Goal: Task Accomplishment & Management: Use online tool/utility

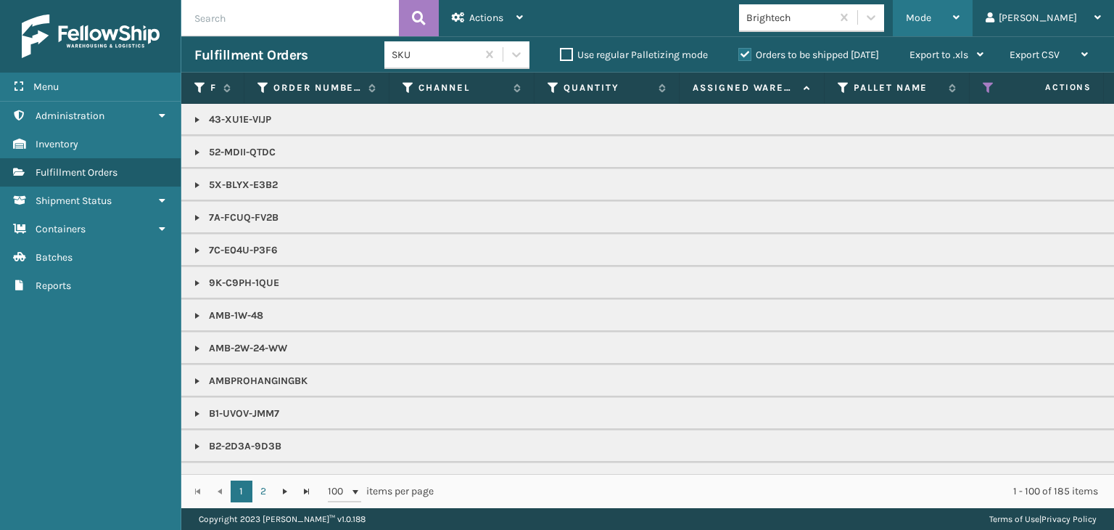
click at [960, 4] on div "Mode" at bounding box center [933, 18] width 54 height 36
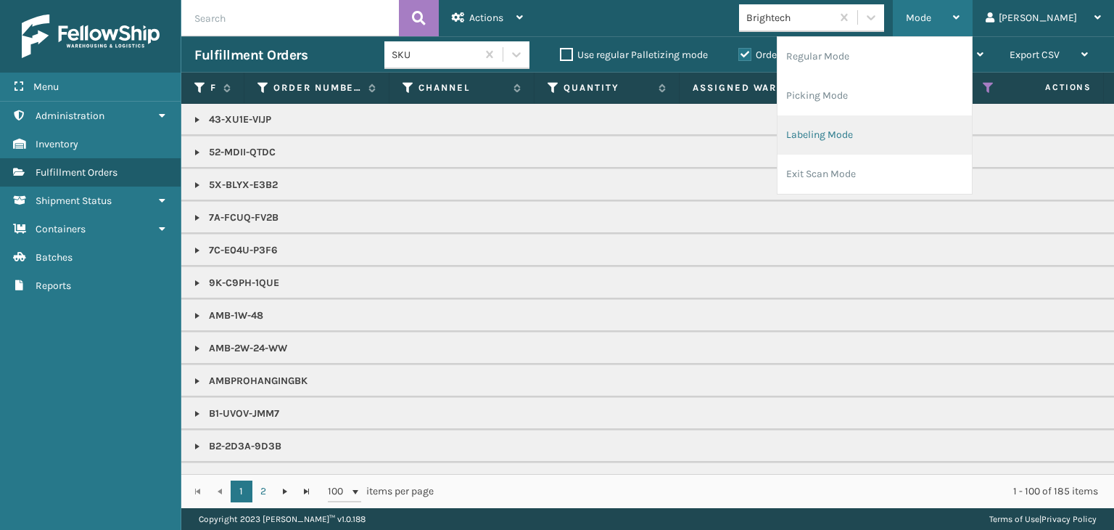
click at [944, 138] on li "Labeling Mode" at bounding box center [875, 134] width 194 height 39
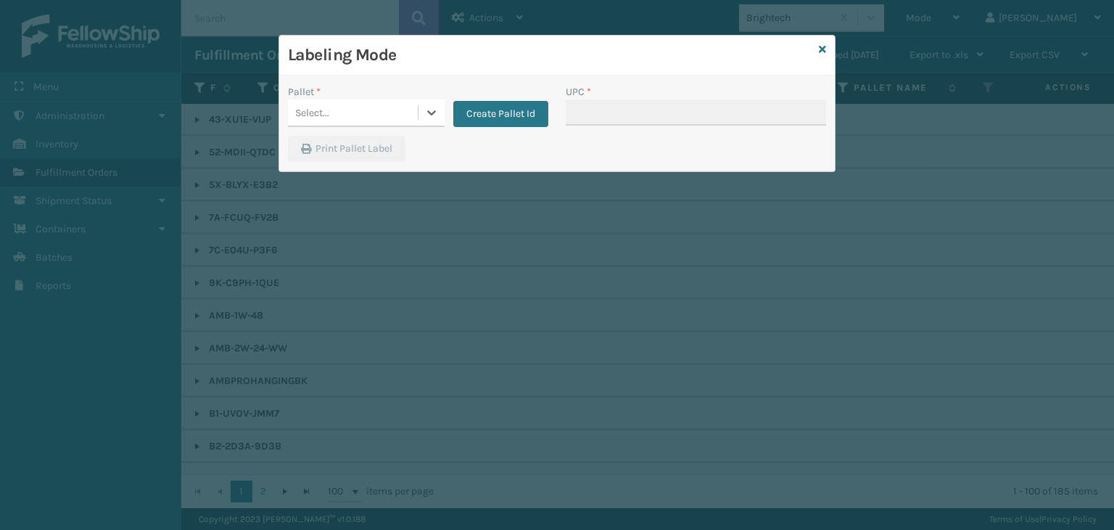
click at [395, 112] on div "Select..." at bounding box center [353, 113] width 130 height 24
click at [516, 115] on button "Create Pallet Id" at bounding box center [500, 114] width 95 height 26
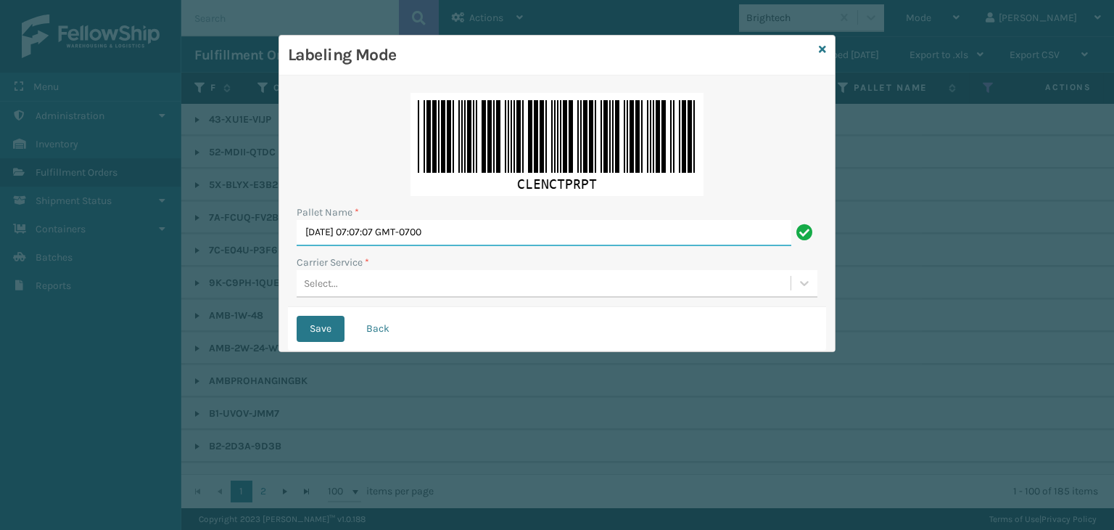
drag, startPoint x: 519, startPoint y: 227, endPoint x: 0, endPoint y: 204, distance: 519.9
click at [0, 204] on div "Labeling Mode Pallet Name * Mon Sep 08 2025 07:07:07 GMT-0700 Carrier Service *…" at bounding box center [557, 265] width 1114 height 530
paste input "PTLZ180259"
type input "PTLZ180259"
click at [331, 272] on div "Select..." at bounding box center [544, 283] width 494 height 24
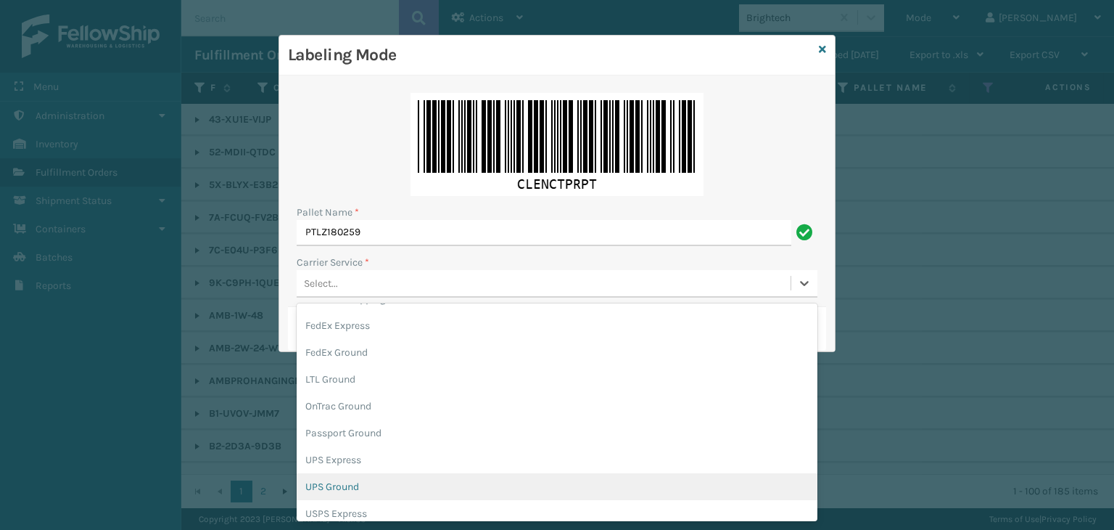
scroll to position [73, 0]
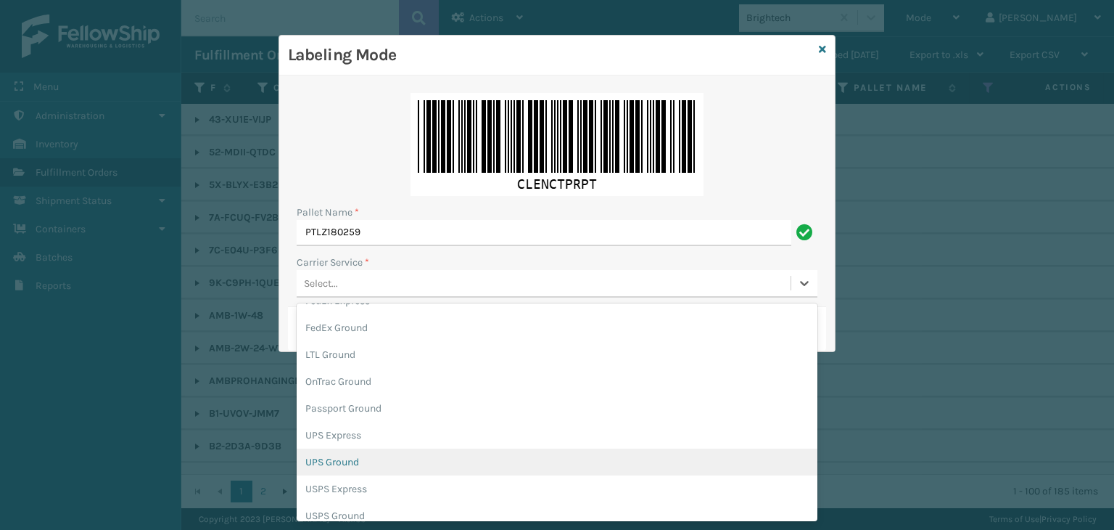
click at [367, 456] on div "UPS Ground" at bounding box center [557, 461] width 521 height 27
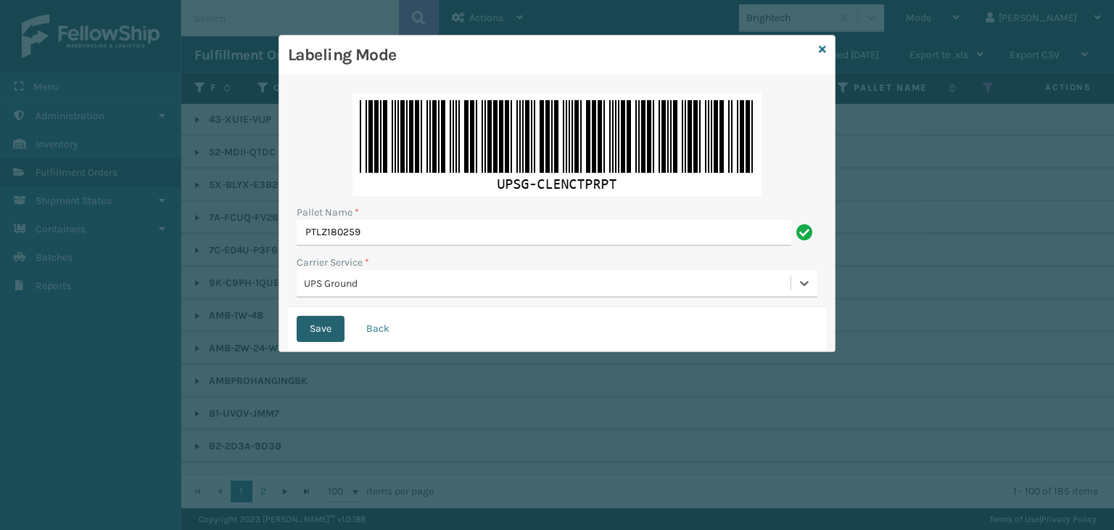
click at [321, 321] on button "Save" at bounding box center [321, 329] width 48 height 26
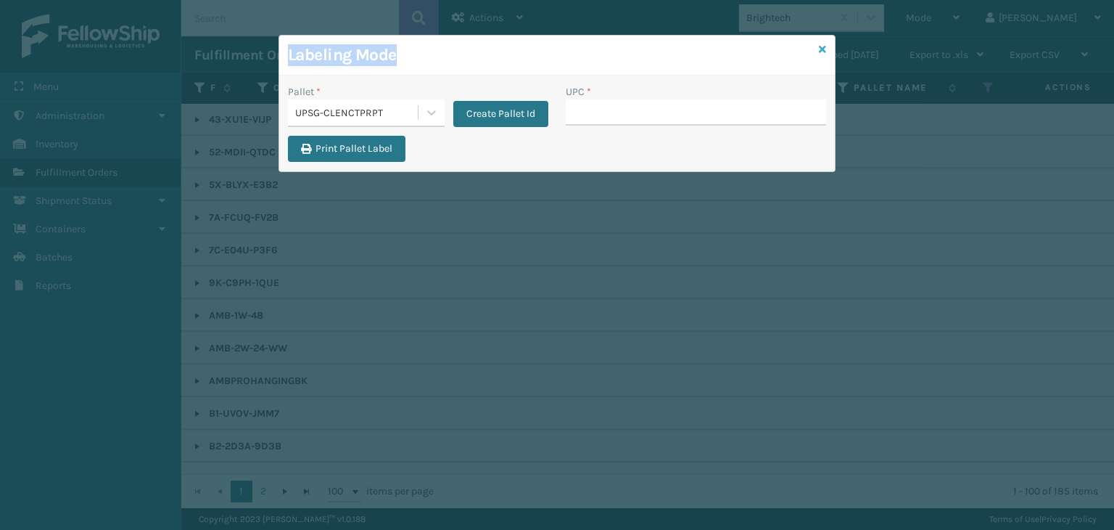
click at [821, 49] on div "Labeling Mode Pallet * UPSG-CLENCTPRPT Create Pallet Id UPC * Print Pallet Label" at bounding box center [557, 103] width 557 height 137
click at [823, 48] on icon at bounding box center [822, 49] width 7 height 10
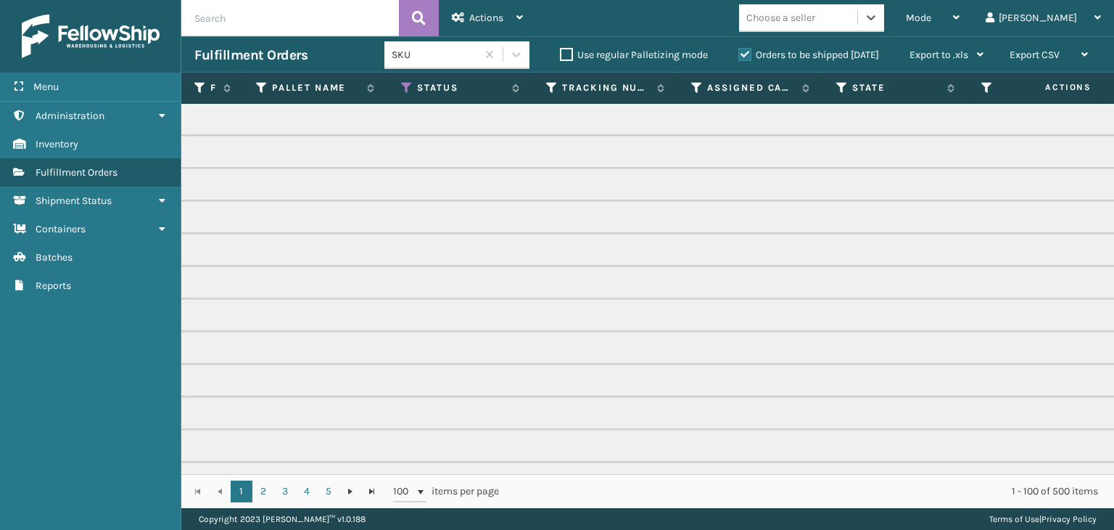
scroll to position [0, 607]
click at [377, 88] on icon at bounding box center [382, 87] width 12 height 13
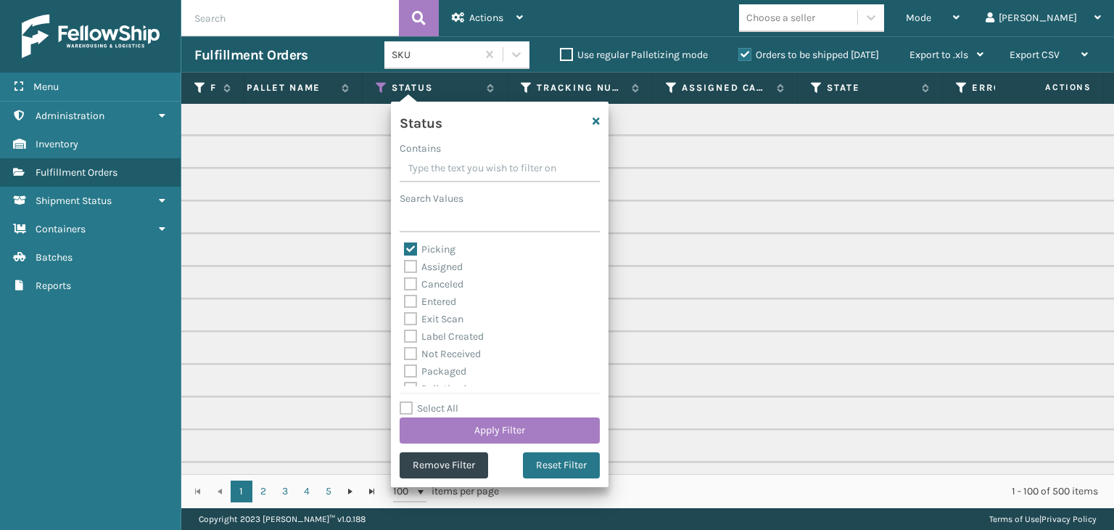
click at [694, 313] on p "AMB-2W-24-WW" at bounding box center [510, 315] width 1847 height 15
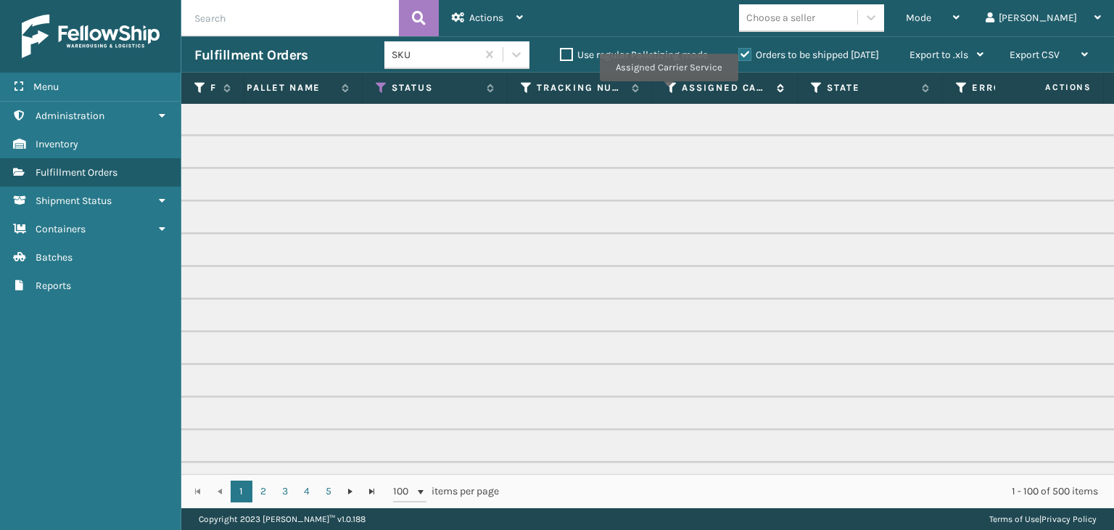
click at [672, 90] on icon at bounding box center [672, 87] width 12 height 13
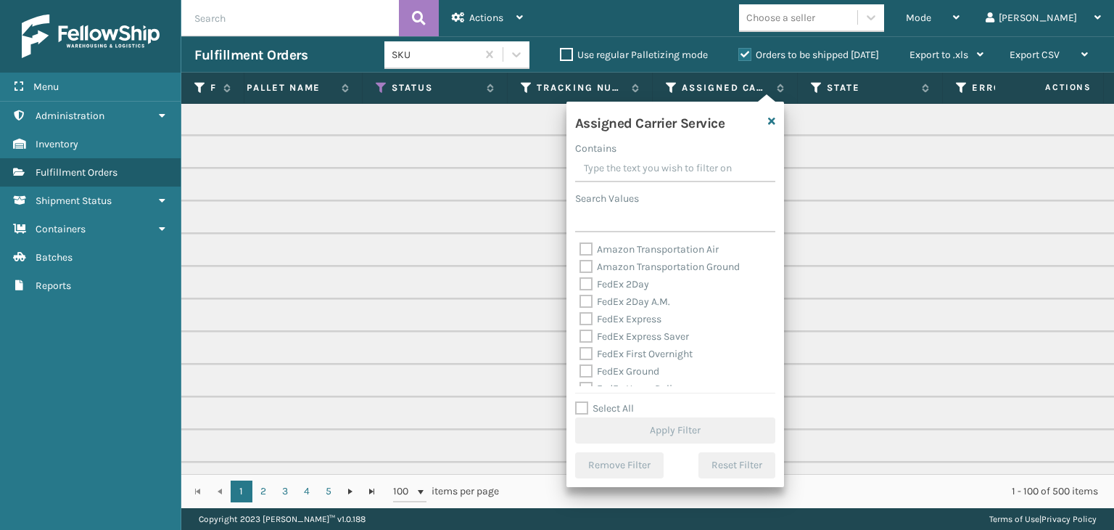
click at [622, 407] on label "Select All" at bounding box center [604, 408] width 59 height 12
click at [622, 401] on input "Select All" at bounding box center [684, 400] width 218 height 1
checkbox input "true"
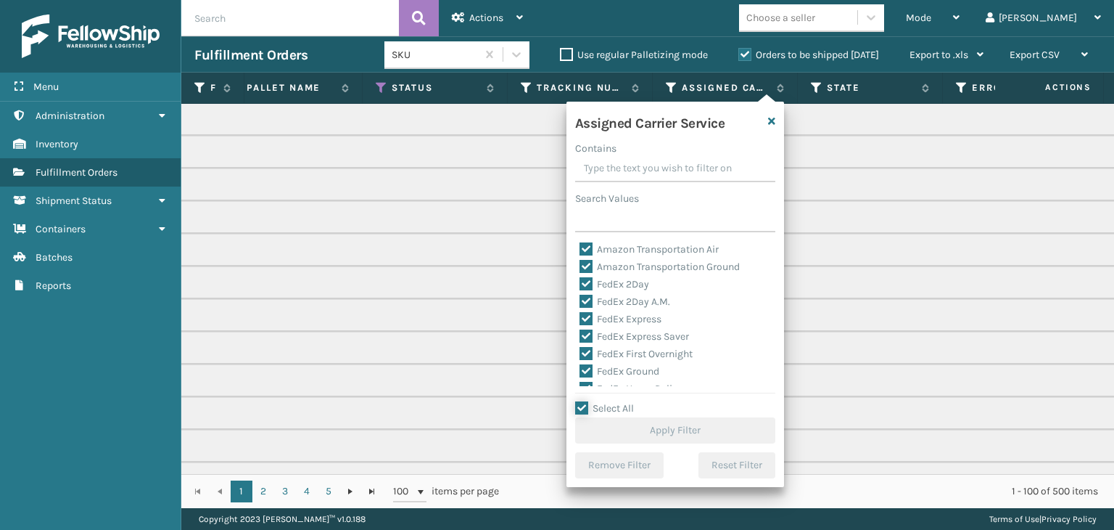
checkbox input "true"
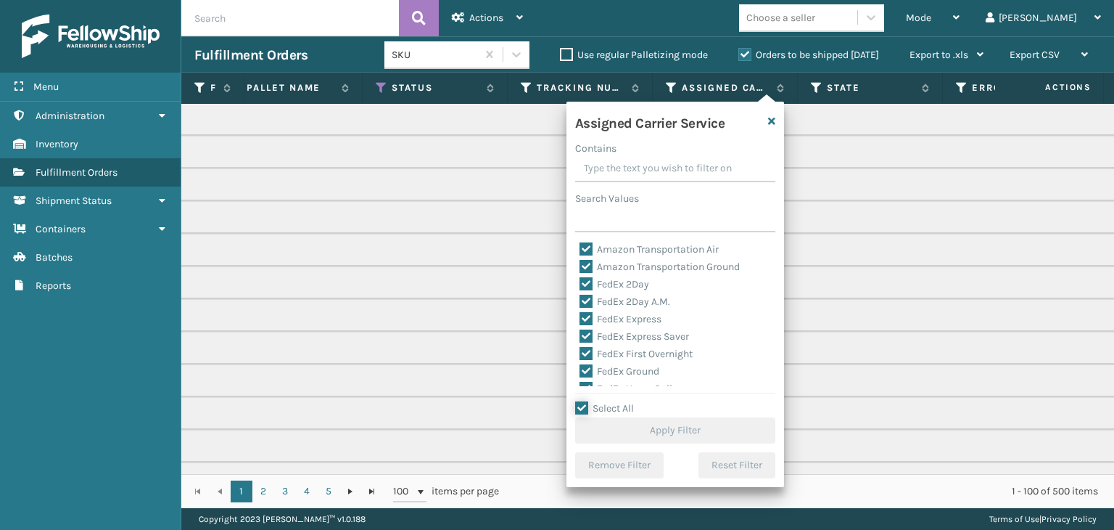
checkbox input "true"
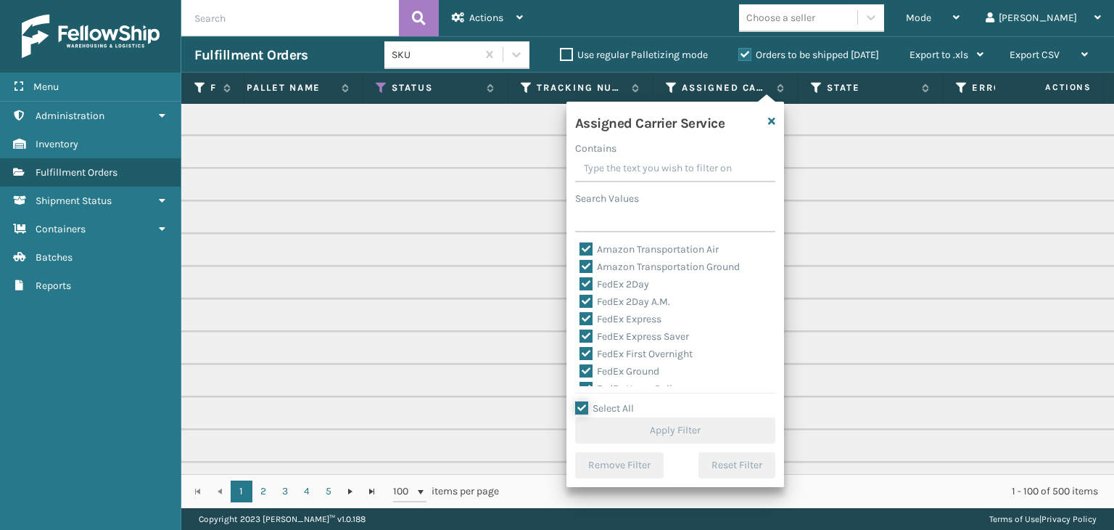
checkbox input "true"
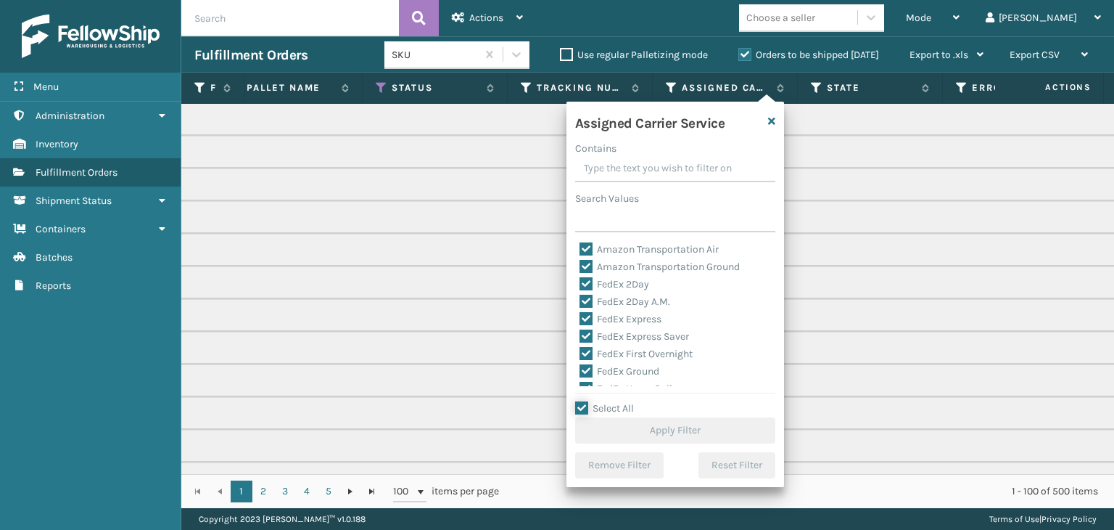
checkbox input "true"
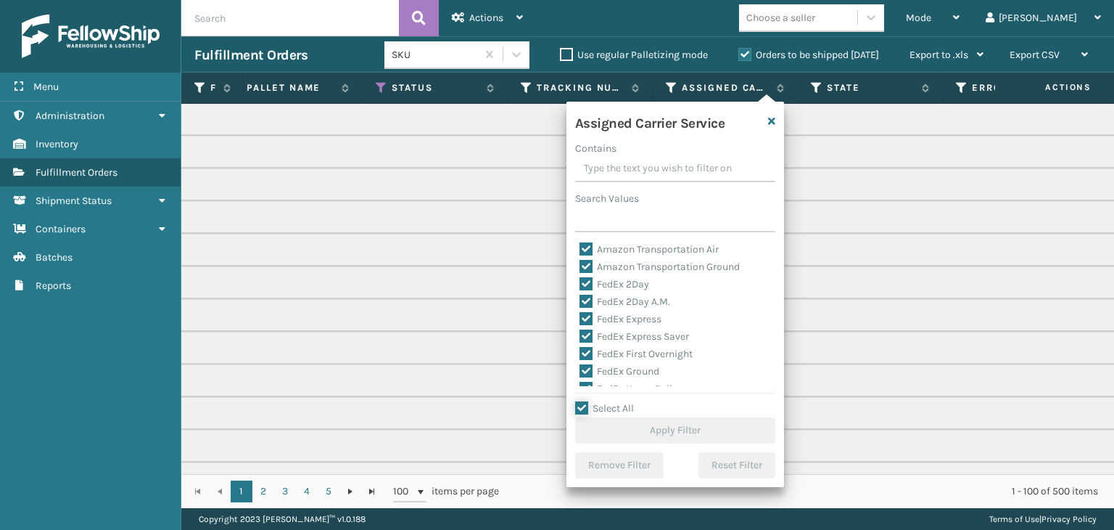
checkbox input "true"
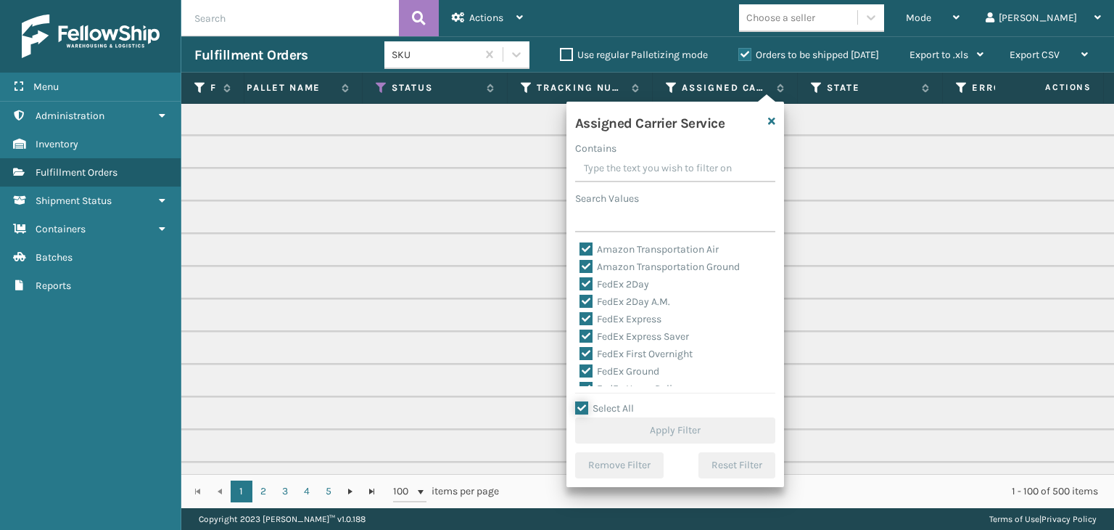
checkbox input "true"
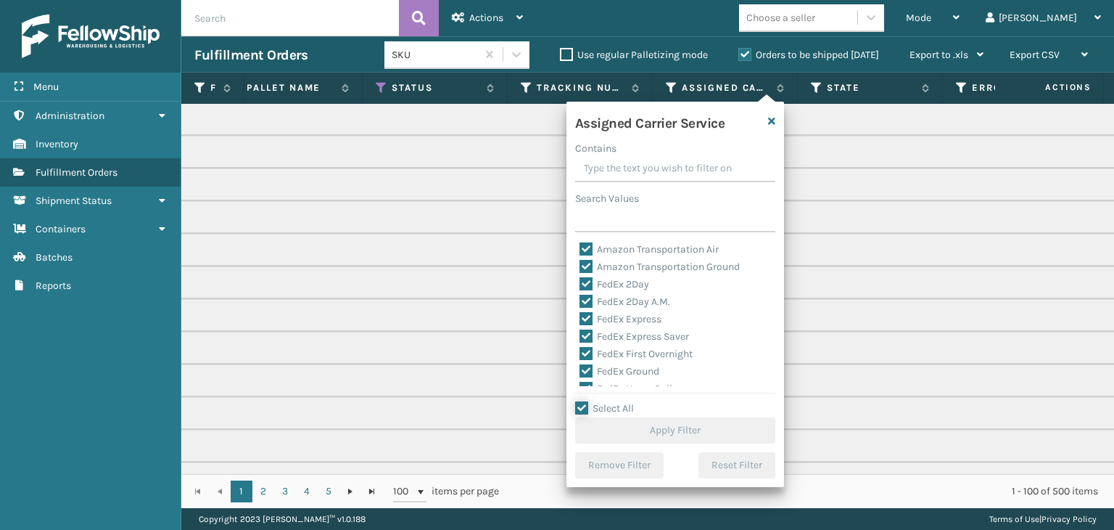
checkbox input "true"
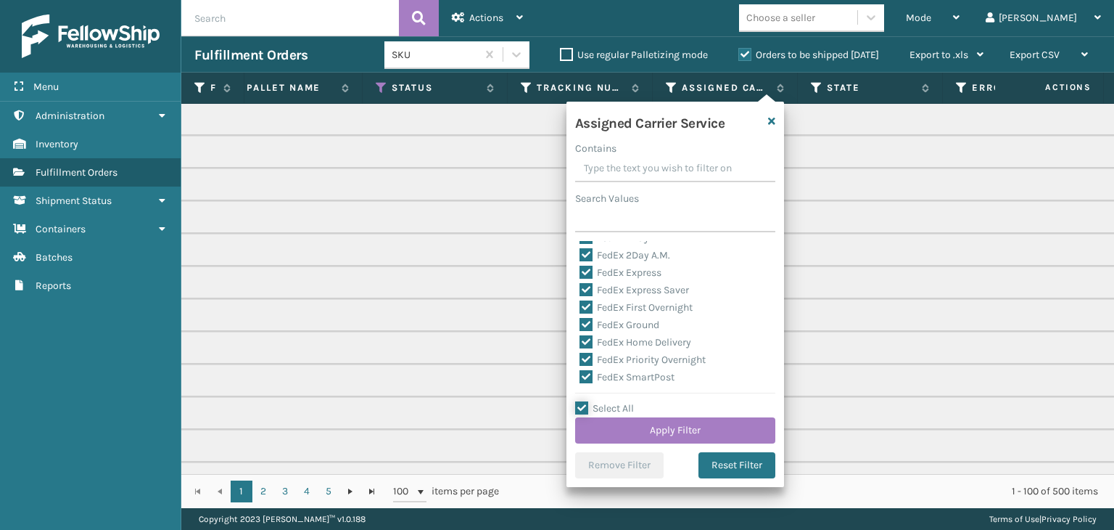
scroll to position [73, 0]
drag, startPoint x: 601, startPoint y: 382, endPoint x: 630, endPoint y: 396, distance: 33.1
click at [601, 381] on label "LTL" at bounding box center [596, 385] width 32 height 12
click at [580, 381] on input "LTL" at bounding box center [580, 381] width 1 height 9
checkbox input "false"
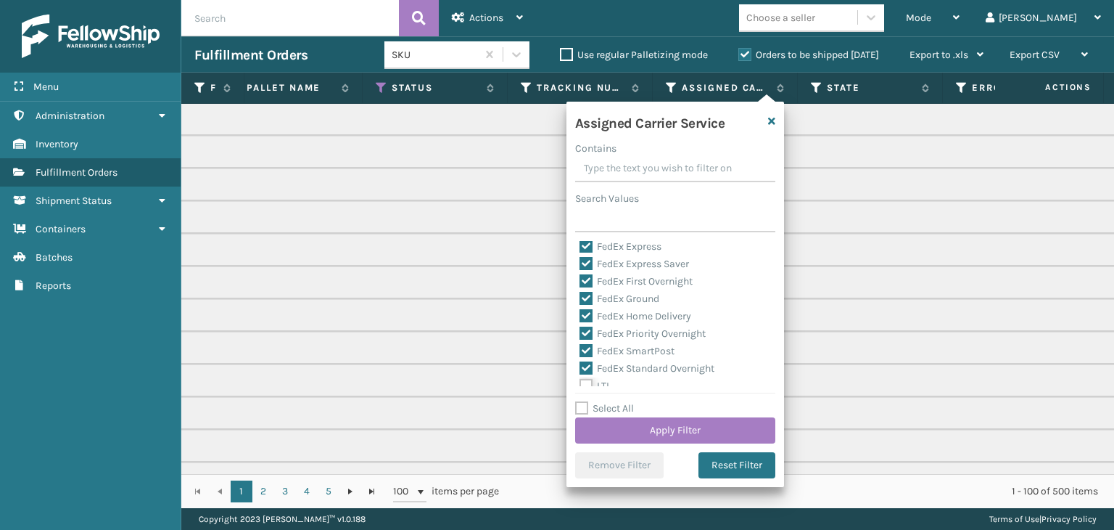
checkbox input "false"
click at [725, 436] on button "Apply Filter" at bounding box center [675, 430] width 200 height 26
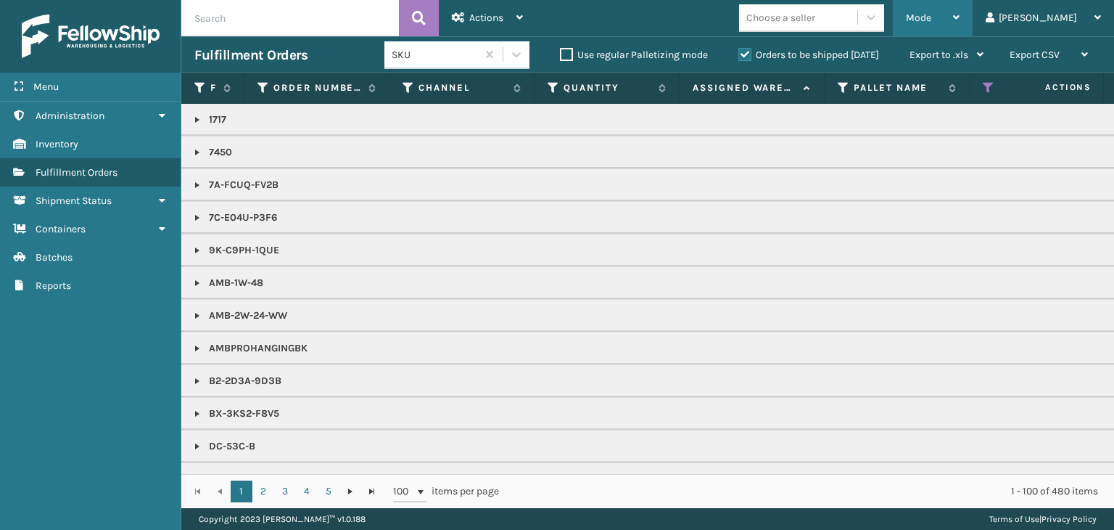
click at [960, 26] on div "Mode" at bounding box center [933, 18] width 54 height 36
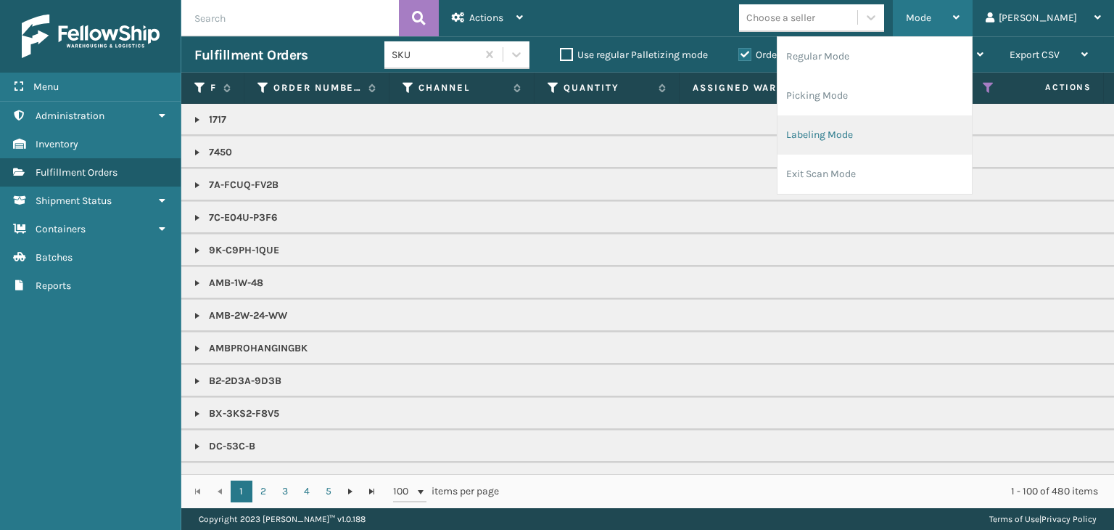
click at [956, 135] on li "Labeling Mode" at bounding box center [875, 134] width 194 height 39
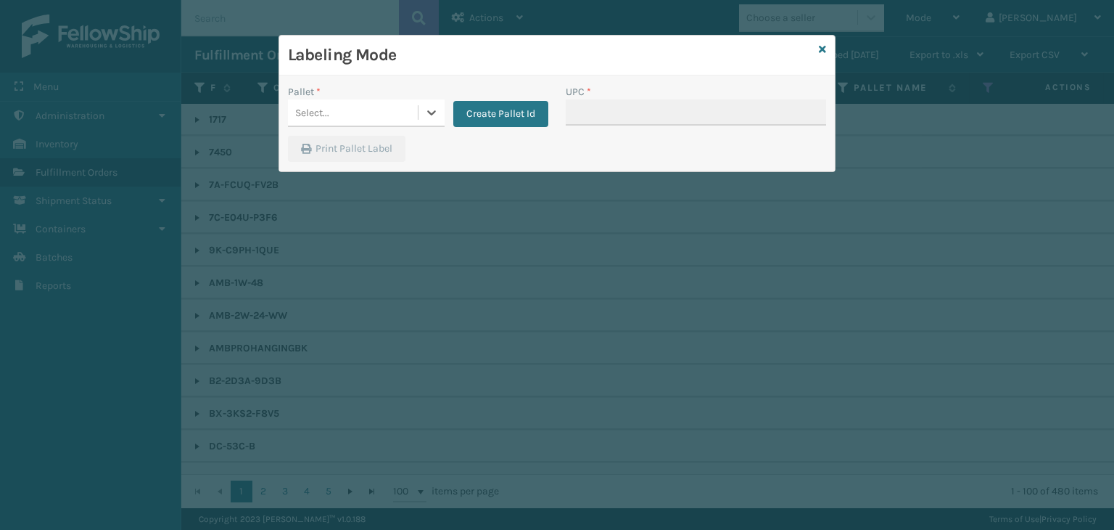
click at [383, 111] on div "Select..." at bounding box center [353, 113] width 130 height 24
click at [363, 159] on div "UPSG-CLENCTPRPT" at bounding box center [366, 152] width 157 height 33
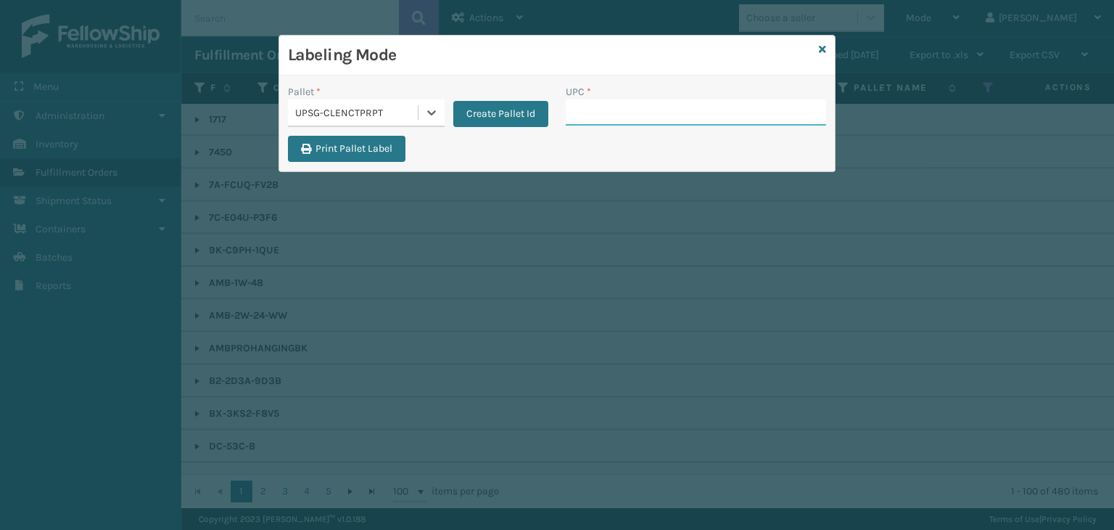
click at [635, 111] on input "UPC *" at bounding box center [696, 112] width 260 height 26
click at [493, 107] on button "Create Pallet Id" at bounding box center [500, 114] width 95 height 26
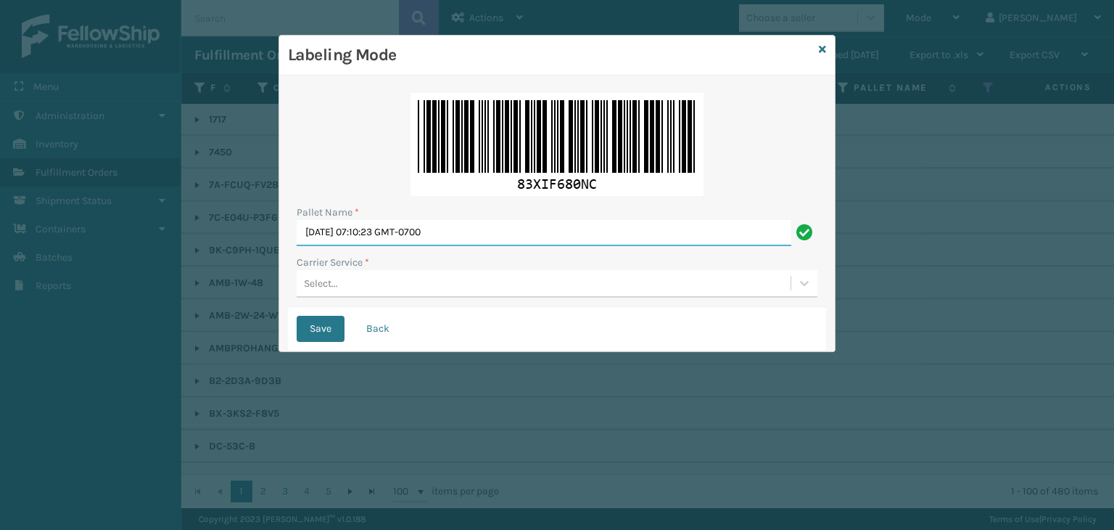
drag, startPoint x: 535, startPoint y: 236, endPoint x: 64, endPoint y: 215, distance: 471.2
click at [64, 215] on div "Labeling Mode Pallet Name * Mon Sep 08 2025 07:10:23 GMT-0700 Carrier Service *…" at bounding box center [557, 265] width 1114 height 530
type input "BOXTRUCK"
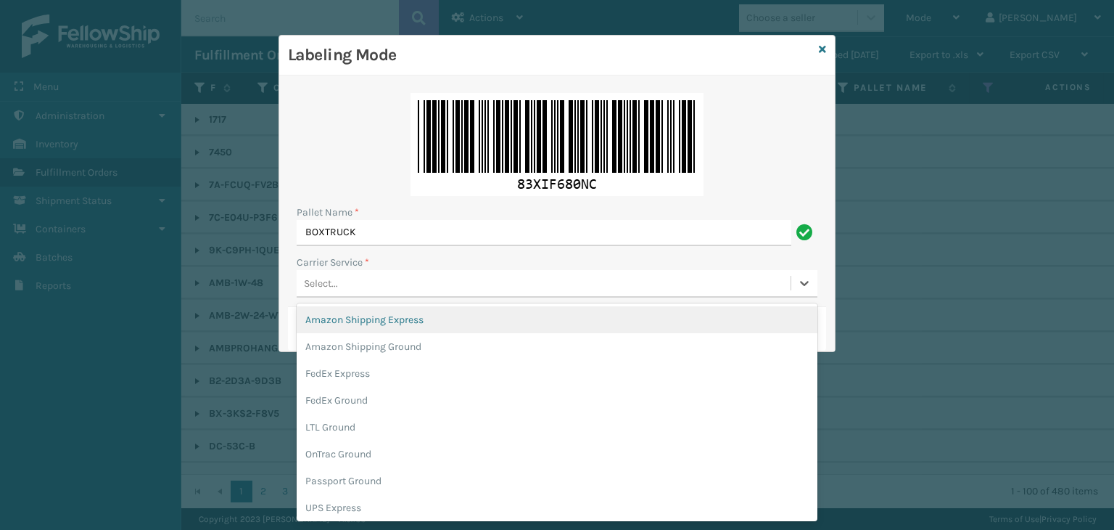
click at [384, 291] on div "Select..." at bounding box center [544, 283] width 494 height 24
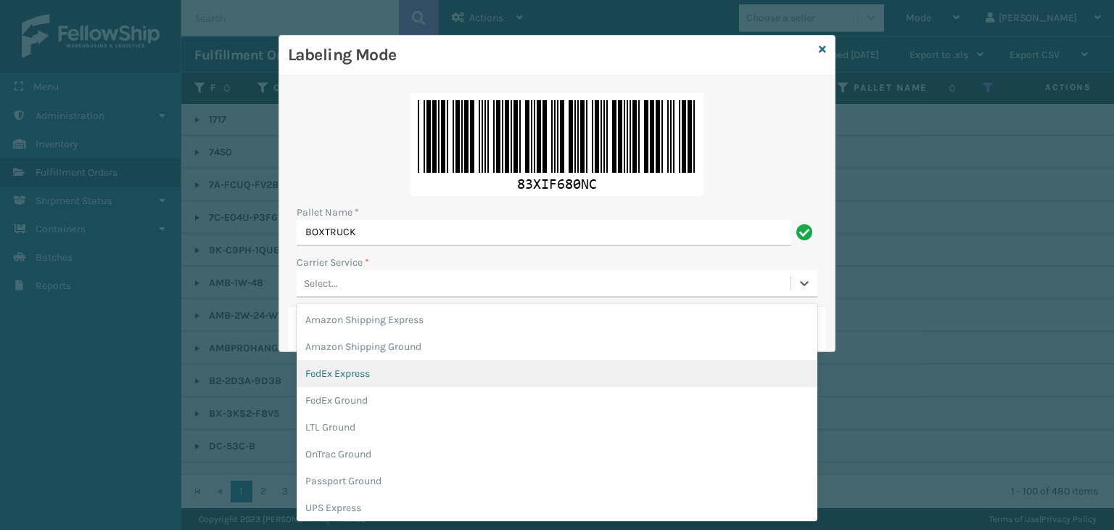
click at [427, 374] on div "FedEx Express" at bounding box center [557, 373] width 521 height 27
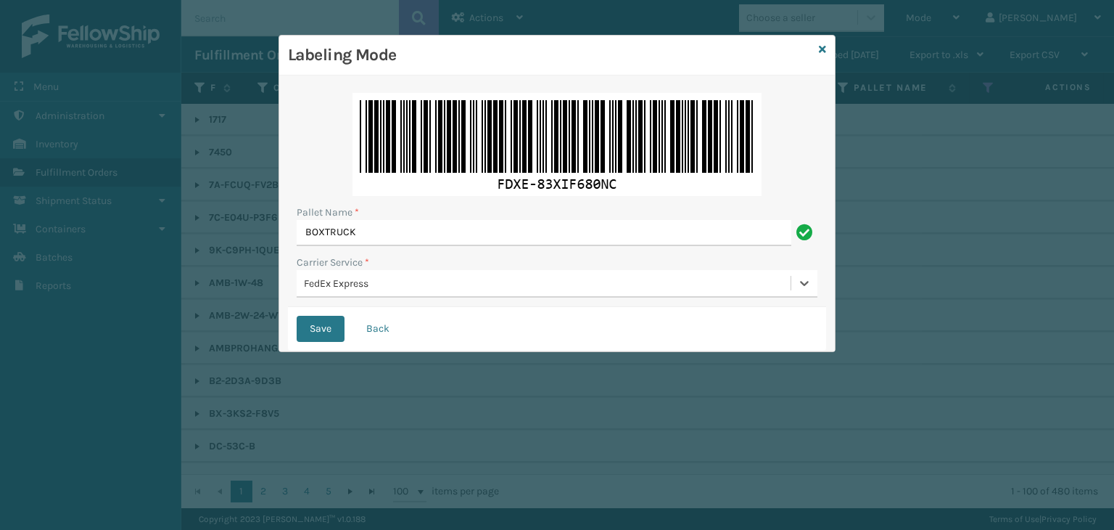
click at [373, 279] on div "FedEx Express" at bounding box center [548, 283] width 488 height 15
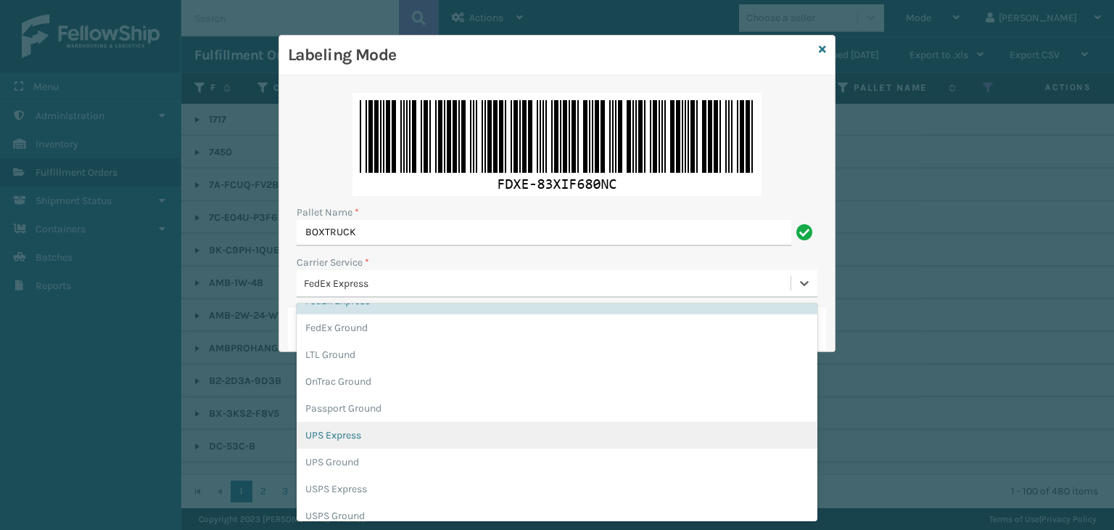
click at [405, 424] on div "UPS Express" at bounding box center [557, 434] width 521 height 27
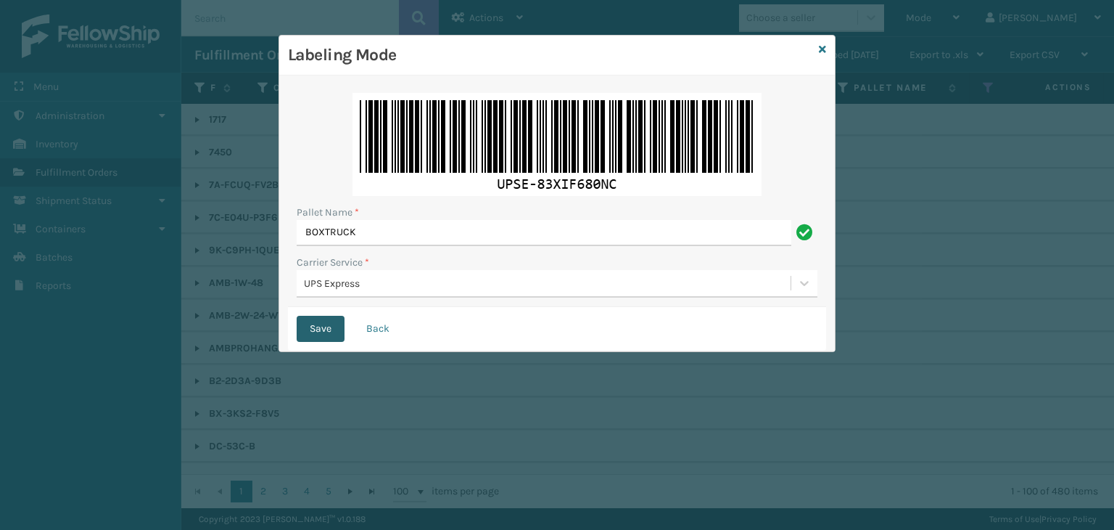
click at [316, 329] on button "Save" at bounding box center [321, 329] width 48 height 26
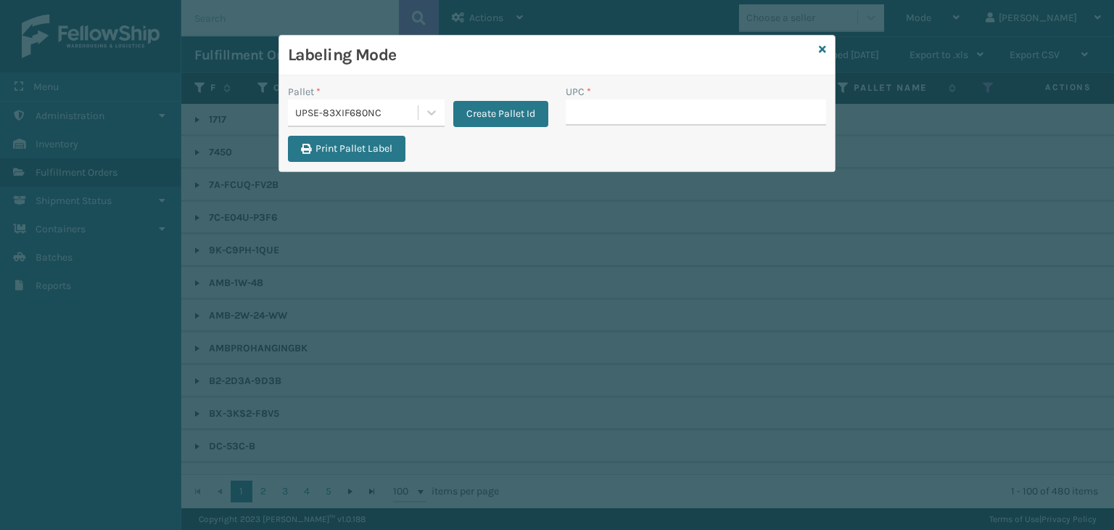
click at [369, 111] on div "UPSE-83XIF680NC" at bounding box center [357, 112] width 124 height 15
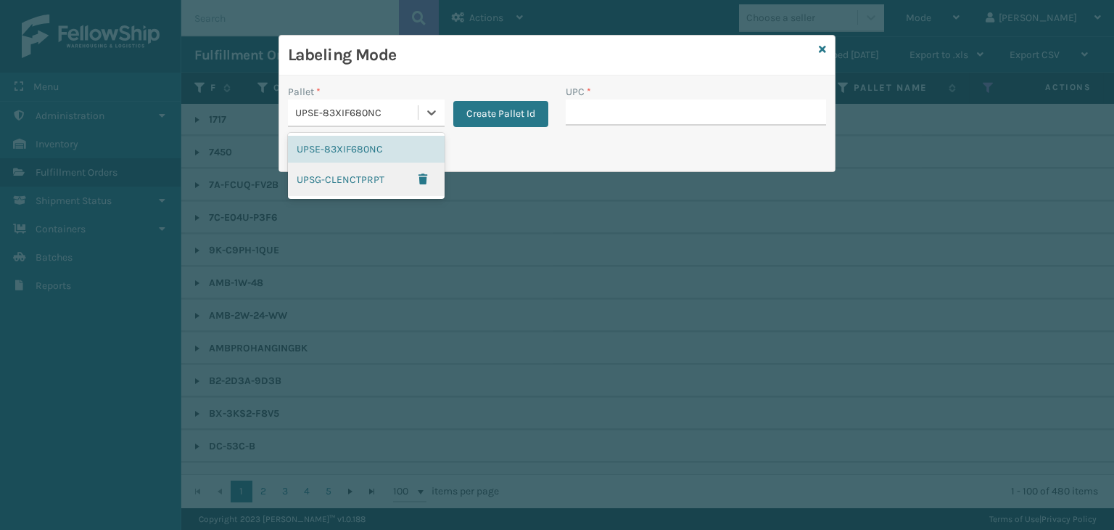
click at [345, 189] on div "UPSG-CLENCTPRPT" at bounding box center [366, 178] width 157 height 33
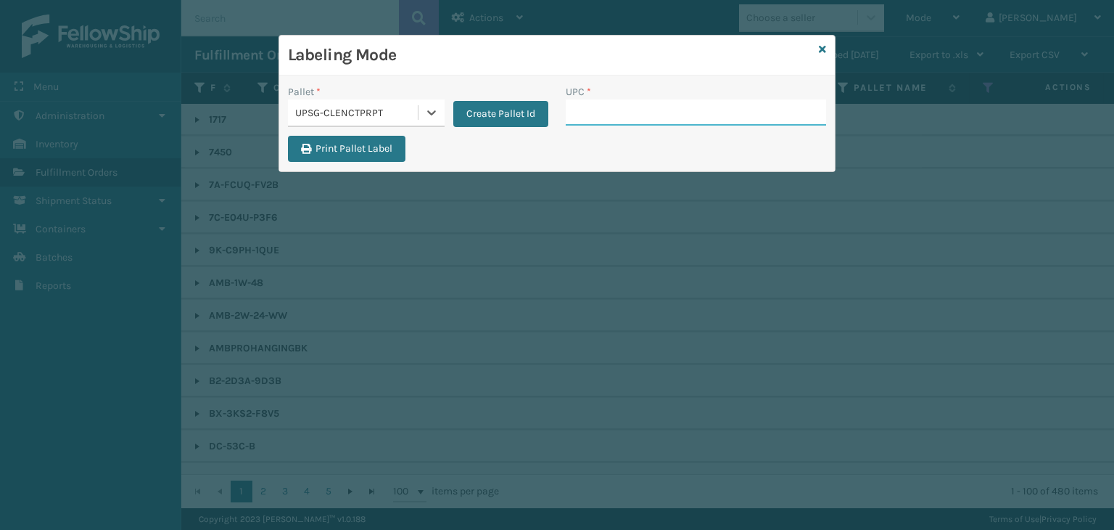
click at [610, 105] on input "UPC *" at bounding box center [696, 112] width 260 height 26
click at [604, 110] on input "UPC *" at bounding box center [696, 112] width 260 height 26
click at [611, 110] on input "UPC *" at bounding box center [696, 112] width 260 height 26
type input "LP-WVR-PRPL"
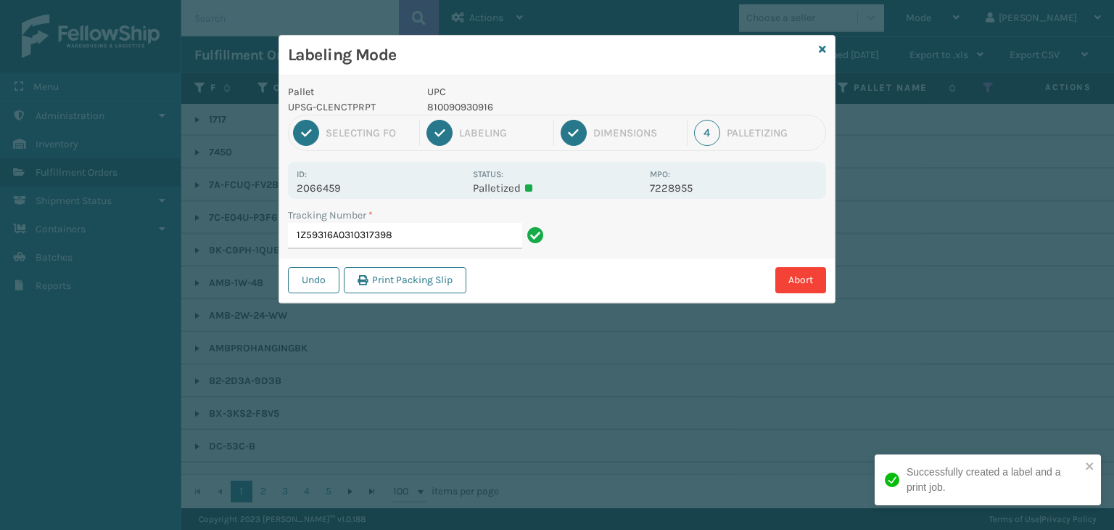
click at [456, 102] on p "810090930916" at bounding box center [534, 106] width 214 height 15
copy p "810090930916"
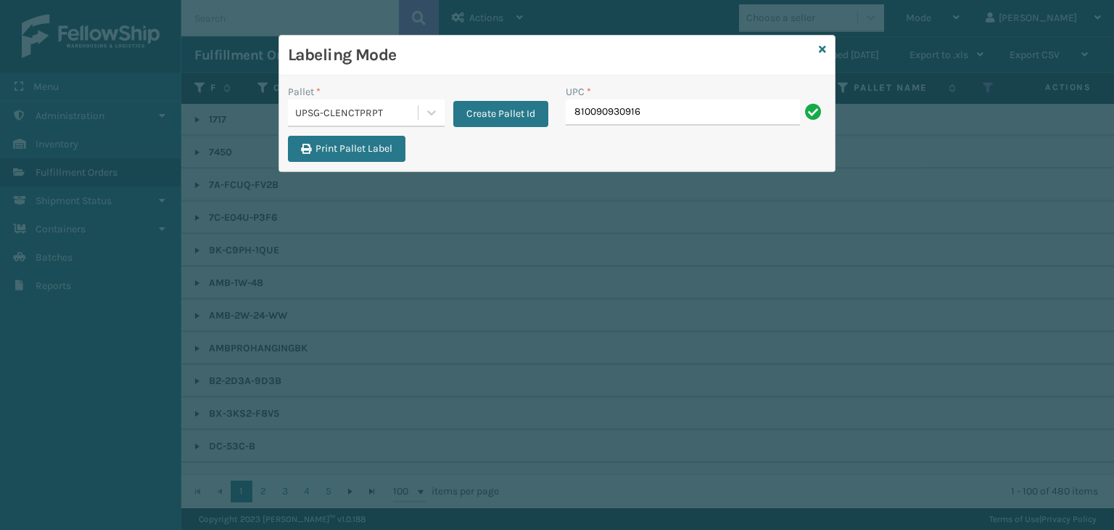
type input "810090930916"
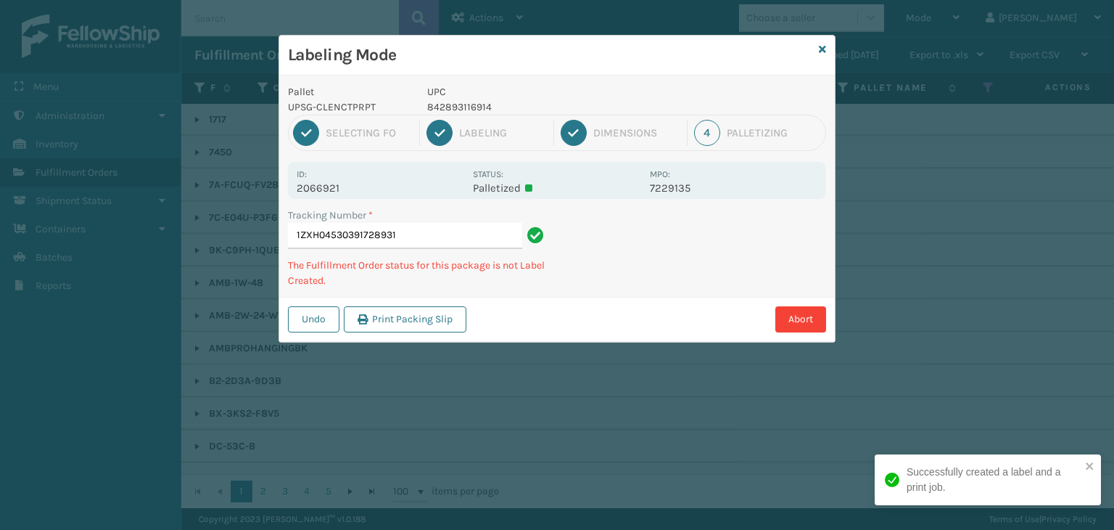
click at [436, 107] on p "842893116914" at bounding box center [534, 106] width 214 height 15
copy p "842893116914"
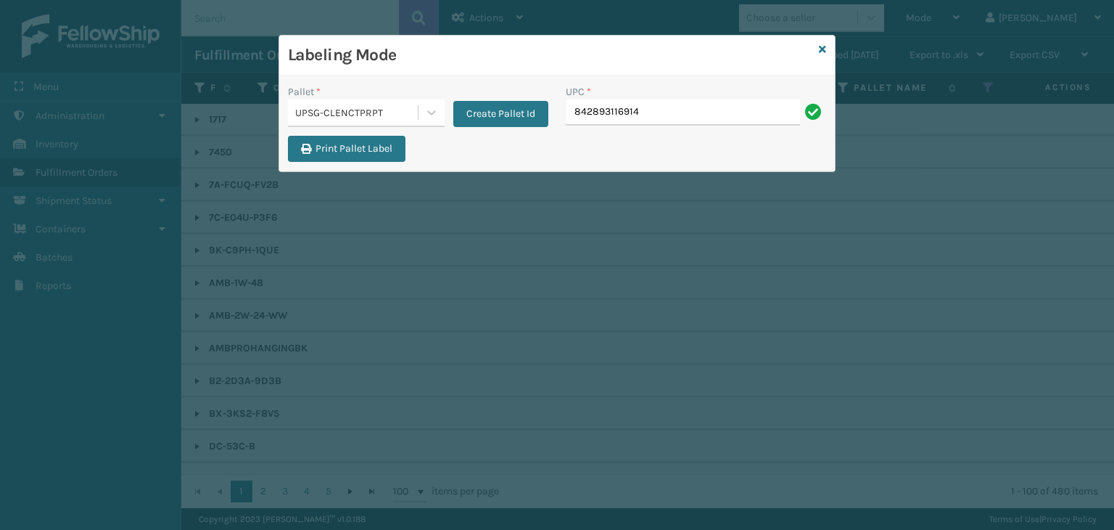
type input "842893116914"
type input "81016"
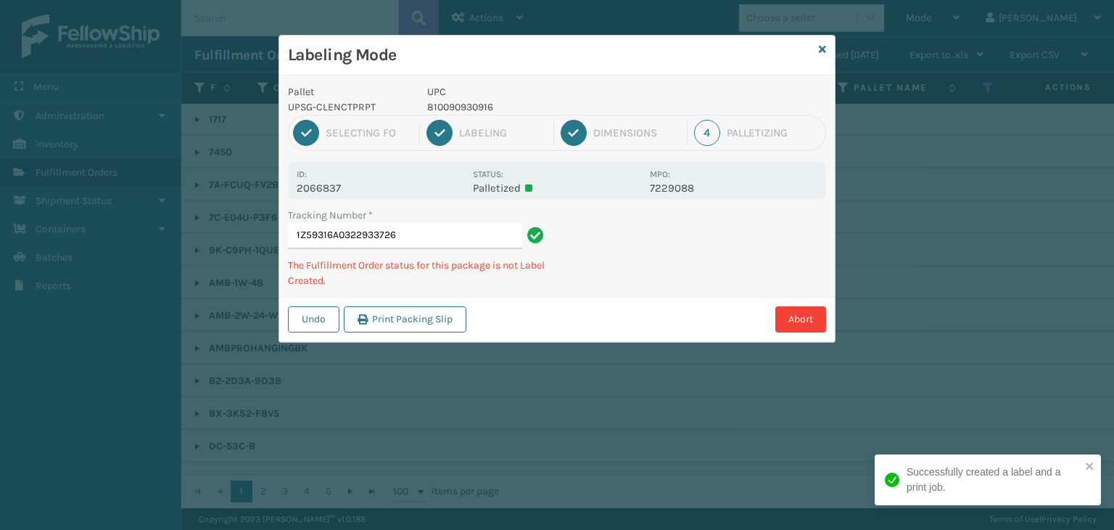
click at [458, 100] on p "810090930916" at bounding box center [534, 106] width 214 height 15
copy p "810090930916"
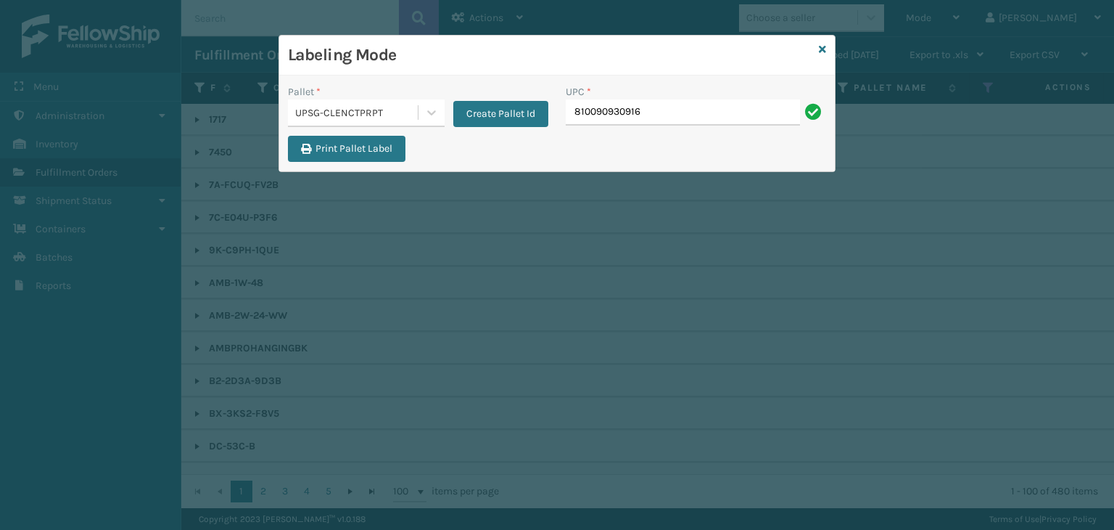
type input "810090930916"
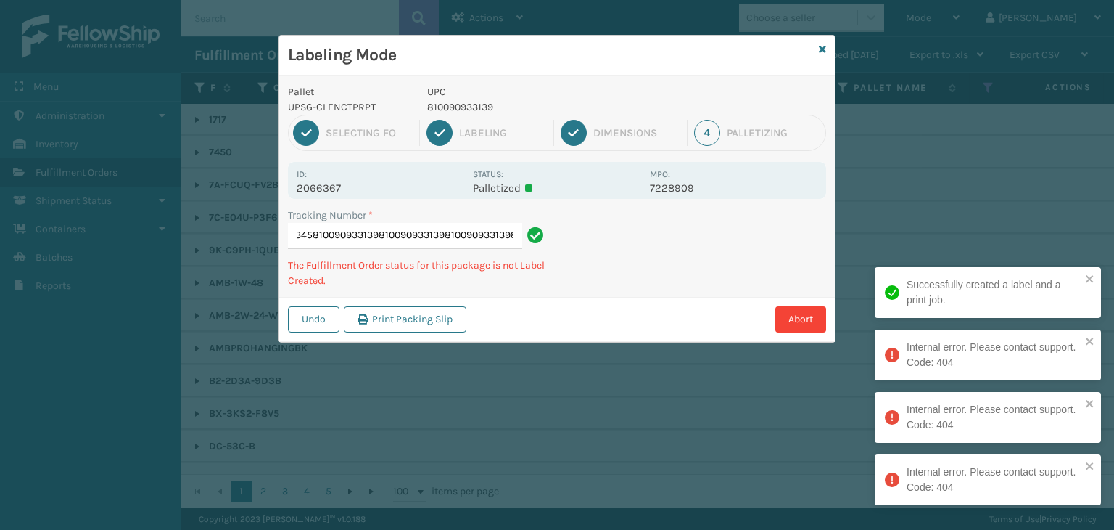
type input "1Z59316A0309029345810090933139810090933139810090933139810090933139"
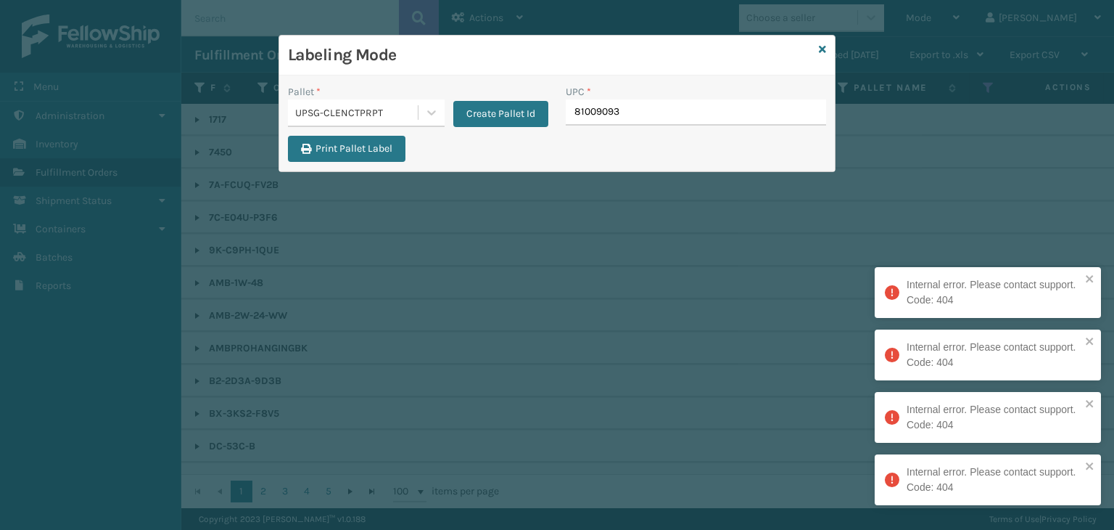
type input "810090933"
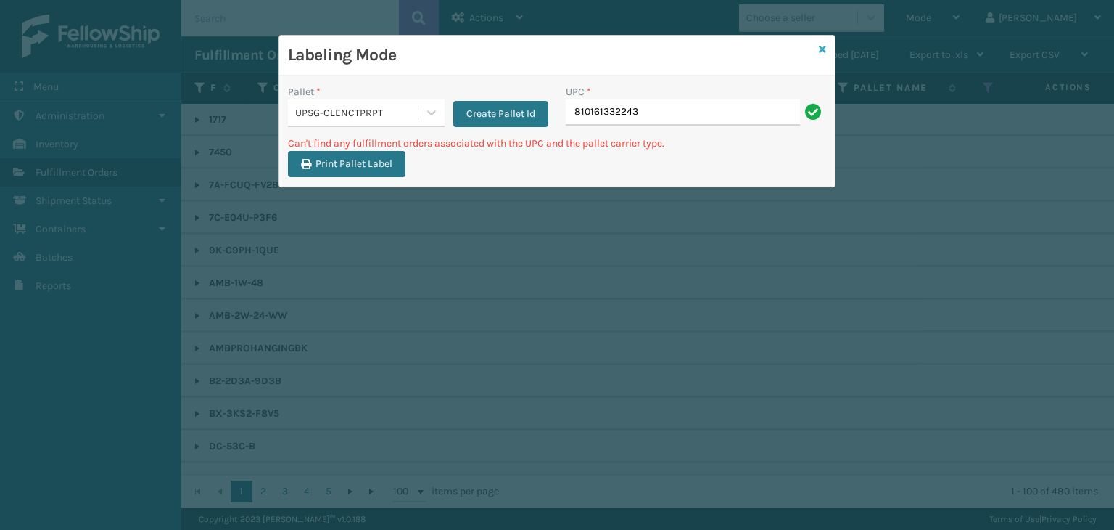
click at [821, 49] on icon at bounding box center [822, 49] width 7 height 10
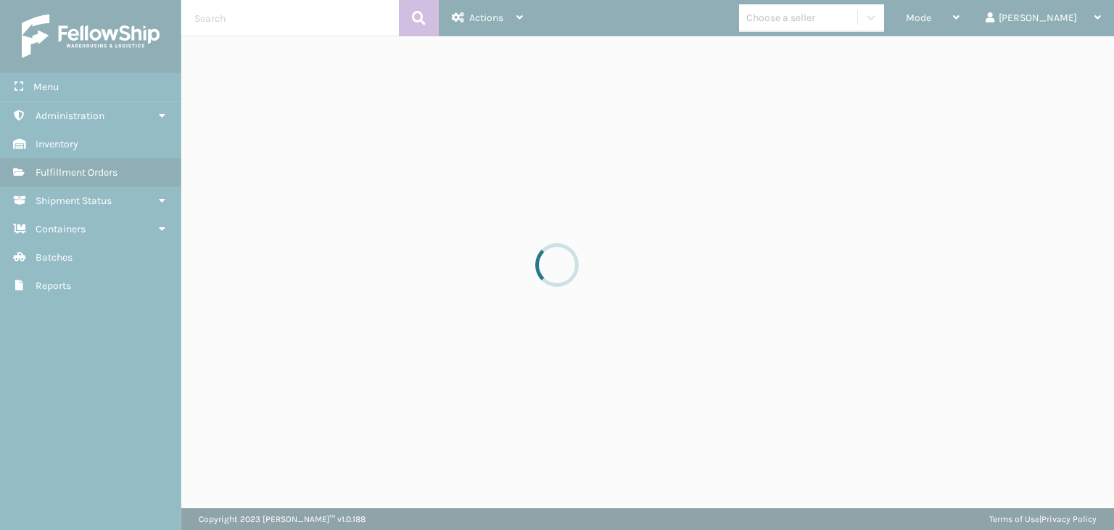
click at [812, 12] on div at bounding box center [557, 265] width 1114 height 530
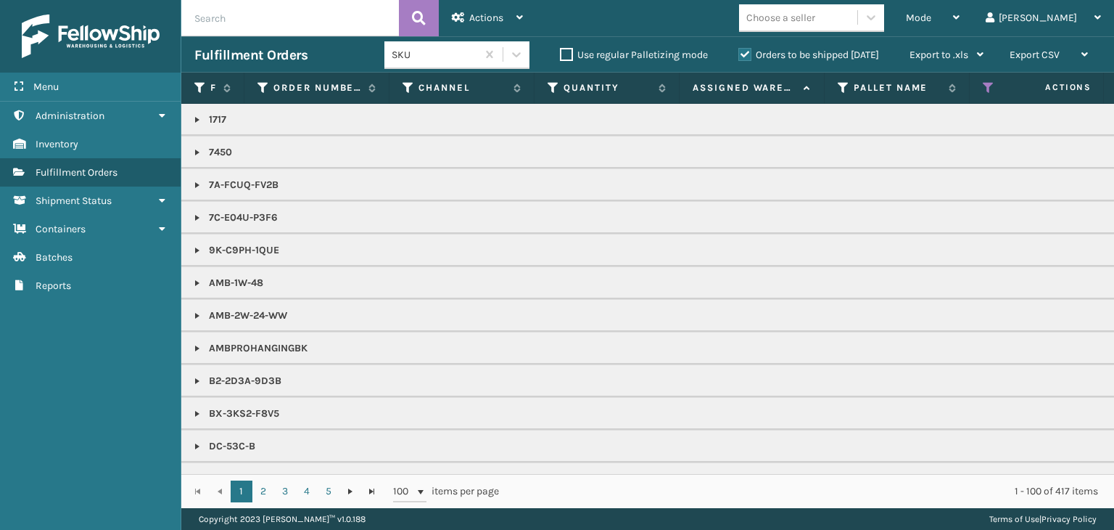
click at [812, 12] on div "Choose a seller" at bounding box center [780, 17] width 69 height 15
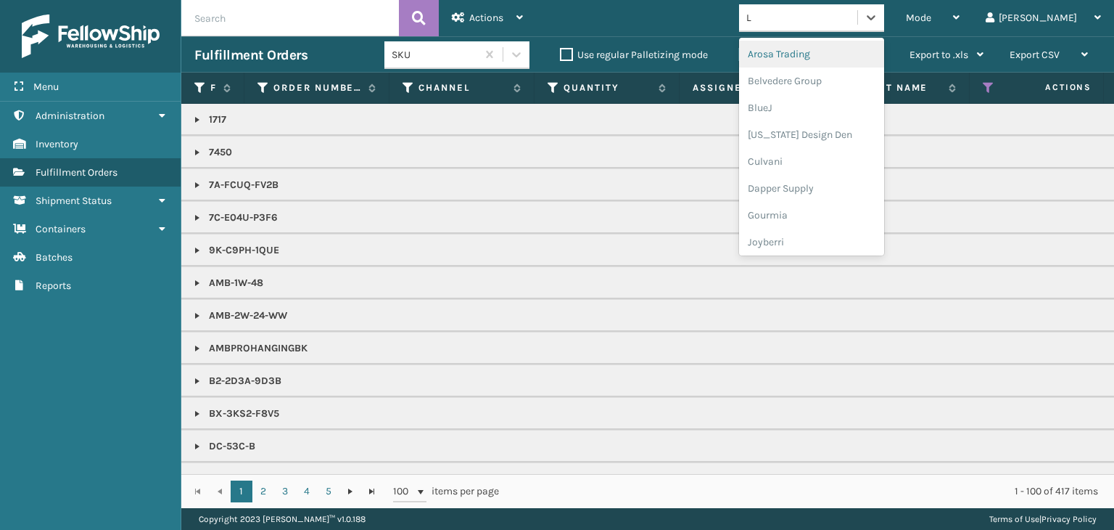
type input "LI"
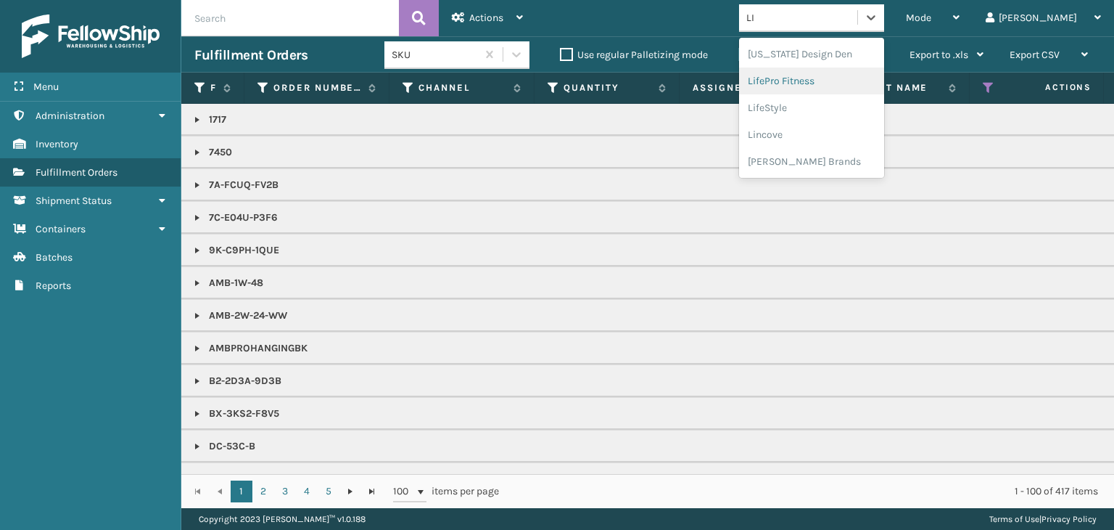
click at [884, 84] on div "LifePro Fitness" at bounding box center [811, 80] width 145 height 27
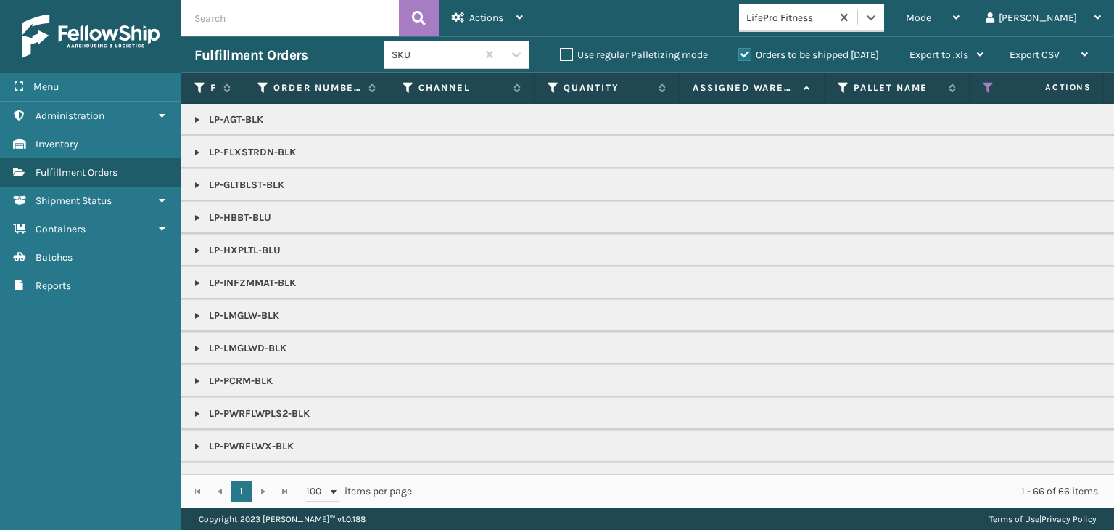
click at [202, 379] on link at bounding box center [197, 381] width 12 height 12
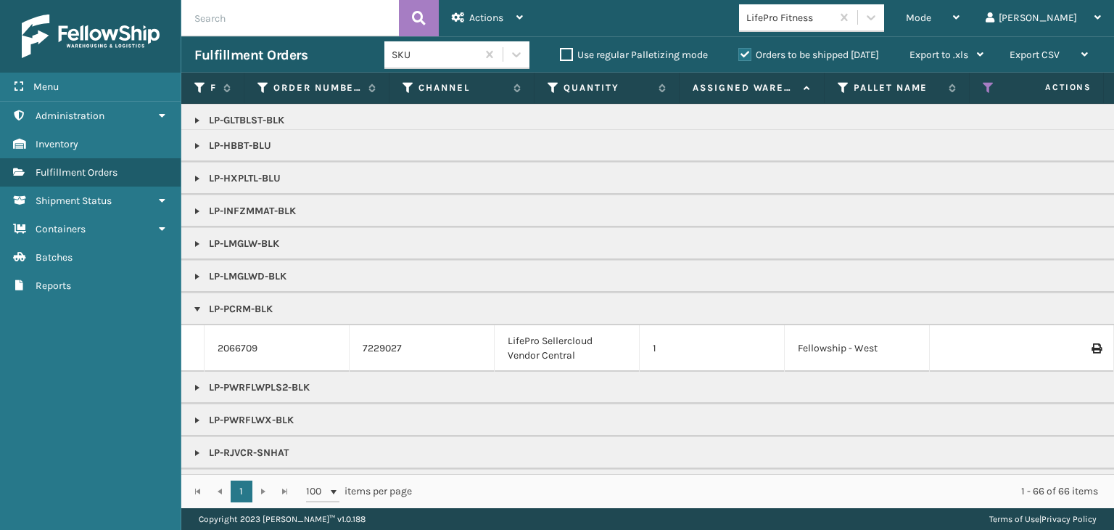
scroll to position [73, 0]
click at [232, 347] on link "2066709" at bounding box center [238, 347] width 40 height 15
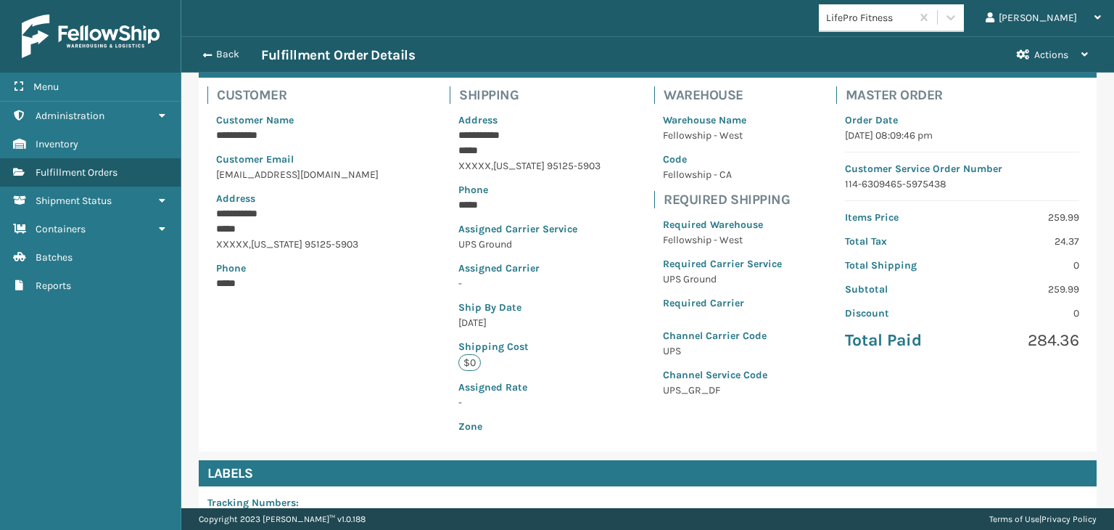
scroll to position [290, 0]
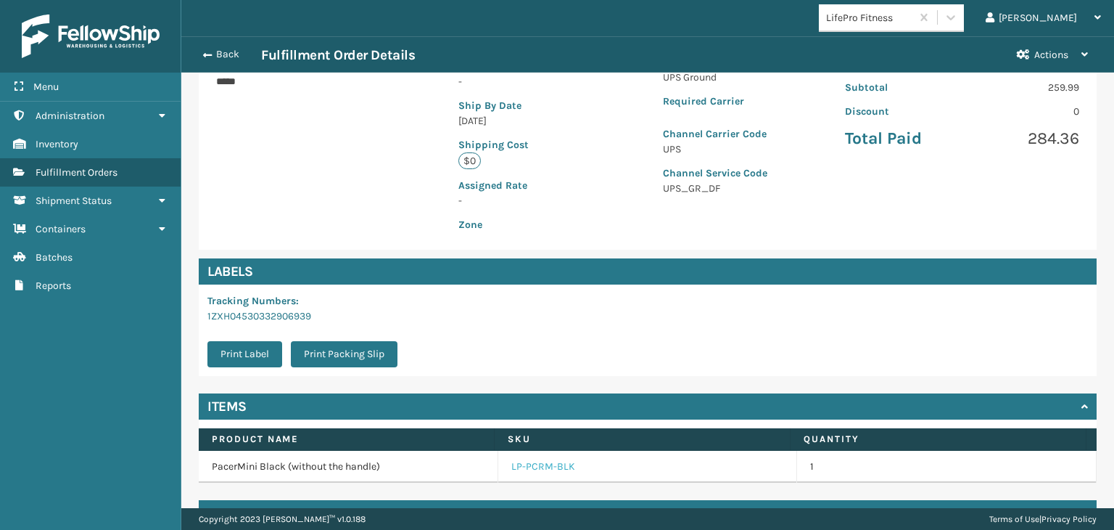
click at [548, 469] on link "LP-PCRM-BLK" at bounding box center [543, 466] width 64 height 15
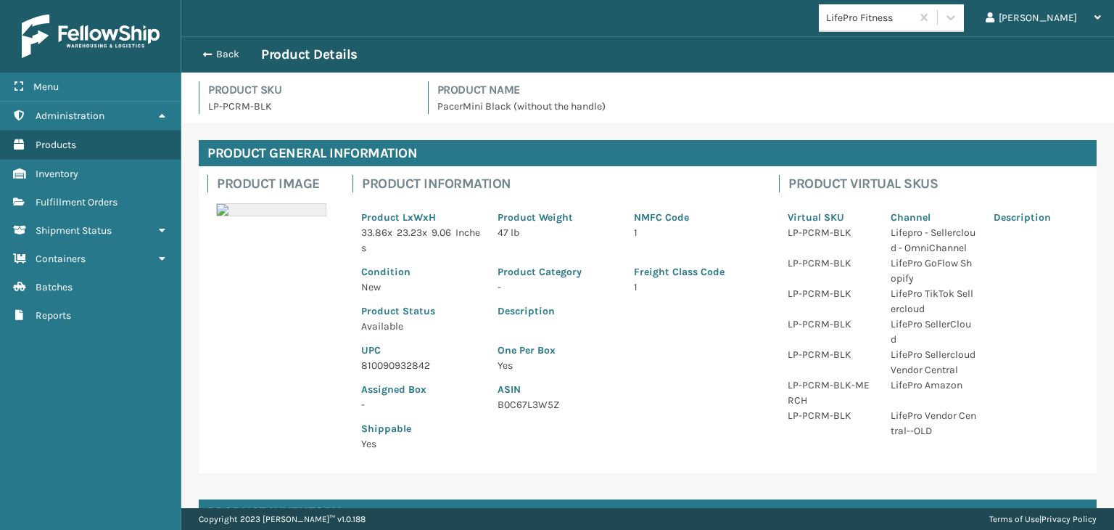
click at [371, 361] on p "810090932842" at bounding box center [420, 365] width 119 height 15
copy p "810090932842"
click at [241, 46] on div "Back Product Details" at bounding box center [647, 54] width 907 height 17
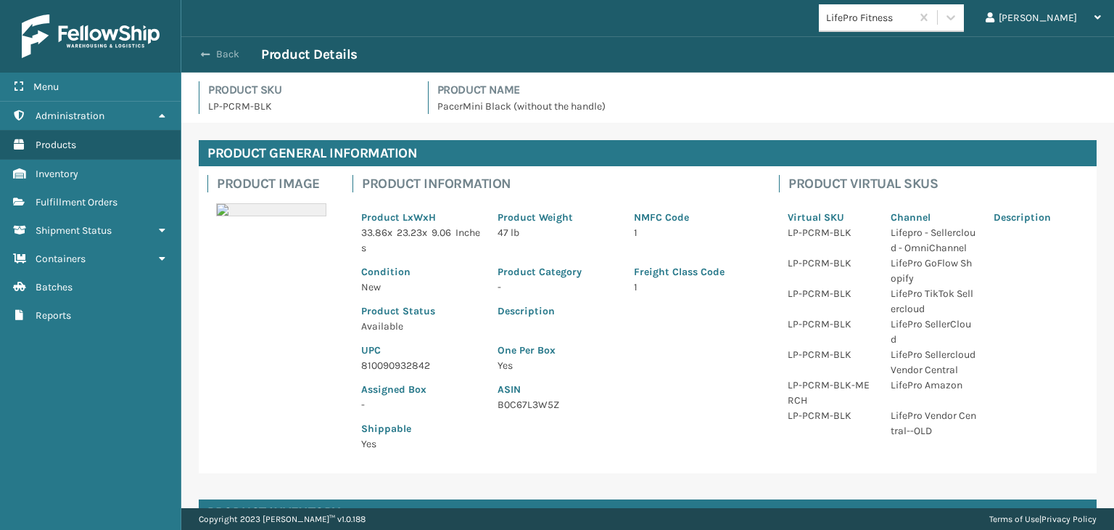
click at [242, 49] on button "Back" at bounding box center [227, 54] width 67 height 13
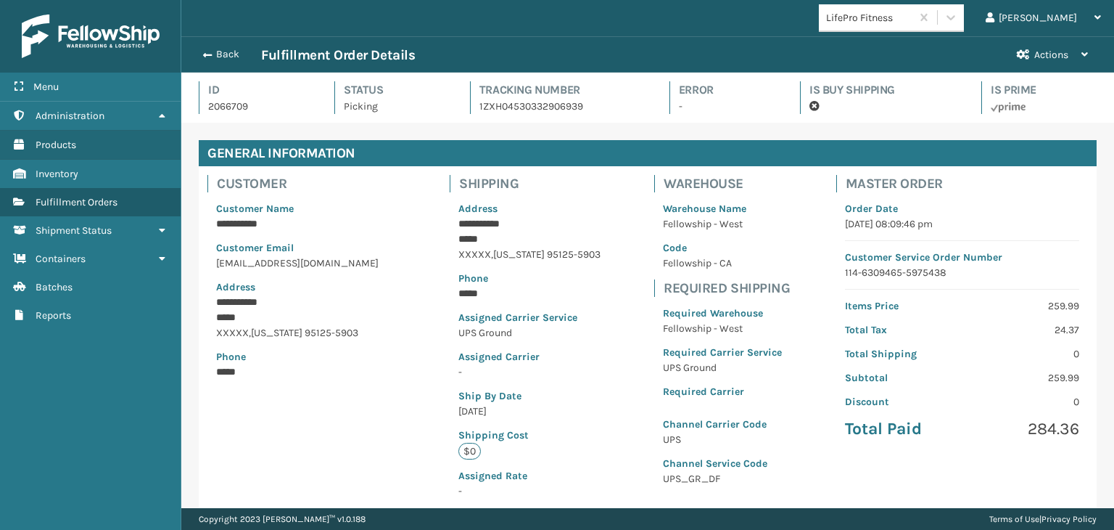
scroll to position [35, 932]
click at [239, 50] on button "Back" at bounding box center [227, 54] width 67 height 13
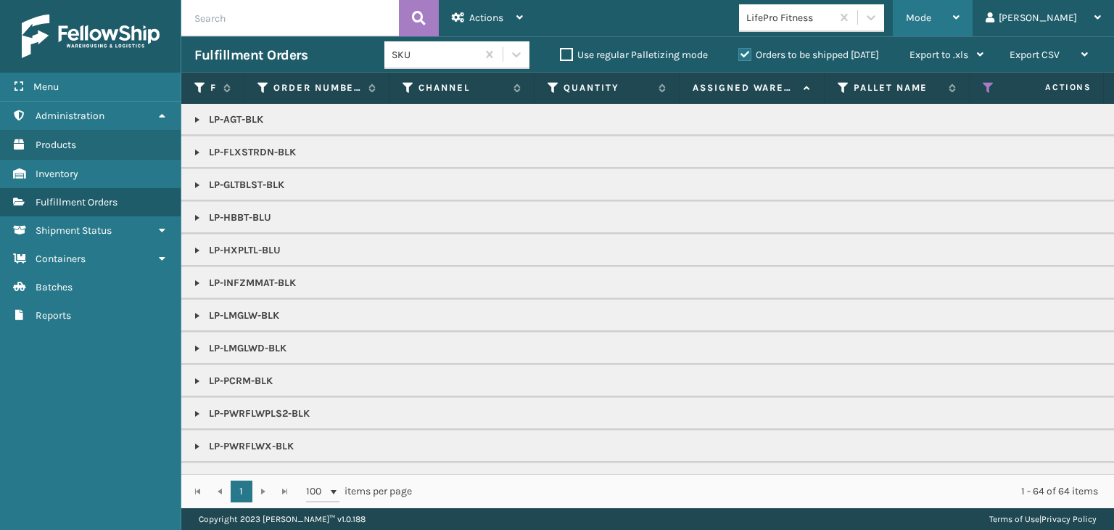
click at [960, 24] on div "Mode" at bounding box center [933, 18] width 54 height 36
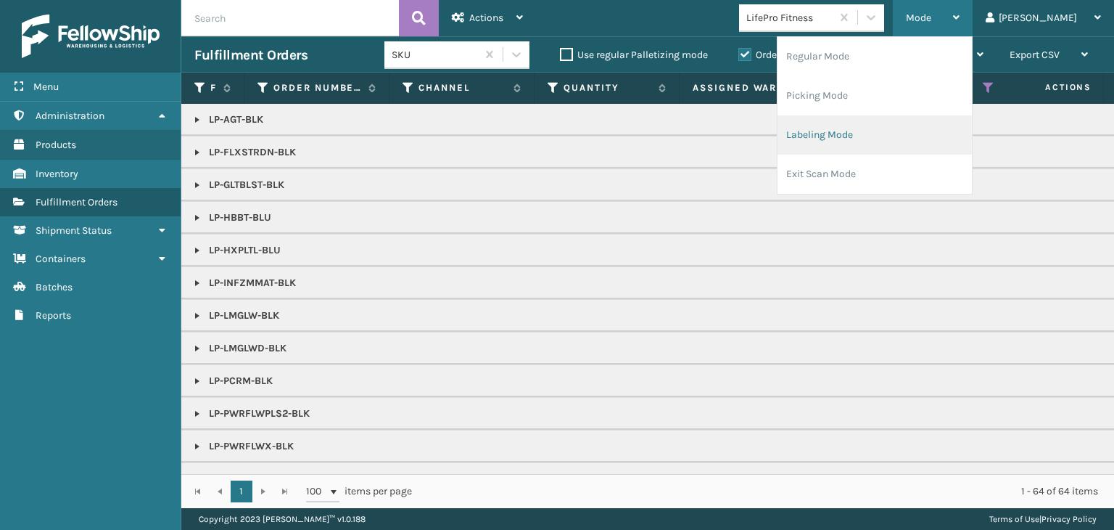
click at [934, 127] on li "Labeling Mode" at bounding box center [875, 134] width 194 height 39
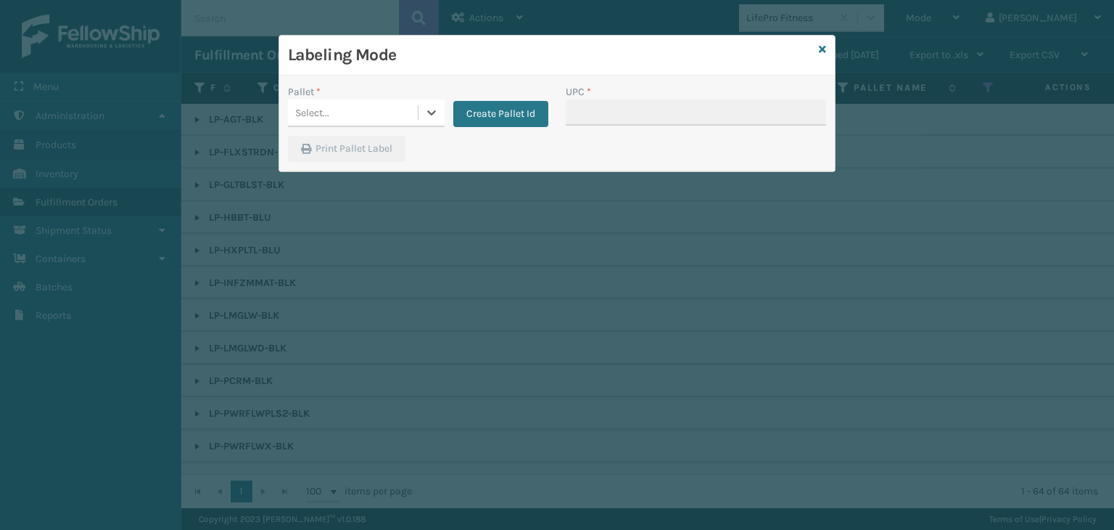
click at [380, 115] on div "Select..." at bounding box center [353, 113] width 130 height 24
click at [390, 165] on div "UPSG-CLENCTPRPT" at bounding box center [366, 175] width 157 height 27
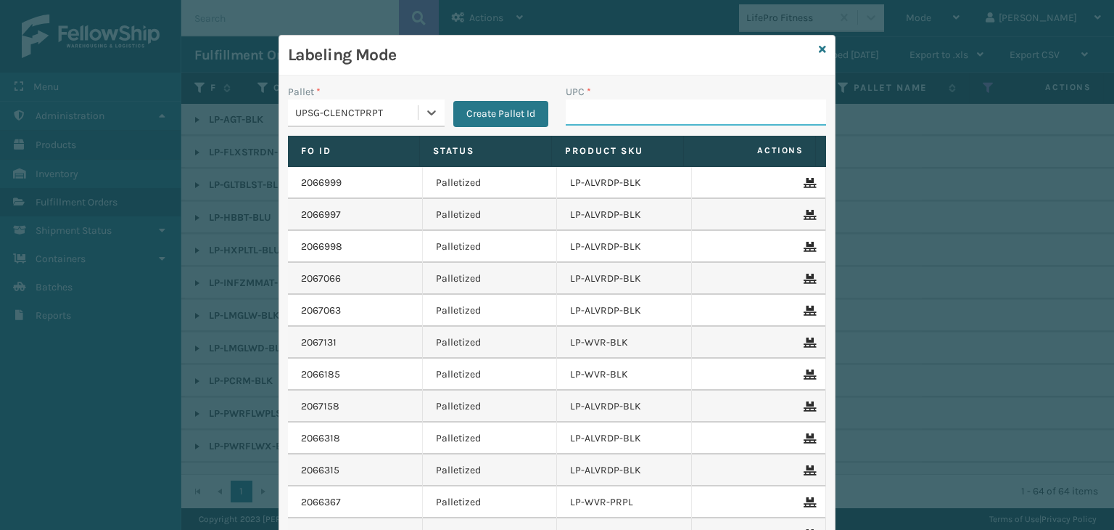
click at [569, 117] on input "UPC *" at bounding box center [696, 112] width 260 height 26
paste input "810090932842"
type input "810090932842"
type input "810090"
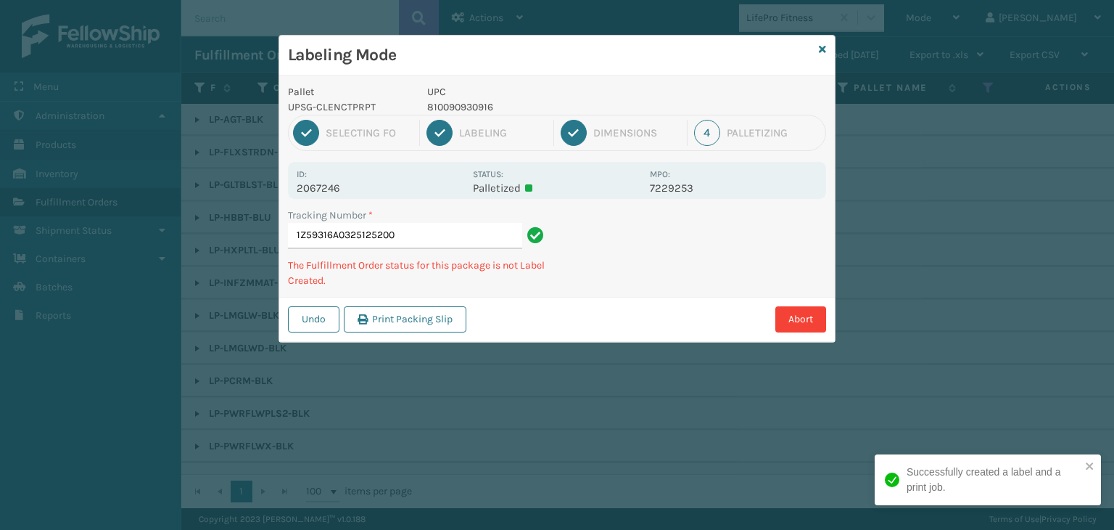
click at [461, 106] on p "810090930916" at bounding box center [534, 106] width 214 height 15
copy p "810090930916"
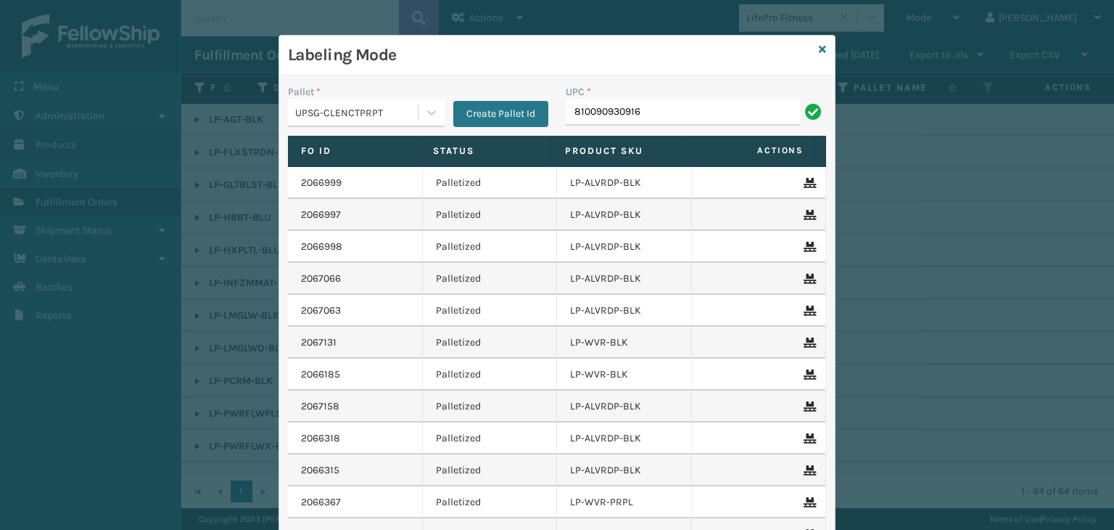
type input "810090930916"
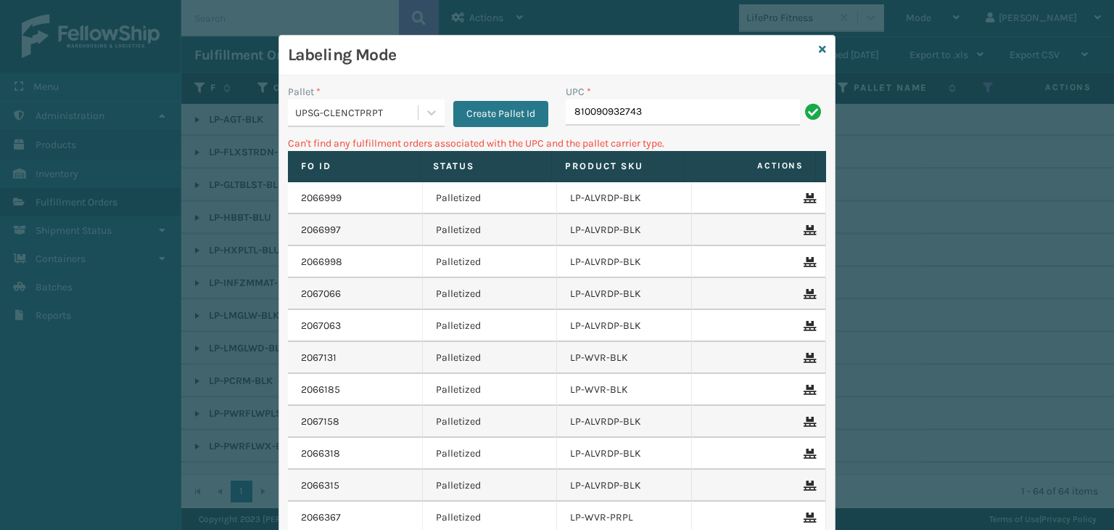
click at [567, 112] on input "810090932743" at bounding box center [683, 112] width 234 height 26
type input "0810090932743"
click at [812, 50] on div "Labeling Mode" at bounding box center [557, 56] width 556 height 40
click at [812, 49] on div "Labeling Mode" at bounding box center [557, 56] width 556 height 40
drag, startPoint x: 630, startPoint y: 108, endPoint x: 287, endPoint y: 115, distance: 342.4
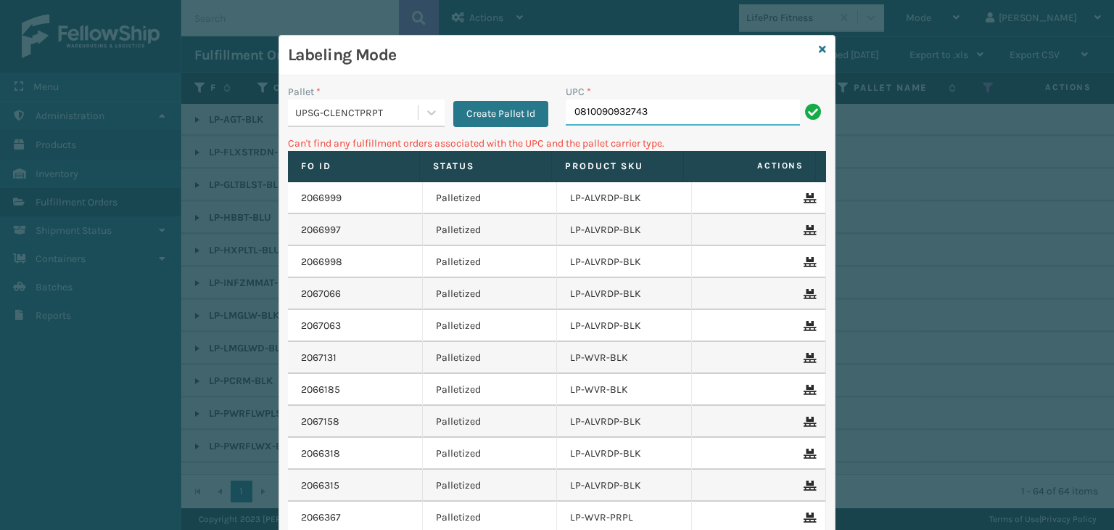
click at [287, 115] on div "Pallet * UPSG-CLENCTPRPT Create Pallet Id UPC * 0810090932743" at bounding box center [557, 110] width 556 height 52
type input "LP-INFZMAT-BLK"
click at [611, 105] on input "LP-INFZMAT-BLK" at bounding box center [683, 112] width 234 height 26
type input "LP-INFZMMAT-BLK"
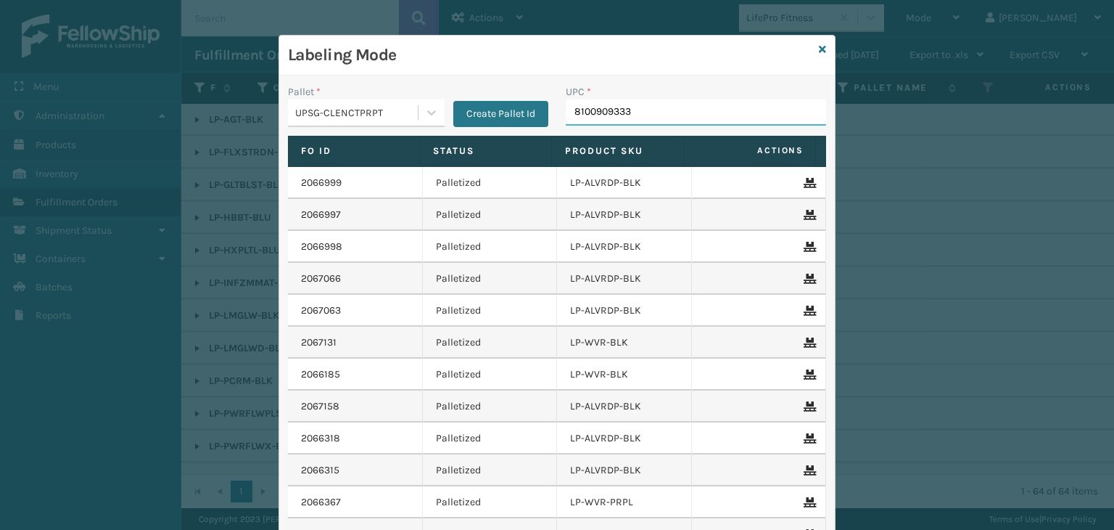
type input "81009093335"
type input "LP-RMXPLS-BLK"
drag, startPoint x: 661, startPoint y: 115, endPoint x: 308, endPoint y: 158, distance: 355.1
click at [308, 160] on div "Pallet * UPSG-CLENCTPRPT Create Pallet Id UPC * LP-RMXPLS-BLK Fo Id Status Prod…" at bounding box center [557, 349] width 556 height 549
type input "LP-RMXPLS-BLK"
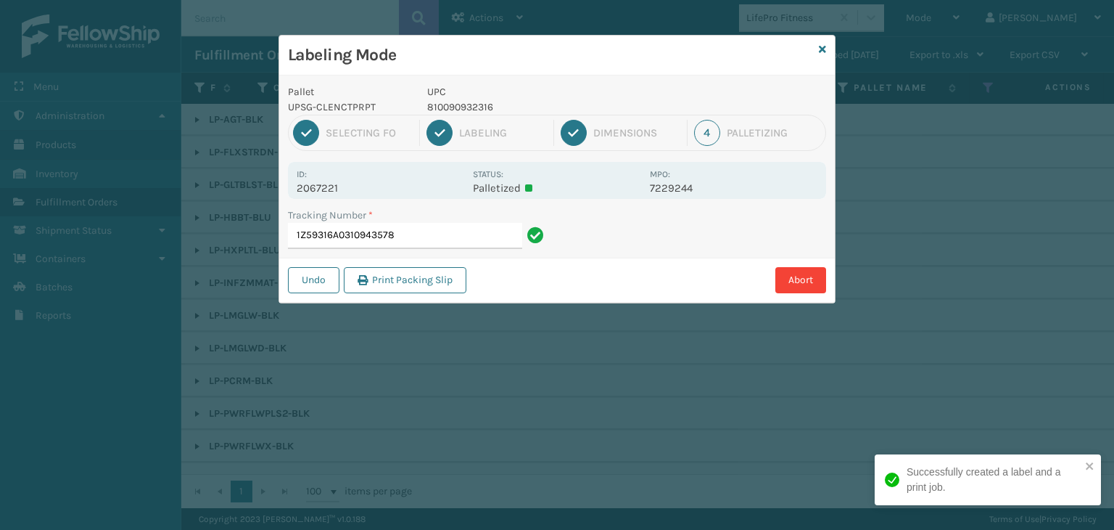
click at [461, 104] on p "810090932316" at bounding box center [534, 106] width 214 height 15
copy p "810090932316"
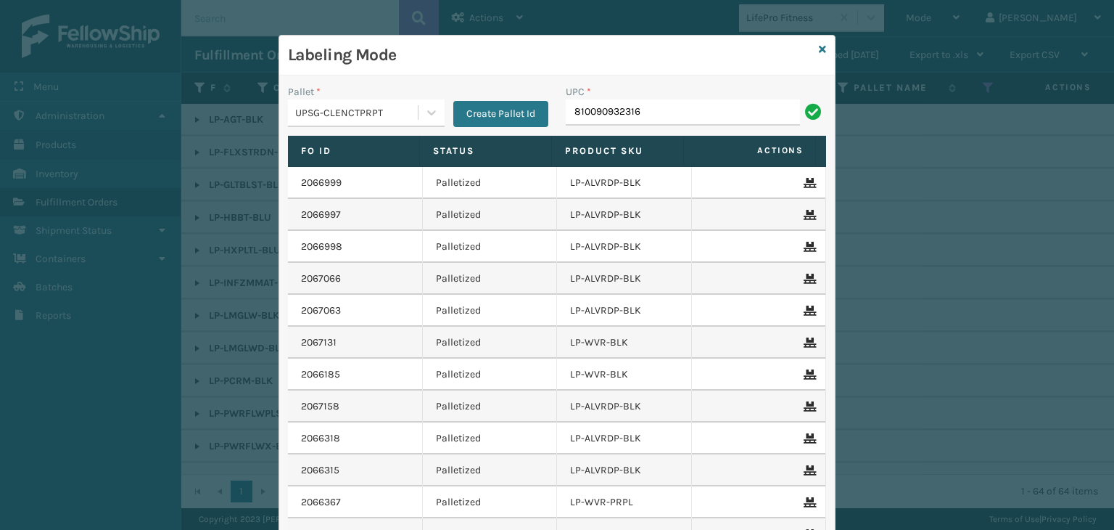
type input "810090932316"
type input "06"
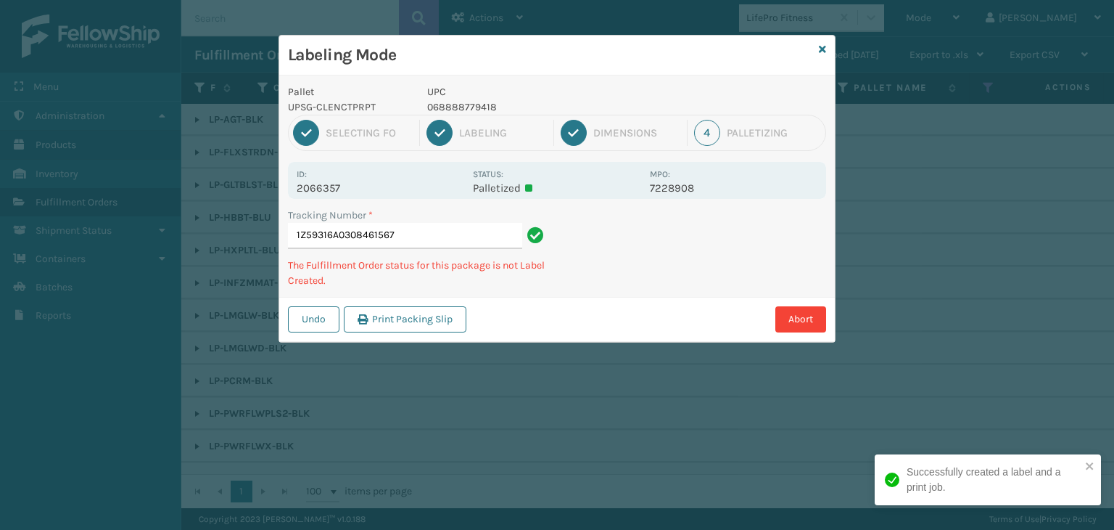
click at [444, 111] on p "068888779418" at bounding box center [534, 106] width 214 height 15
copy p "068888779418"
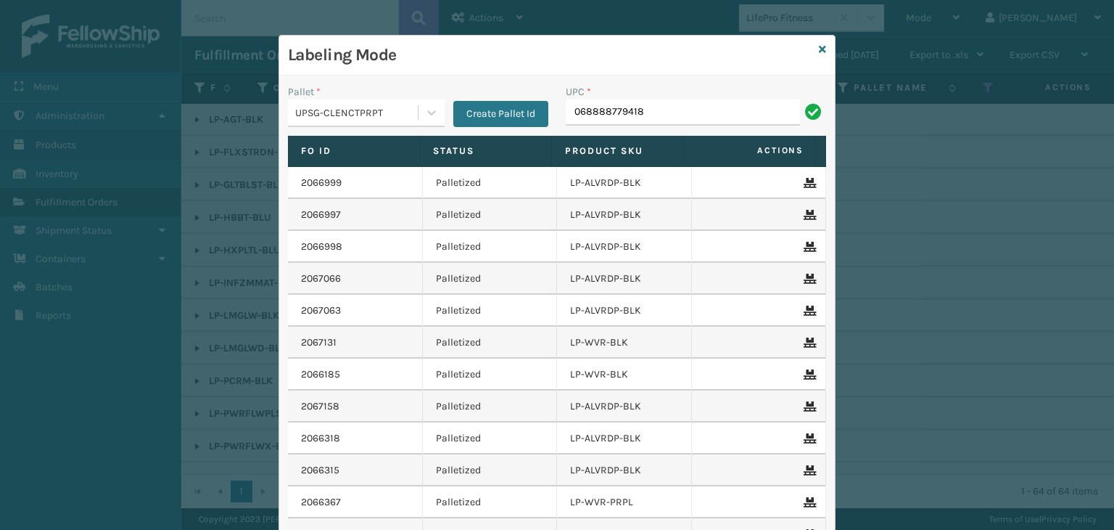
type input "068888779418"
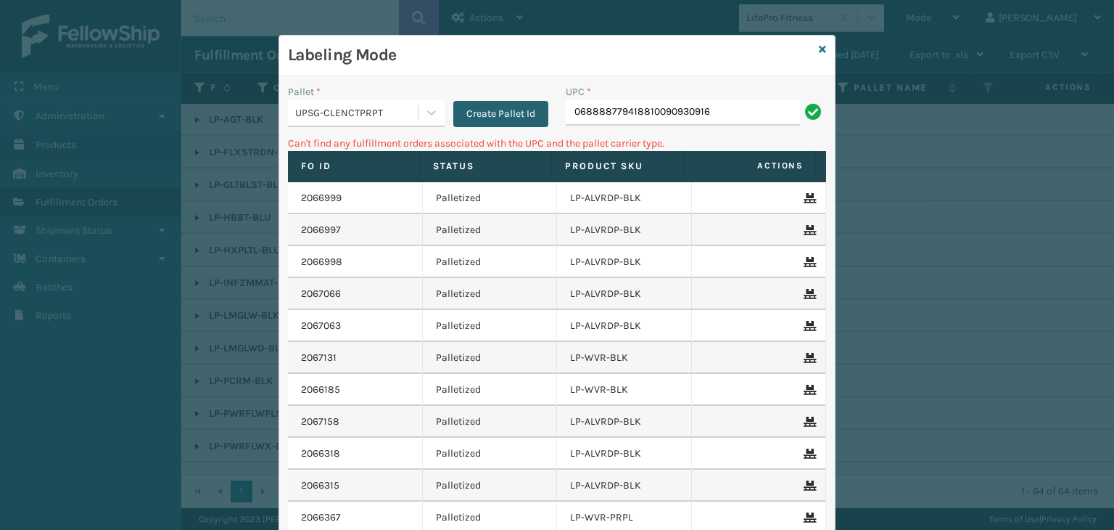
drag, startPoint x: 638, startPoint y: 110, endPoint x: 466, endPoint y: 108, distance: 171.9
click at [466, 108] on div "Pallet * UPSG-CLENCTPRPT Create Pallet Id UPC * 068888779418810090930916" at bounding box center [557, 110] width 556 height 52
type input "810090930916"
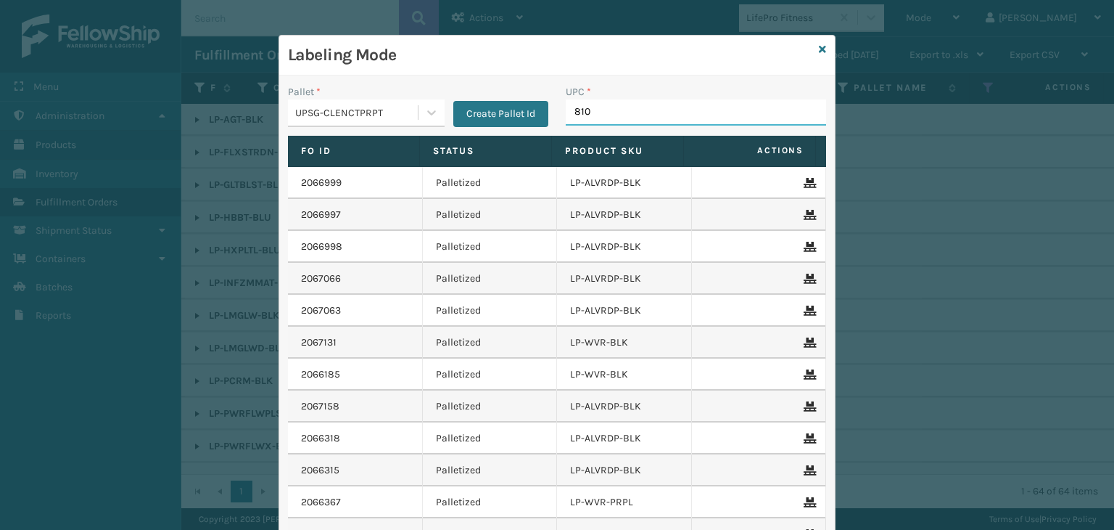
type input "8100"
type input "81009"
type input "LP-RMXPLS-BLK"
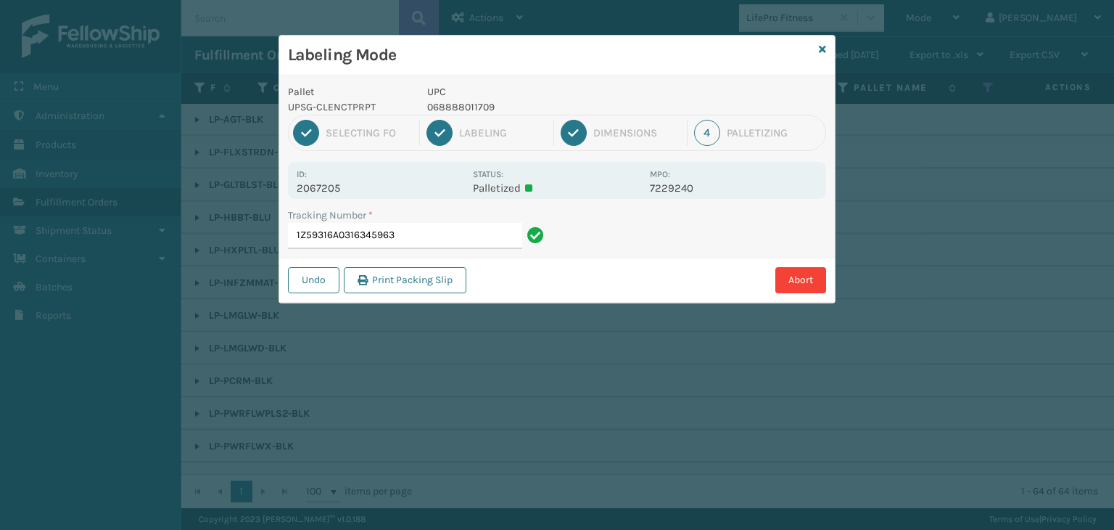
click at [453, 106] on p "068888011709" at bounding box center [534, 106] width 214 height 15
copy p "068888011709"
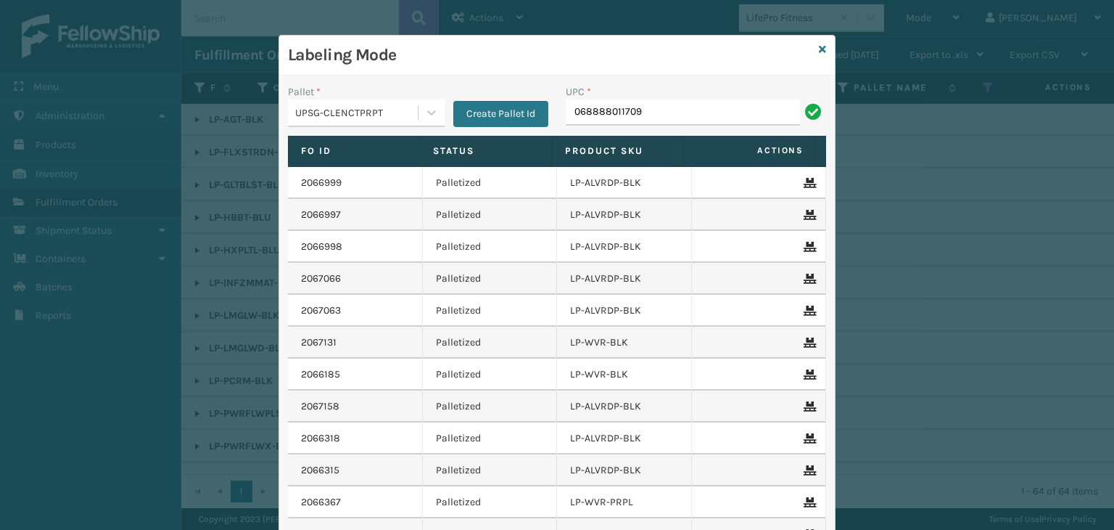
type input "068888011709"
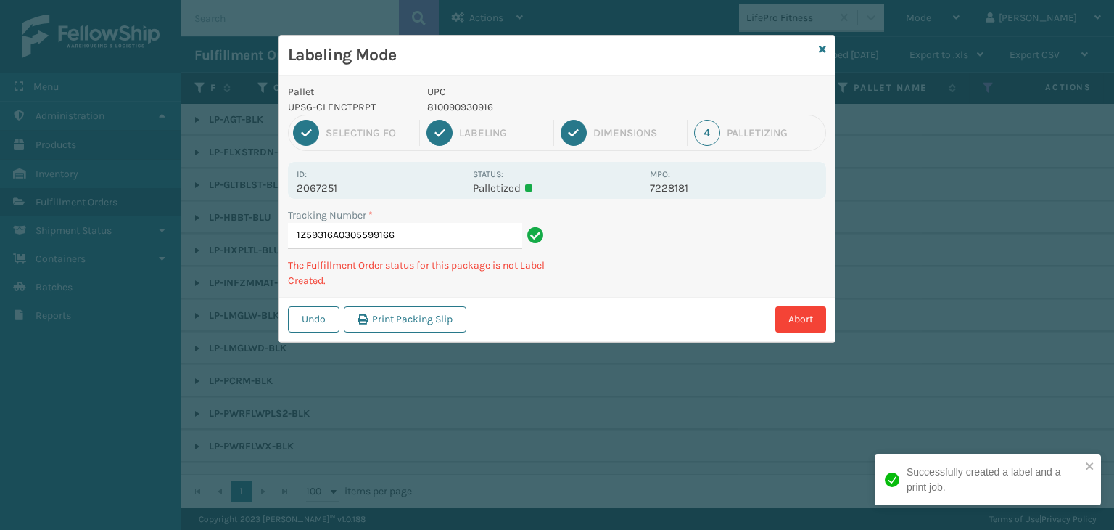
click at [440, 111] on p "810090930916" at bounding box center [534, 106] width 214 height 15
copy p "810090930916"
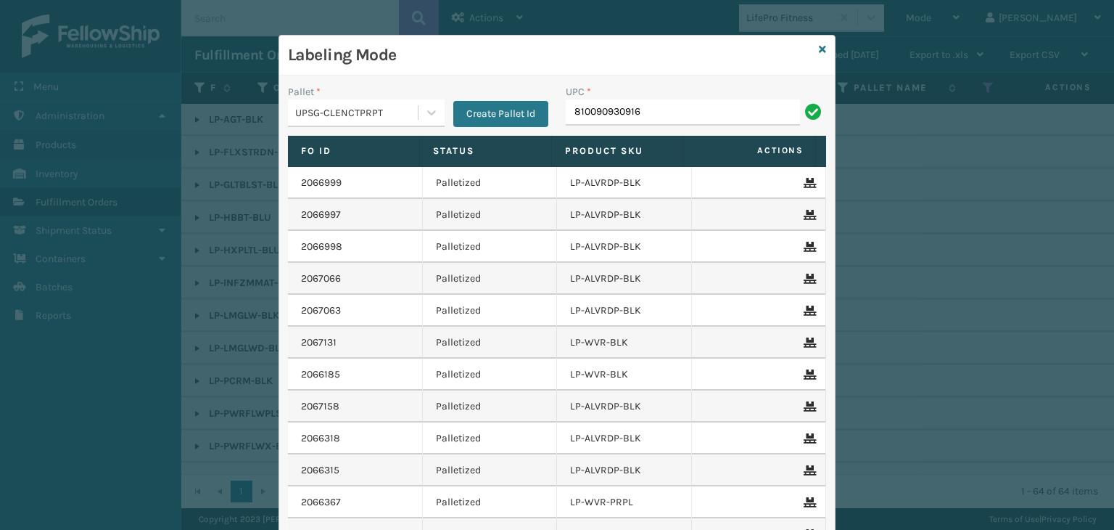
type input "810090930916"
type input "68888027106"
type input "LP-WVR-PRPL"
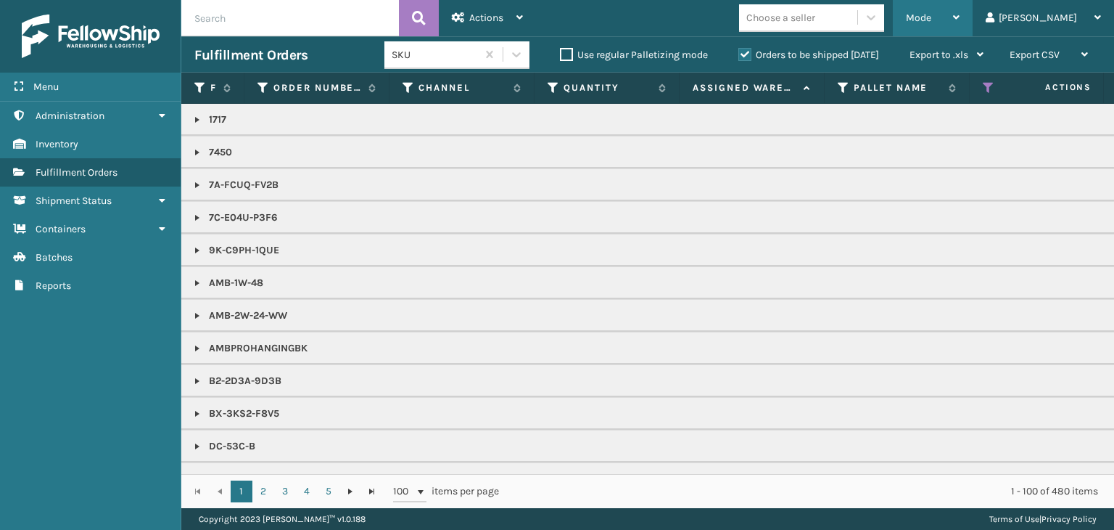
click at [960, 20] on div "Mode" at bounding box center [933, 18] width 54 height 36
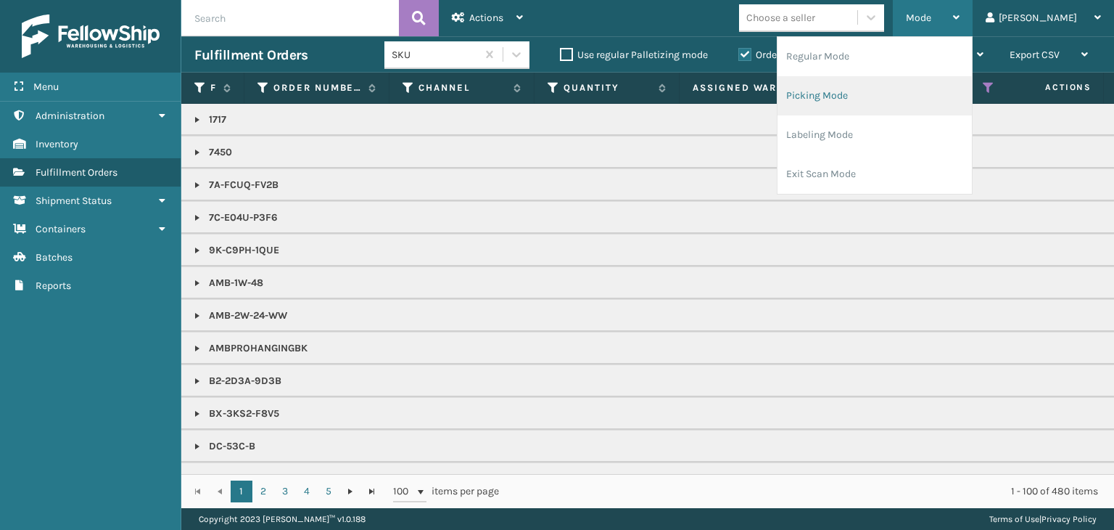
click at [945, 92] on li "Picking Mode" at bounding box center [875, 95] width 194 height 39
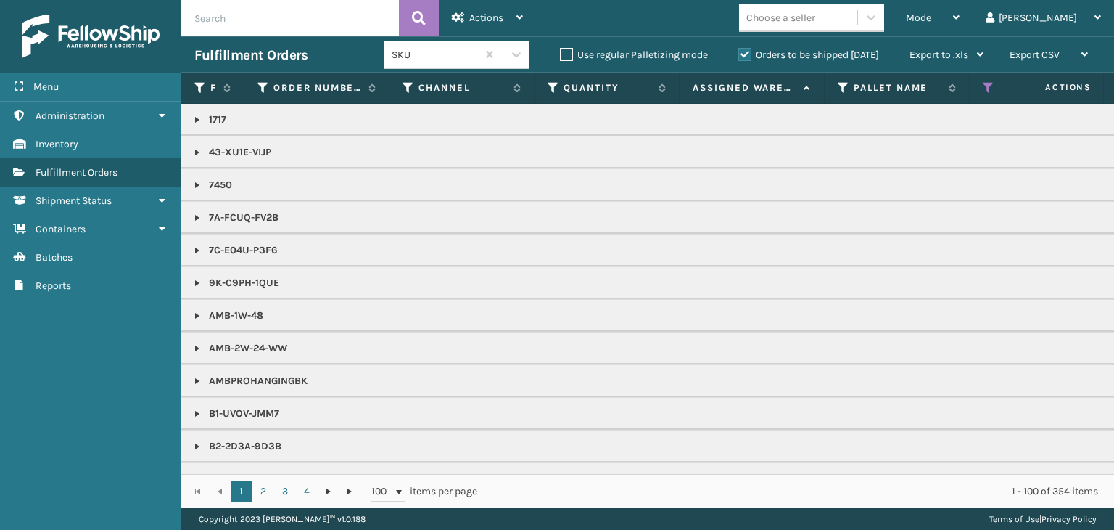
click at [931, 21] on span "Mode" at bounding box center [918, 18] width 25 height 12
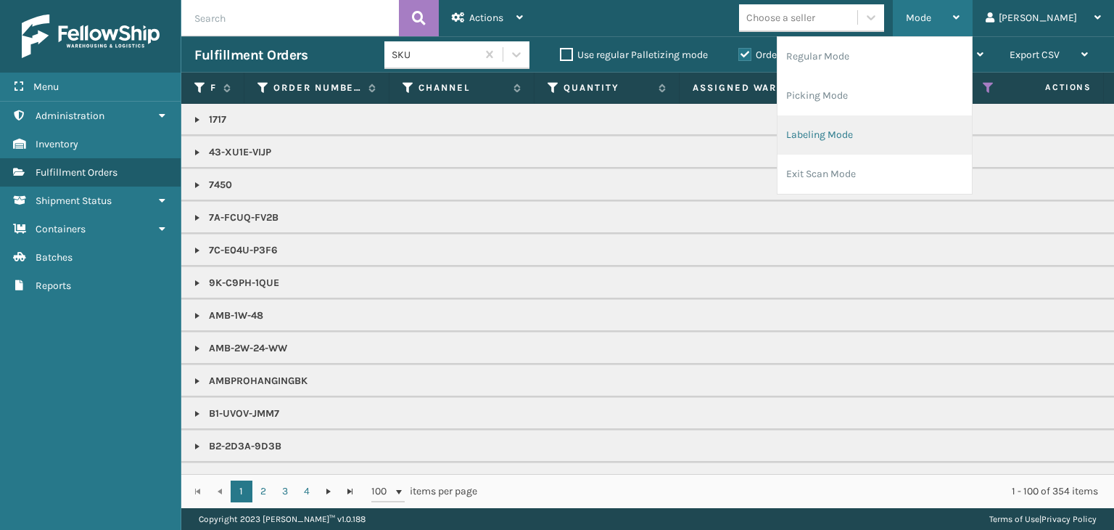
click at [881, 134] on li "Labeling Mode" at bounding box center [875, 134] width 194 height 39
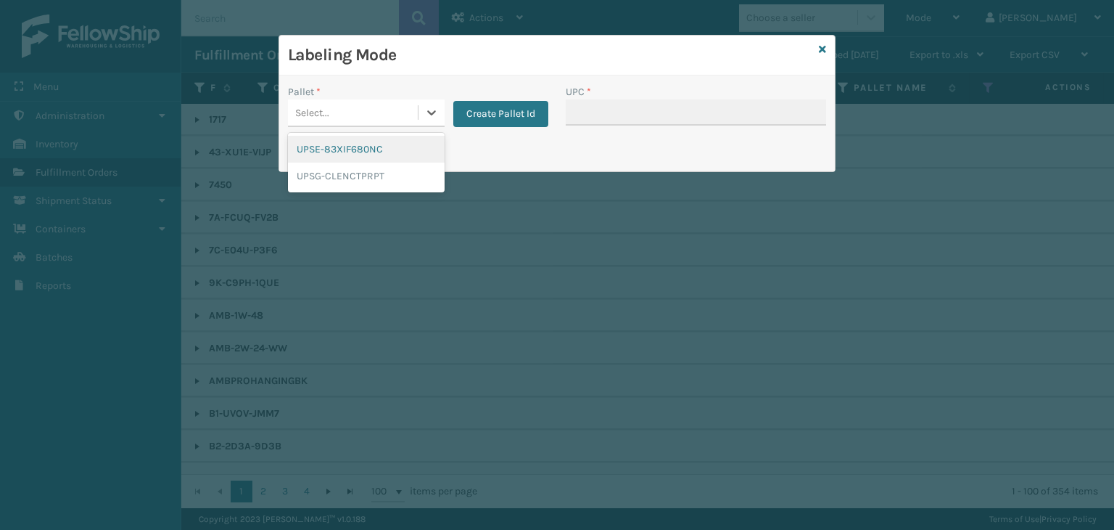
click at [365, 104] on div "Select..." at bounding box center [353, 113] width 130 height 24
click at [390, 168] on div "UPSG-CLENCTPRPT" at bounding box center [366, 175] width 157 height 27
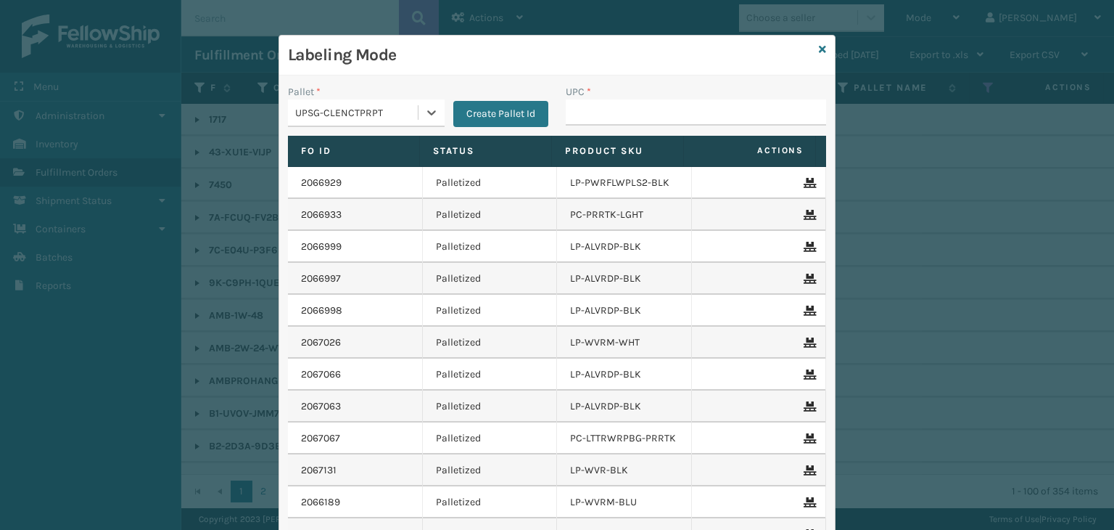
type input "810090930923"
click at [677, 100] on input "UPC *" at bounding box center [696, 112] width 260 height 26
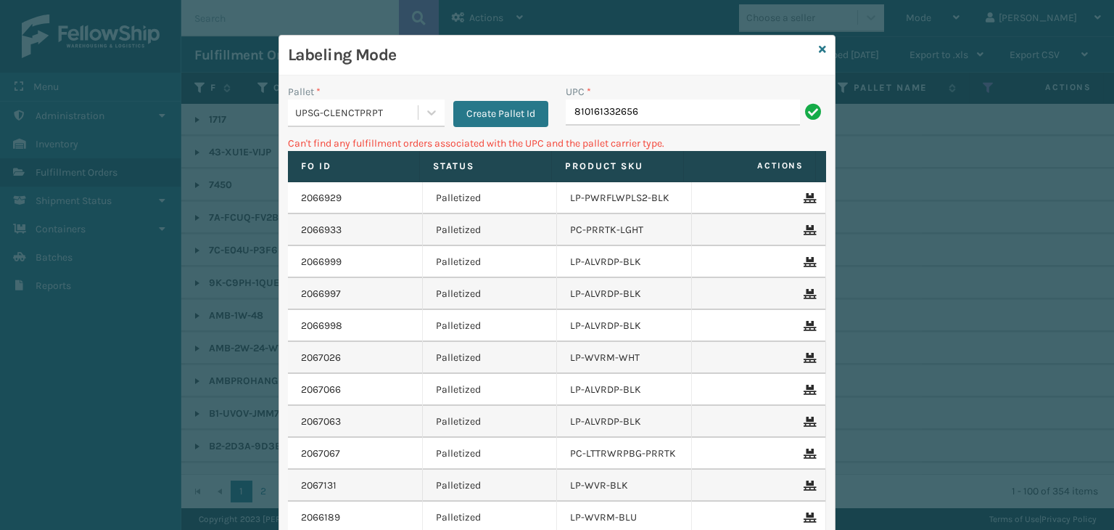
drag, startPoint x: 641, startPoint y: 118, endPoint x: 147, endPoint y: 86, distance: 495.7
click at [147, 88] on div "Labeling Mode Pallet * UPSG-CLENCTPRPT Create Pallet Id UPC * 810161332656 Can'…" at bounding box center [557, 265] width 1114 height 530
type input "LP-STMRC-SLV"
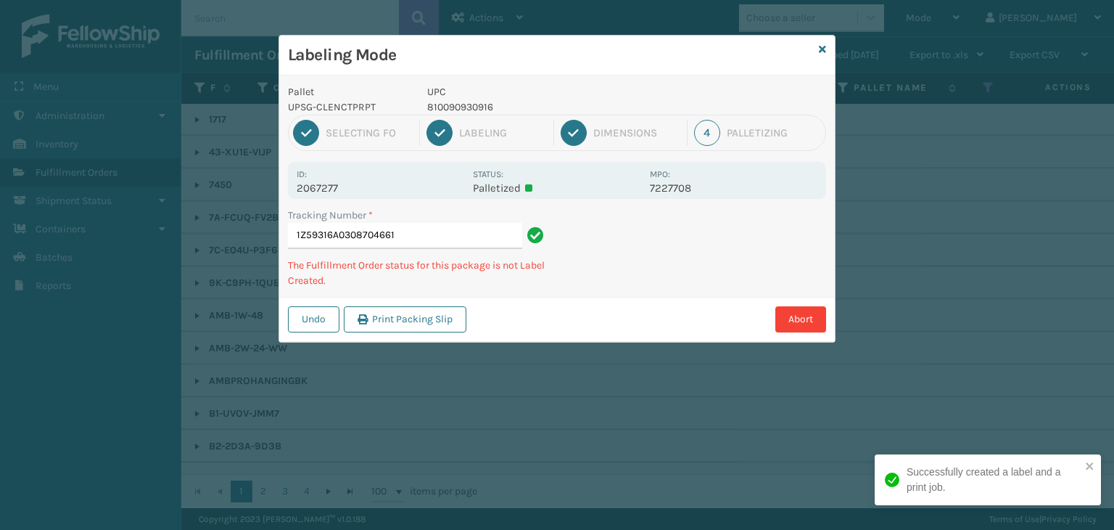
click at [467, 110] on p "810090930916" at bounding box center [534, 106] width 214 height 15
copy p "810090930916"
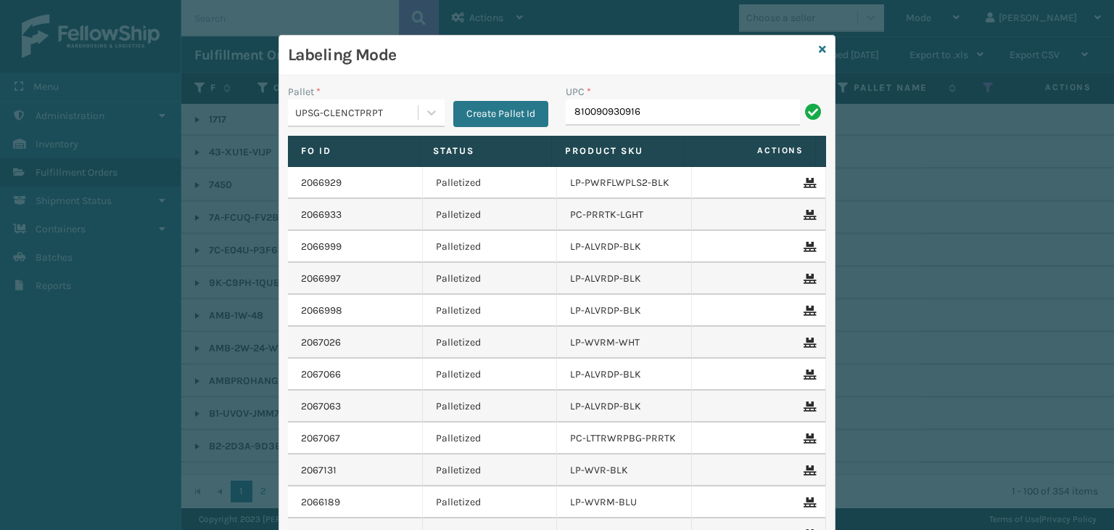
type input "810090930916"
click at [819, 46] on icon at bounding box center [822, 49] width 7 height 10
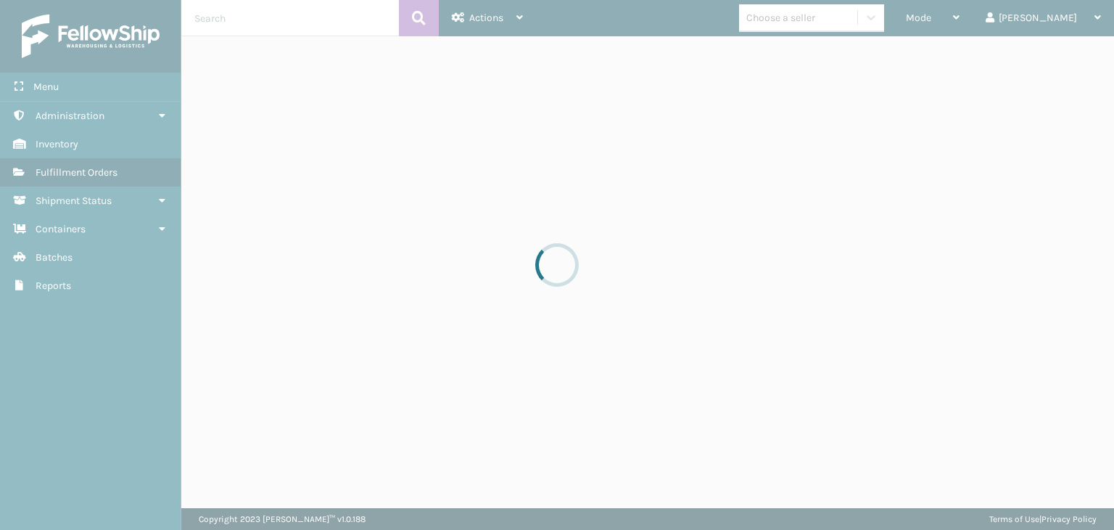
click at [828, 30] on div at bounding box center [557, 265] width 1114 height 530
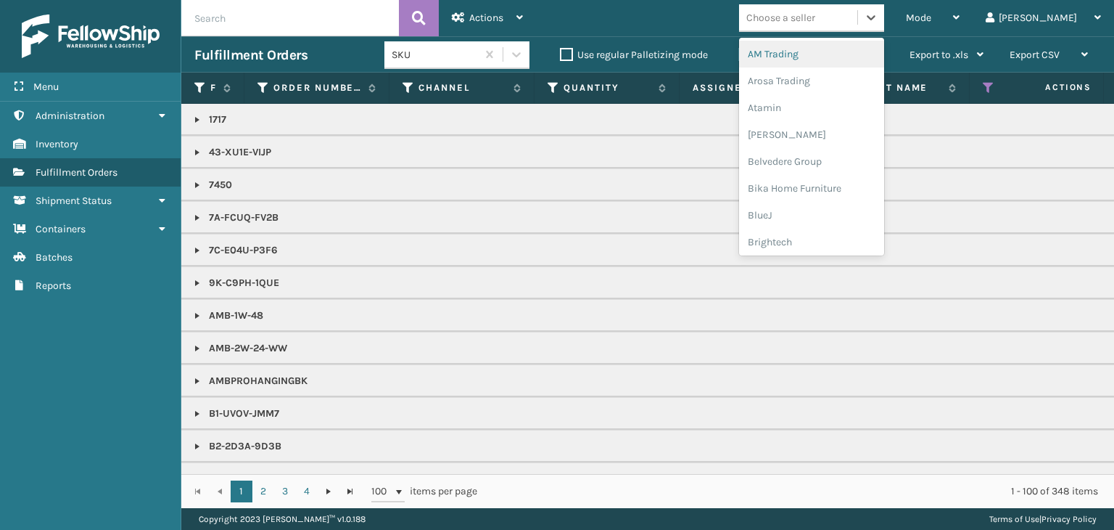
click at [833, 25] on div "Choose a seller" at bounding box center [798, 18] width 118 height 24
type input "LI"
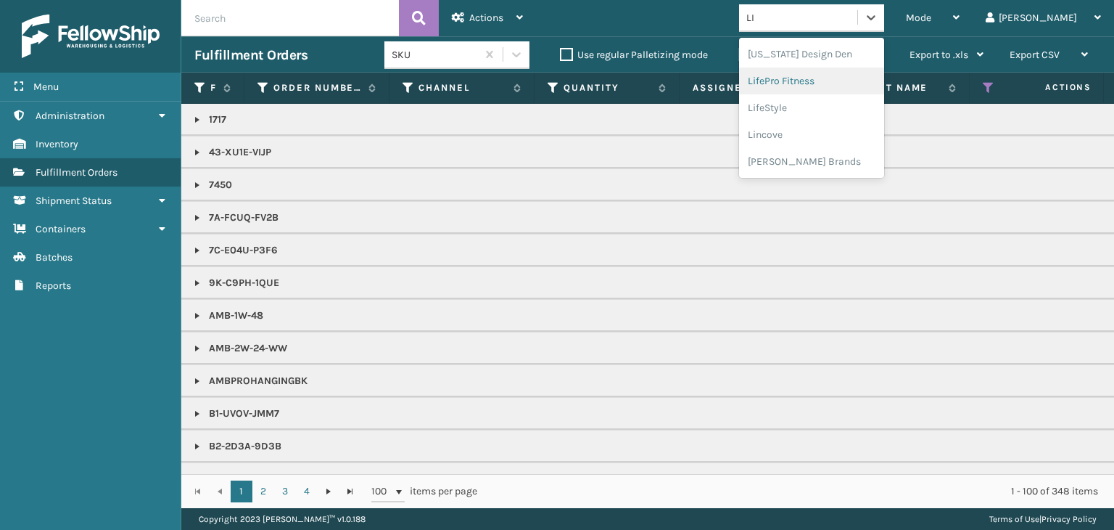
click at [859, 76] on div "LifePro Fitness" at bounding box center [811, 80] width 145 height 27
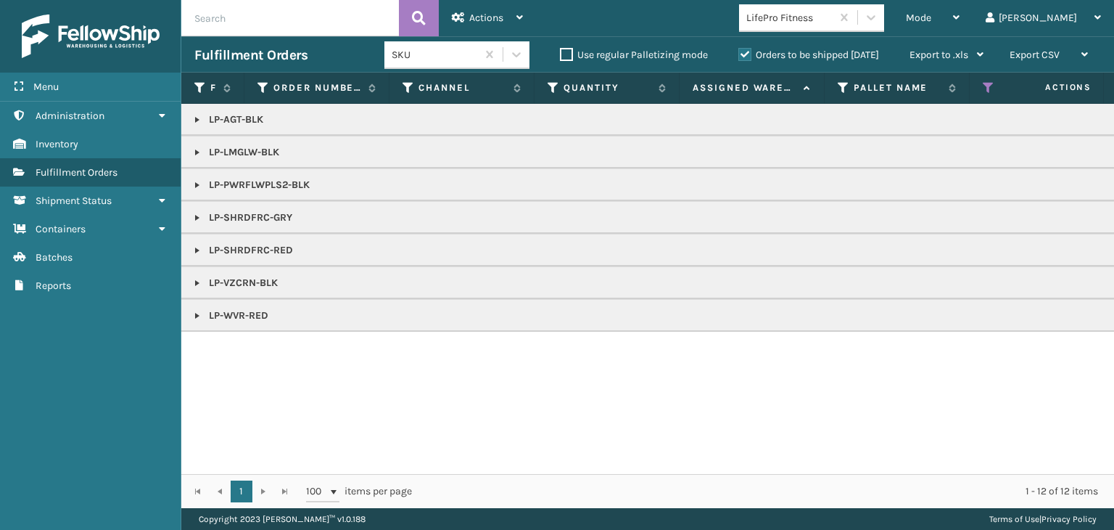
click at [202, 115] on link at bounding box center [197, 120] width 12 height 12
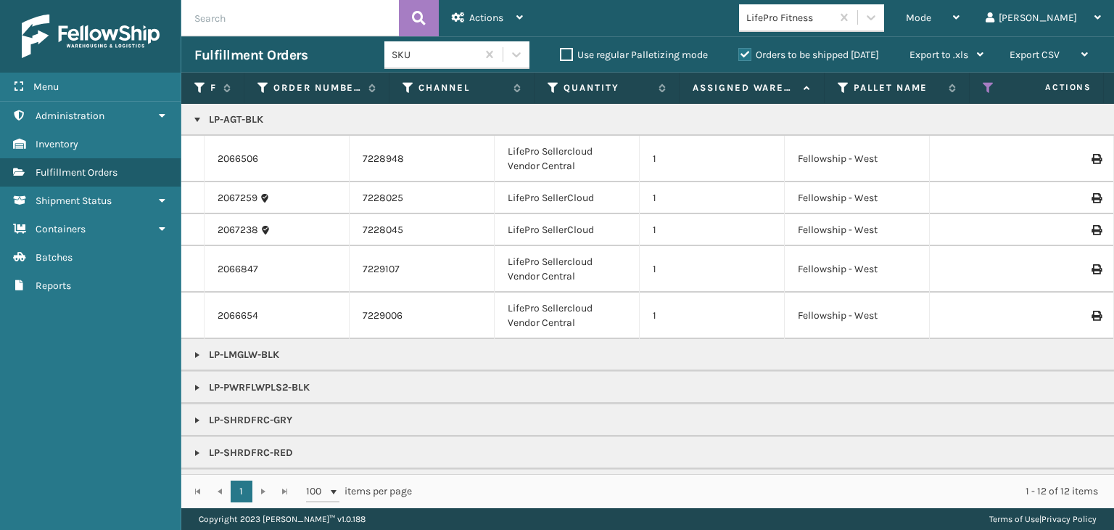
click at [195, 387] on link at bounding box center [197, 388] width 12 height 12
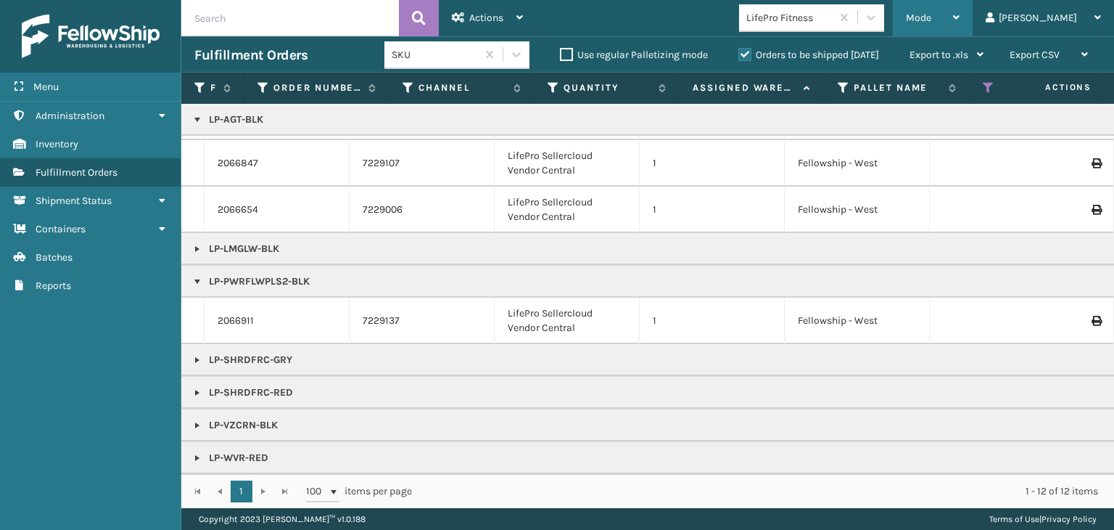
click at [931, 15] on span "Mode" at bounding box center [918, 18] width 25 height 12
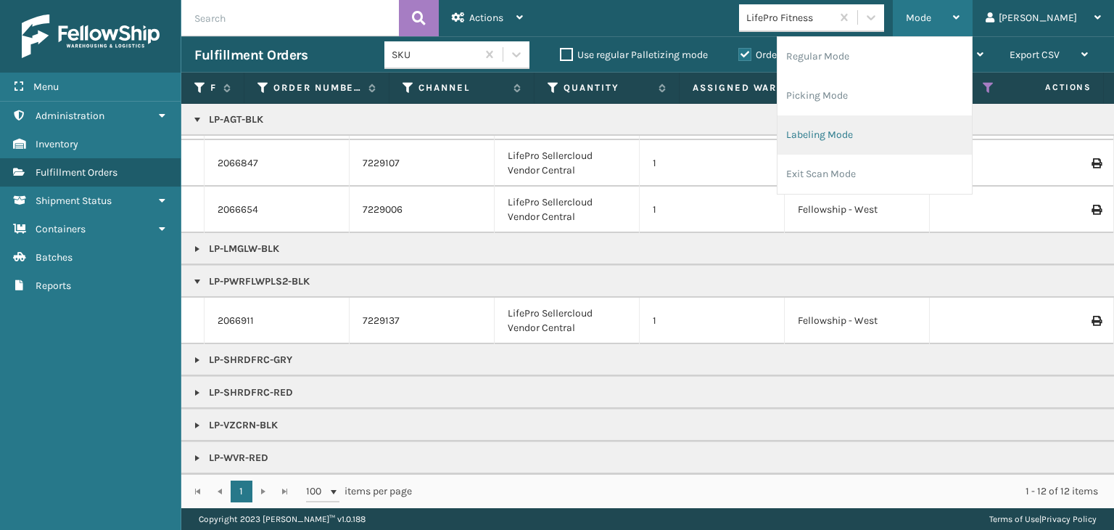
click at [910, 133] on li "Labeling Mode" at bounding box center [875, 134] width 194 height 39
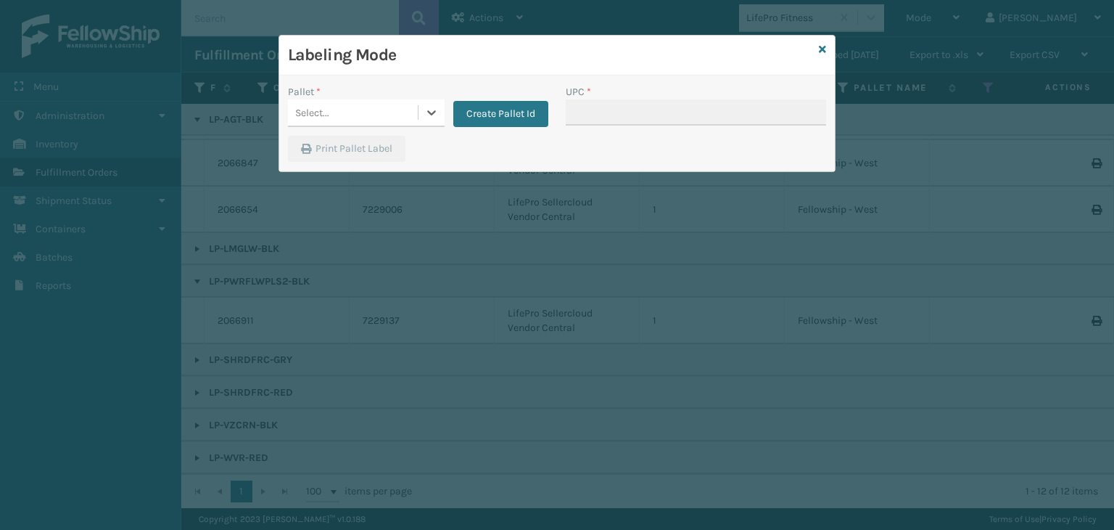
click at [401, 105] on div "Select..." at bounding box center [353, 113] width 130 height 24
click at [438, 168] on div "UPSG-CLENCTPRPT" at bounding box center [366, 175] width 157 height 27
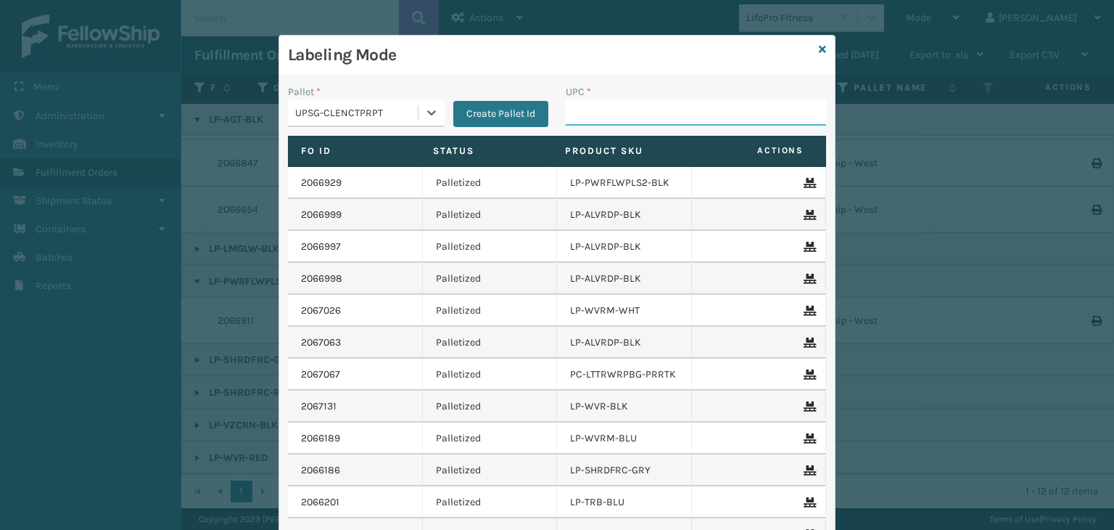
drag, startPoint x: 656, startPoint y: 118, endPoint x: 639, endPoint y: 123, distance: 17.4
click at [656, 118] on input "UPC *" at bounding box center [696, 112] width 260 height 26
type input "68888027106"
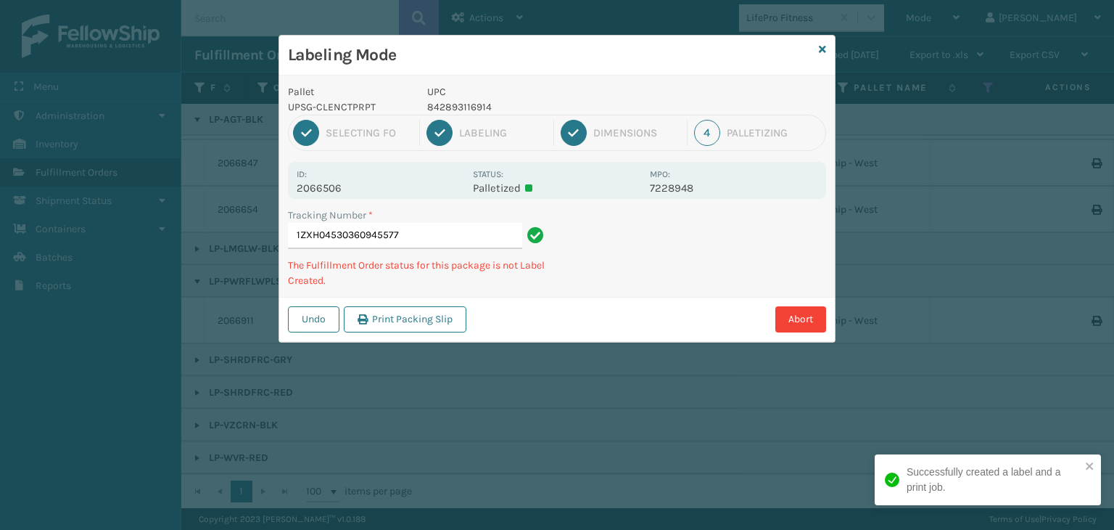
click at [468, 107] on p "842893116914" at bounding box center [534, 106] width 214 height 15
copy p "842893116914"
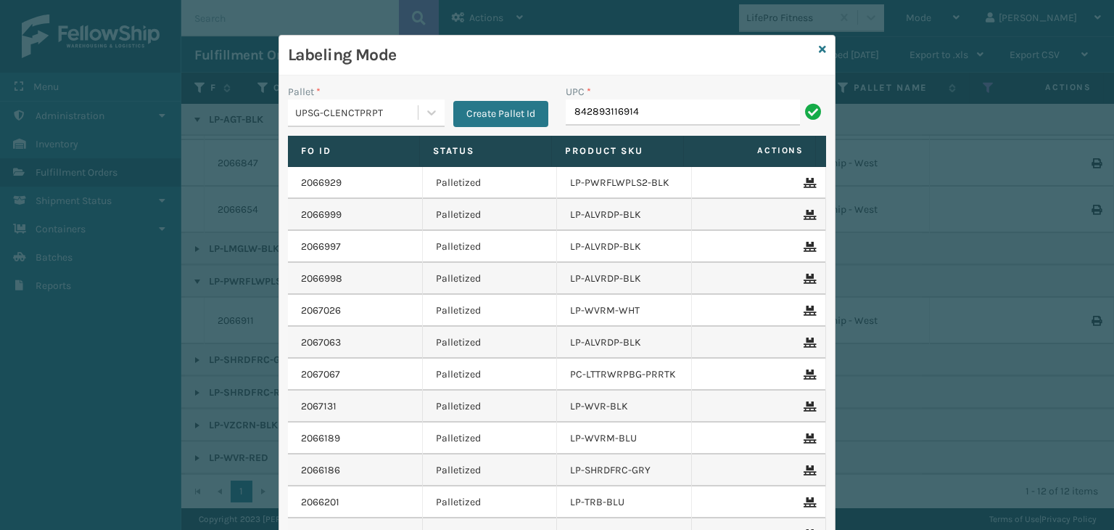
type input "842893116914"
type input "81009093"
type input "810161332"
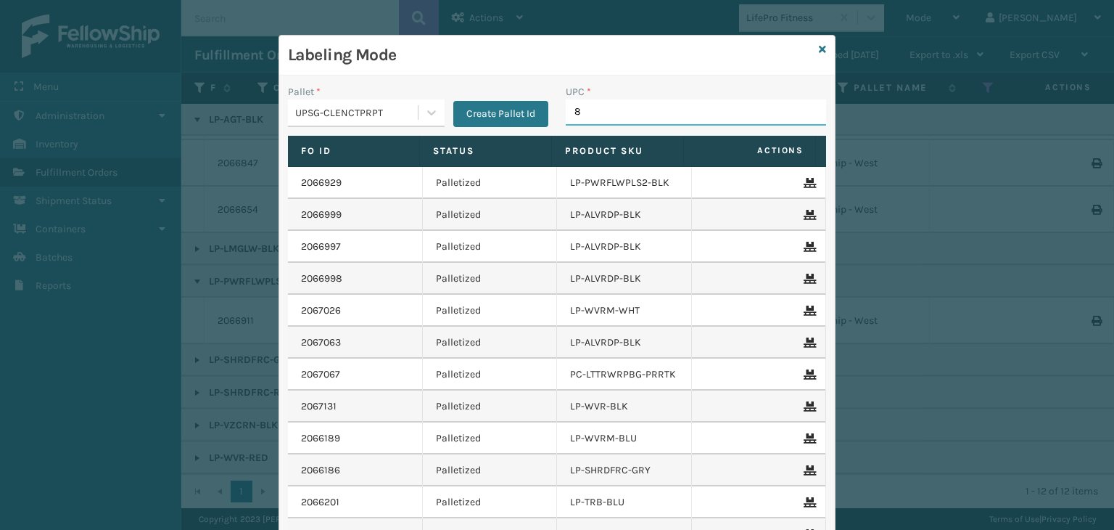
type input "81"
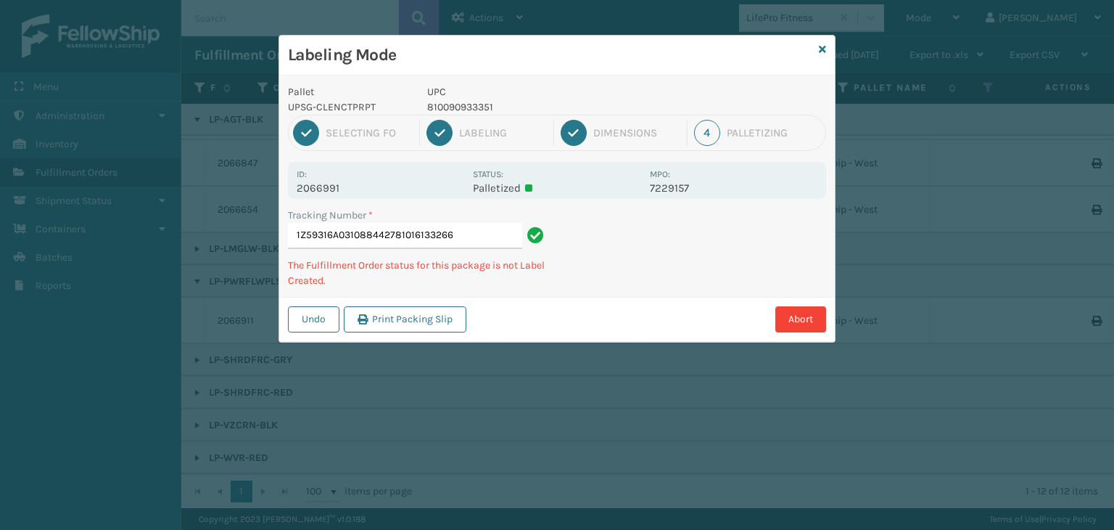
type input "1Z59316A0310884427810161332663"
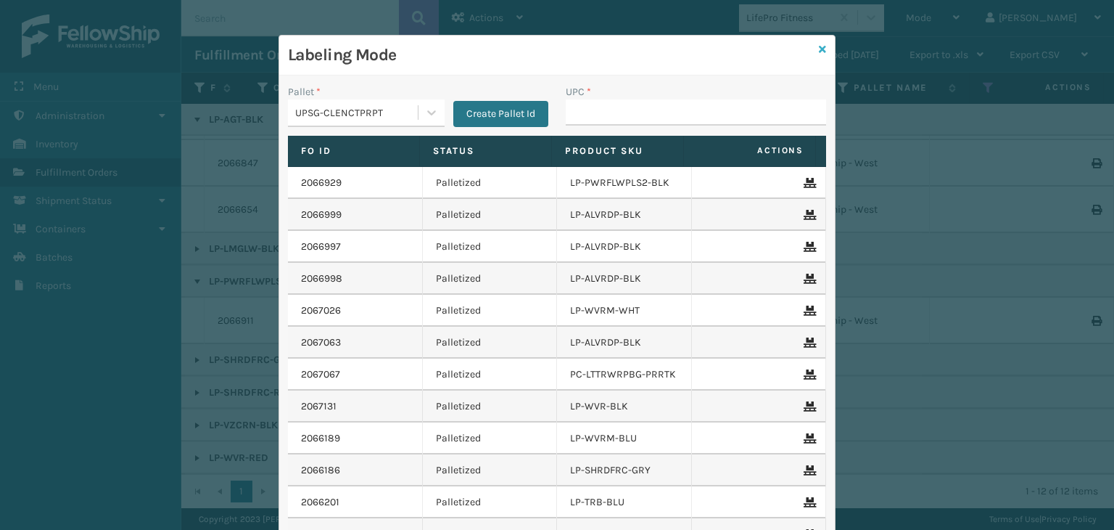
click at [820, 44] on icon at bounding box center [822, 49] width 7 height 10
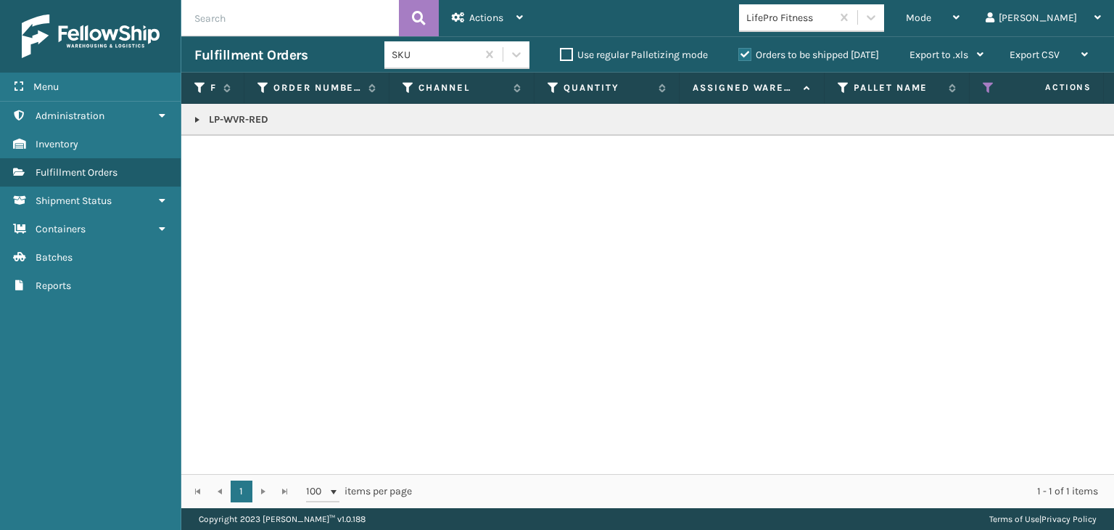
click at [194, 123] on link at bounding box center [197, 120] width 12 height 12
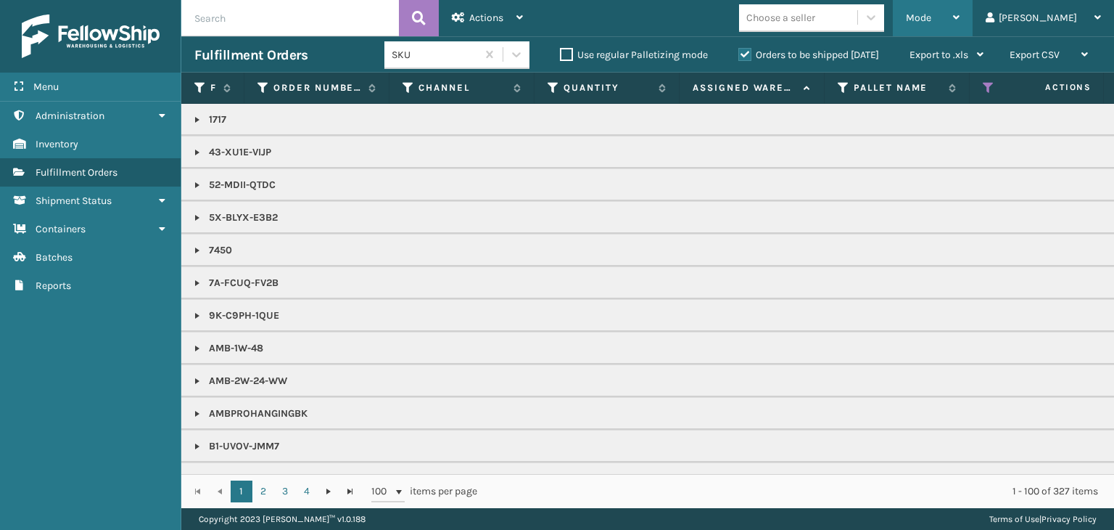
click at [973, 13] on div "Mode Regular Mode Picking Mode Labeling Mode Exit Scan Mode" at bounding box center [933, 18] width 80 height 36
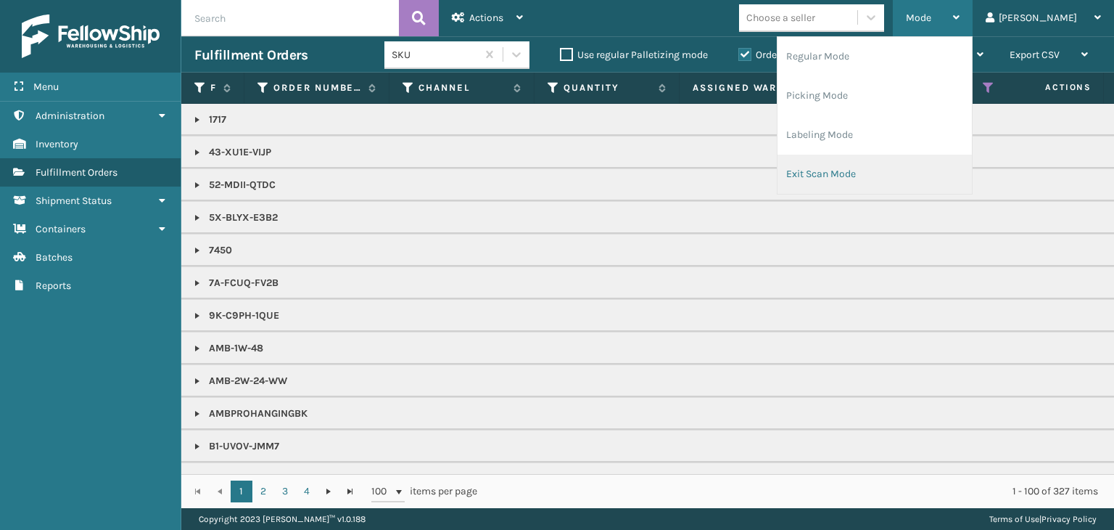
drag, startPoint x: 924, startPoint y: 140, endPoint x: 928, endPoint y: 157, distance: 17.9
click at [928, 157] on ul "Regular Mode Picking Mode Labeling Mode Exit Scan Mode" at bounding box center [875, 115] width 194 height 157
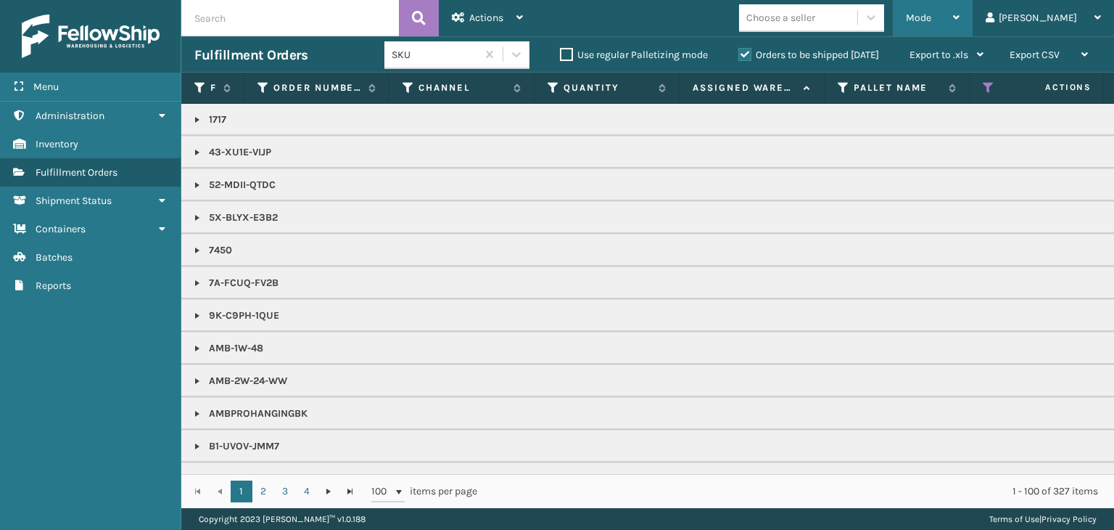
click at [960, 19] on div "Mode" at bounding box center [933, 18] width 54 height 36
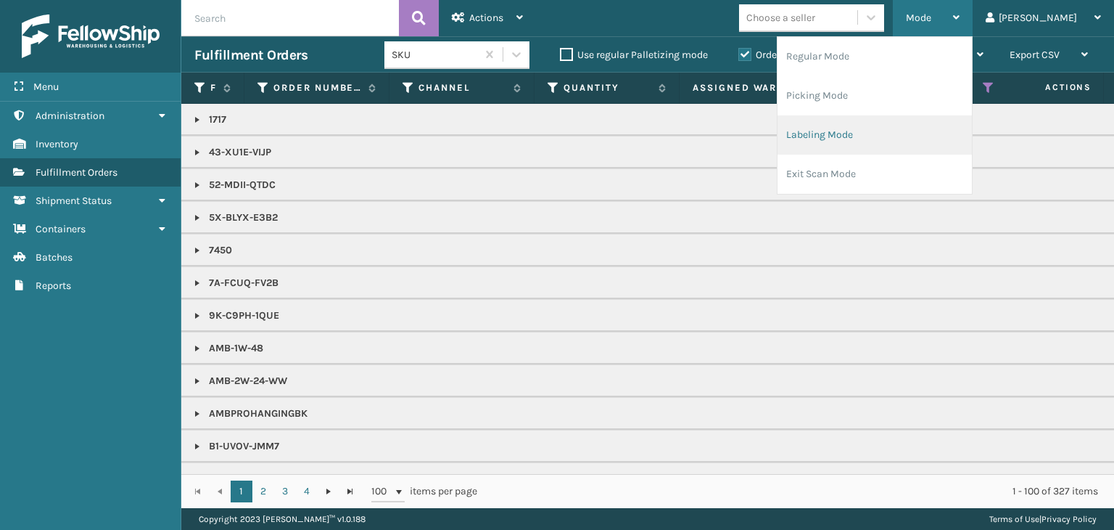
click at [924, 120] on li "Labeling Mode" at bounding box center [875, 134] width 194 height 39
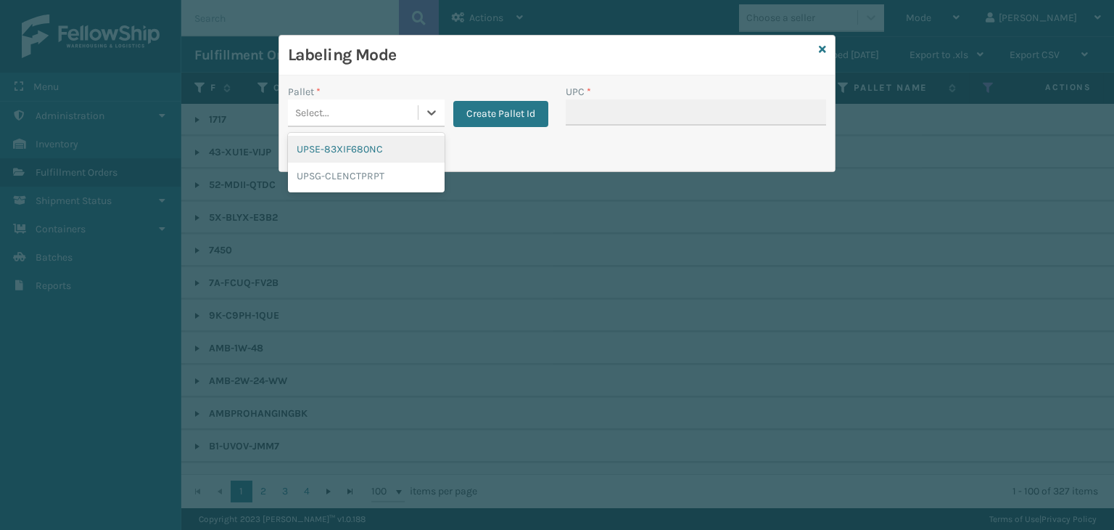
click at [389, 112] on div "Select..." at bounding box center [353, 113] width 130 height 24
click at [404, 170] on div "UPSG-CLENCTPRPT" at bounding box center [366, 175] width 157 height 27
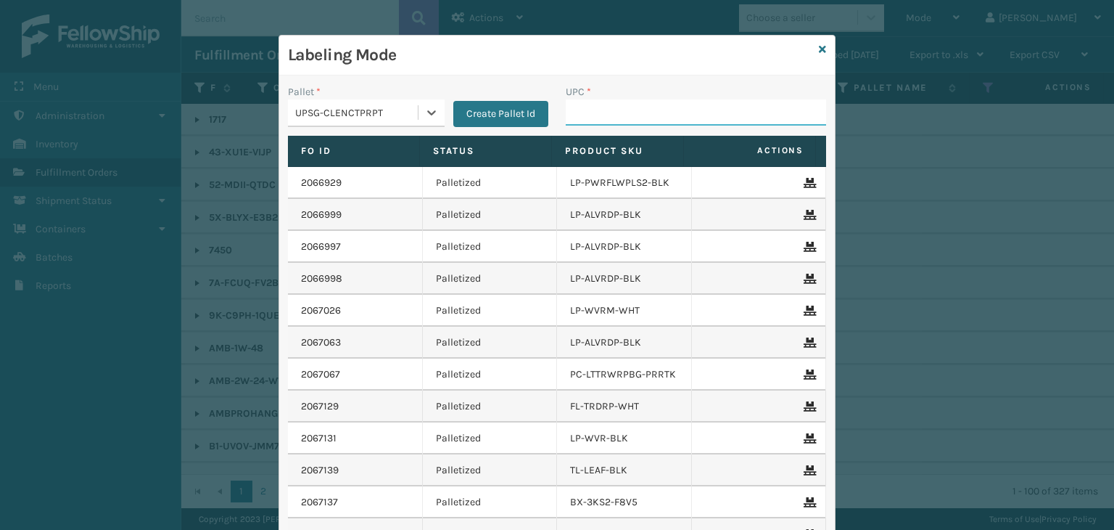
drag, startPoint x: 638, startPoint y: 99, endPoint x: 631, endPoint y: 105, distance: 9.2
click at [638, 99] on input "UPC *" at bounding box center [696, 112] width 260 height 26
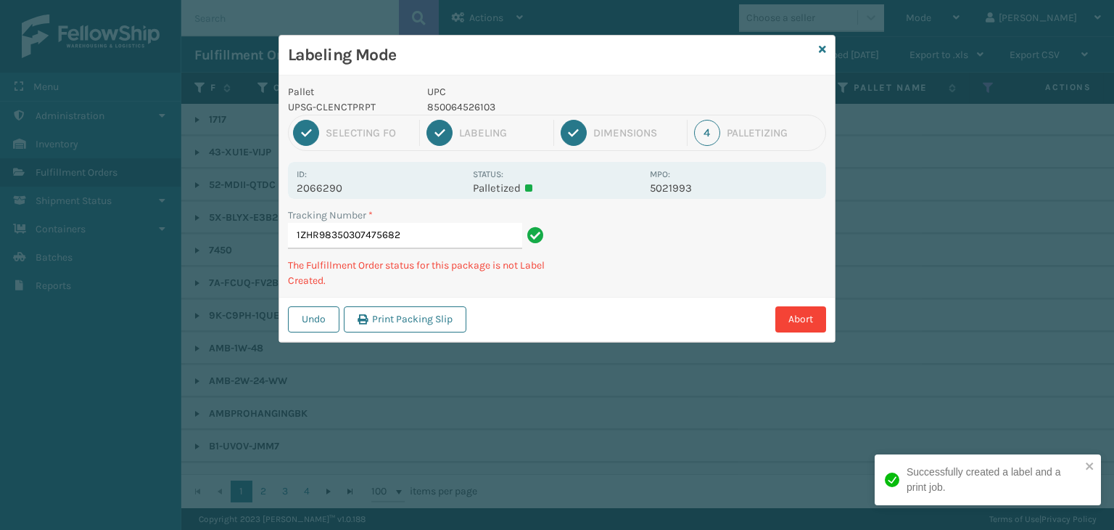
click at [456, 102] on p "850064526103" at bounding box center [534, 106] width 214 height 15
copy p "850064526103"
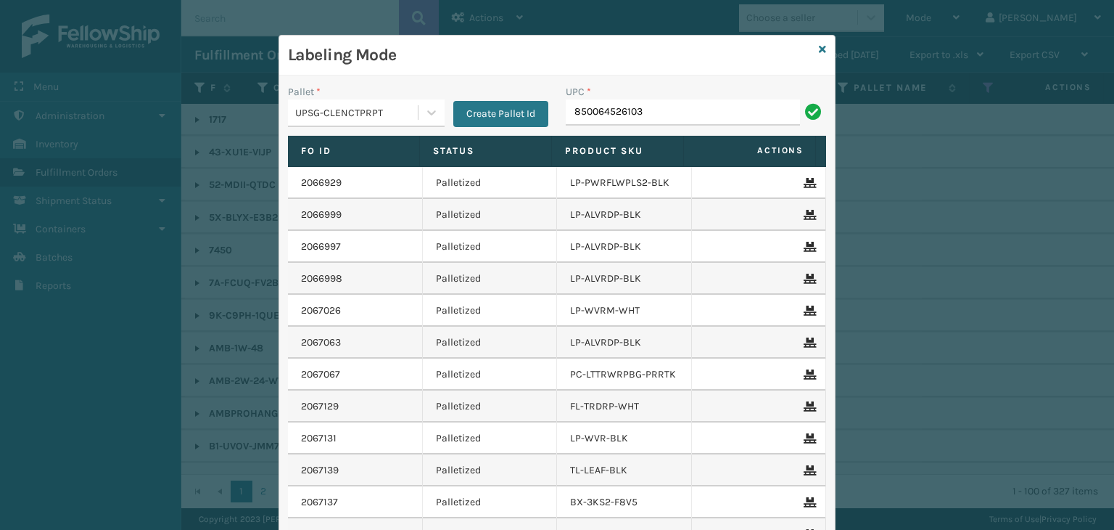
type input "850064526103"
click at [819, 55] on link at bounding box center [822, 49] width 7 height 15
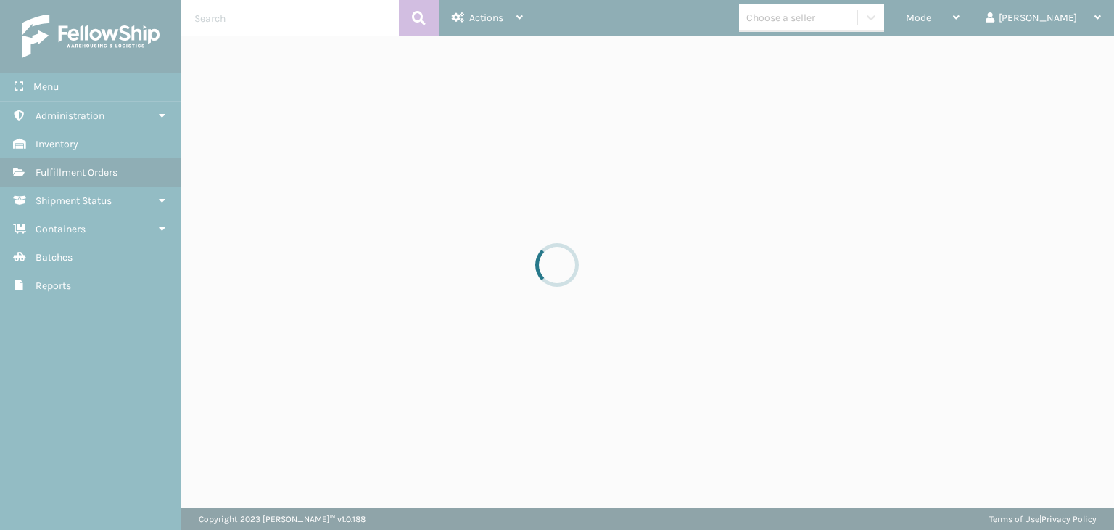
click at [839, 22] on div at bounding box center [557, 265] width 1114 height 530
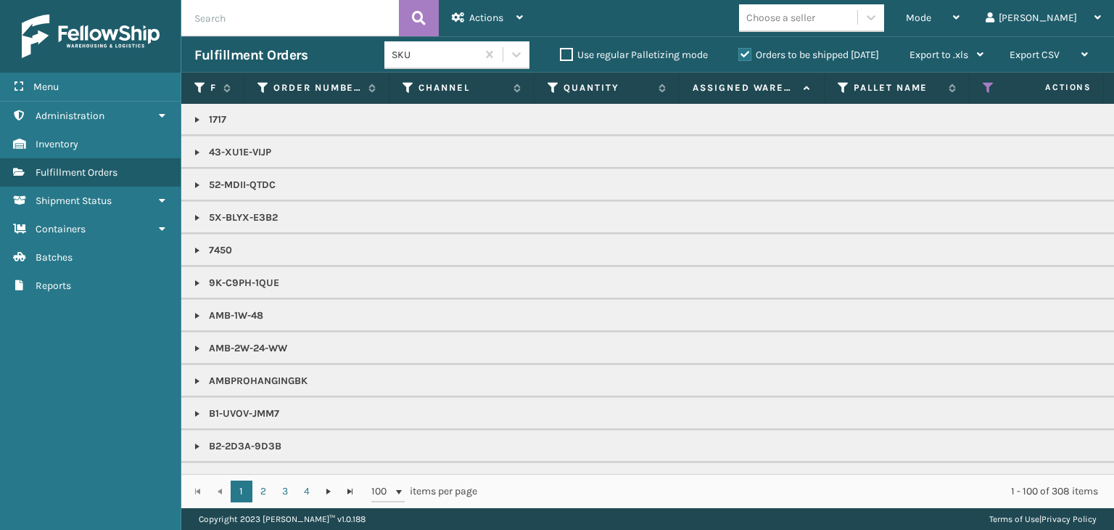
click at [815, 22] on div "Choose a seller" at bounding box center [780, 17] width 69 height 15
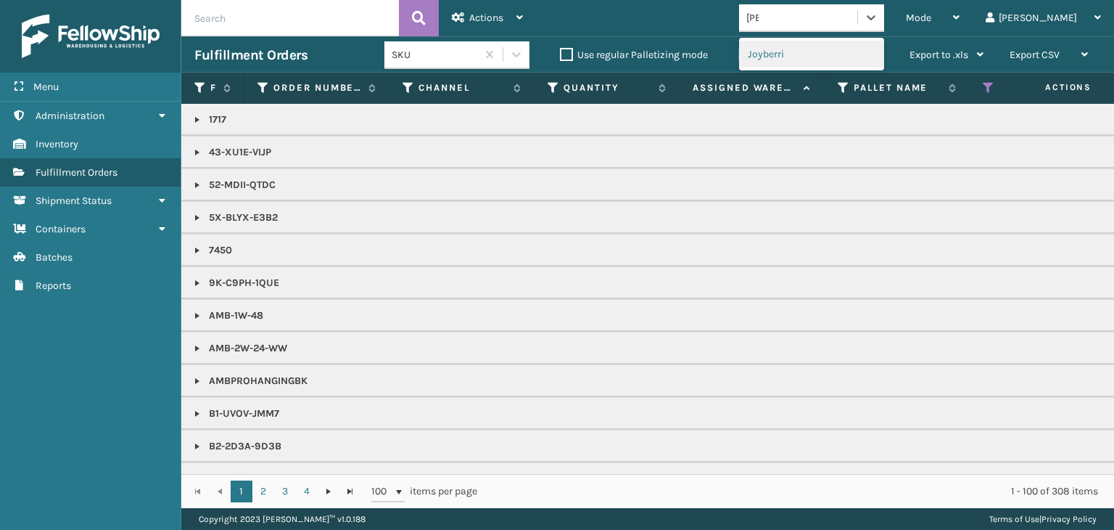
type input "JOY"
click at [867, 54] on div "Joyberri" at bounding box center [811, 54] width 145 height 27
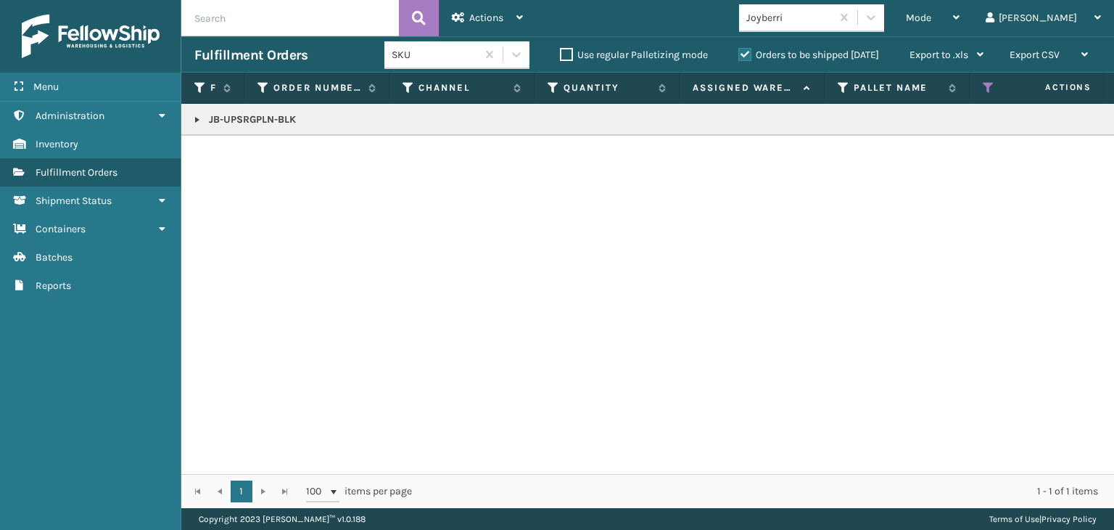
click at [191, 120] on link at bounding box center [197, 120] width 12 height 12
click at [246, 162] on link "2067134" at bounding box center [237, 159] width 38 height 15
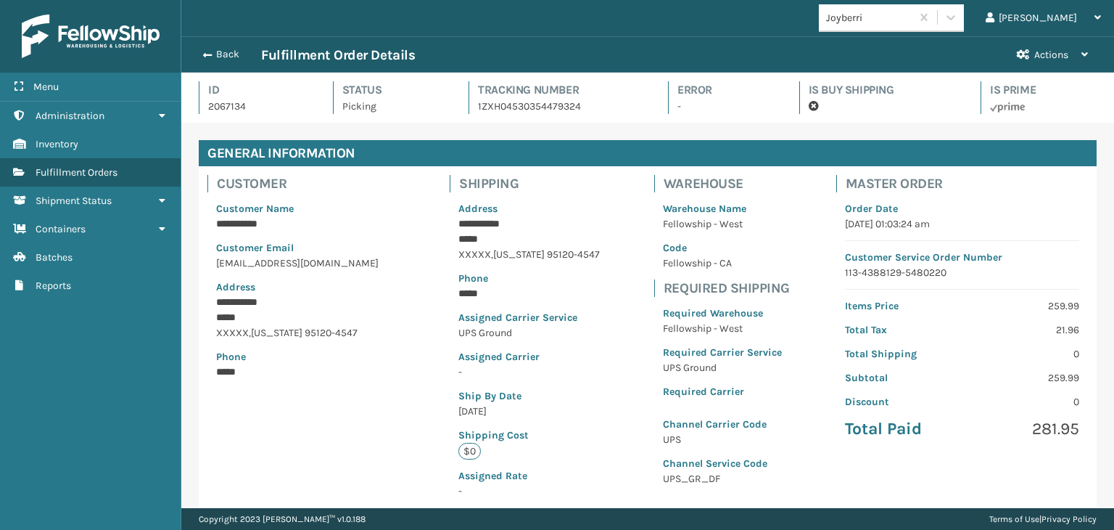
scroll to position [325, 0]
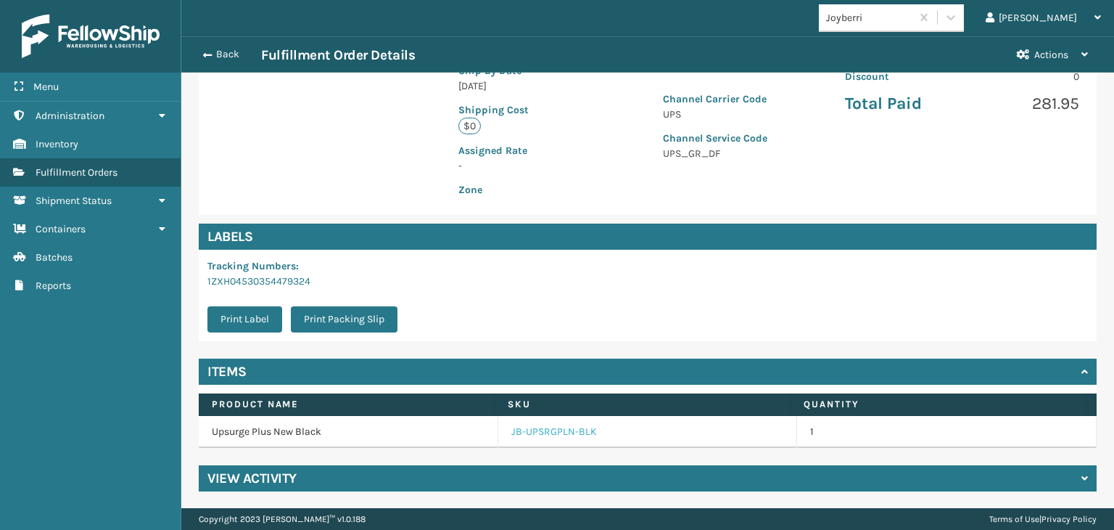
click at [573, 427] on link "JB-UPSRGPLN-BLK" at bounding box center [554, 431] width 86 height 15
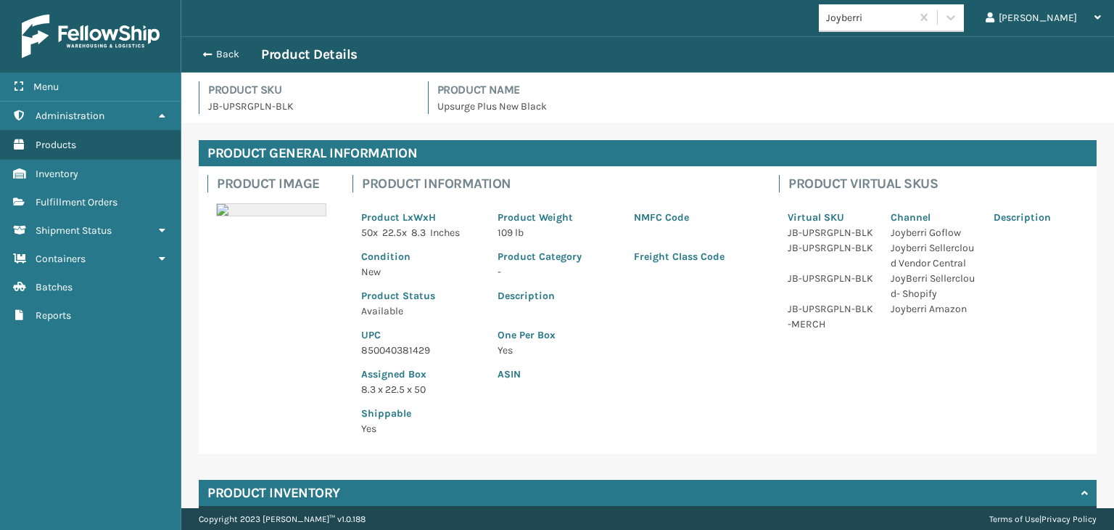
click at [395, 345] on p "850040381429" at bounding box center [420, 349] width 119 height 15
copy p "850040381429"
click at [242, 48] on button "Back" at bounding box center [227, 54] width 67 height 13
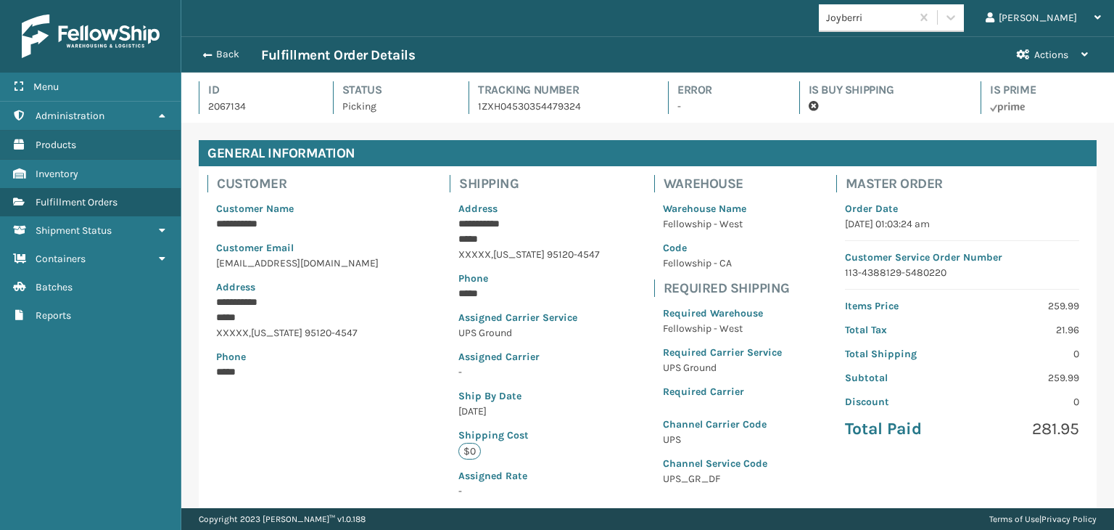
click at [242, 50] on button "Back" at bounding box center [227, 54] width 67 height 13
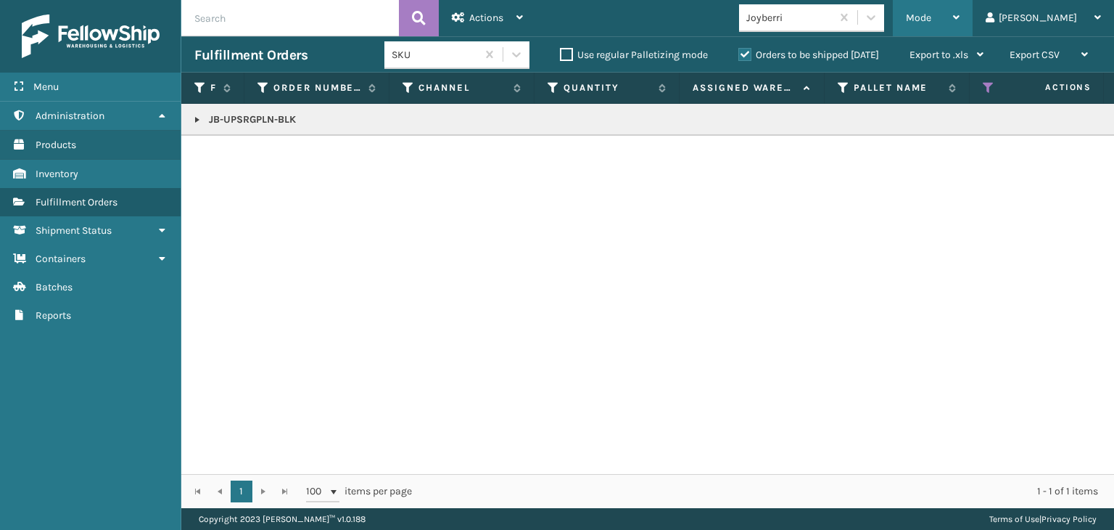
click at [931, 17] on span "Mode" at bounding box center [918, 18] width 25 height 12
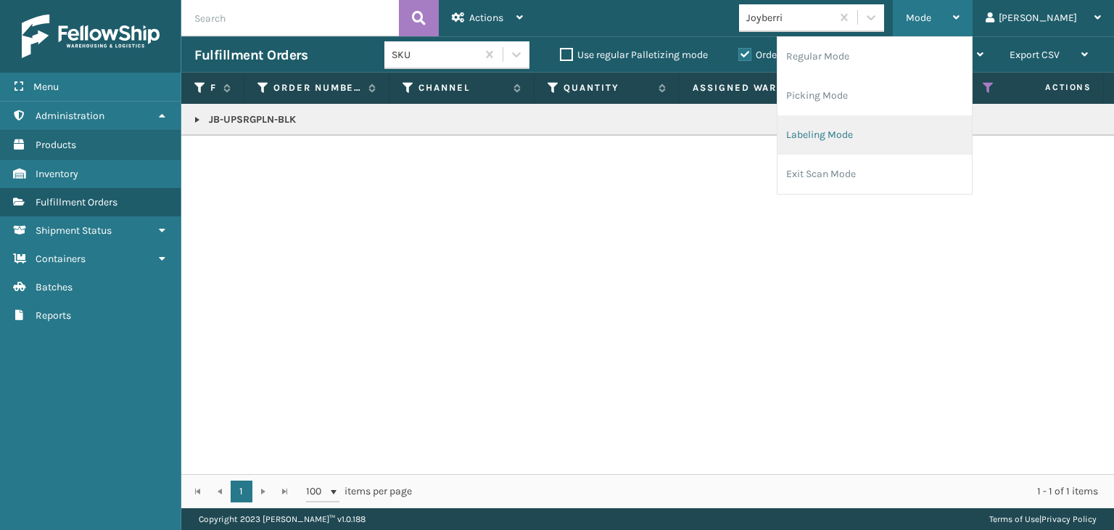
click at [857, 127] on li "Labeling Mode" at bounding box center [875, 134] width 194 height 39
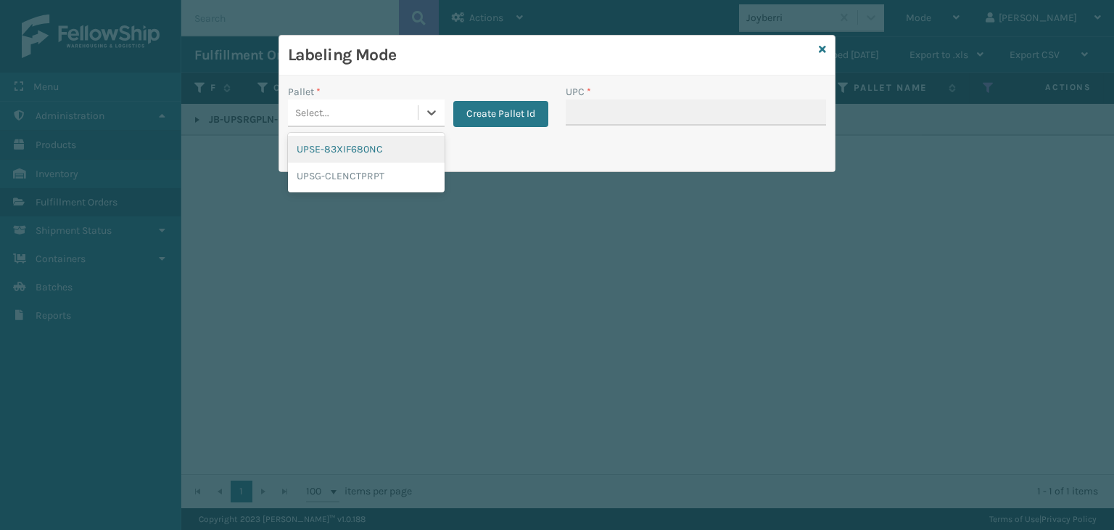
click at [394, 116] on div "Select..." at bounding box center [353, 113] width 130 height 24
click at [392, 178] on div "UPSG-CLENCTPRPT" at bounding box center [366, 175] width 157 height 27
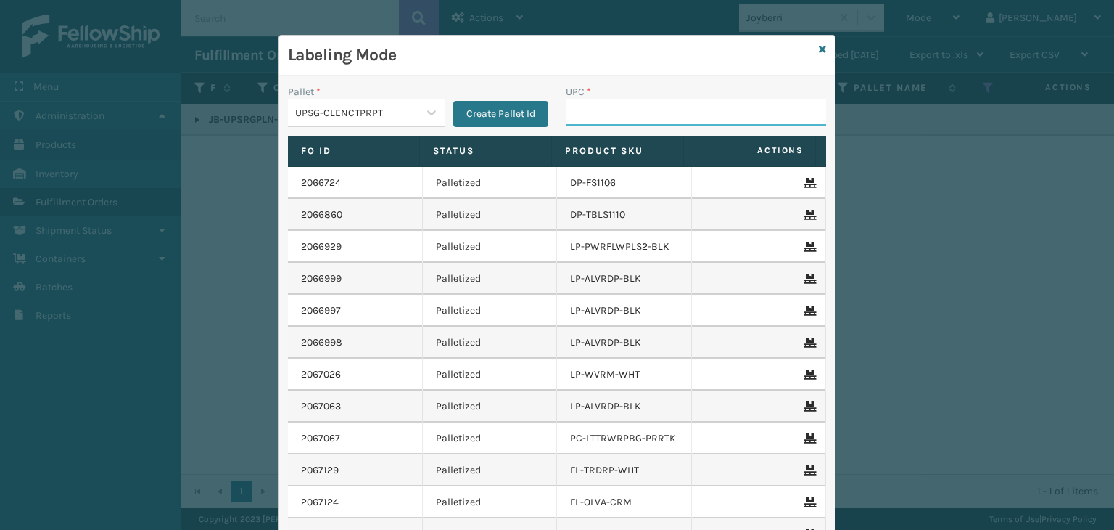
click at [620, 112] on input "UPC *" at bounding box center [696, 112] width 260 height 26
paste input "850040381429"
type input "850040381429"
click at [819, 49] on icon at bounding box center [822, 49] width 7 height 10
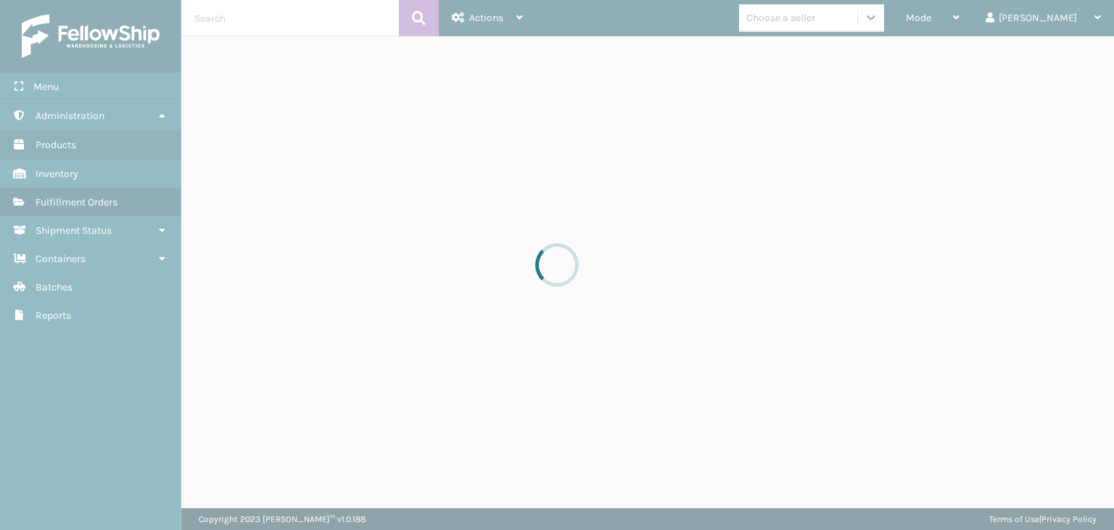
click at [854, 10] on div at bounding box center [557, 265] width 1114 height 530
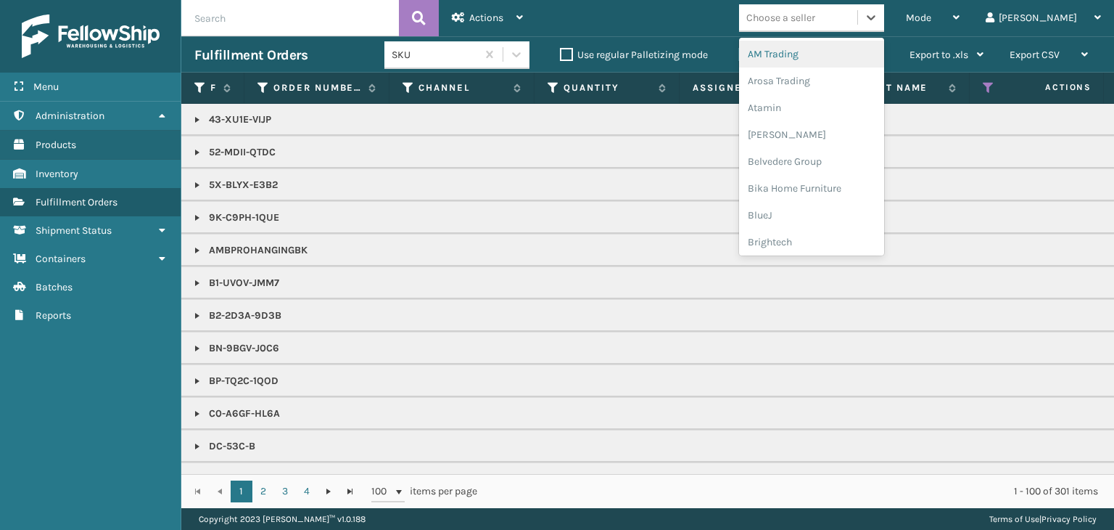
click at [815, 13] on div "Choose a seller" at bounding box center [780, 17] width 69 height 15
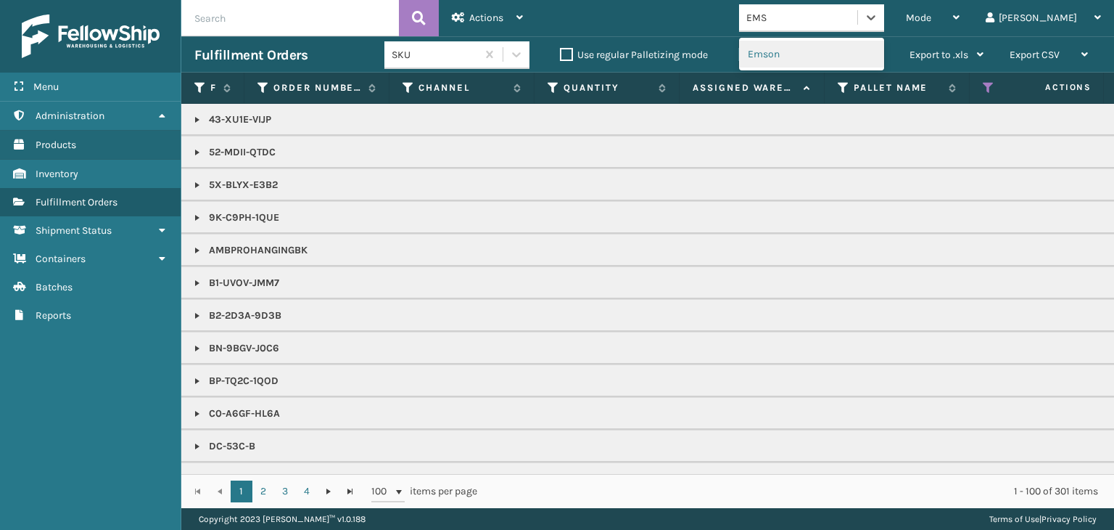
type input "EMSO"
click at [828, 47] on div "Emson" at bounding box center [811, 54] width 145 height 27
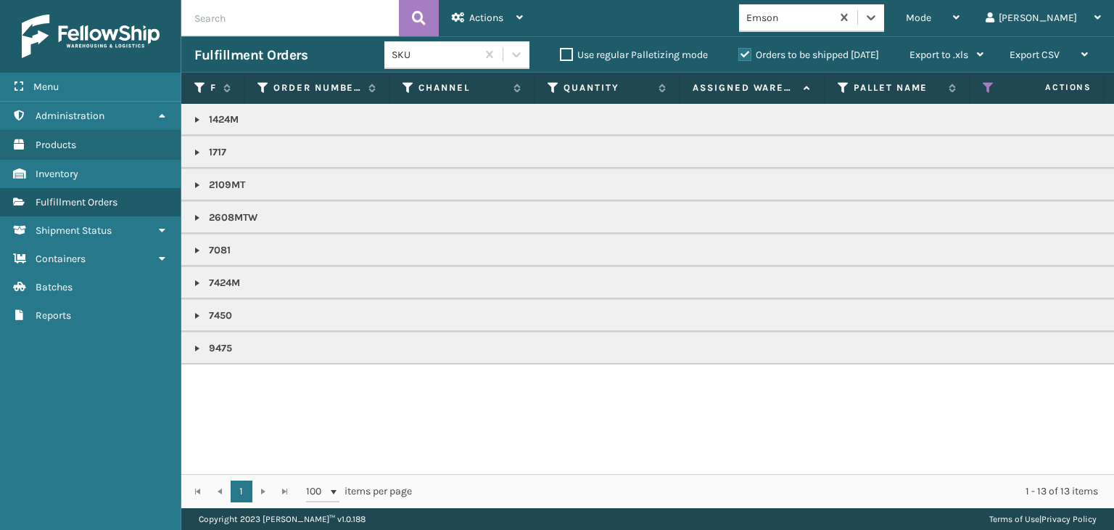
click at [191, 316] on link at bounding box center [197, 316] width 12 height 12
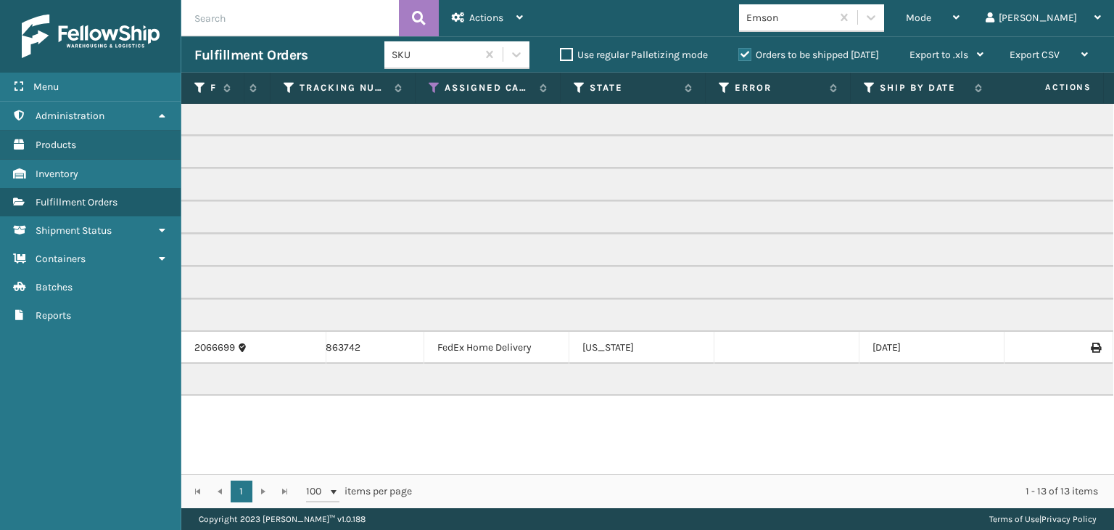
scroll to position [0, 0]
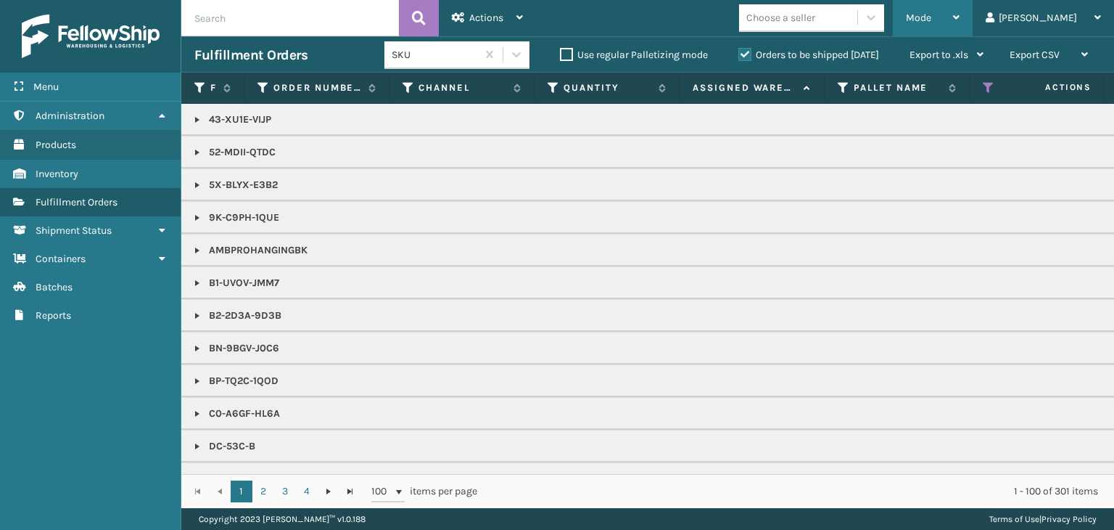
drag, startPoint x: 1001, startPoint y: 9, endPoint x: 1010, endPoint y: 94, distance: 85.3
click at [960, 13] on div "Mode" at bounding box center [933, 18] width 54 height 36
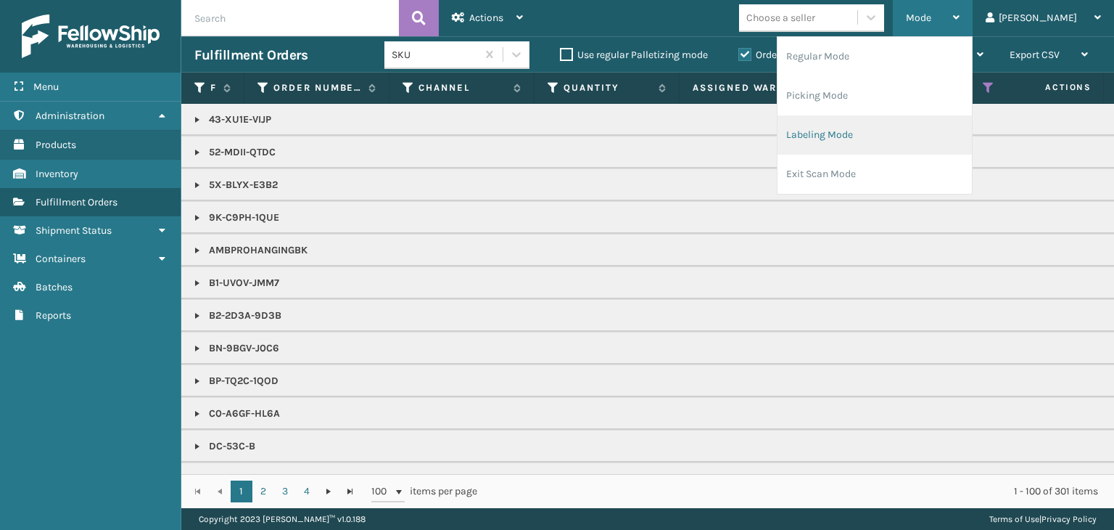
click at [944, 136] on li "Labeling Mode" at bounding box center [875, 134] width 194 height 39
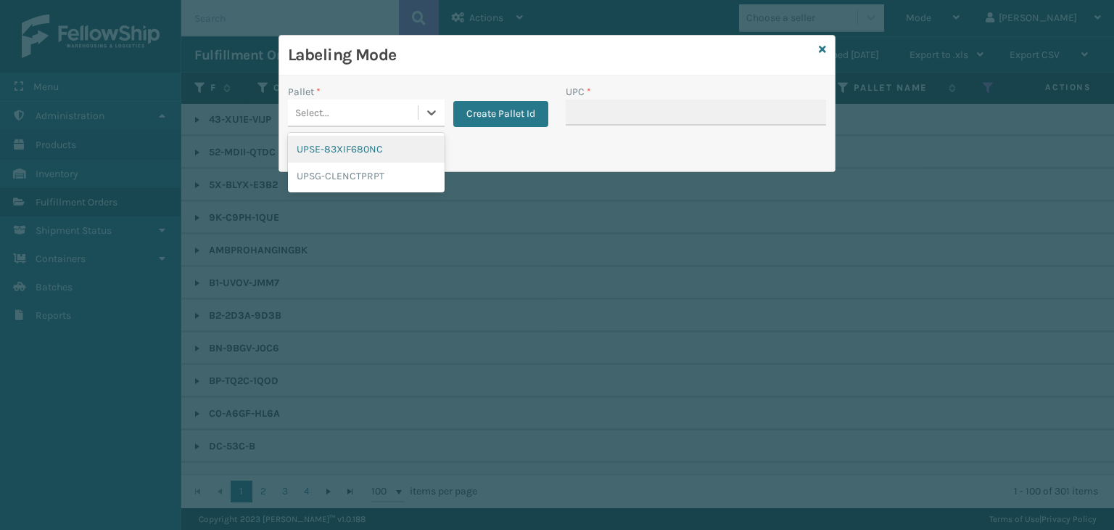
drag, startPoint x: 355, startPoint y: 105, endPoint x: 368, endPoint y: 128, distance: 27.0
click at [355, 106] on div "Select..." at bounding box center [353, 113] width 130 height 24
click at [379, 175] on div "UPSG-CLENCTPRPT" at bounding box center [366, 175] width 157 height 27
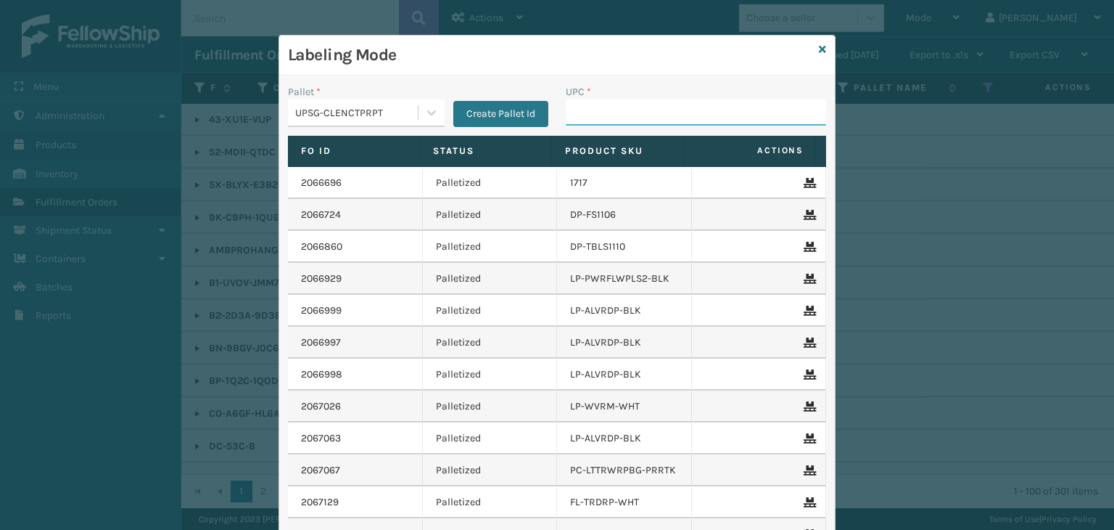
click at [614, 110] on input "UPC *" at bounding box center [696, 112] width 260 height 26
type input "J"
type input "KM-MD-1SS"
type input "DC-53C-B"
click at [314, 108] on div "UPSG-CLENCTPRPT" at bounding box center [357, 112] width 124 height 15
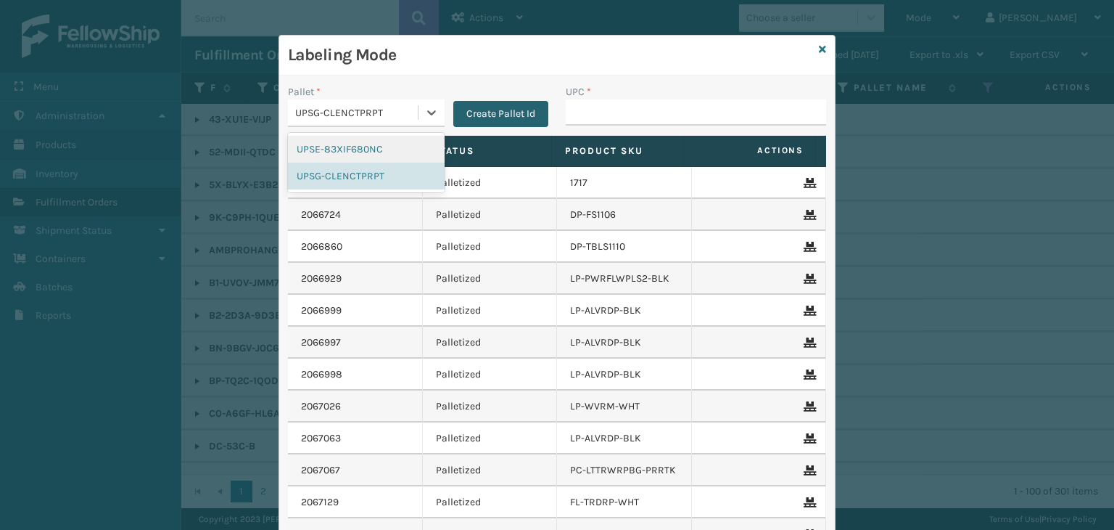
click at [477, 112] on button "Create Pallet Id" at bounding box center [500, 114] width 95 height 26
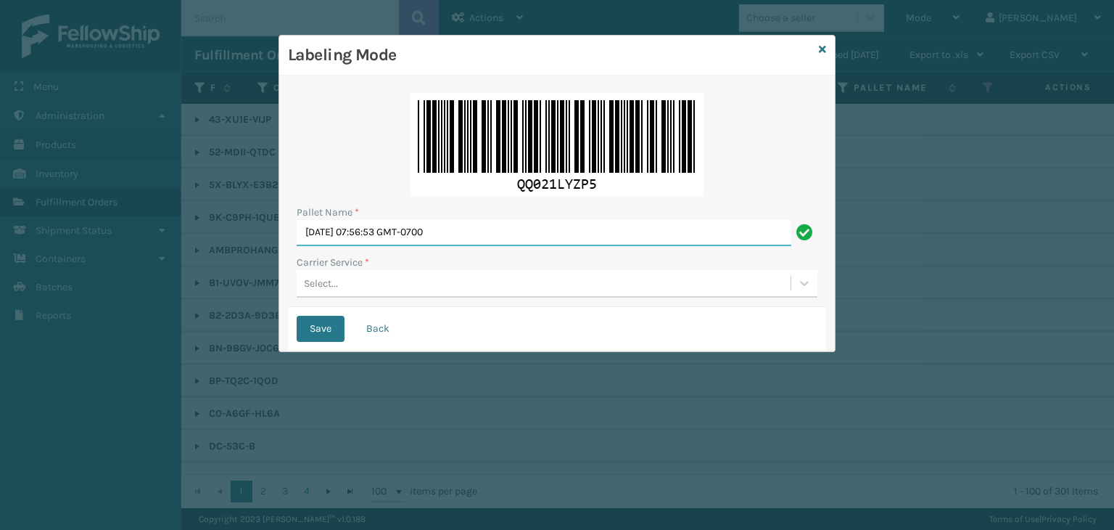
drag, startPoint x: 480, startPoint y: 233, endPoint x: 0, endPoint y: 165, distance: 485.0
click at [0, 165] on div "Labeling Mode Pallet Name * [DATE] 07:56:53 GMT-0700 Carrier Service * Select..…" at bounding box center [557, 265] width 1114 height 530
paste input "FEDZ556566"
type input "FEDZ556566"
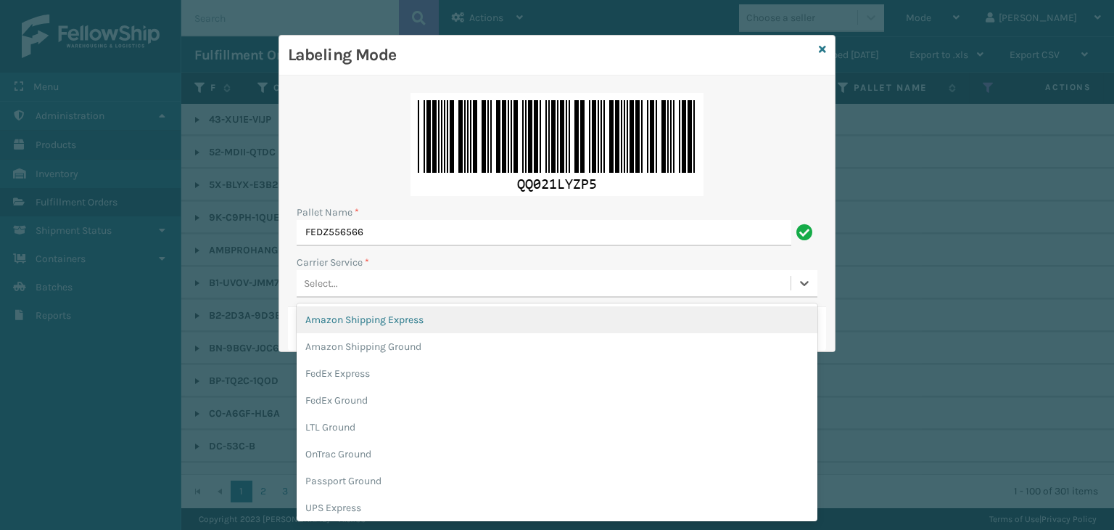
click at [422, 282] on div "Select..." at bounding box center [544, 283] width 494 height 24
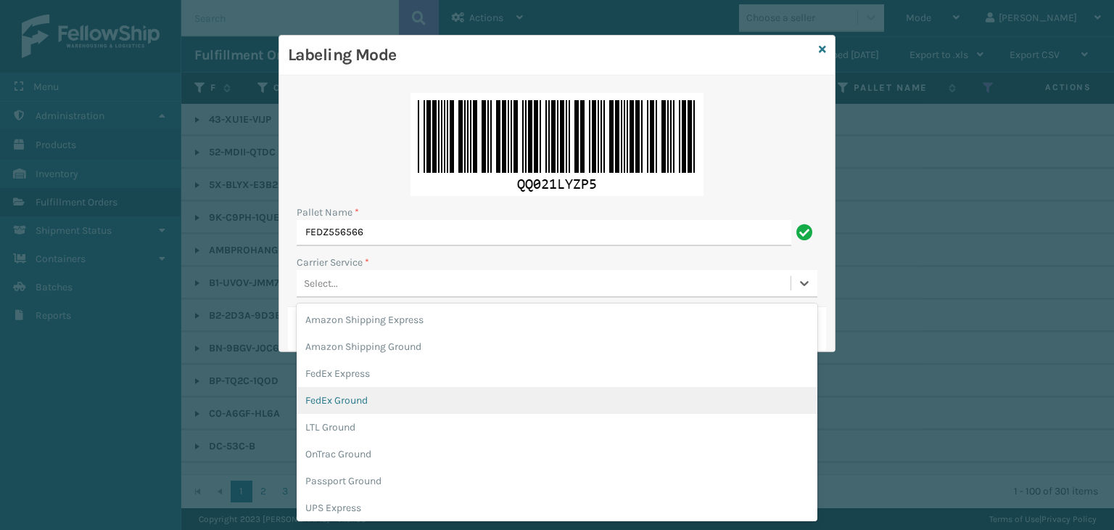
click at [376, 404] on div "FedEx Ground" at bounding box center [557, 400] width 521 height 27
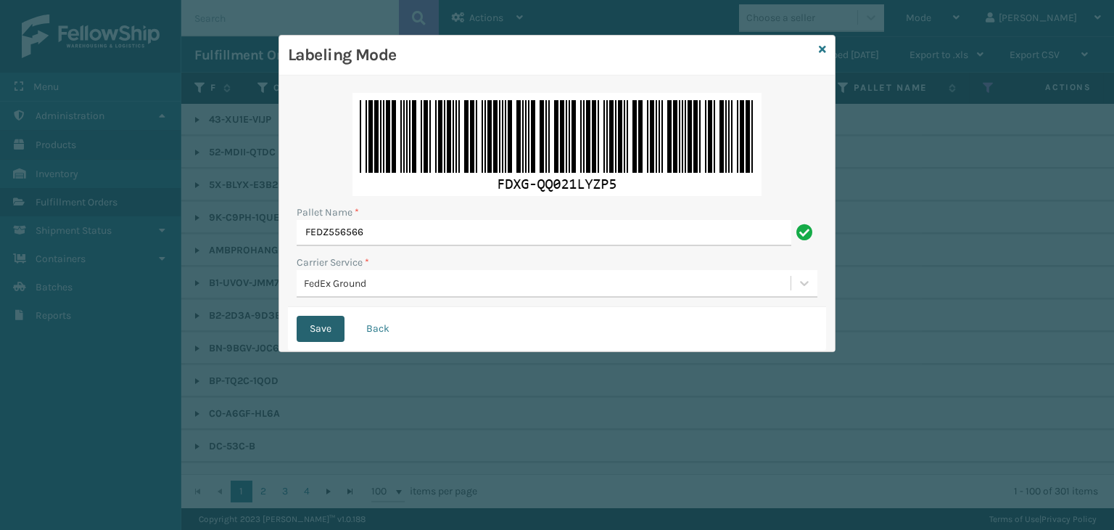
click at [323, 331] on button "Save" at bounding box center [321, 329] width 48 height 26
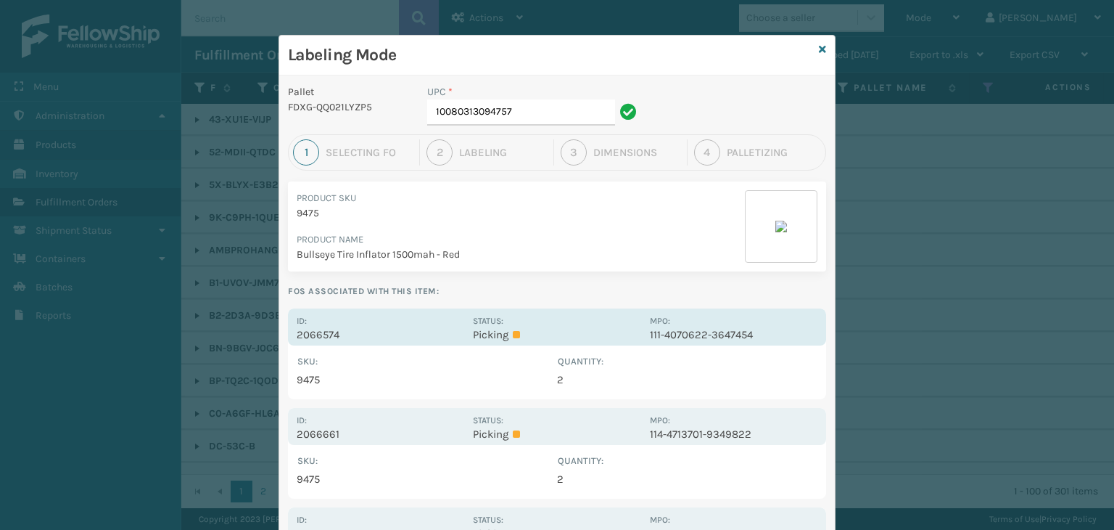
click at [487, 313] on div "Status: Picking" at bounding box center [557, 327] width 168 height 28
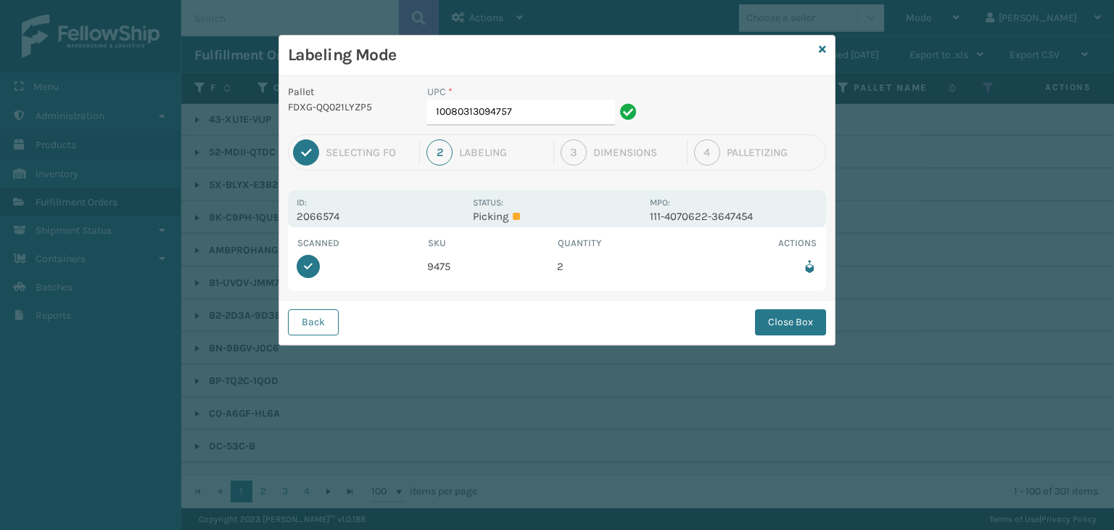
click at [787, 334] on div "Back Close Box" at bounding box center [557, 322] width 556 height 44
click at [792, 324] on button "Close Box" at bounding box center [790, 322] width 71 height 26
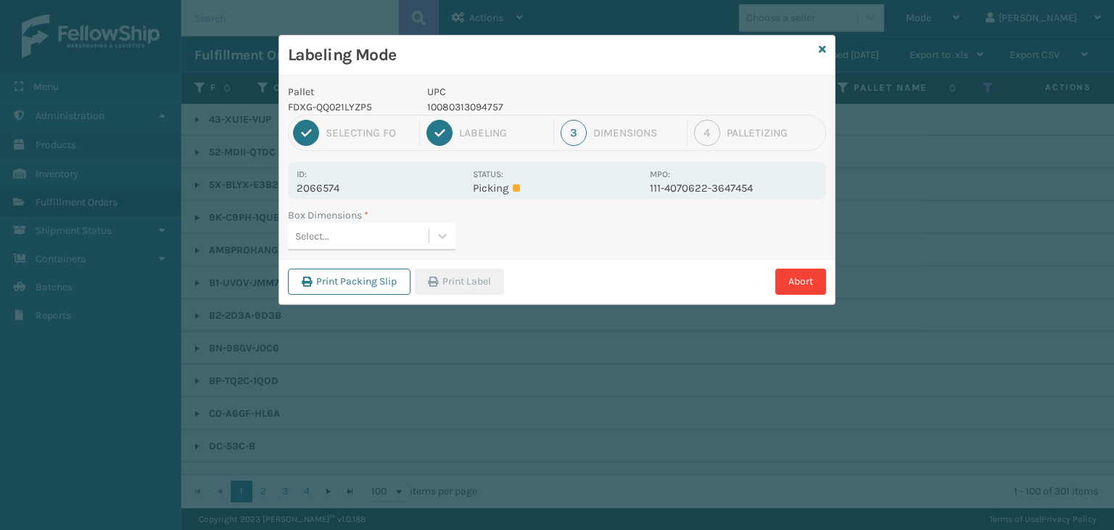
drag, startPoint x: 374, startPoint y: 241, endPoint x: 375, endPoint y: 250, distance: 9.5
click at [374, 242] on div "Select..." at bounding box center [358, 236] width 141 height 24
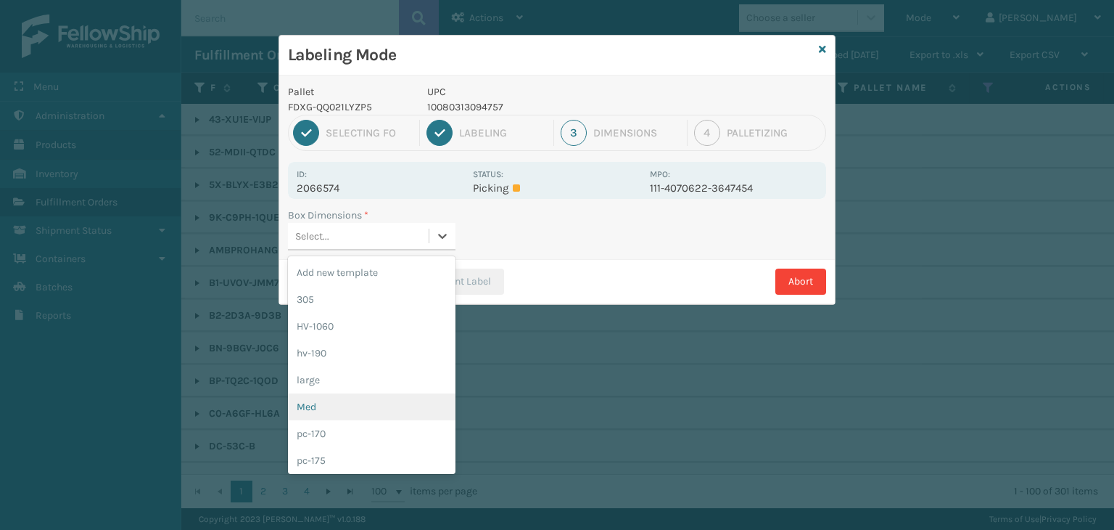
click at [385, 405] on div "Med" at bounding box center [372, 406] width 168 height 27
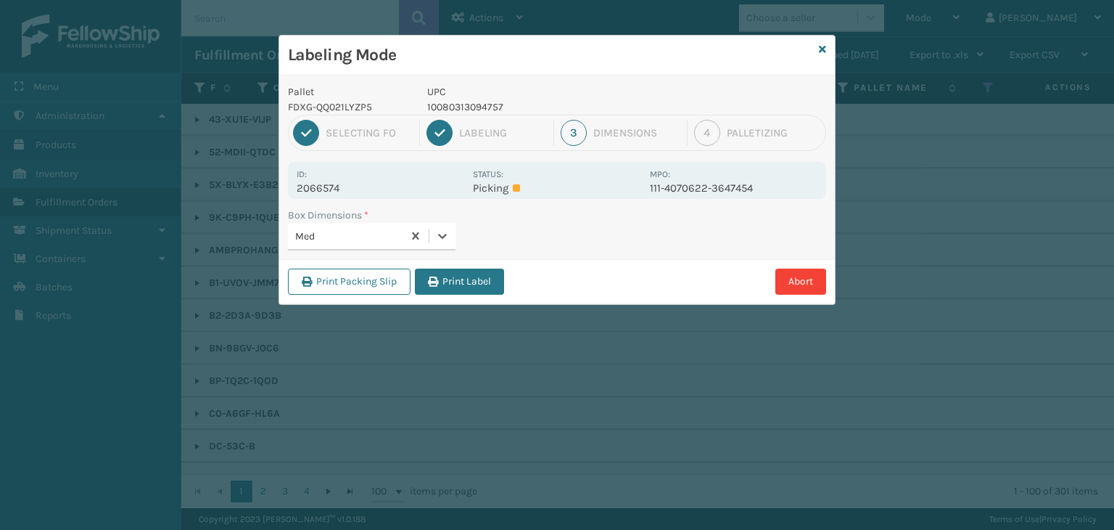
click at [498, 284] on button "Print Label" at bounding box center [459, 281] width 89 height 26
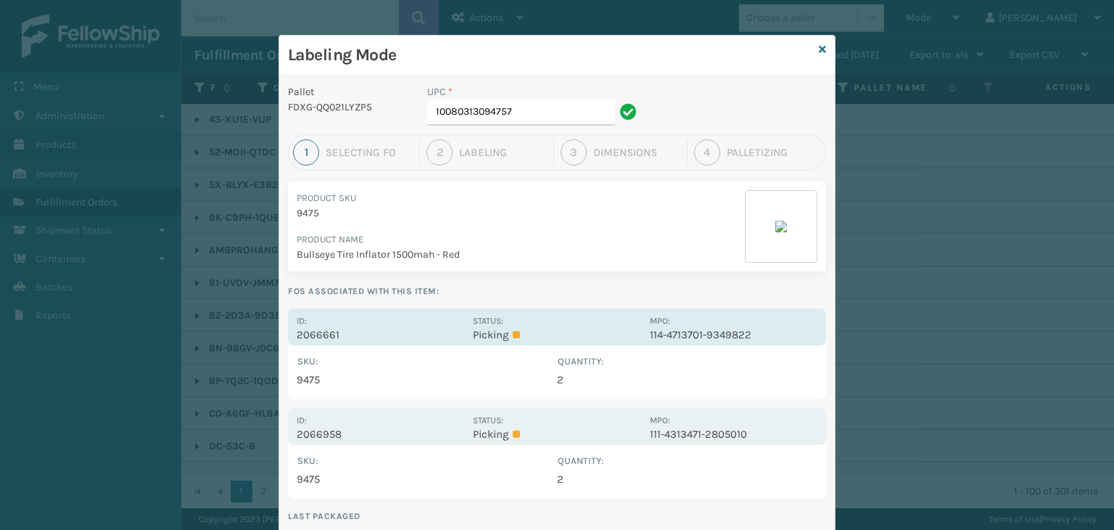
click at [604, 323] on div "Status: Picking" at bounding box center [557, 327] width 168 height 28
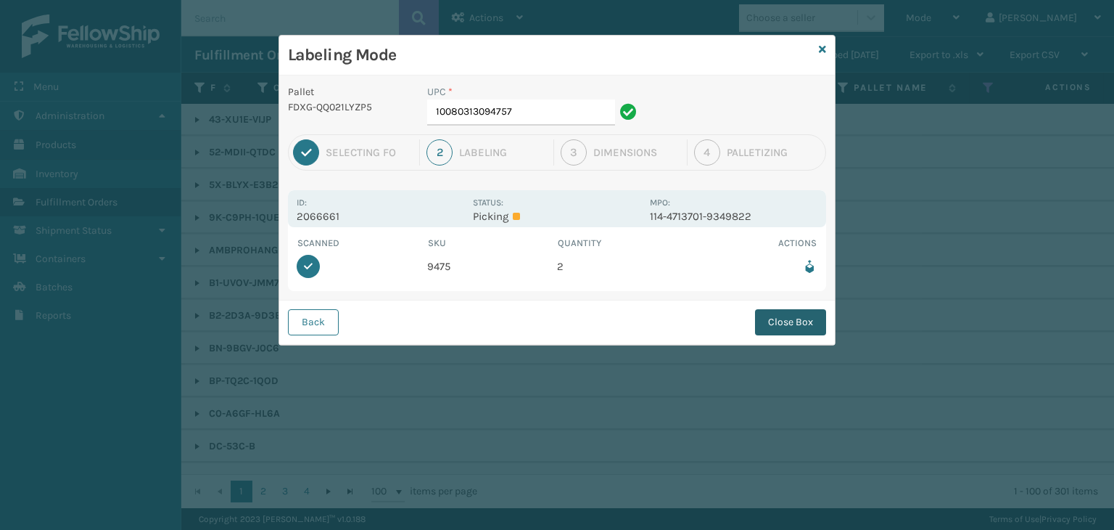
click at [809, 323] on button "Close Box" at bounding box center [790, 322] width 71 height 26
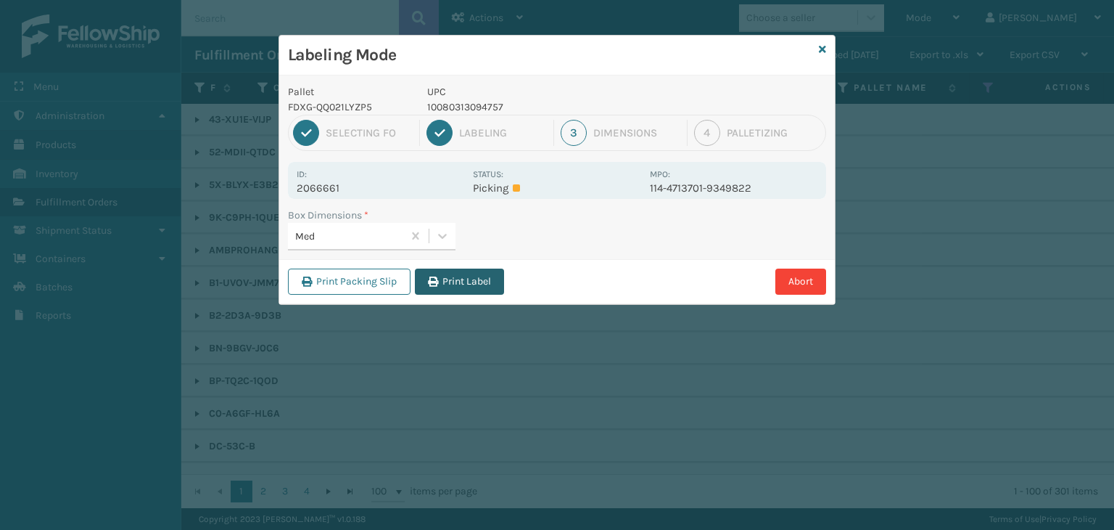
click at [462, 290] on button "Print Label" at bounding box center [459, 281] width 89 height 26
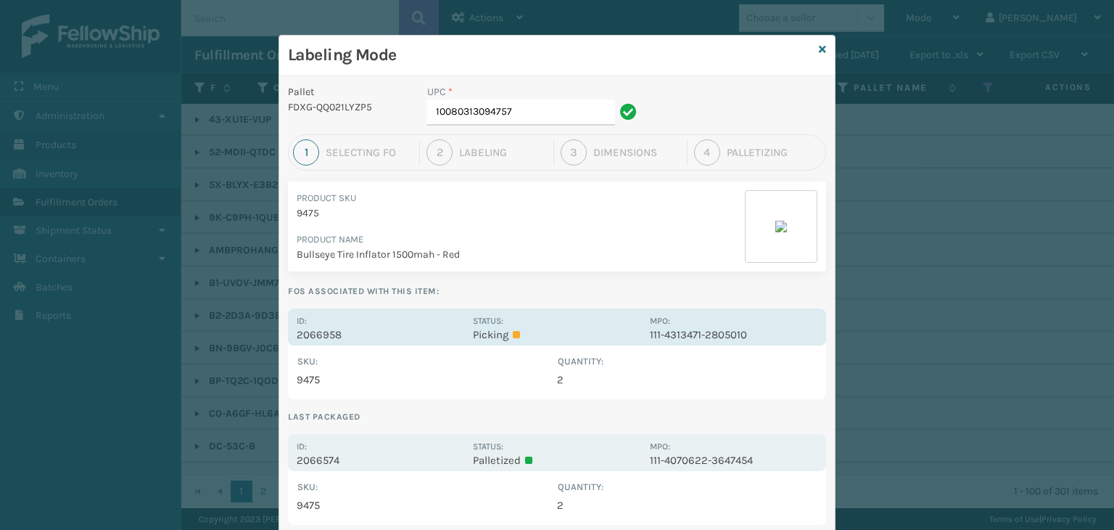
click at [464, 322] on div "Id: 2066958 Status: Picking MPO: 111-4313471-2805010" at bounding box center [557, 326] width 538 height 37
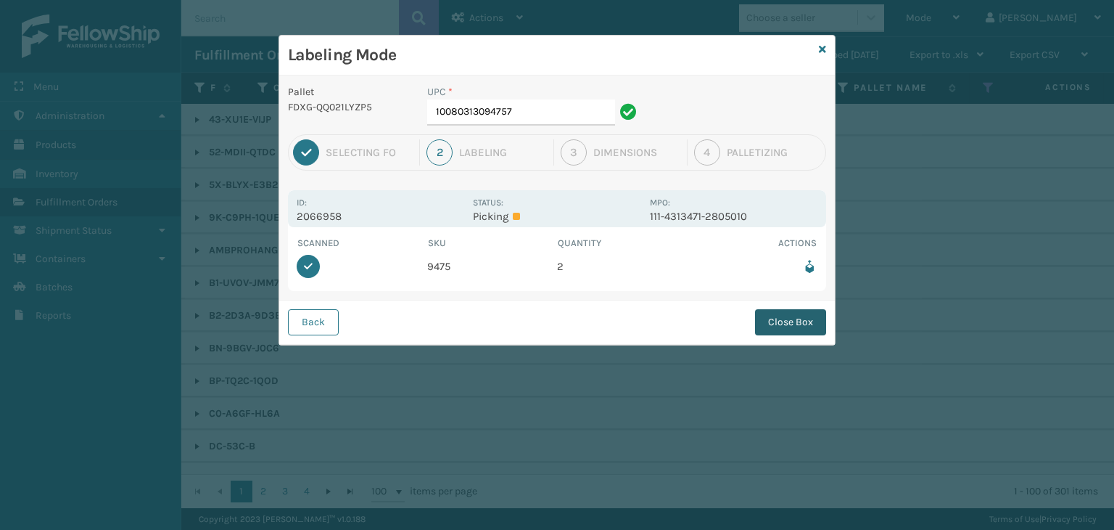
drag, startPoint x: 791, startPoint y: 323, endPoint x: 680, endPoint y: 343, distance: 112.8
click at [795, 325] on button "Close Box" at bounding box center [790, 322] width 71 height 26
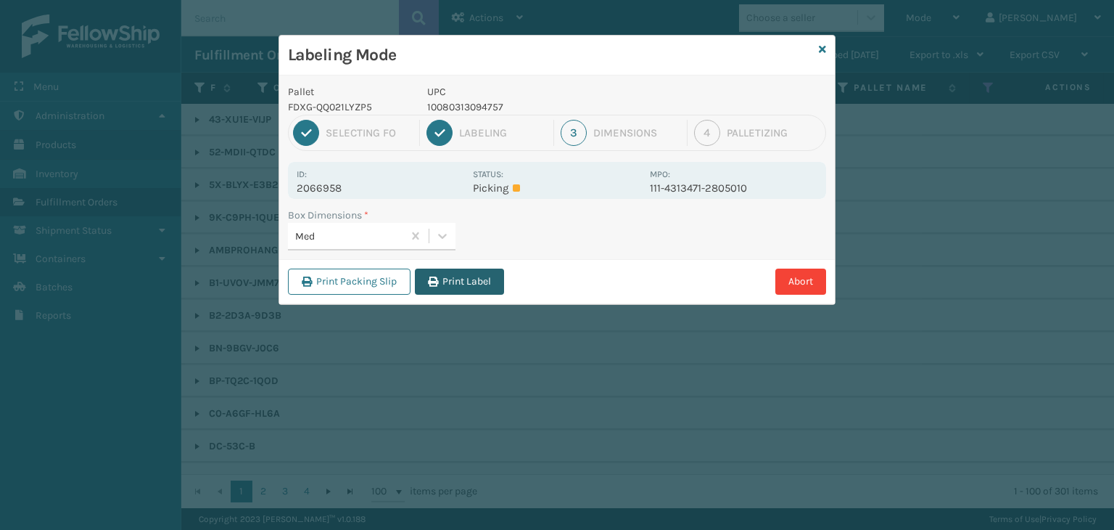
click at [442, 281] on button "Print Label" at bounding box center [459, 281] width 89 height 26
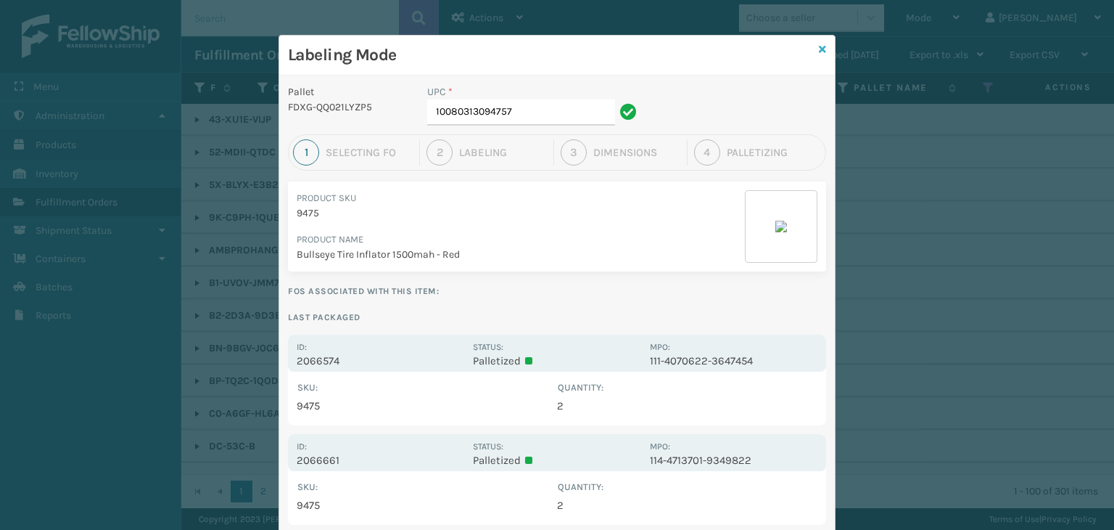
click at [819, 48] on icon at bounding box center [822, 49] width 7 height 10
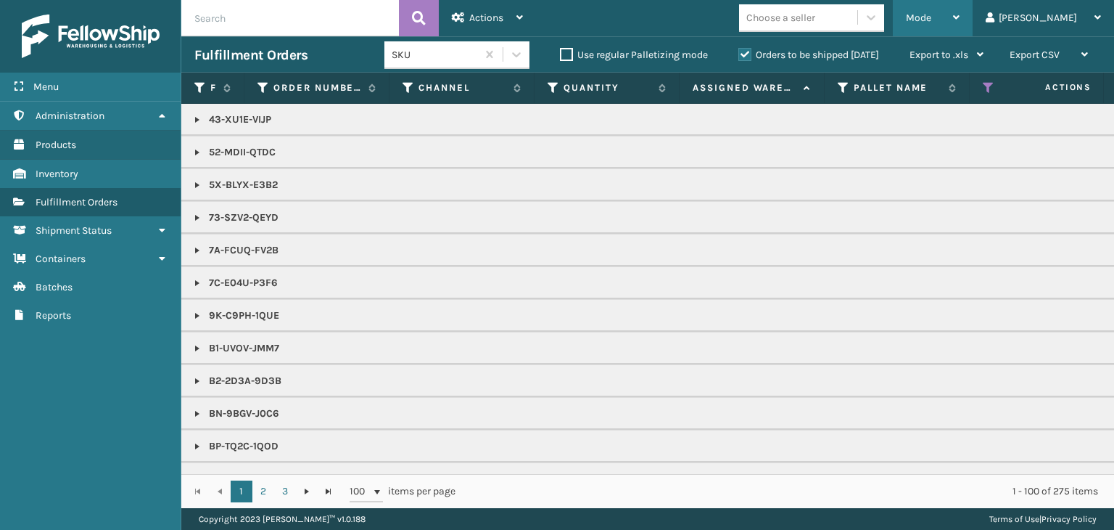
click at [960, 9] on div "Mode" at bounding box center [933, 18] width 54 height 36
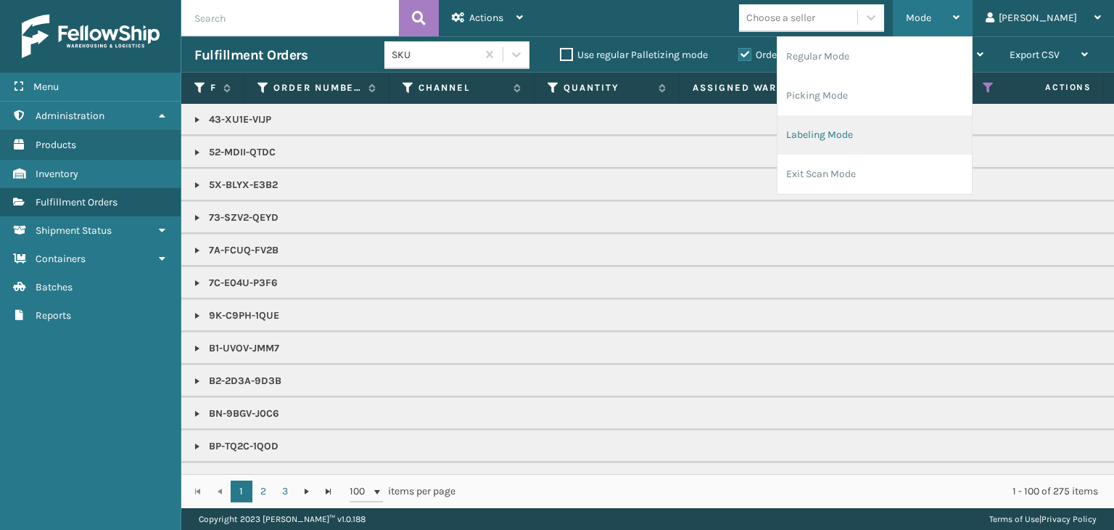
click at [920, 133] on li "Labeling Mode" at bounding box center [875, 134] width 194 height 39
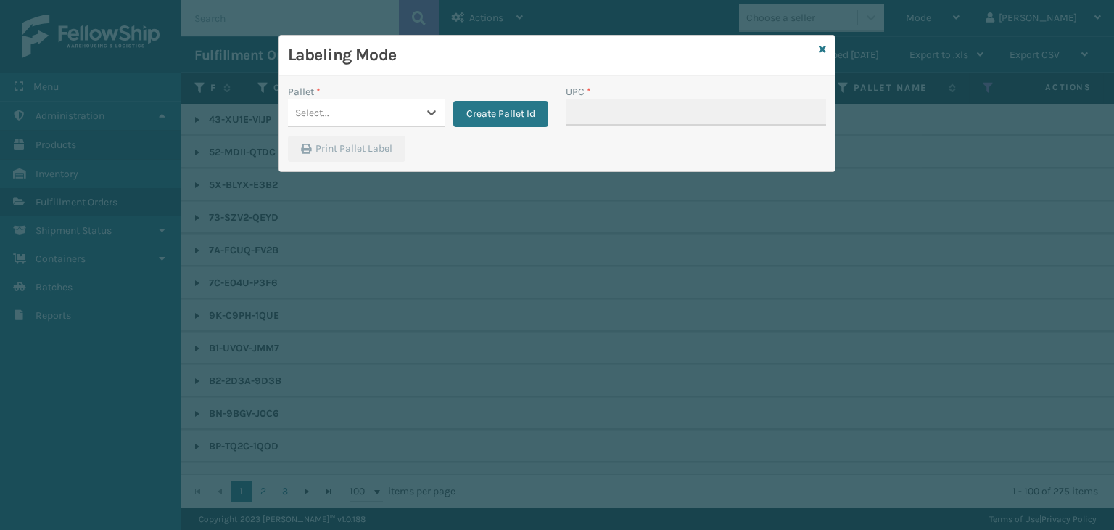
click at [334, 111] on div "Select..." at bounding box center [353, 113] width 130 height 24
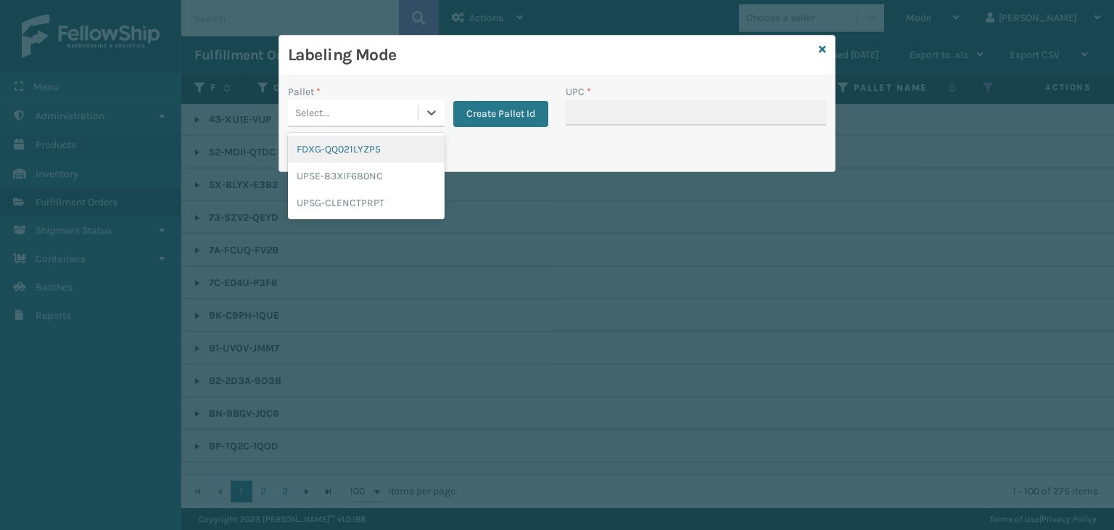
click at [358, 152] on div "FDXG-QQ021LYZP5" at bounding box center [366, 149] width 157 height 27
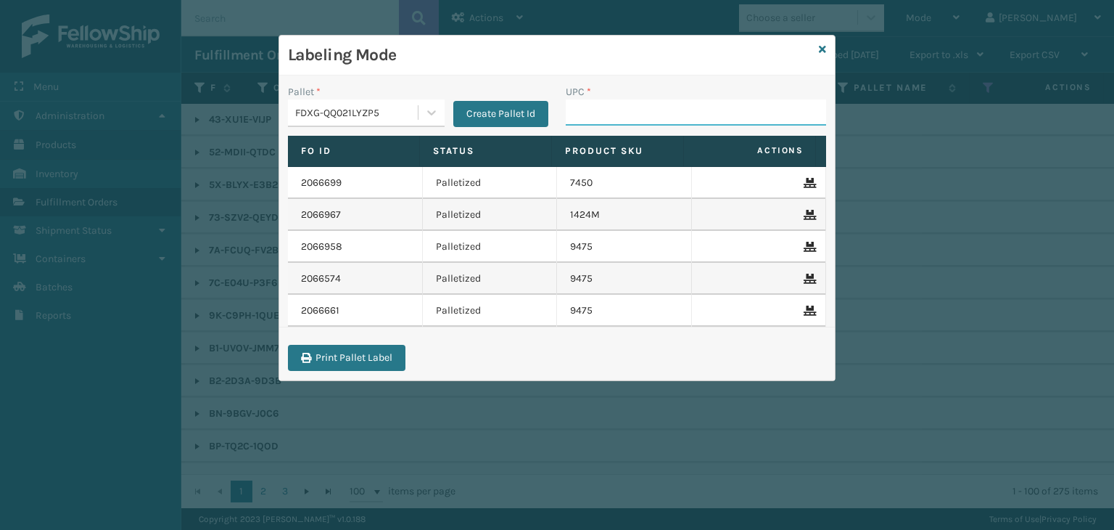
click at [619, 114] on input "UPC *" at bounding box center [696, 112] width 260 height 26
type input "100"
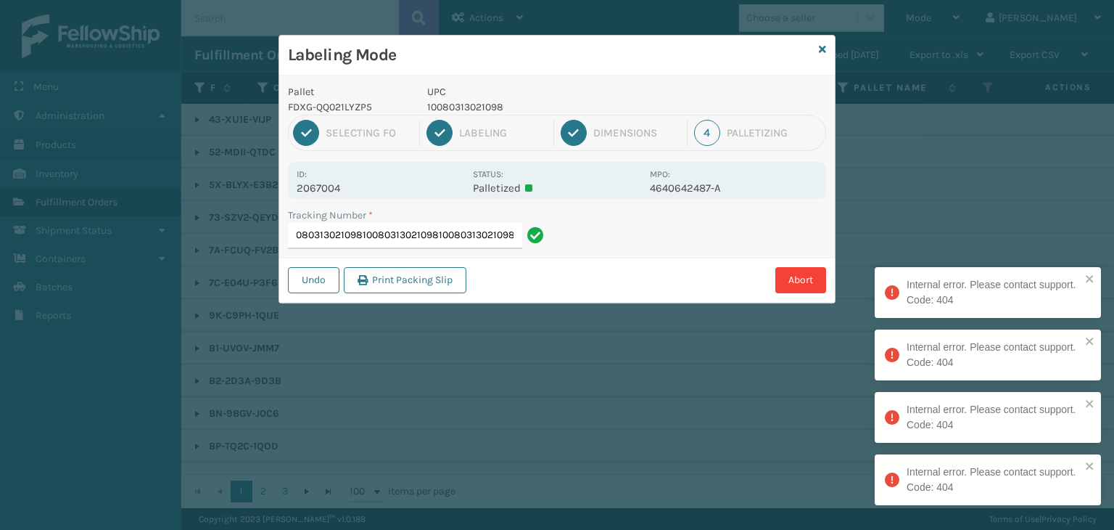
type input "8841774540541008031302109810080313021098100803130210981008031302109810080313021…"
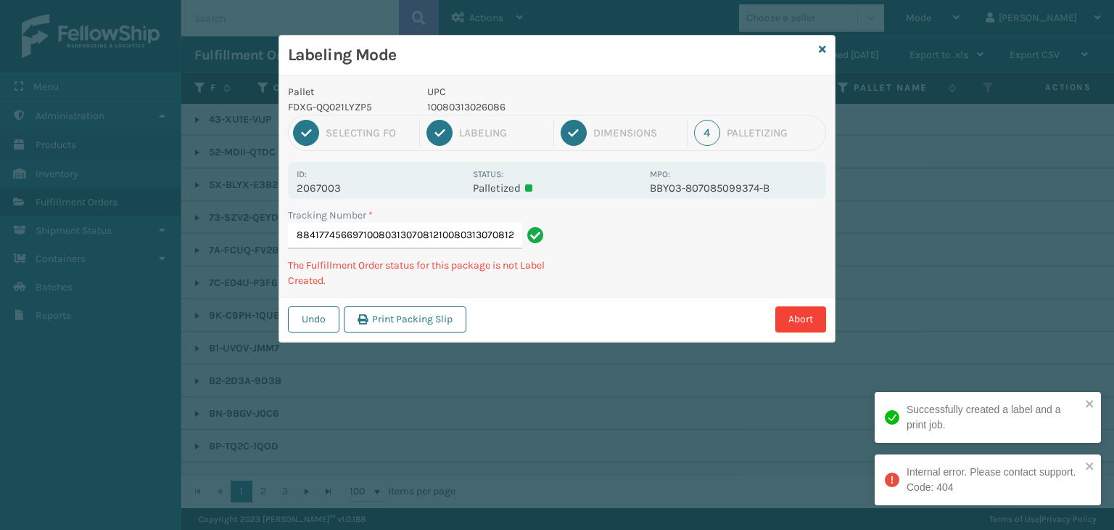
type input "8841774566971008031307081210080313070812"
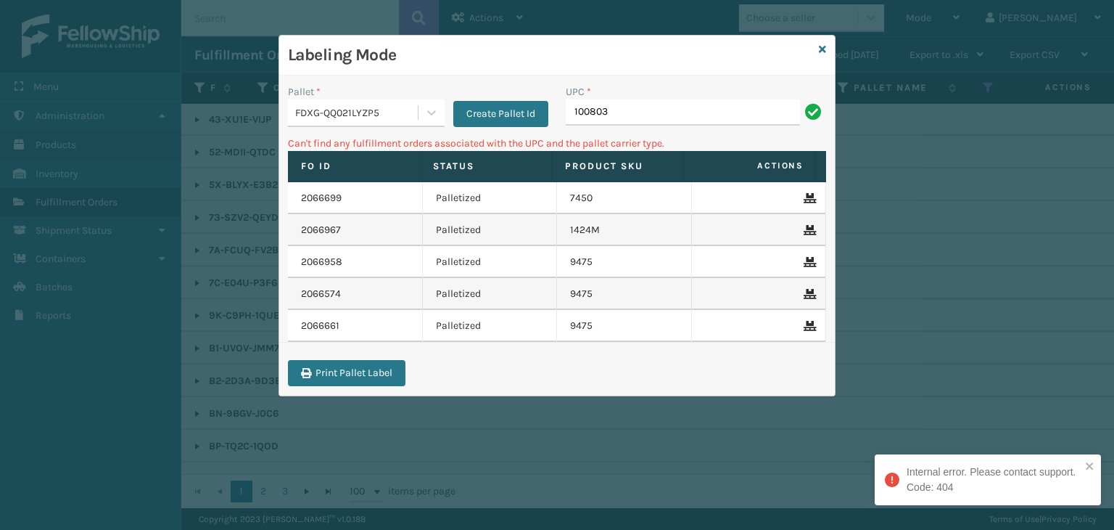
drag, startPoint x: 721, startPoint y: 118, endPoint x: 175, endPoint y: 192, distance: 551.2
click at [175, 192] on div "Labeling Mode Pallet * FDXG-QQ021LYZP5 Create Pallet Id UPC * 100803 Can't find…" at bounding box center [557, 265] width 1114 height 530
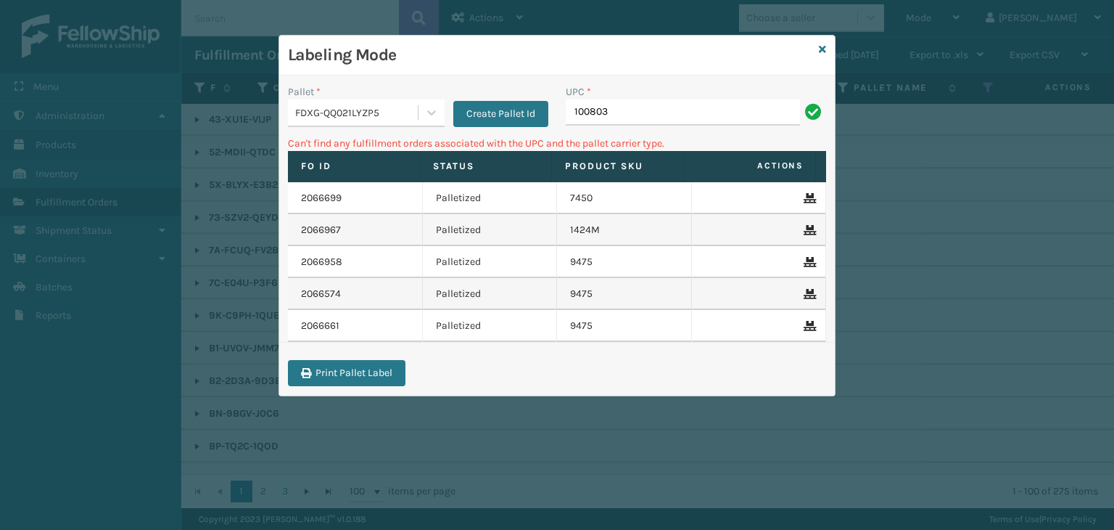
type input "1008031"
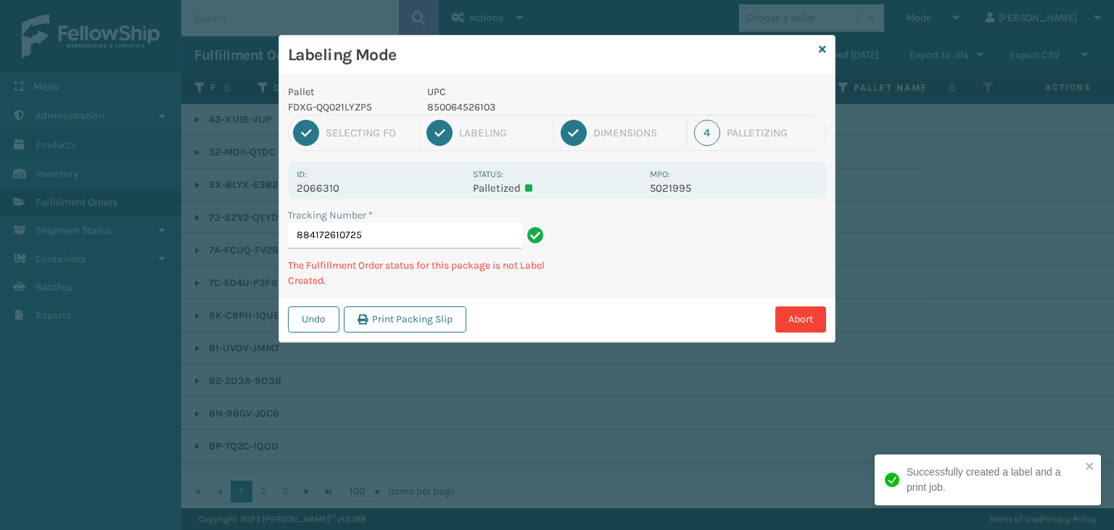
click at [452, 102] on p "850064526103" at bounding box center [534, 106] width 214 height 15
copy p "850064526103"
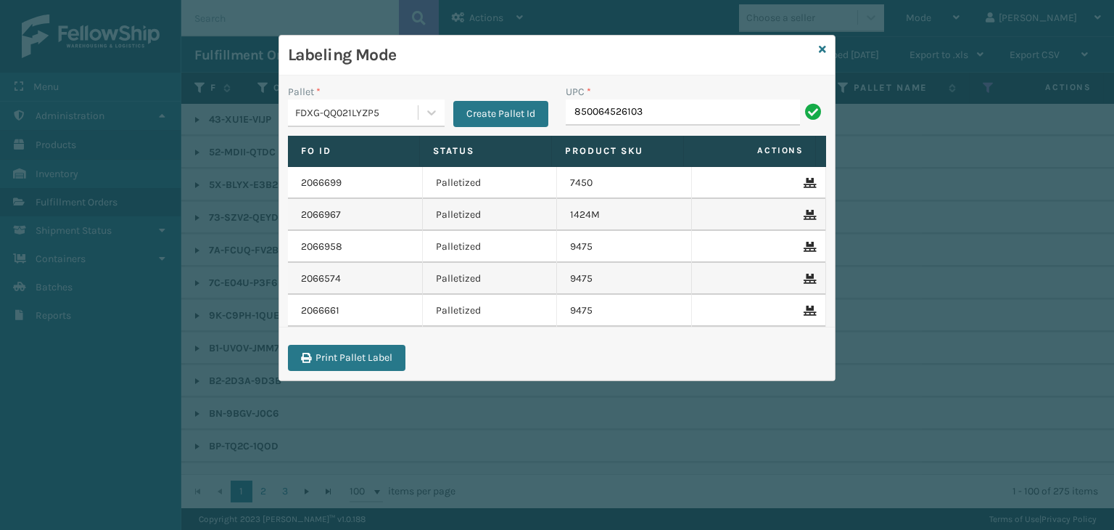
type input "850064526103"
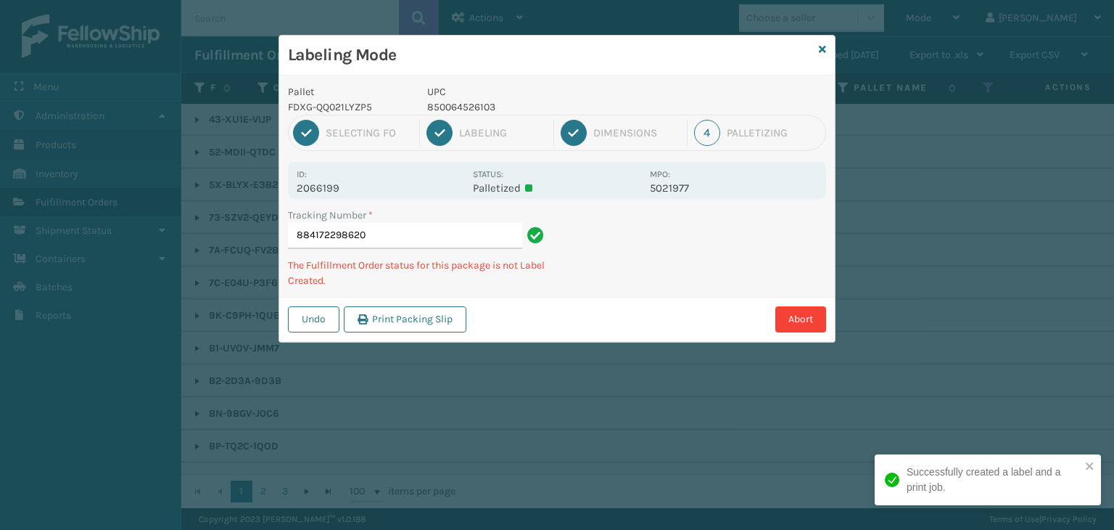
type input "884172298620850064526103"
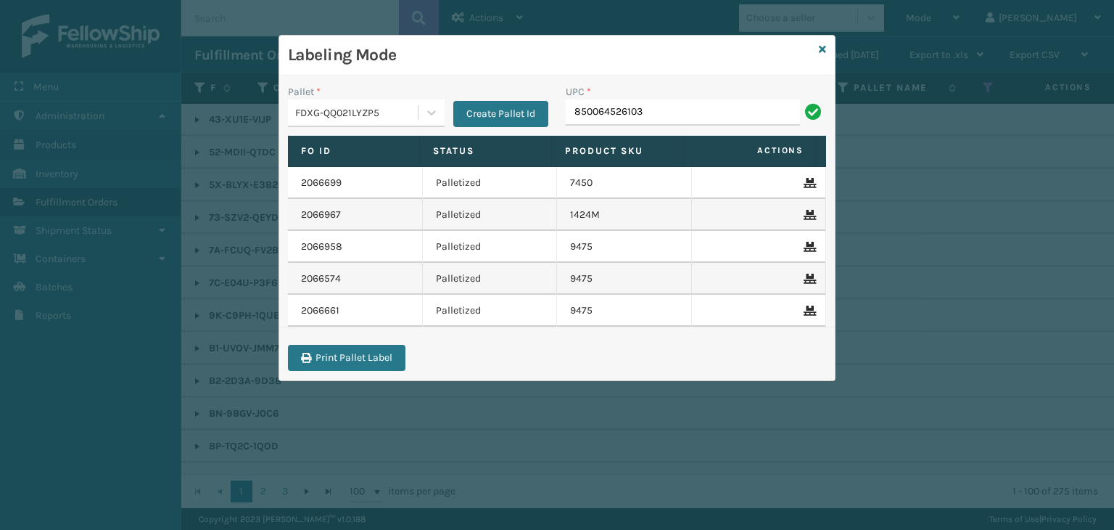
type input "850064526103"
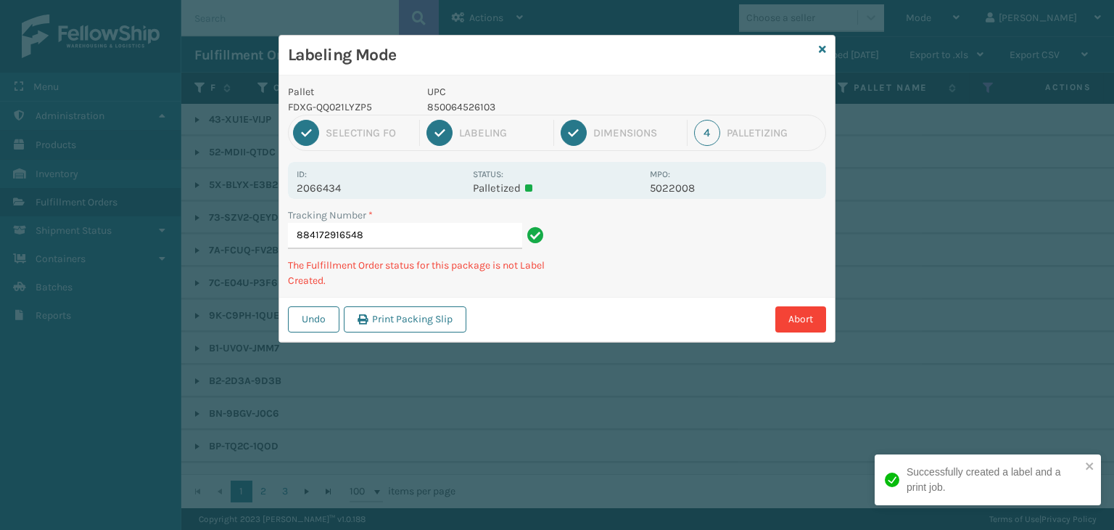
type input "884172916548850064526103"
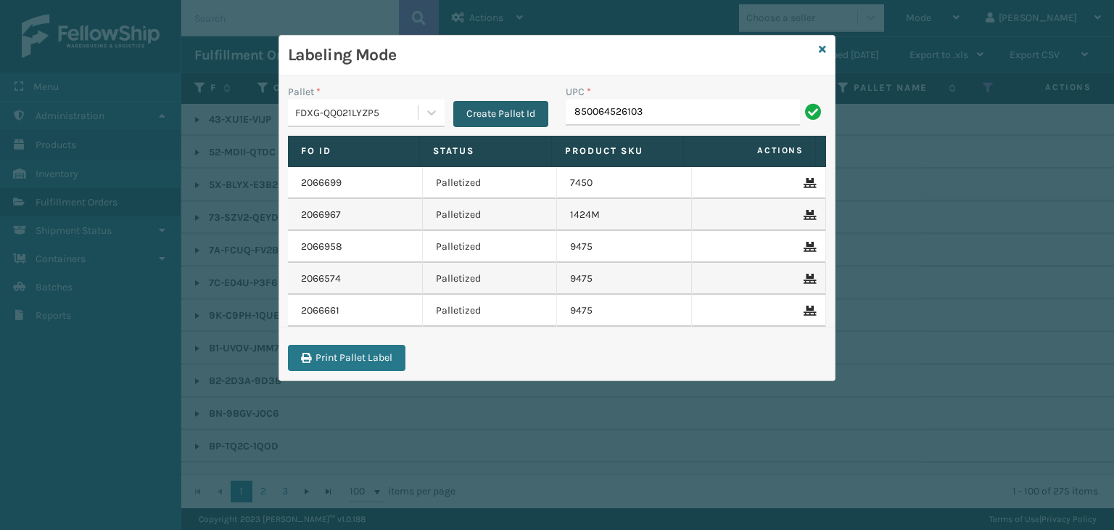
type input "850064526103"
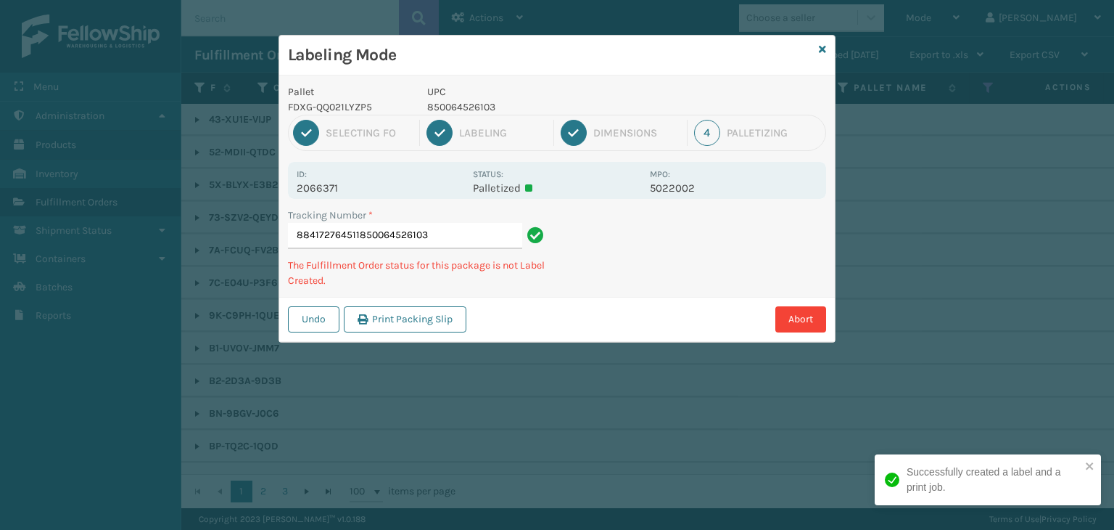
type input "884172764511850064526103850064526103"
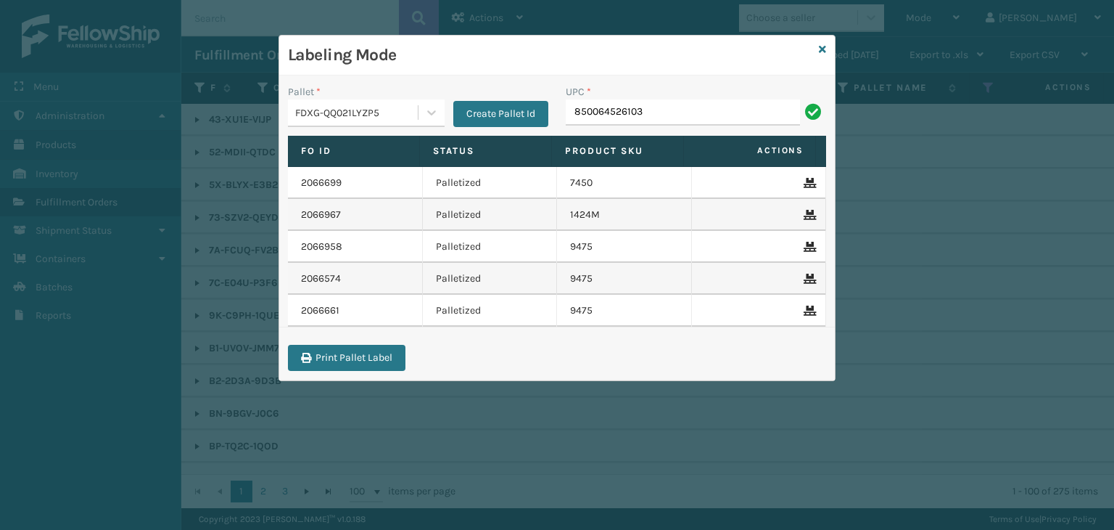
type input "850064526103"
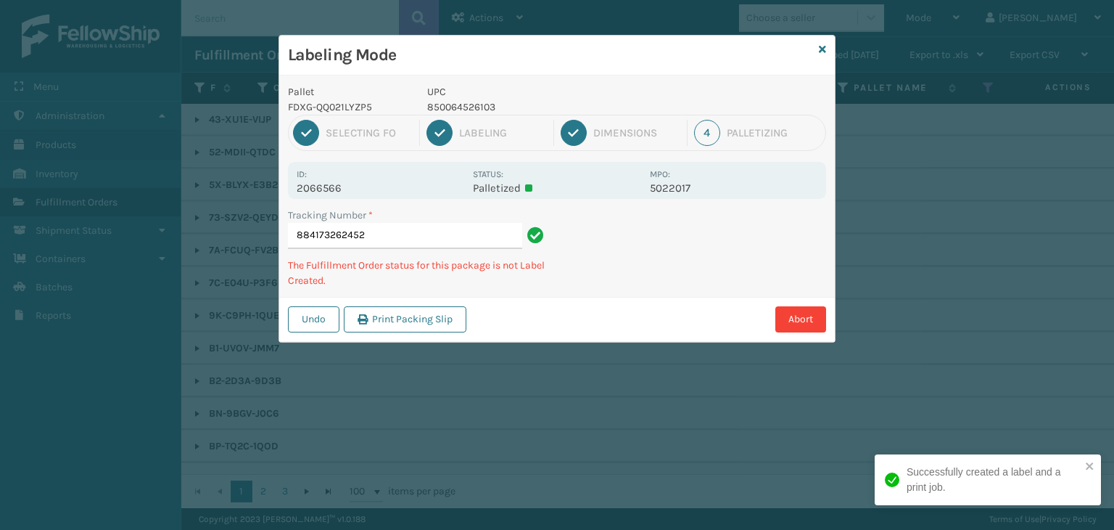
type input "884173262452850064526103"
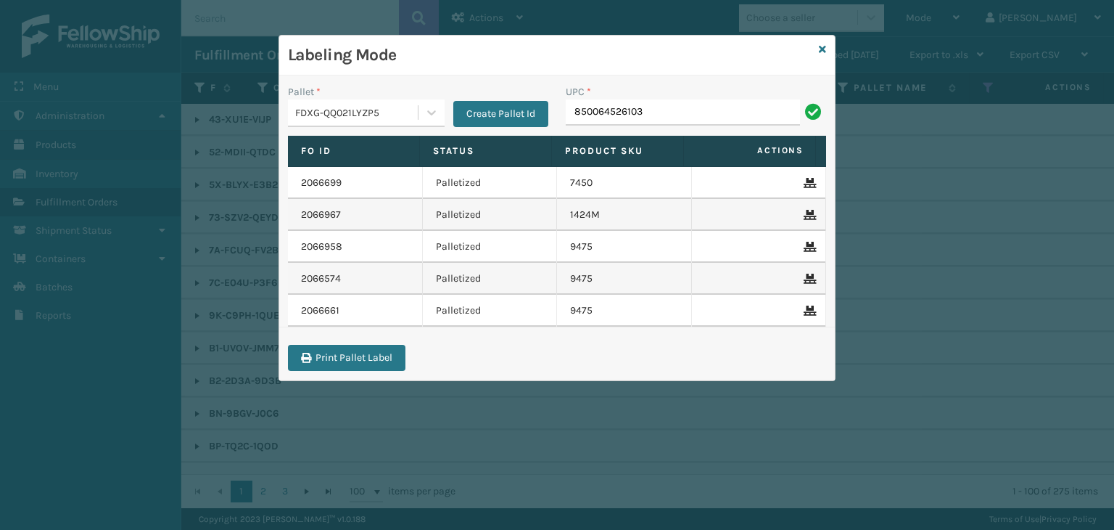
type input "850064526103"
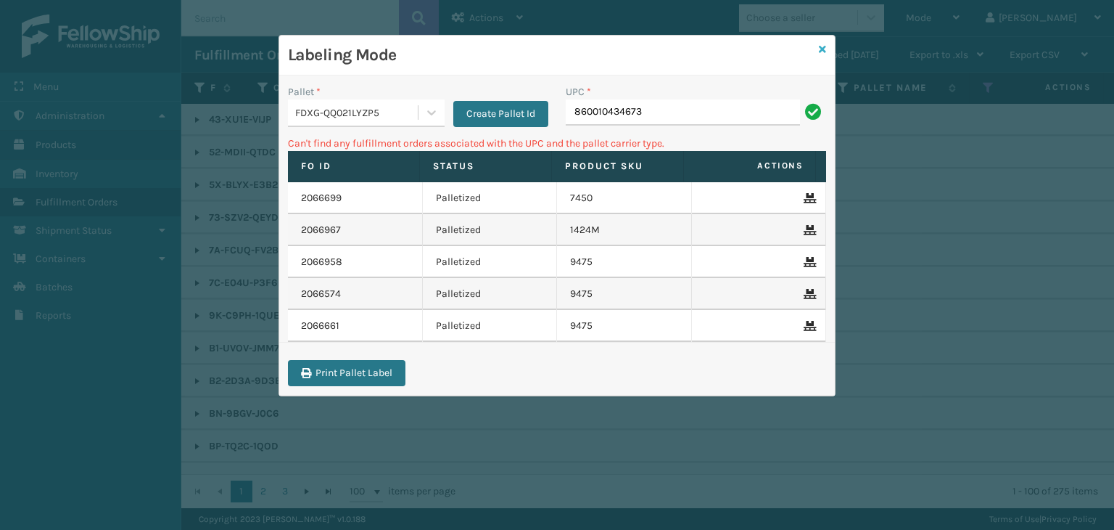
click at [823, 50] on icon at bounding box center [822, 49] width 7 height 10
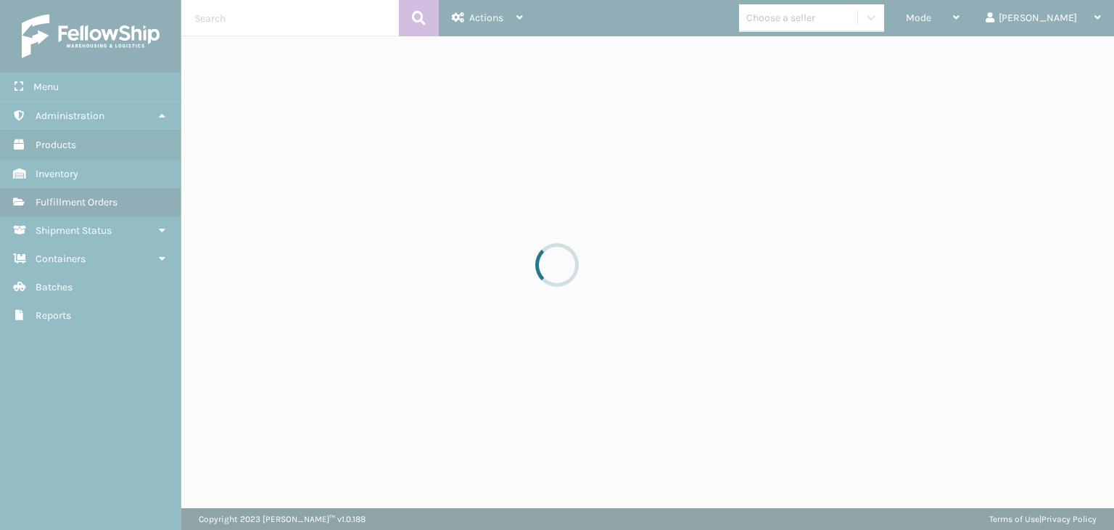
click at [817, 23] on div at bounding box center [557, 265] width 1114 height 530
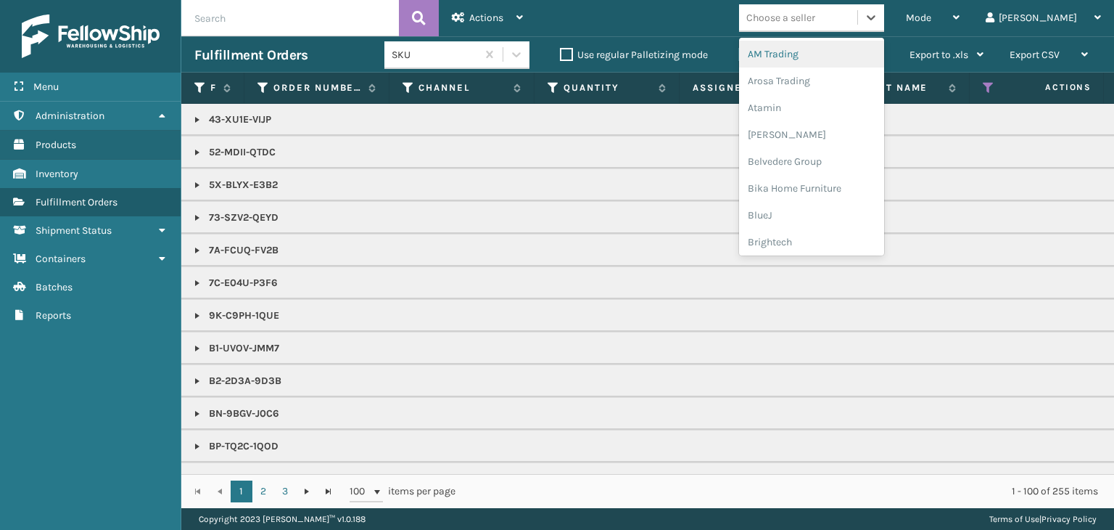
click at [815, 23] on div "Choose a seller" at bounding box center [780, 17] width 69 height 15
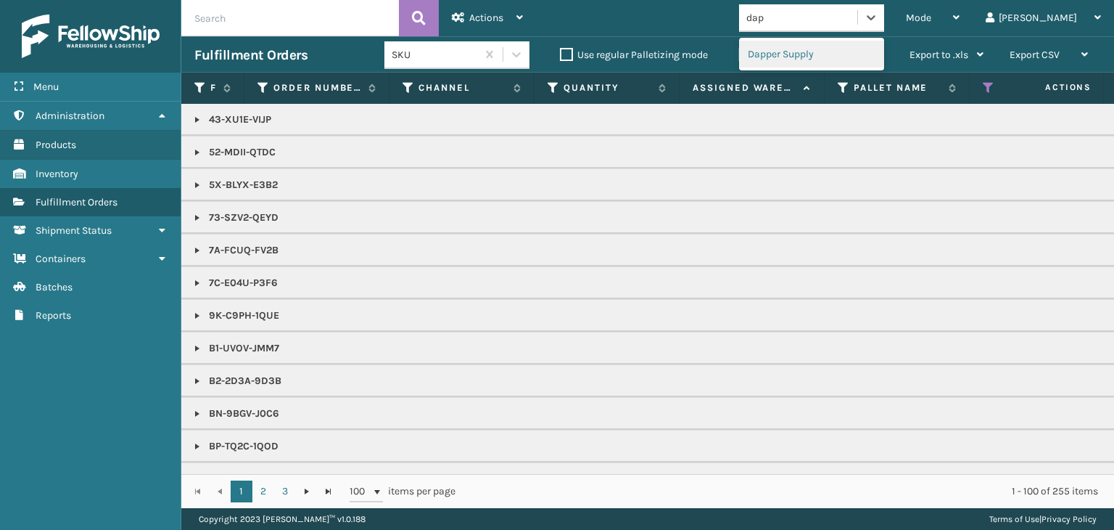
type input "[PERSON_NAME]"
click at [839, 56] on div "Dapper Supply" at bounding box center [811, 54] width 145 height 27
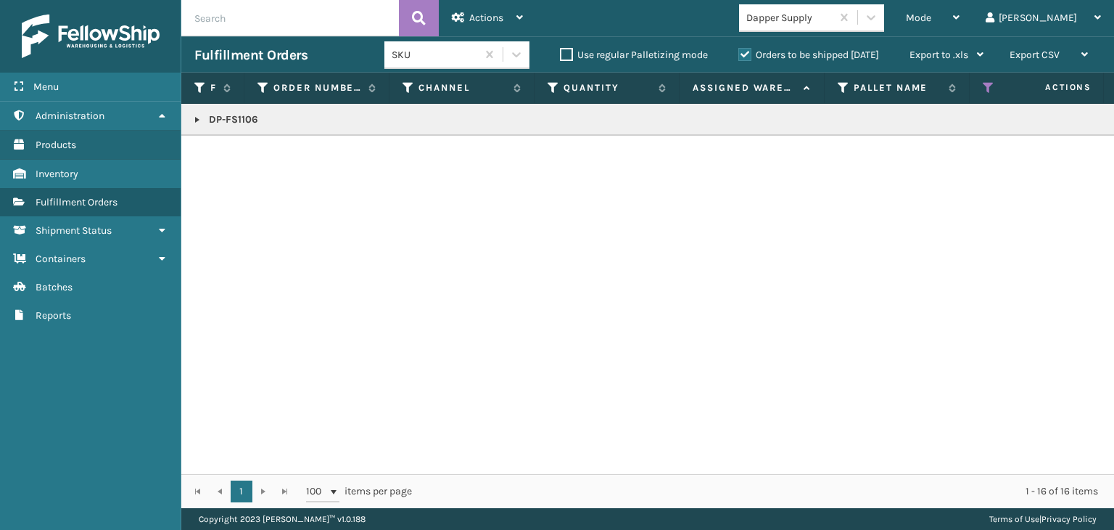
click at [191, 119] on link at bounding box center [197, 120] width 12 height 12
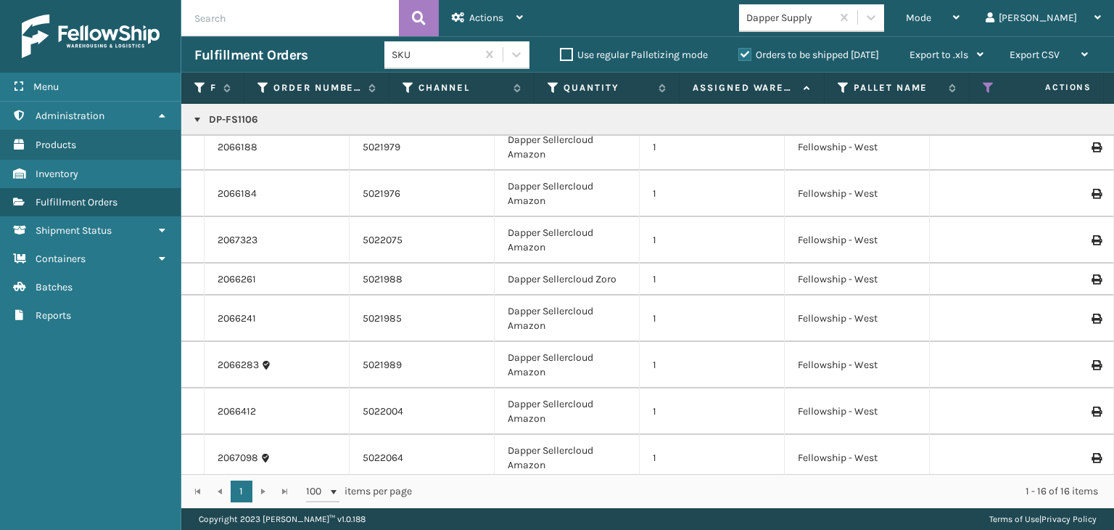
scroll to position [0, 0]
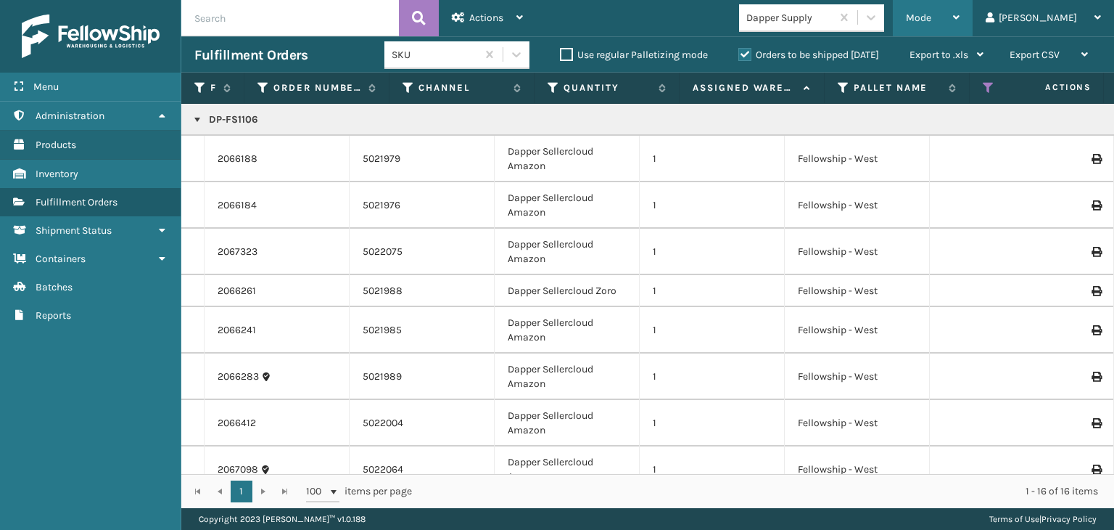
click at [960, 16] on div "Mode" at bounding box center [933, 18] width 54 height 36
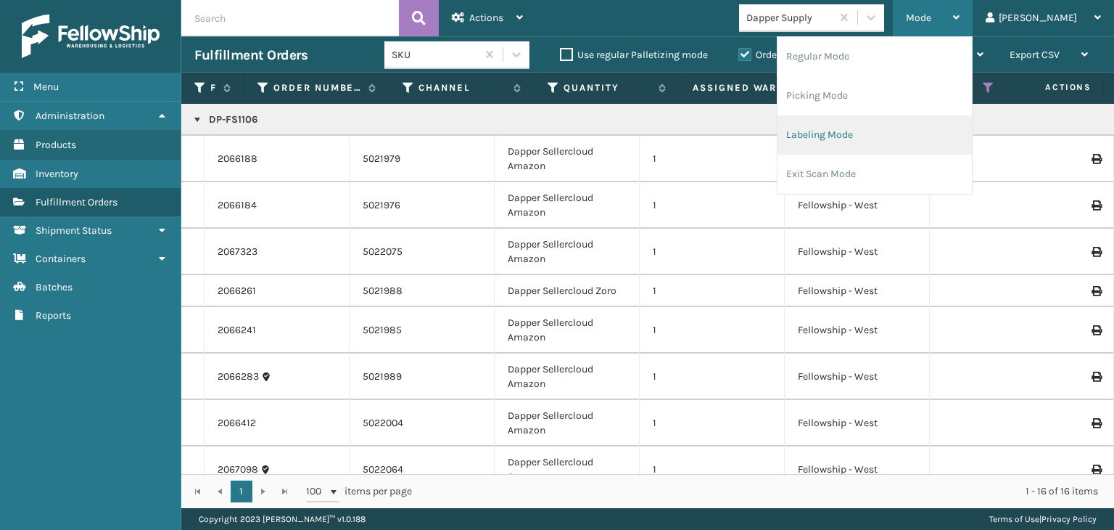
click at [934, 135] on li "Labeling Mode" at bounding box center [875, 134] width 194 height 39
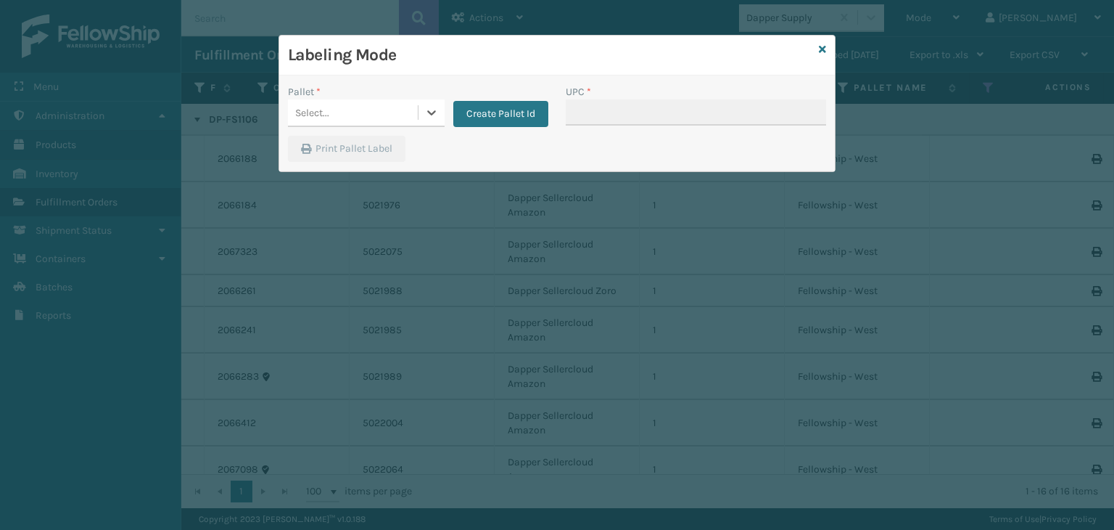
click at [378, 120] on div "Select..." at bounding box center [353, 113] width 130 height 24
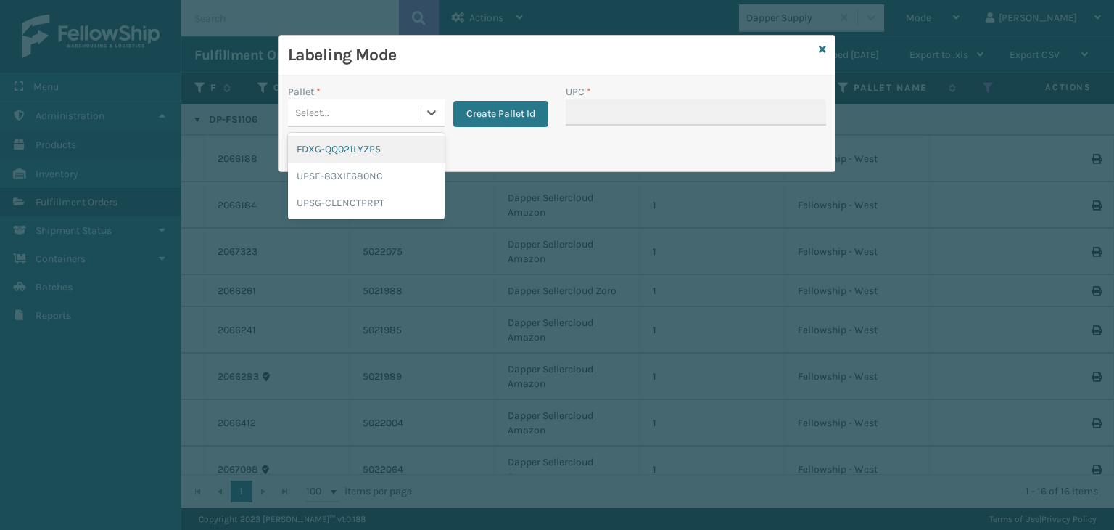
click at [345, 149] on div "FDXG-QQ021LYZP5" at bounding box center [366, 149] width 157 height 27
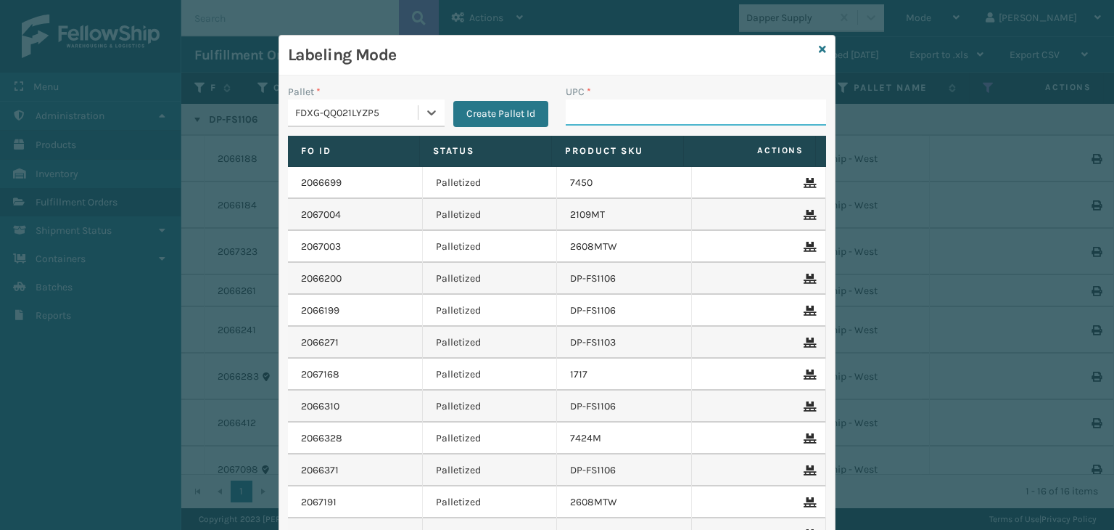
click at [609, 105] on input "UPC *" at bounding box center [696, 112] width 260 height 26
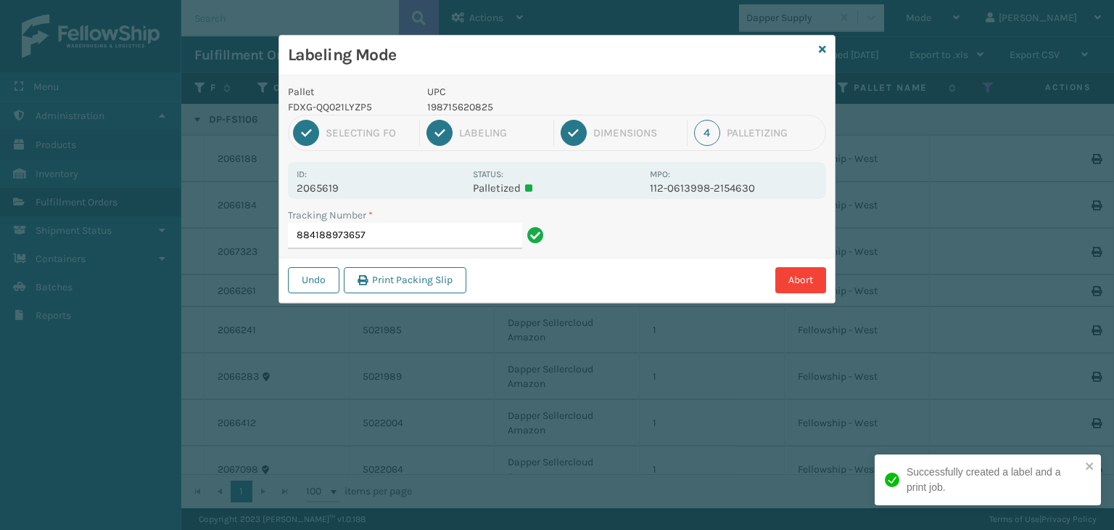
click at [453, 102] on p "198715620825" at bounding box center [534, 106] width 214 height 15
click at [450, 104] on p "198715620825" at bounding box center [534, 106] width 214 height 15
click at [450, 102] on p "198715620825" at bounding box center [534, 106] width 214 height 15
copy p "198715620825"
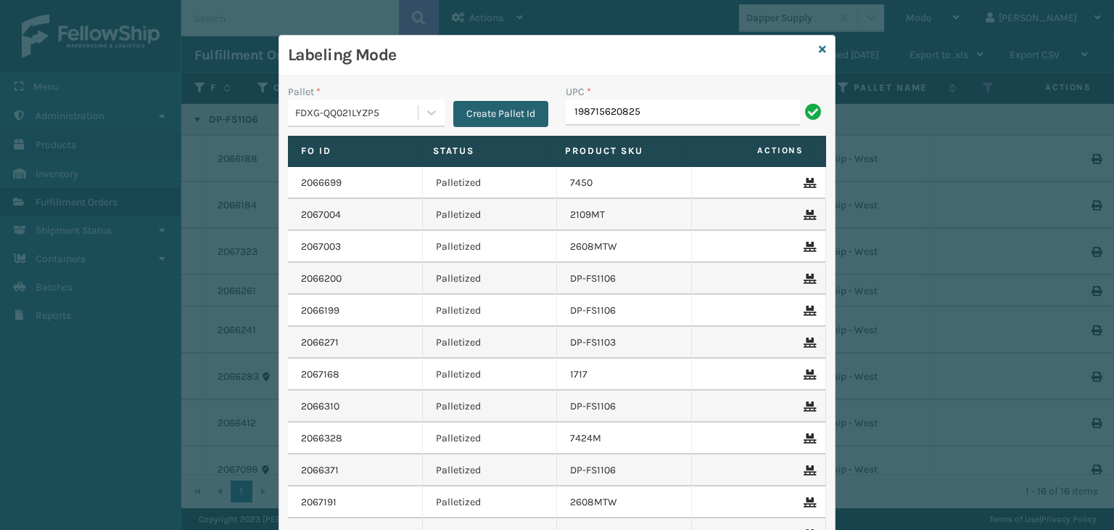
type input "198715620825"
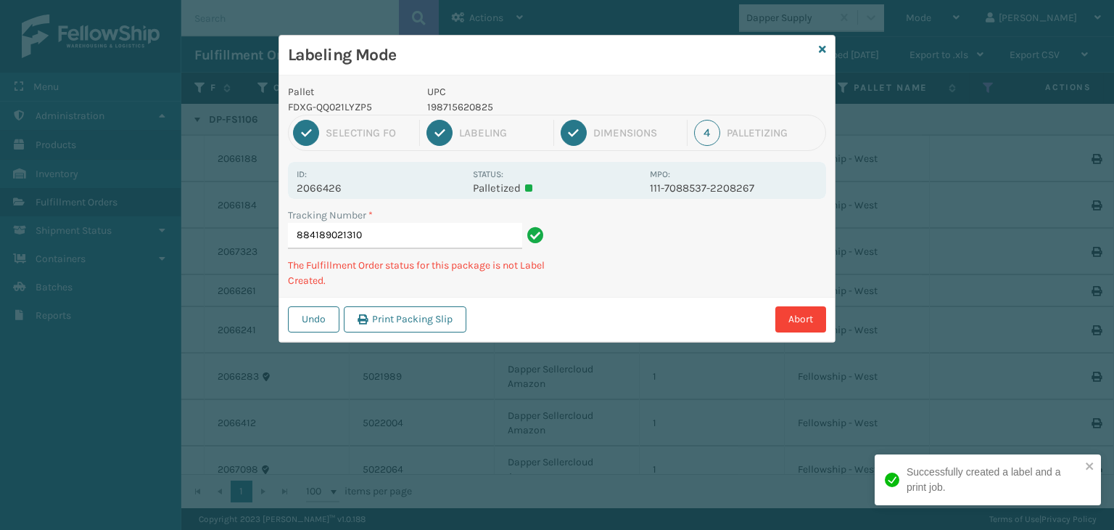
type input "884189021310198715620825"
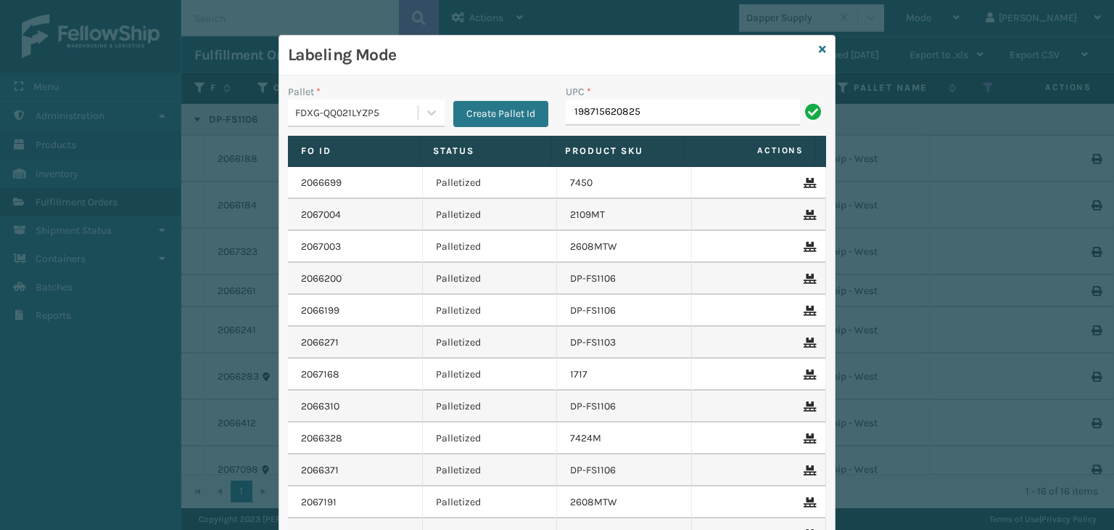
type input "198715620825"
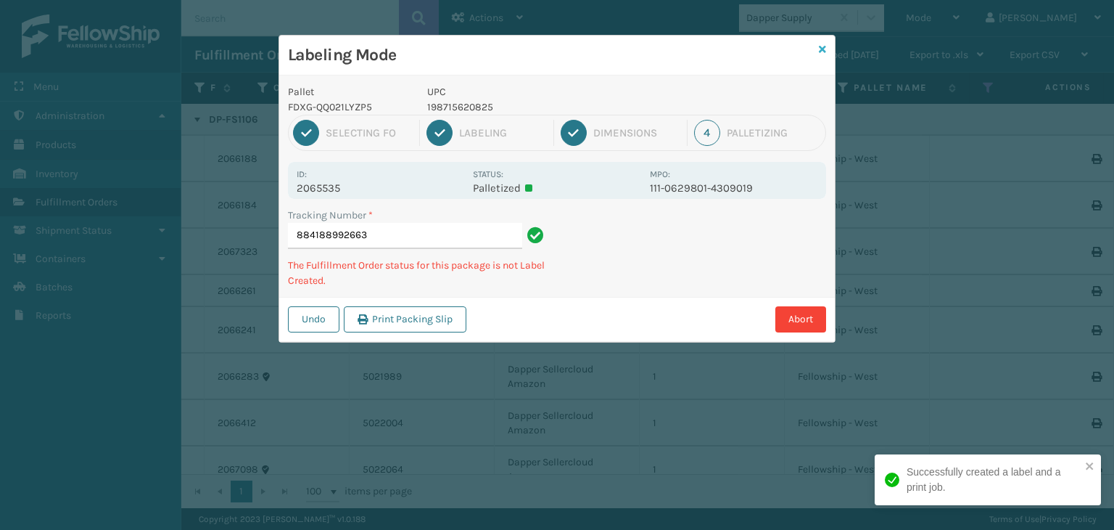
click at [820, 47] on icon at bounding box center [822, 49] width 7 height 10
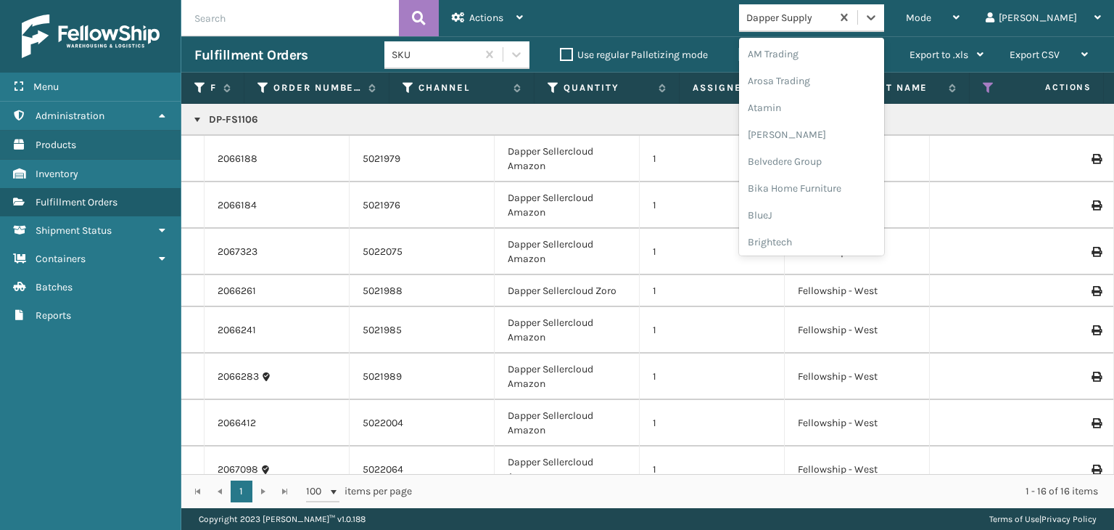
click at [830, 24] on div "Dapper Supply" at bounding box center [789, 17] width 86 height 15
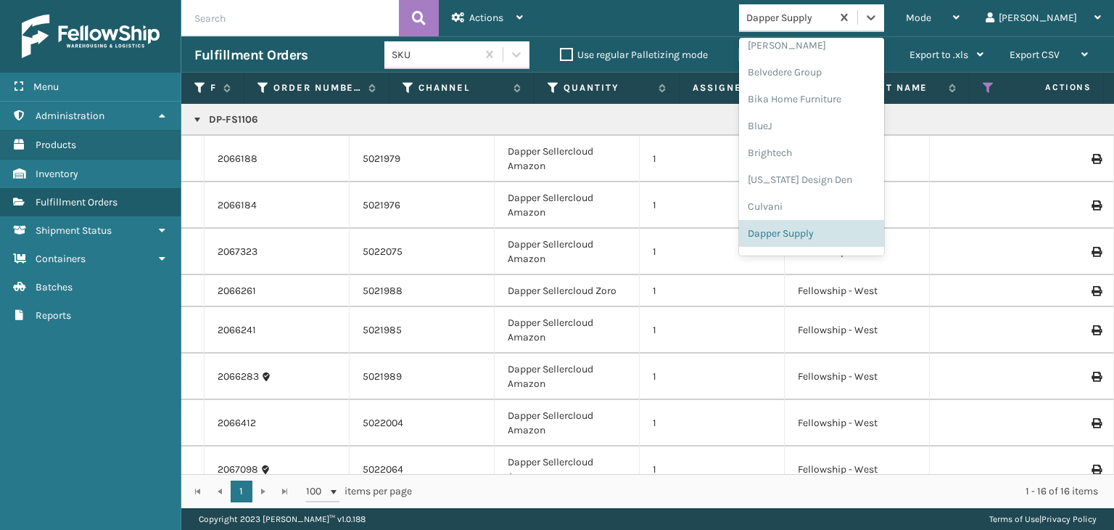
type input "b"
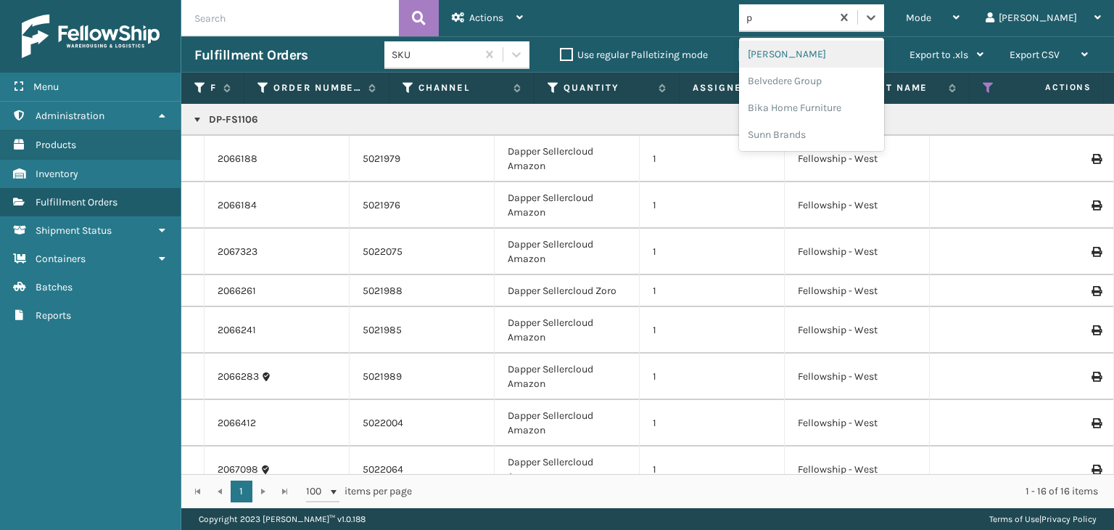
scroll to position [0, 0]
type input "pl"
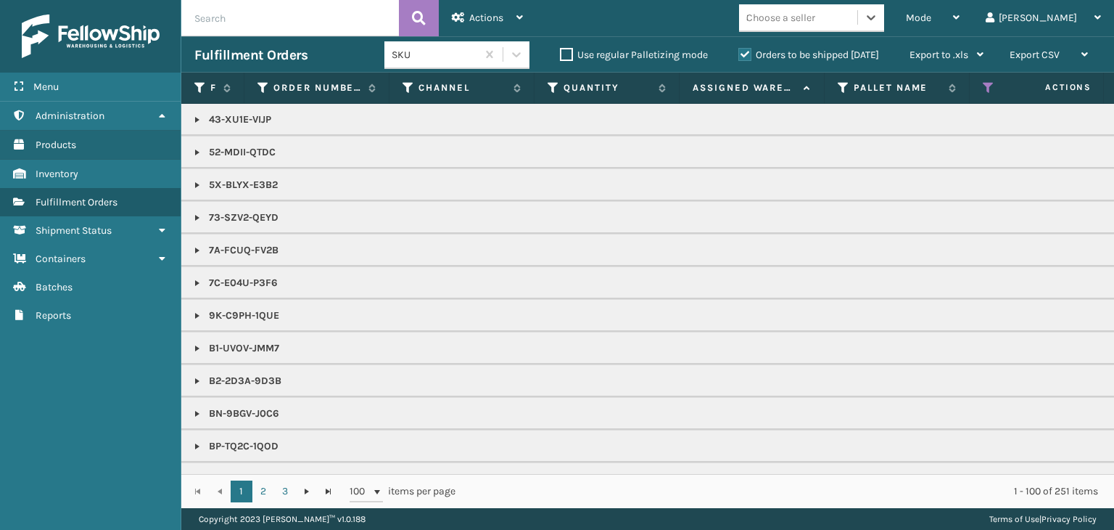
type input "840985120450"
click at [953, 22] on div "Mode Regular Mode Picking Mode Labeling Mode Exit Scan Mode" at bounding box center [933, 18] width 80 height 36
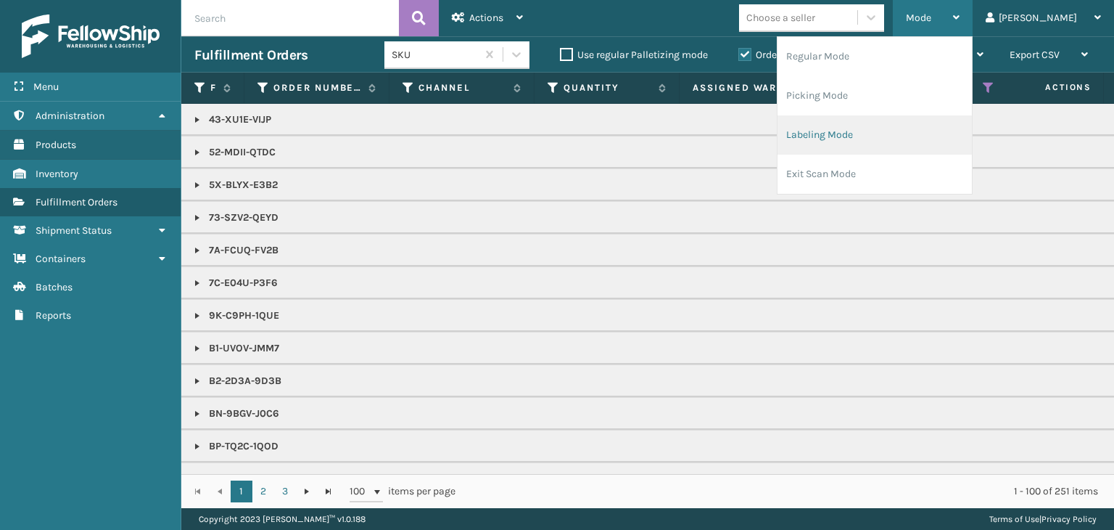
click at [920, 137] on li "Labeling Mode" at bounding box center [875, 134] width 194 height 39
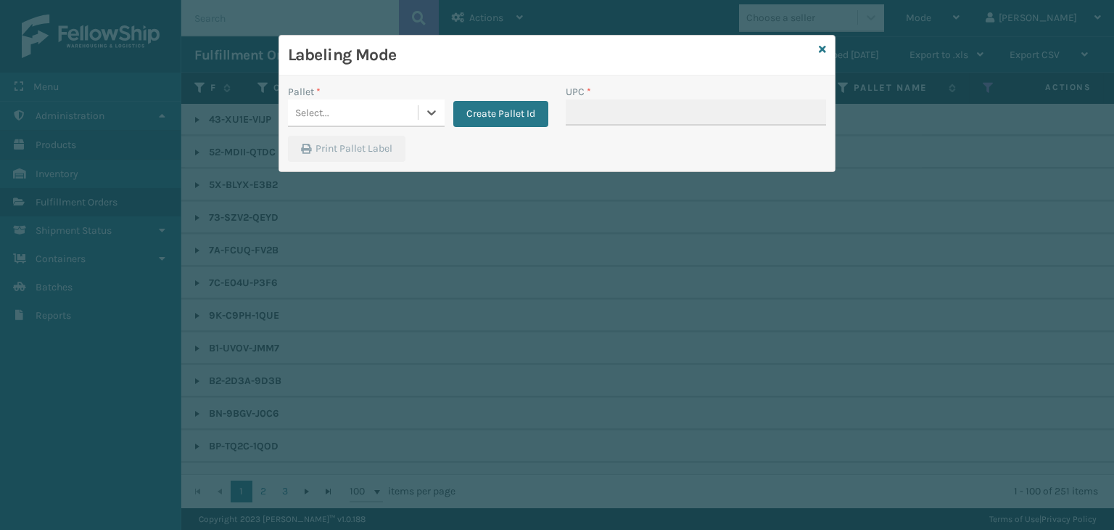
click at [307, 112] on div "Select..." at bounding box center [312, 112] width 34 height 15
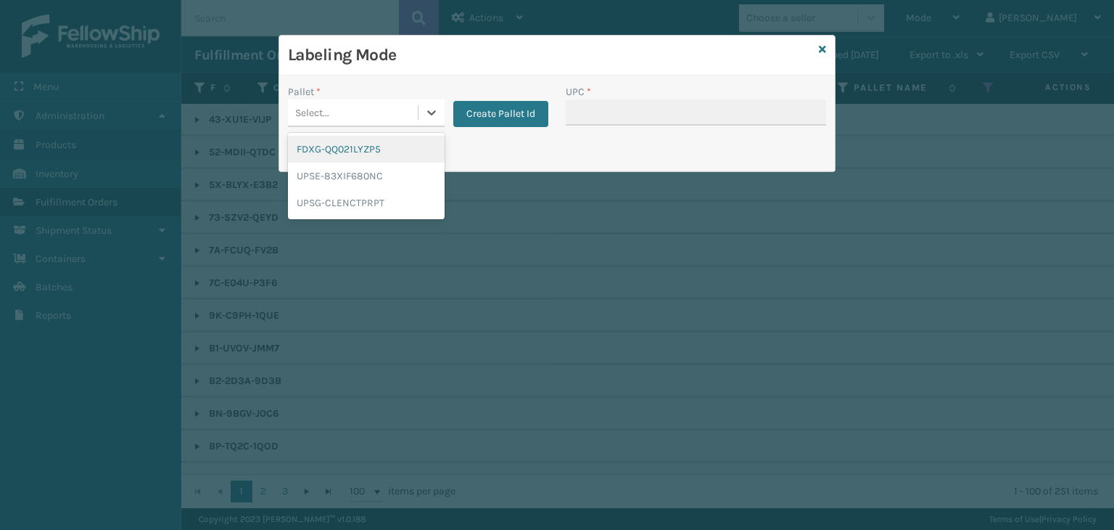
click at [317, 149] on div "FDXG-QQ021LYZP5" at bounding box center [366, 149] width 157 height 27
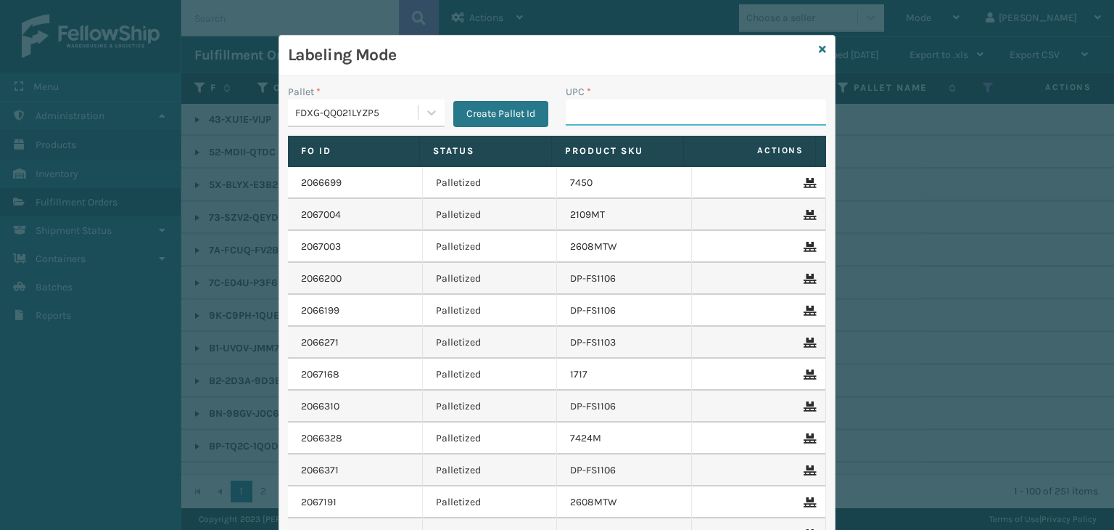
drag, startPoint x: 697, startPoint y: 105, endPoint x: 697, endPoint y: 124, distance: 18.9
click at [697, 105] on input "UPC *" at bounding box center [696, 112] width 260 height 26
type input "ST3402"
click at [819, 50] on icon at bounding box center [822, 49] width 7 height 10
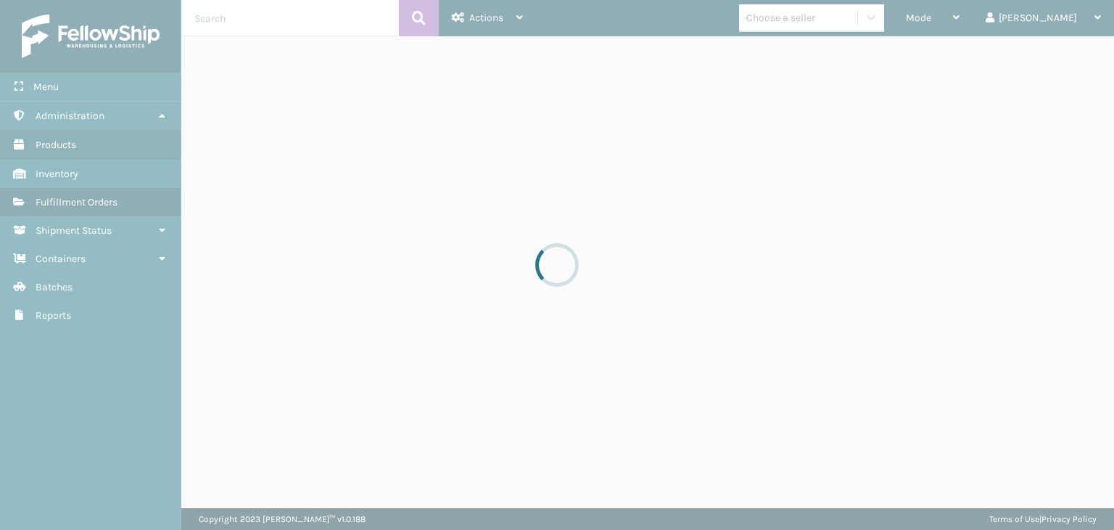
click at [828, 22] on div at bounding box center [557, 265] width 1114 height 530
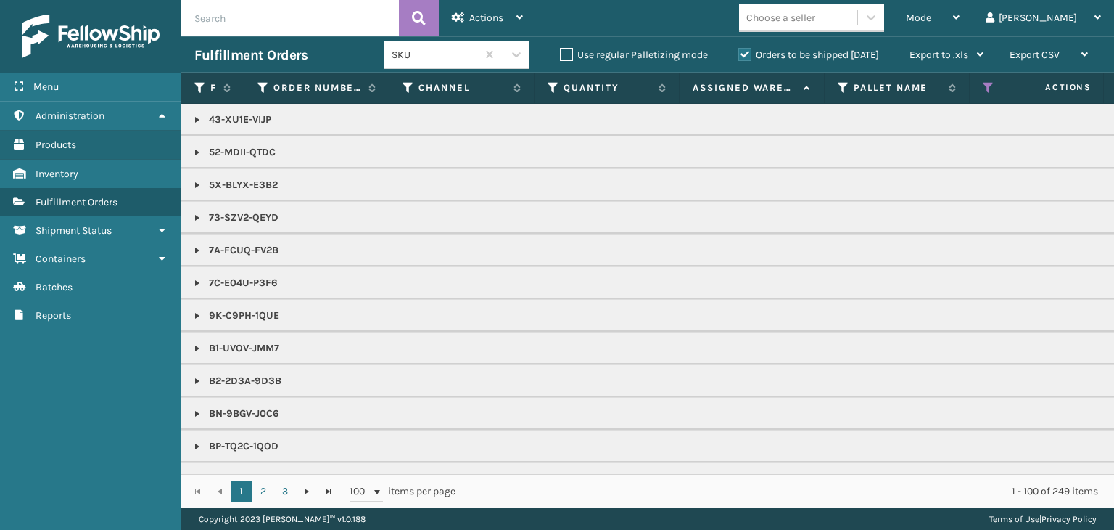
click at [815, 22] on div "Choose a seller" at bounding box center [780, 17] width 69 height 15
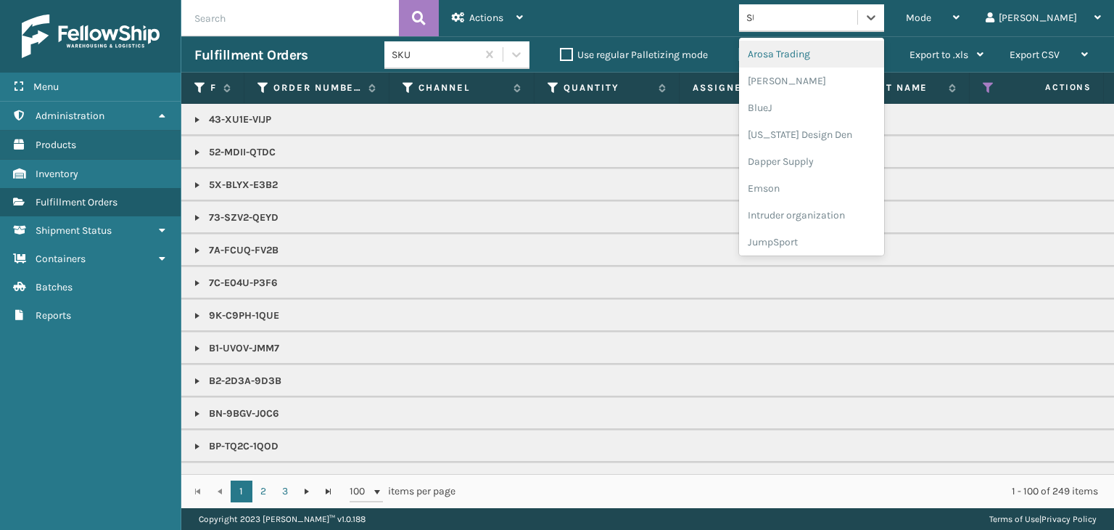
type input "SUN"
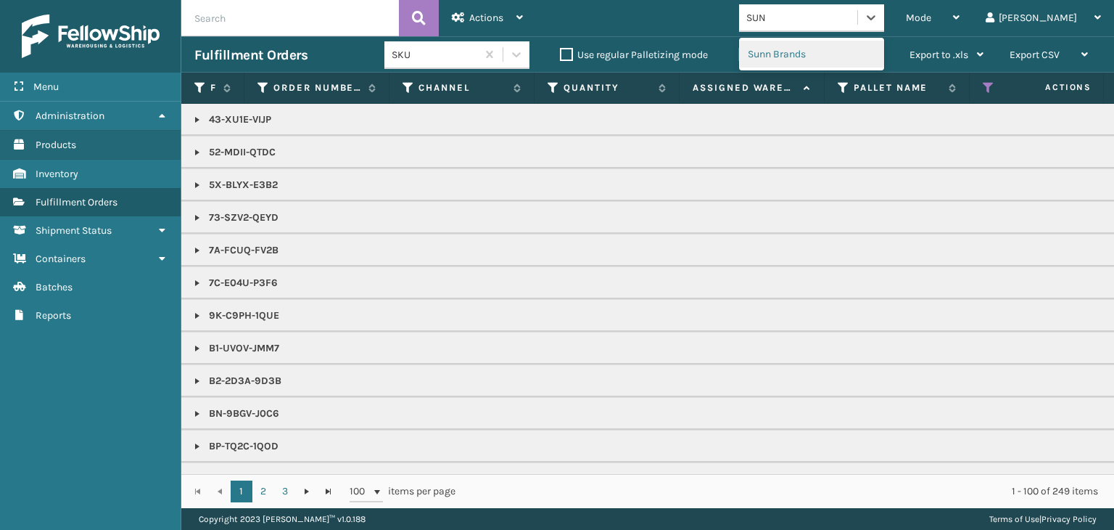
click at [815, 53] on div "Sunn Brands" at bounding box center [811, 54] width 145 height 27
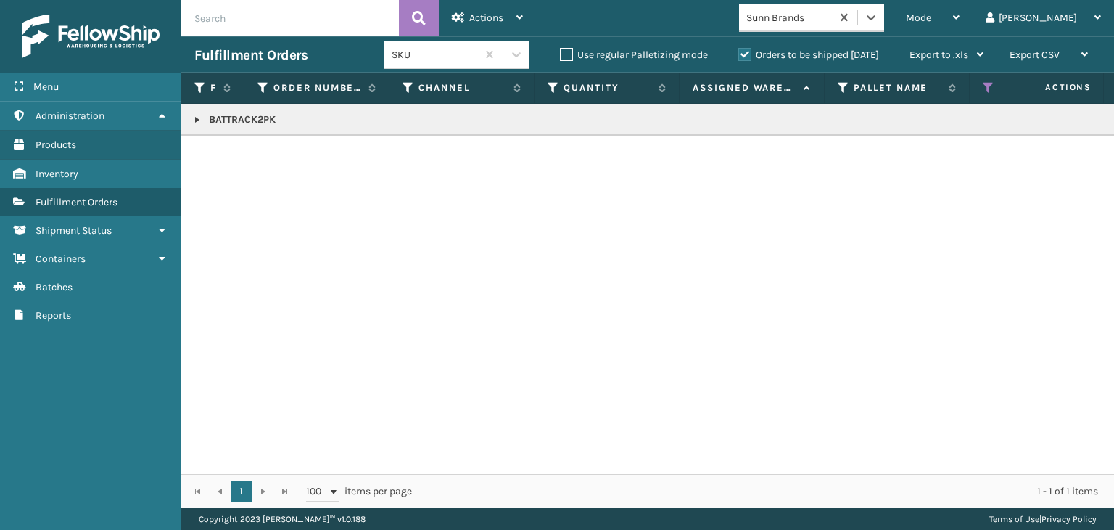
drag, startPoint x: 197, startPoint y: 118, endPoint x: 197, endPoint y: 128, distance: 10.9
click at [197, 118] on link at bounding box center [197, 120] width 12 height 12
click at [225, 152] on link "2066729" at bounding box center [238, 151] width 40 height 15
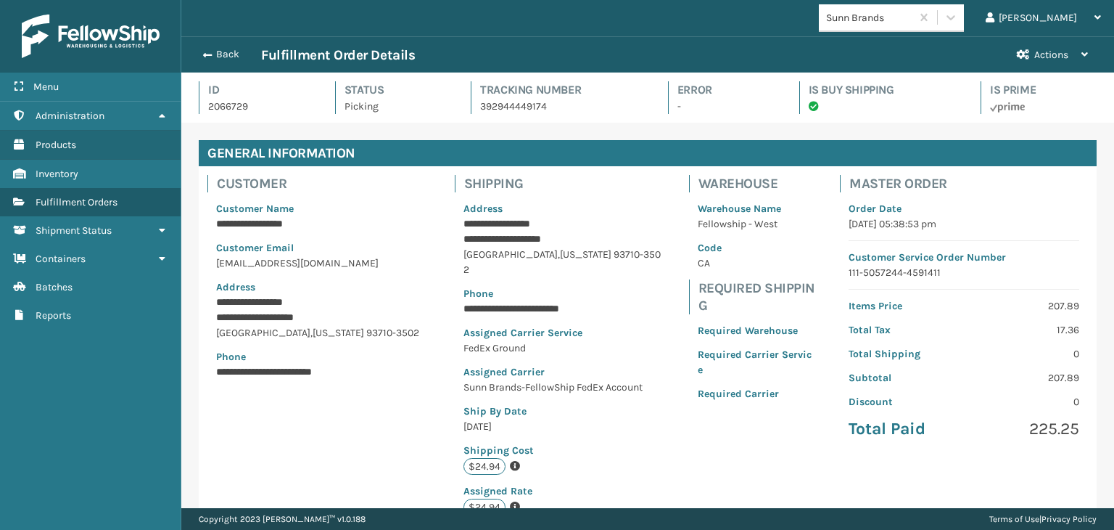
scroll to position [326, 0]
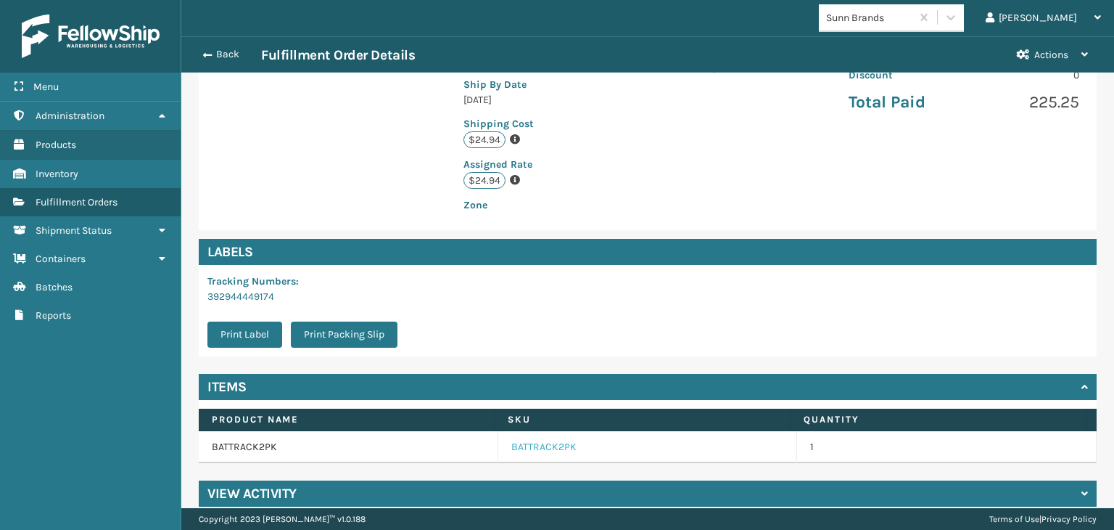
click at [530, 440] on link "BATTRACK2PK" at bounding box center [543, 447] width 65 height 15
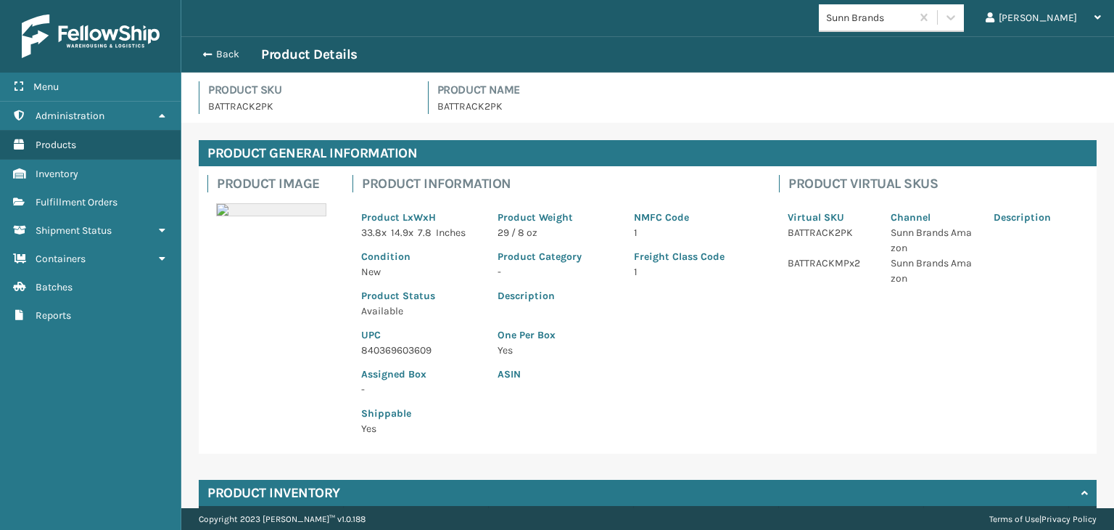
click at [382, 349] on p "840369603609" at bounding box center [420, 349] width 119 height 15
copy p "840369603609"
click at [235, 51] on button "Back" at bounding box center [227, 54] width 67 height 13
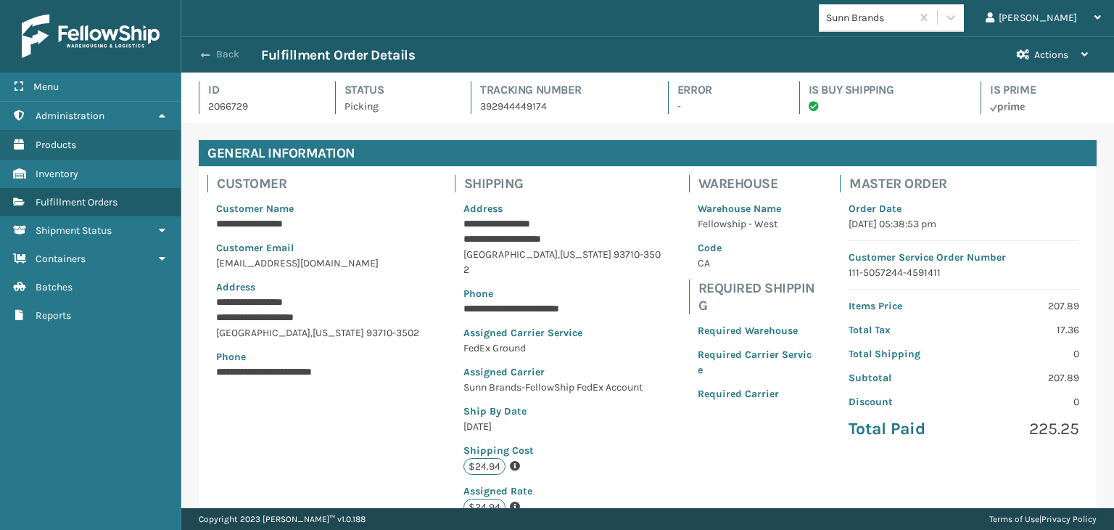
scroll to position [35, 932]
click at [230, 52] on button "Back" at bounding box center [227, 54] width 67 height 13
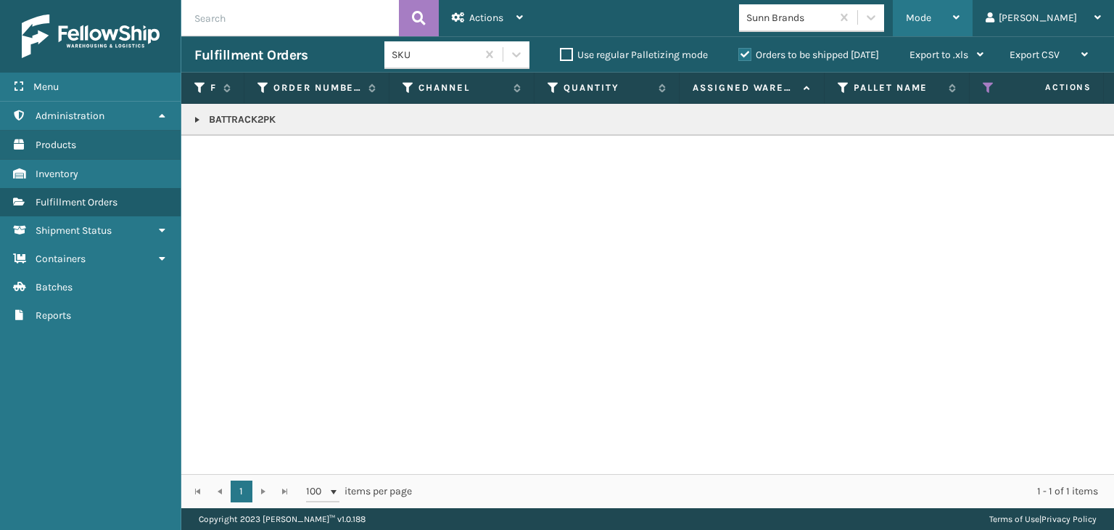
click at [931, 13] on span "Mode" at bounding box center [918, 18] width 25 height 12
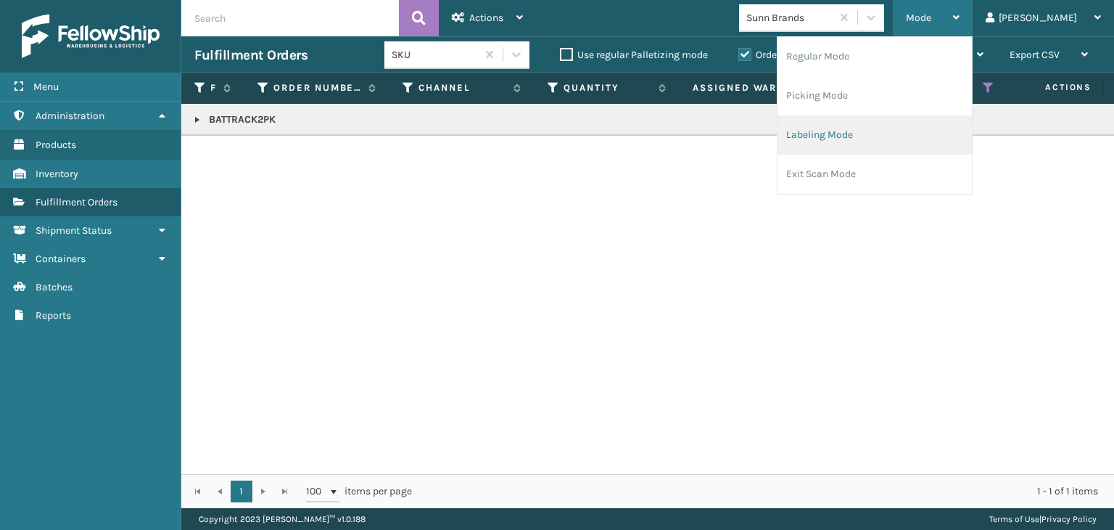
click at [929, 117] on li "Labeling Mode" at bounding box center [875, 134] width 194 height 39
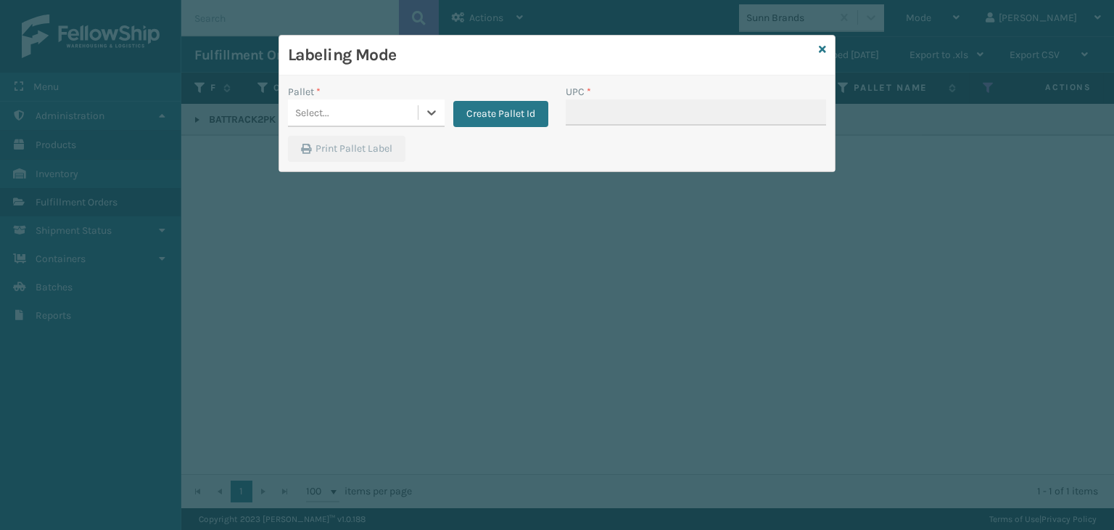
click at [368, 112] on div "Select..." at bounding box center [353, 113] width 130 height 24
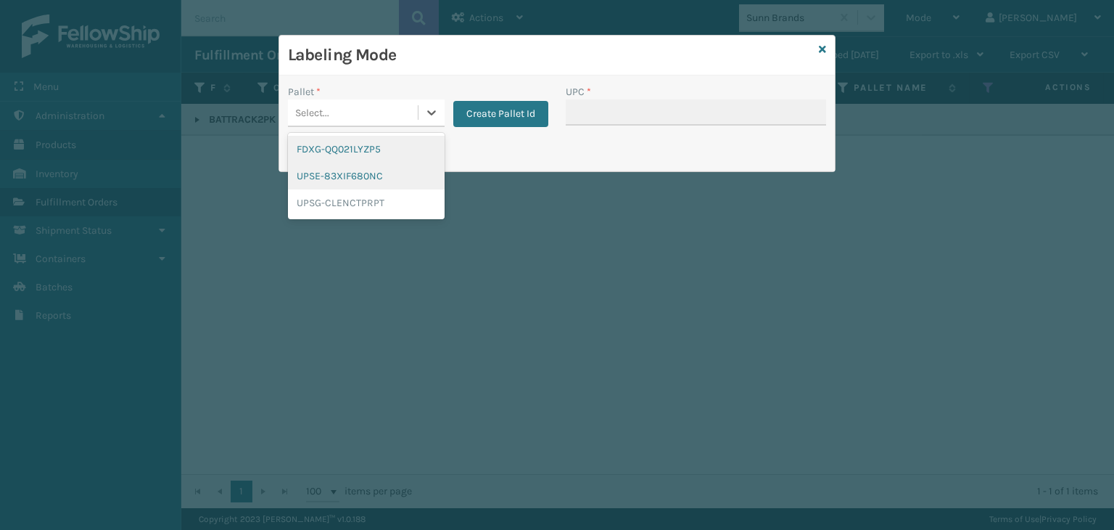
click at [337, 155] on div "FDXG-QQ021LYZP5" at bounding box center [366, 149] width 157 height 27
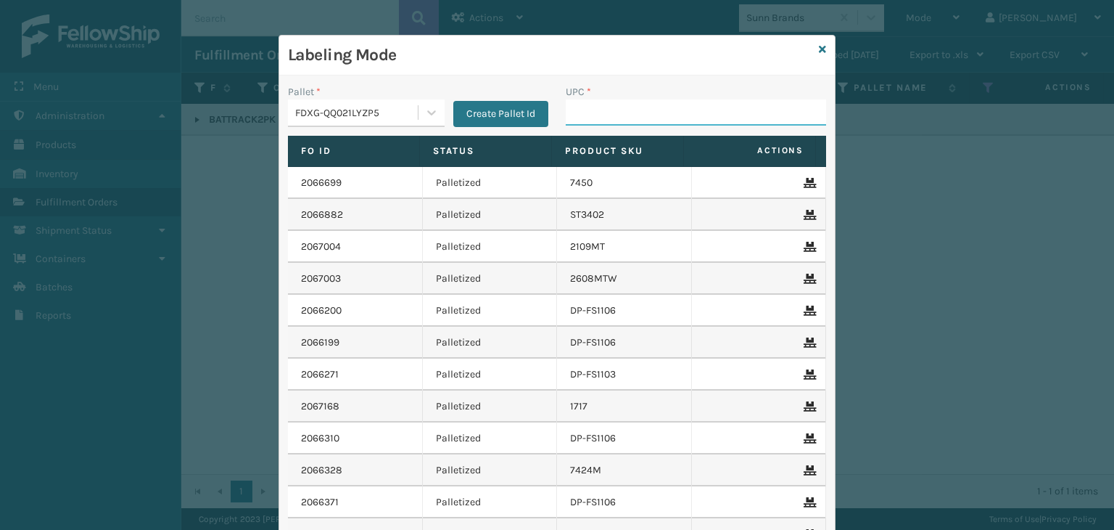
click at [596, 112] on input "UPC *" at bounding box center [696, 112] width 260 height 26
paste input "840369603609"
type input "840369603609"
type input "8500"
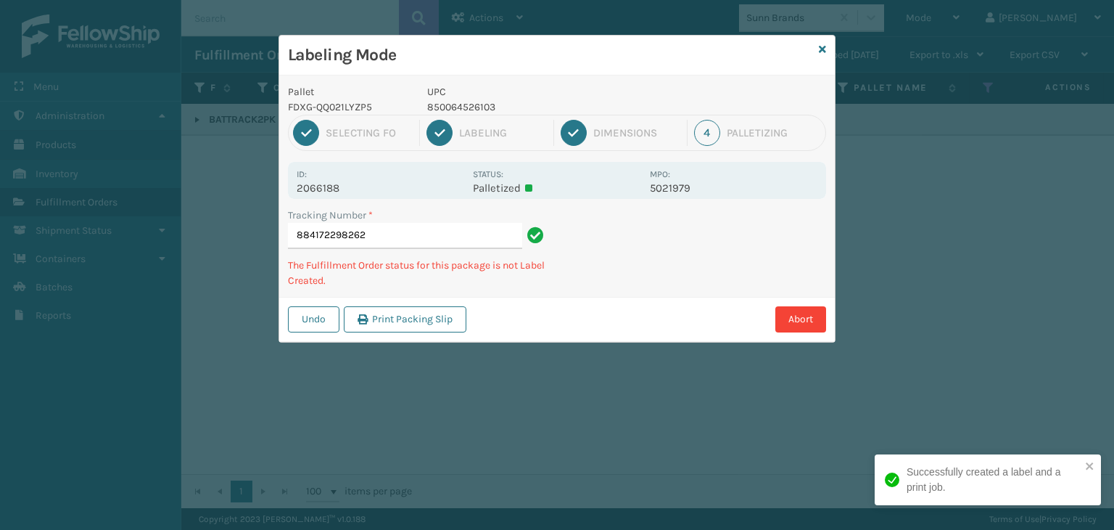
click at [478, 109] on p "850064526103" at bounding box center [534, 106] width 214 height 15
copy p "850064526103"
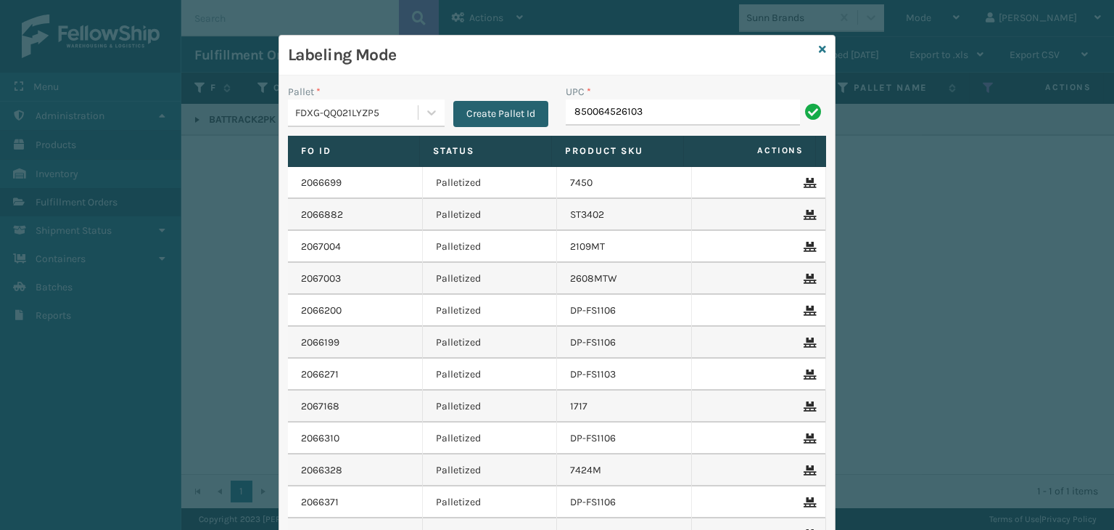
type input "850064526103"
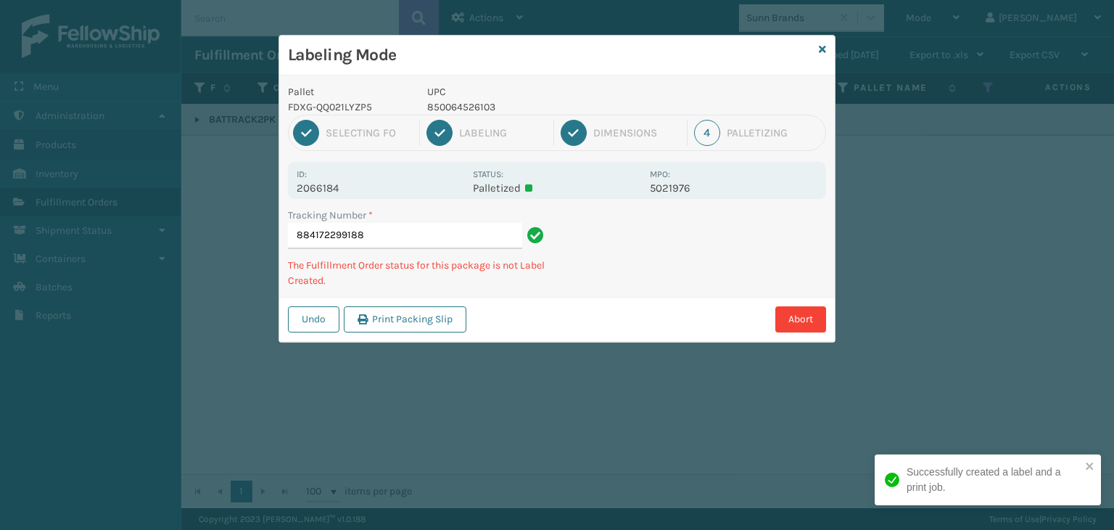
type input "884172299188850064526103"
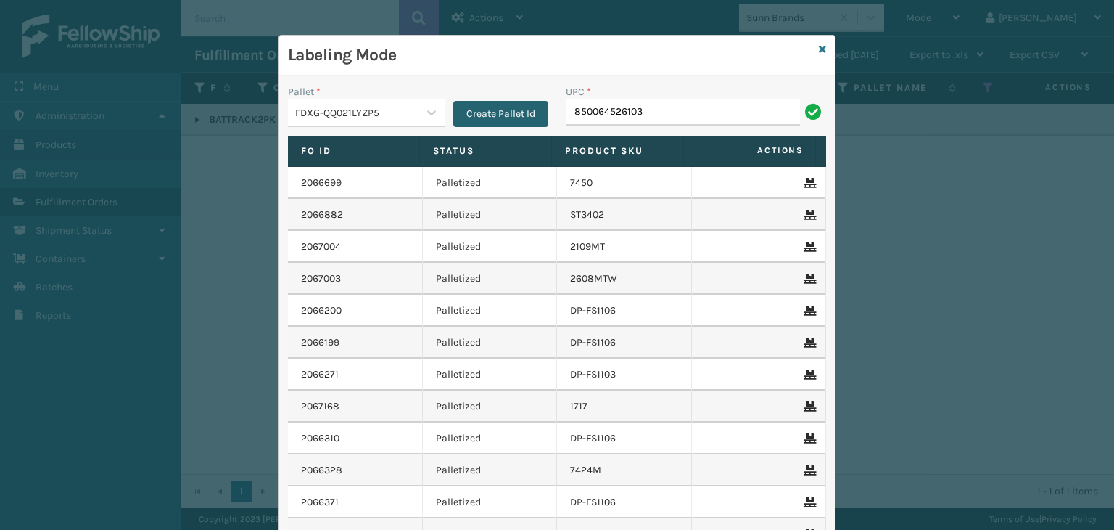
type input "850064526103"
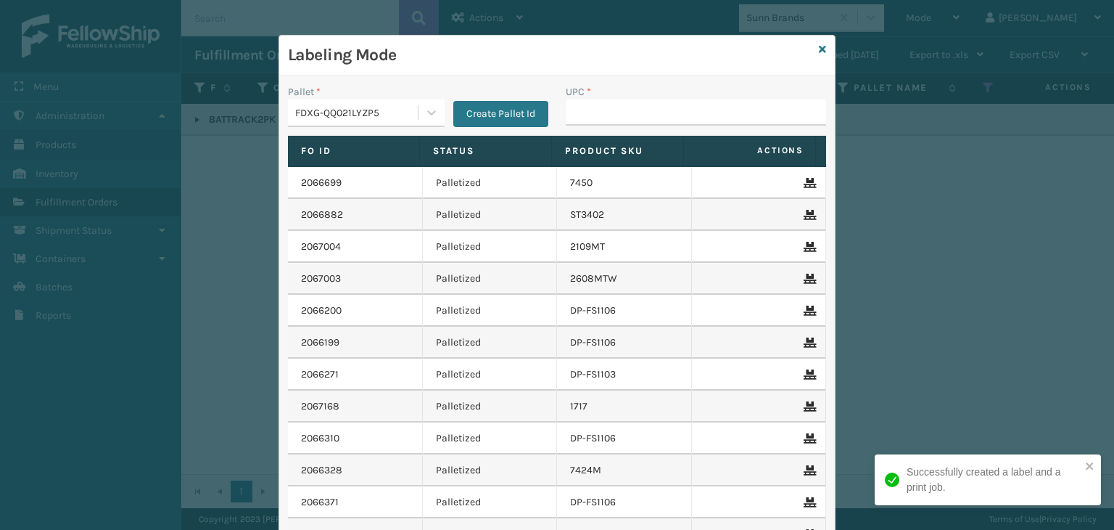
type input "850064526103"
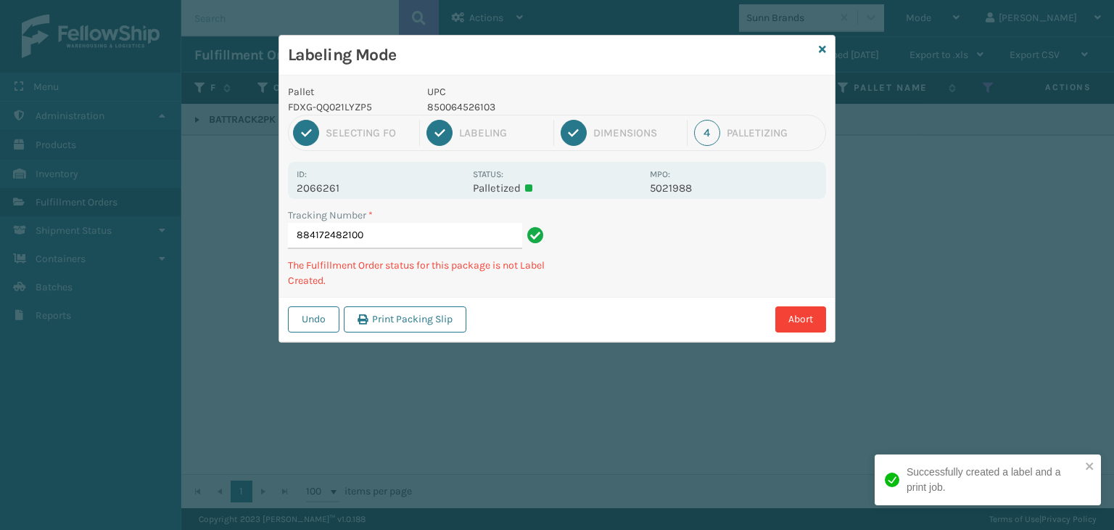
type input "884172482100850064526103"
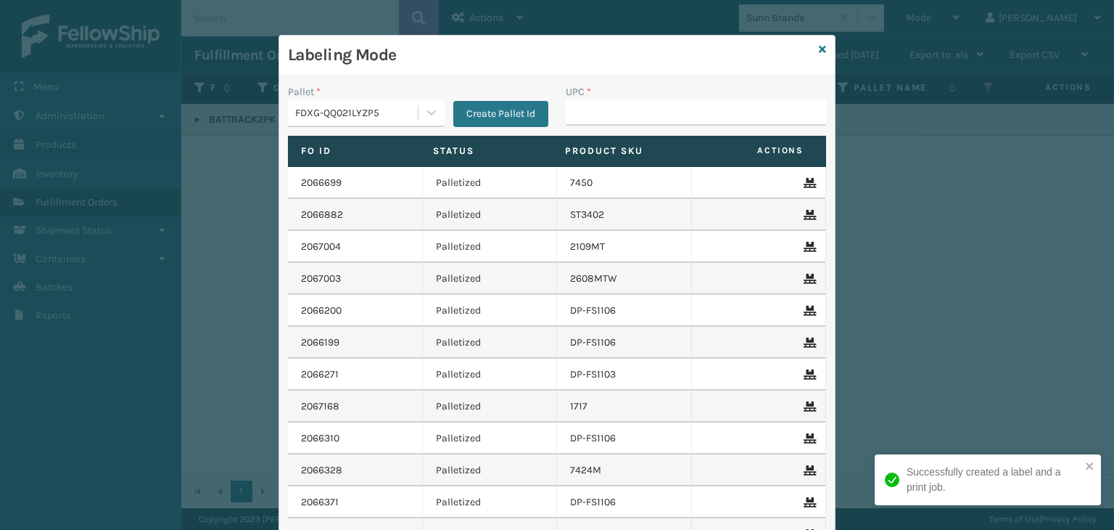
type input "850064526103"
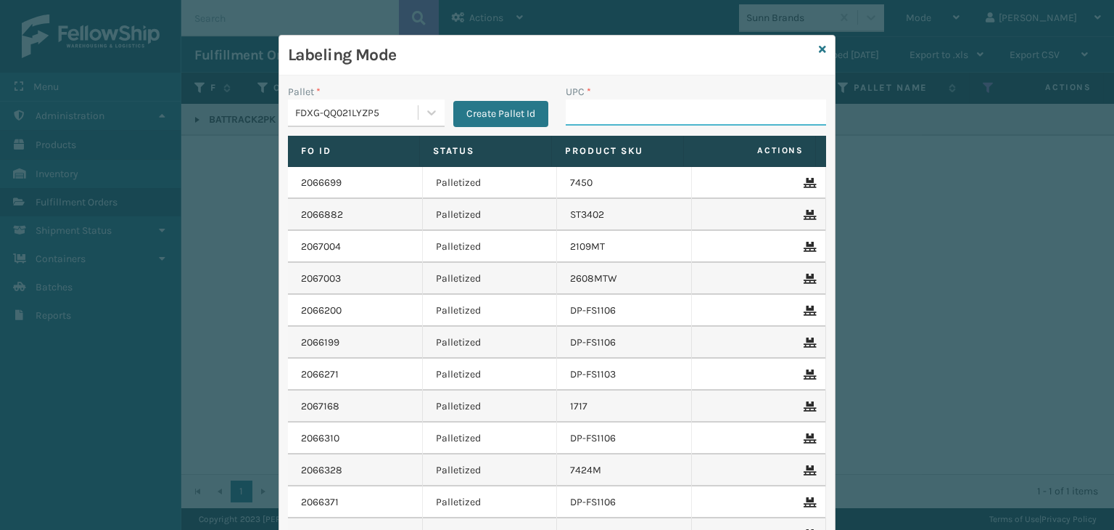
paste input "850064526103"
type input "850064526103"
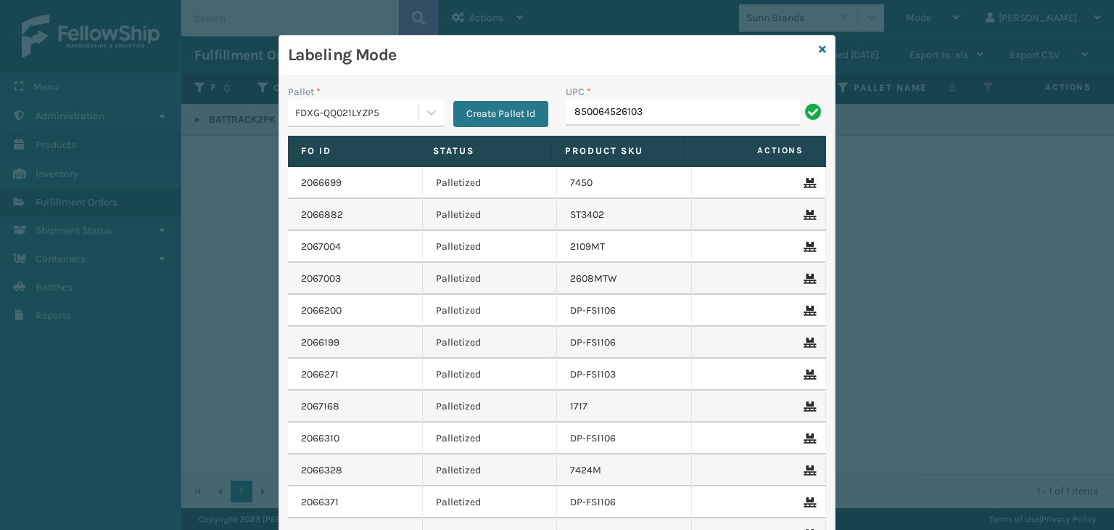
type input "850064526103"
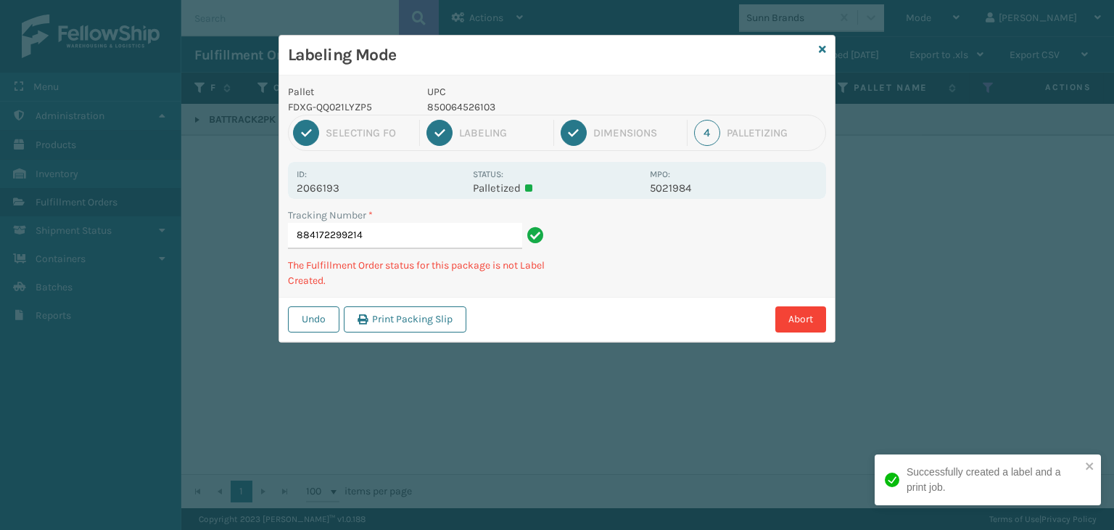
type input "884172299214850064526103"
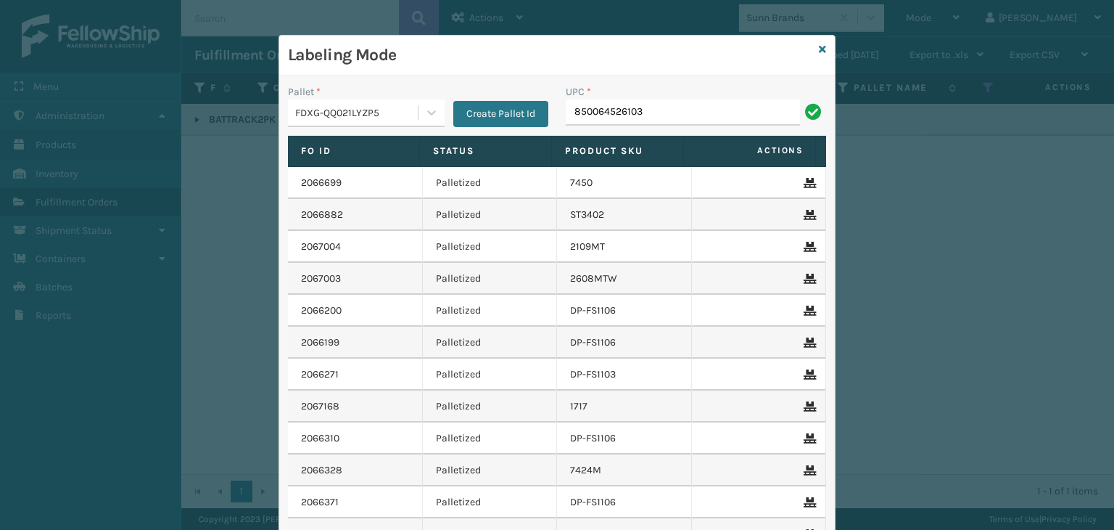
type input "850064526103"
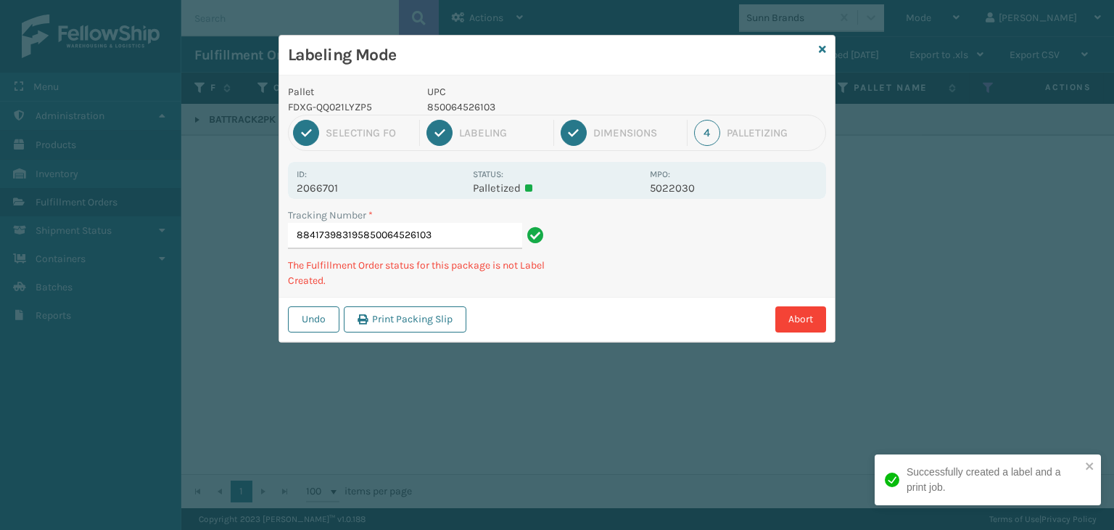
type input "884173983195850064526103850064526103"
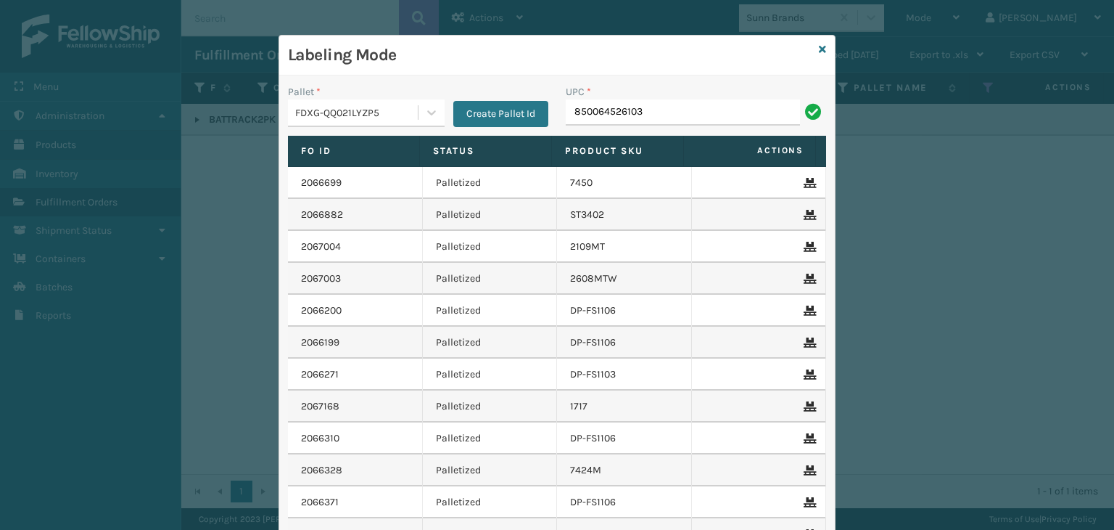
type input "850064526103"
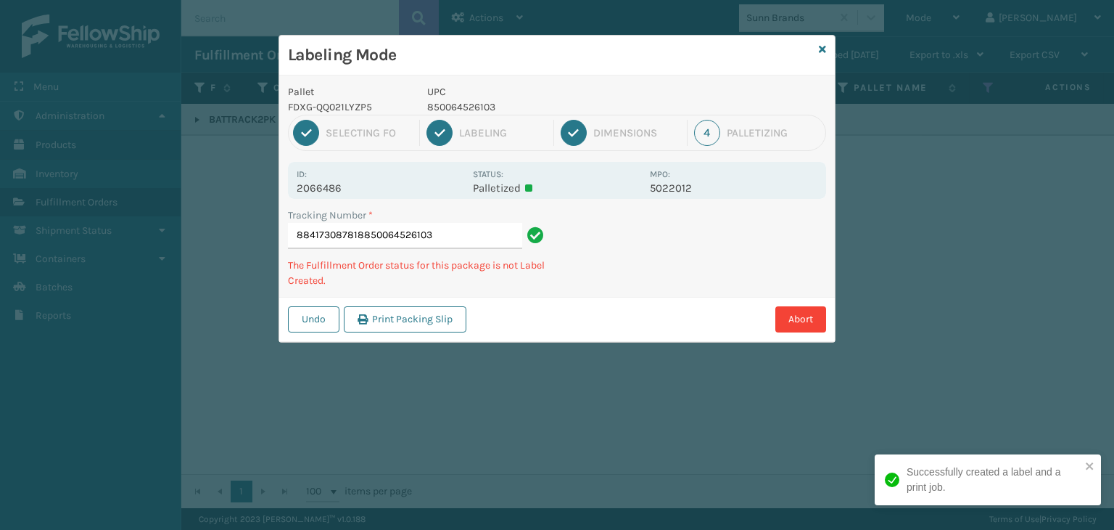
type input "884173087818850064526103850064526103"
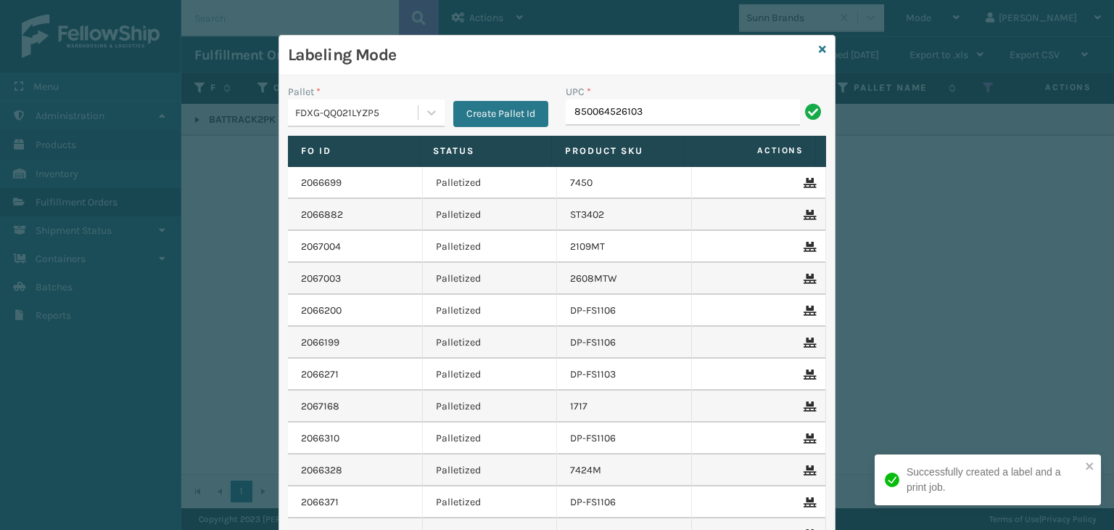
type input "850064526103"
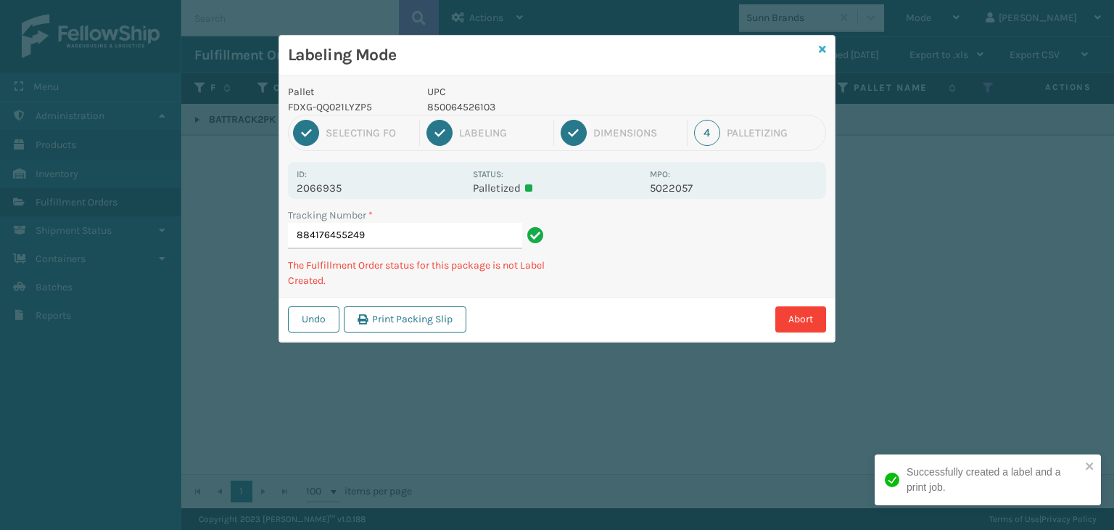
click at [820, 50] on icon at bounding box center [822, 49] width 7 height 10
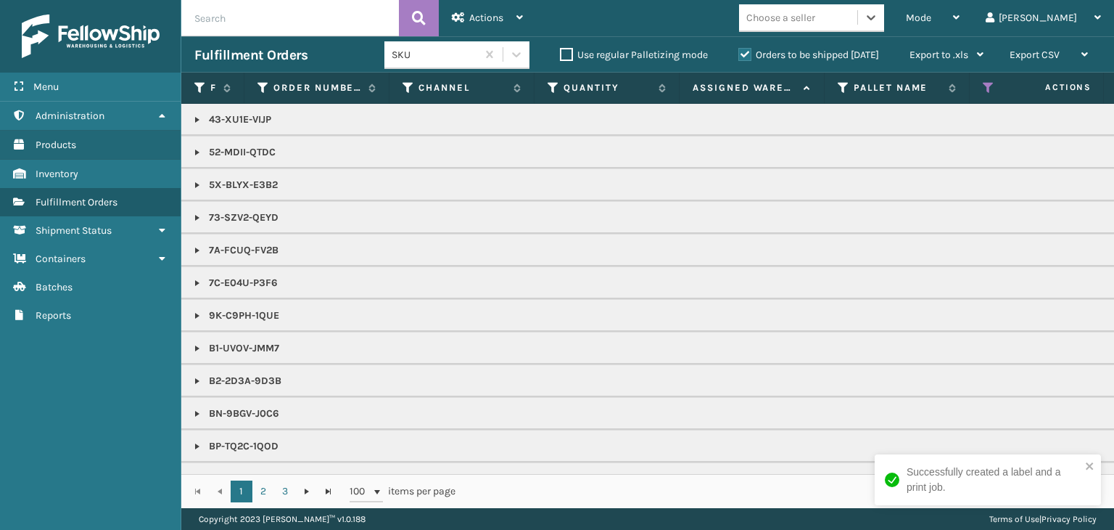
click at [815, 12] on div "Choose a seller" at bounding box center [780, 17] width 69 height 15
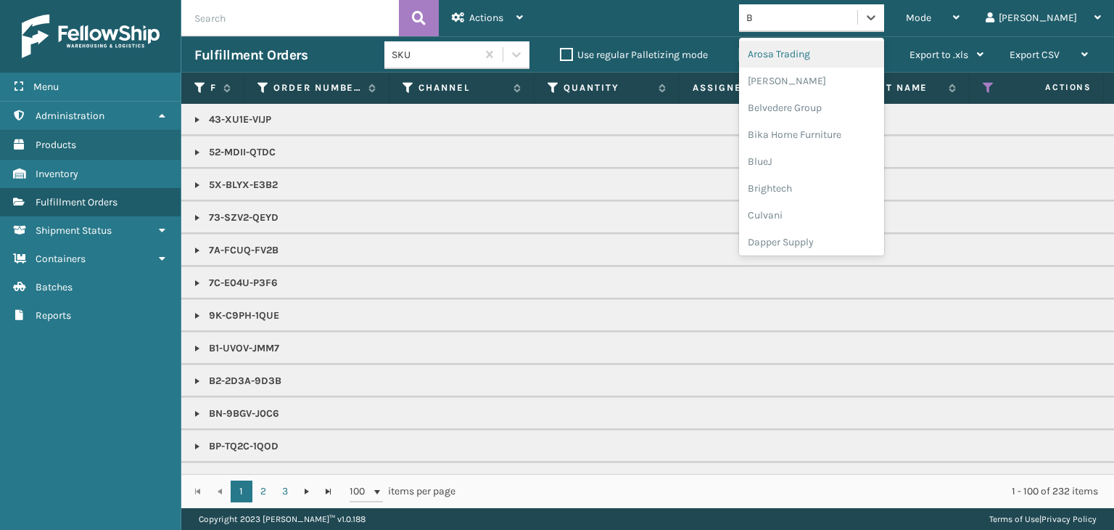
type input "BR"
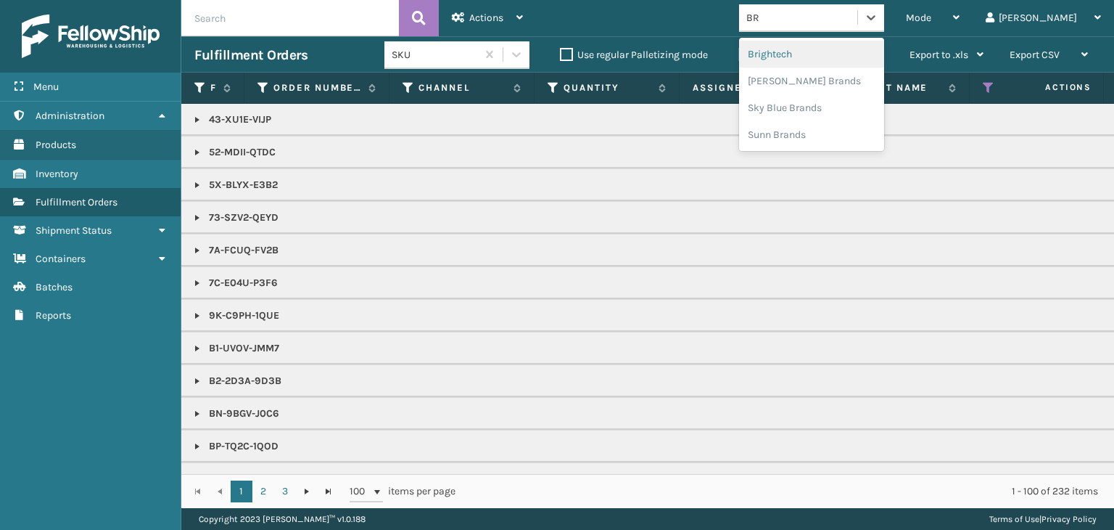
click at [841, 65] on div "Brightech" at bounding box center [811, 54] width 145 height 27
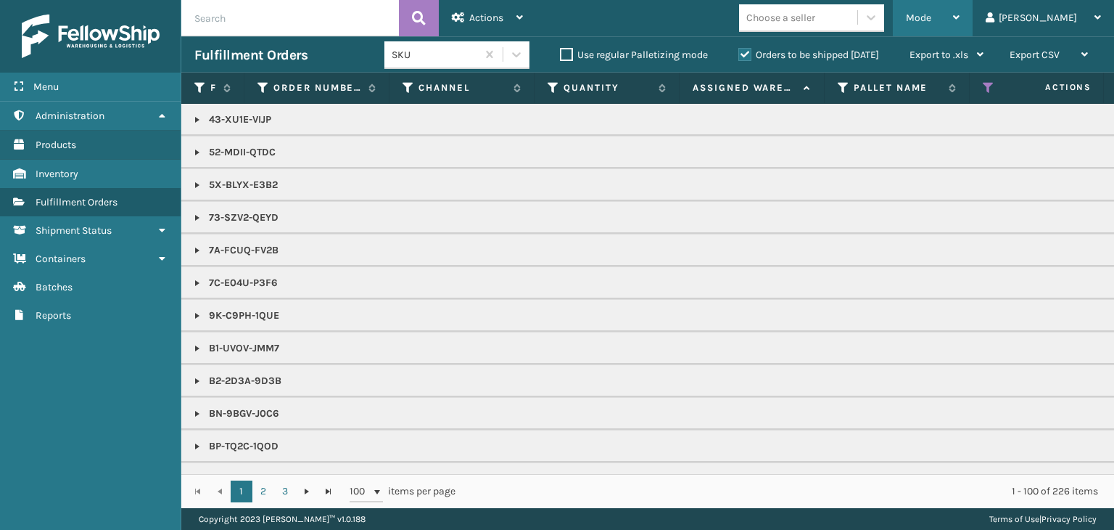
click at [960, 10] on div "Mode" at bounding box center [933, 18] width 54 height 36
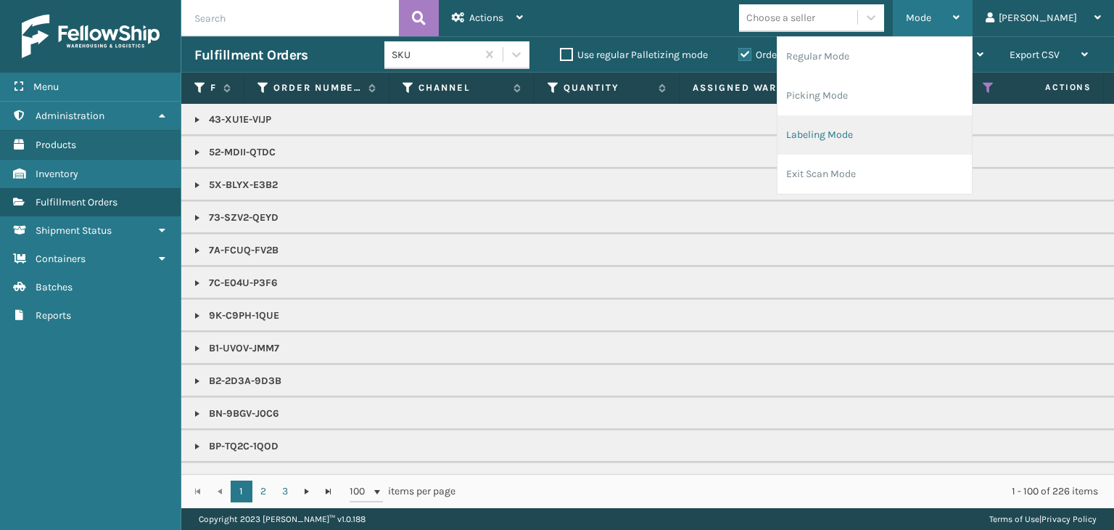
drag, startPoint x: 937, startPoint y: 122, endPoint x: 928, endPoint y: 123, distance: 8.7
click at [928, 123] on li "Labeling Mode" at bounding box center [875, 134] width 194 height 39
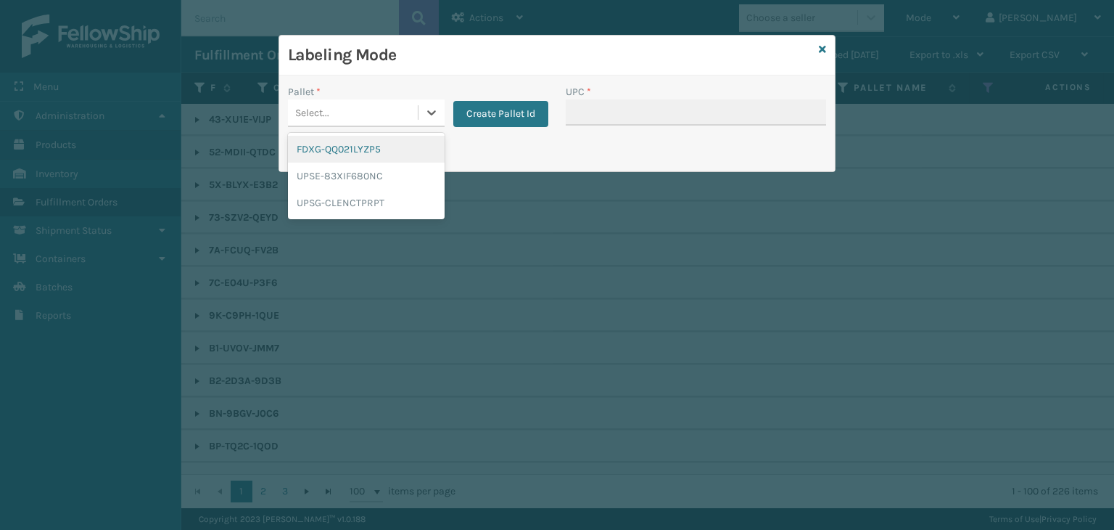
click at [392, 102] on div "Select..." at bounding box center [353, 113] width 130 height 24
drag, startPoint x: 345, startPoint y: 149, endPoint x: 836, endPoint y: 90, distance: 494.6
click at [345, 149] on div "FDXG-QQ021LYZP5" at bounding box center [366, 149] width 157 height 27
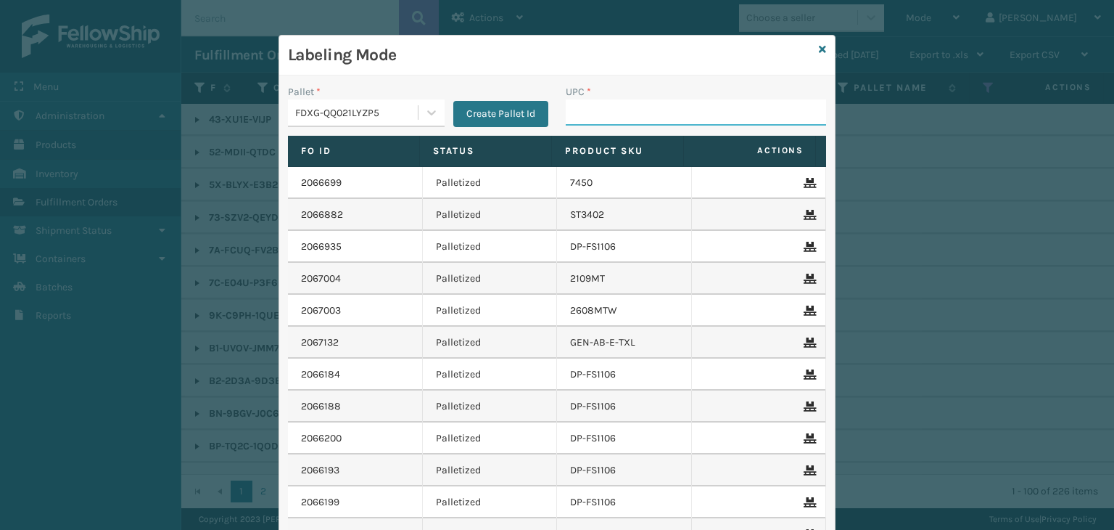
click at [765, 101] on input "UPC *" at bounding box center [696, 112] width 260 height 26
type input "CEL12K"
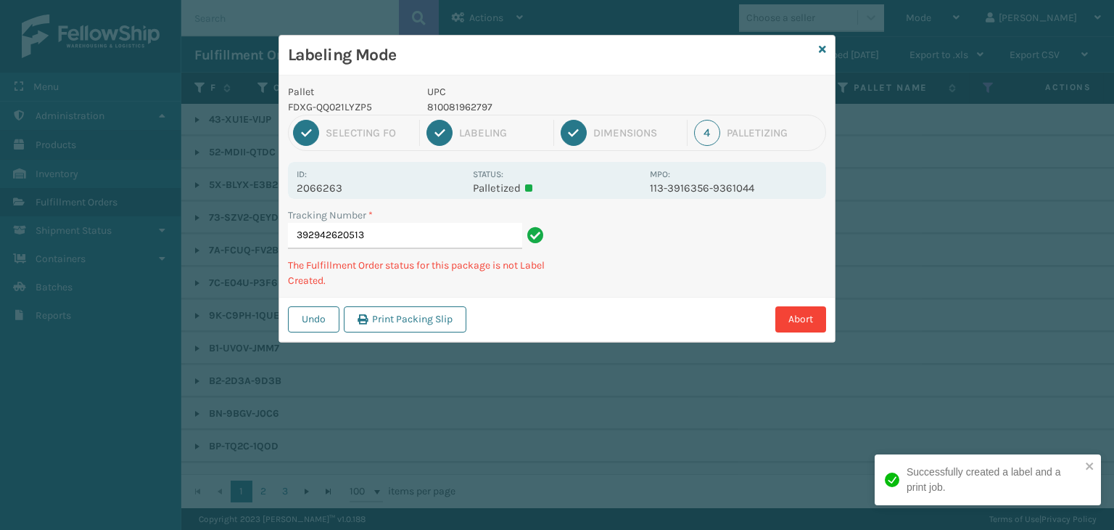
click at [460, 111] on p "810081962797" at bounding box center [534, 106] width 214 height 15
copy p "810081962797"
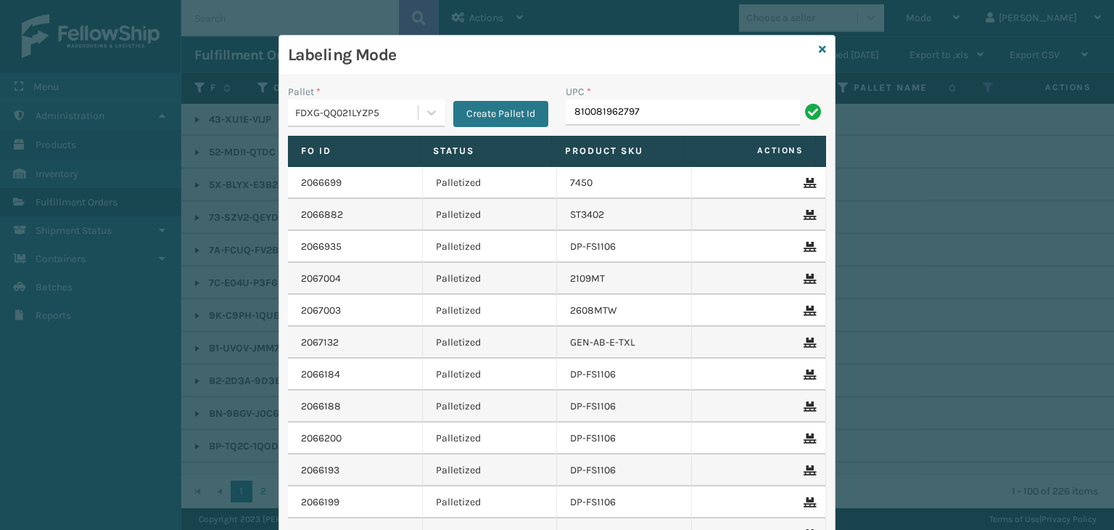
type input "810081962797"
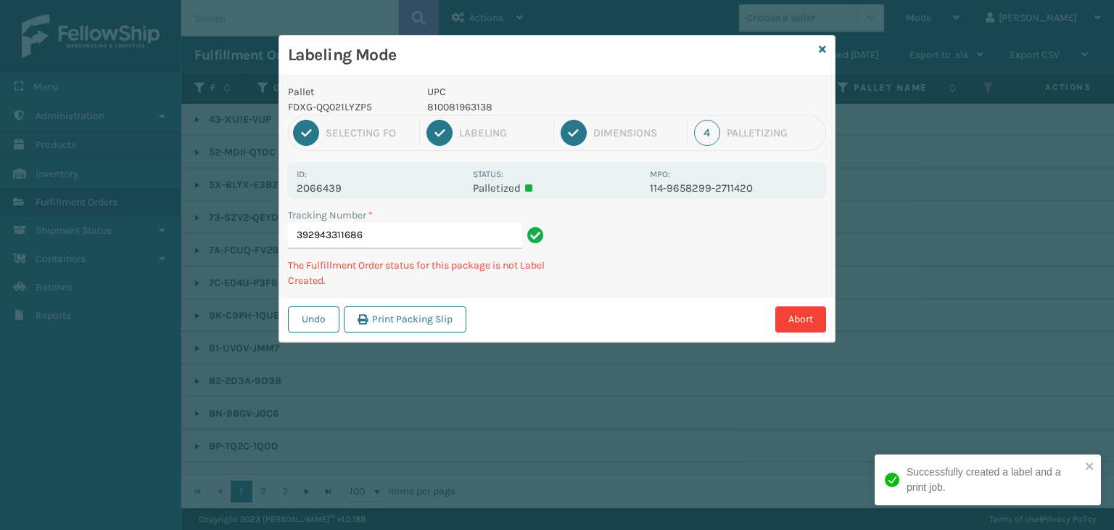
click at [456, 102] on p "810081963138" at bounding box center [534, 106] width 214 height 15
copy p "810081963138"
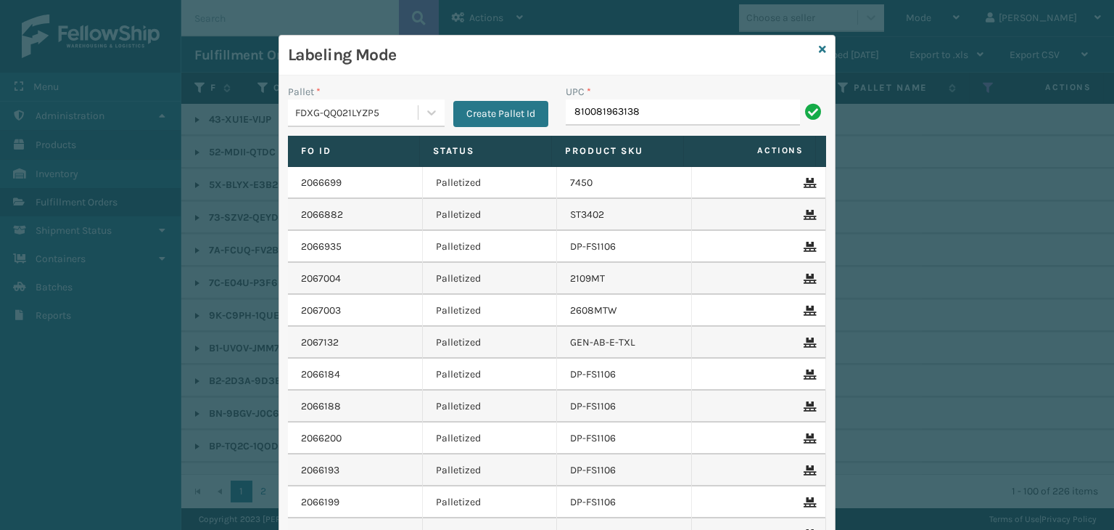
type input "810081963138"
type input "81"
type input "8500041"
type input "858100007623"
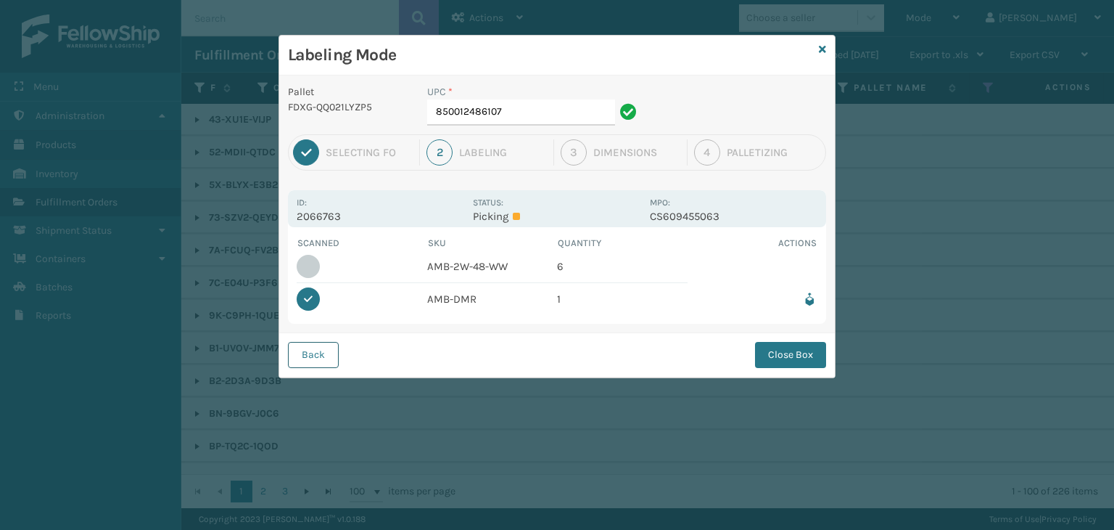
drag, startPoint x: 281, startPoint y: 358, endPoint x: 330, endPoint y: 353, distance: 48.8
click at [289, 360] on div "Back Close Box" at bounding box center [557, 354] width 556 height 44
click at [330, 353] on button "Back" at bounding box center [313, 355] width 51 height 26
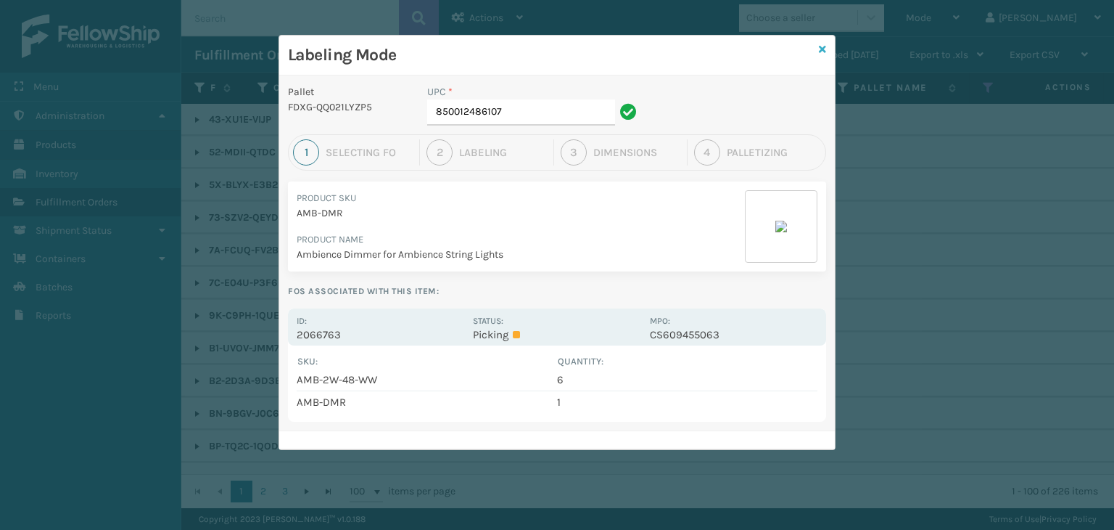
click at [819, 53] on icon at bounding box center [822, 49] width 7 height 10
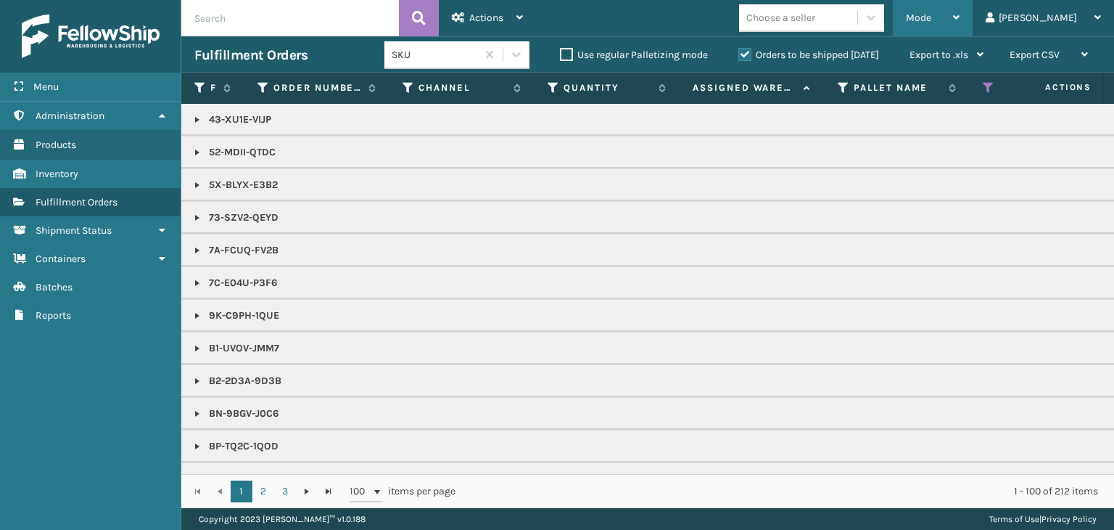
click at [960, 9] on div "Mode" at bounding box center [933, 18] width 54 height 36
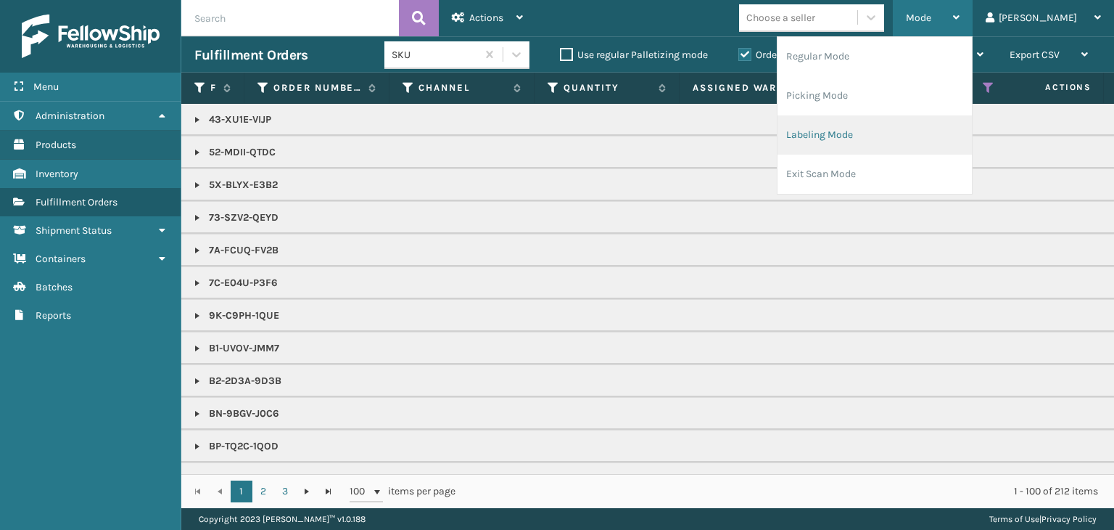
click at [921, 143] on li "Labeling Mode" at bounding box center [875, 134] width 194 height 39
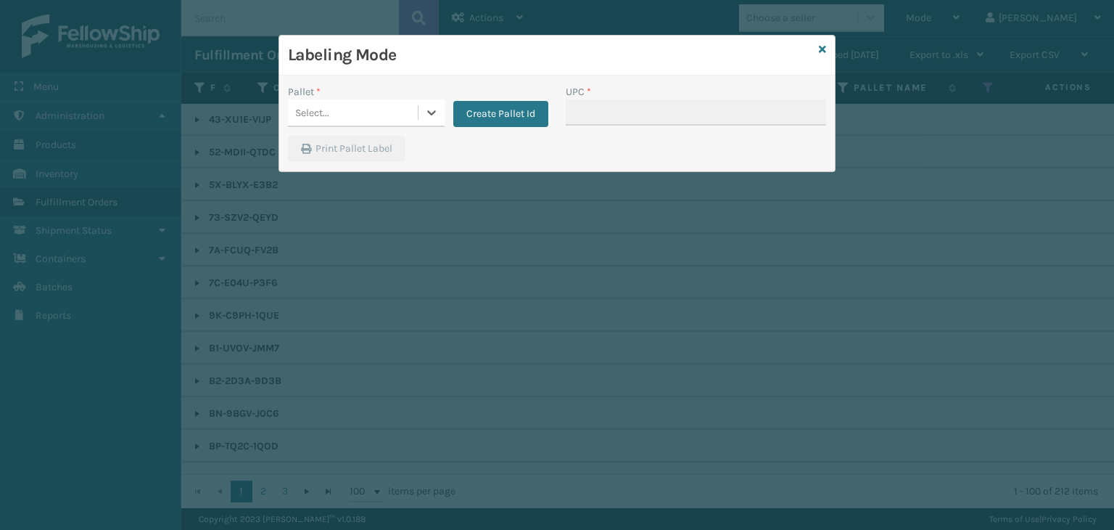
click at [363, 113] on div "Select..." at bounding box center [353, 113] width 130 height 24
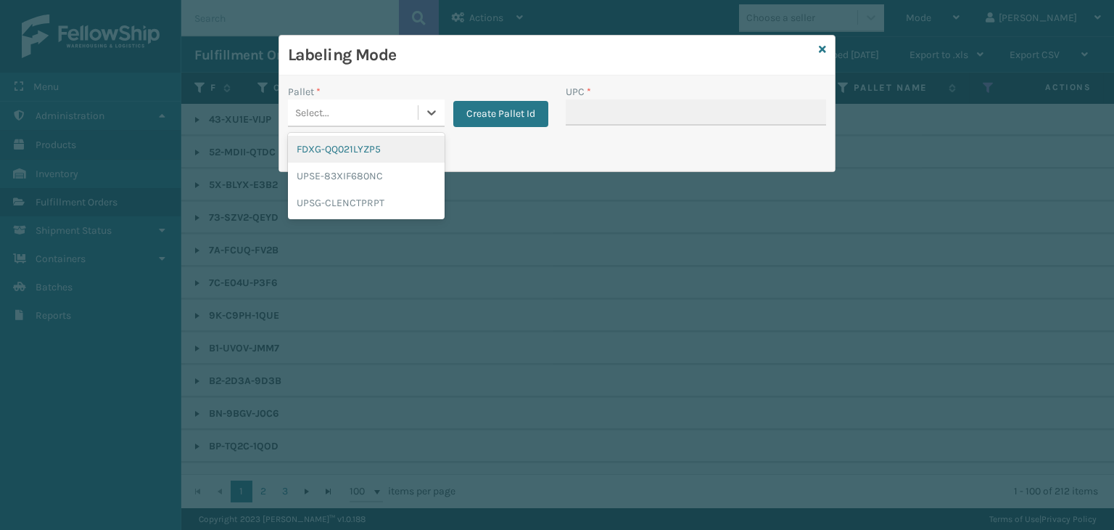
click at [372, 144] on div "FDXG-QQ021LYZP5" at bounding box center [366, 149] width 157 height 27
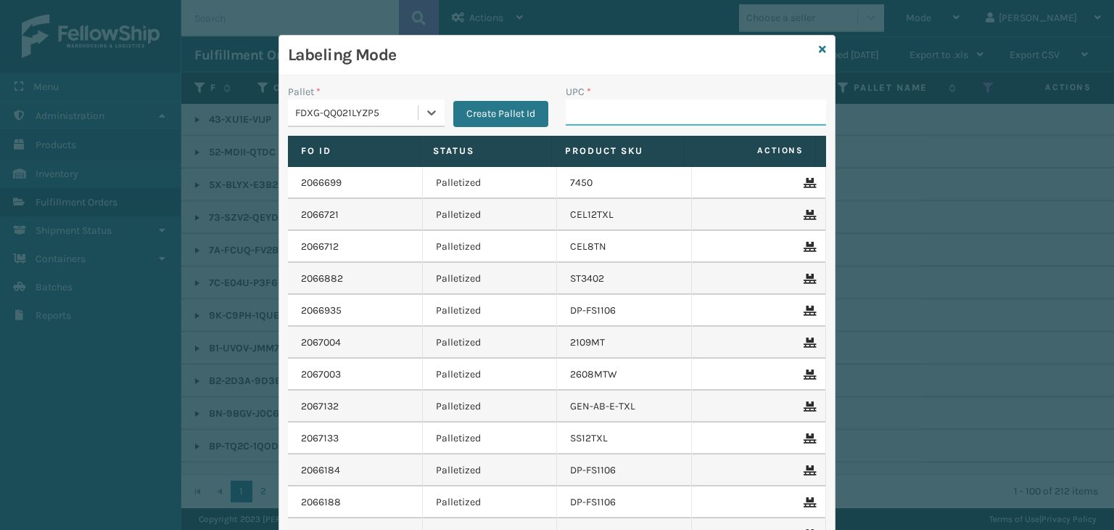
click at [686, 116] on input "UPC *" at bounding box center [696, 112] width 260 height 26
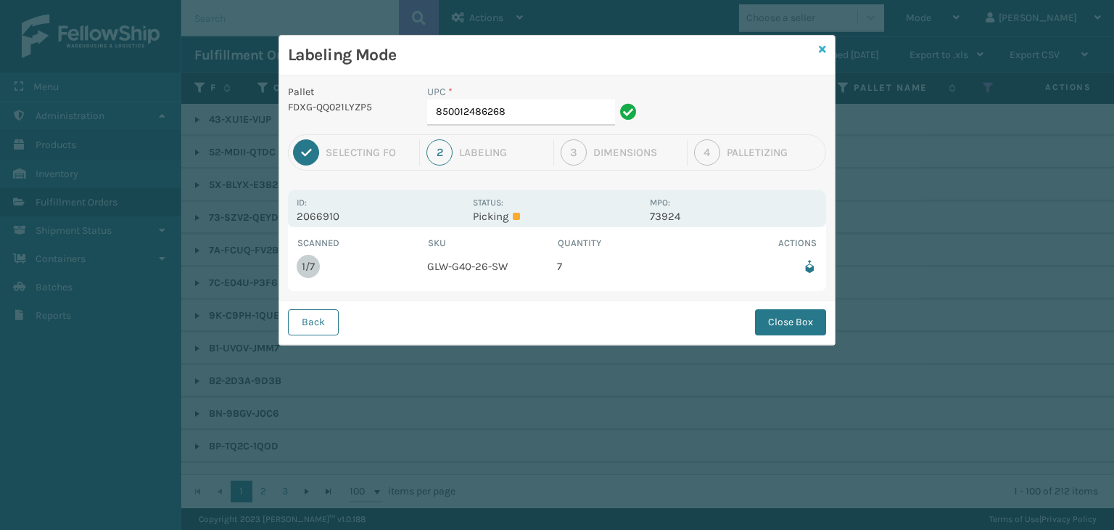
click at [823, 51] on icon at bounding box center [822, 49] width 7 height 10
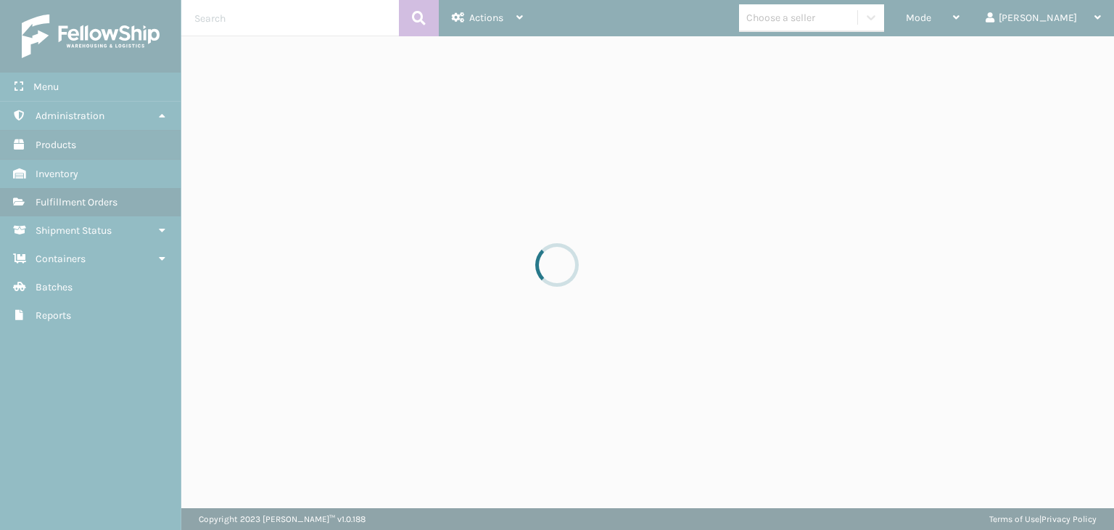
click at [981, 15] on div at bounding box center [557, 265] width 1114 height 530
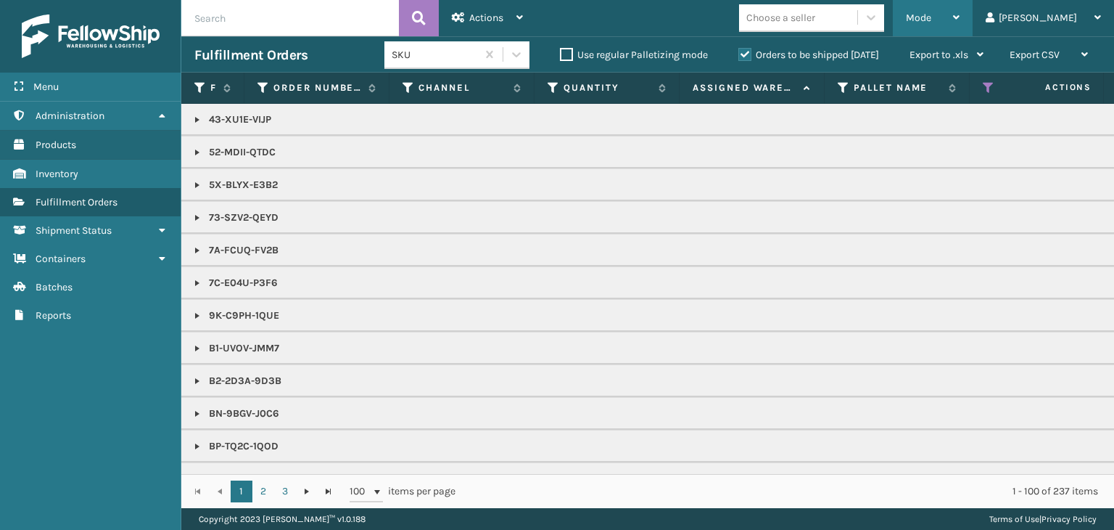
click at [931, 14] on span "Mode" at bounding box center [918, 18] width 25 height 12
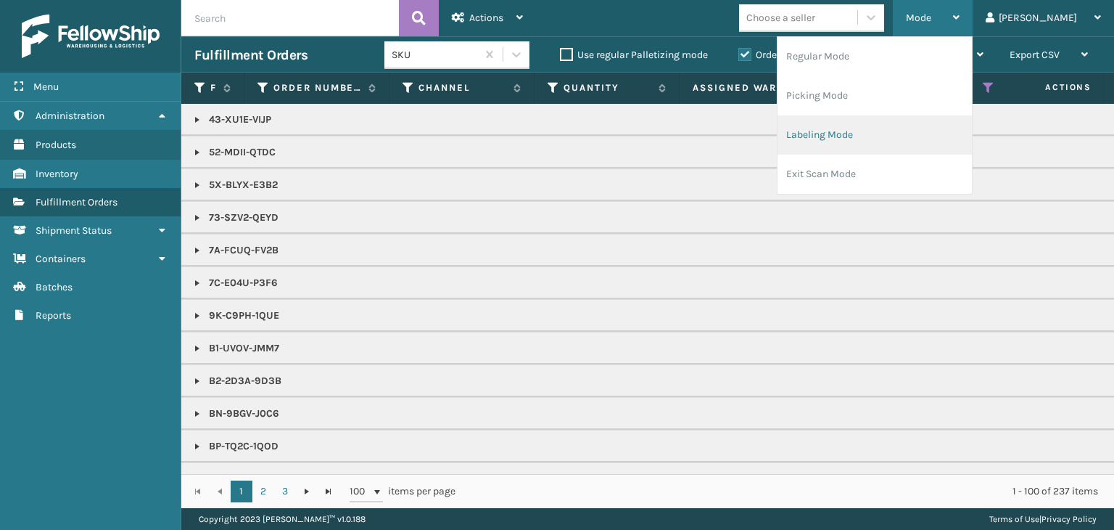
click at [914, 133] on li "Labeling Mode" at bounding box center [875, 134] width 194 height 39
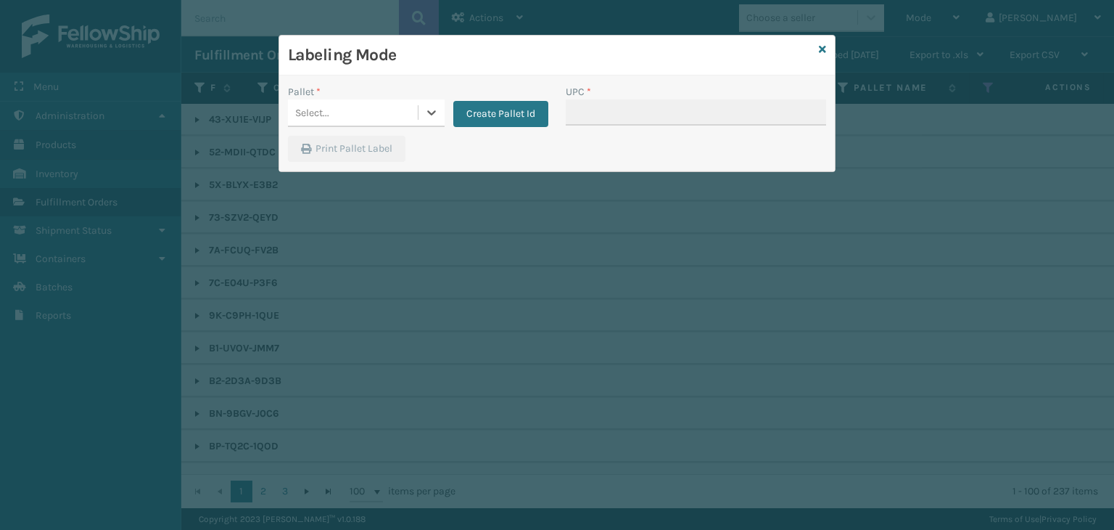
click at [415, 108] on div "Select..." at bounding box center [353, 113] width 130 height 24
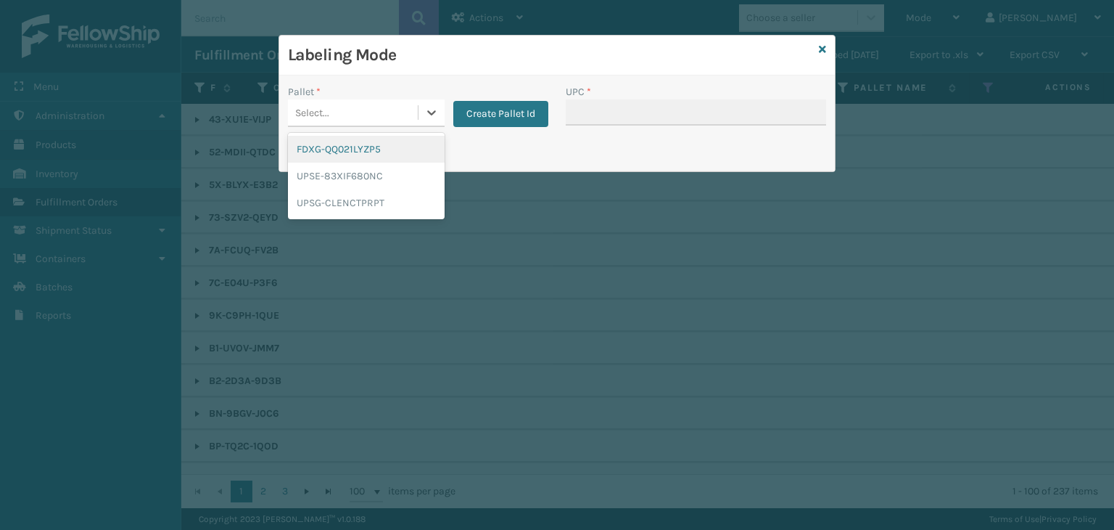
click at [386, 146] on div "FDXG-QQ021LYZP5" at bounding box center [366, 149] width 157 height 27
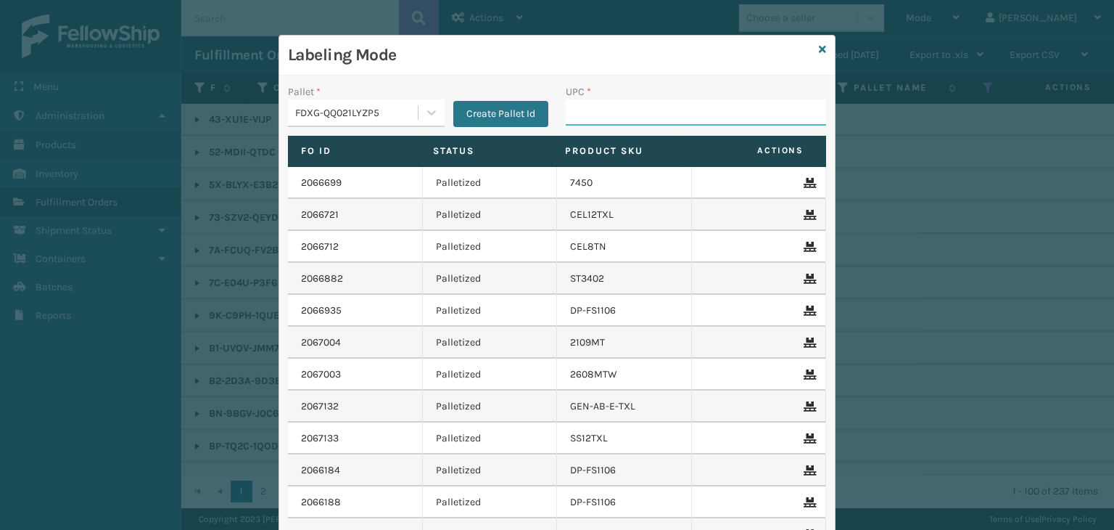
drag, startPoint x: 605, startPoint y: 108, endPoint x: 601, endPoint y: 117, distance: 9.7
click at [605, 108] on input "UPC *" at bounding box center [696, 112] width 260 height 26
type input "853913008058"
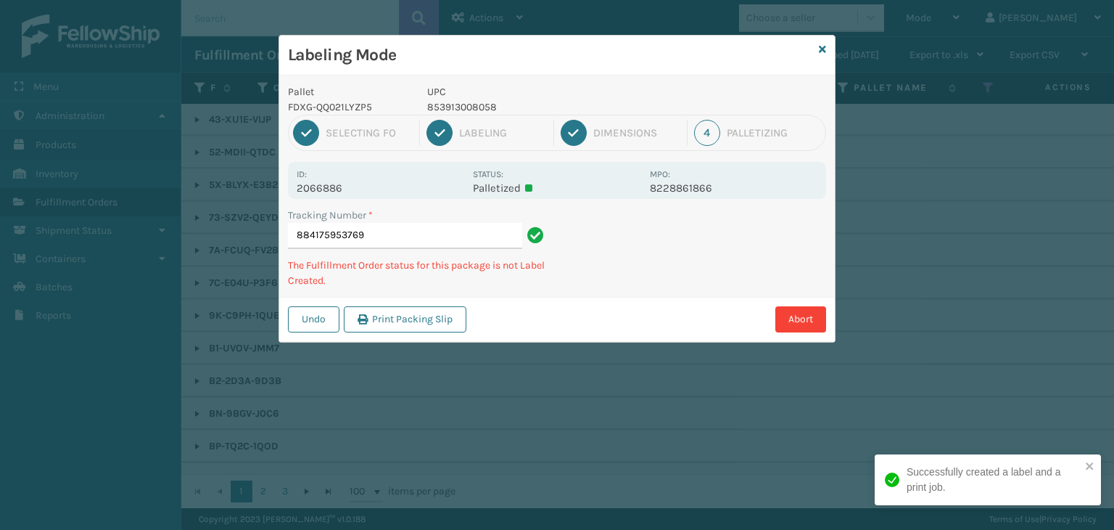
click at [458, 107] on p "853913008058" at bounding box center [534, 106] width 214 height 15
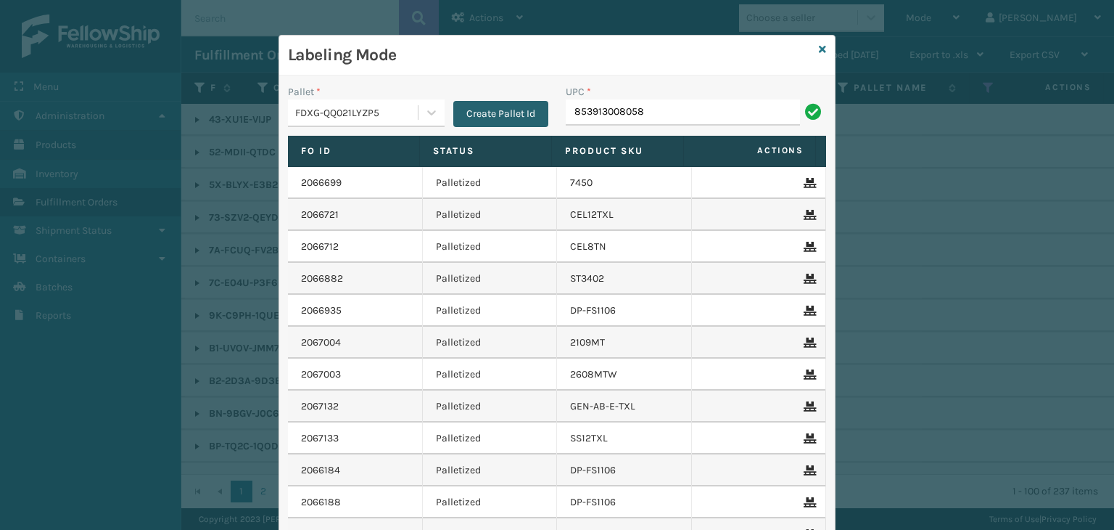
type input "853913008058"
type input "853"
type input "85001248763"
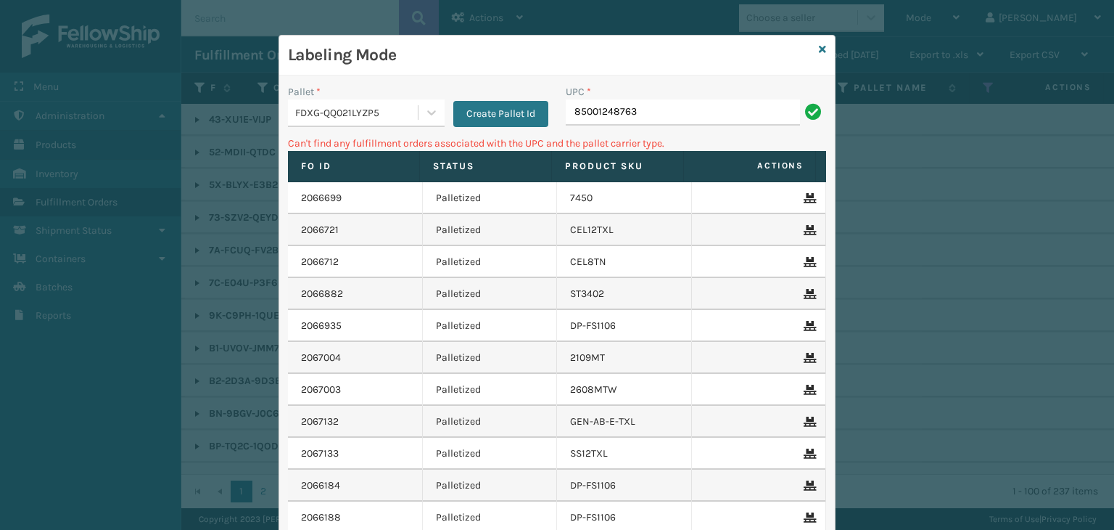
click at [615, 108] on input "85001248763" at bounding box center [683, 112] width 234 height 26
type input "850012486763"
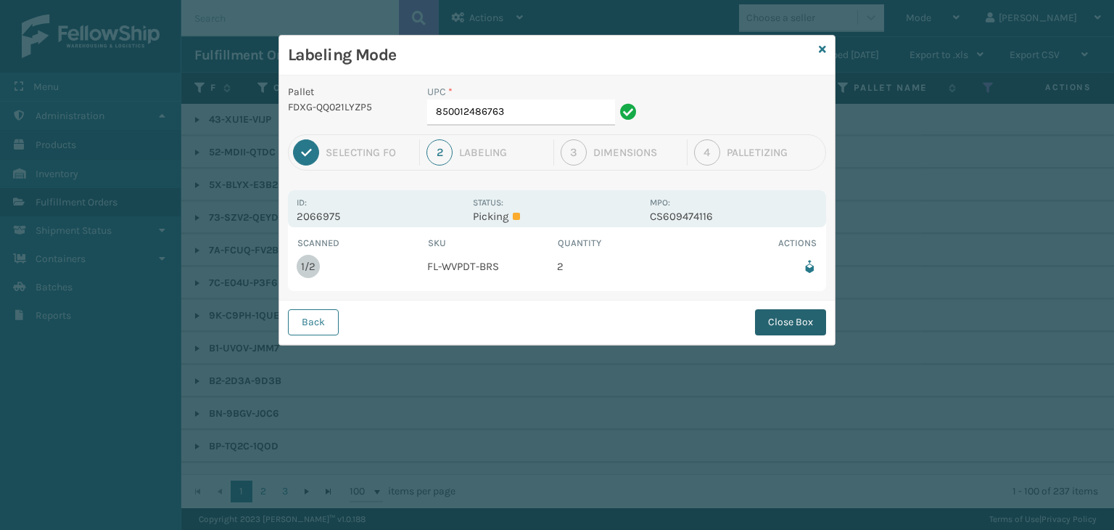
click at [783, 318] on button "Close Box" at bounding box center [790, 322] width 71 height 26
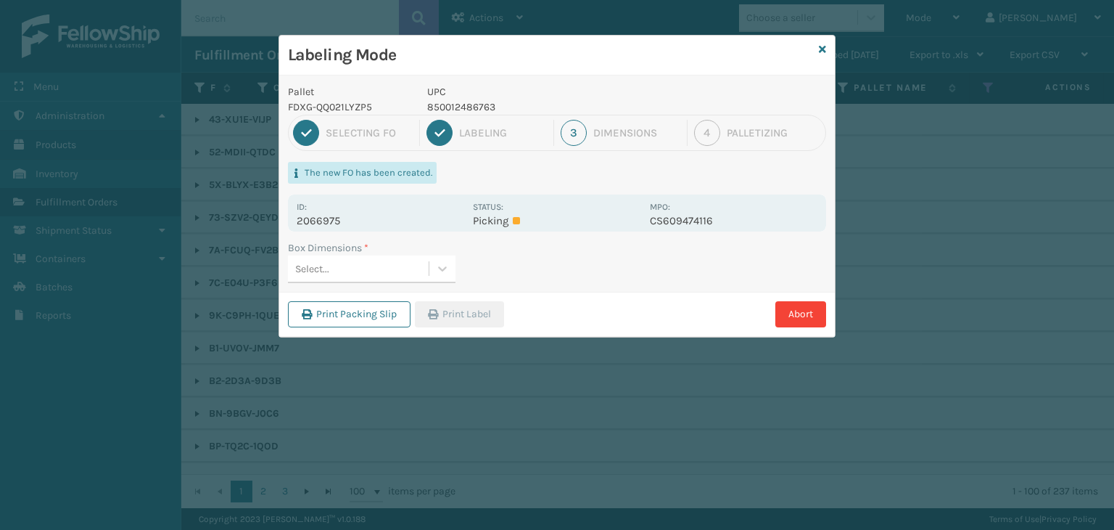
click at [412, 262] on div "Select..." at bounding box center [358, 269] width 141 height 24
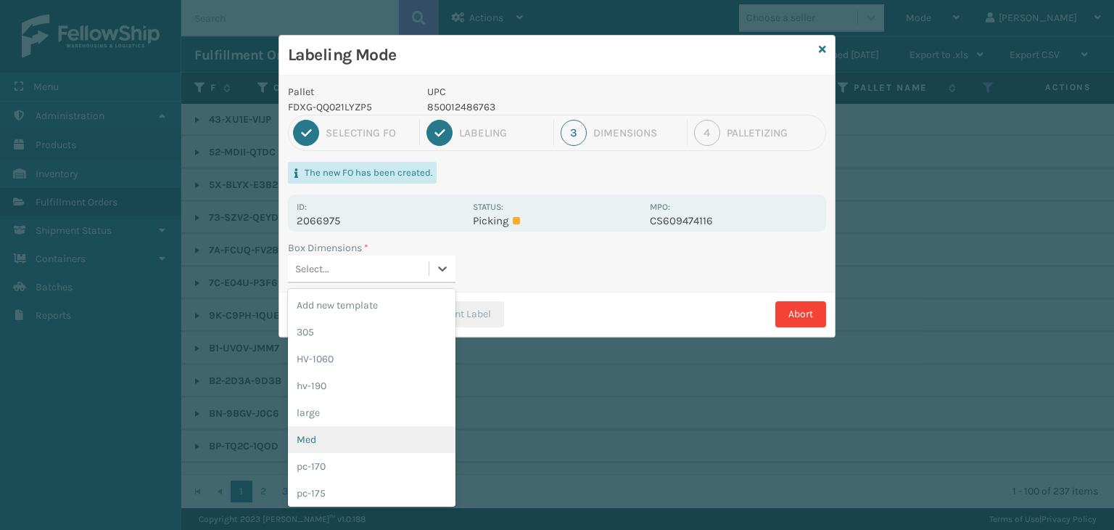
click at [354, 432] on div "Med" at bounding box center [372, 439] width 168 height 27
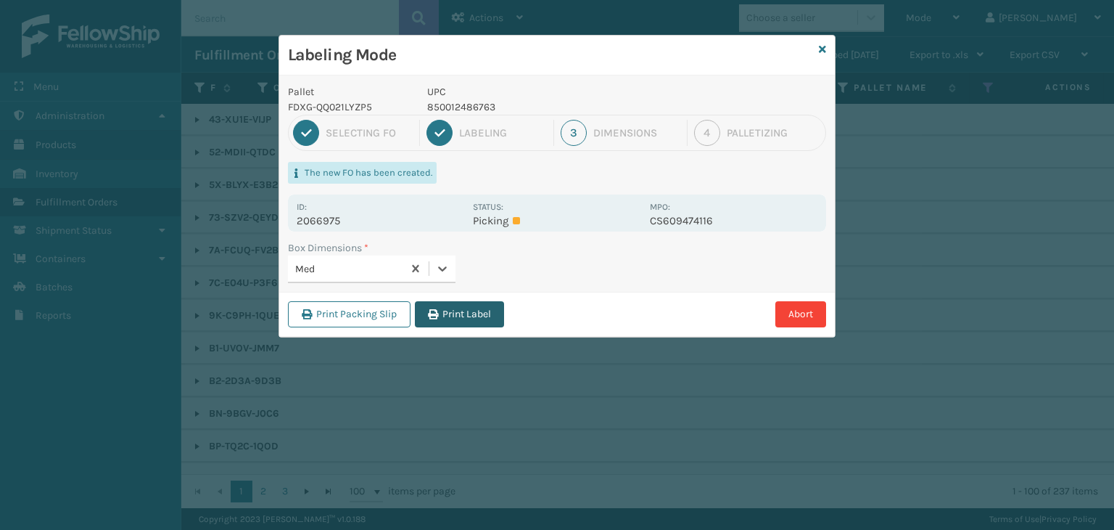
click at [461, 313] on button "Print Label" at bounding box center [459, 314] width 89 height 26
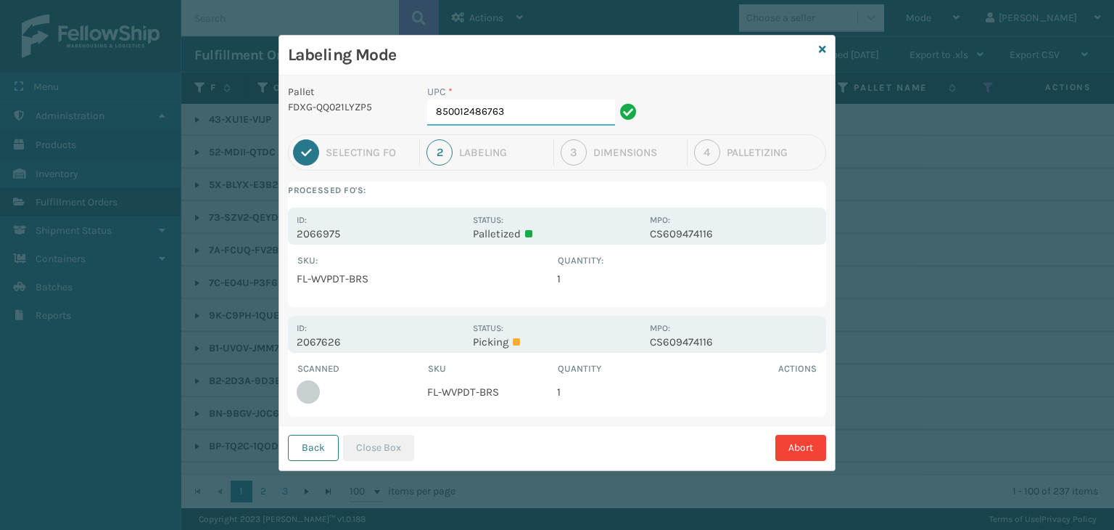
click at [519, 118] on input "850012486763" at bounding box center [521, 112] width 188 height 26
click at [396, 445] on button "Close Box" at bounding box center [378, 447] width 71 height 26
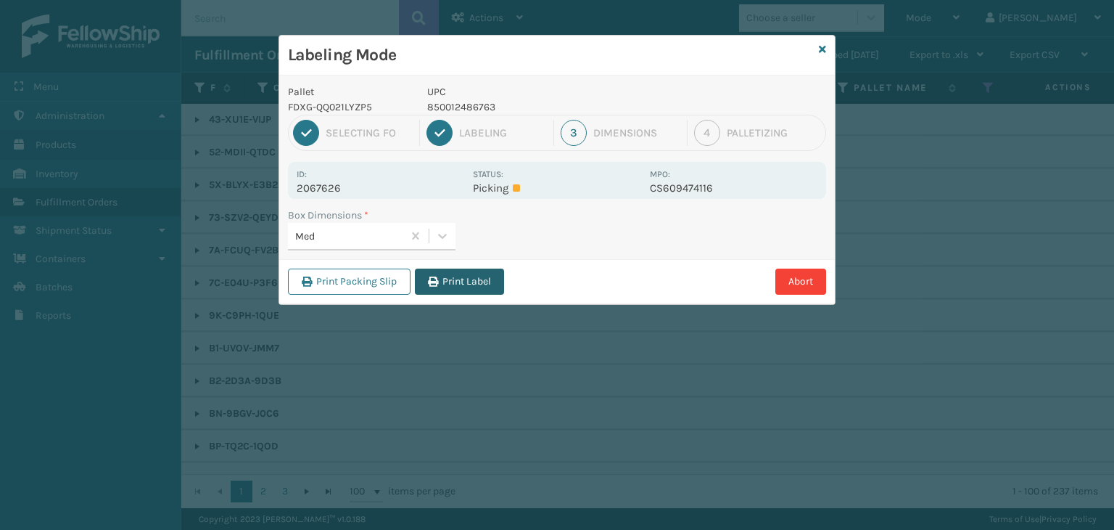
click at [487, 283] on button "Print Label" at bounding box center [459, 281] width 89 height 26
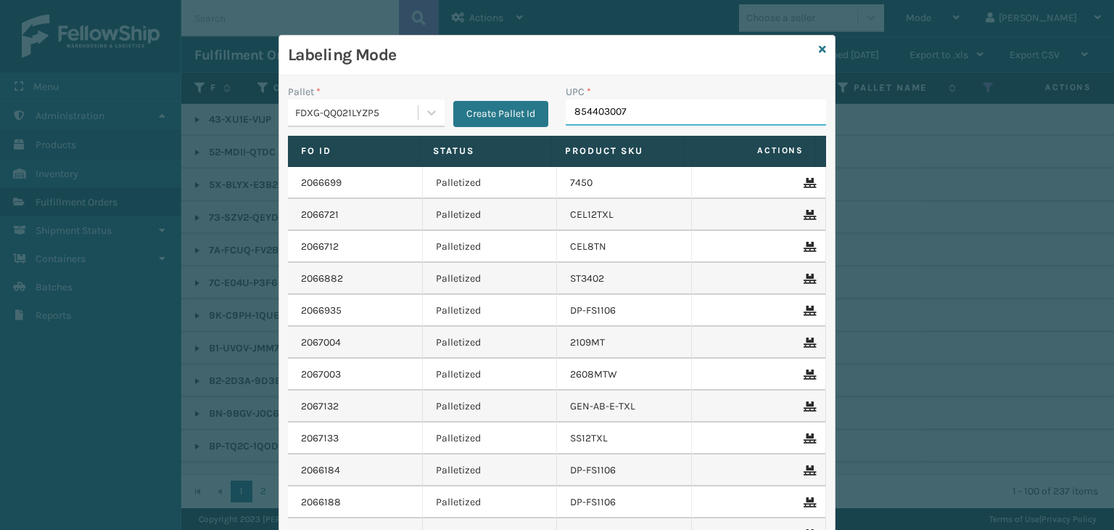
type input "8544030073"
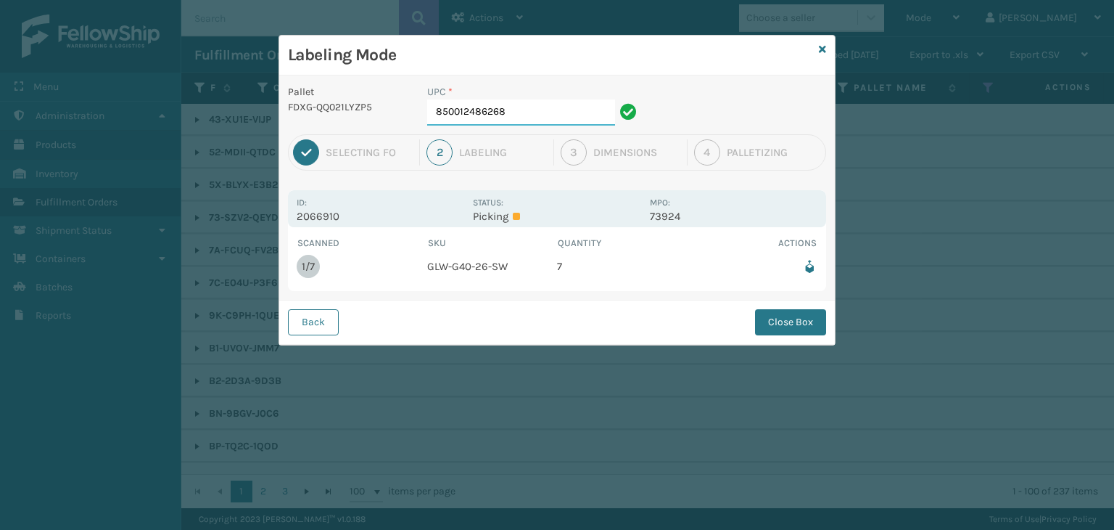
click at [508, 109] on input "850012486268" at bounding box center [521, 112] width 188 height 26
click at [788, 321] on button "Close Box" at bounding box center [790, 322] width 71 height 26
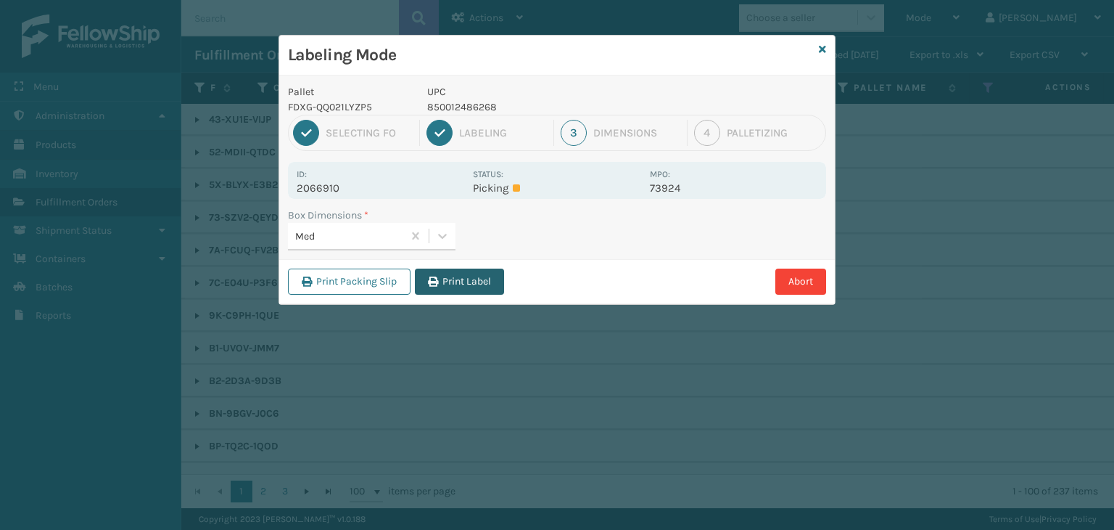
click at [487, 288] on button "Print Label" at bounding box center [459, 281] width 89 height 26
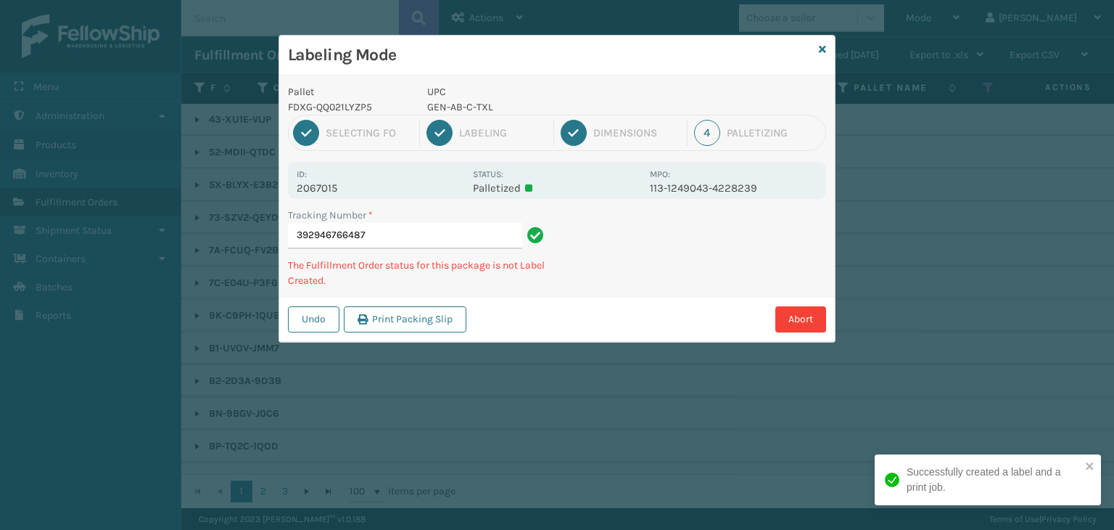
click at [464, 105] on p "GEN-AB-C-TXL" at bounding box center [534, 106] width 214 height 15
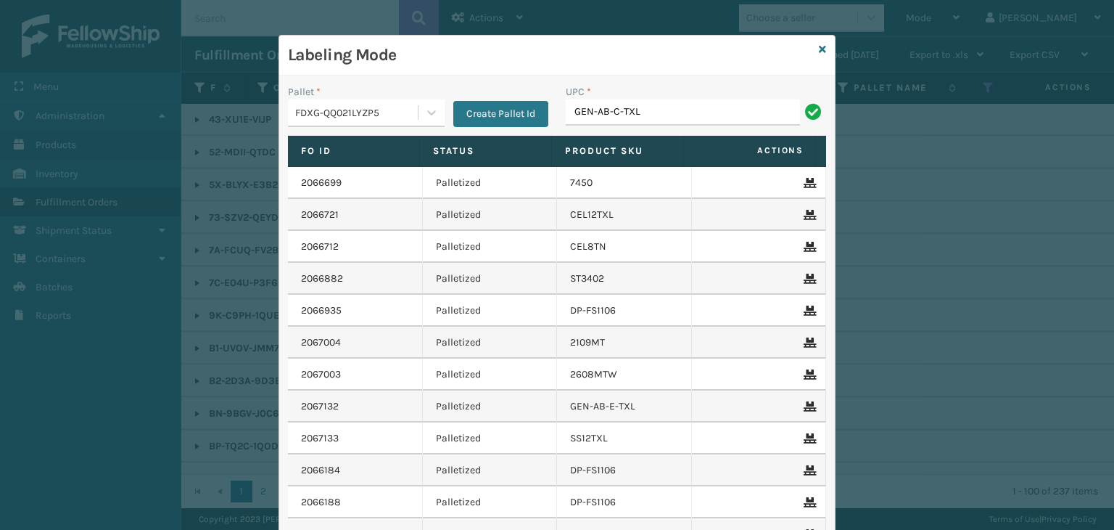
type input "GEN-AB-C-TXL"
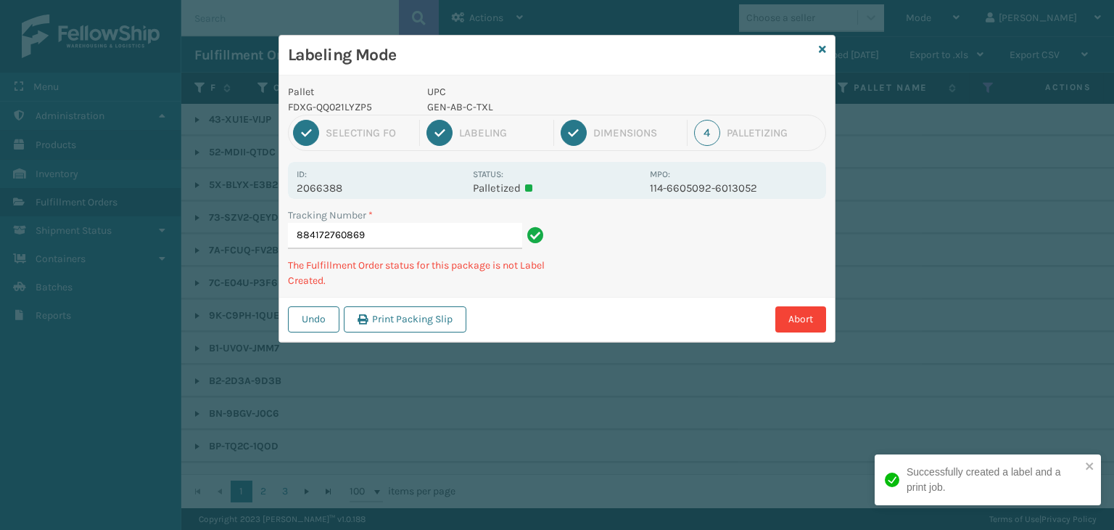
type input "884172760869GEN-AB-C-TXL"
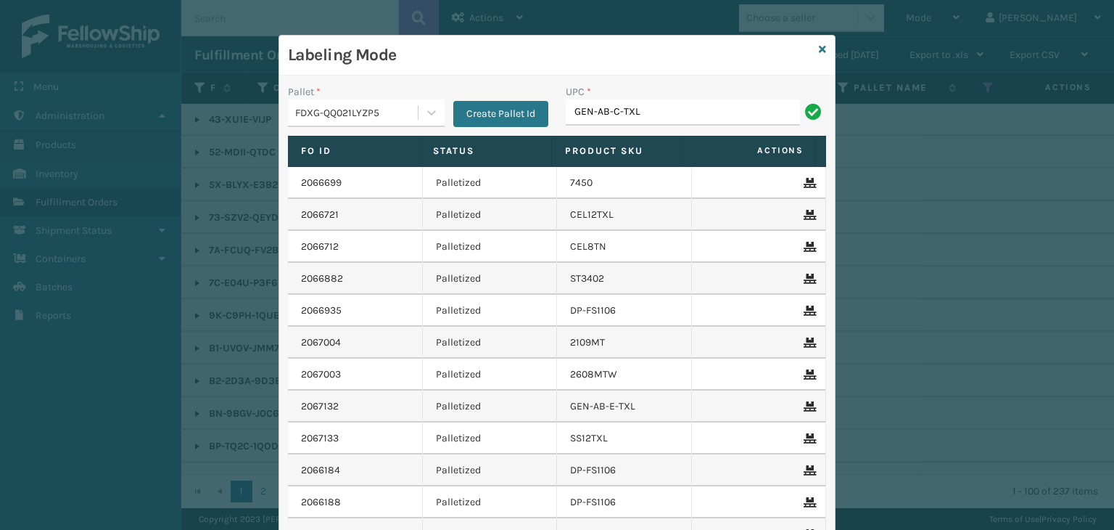
type input "GEN-AB-C-TXL"
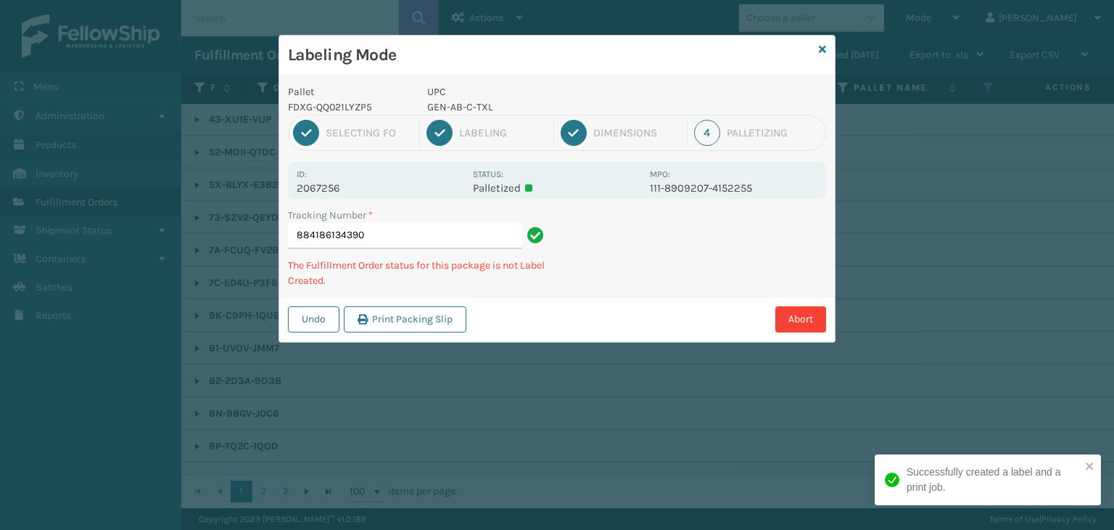
type input "884186134390GEN-AB-C-TXL"
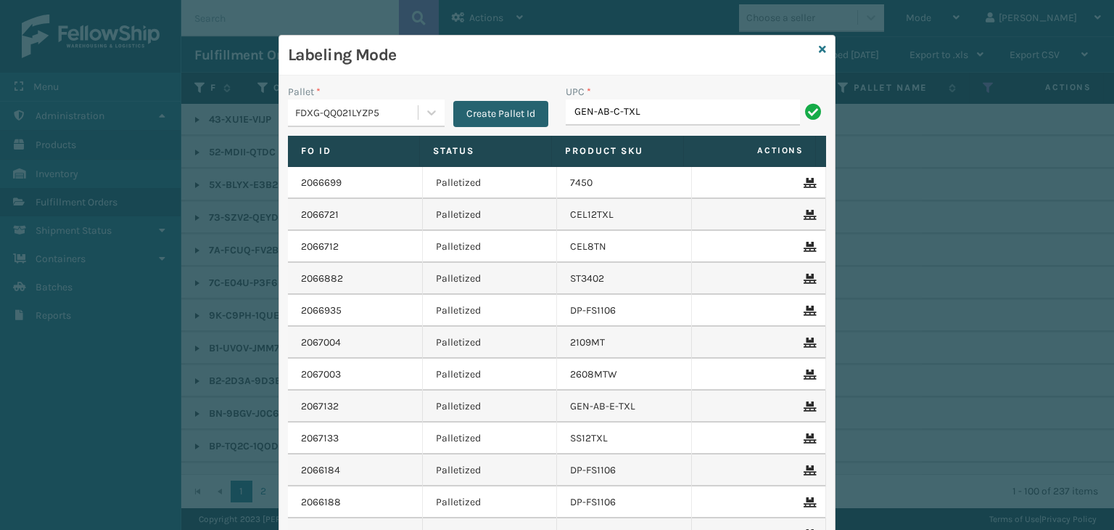
type input "GEN-AB-C-TXL"
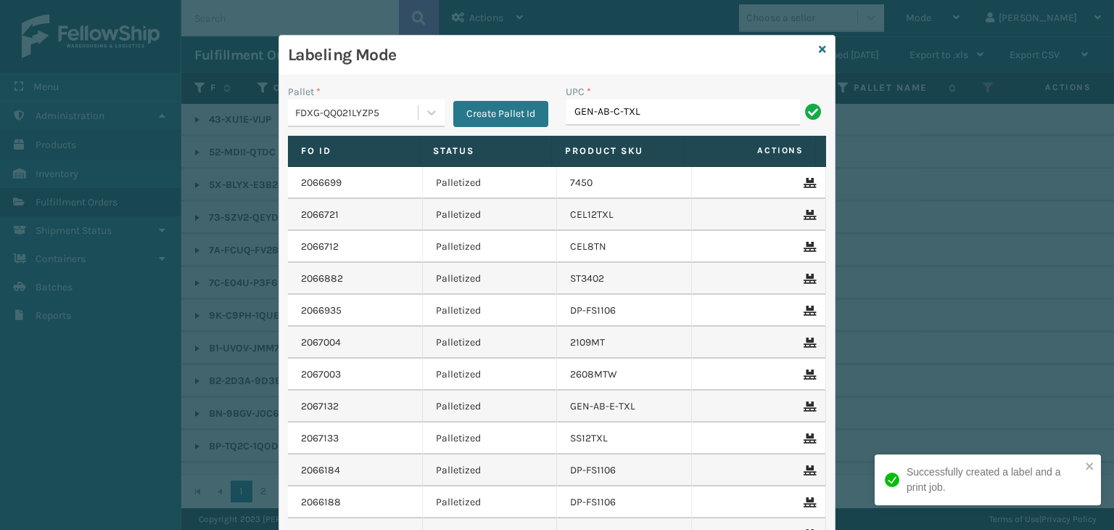
type input "GEN-AB-C-TXL"
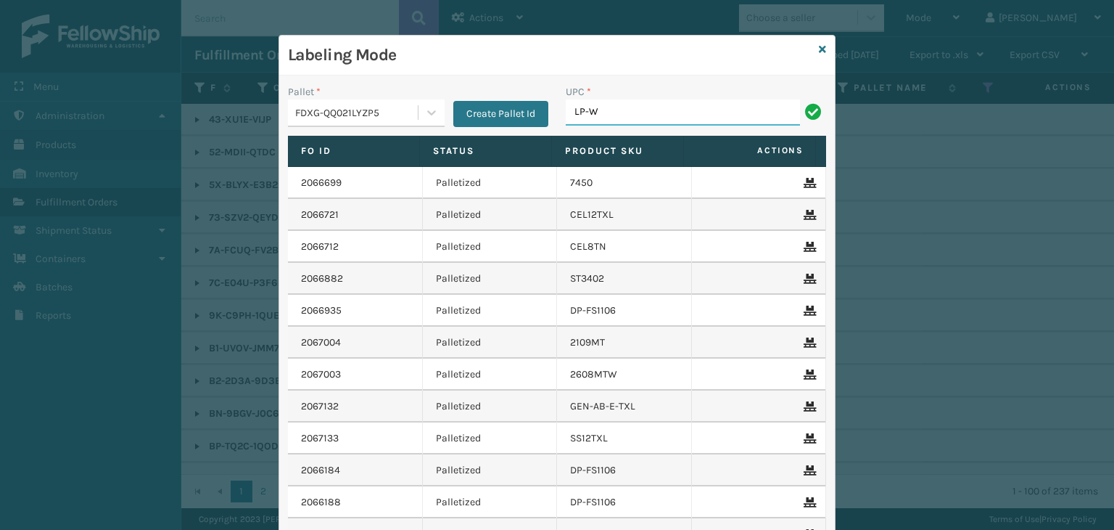
type input "LP-WVR-RED"
click at [819, 53] on icon at bounding box center [822, 49] width 7 height 10
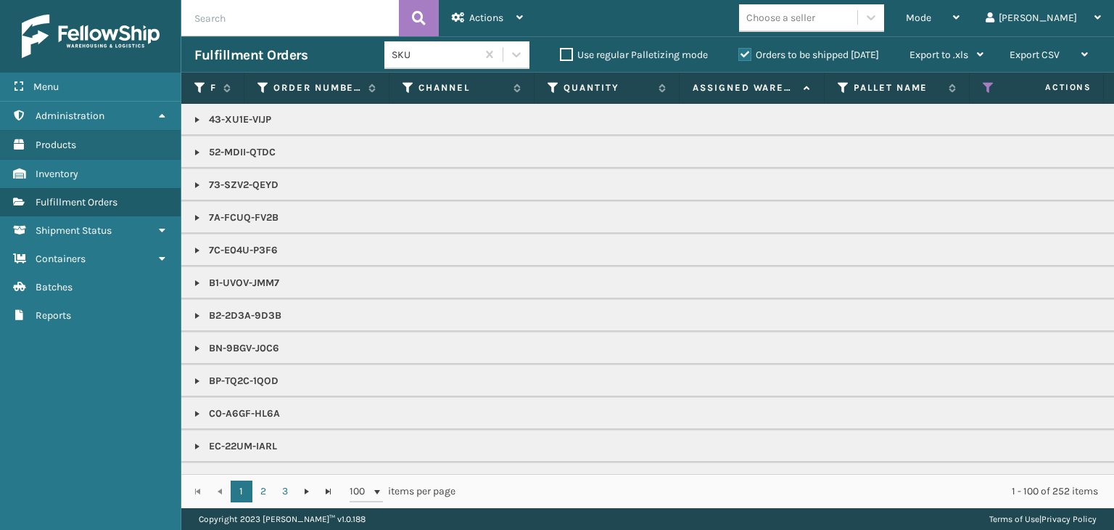
scroll to position [218, 0]
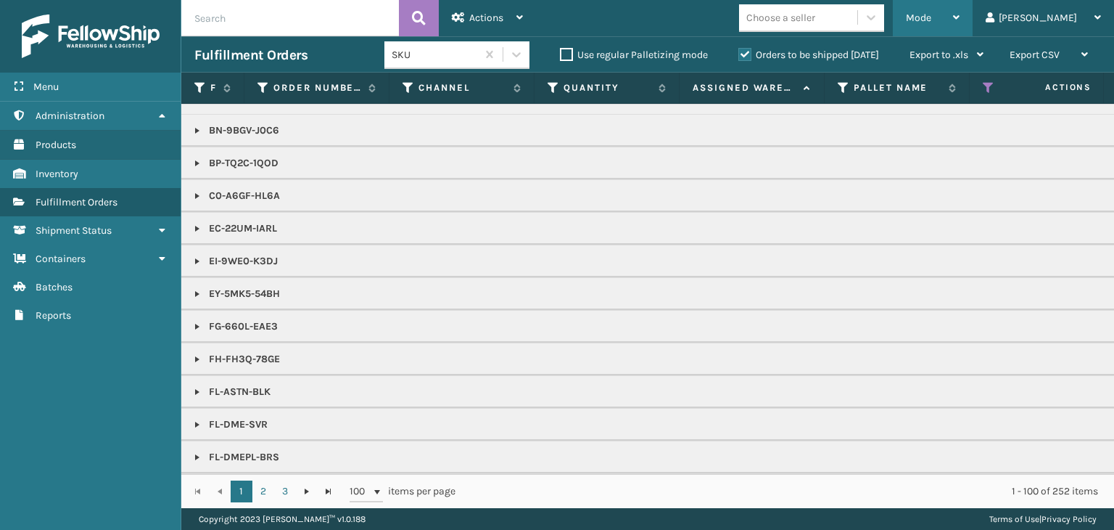
drag, startPoint x: 992, startPoint y: 18, endPoint x: 996, endPoint y: 49, distance: 31.4
click at [960, 18] on div "Mode" at bounding box center [933, 18] width 54 height 36
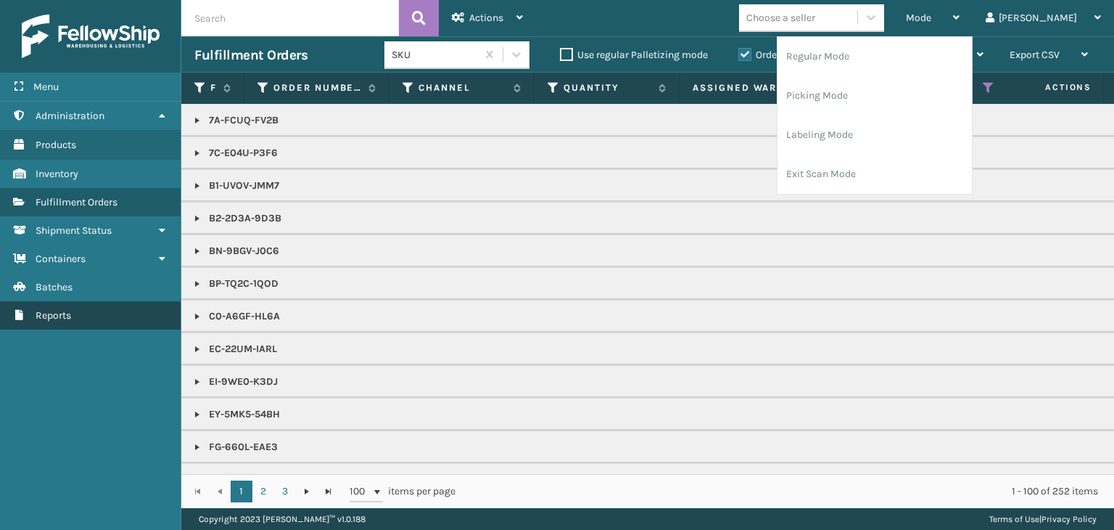
scroll to position [73, 0]
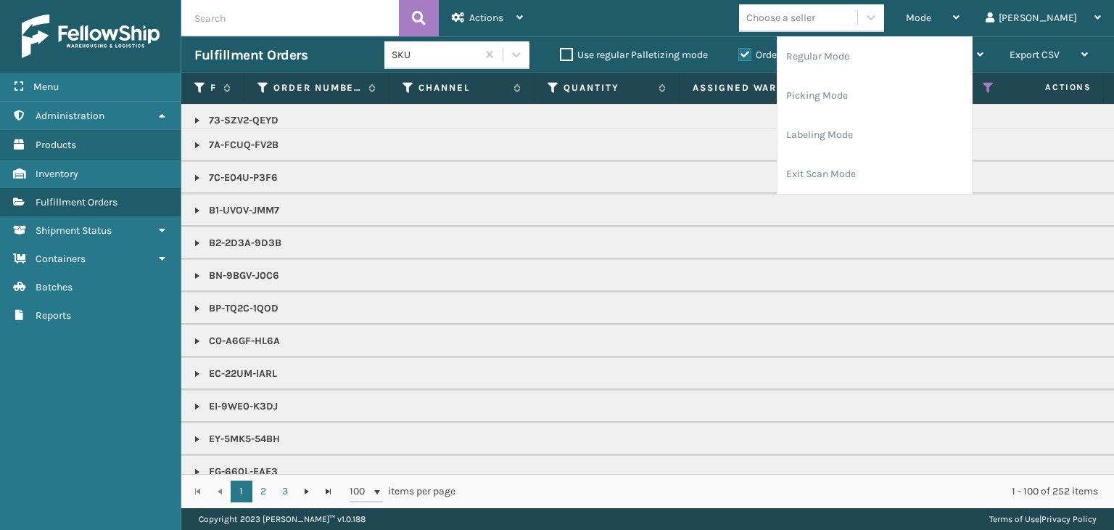
drag, startPoint x: 882, startPoint y: 20, endPoint x: 889, endPoint y: 11, distance: 11.3
click at [857, 20] on div "Choose a seller" at bounding box center [798, 18] width 118 height 24
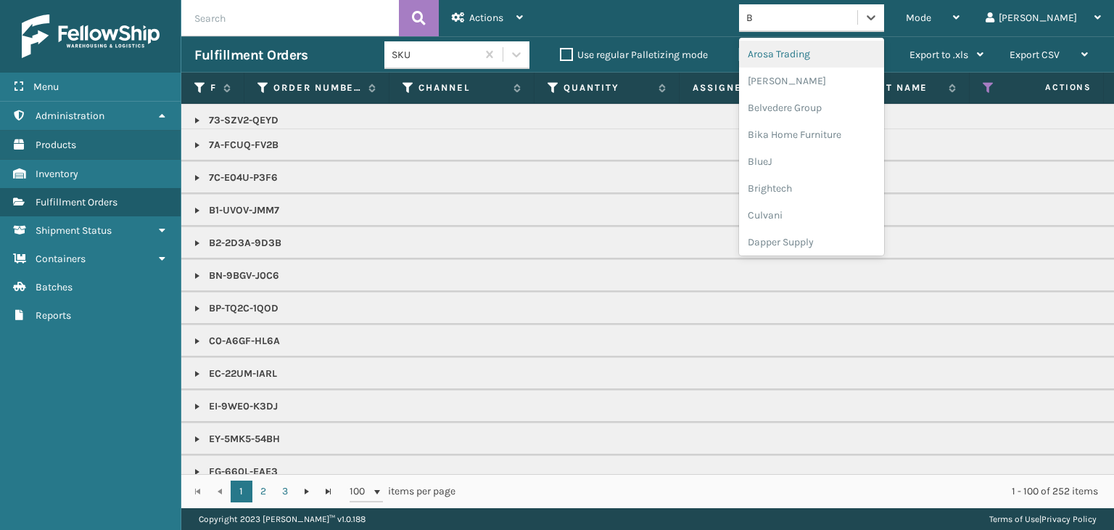
type input "BR"
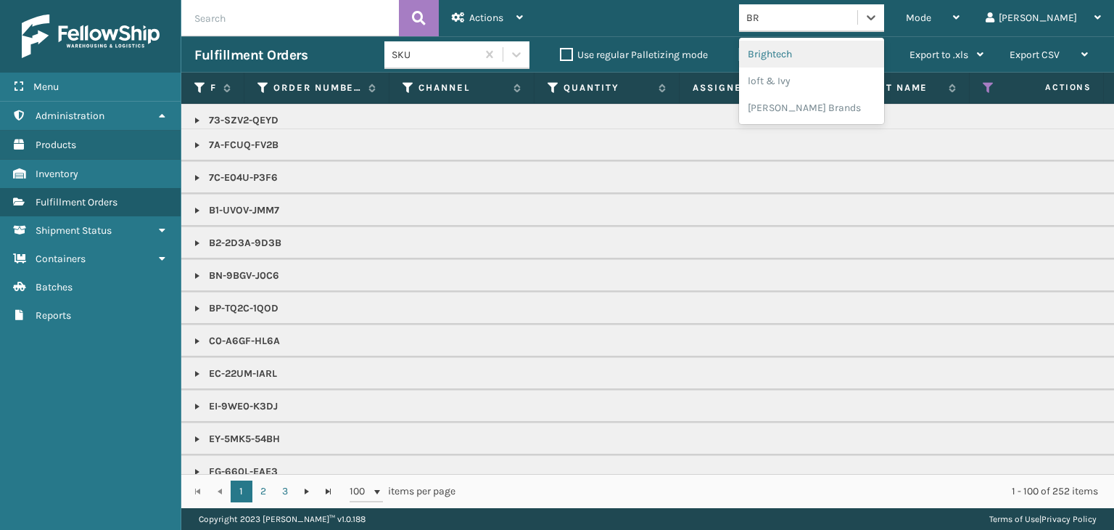
click at [882, 52] on div "Brightech" at bounding box center [811, 54] width 145 height 27
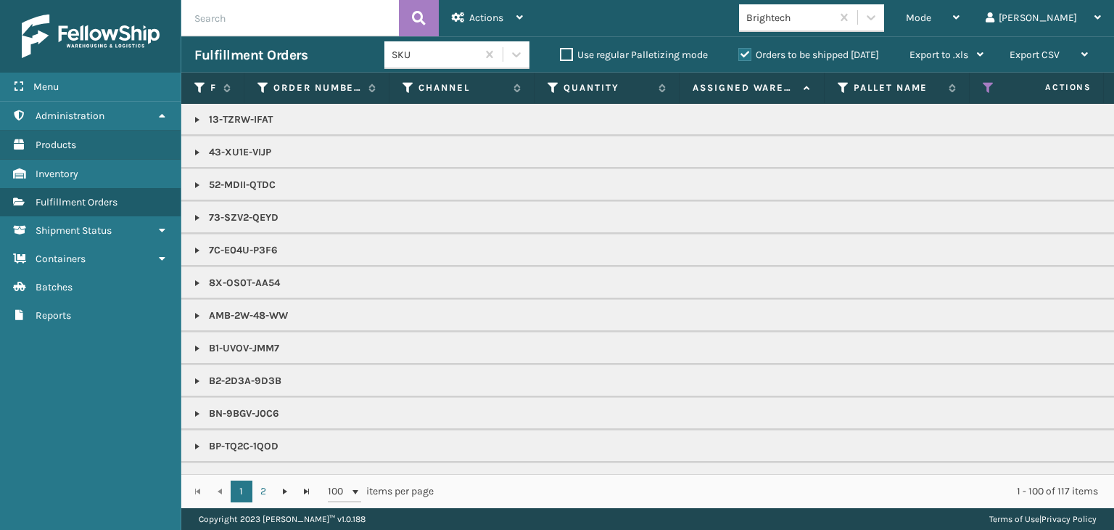
click at [196, 348] on link at bounding box center [197, 348] width 12 height 12
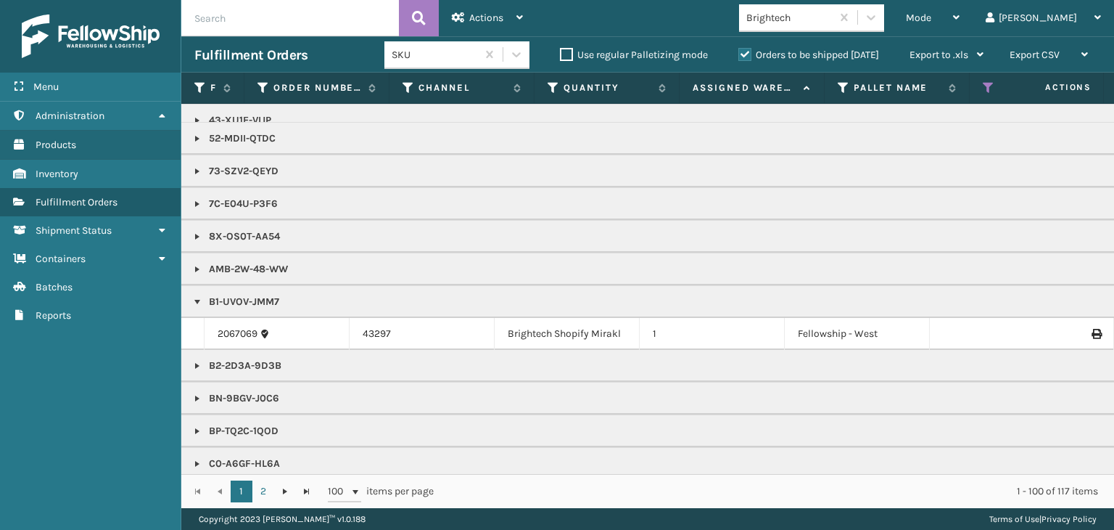
scroll to position [0, 0]
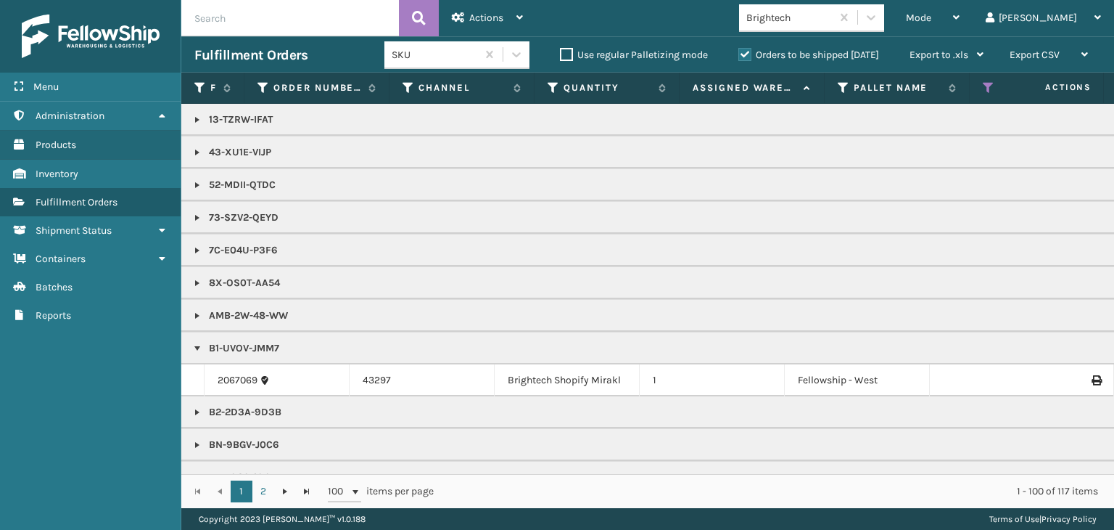
click at [258, 506] on div "1 2 1 2 100 items per page 1 - 100 of 117 items" at bounding box center [647, 491] width 933 height 34
click at [264, 497] on link "2" at bounding box center [263, 491] width 22 height 22
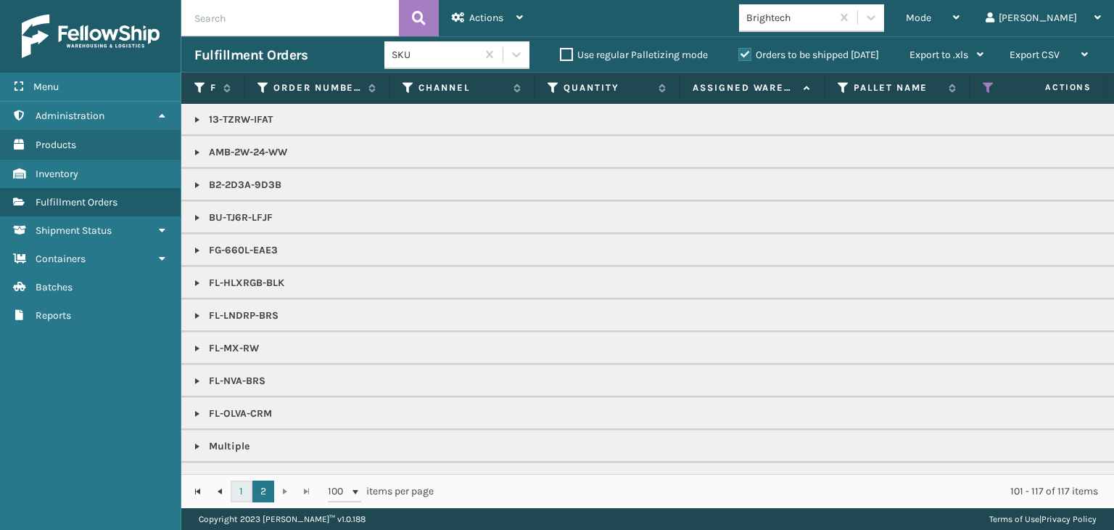
click at [242, 485] on link "1" at bounding box center [242, 491] width 22 height 22
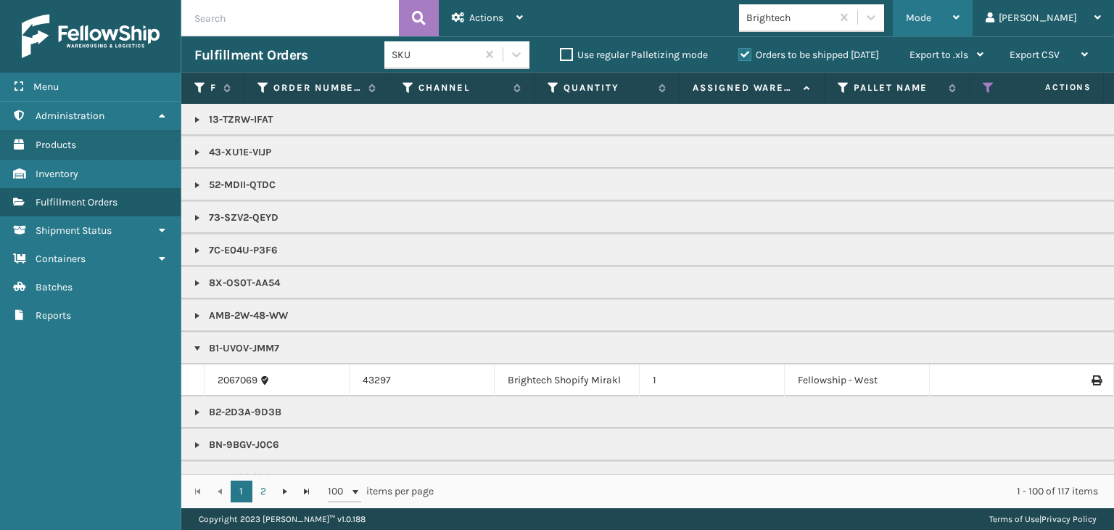
click at [960, 9] on div "Mode" at bounding box center [933, 18] width 54 height 36
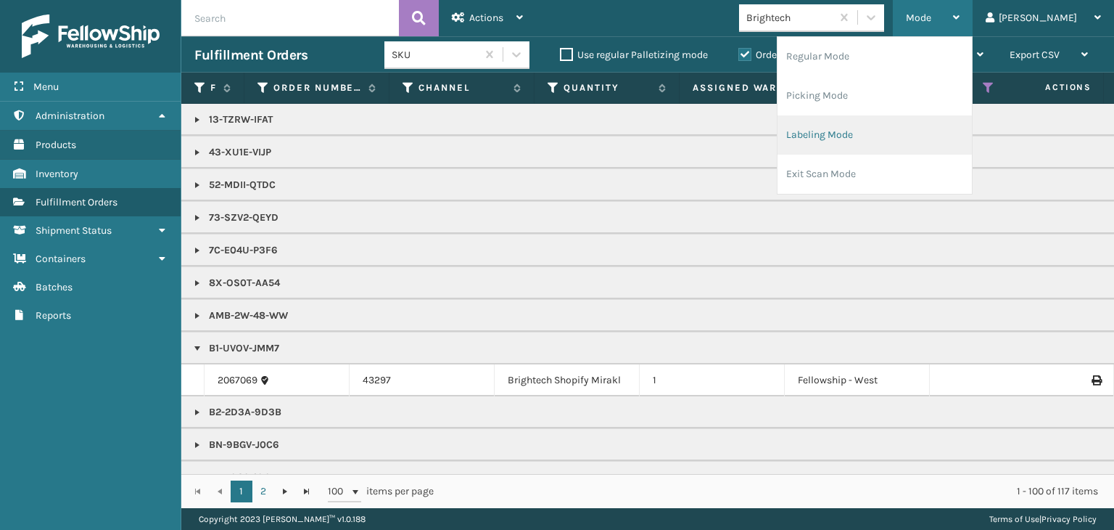
click at [943, 136] on li "Labeling Mode" at bounding box center [875, 134] width 194 height 39
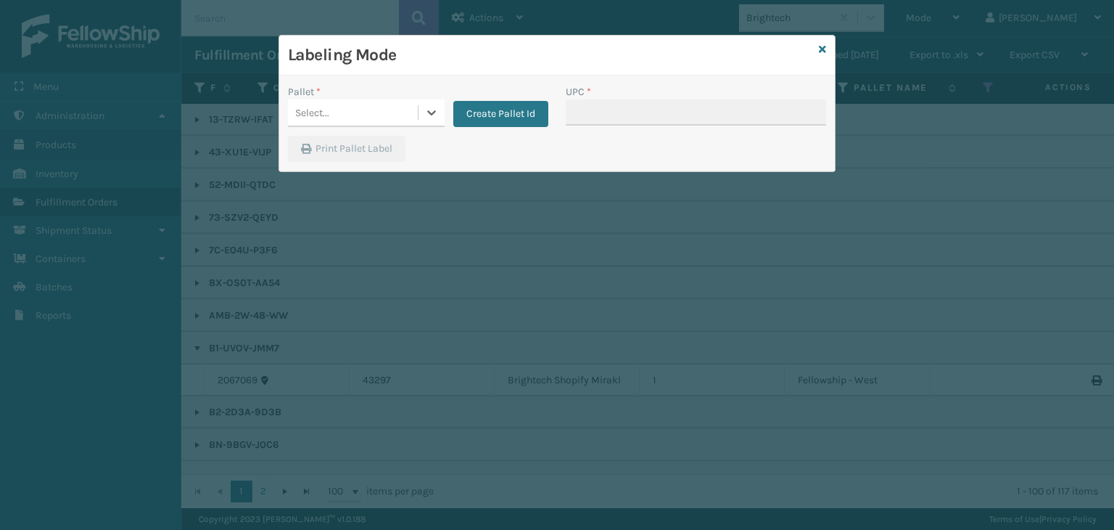
click at [399, 111] on div "Select..." at bounding box center [353, 113] width 130 height 24
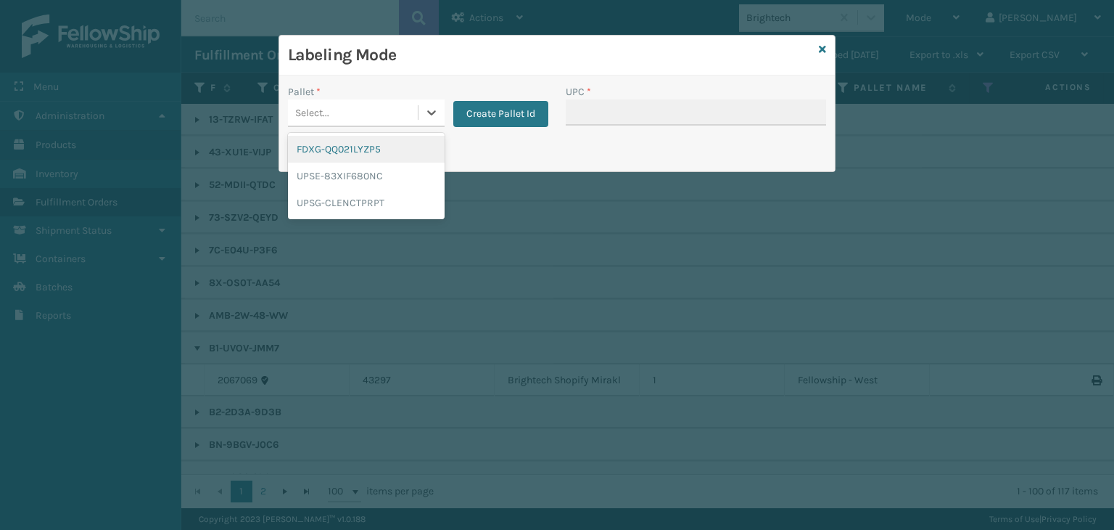
click at [379, 146] on div "FDXG-QQ021LYZP5" at bounding box center [366, 149] width 157 height 27
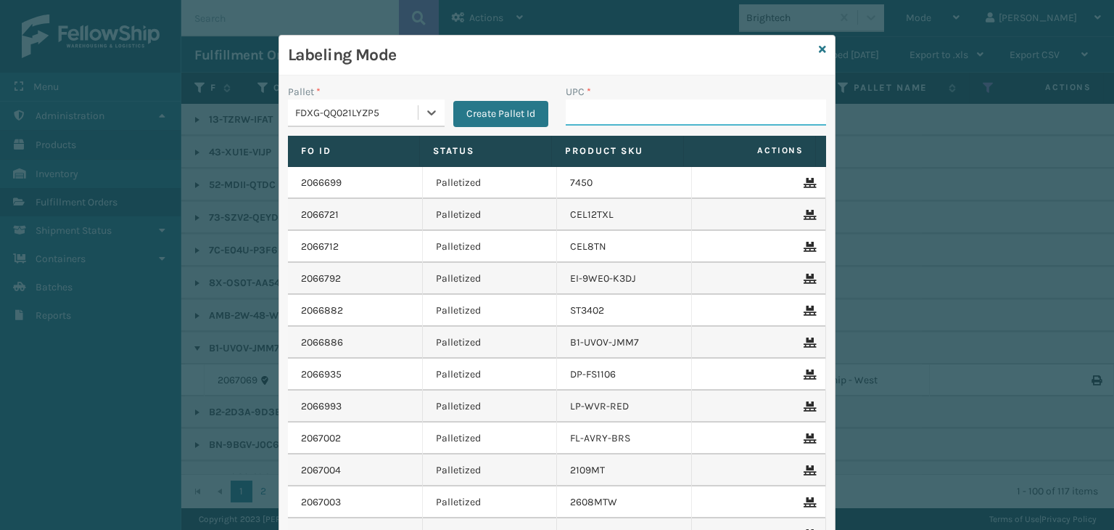
click at [580, 101] on input "UPC *" at bounding box center [696, 112] width 260 height 26
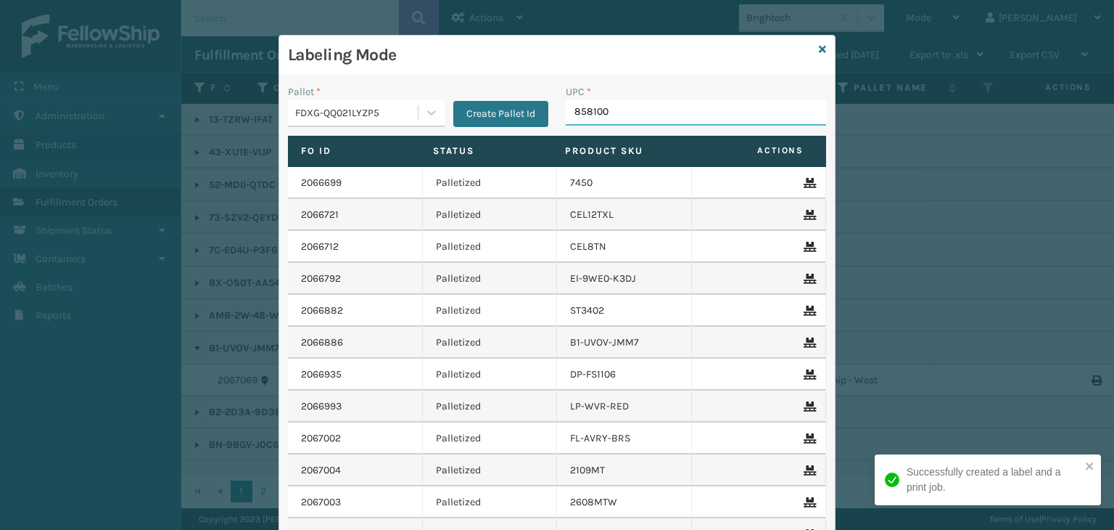
type input "8581000"
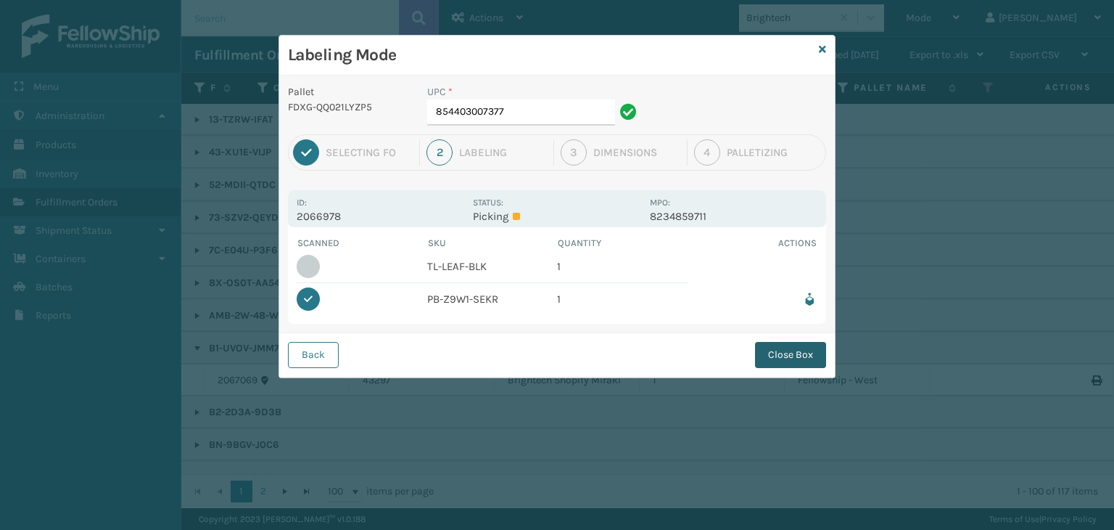
click at [788, 358] on button "Close Box" at bounding box center [790, 355] width 71 height 26
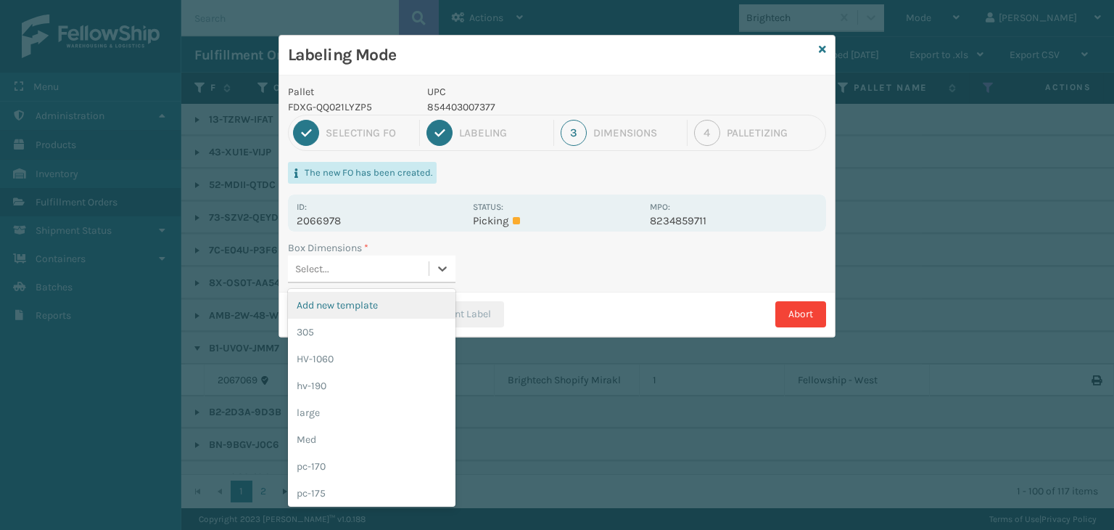
drag, startPoint x: 368, startPoint y: 262, endPoint x: 368, endPoint y: 470, distance: 208.2
click at [369, 265] on div "Select..." at bounding box center [358, 269] width 141 height 24
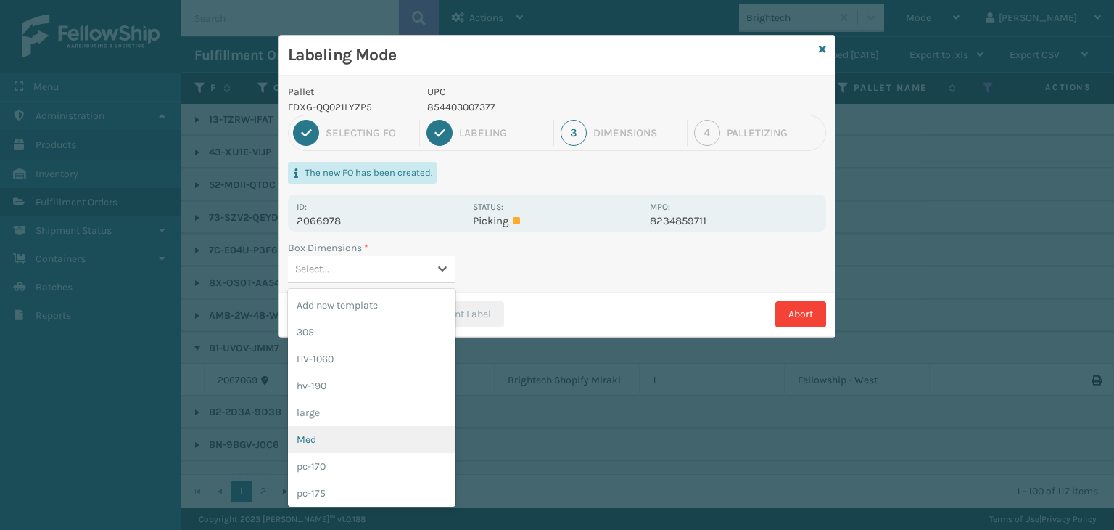
click at [350, 444] on div "Med" at bounding box center [372, 439] width 168 height 27
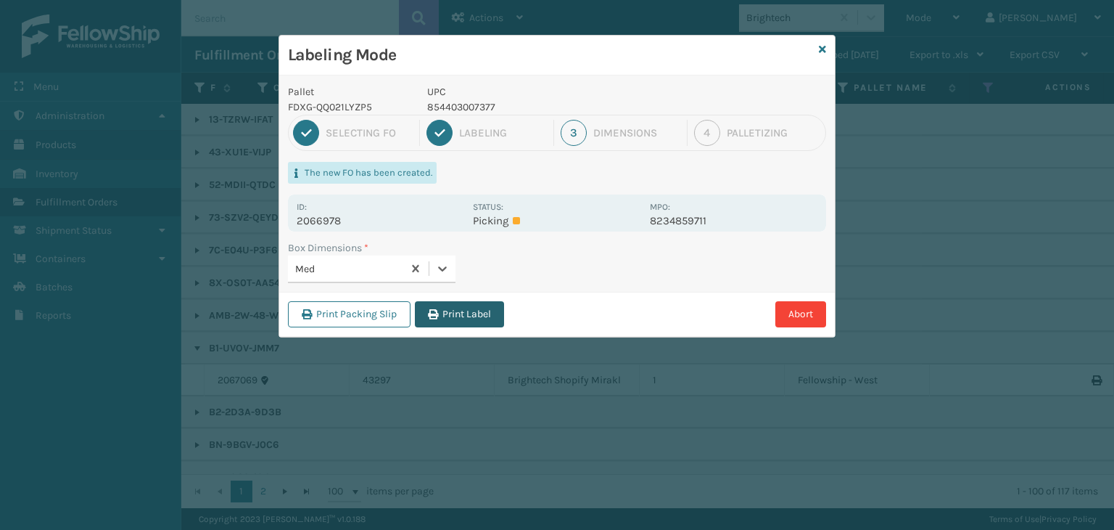
click at [473, 322] on button "Print Label" at bounding box center [459, 314] width 89 height 26
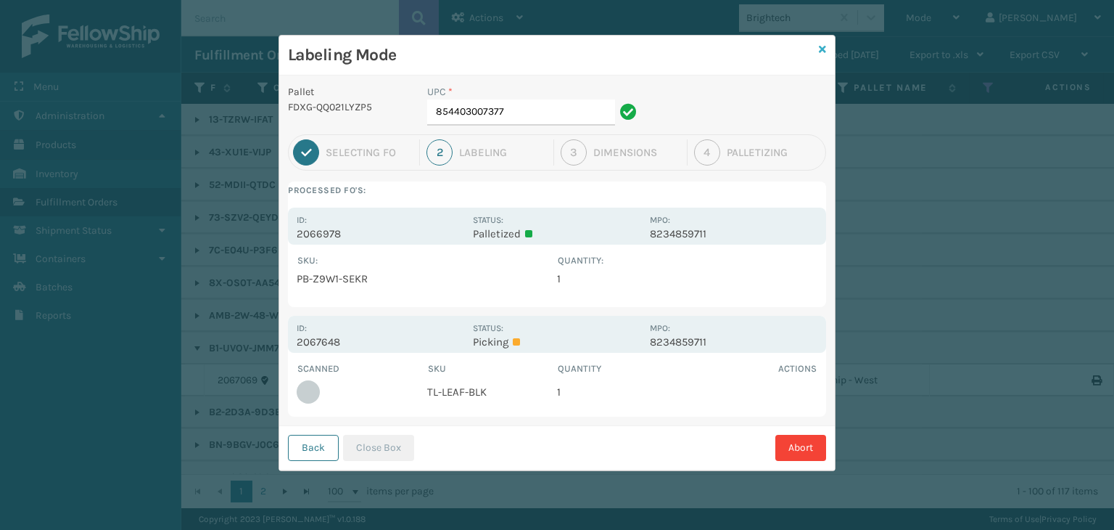
click at [821, 53] on icon at bounding box center [822, 49] width 7 height 10
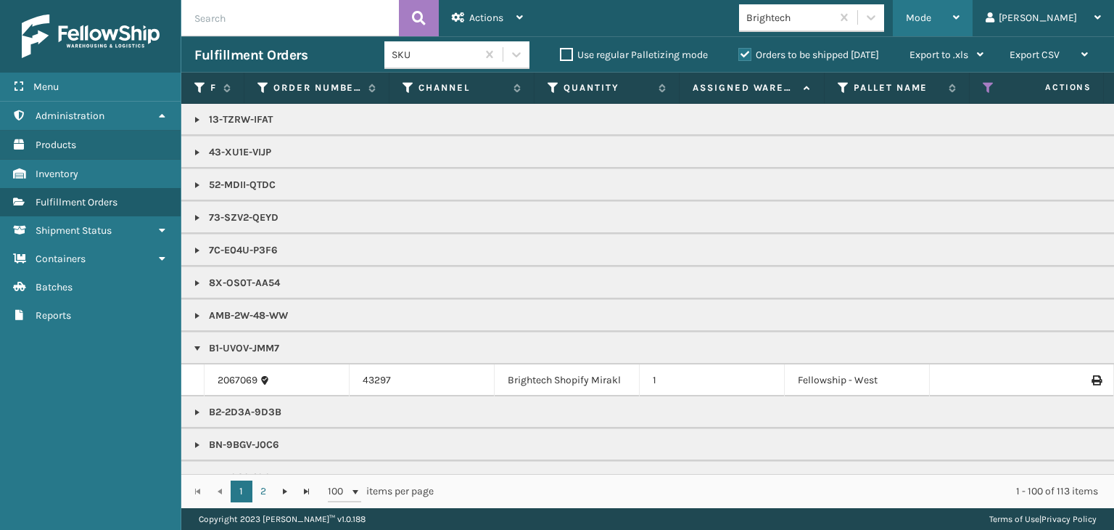
click at [960, 28] on div "Mode" at bounding box center [933, 18] width 54 height 36
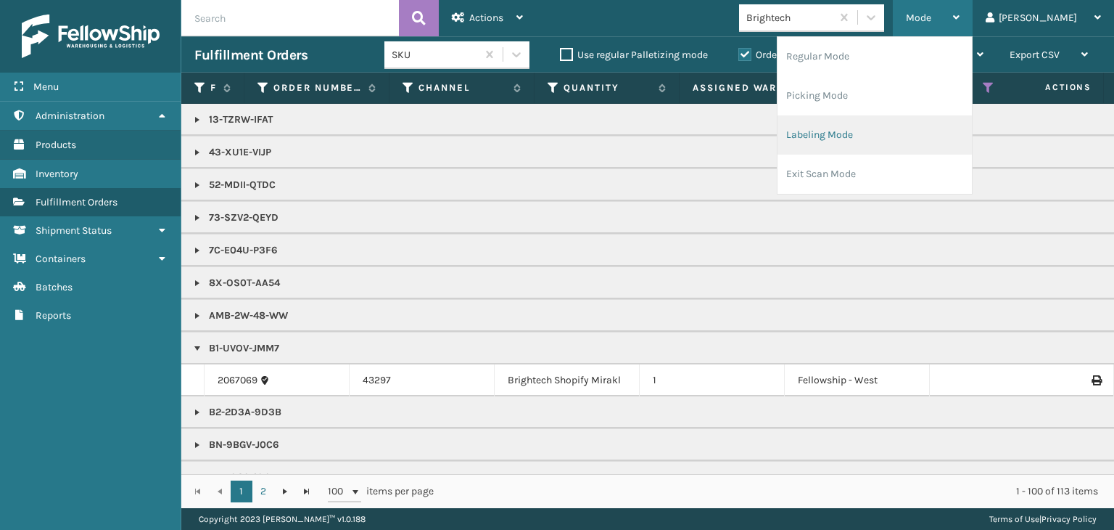
click at [919, 128] on li "Labeling Mode" at bounding box center [875, 134] width 194 height 39
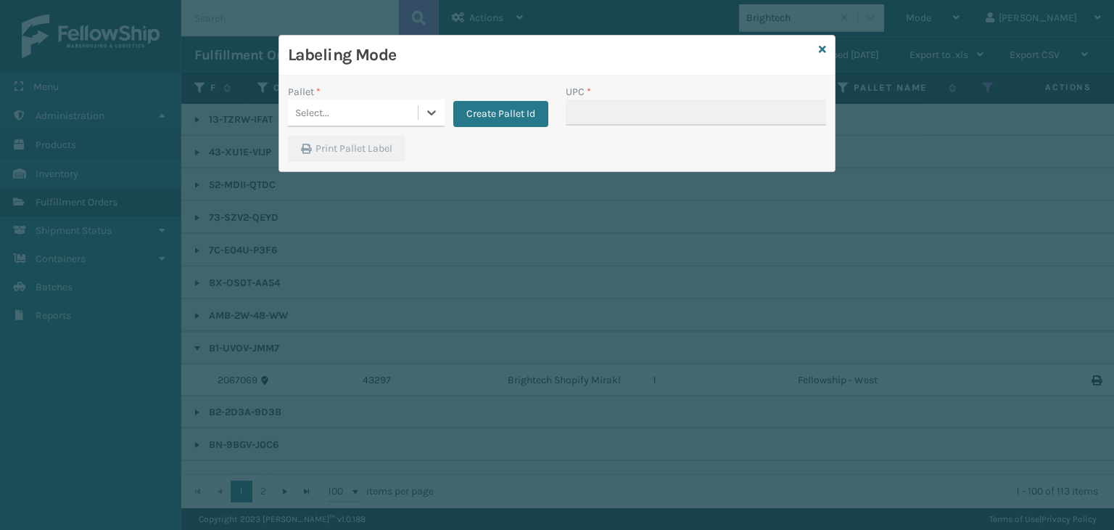
click at [338, 115] on div "Select..." at bounding box center [353, 113] width 130 height 24
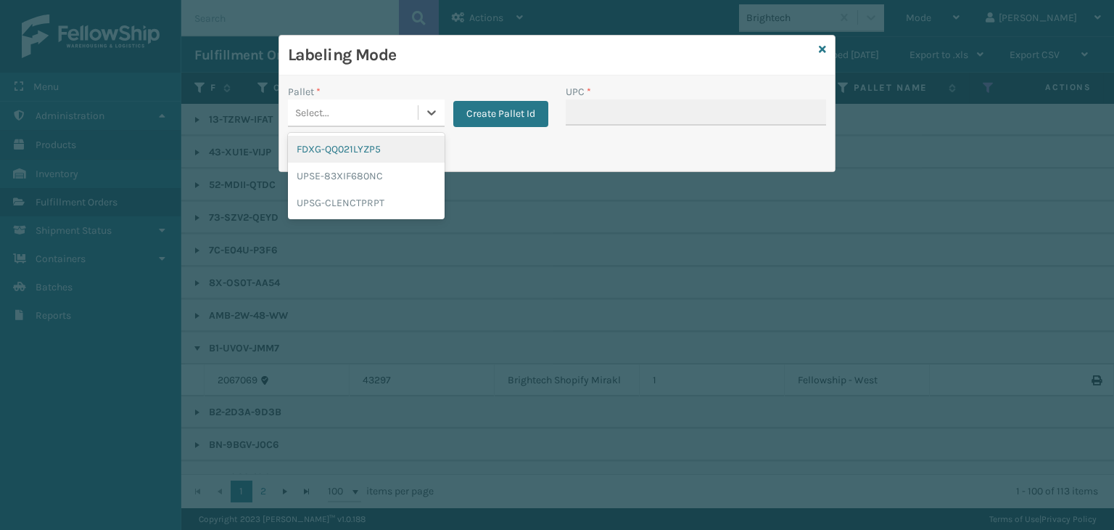
drag, startPoint x: 330, startPoint y: 147, endPoint x: 566, endPoint y: 94, distance: 241.6
click at [331, 147] on div "FDXG-QQ021LYZP5" at bounding box center [366, 149] width 157 height 27
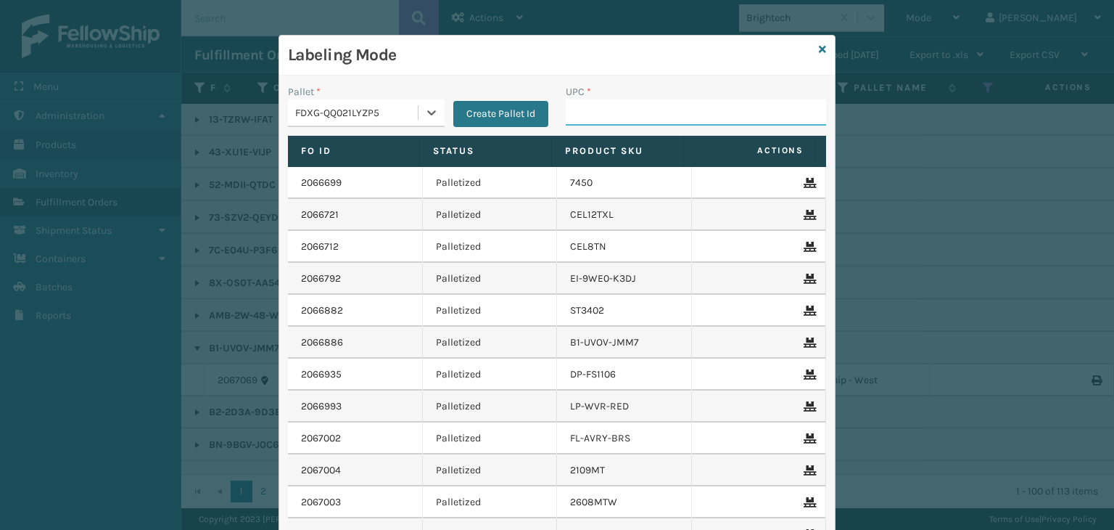
click at [618, 106] on input "UPC *" at bounding box center [696, 112] width 260 height 26
type input "853913008058"
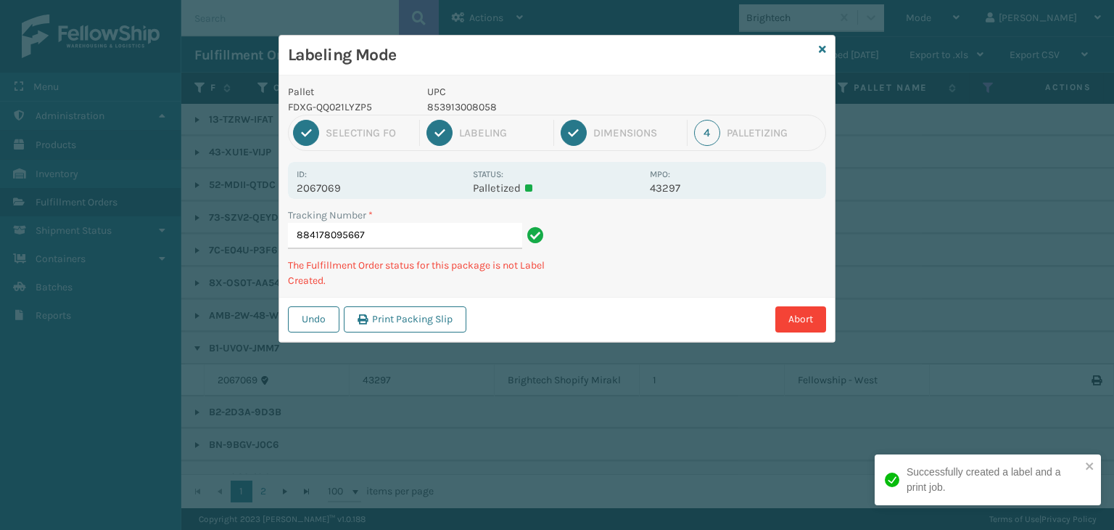
click at [476, 104] on p "853913008058" at bounding box center [534, 106] width 214 height 15
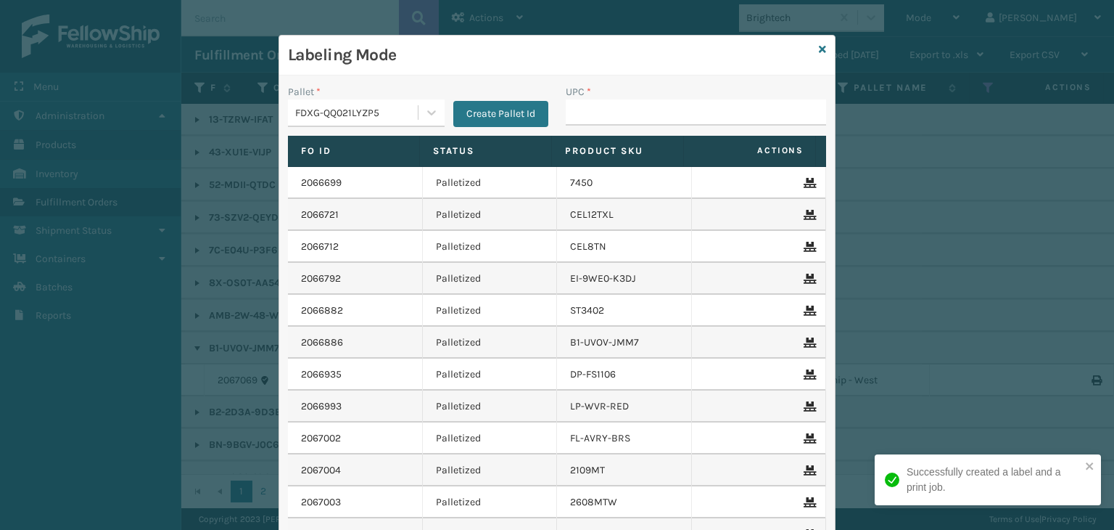
type input "853913008058"
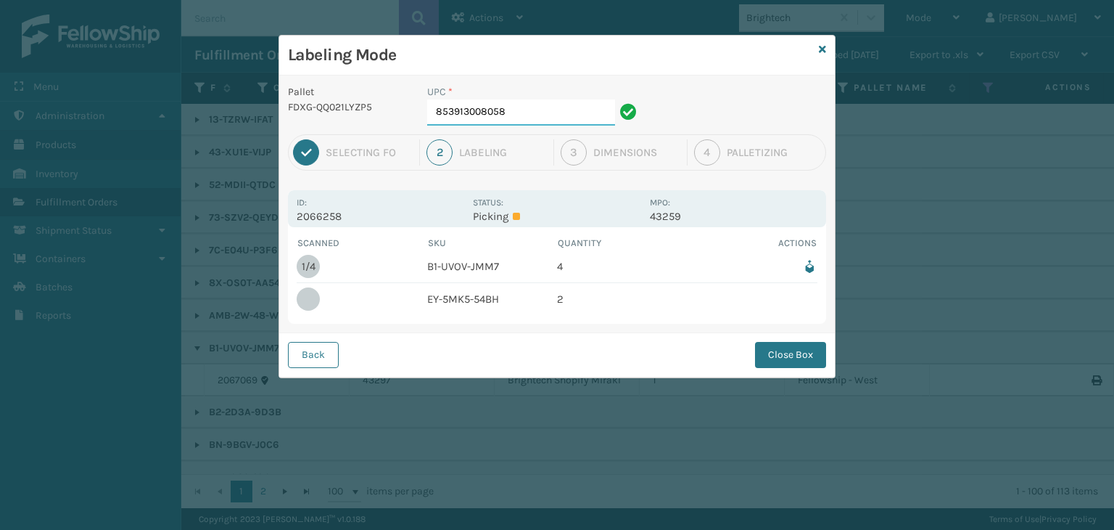
click at [569, 115] on input "853913008058" at bounding box center [521, 112] width 188 height 26
drag, startPoint x: 781, startPoint y: 347, endPoint x: 810, endPoint y: 378, distance: 42.1
click at [783, 348] on button "Close Box" at bounding box center [790, 355] width 71 height 26
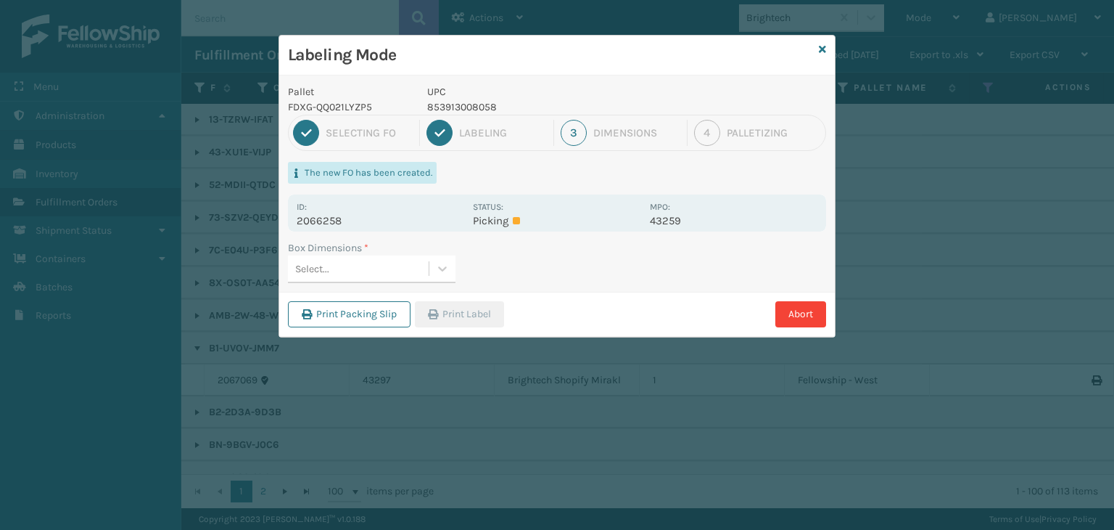
drag, startPoint x: 395, startPoint y: 271, endPoint x: 390, endPoint y: 282, distance: 13.0
click at [390, 282] on div "Box Dimensions * Select..." at bounding box center [557, 266] width 556 height 52
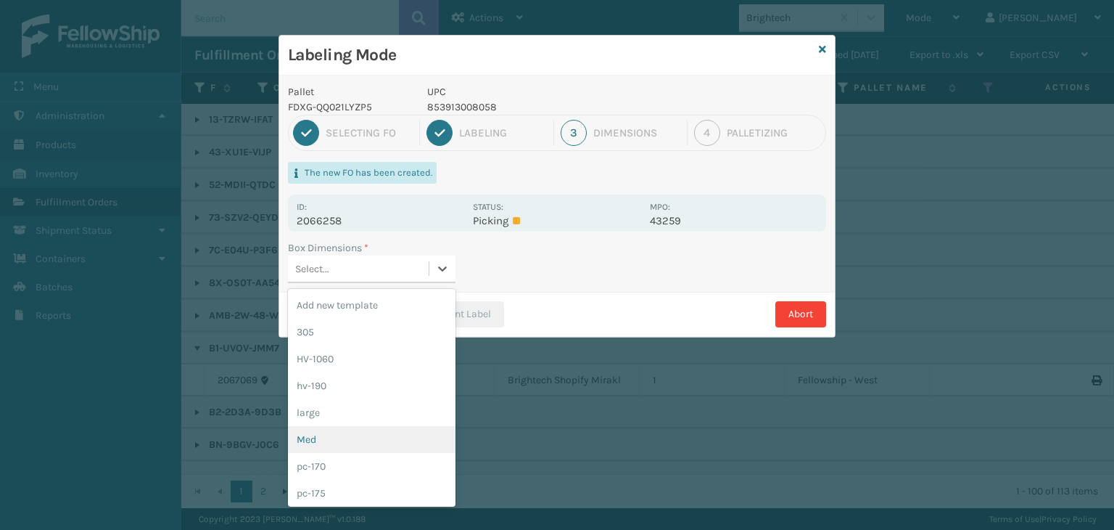
click at [332, 438] on div "Med" at bounding box center [372, 439] width 168 height 27
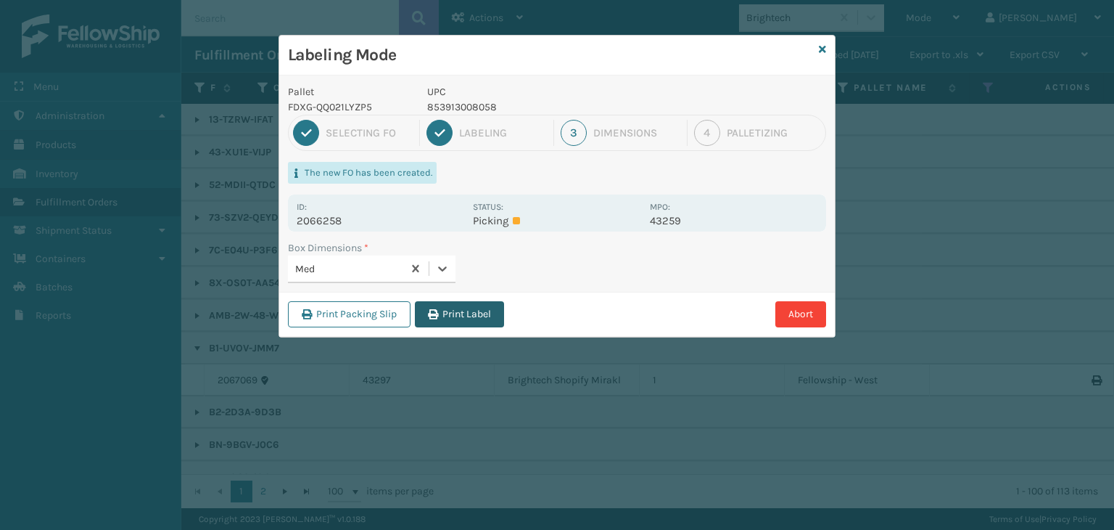
click at [474, 313] on button "Print Label" at bounding box center [459, 314] width 89 height 26
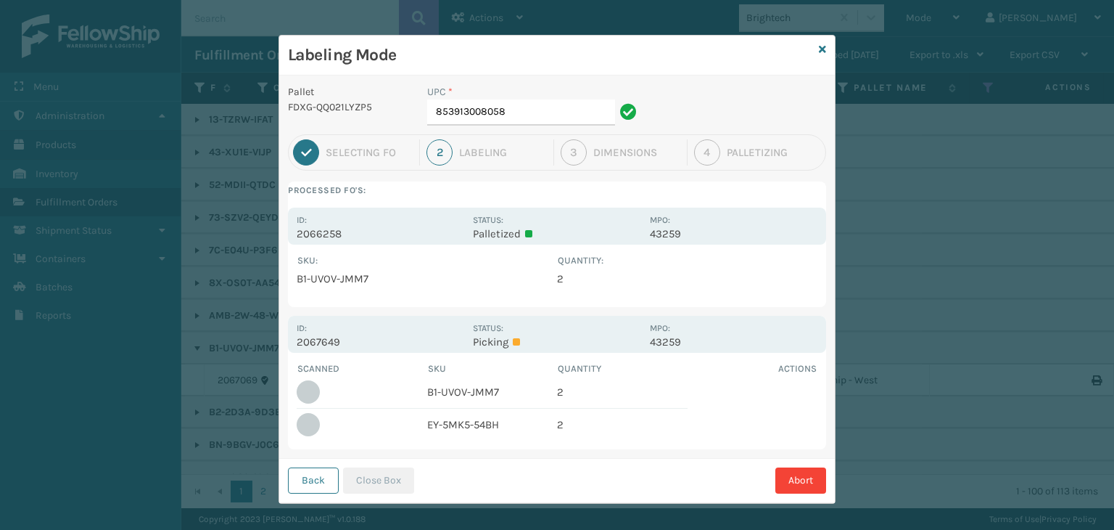
drag, startPoint x: 819, startPoint y: 48, endPoint x: 834, endPoint y: 51, distance: 15.5
click at [827, 51] on div "Labeling Mode Pallet FDXG-QQ021LYZP5 UPC * 853913008058 1 Selecting FO 2 Labeli…" at bounding box center [557, 269] width 557 height 469
click at [559, 118] on input "853913008058" at bounding box center [521, 112] width 188 height 26
click at [368, 474] on button "Close Box" at bounding box center [378, 480] width 71 height 26
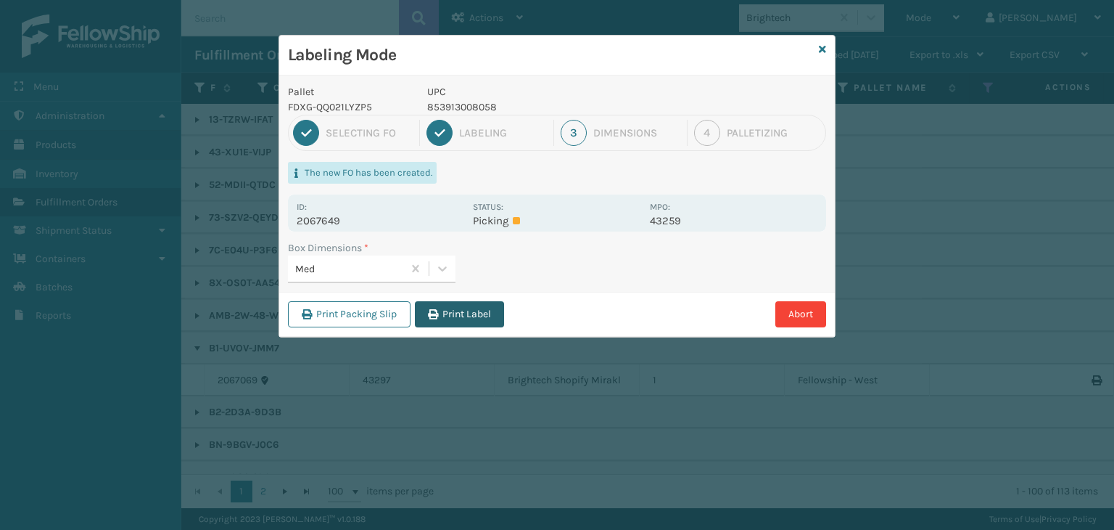
click at [452, 319] on button "Print Label" at bounding box center [459, 314] width 89 height 26
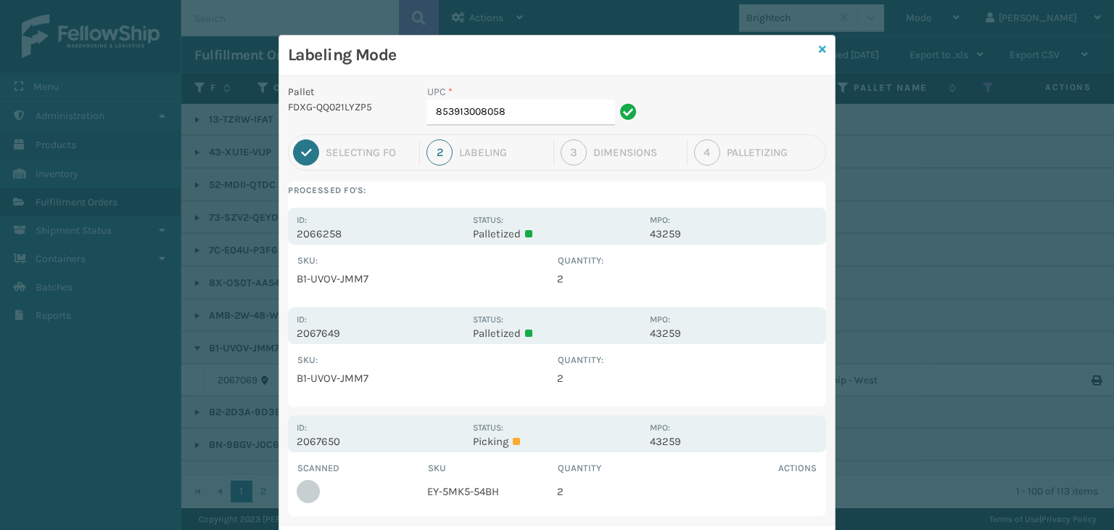
click at [819, 53] on icon at bounding box center [822, 49] width 7 height 10
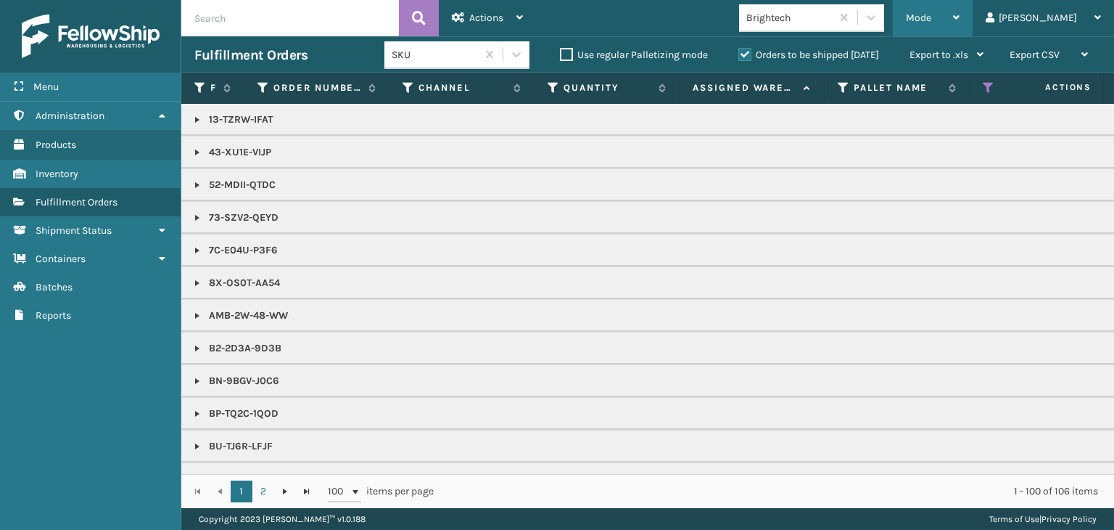
click at [960, 24] on div "Mode" at bounding box center [933, 18] width 54 height 36
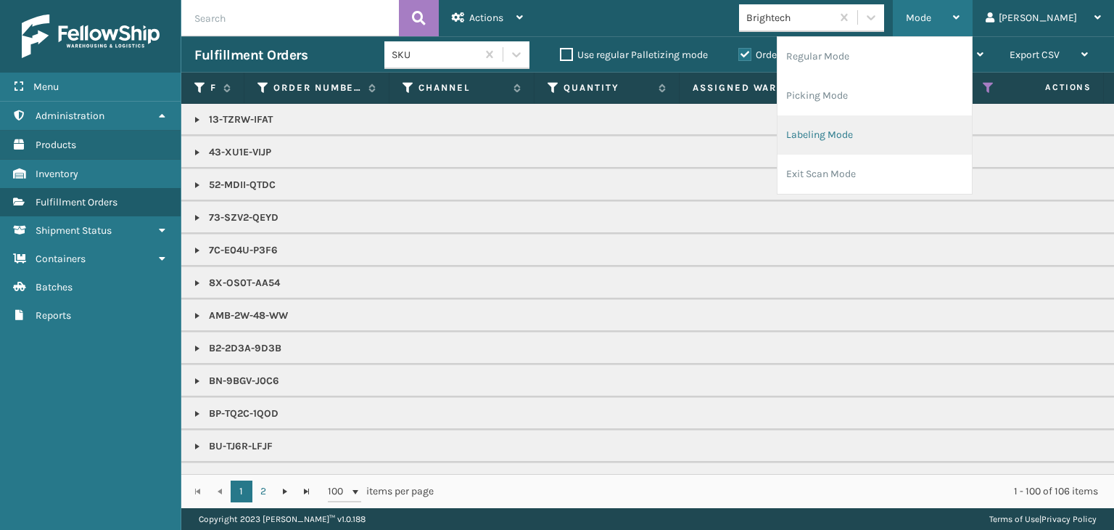
click at [892, 139] on li "Labeling Mode" at bounding box center [875, 134] width 194 height 39
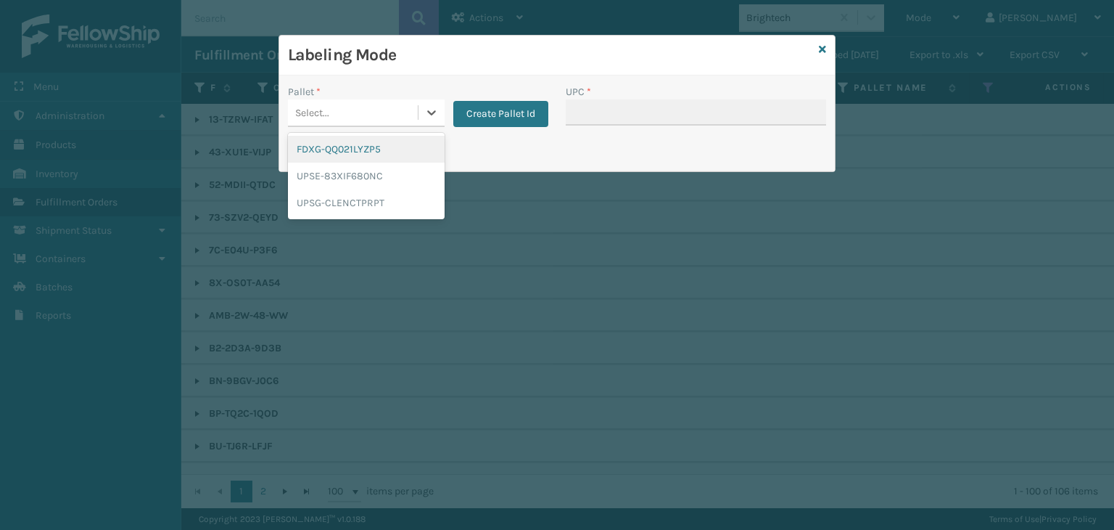
click at [362, 111] on div "Select..." at bounding box center [353, 113] width 130 height 24
click at [369, 147] on div "FDXG-QQ021LYZP5" at bounding box center [366, 149] width 157 height 27
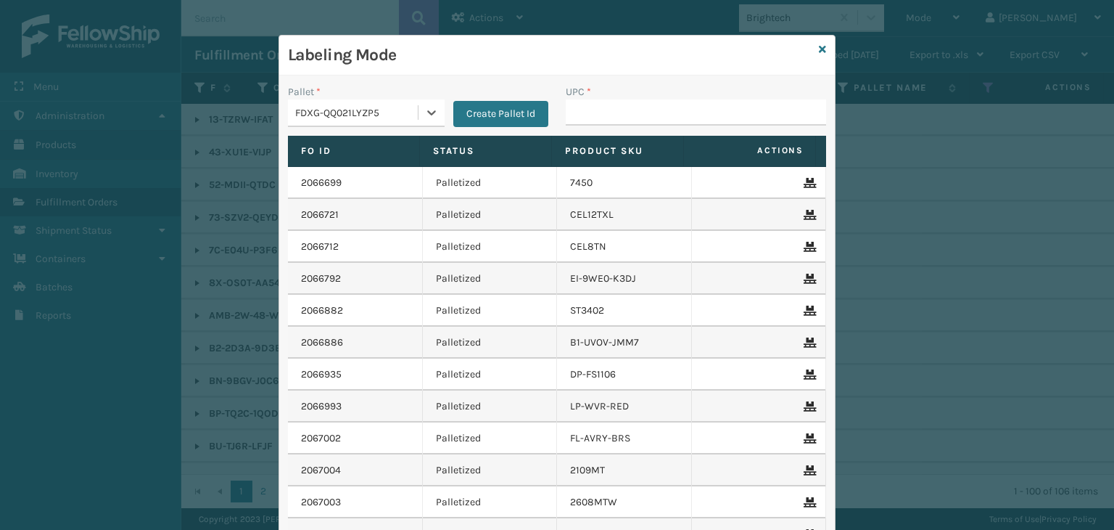
click at [621, 94] on div "UPC *" at bounding box center [696, 91] width 260 height 15
click at [586, 104] on input "UPC *" at bounding box center [696, 112] width 260 height 26
type input "850040667868"
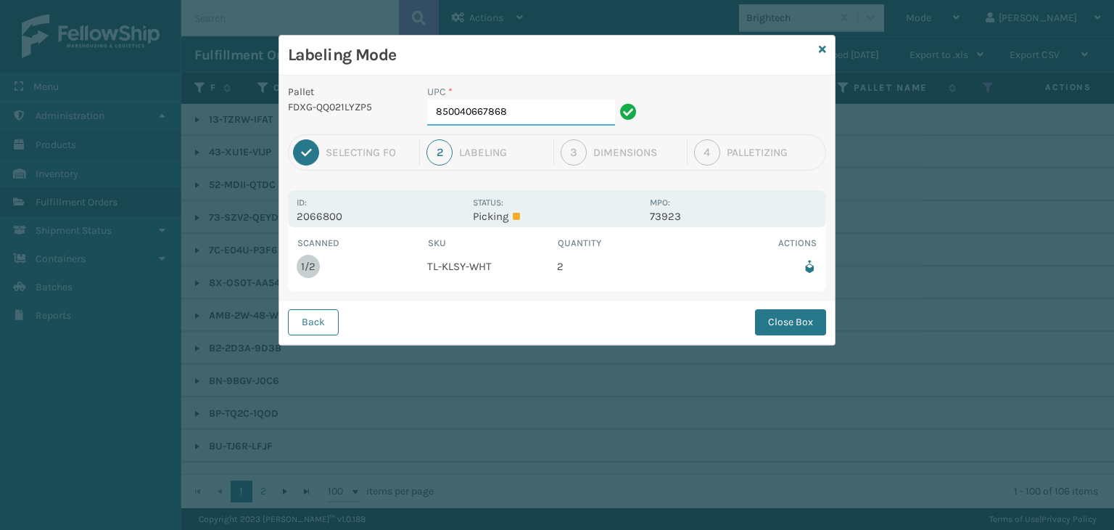
click at [522, 111] on input "850040667868" at bounding box center [521, 112] width 188 height 26
click at [805, 326] on button "Close Box" at bounding box center [790, 322] width 71 height 26
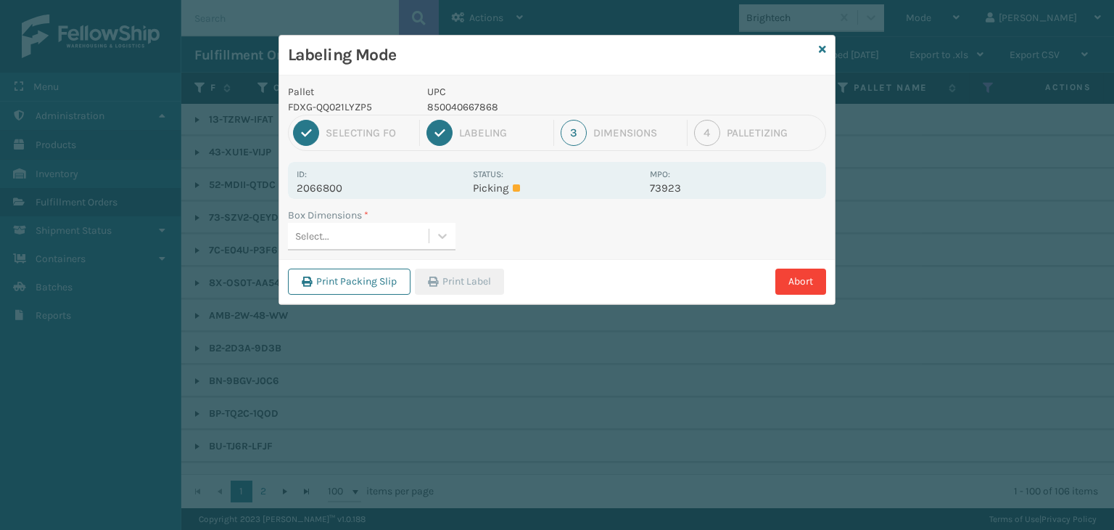
click at [411, 239] on div "Select..." at bounding box center [358, 236] width 141 height 24
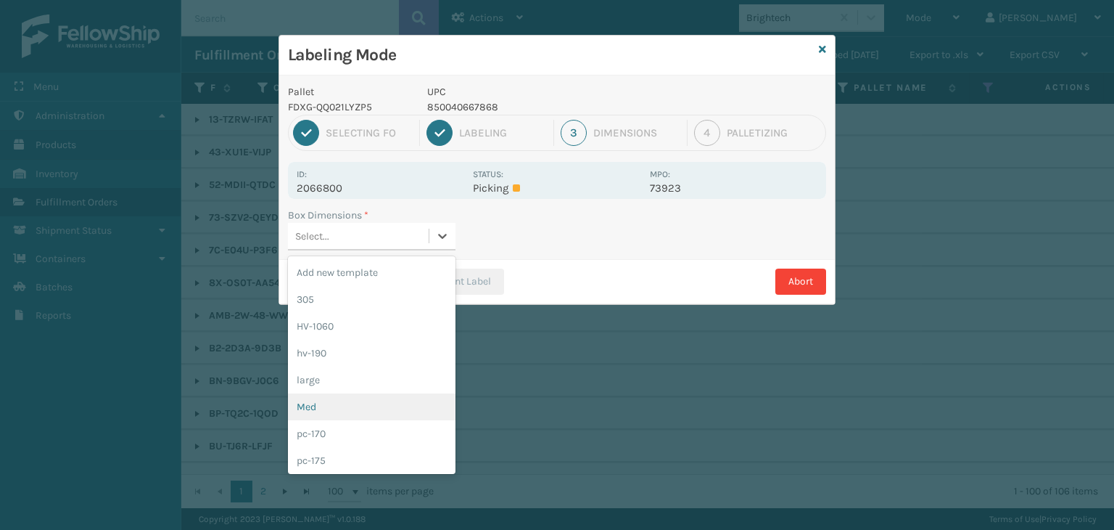
click at [358, 409] on div "Med" at bounding box center [372, 406] width 168 height 27
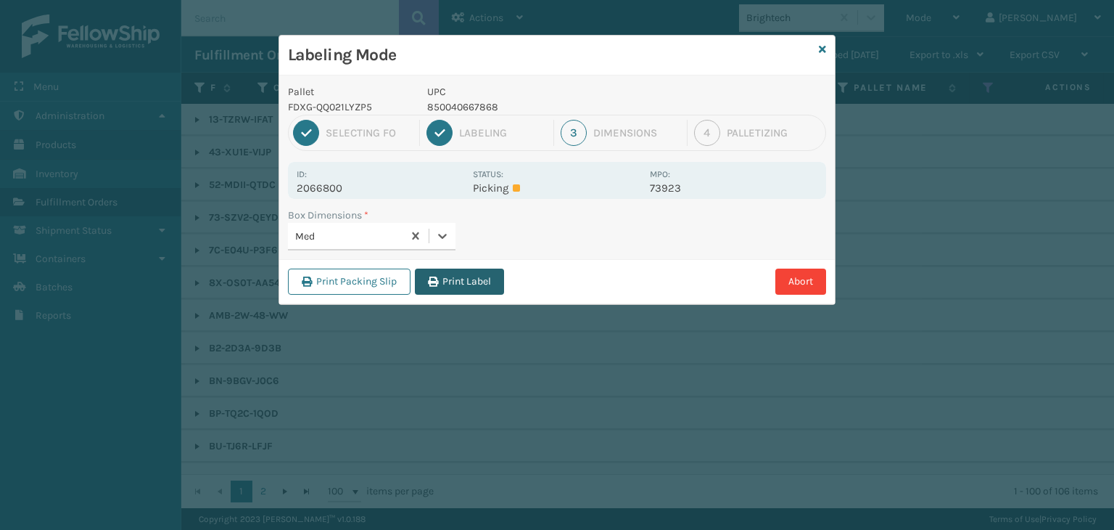
click at [447, 285] on button "Print Label" at bounding box center [459, 281] width 89 height 26
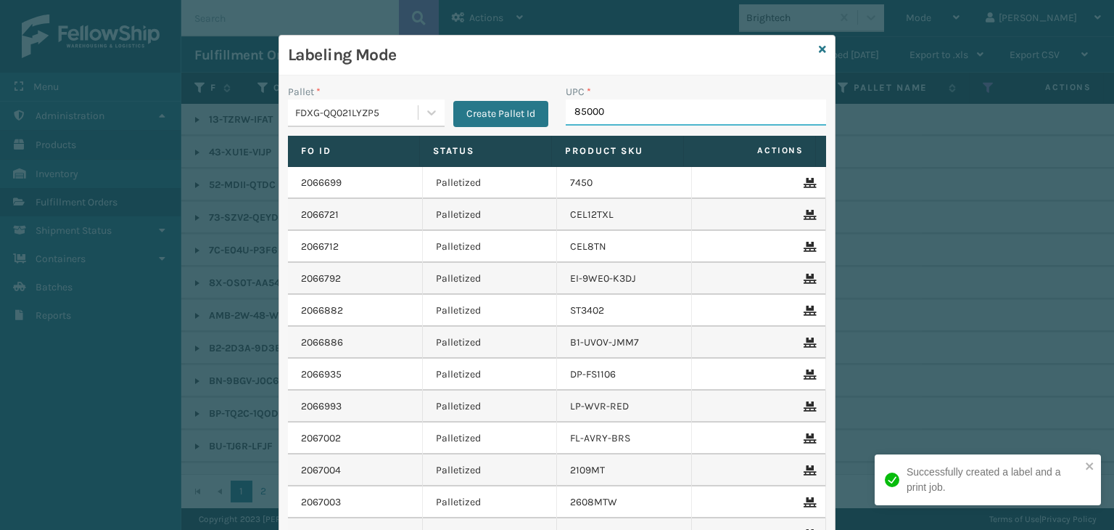
type input "850004"
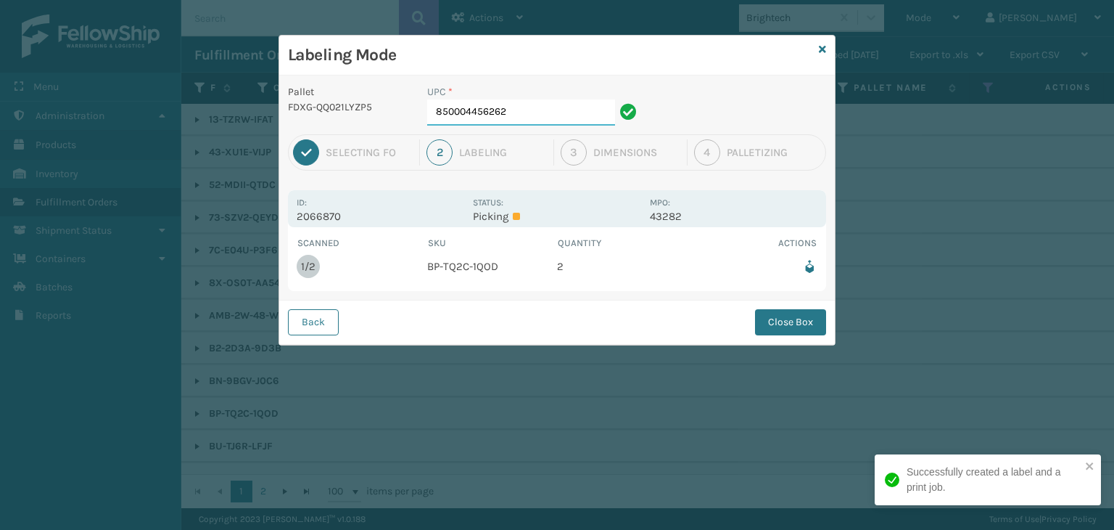
click at [529, 102] on input "850004456262" at bounding box center [521, 112] width 188 height 26
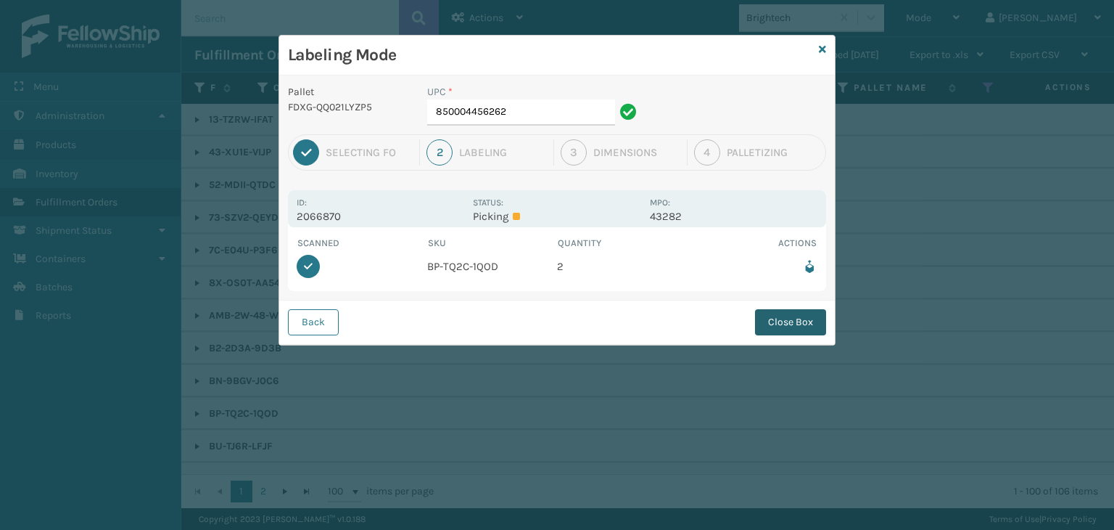
click at [770, 311] on button "Close Box" at bounding box center [790, 322] width 71 height 26
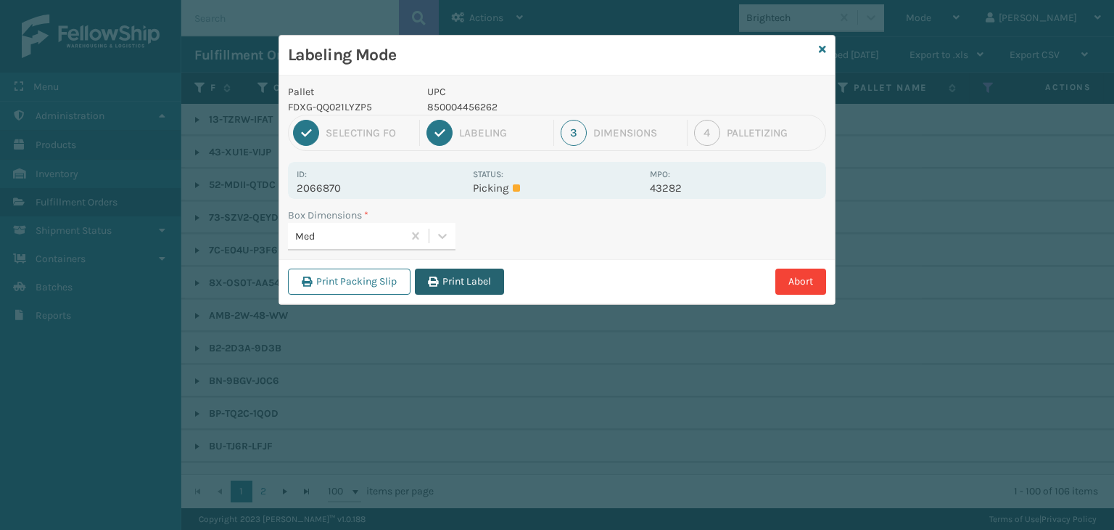
click at [482, 276] on button "Print Label" at bounding box center [459, 281] width 89 height 26
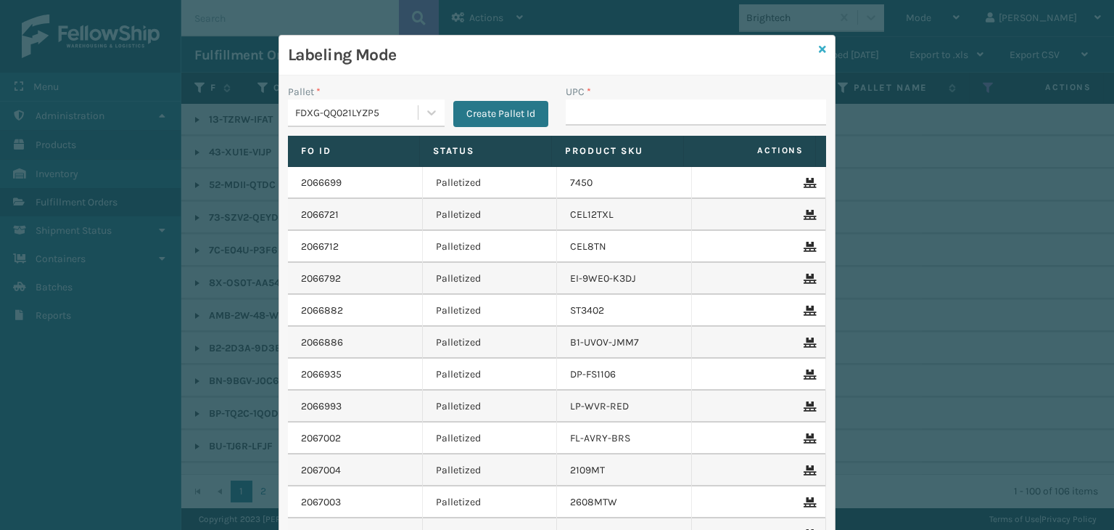
click at [819, 51] on icon at bounding box center [822, 49] width 7 height 10
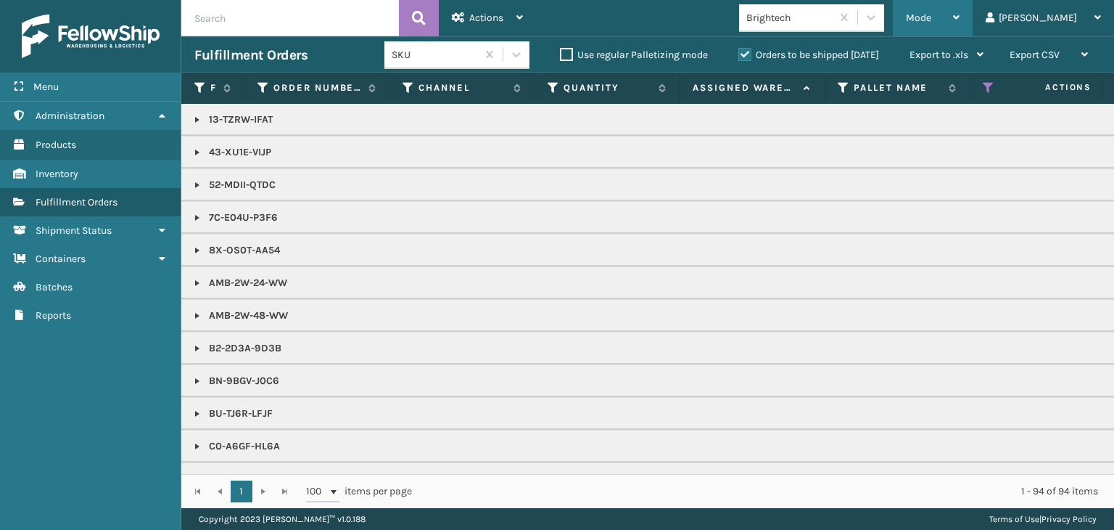
click at [960, 12] on icon at bounding box center [956, 17] width 7 height 10
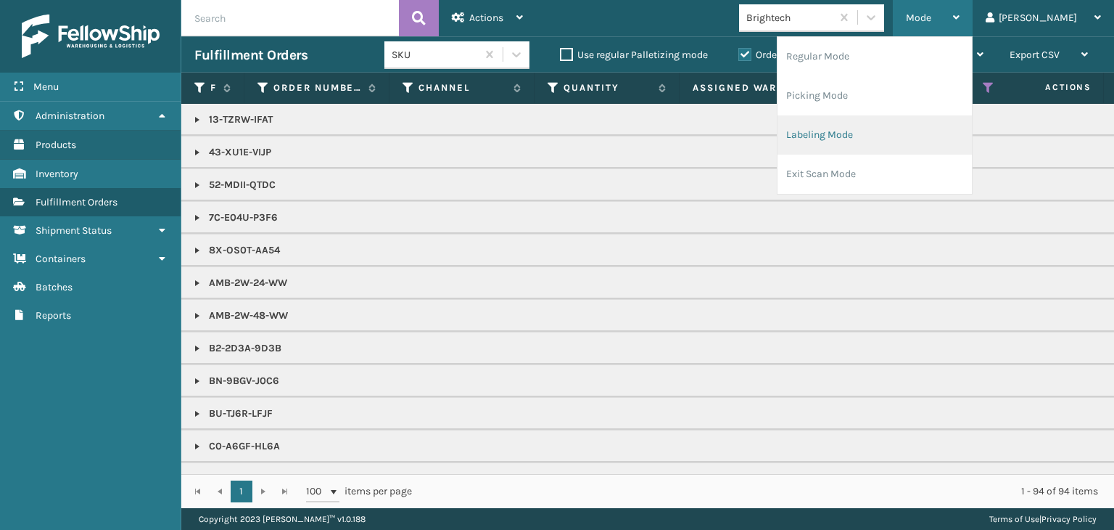
click at [879, 133] on li "Labeling Mode" at bounding box center [875, 134] width 194 height 39
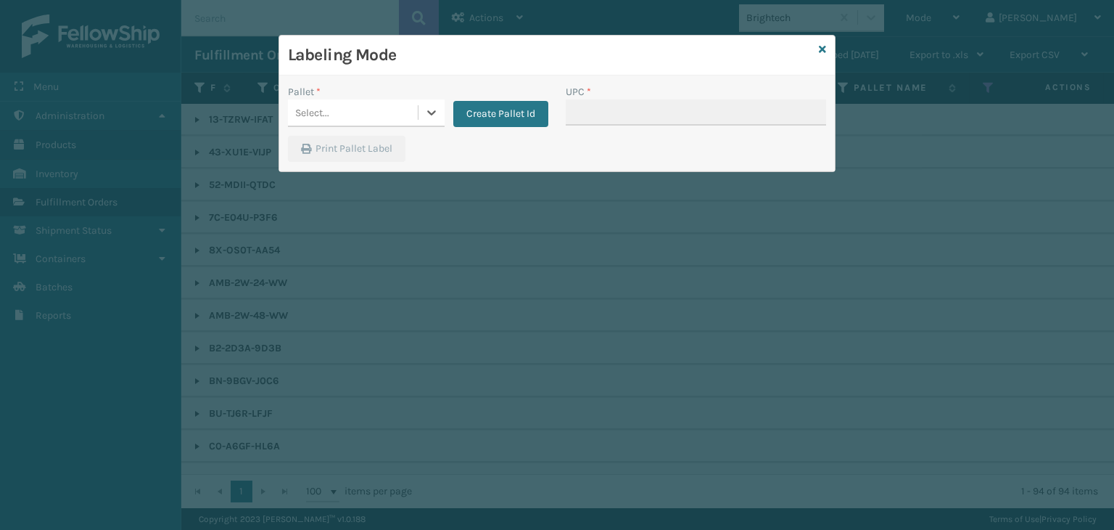
click at [353, 114] on div "Select..." at bounding box center [353, 113] width 130 height 24
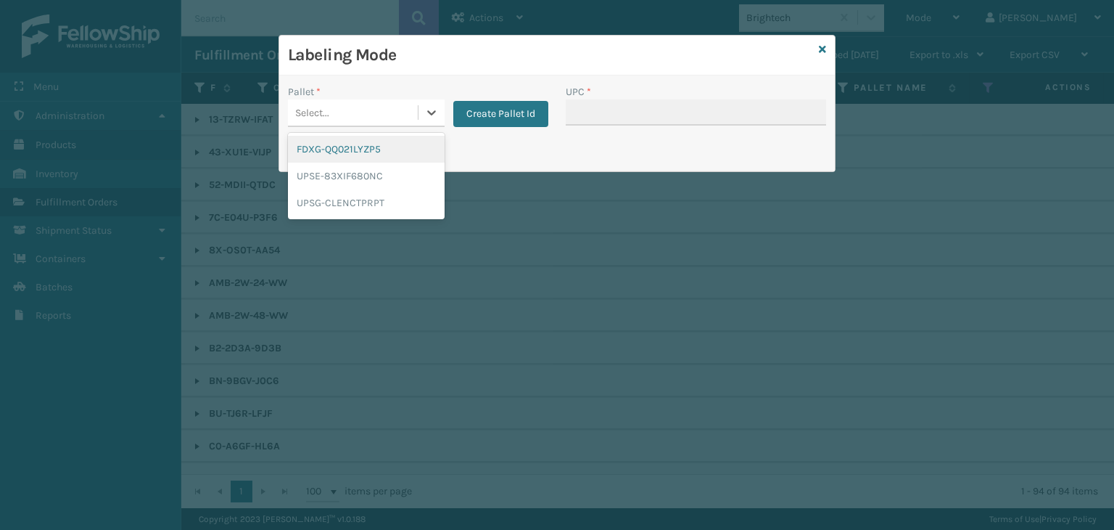
click at [354, 112] on div "Select..." at bounding box center [353, 113] width 130 height 24
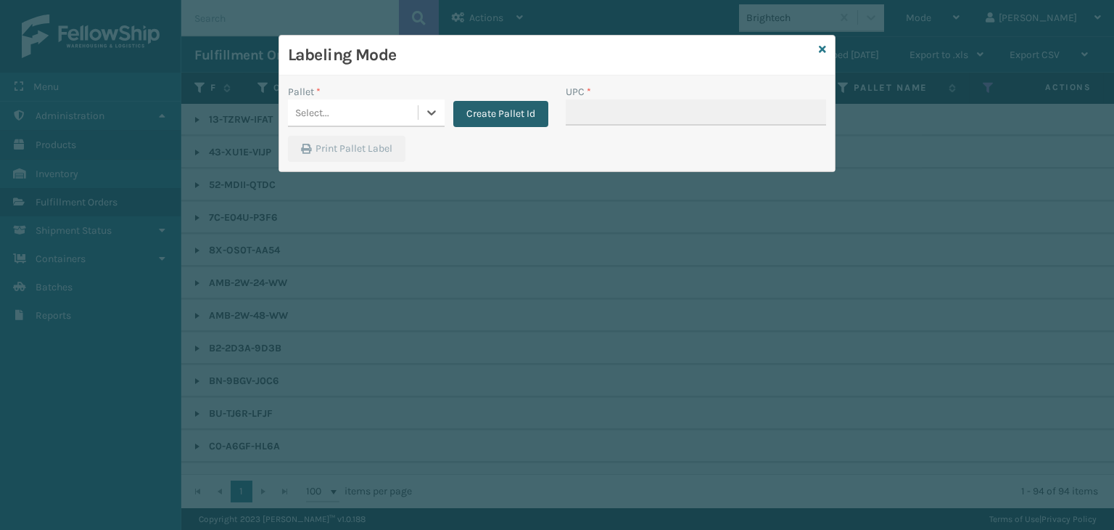
click at [502, 116] on button "Create Pallet Id" at bounding box center [500, 114] width 95 height 26
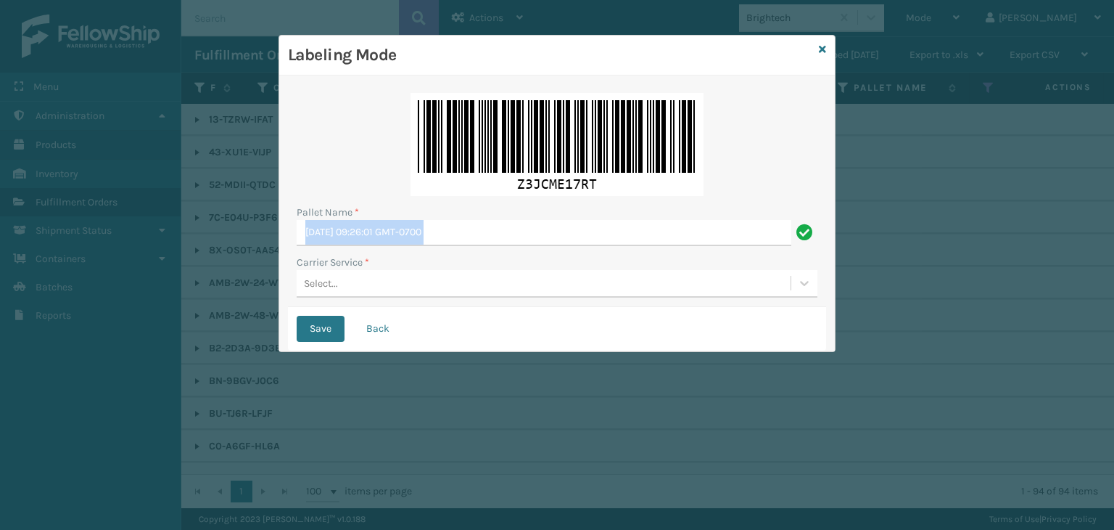
drag, startPoint x: 488, startPoint y: 218, endPoint x: 87, endPoint y: 274, distance: 405.1
click at [77, 256] on div "Labeling Mode Pallet Name * [DATE] 09:26:01 GMT-0700 Carrier Service * Select..…" at bounding box center [557, 265] width 1114 height 530
click at [456, 224] on input "[DATE] 09:26:01 GMT-0700" at bounding box center [544, 233] width 495 height 26
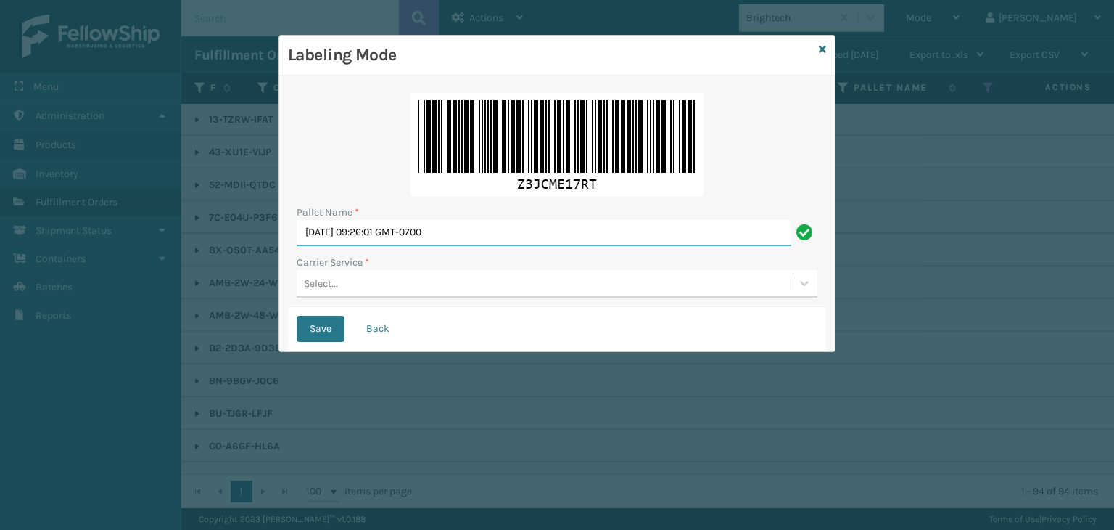
click at [456, 224] on input "[DATE] 09:26:01 GMT-0700" at bounding box center [544, 233] width 495 height 26
drag, startPoint x: 502, startPoint y: 230, endPoint x: 28, endPoint y: 272, distance: 475.5
click at [0, 250] on div "Labeling Mode Pallet Name * [DATE] 09:26:01 GMT-0700 Carrier Service * Select..…" at bounding box center [557, 265] width 1114 height 530
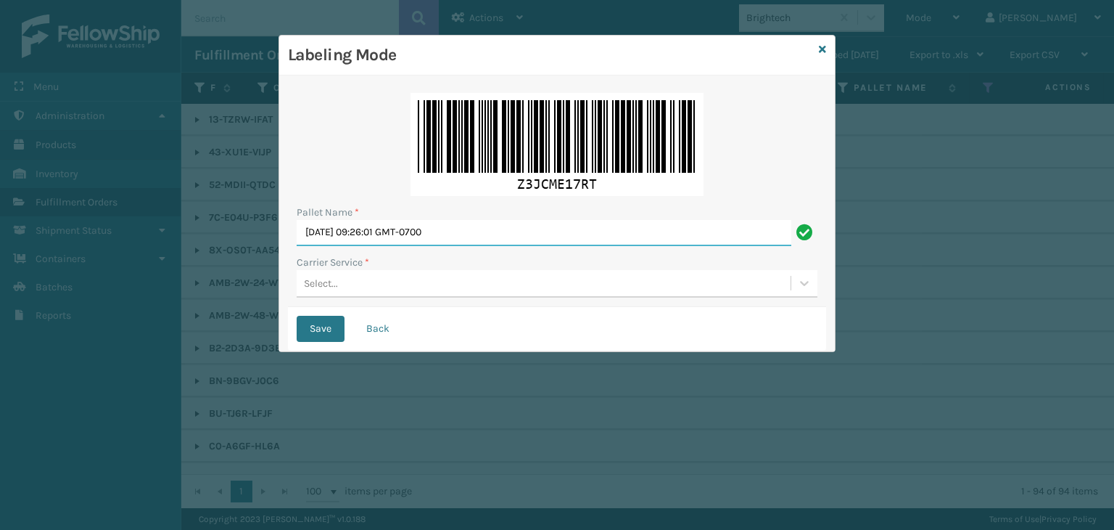
drag, startPoint x: 485, startPoint y: 235, endPoint x: 0, endPoint y: 264, distance: 485.4
click at [0, 264] on div "Labeling Mode Pallet Name * [DATE] 09:26:01 GMT-0700 Carrier Service * Select..…" at bounding box center [557, 265] width 1114 height 530
type input "402830"
click at [375, 277] on div "Select..." at bounding box center [544, 283] width 494 height 24
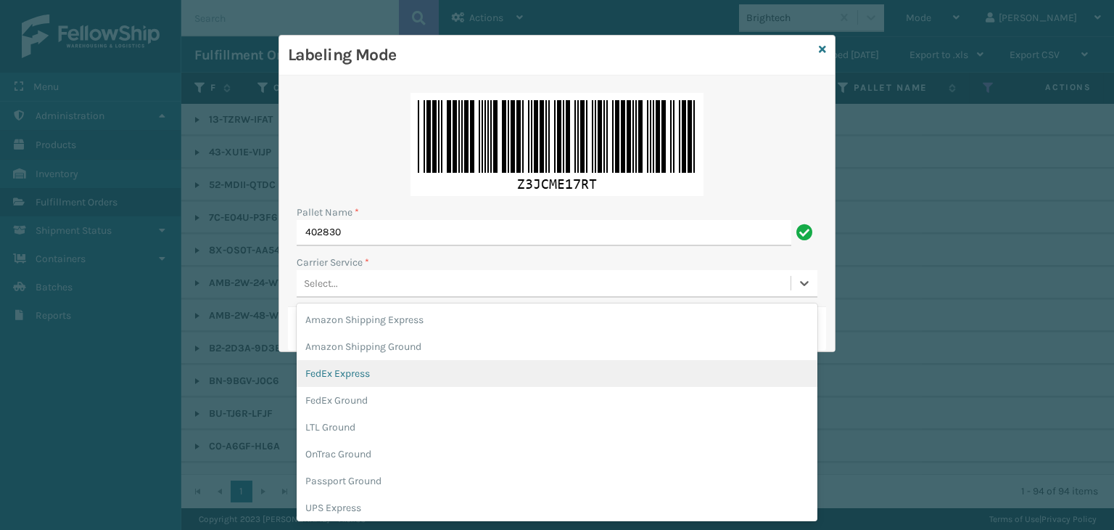
click at [324, 374] on div "FedEx Express" at bounding box center [557, 373] width 521 height 27
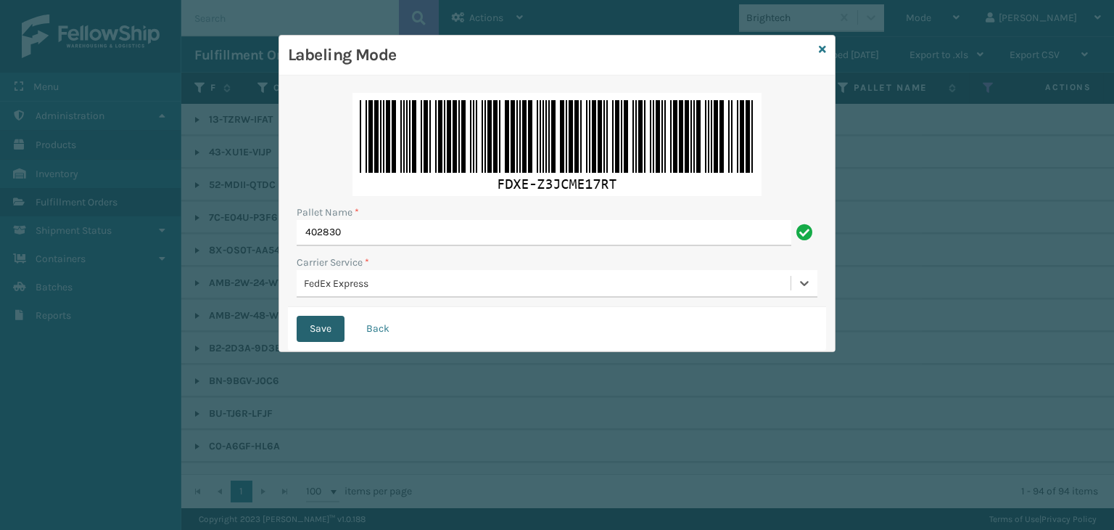
drag, startPoint x: 334, startPoint y: 326, endPoint x: 296, endPoint y: 310, distance: 40.7
click at [334, 326] on button "Save" at bounding box center [321, 329] width 48 height 26
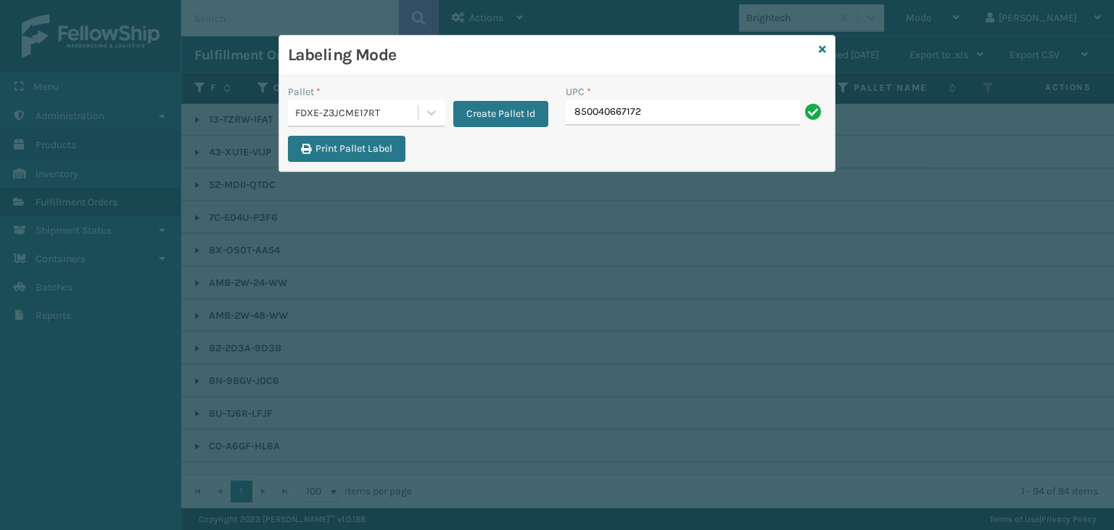
type input "850040667172"
type input "858100007623"
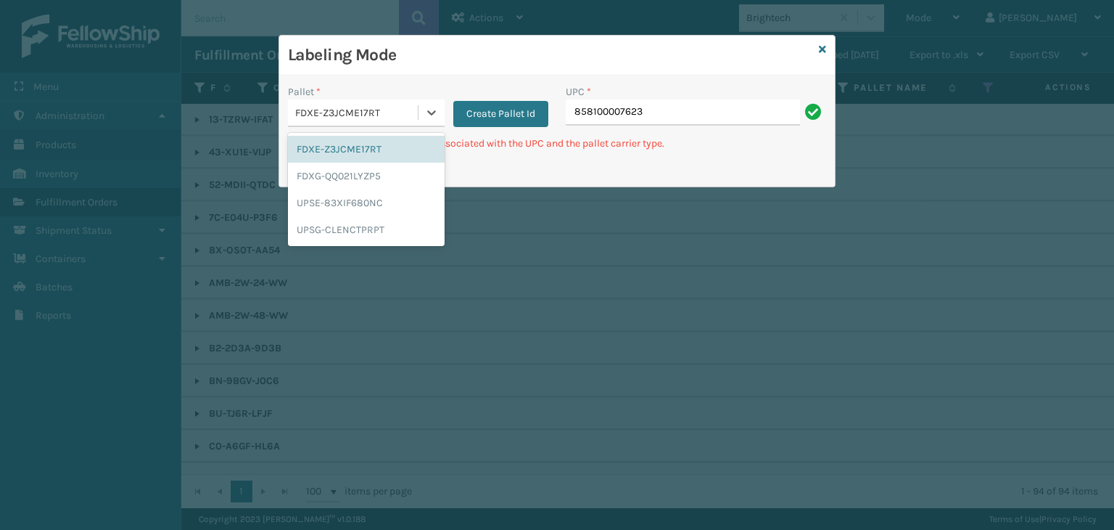
click at [403, 108] on div "FDXE-Z3JCME17RT" at bounding box center [357, 112] width 124 height 15
click at [334, 172] on div "FDXG-QQ021LYZP5" at bounding box center [366, 175] width 157 height 27
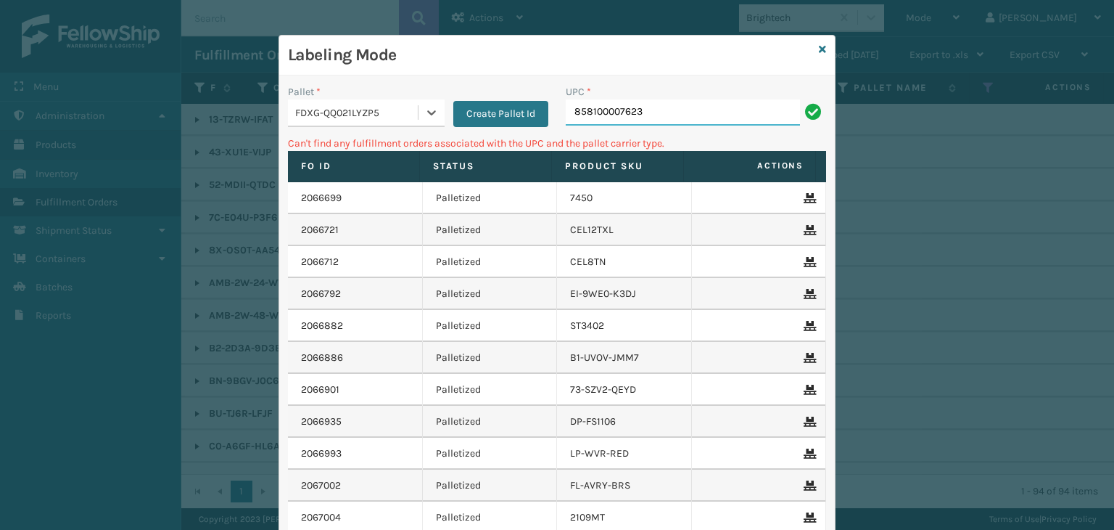
click at [654, 108] on input "858100007623" at bounding box center [683, 112] width 234 height 26
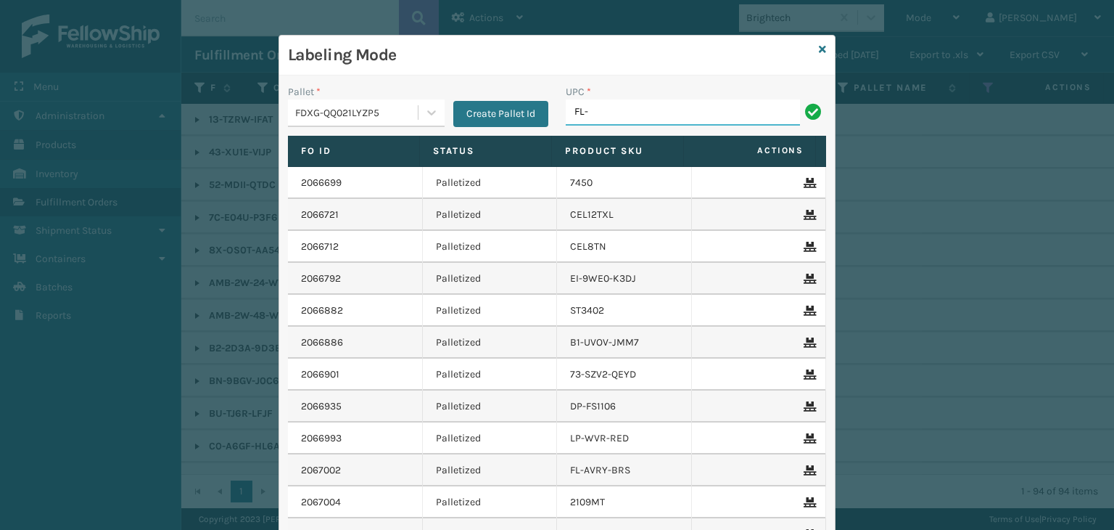
type input "FL-OLVA-CRM"
type input "850040667042"
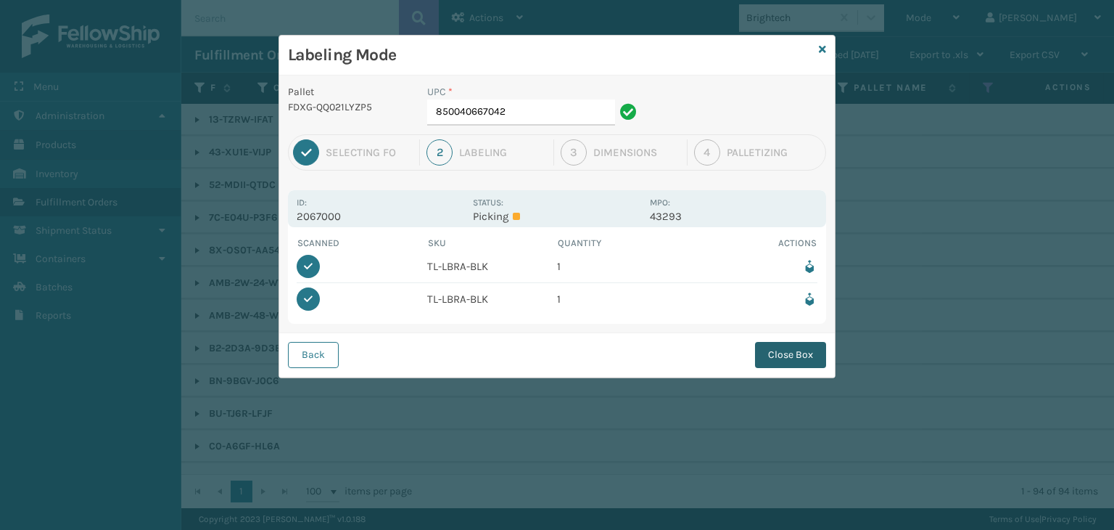
click at [789, 359] on button "Close Box" at bounding box center [790, 355] width 71 height 26
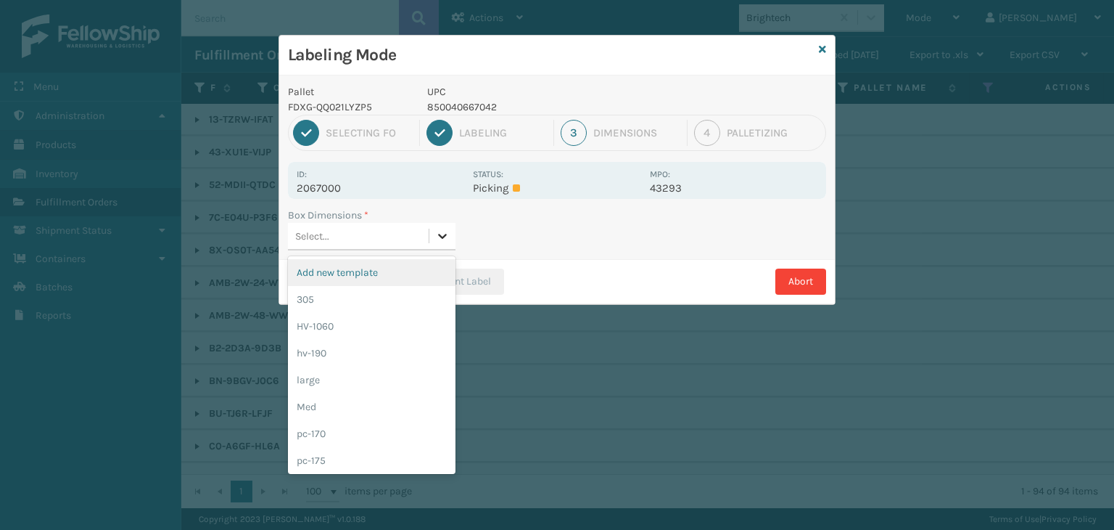
click at [445, 234] on icon at bounding box center [443, 236] width 9 height 5
click at [398, 405] on div "Med" at bounding box center [372, 406] width 168 height 27
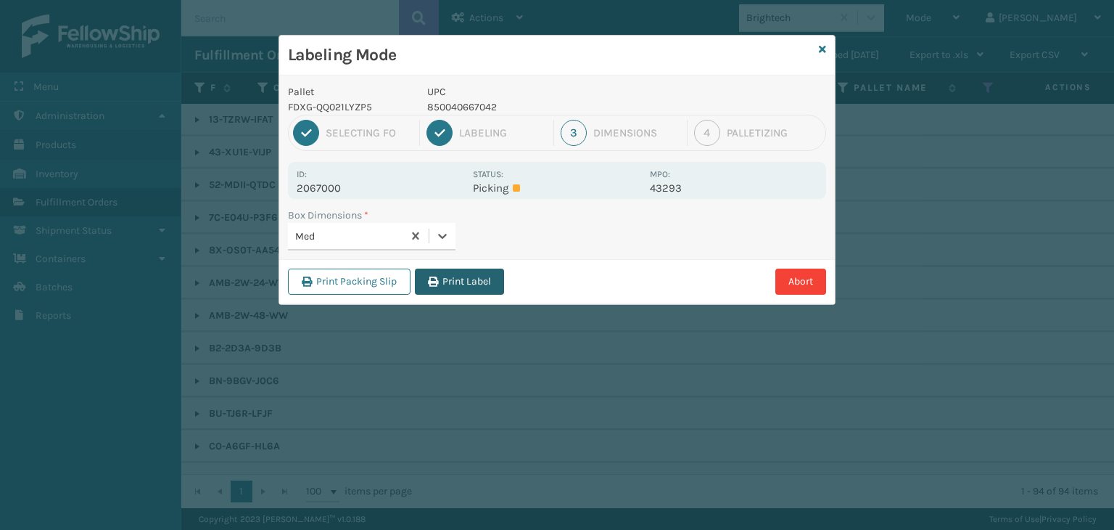
click at [452, 280] on button "Print Label" at bounding box center [459, 281] width 89 height 26
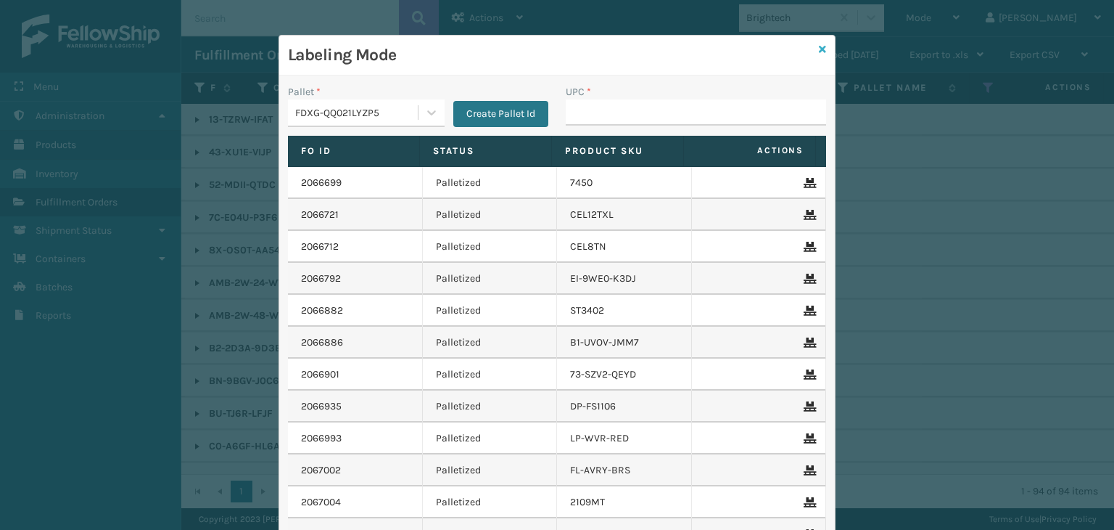
click at [819, 43] on link at bounding box center [822, 49] width 7 height 15
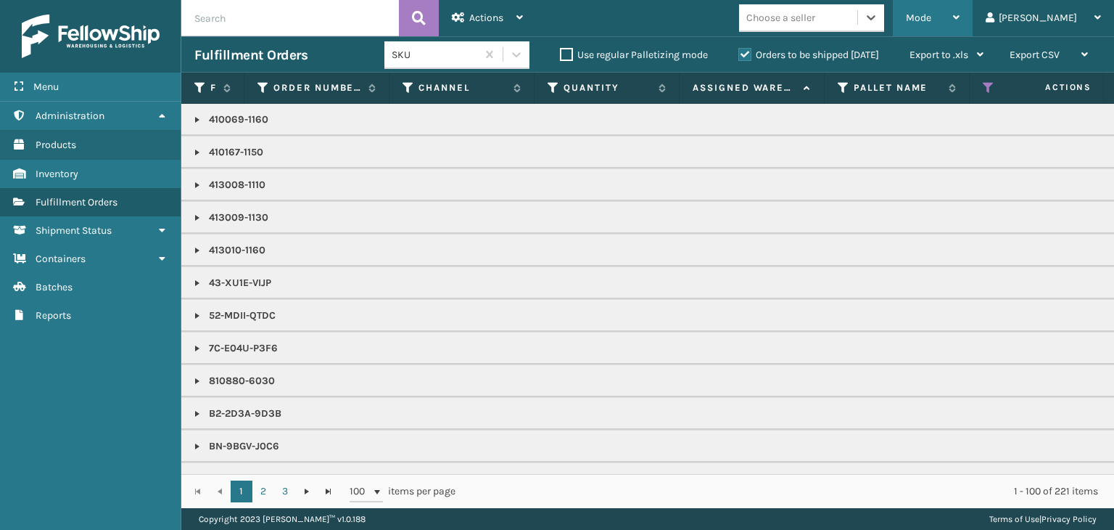
click at [931, 19] on span "Mode" at bounding box center [918, 18] width 25 height 12
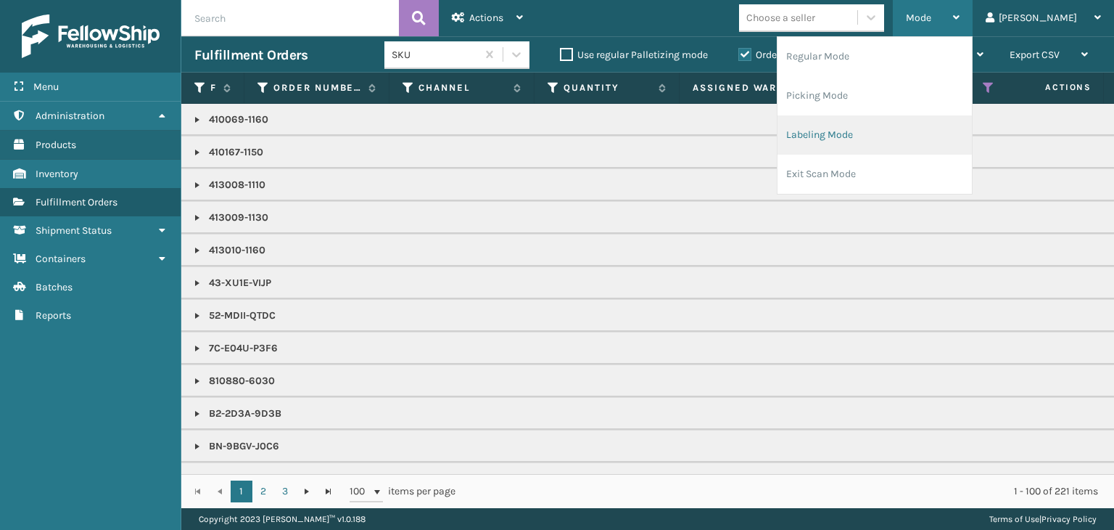
click at [957, 124] on li "Labeling Mode" at bounding box center [875, 134] width 194 height 39
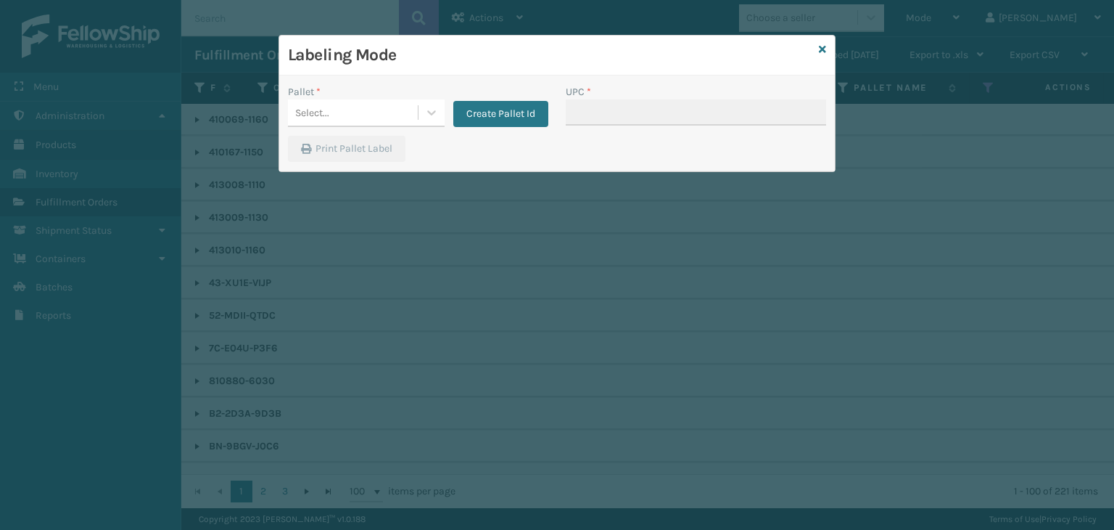
drag, startPoint x: 375, startPoint y: 96, endPoint x: 368, endPoint y: 100, distance: 8.1
click at [375, 97] on div "Pallet *" at bounding box center [366, 91] width 157 height 15
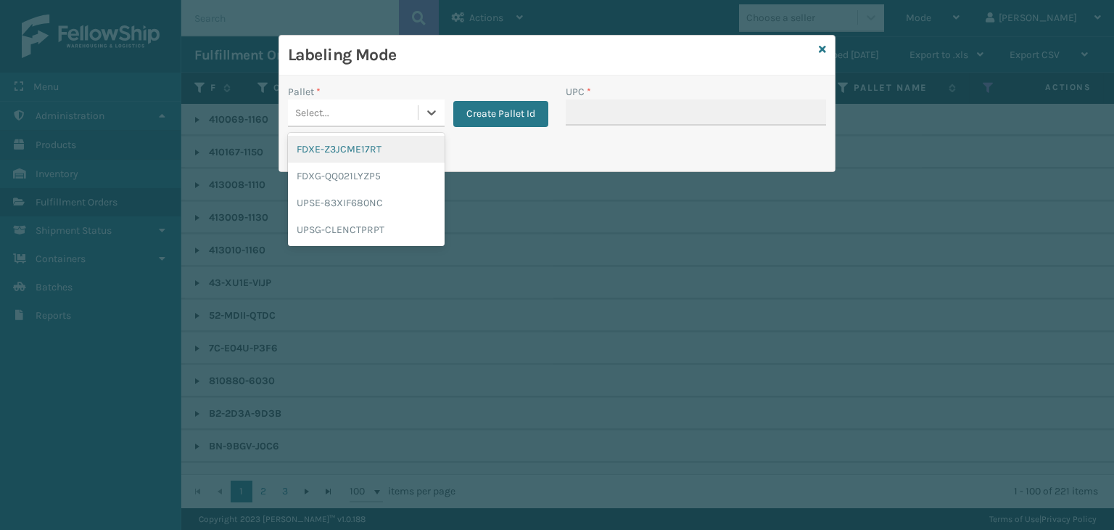
click at [354, 115] on div "Select..." at bounding box center [353, 113] width 130 height 24
click at [345, 178] on div "FDXG-QQ021LYZP5" at bounding box center [366, 175] width 157 height 27
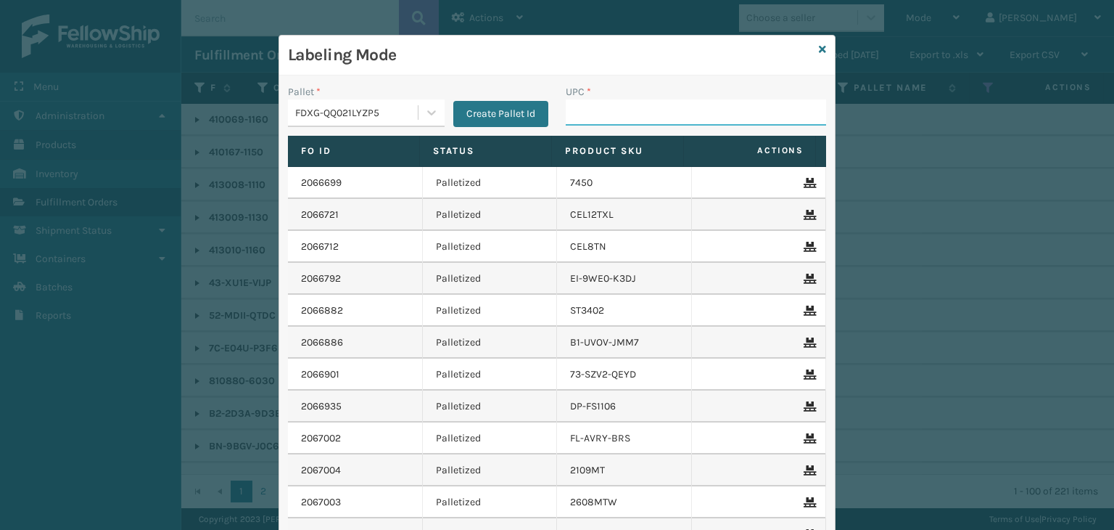
click at [728, 106] on input "UPC *" at bounding box center [696, 112] width 260 height 26
type input "840985118181"
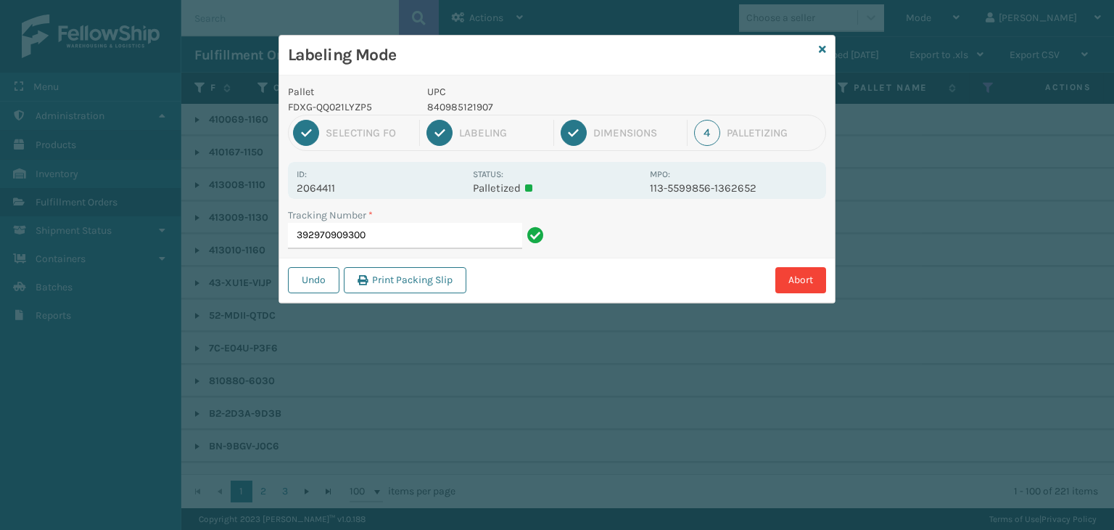
click at [458, 102] on p "840985121907" at bounding box center [534, 106] width 214 height 15
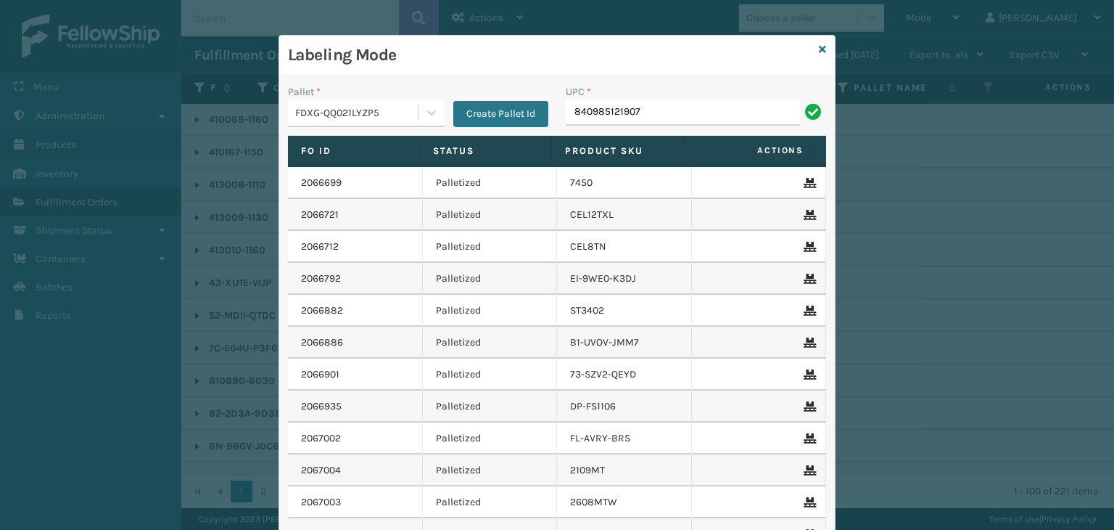
type input "840985121907"
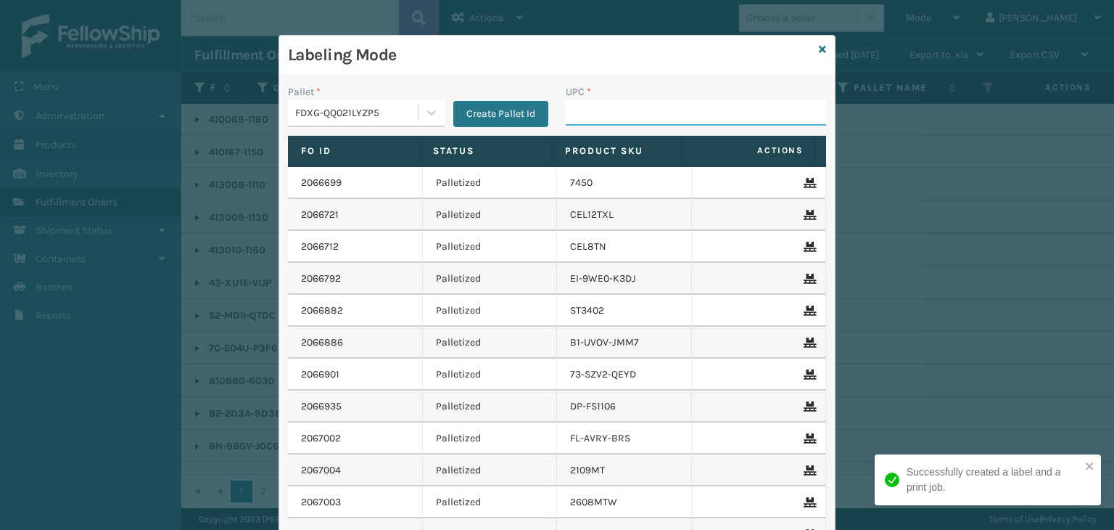
paste input "840985121907"
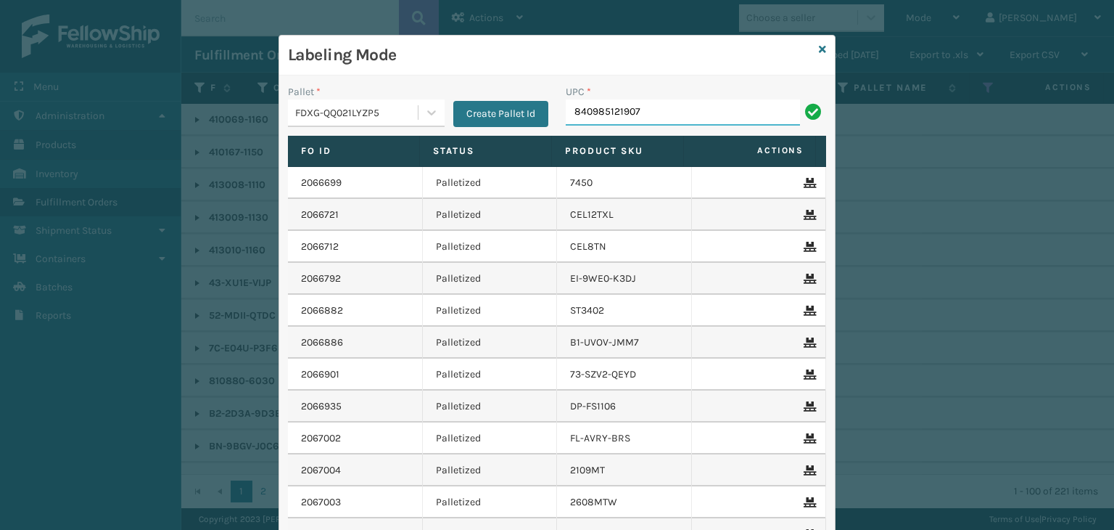
type input "840985121907"
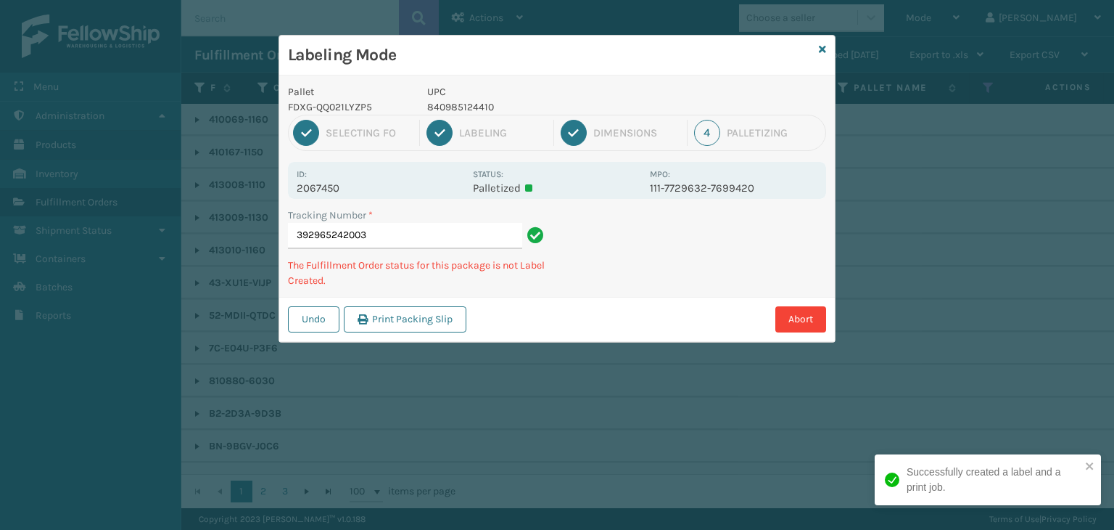
click at [468, 100] on p "840985124410" at bounding box center [534, 106] width 214 height 15
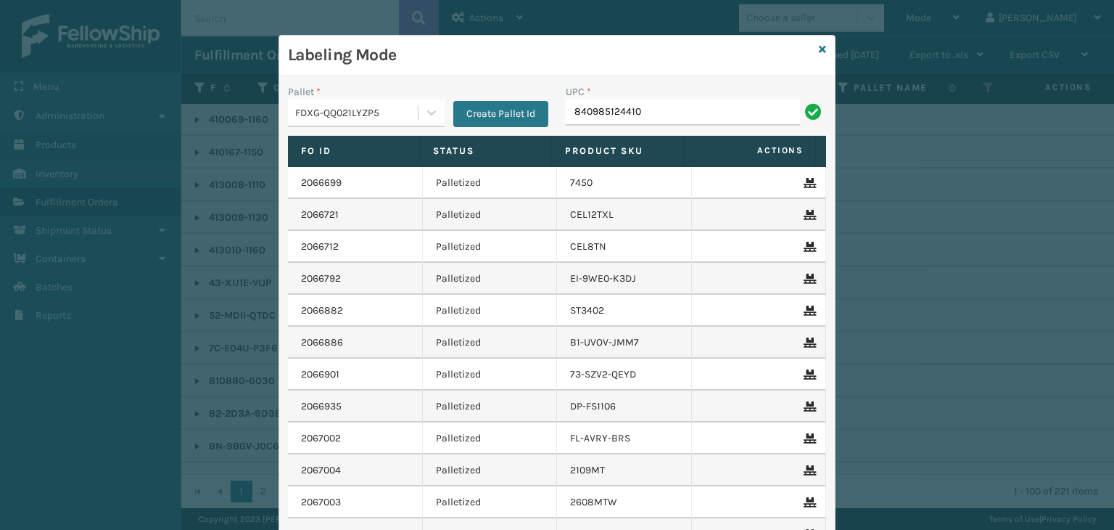
type input "840985124410"
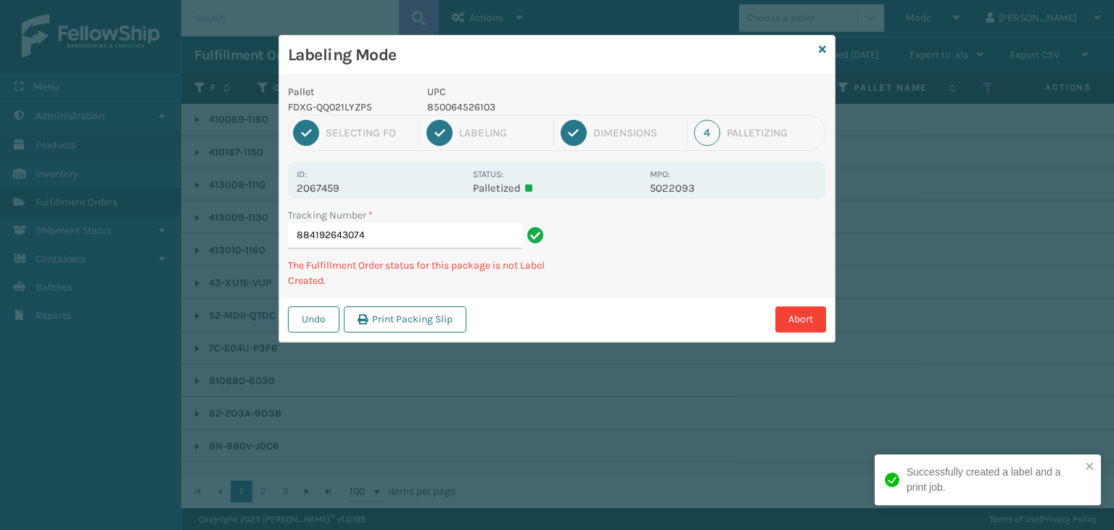
click at [495, 95] on p "UPC" at bounding box center [534, 91] width 214 height 15
click at [468, 104] on p "850064526103" at bounding box center [534, 106] width 214 height 15
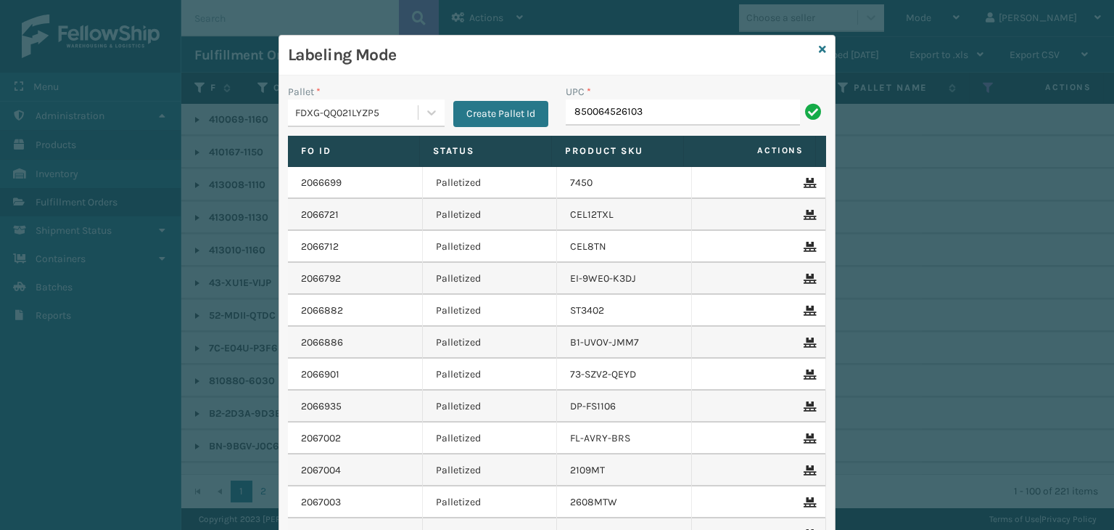
type input "850064526103"
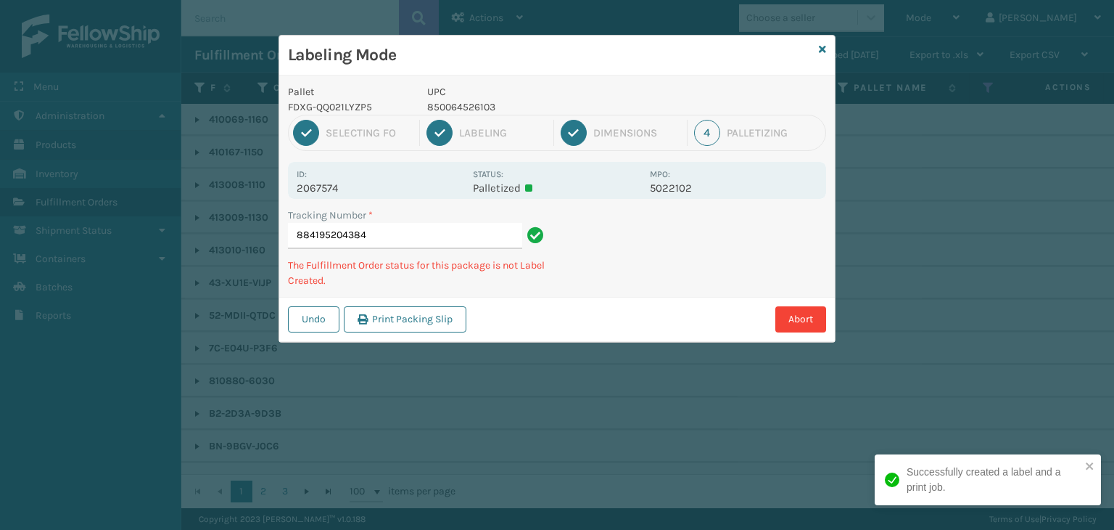
type input "884195204384850064526103"
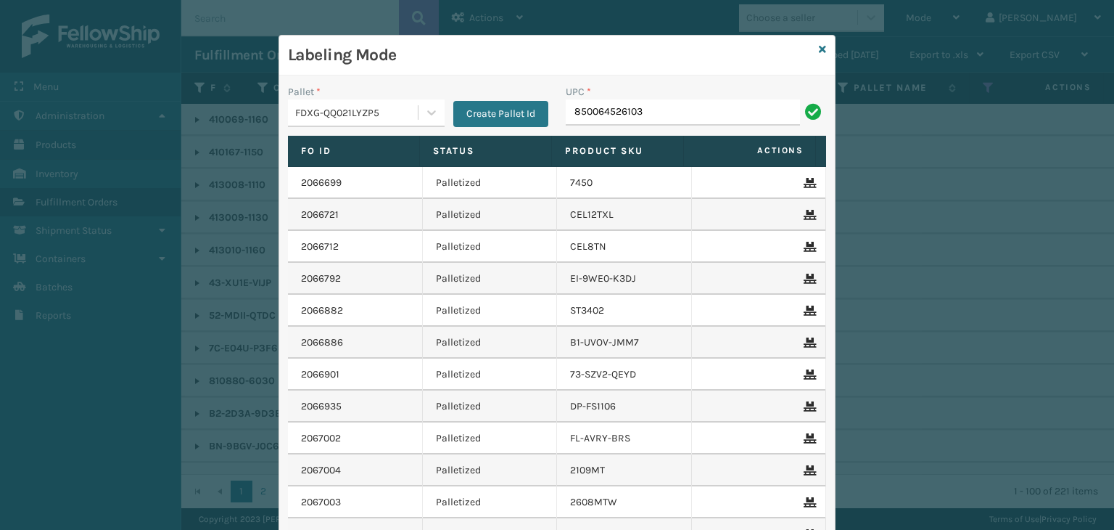
type input "850064526103"
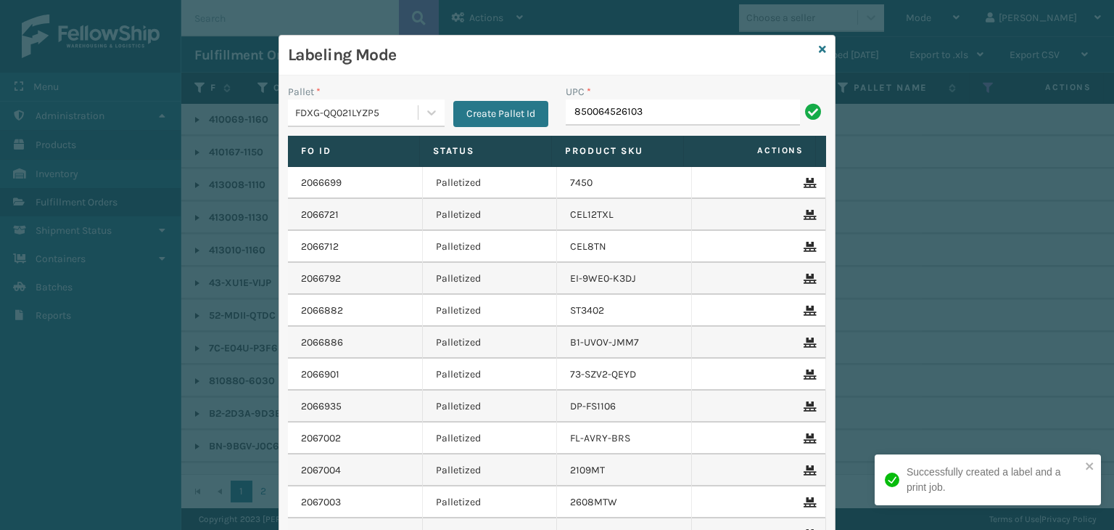
type input "850064526103"
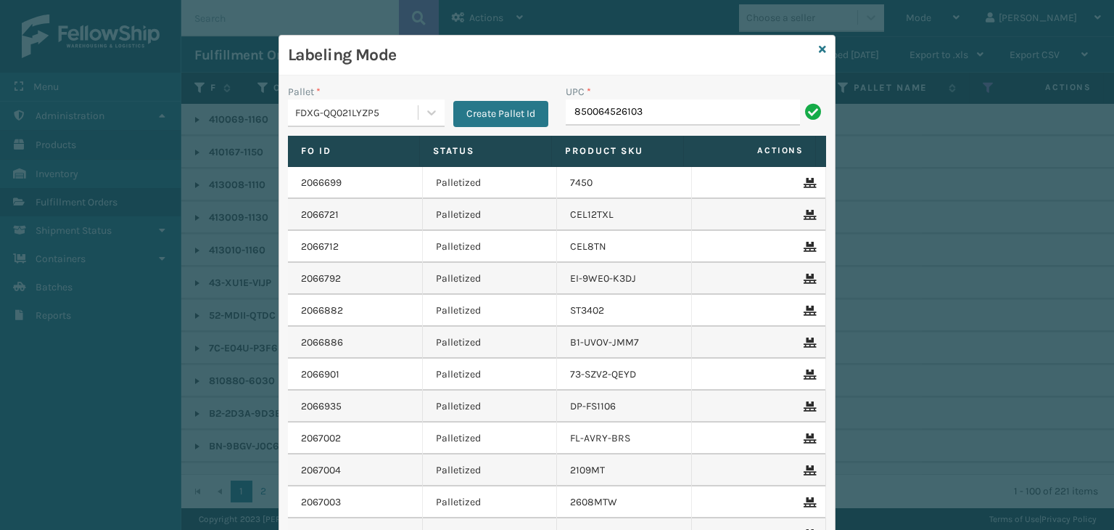
type input "850064526103"
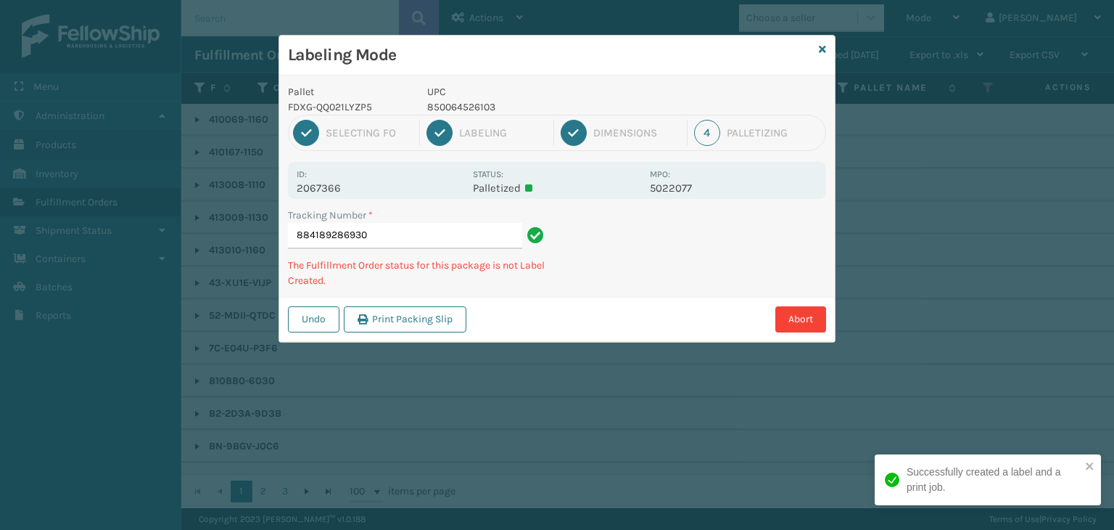
type input "884189286930850064526103"
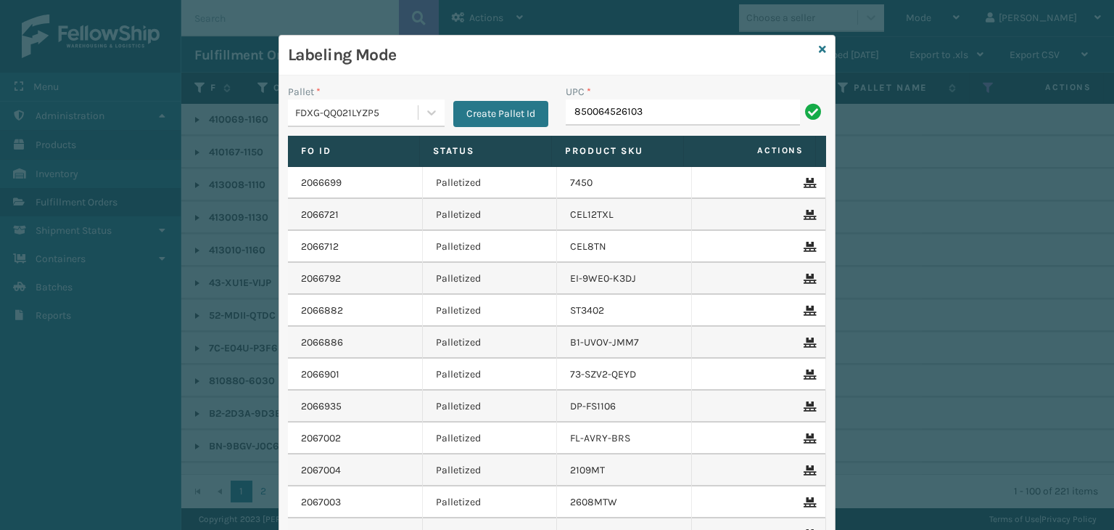
type input "850064526103"
type input "858100007630"
type input "854403007438"
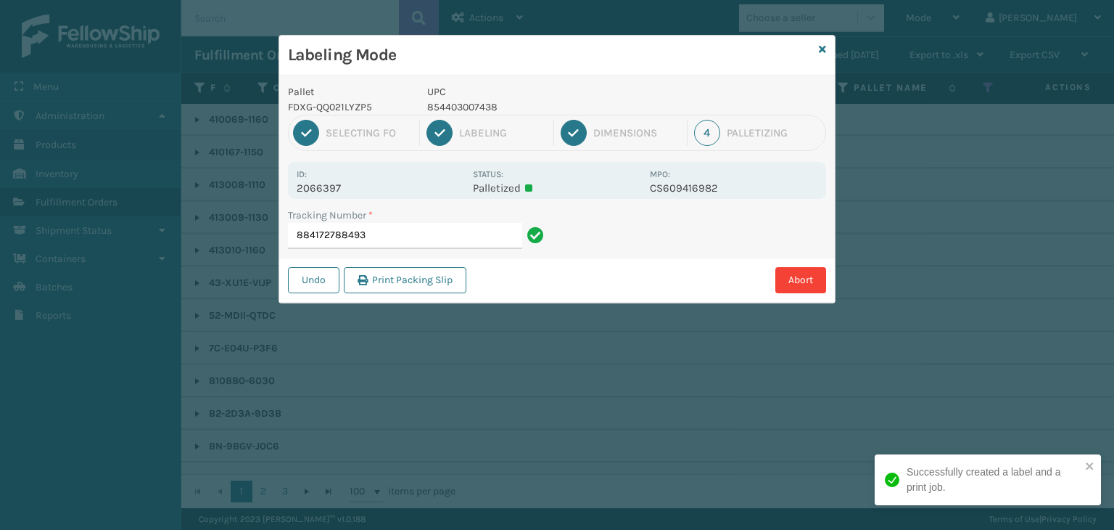
click at [474, 102] on p "854403007438" at bounding box center [534, 106] width 214 height 15
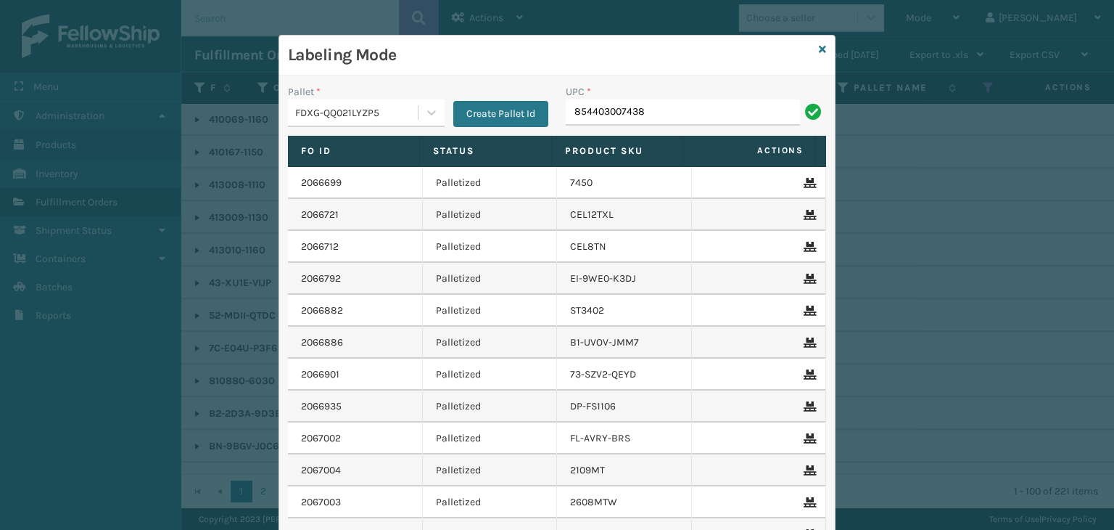
type input "854403007438"
paste input "854403007438"
type input "854403007438"
type input "854403007421"
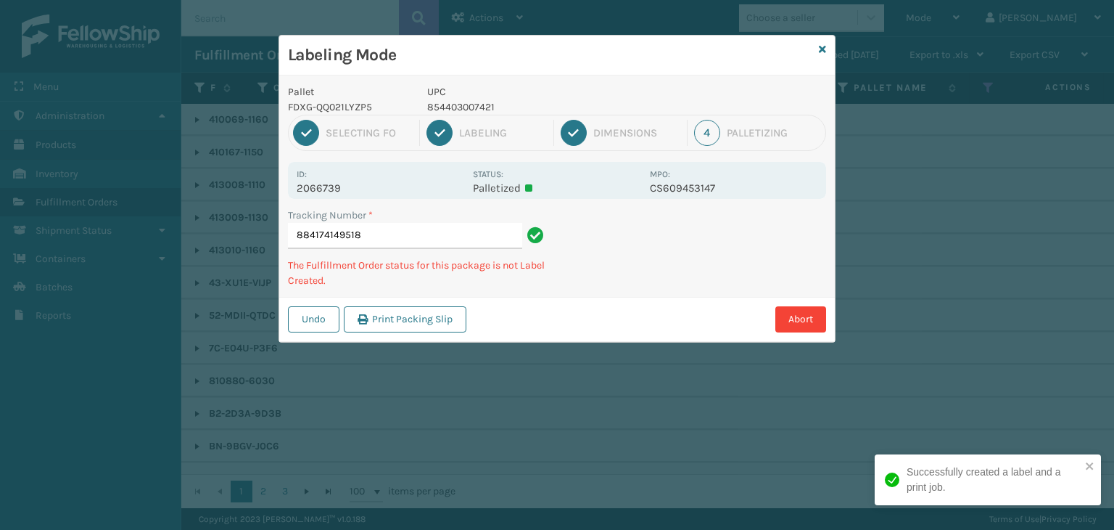
click at [450, 107] on p "854403007421" at bounding box center [534, 106] width 214 height 15
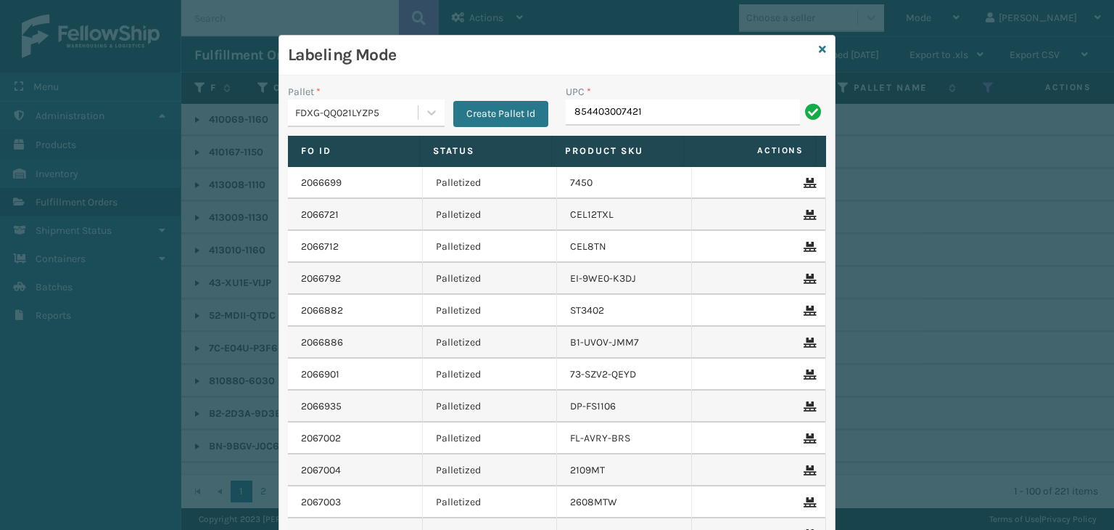
type input "854403007421"
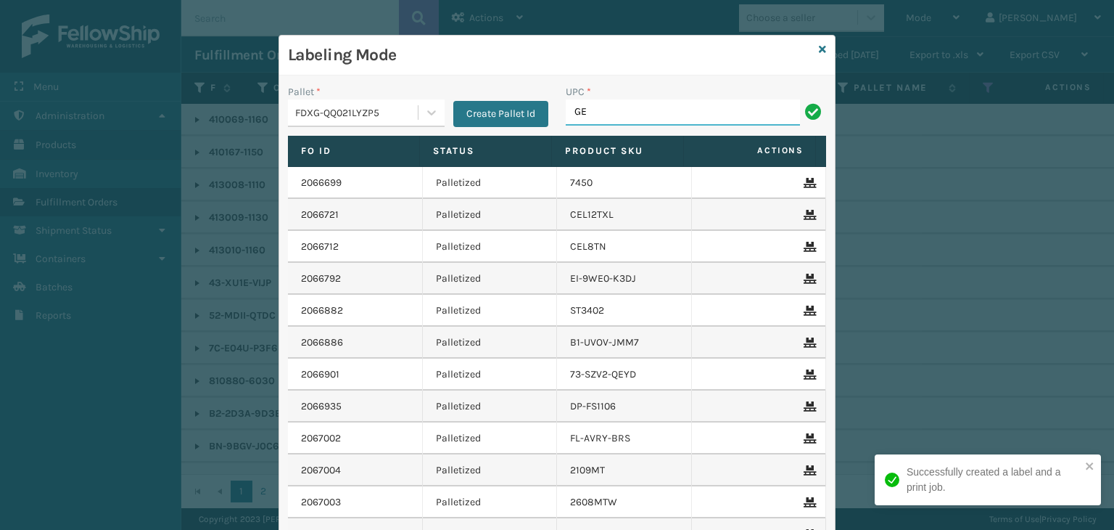
type input "GEN"
type input "810"
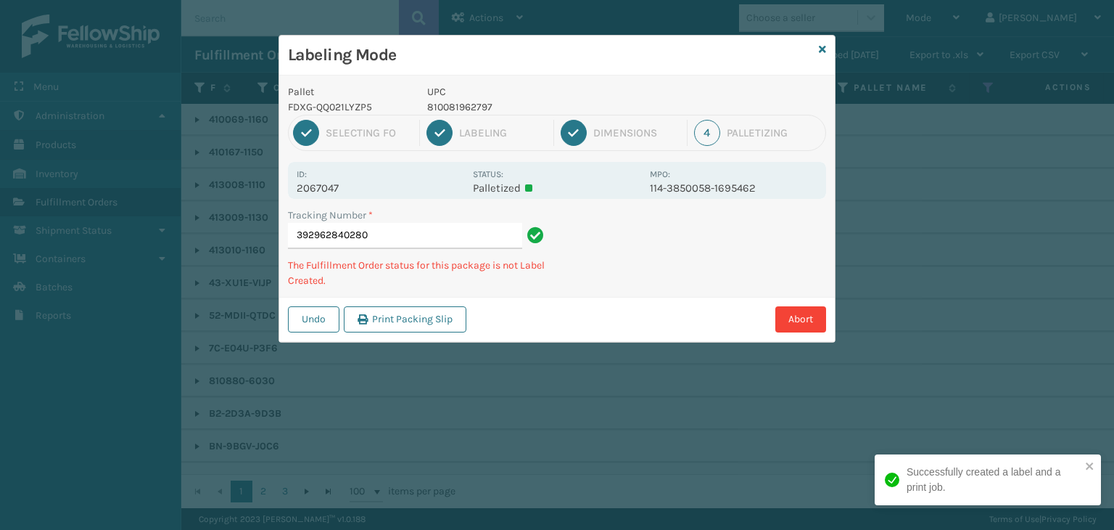
click at [469, 102] on p "810081962797" at bounding box center [534, 106] width 214 height 15
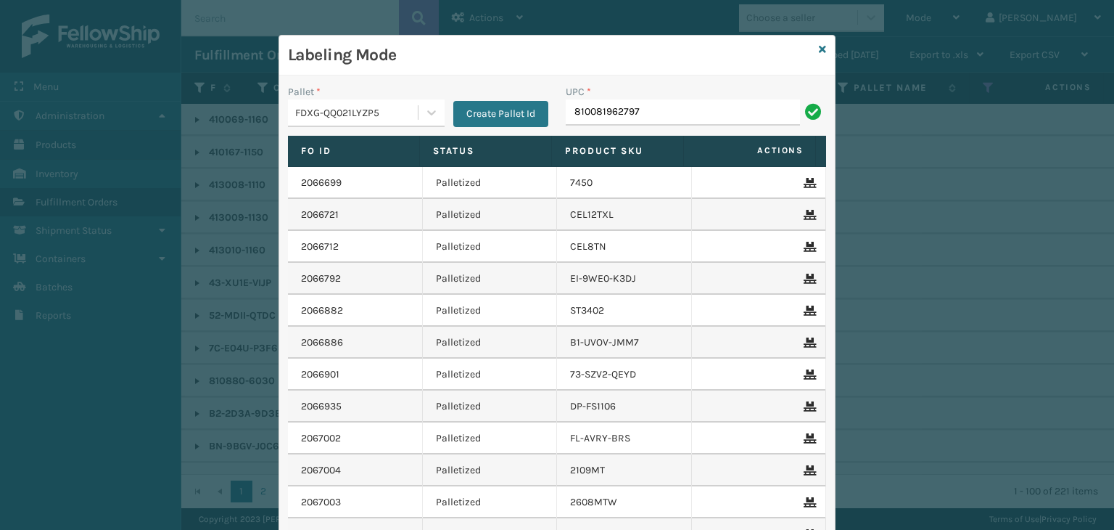
type input "810081962797"
type input "8100819"
type input "81"
click at [819, 49] on icon at bounding box center [822, 49] width 7 height 10
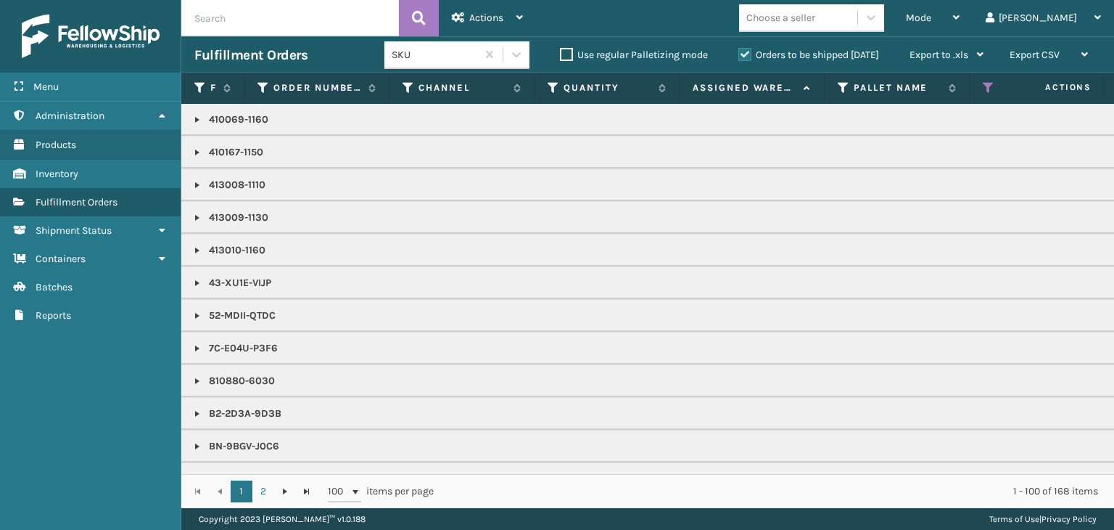
click at [815, 22] on div "Choose a seller" at bounding box center [780, 17] width 69 height 15
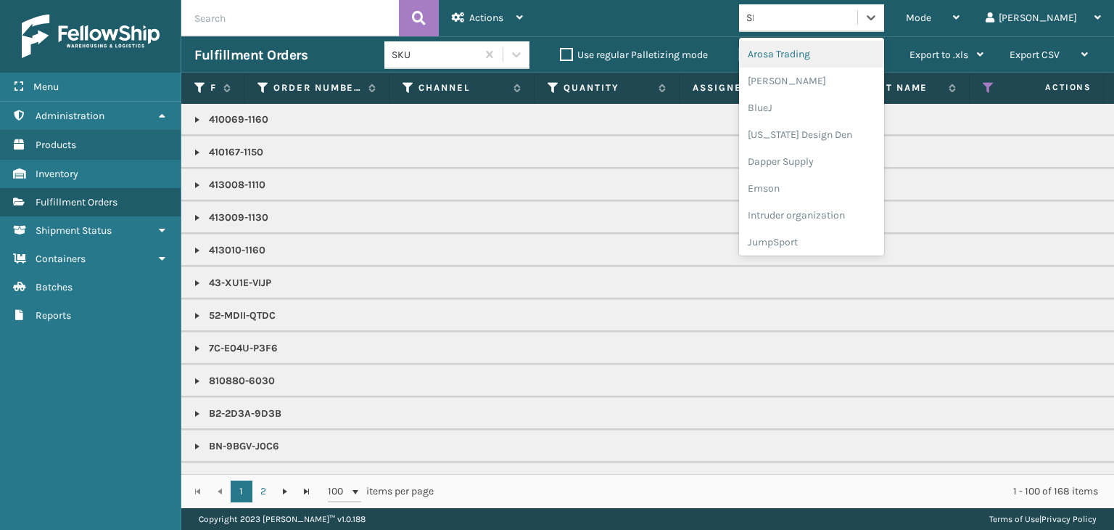
type input "SLE"
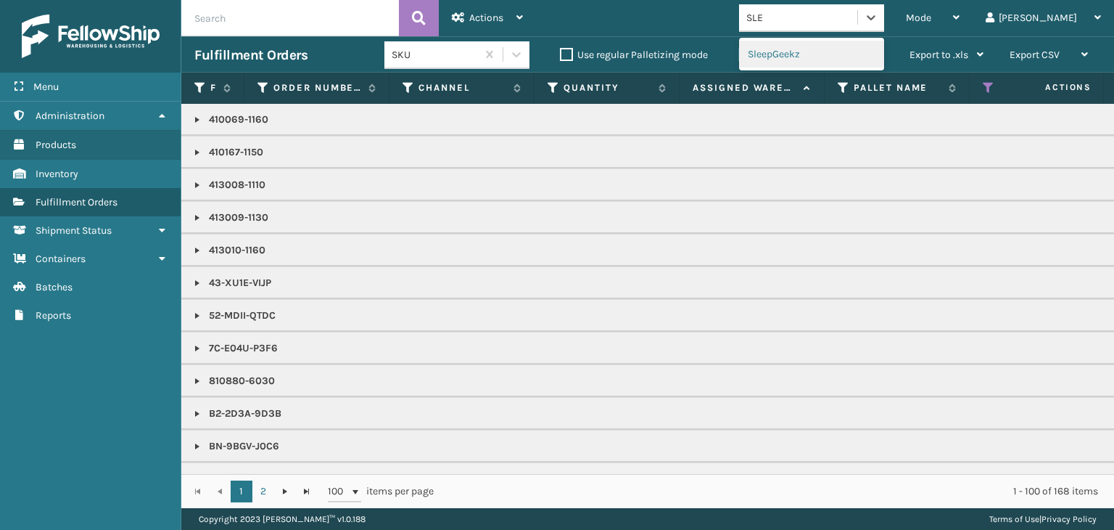
click at [829, 56] on div "SleepGeekz" at bounding box center [811, 54] width 145 height 27
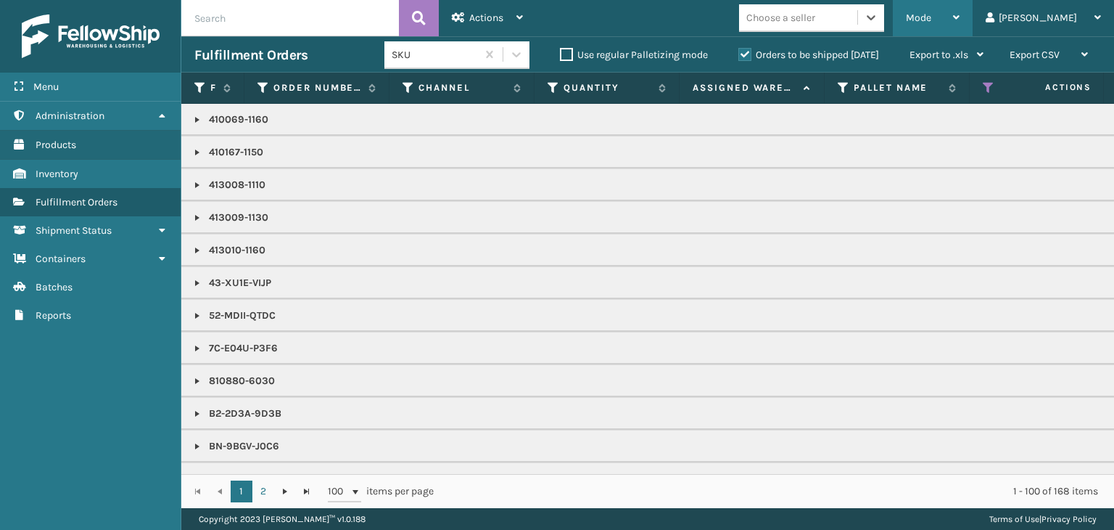
click at [931, 22] on span "Mode" at bounding box center [918, 18] width 25 height 12
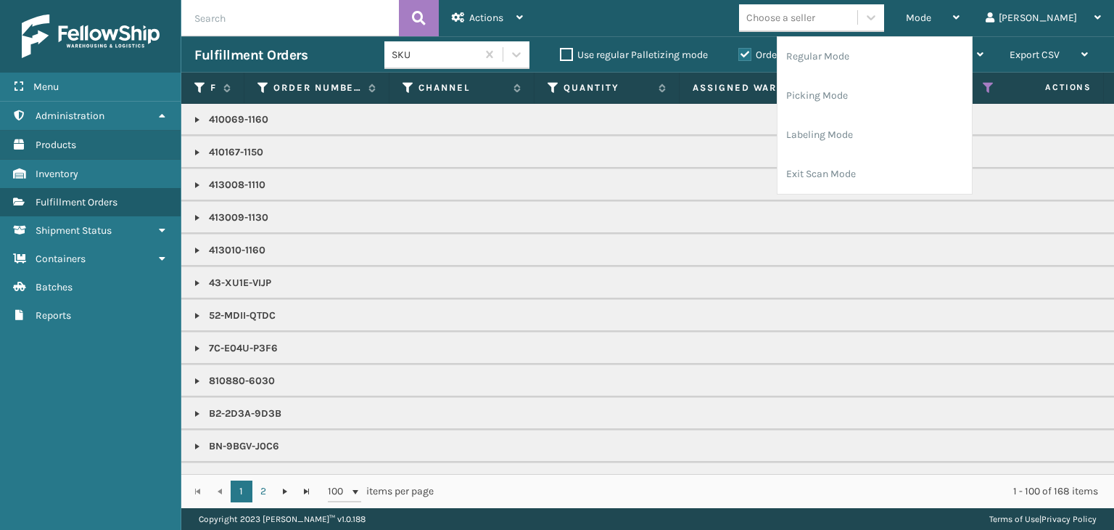
click at [857, 16] on div "Choose a seller" at bounding box center [798, 18] width 118 height 24
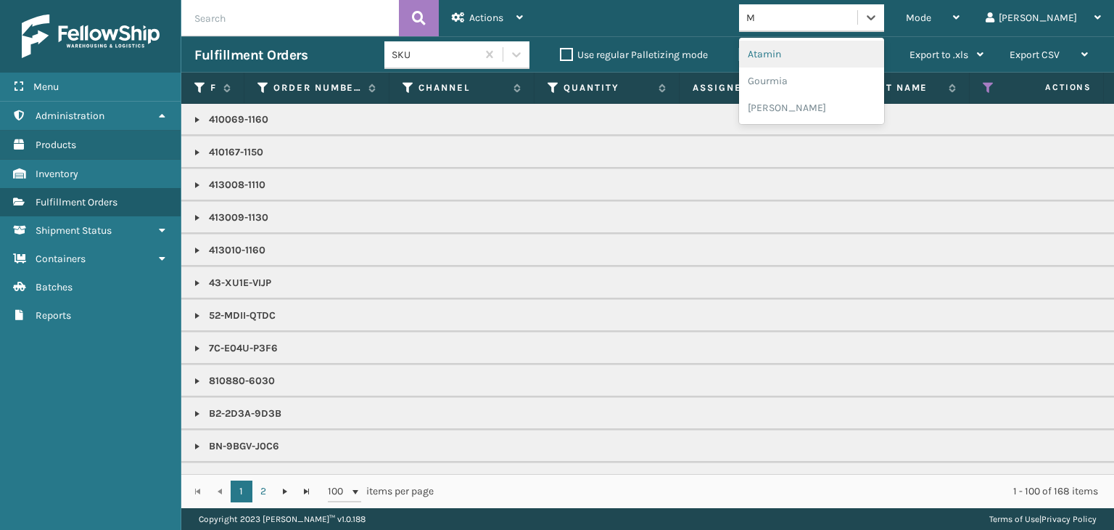
type input "MI"
click at [855, 132] on div "[PERSON_NAME] Brands" at bounding box center [811, 134] width 145 height 27
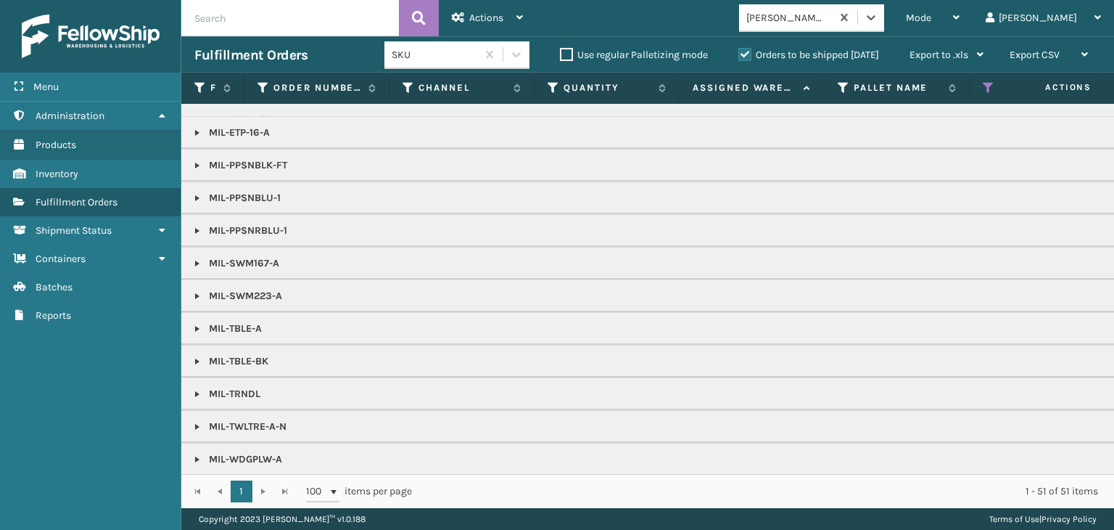
scroll to position [30, 0]
click at [199, 452] on link at bounding box center [197, 458] width 12 height 12
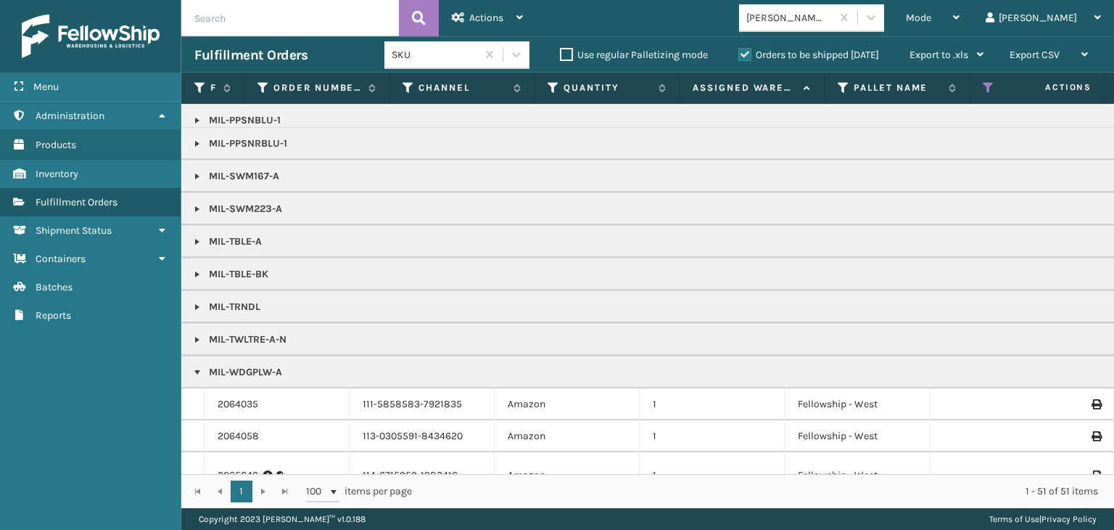
scroll to position [247, 0]
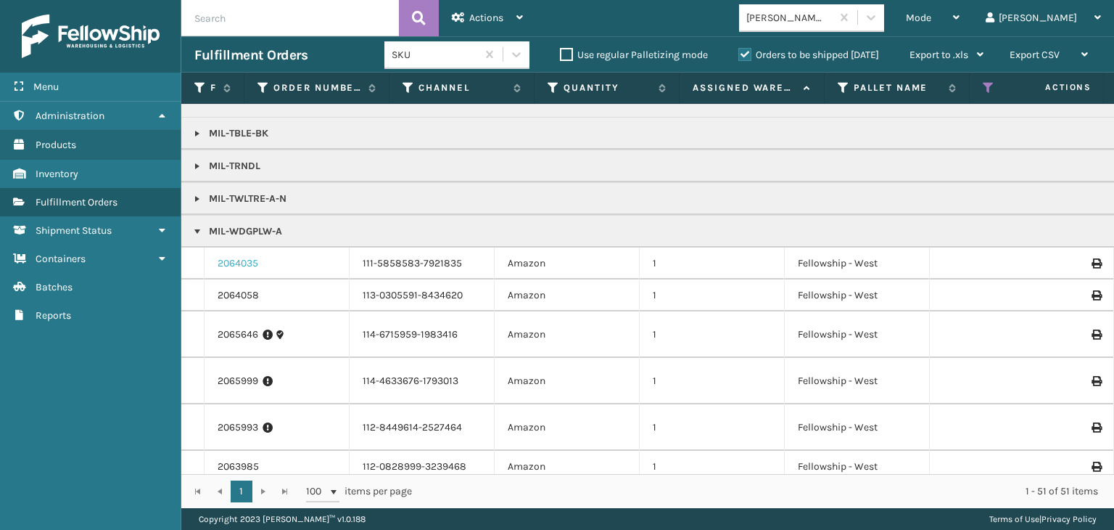
click at [236, 262] on link "2064035" at bounding box center [238, 263] width 41 height 15
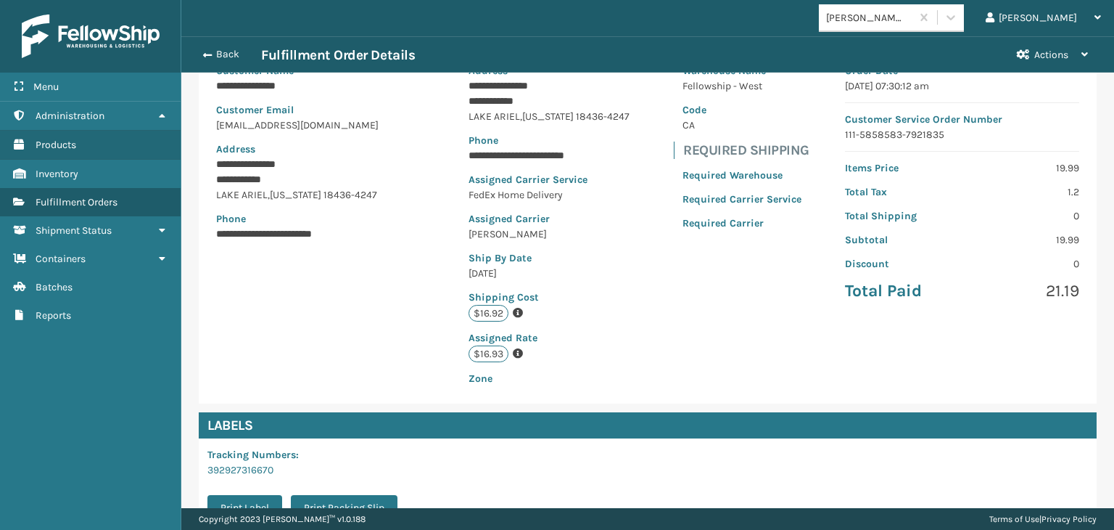
scroll to position [326, 0]
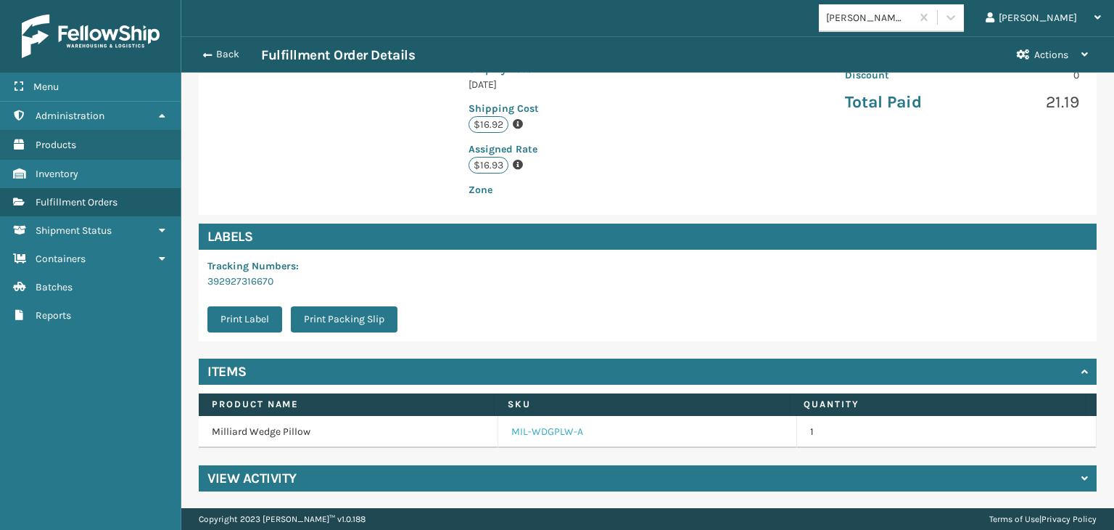
click at [552, 433] on link "MIL-WDGPLW-A" at bounding box center [547, 431] width 72 height 15
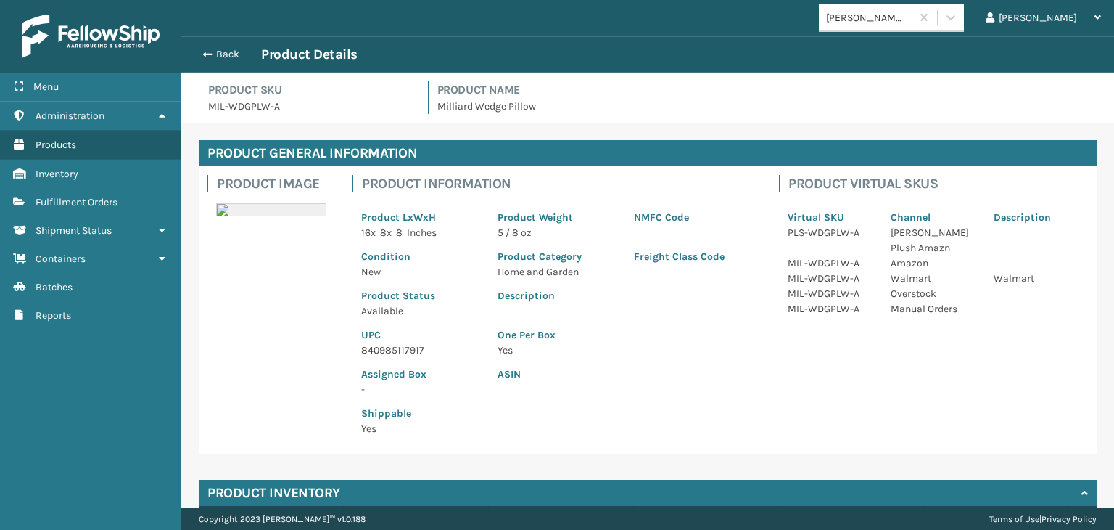
drag, startPoint x: 398, startPoint y: 337, endPoint x: 403, endPoint y: 348, distance: 12.3
click at [402, 343] on div "UPC 840985117917" at bounding box center [421, 337] width 136 height 39
click at [403, 348] on p "840985117917" at bounding box center [420, 349] width 119 height 15
click at [218, 52] on button "Back" at bounding box center [227, 54] width 67 height 13
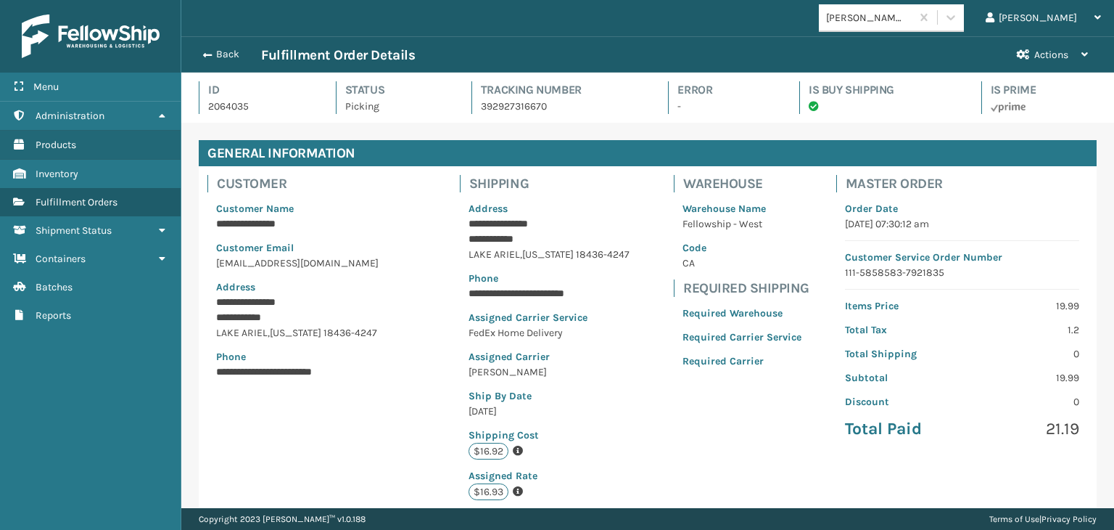
scroll to position [35, 932]
click at [218, 52] on button "Back" at bounding box center [227, 54] width 67 height 13
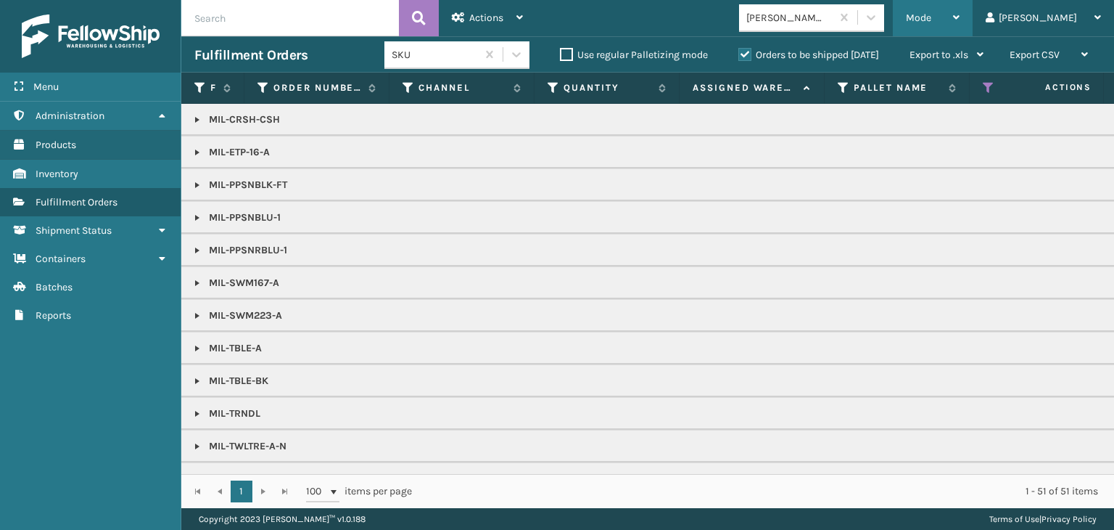
click at [931, 15] on span "Mode" at bounding box center [918, 18] width 25 height 12
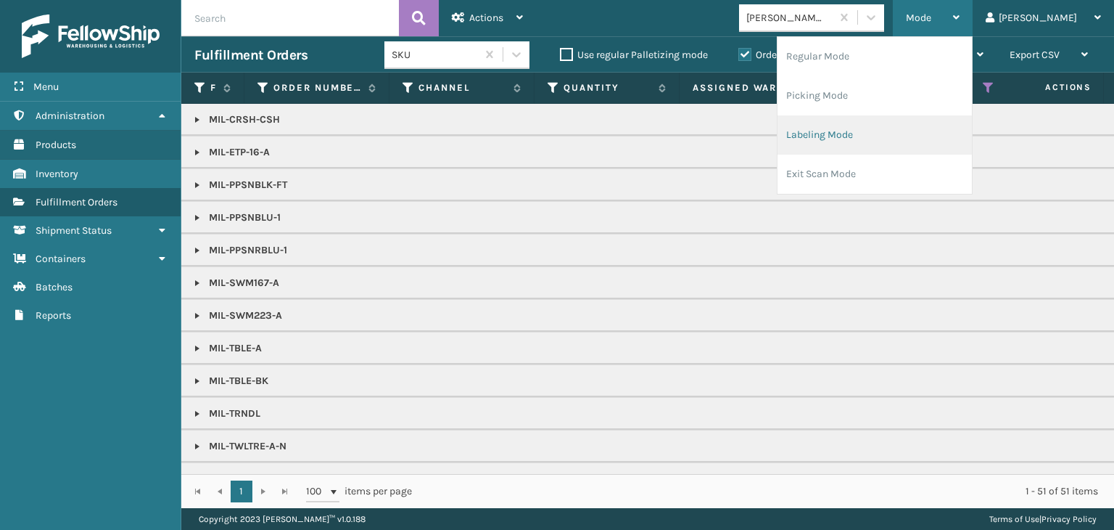
click at [886, 141] on li "Labeling Mode" at bounding box center [875, 134] width 194 height 39
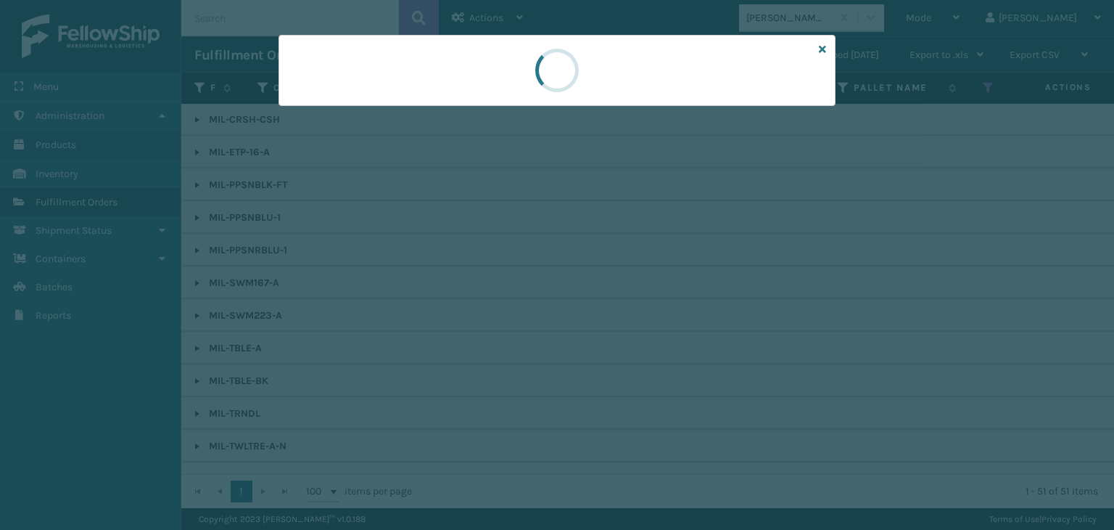
click at [361, 106] on div at bounding box center [557, 265] width 1114 height 530
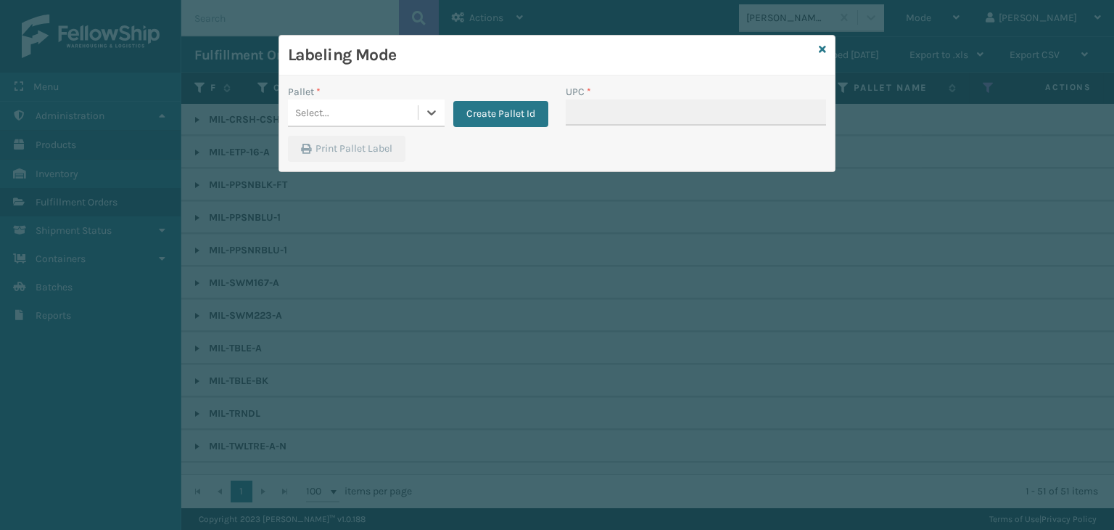
click at [361, 106] on div "Select..." at bounding box center [353, 113] width 130 height 24
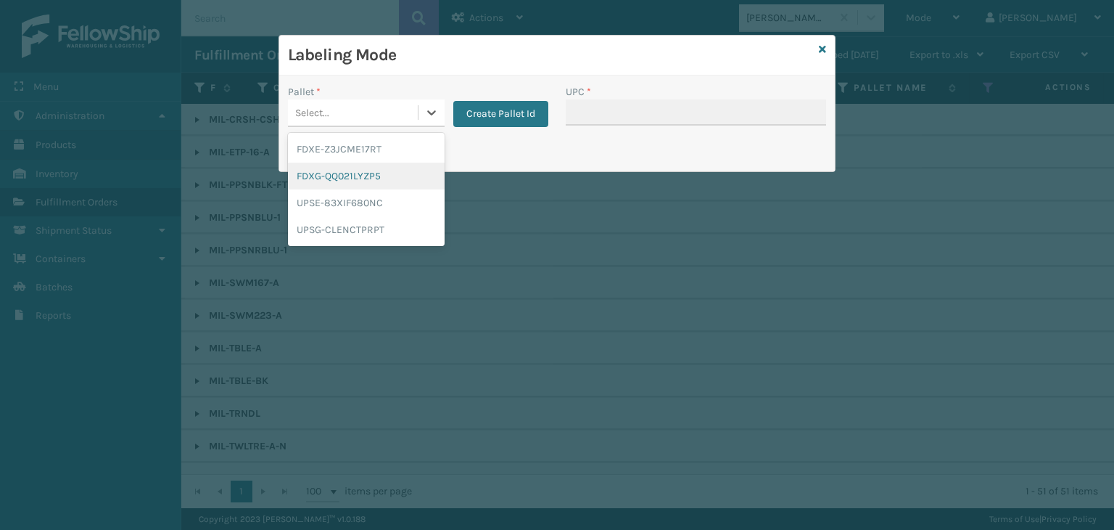
click at [365, 173] on div "FDXG-QQ021LYZP5" at bounding box center [366, 175] width 157 height 27
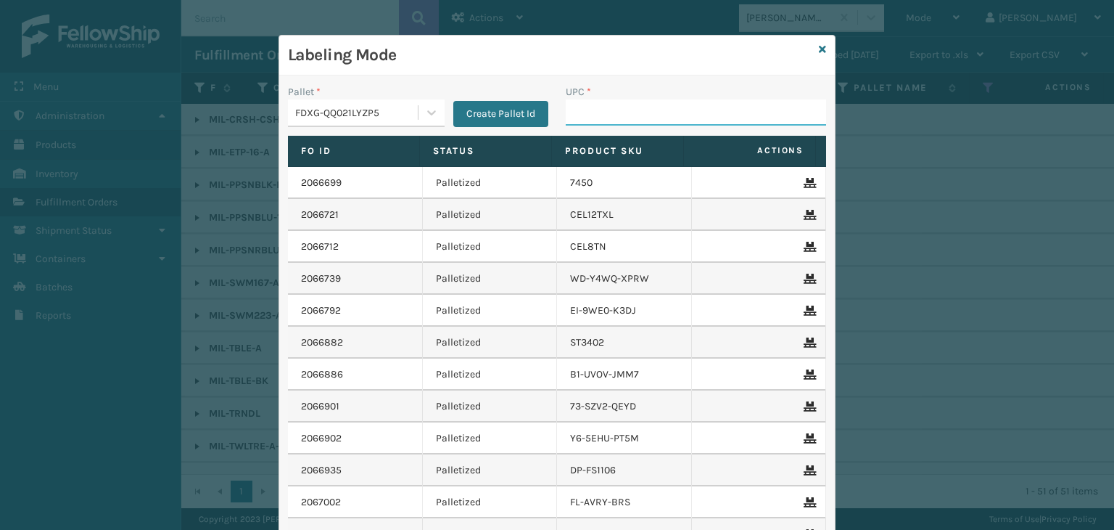
click at [609, 114] on input "UPC *" at bounding box center [696, 112] width 260 height 26
paste input "840985117917"
type input "840985117917"
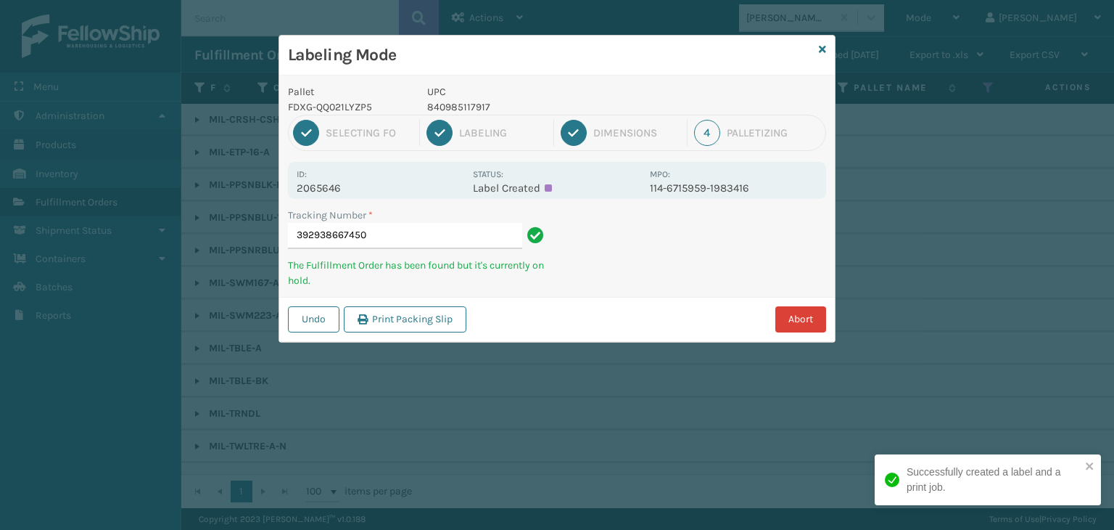
click at [788, 307] on button "Abort" at bounding box center [800, 319] width 51 height 26
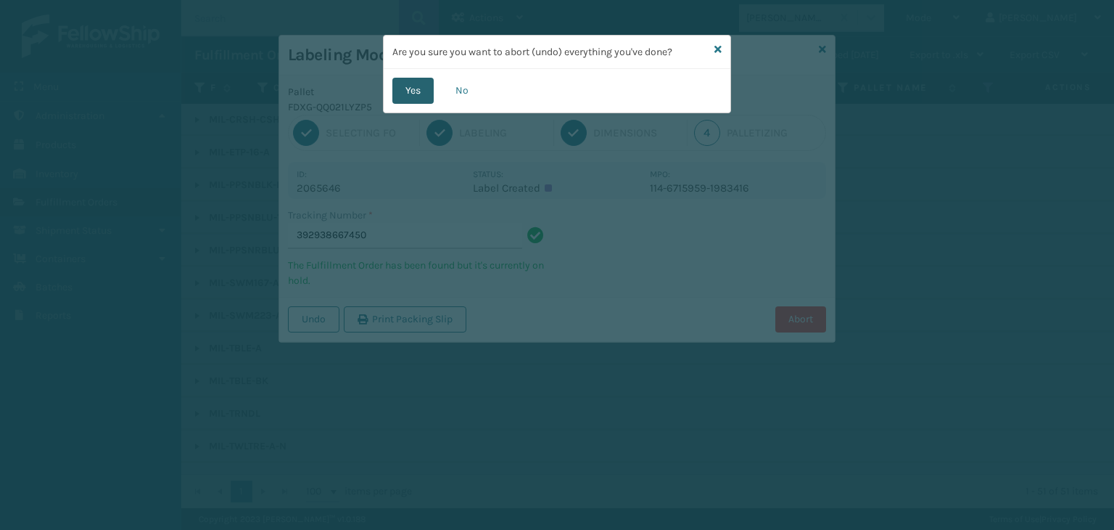
click at [412, 91] on button "Yes" at bounding box center [412, 91] width 41 height 26
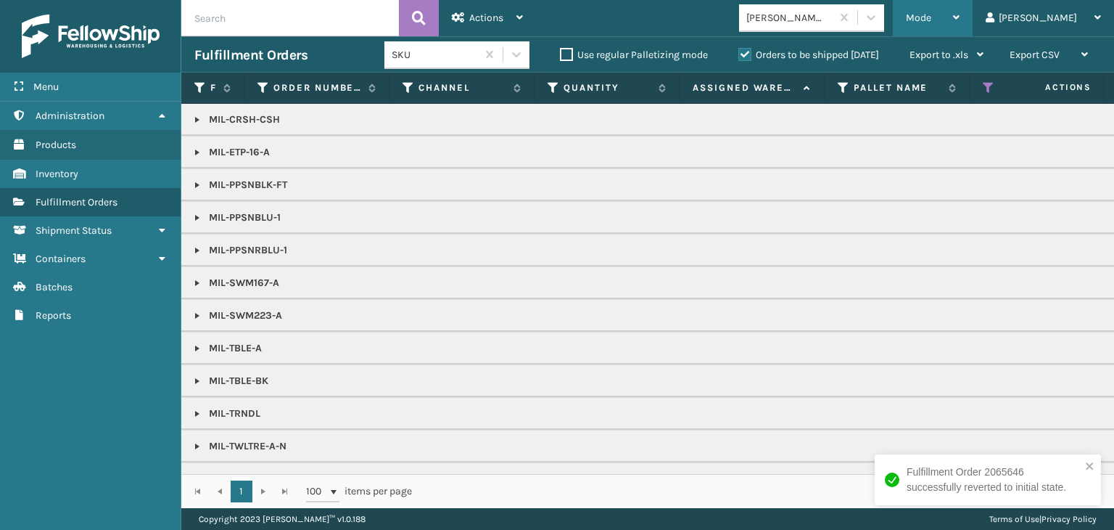
click at [931, 18] on span "Mode" at bounding box center [918, 18] width 25 height 12
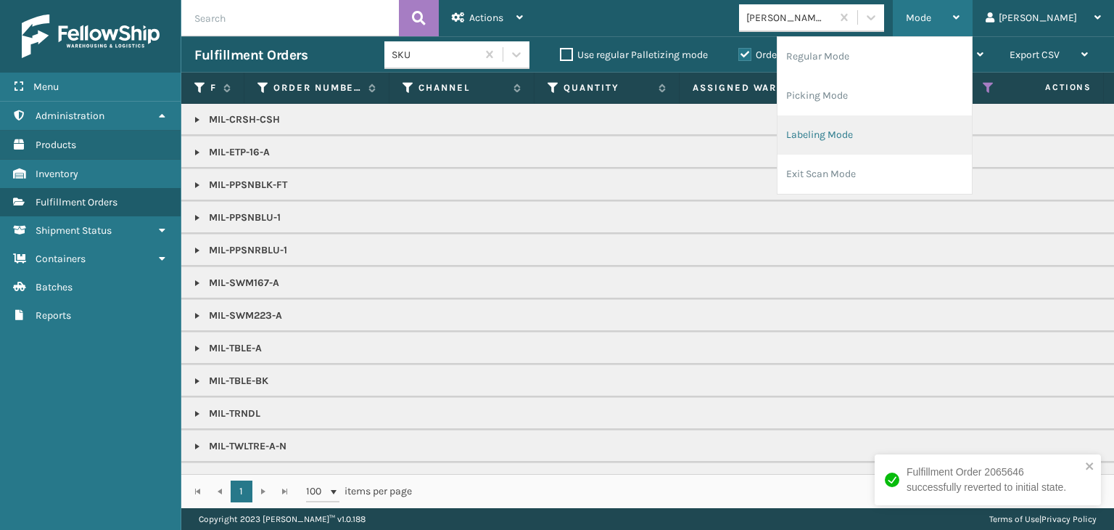
click at [876, 144] on li "Labeling Mode" at bounding box center [875, 134] width 194 height 39
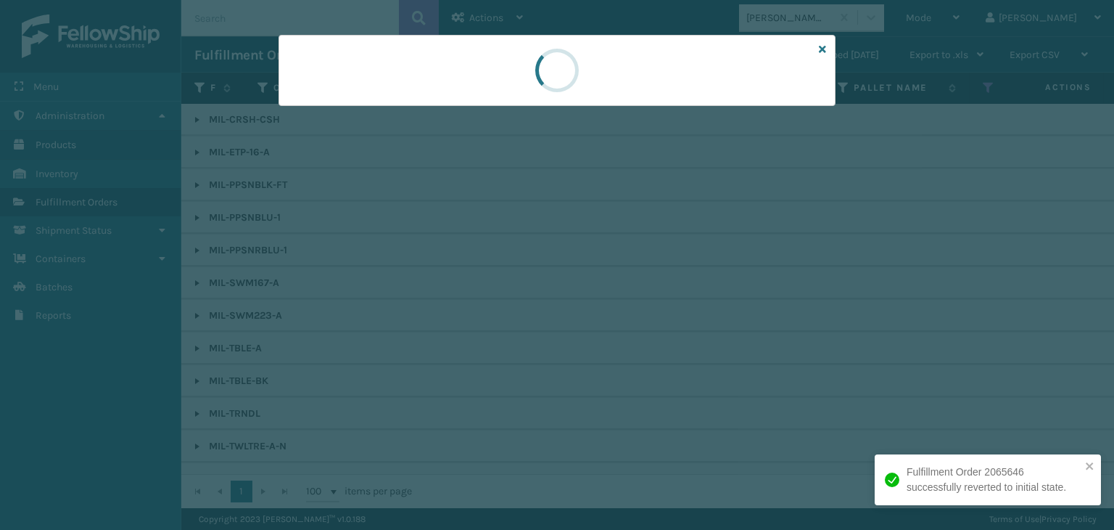
click at [369, 114] on div at bounding box center [557, 265] width 1114 height 530
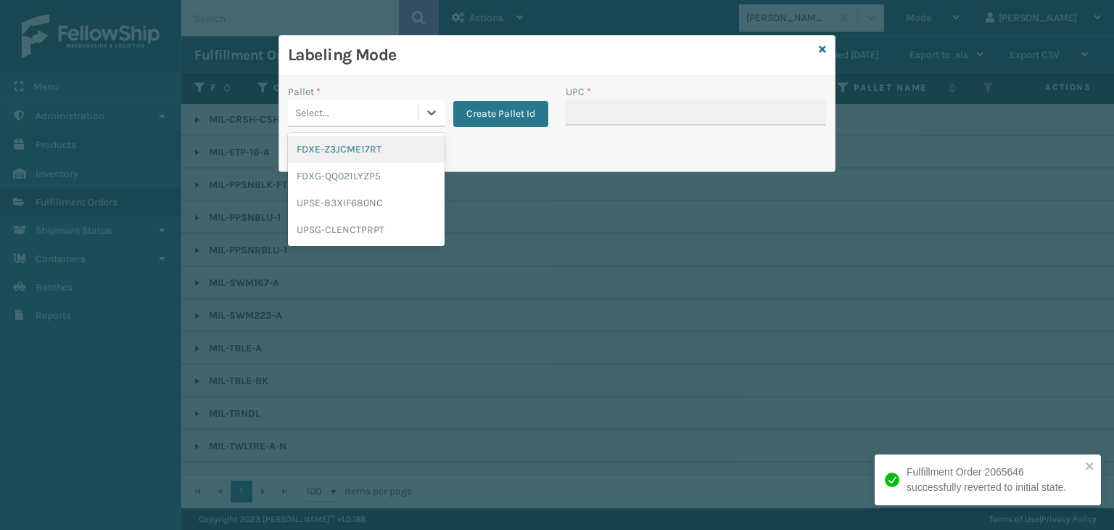
click at [368, 104] on div "Select..." at bounding box center [353, 113] width 130 height 24
click at [350, 171] on div "FDXG-QQ021LYZP5" at bounding box center [366, 175] width 157 height 27
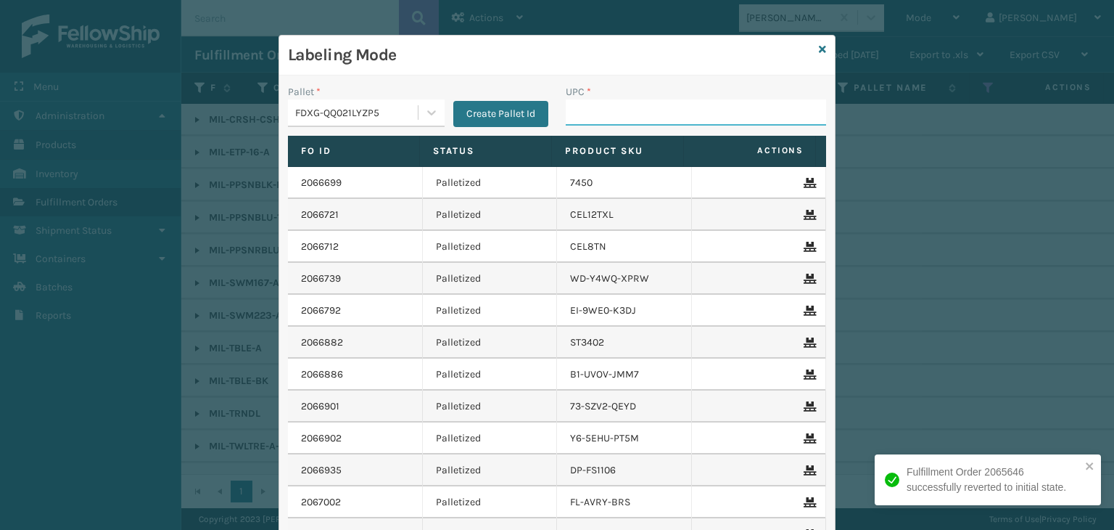
click at [580, 116] on input "UPC *" at bounding box center [696, 112] width 260 height 26
paste input "840985117917"
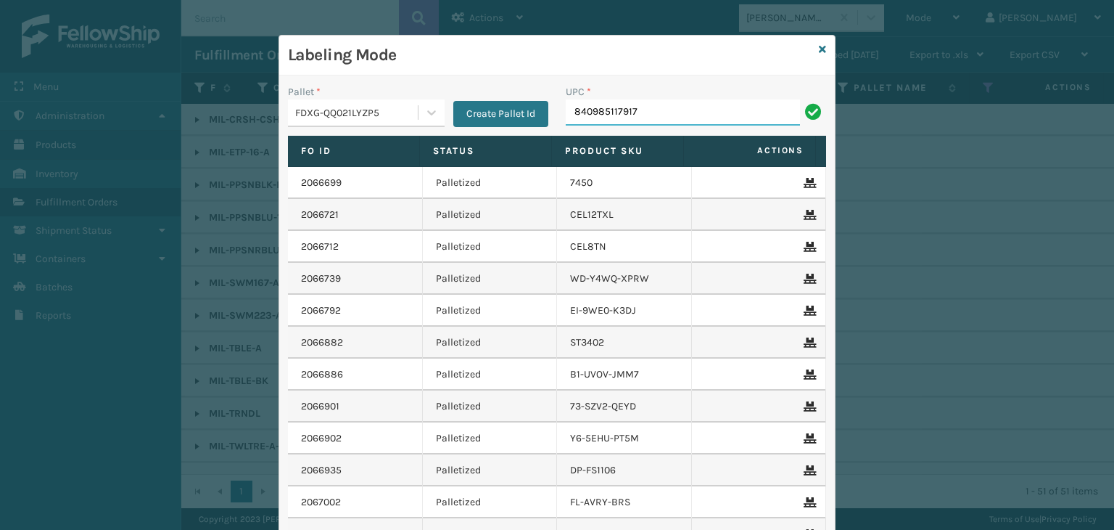
type input "840985117917"
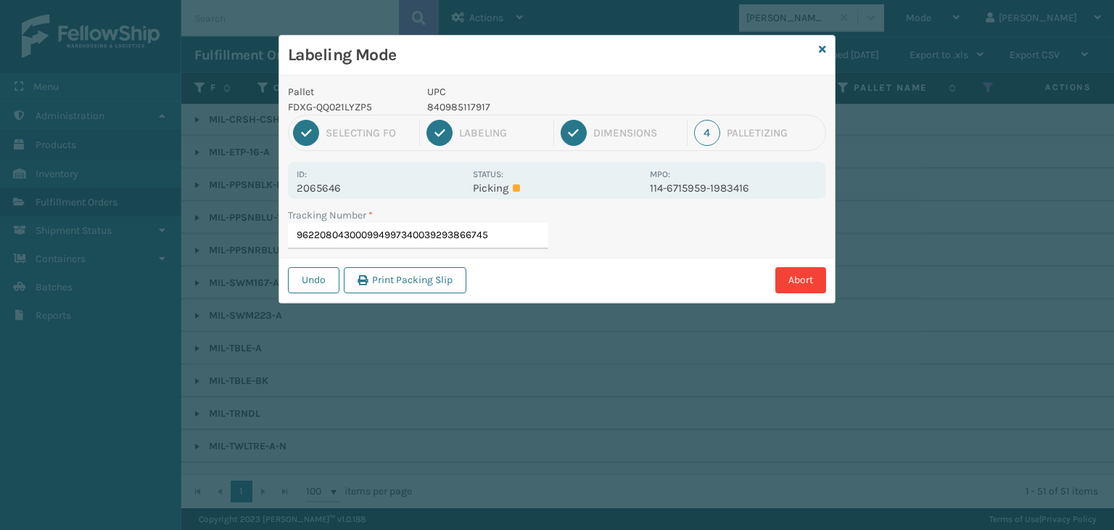
type input "9622080430009949973400392938667450"
drag, startPoint x: 508, startPoint y: 230, endPoint x: 73, endPoint y: 190, distance: 437.0
click at [50, 189] on div "Labeling Mode Pallet FDXG-QQ021LYZP5 UPC 840985117917 1 Selecting FO 2 Labeling…" at bounding box center [557, 265] width 1114 height 530
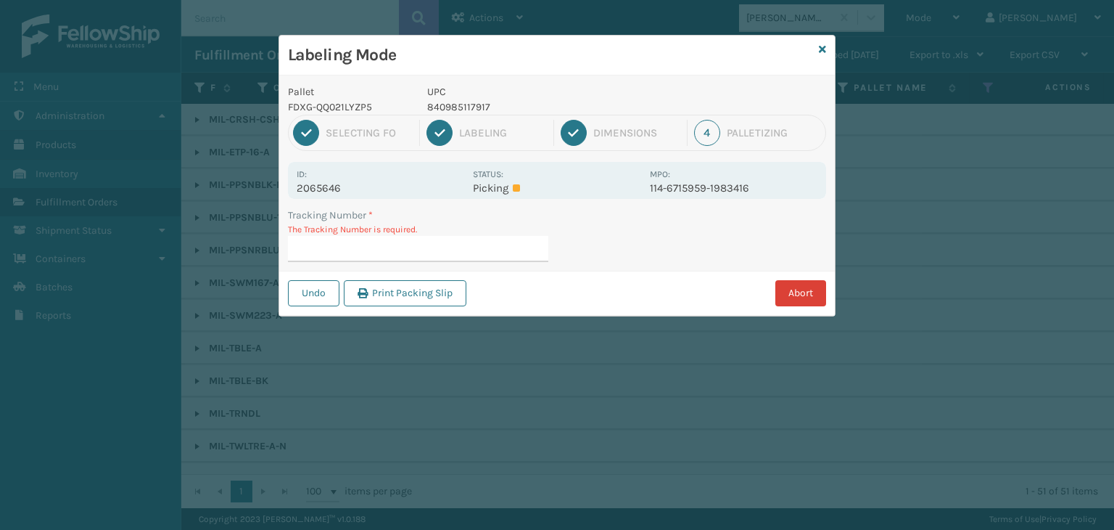
click at [804, 287] on button "Abort" at bounding box center [800, 293] width 51 height 26
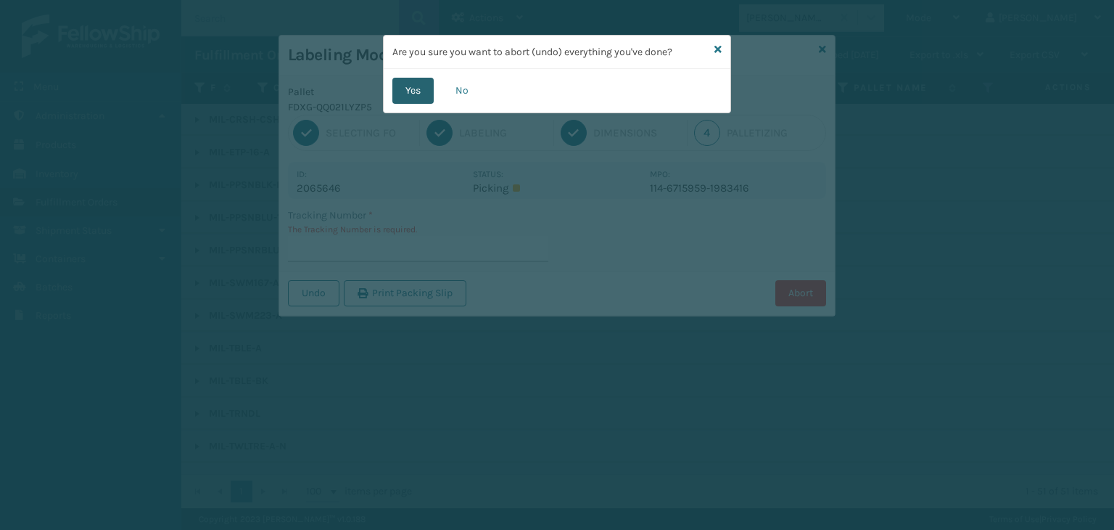
click at [406, 94] on button "Yes" at bounding box center [412, 91] width 41 height 26
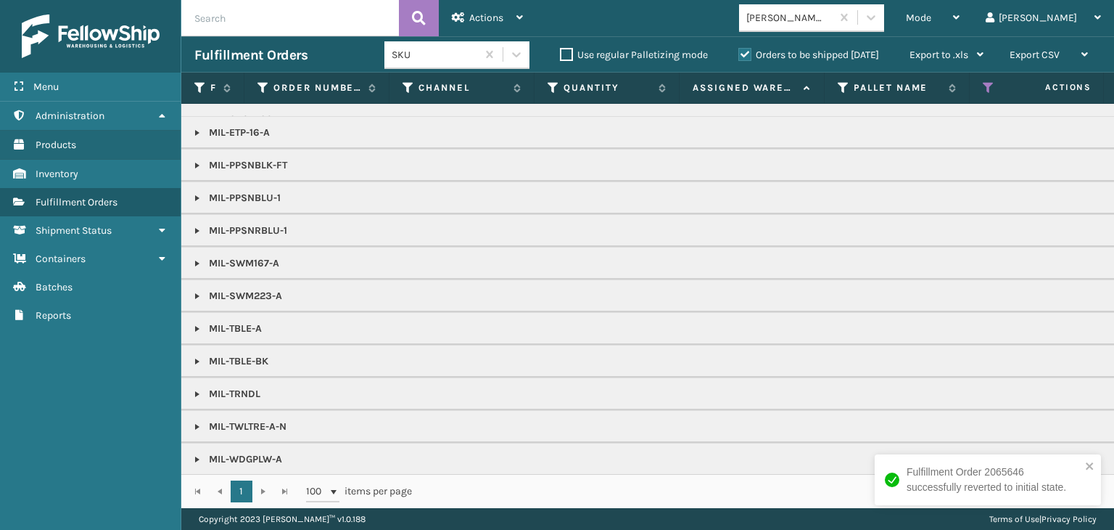
scroll to position [30, 0]
click at [197, 452] on link at bounding box center [197, 458] width 12 height 12
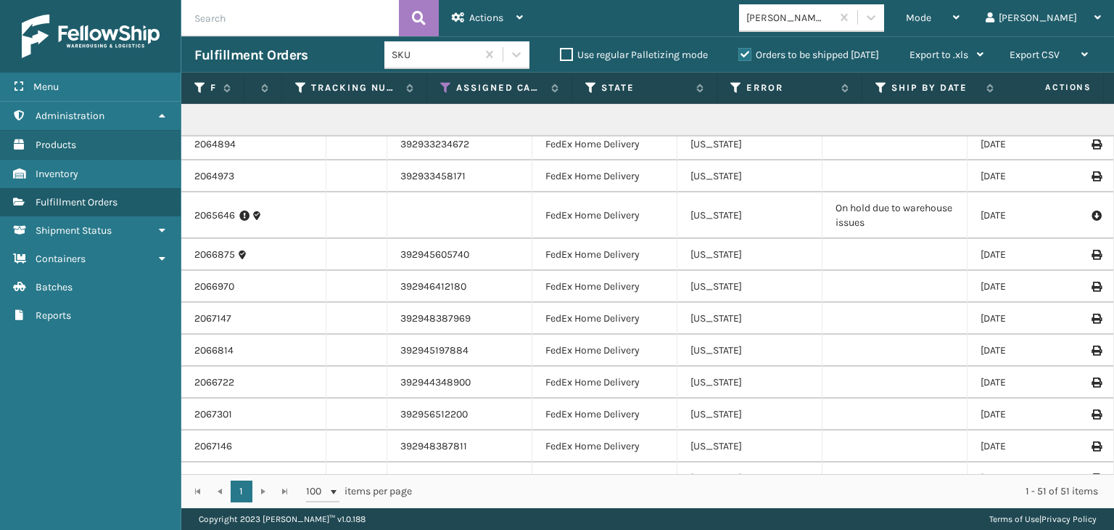
scroll to position [555, 833]
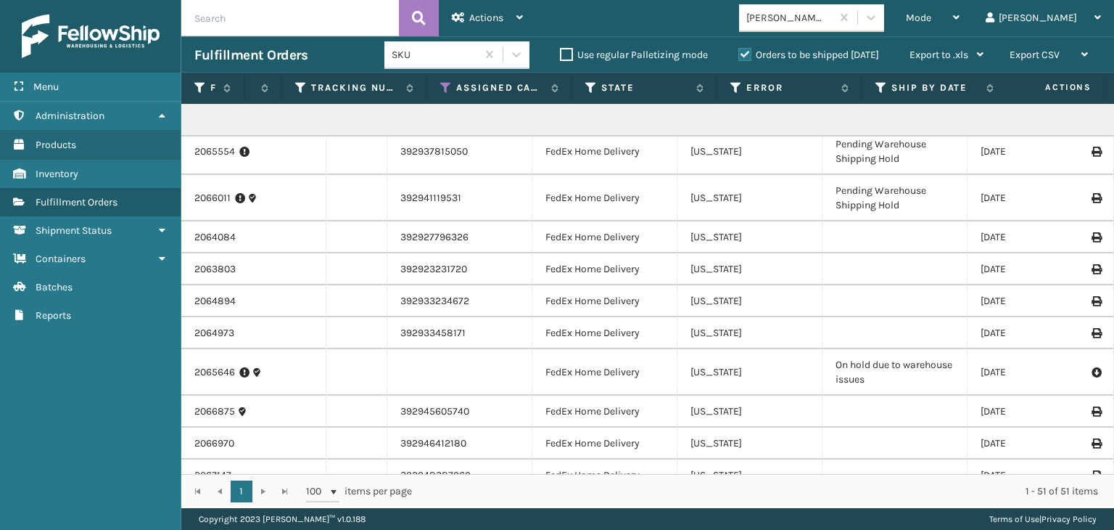
click at [872, 390] on tbody "MIL-CRSH-CSH MIL-ETP-16-A MIL-PPSNBLK-FT MIL-PPSNBLU-1 MIL-PPSNRBLU-1 MIL-SWM16…" at bounding box center [285, 116] width 1873 height 1134
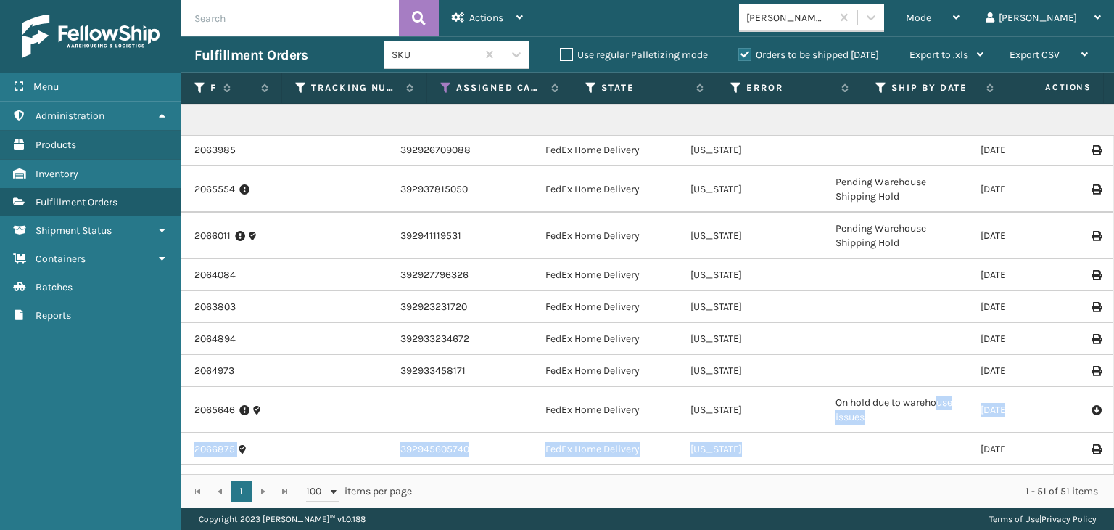
scroll to position [482, 833]
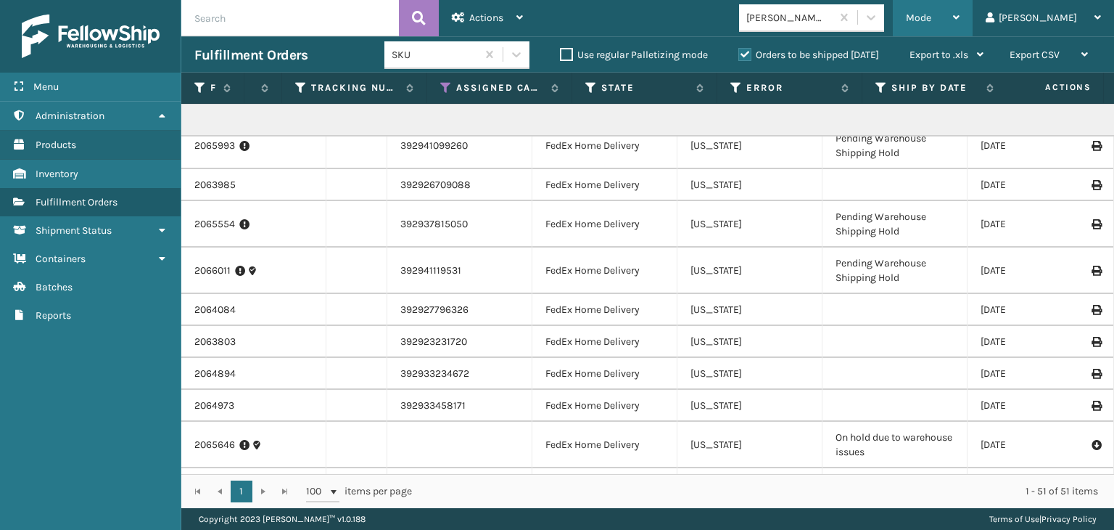
click at [960, 9] on div "Mode" at bounding box center [933, 18] width 54 height 36
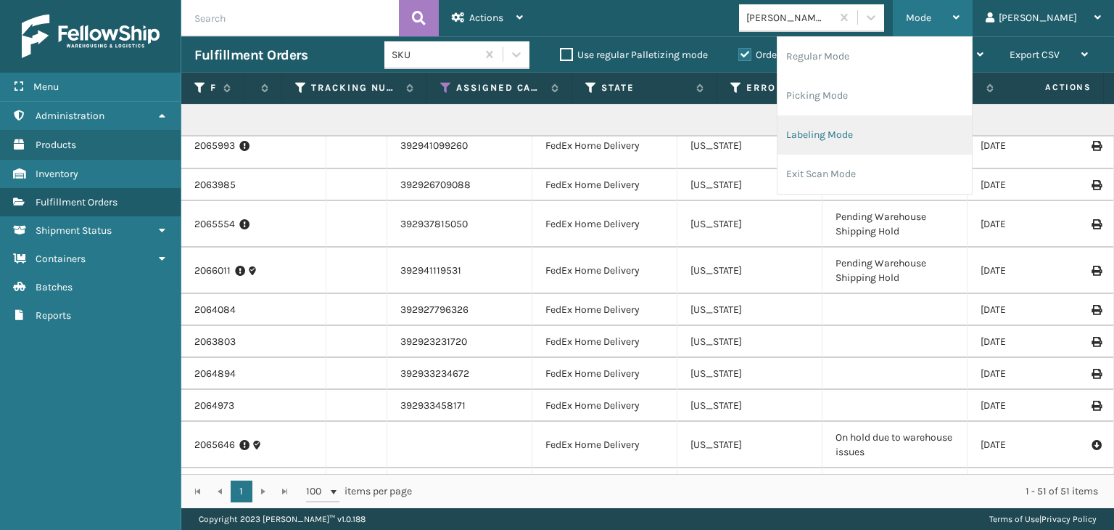
click at [897, 123] on li "Labeling Mode" at bounding box center [875, 134] width 194 height 39
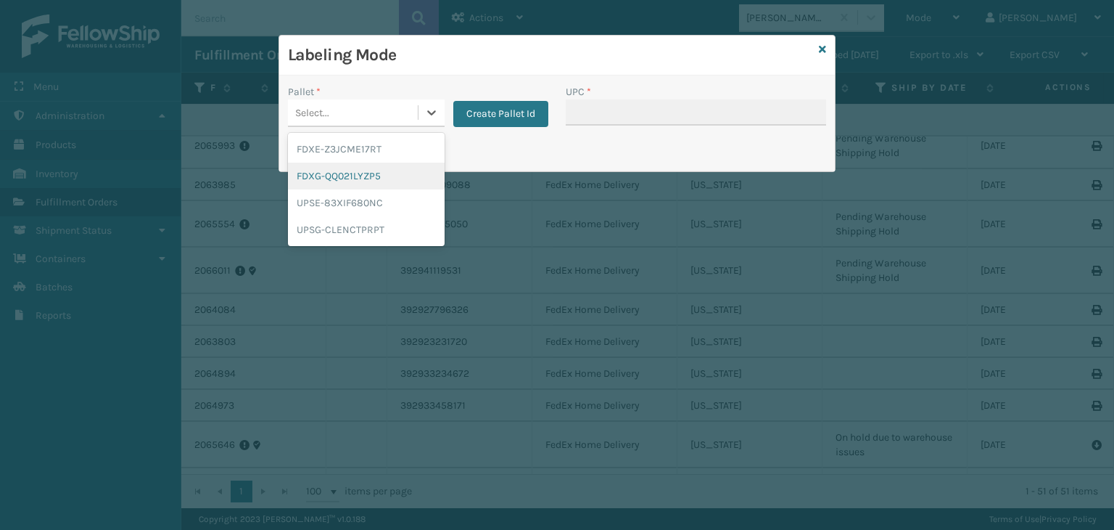
click at [350, 169] on div "FDXG-QQ021LYZP5" at bounding box center [366, 175] width 157 height 27
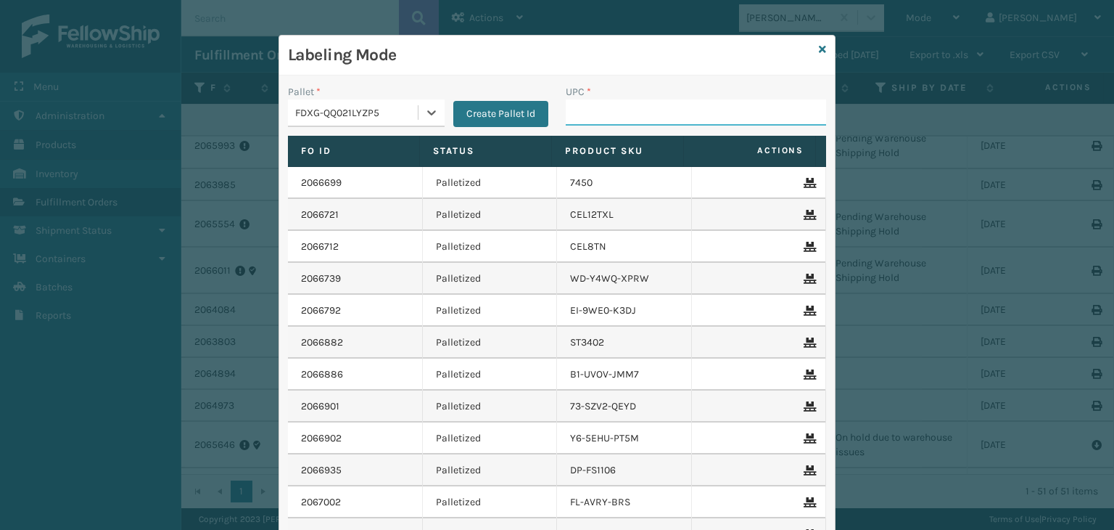
click at [592, 117] on input "UPC *" at bounding box center [696, 112] width 260 height 26
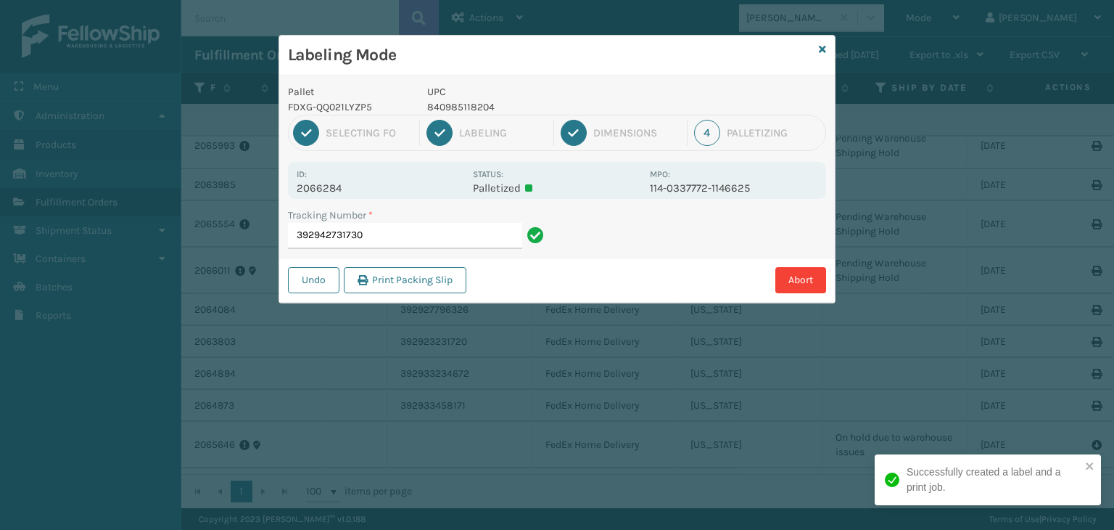
click at [467, 105] on p "840985118204" at bounding box center [534, 106] width 214 height 15
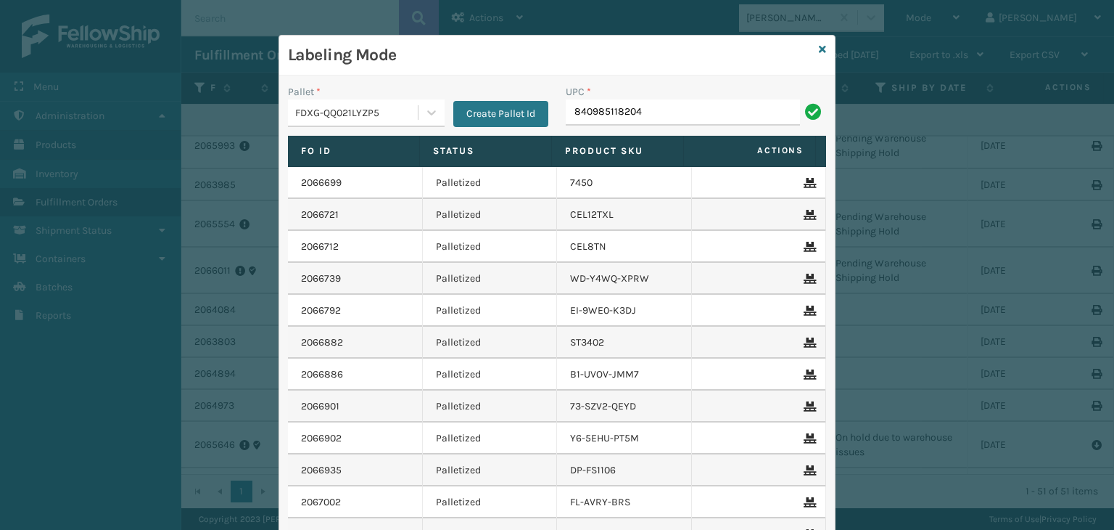
type input "840985118204"
type input "84098511400"
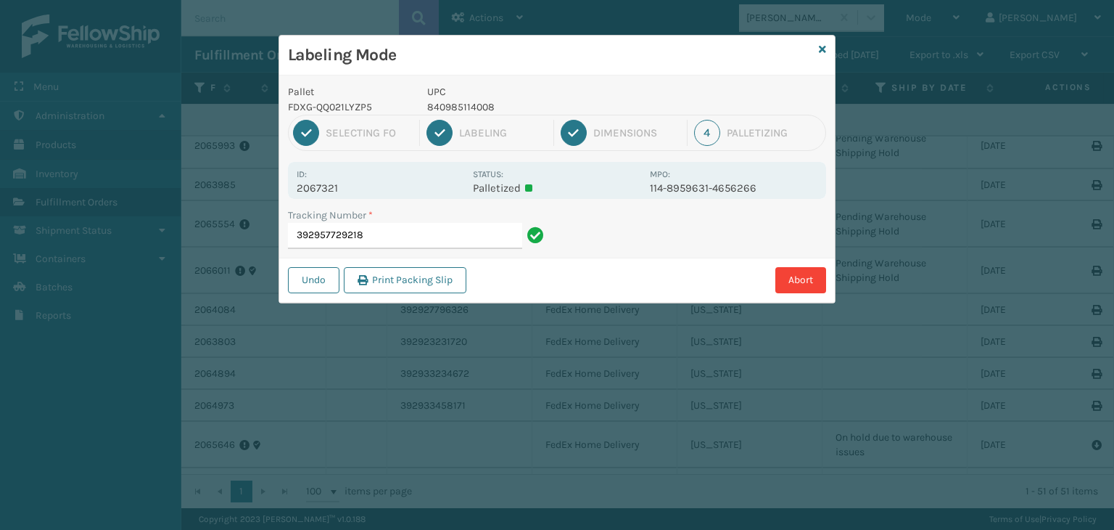
click at [461, 105] on p "840985114008" at bounding box center [534, 106] width 214 height 15
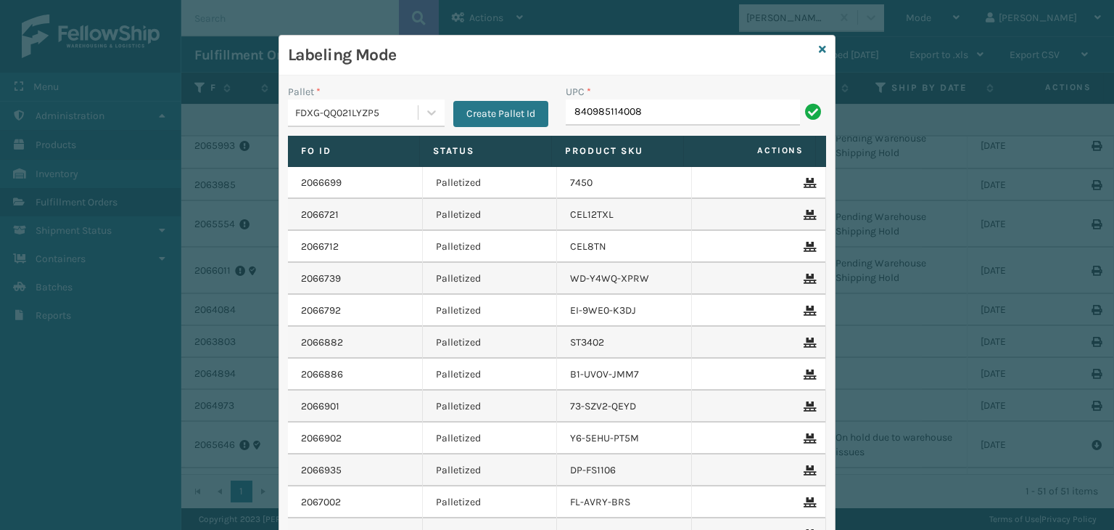
type input "840985114008"
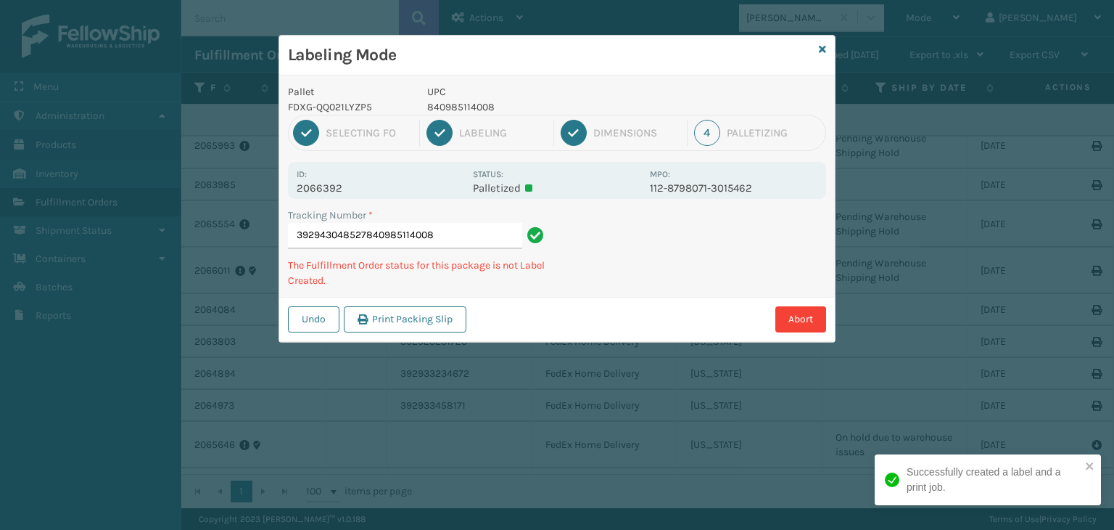
type input "392943048527840985114008840985114008"
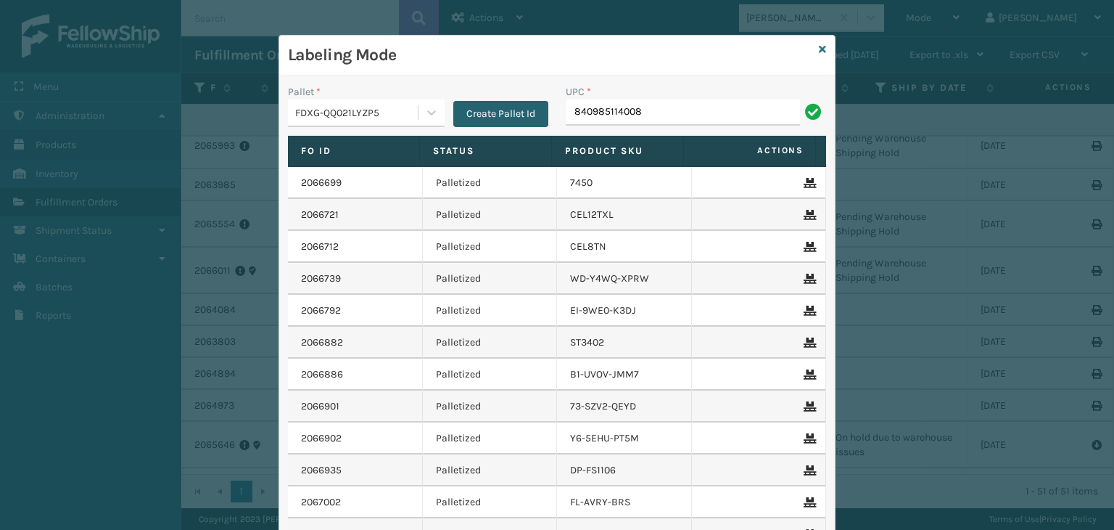
type input "840985114008"
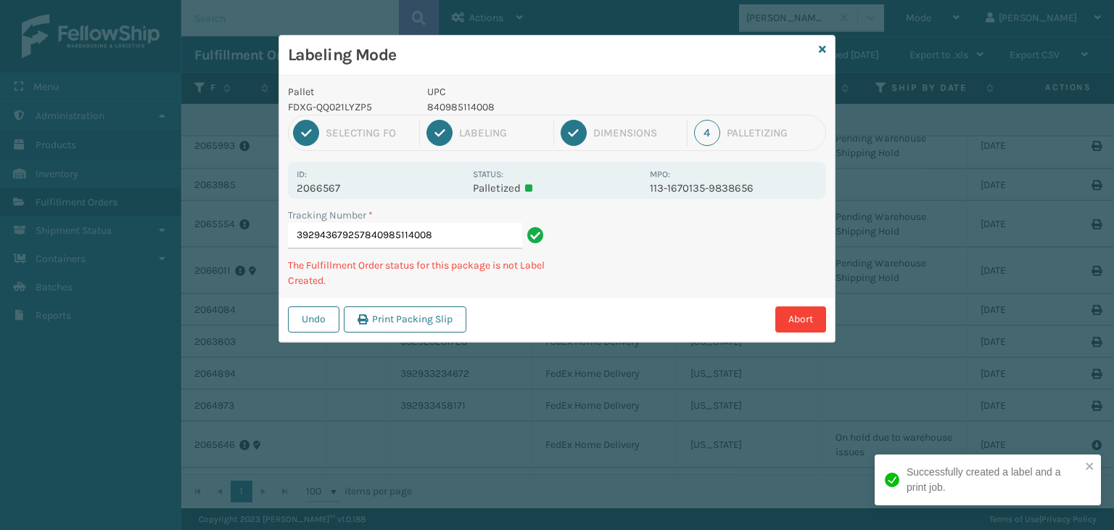
type input "392943679257840985114008840985114008"
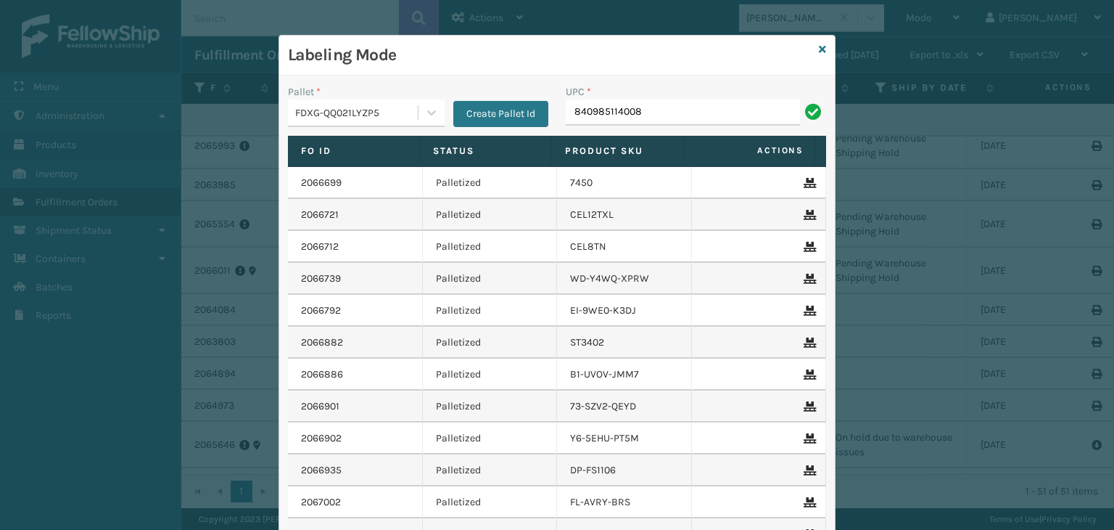
type input "840985114008"
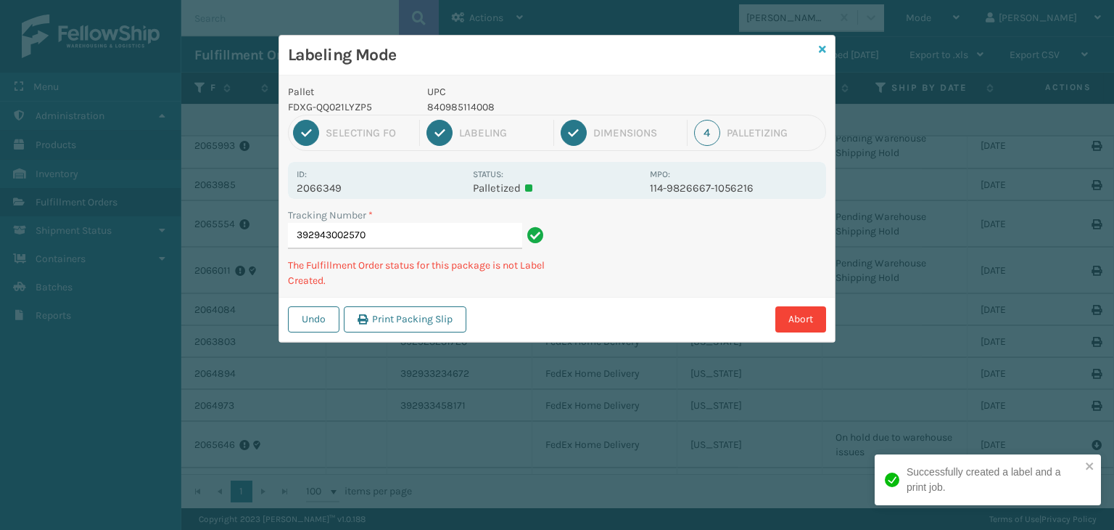
click at [824, 50] on icon at bounding box center [822, 49] width 7 height 10
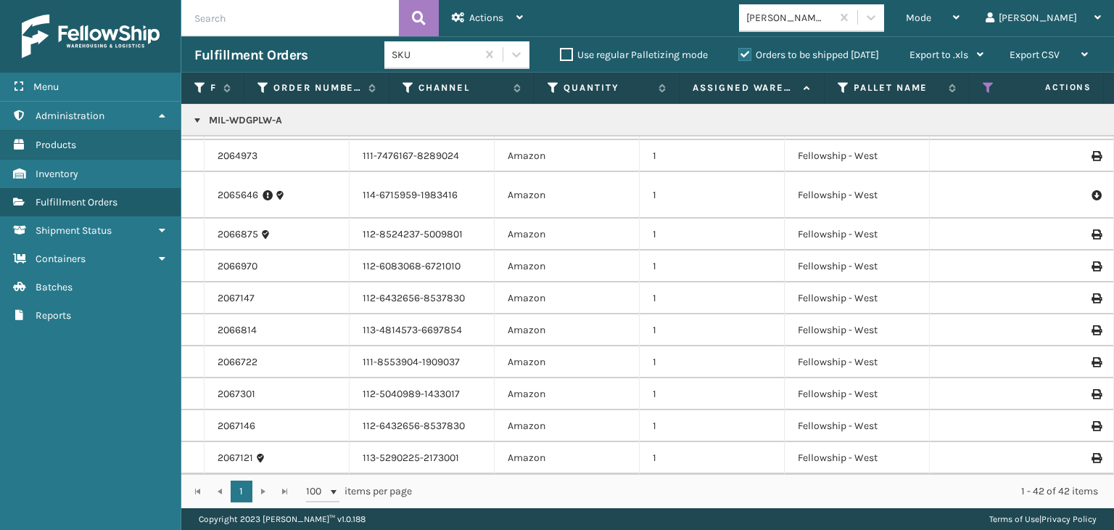
scroll to position [740, 0]
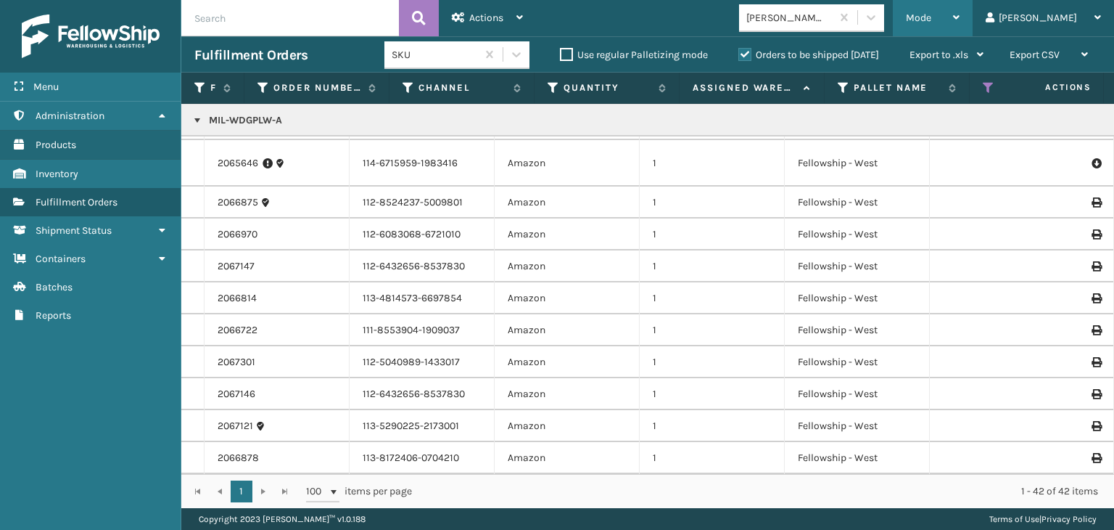
click at [960, 21] on div "Mode" at bounding box center [933, 18] width 54 height 36
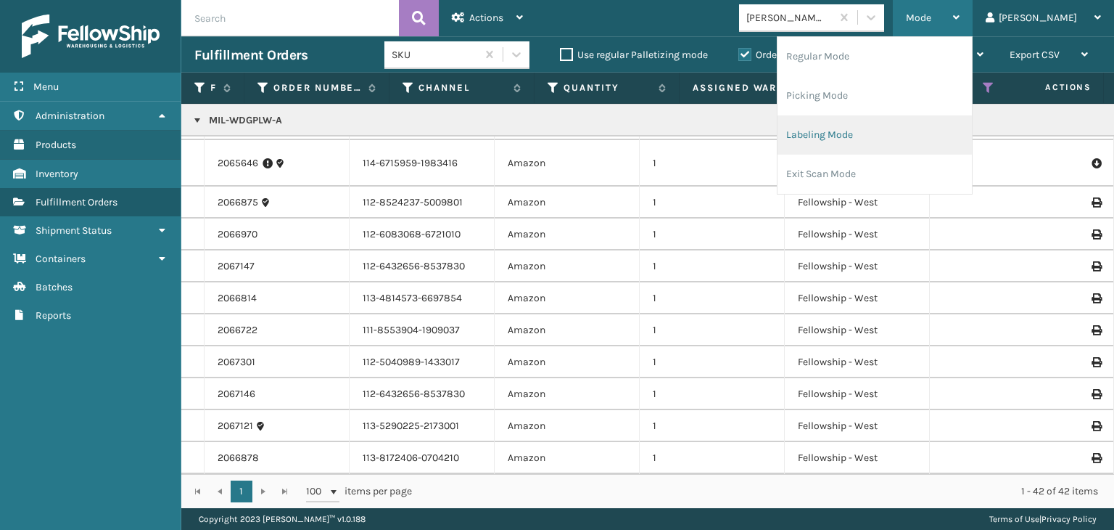
click at [895, 122] on li "Labeling Mode" at bounding box center [875, 134] width 194 height 39
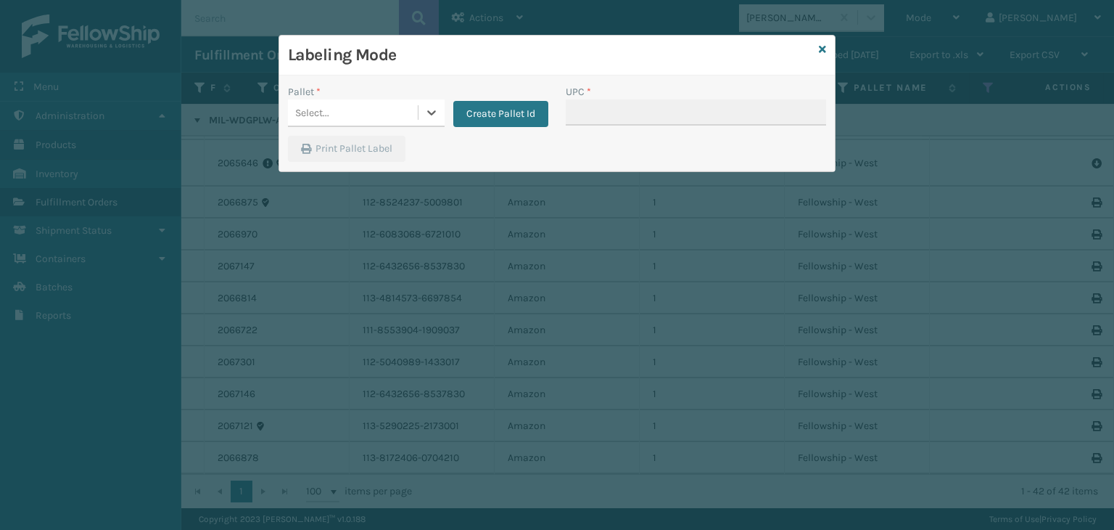
click at [335, 123] on div "Select..." at bounding box center [353, 113] width 130 height 24
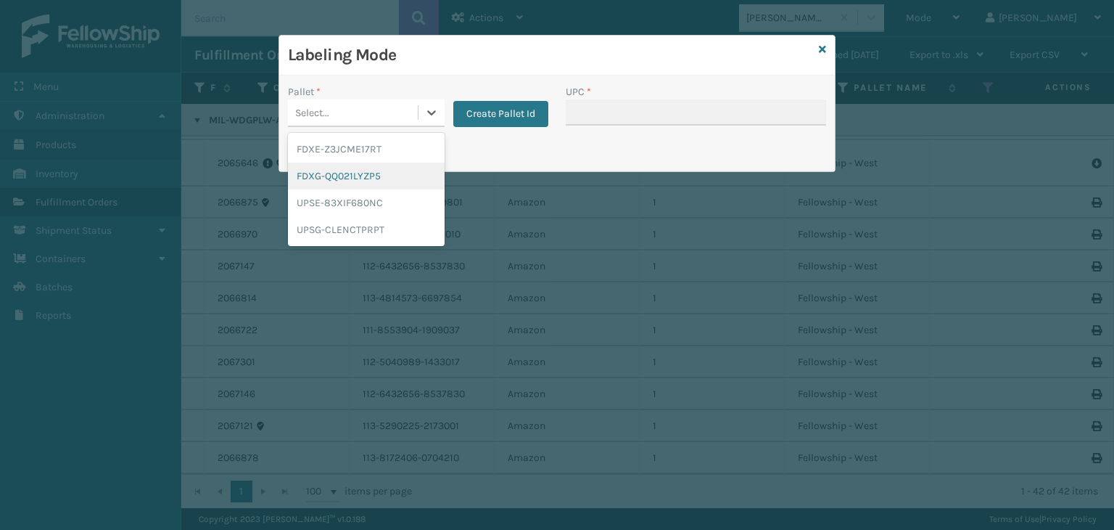
click at [357, 187] on div "FDXG-QQ021LYZP5" at bounding box center [366, 175] width 157 height 27
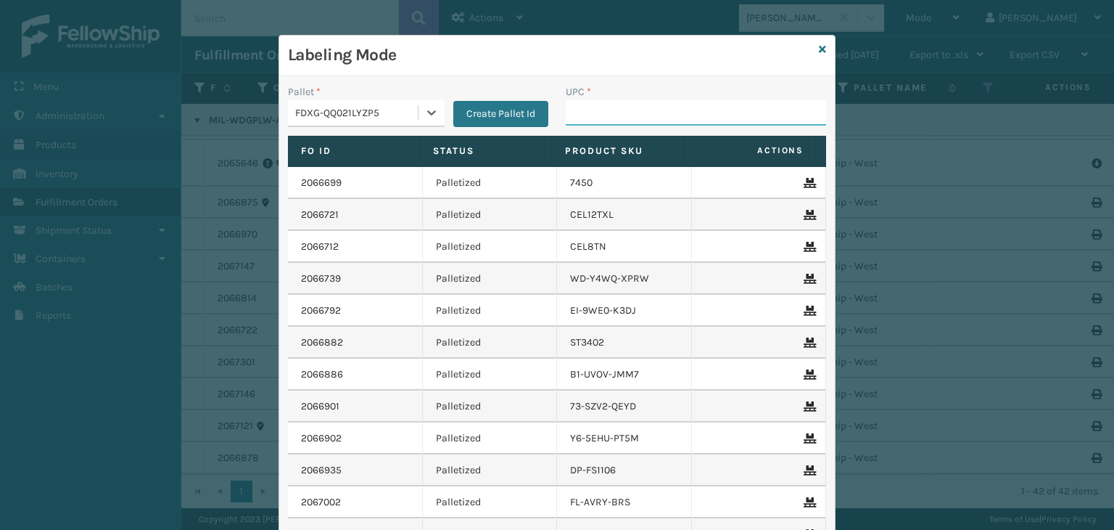
click at [630, 104] on input "UPC *" at bounding box center [696, 112] width 260 height 26
click at [819, 50] on icon at bounding box center [822, 49] width 7 height 10
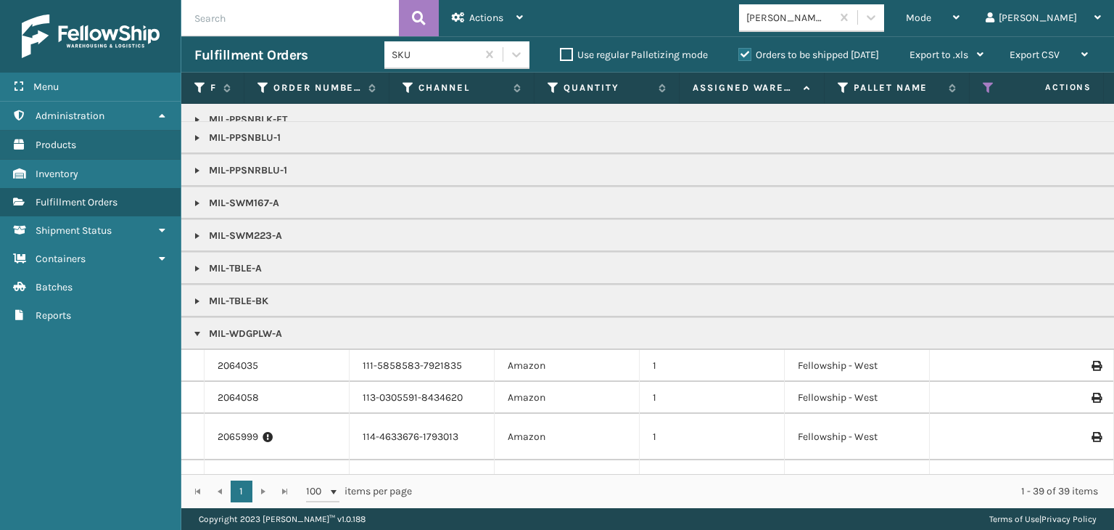
scroll to position [0, 0]
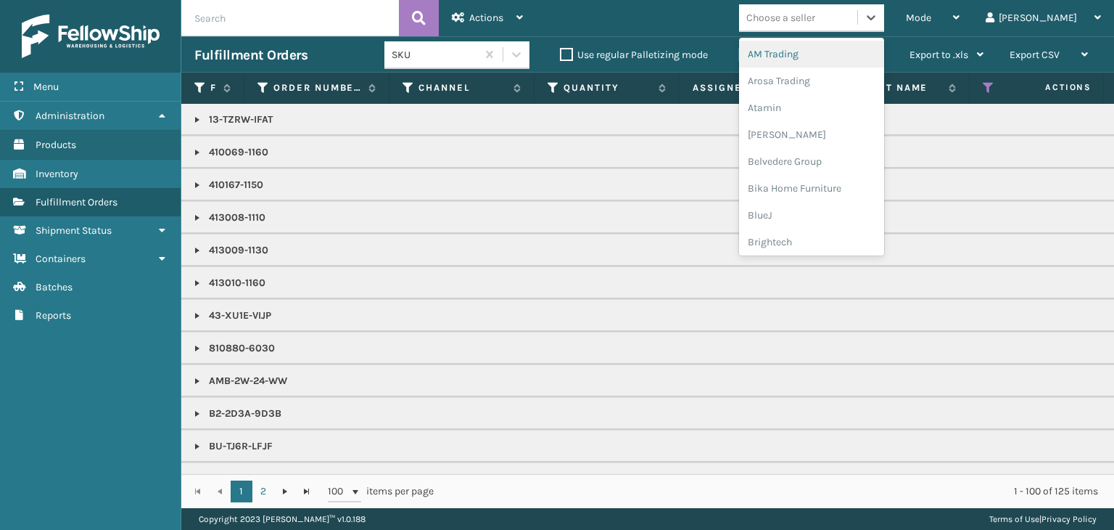
click at [857, 15] on div "Choose a seller" at bounding box center [798, 18] width 118 height 24
type input "BR"
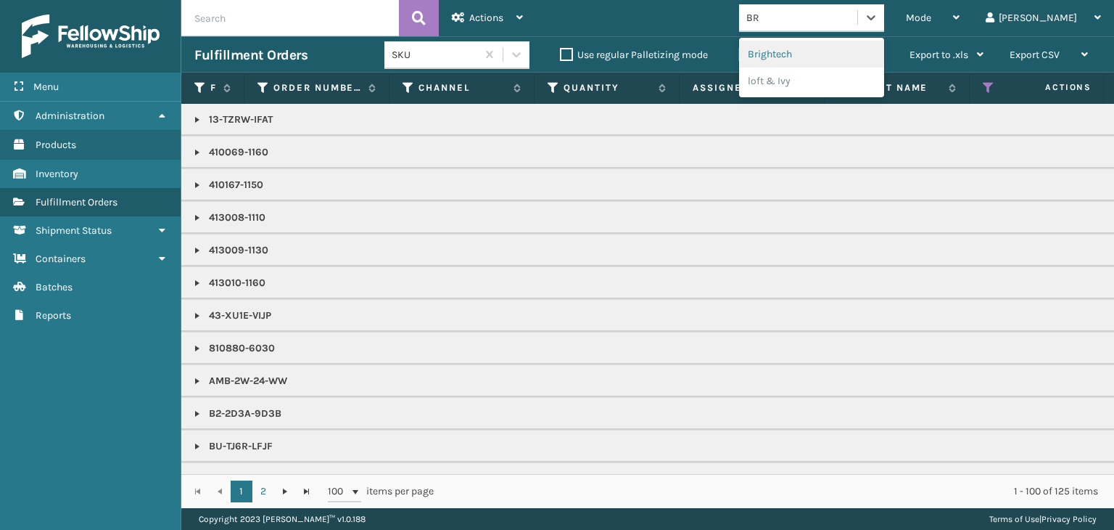
click at [841, 54] on div "Brightech" at bounding box center [811, 54] width 145 height 27
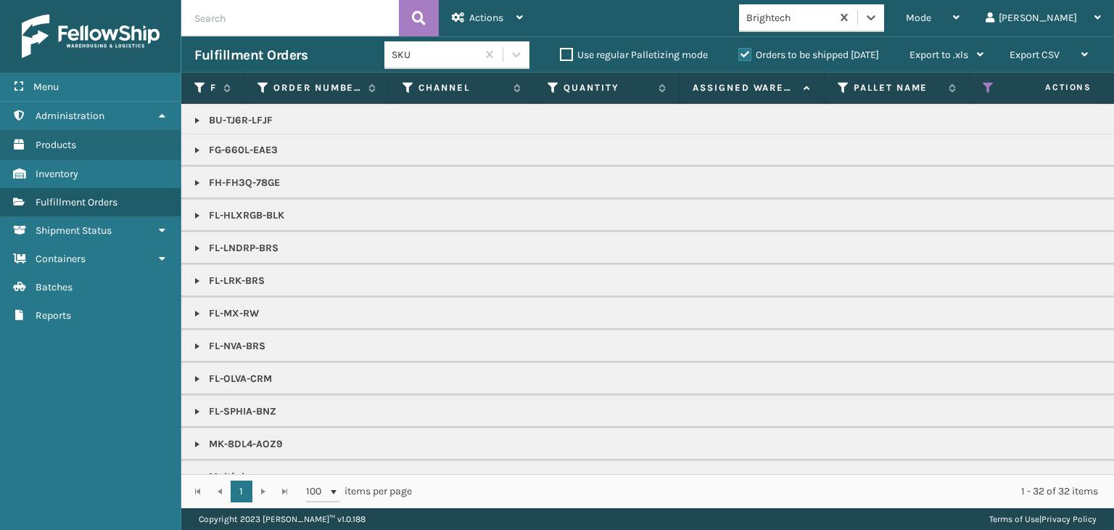
scroll to position [145, 0]
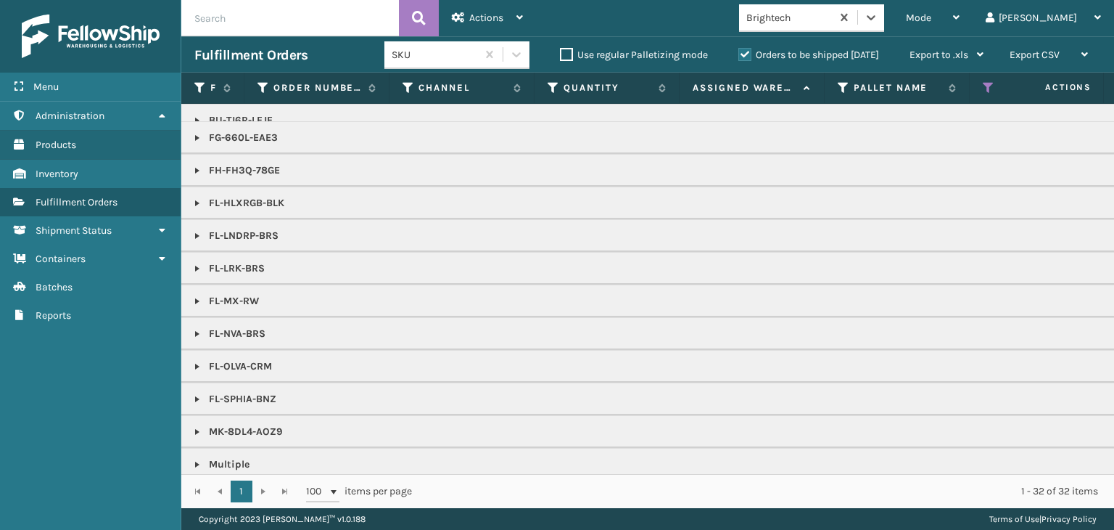
click at [197, 368] on link at bounding box center [197, 367] width 12 height 12
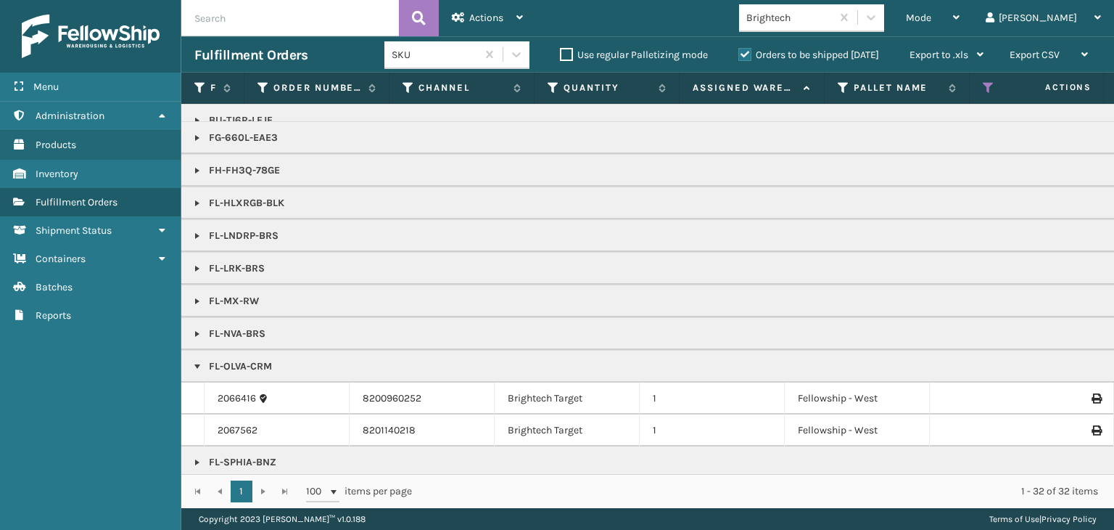
scroll to position [290, 0]
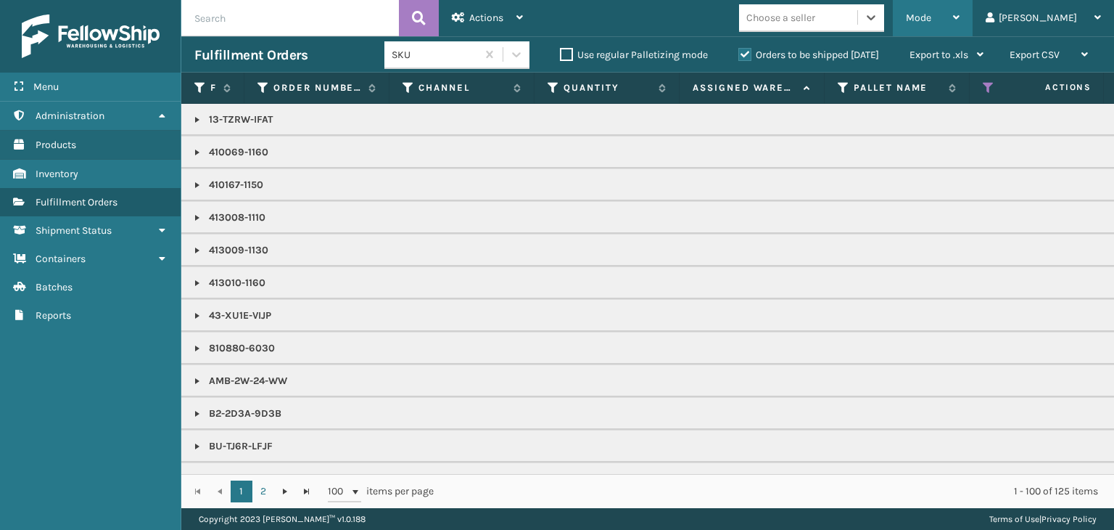
click at [960, 28] on div "Mode" at bounding box center [933, 18] width 54 height 36
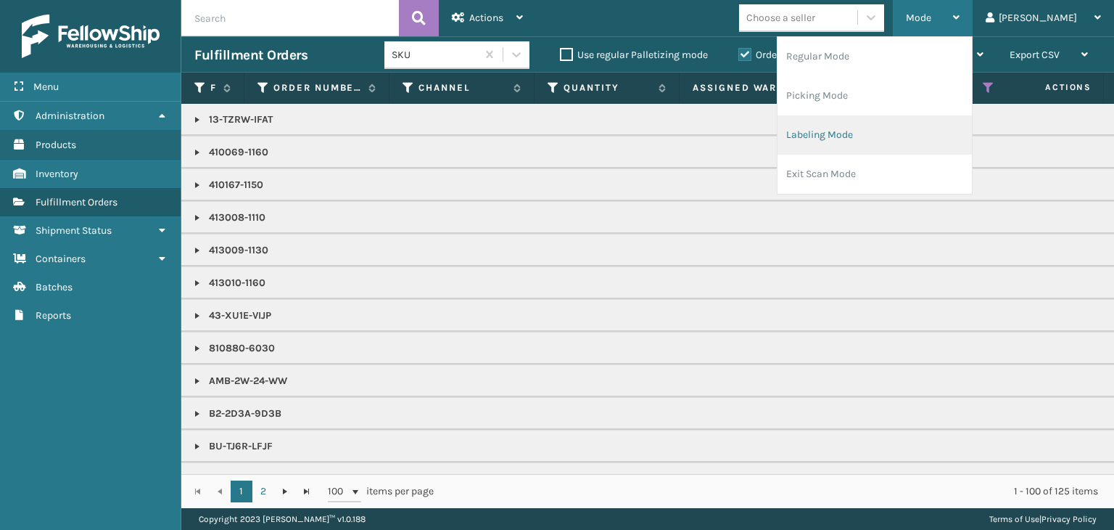
click at [866, 132] on li "Labeling Mode" at bounding box center [875, 134] width 194 height 39
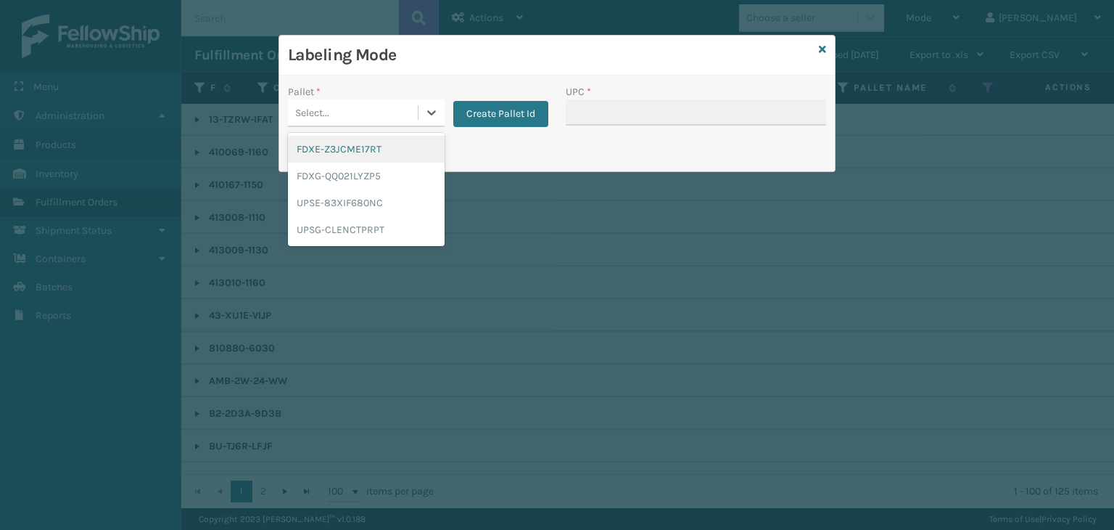
drag, startPoint x: 368, startPoint y: 120, endPoint x: 381, endPoint y: 108, distance: 17.5
click at [368, 120] on div "Select..." at bounding box center [353, 113] width 130 height 24
drag, startPoint x: 392, startPoint y: 182, endPoint x: 761, endPoint y: 86, distance: 381.6
click at [398, 183] on div "FDXG-QQ021LYZP5" at bounding box center [366, 175] width 157 height 27
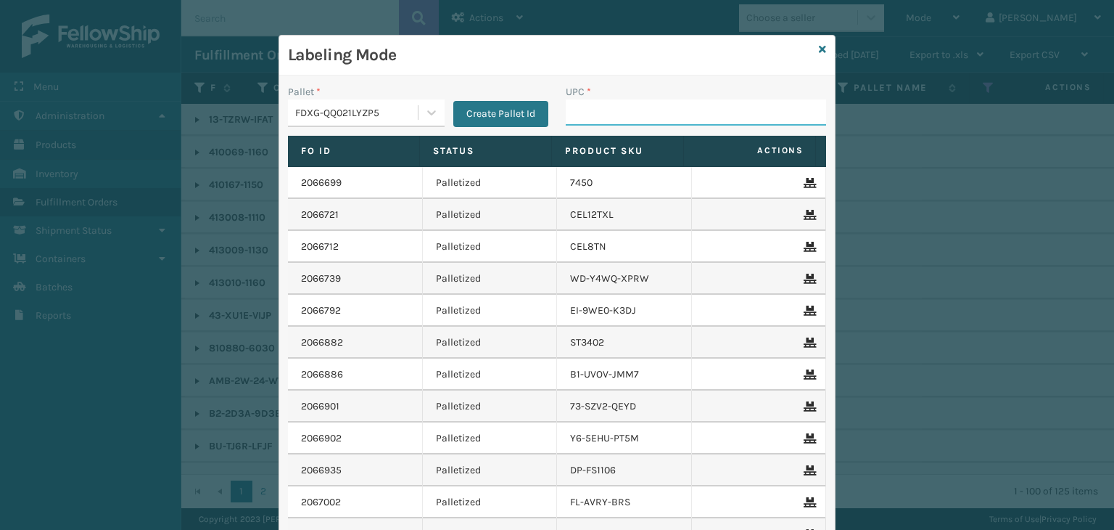
drag, startPoint x: 738, startPoint y: 111, endPoint x: 736, endPoint y: 102, distance: 9.0
click at [734, 108] on input "UPC *" at bounding box center [696, 112] width 260 height 26
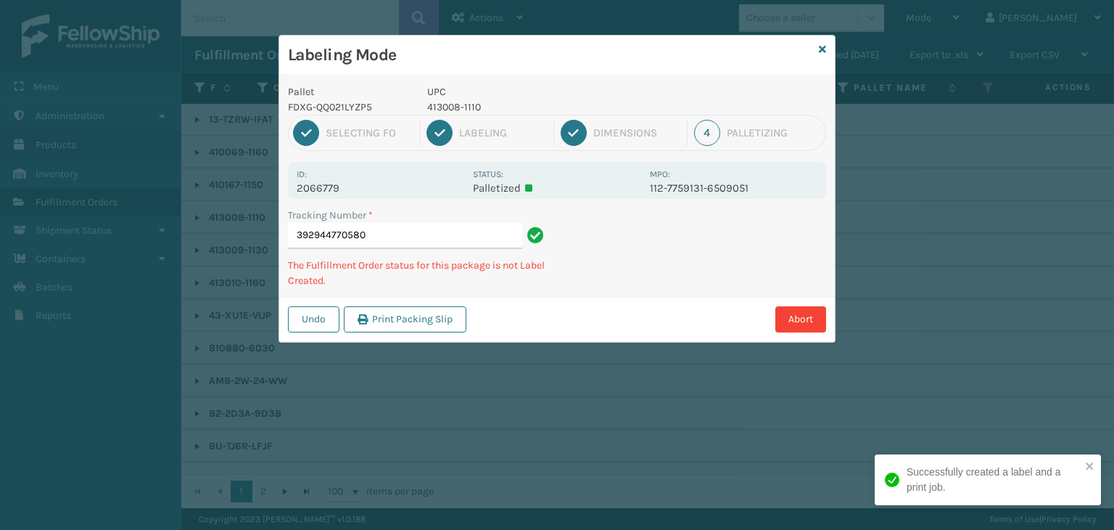
click at [452, 104] on p "413008-1110" at bounding box center [534, 106] width 214 height 15
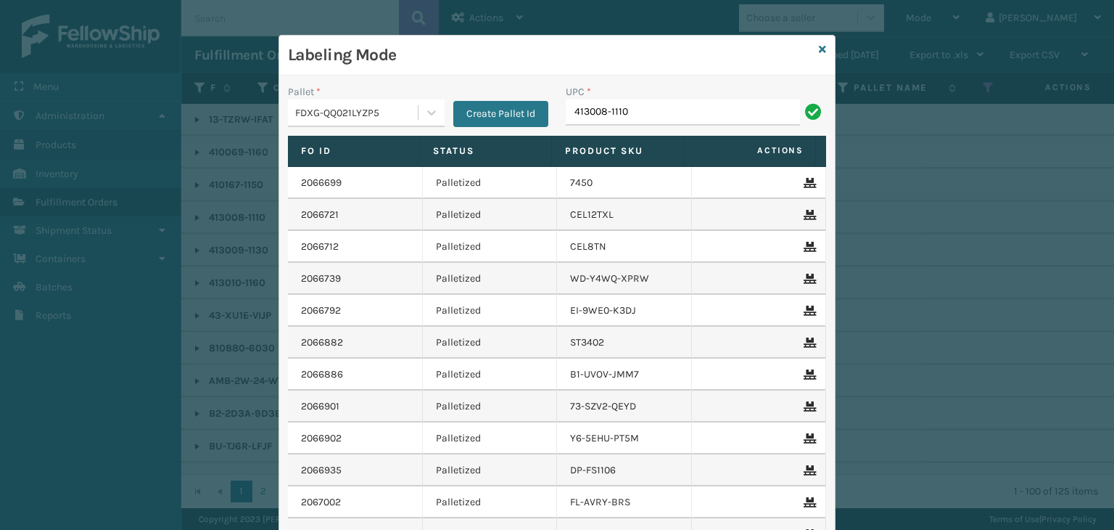
type input "413008-1110"
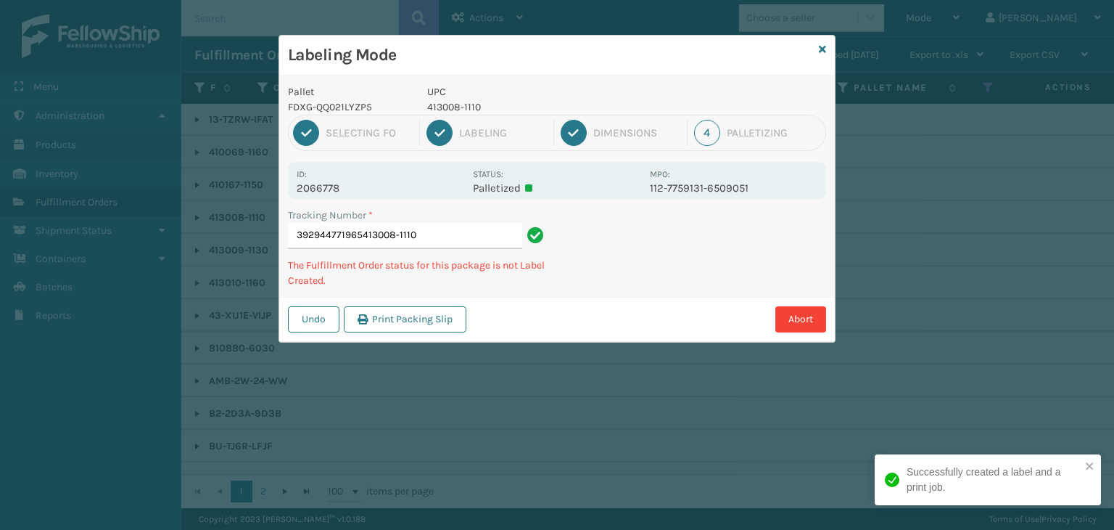
type input "392944771965413008-1110413008-1110"
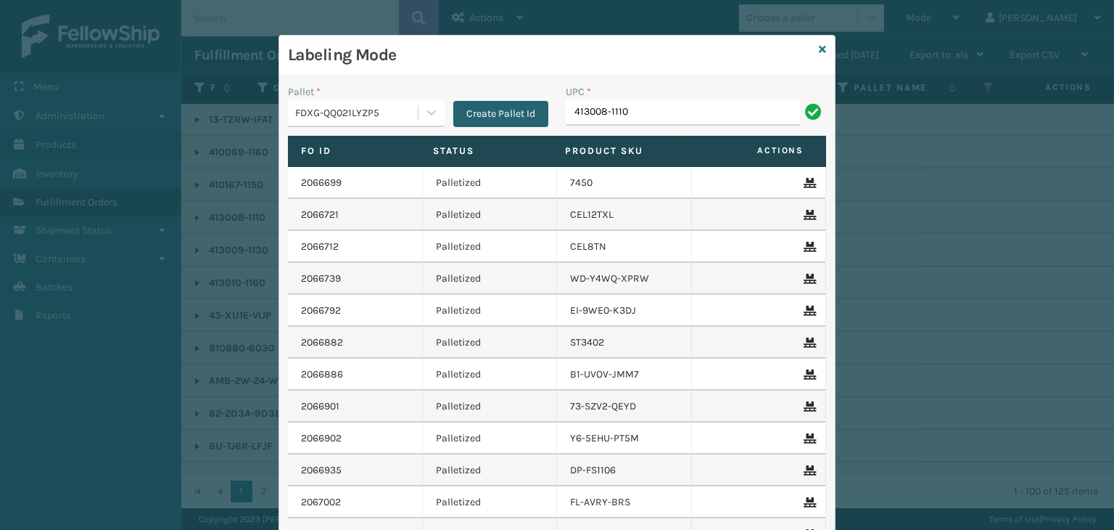
type input "413008-1110"
type input "849986"
type input "410167"
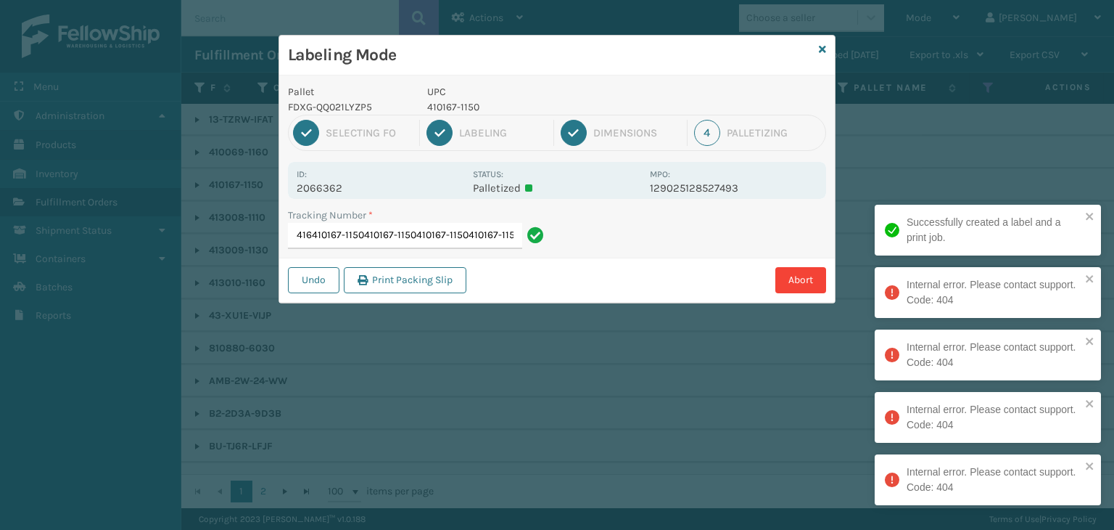
type input "884172762416410167-1150410167-1150410167-1150410167-1150410167-1150"
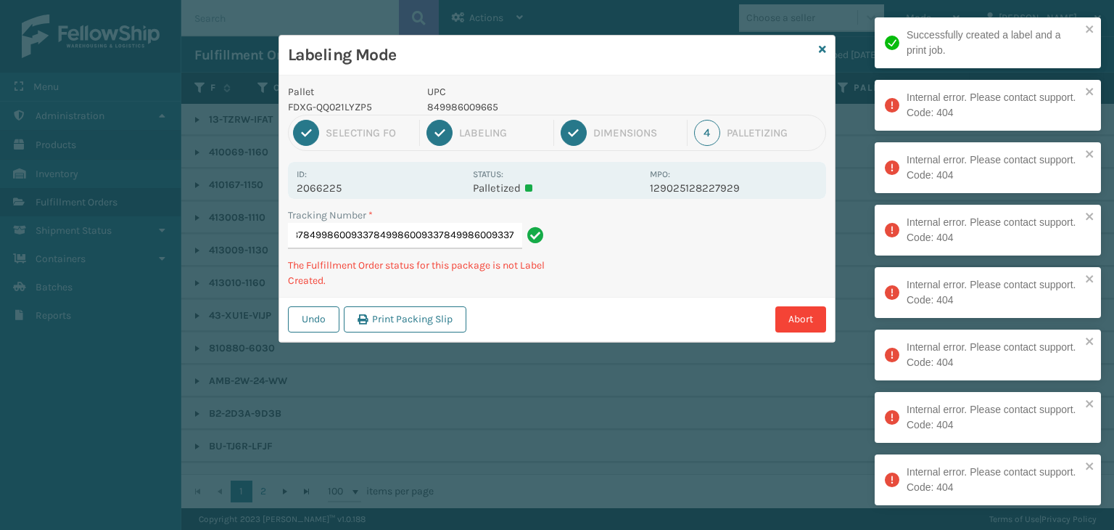
type input "8841723467948499860093378499860093378499860093378499860093378499860093378499860…"
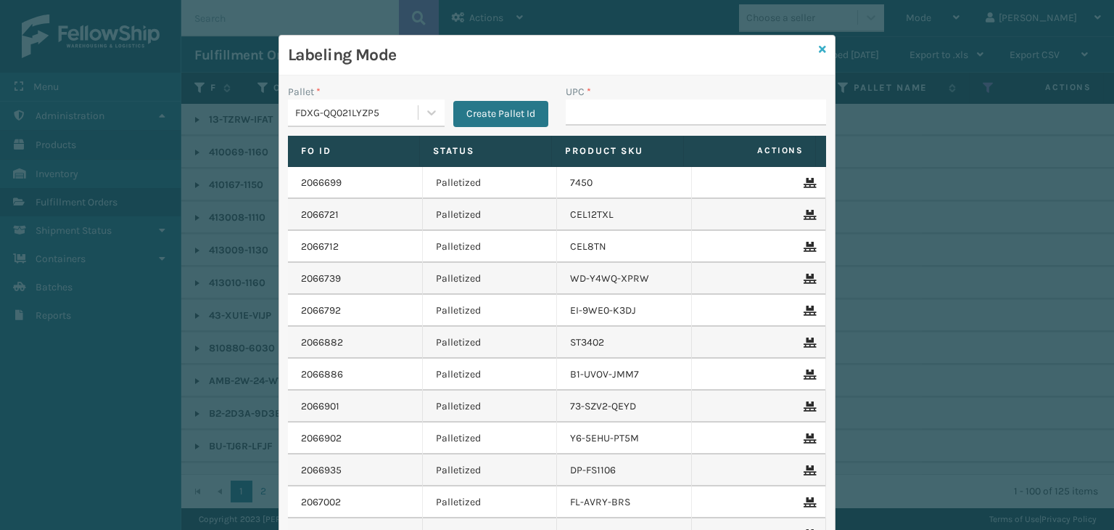
click at [819, 45] on icon at bounding box center [822, 49] width 7 height 10
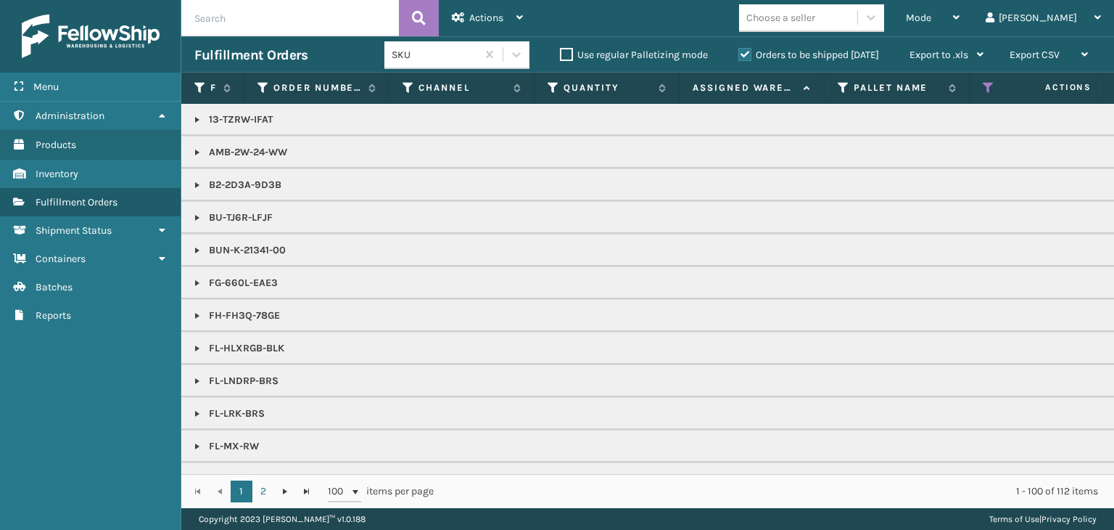
click at [783, 58] on label "Orders to be shipped [DATE]" at bounding box center [808, 55] width 141 height 12
click at [739, 56] on input "Orders to be shipped [DATE]" at bounding box center [738, 50] width 1 height 9
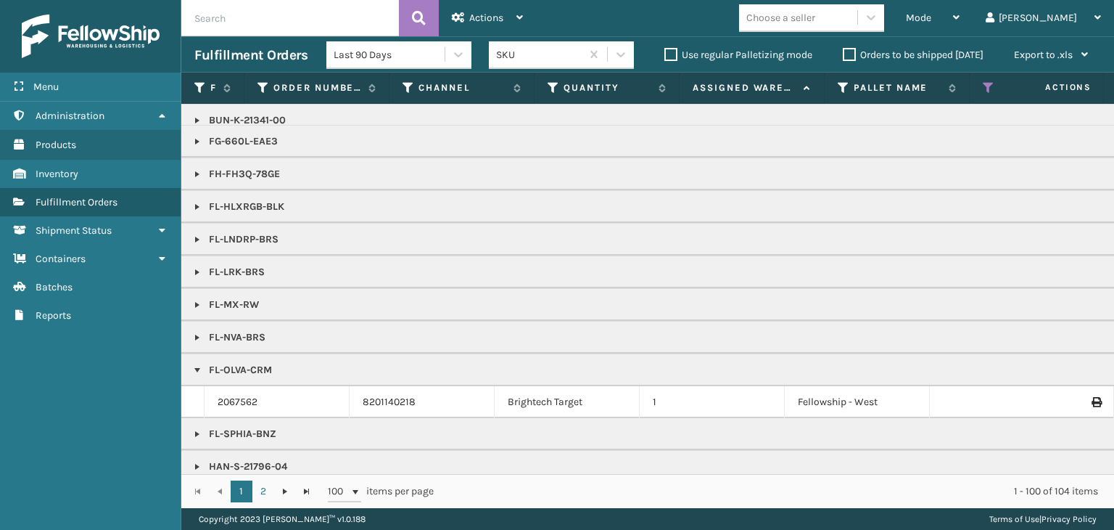
scroll to position [145, 0]
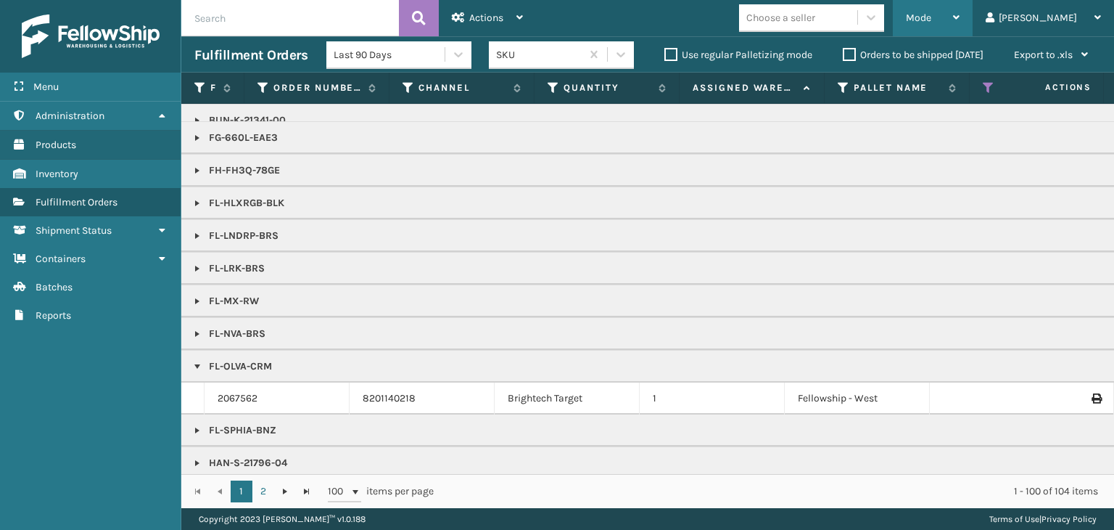
click at [960, 28] on div "Mode" at bounding box center [933, 18] width 54 height 36
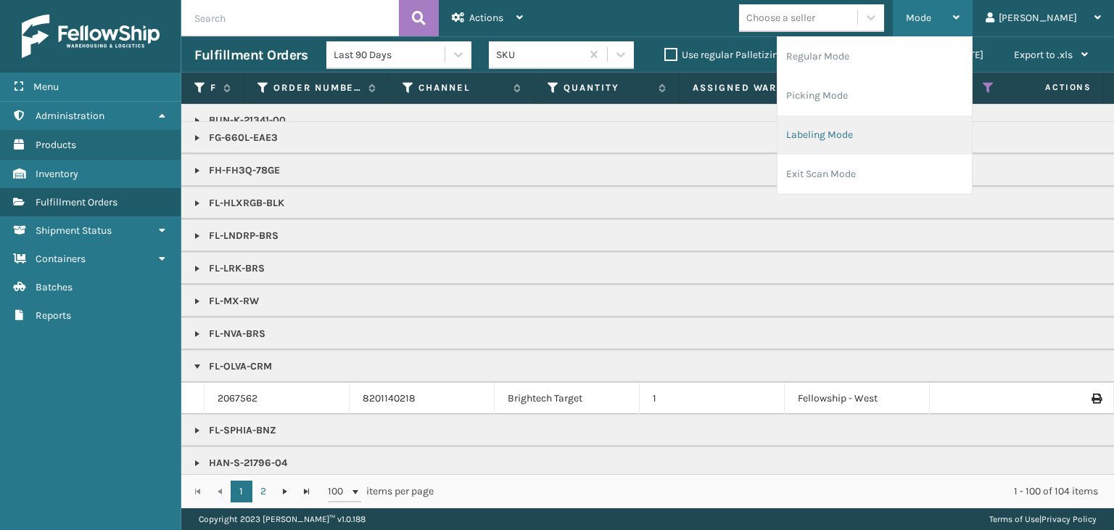
click at [873, 137] on li "Labeling Mode" at bounding box center [875, 134] width 194 height 39
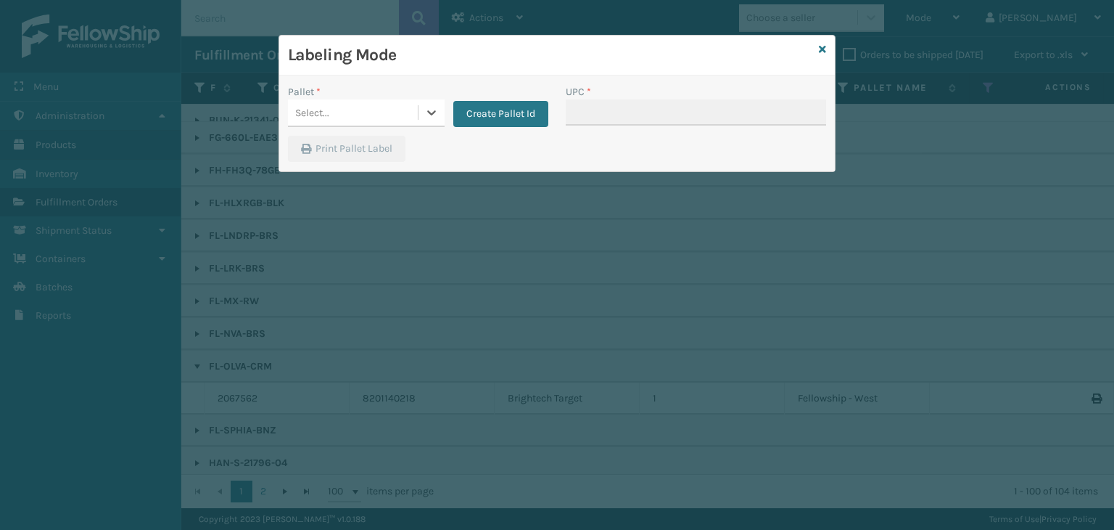
click at [333, 114] on div "Select..." at bounding box center [353, 113] width 130 height 24
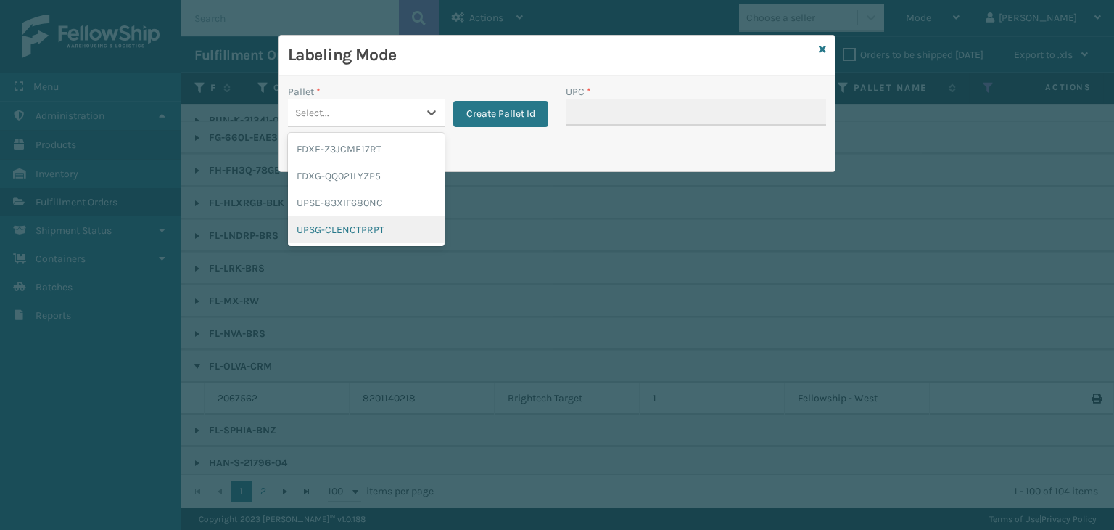
click at [339, 227] on div "UPSG-CLENCTPRPT" at bounding box center [366, 229] width 157 height 27
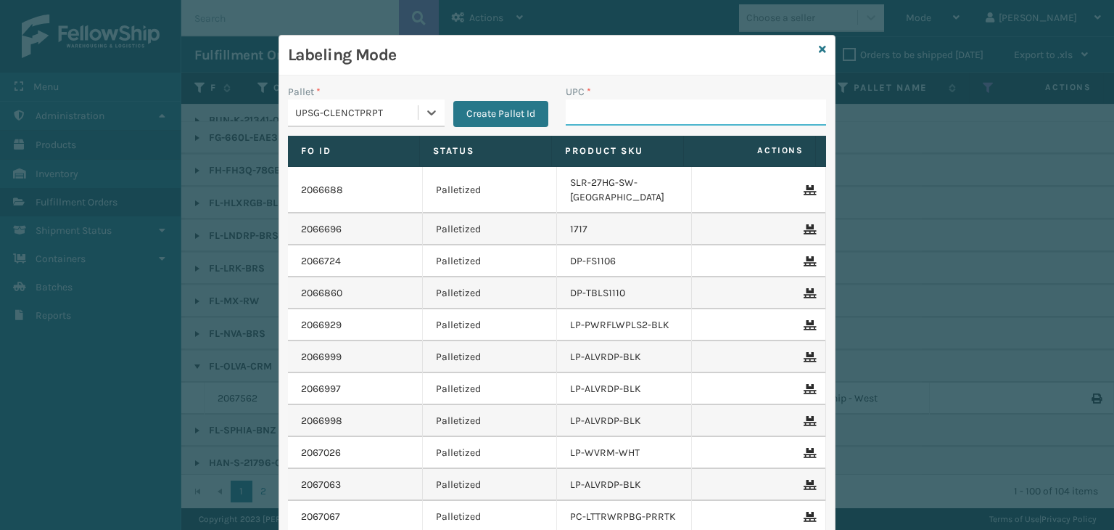
click at [650, 115] on input "UPC *" at bounding box center [696, 112] width 260 height 26
type input "810090931456"
click at [670, 115] on input "810090931456" at bounding box center [683, 112] width 234 height 26
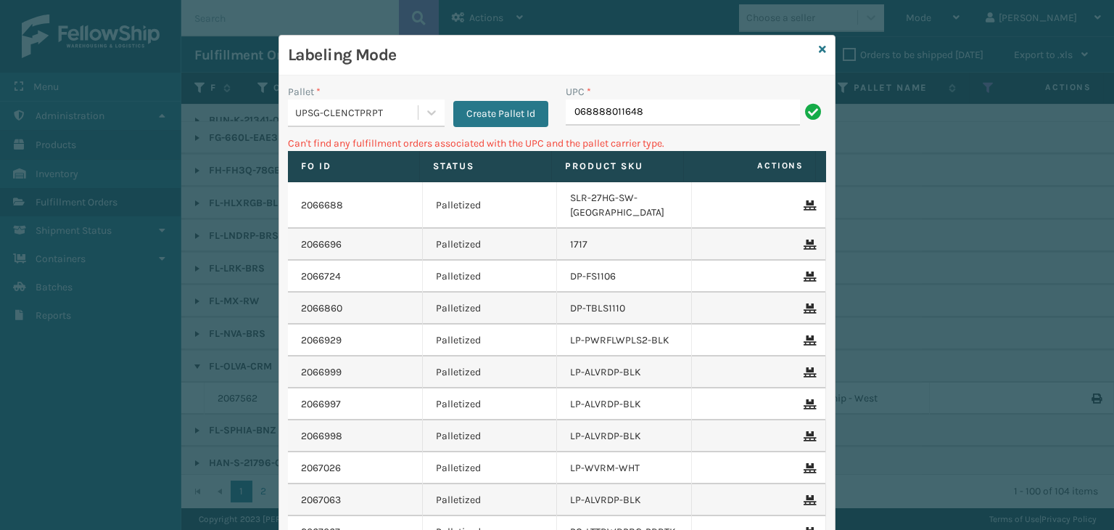
drag, startPoint x: 676, startPoint y: 114, endPoint x: 58, endPoint y: 199, distance: 623.9
click at [58, 199] on div "Labeling Mode Pallet * UPSG-CLENCTPRPT Create Pallet Id UPC * 068888011648 Can'…" at bounding box center [557, 265] width 1114 height 530
type input "LP-RMX-BLU"
drag, startPoint x: 656, startPoint y: 110, endPoint x: 139, endPoint y: 177, distance: 520.8
click at [139, 177] on div "Labeling Mode Pallet * UPSG-CLENCTPRPT Create Pallet Id UPC * LP-RMX-BLU Can't …" at bounding box center [557, 265] width 1114 height 530
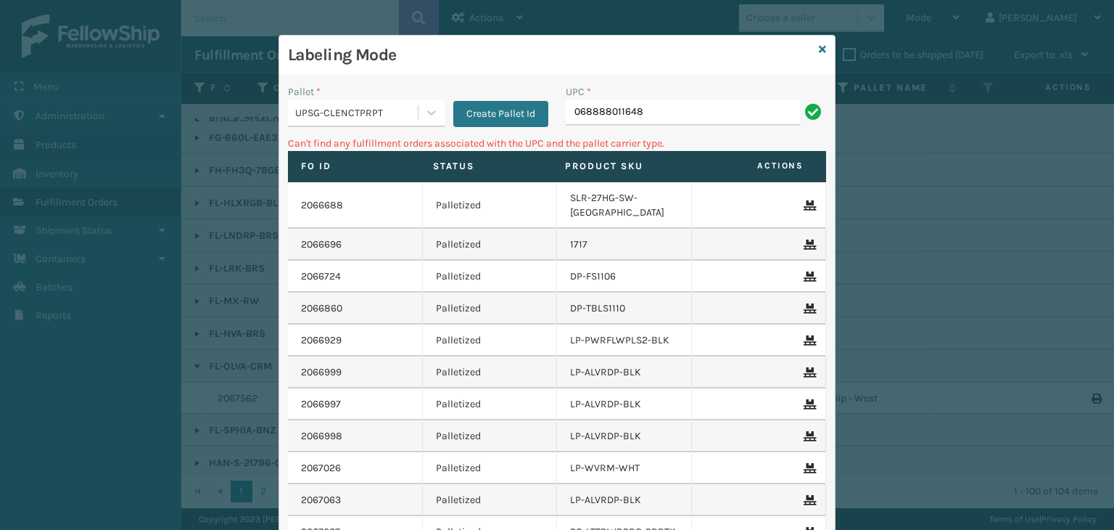
drag, startPoint x: 672, startPoint y: 99, endPoint x: 0, endPoint y: 177, distance: 676.9
click at [0, 178] on div "Labeling Mode Pallet * UPSG-CLENCTPRPT Create Pallet Id UPC * 068888011648 Can'…" at bounding box center [557, 265] width 1114 height 530
type input "LP-RMXPRO-BLU"
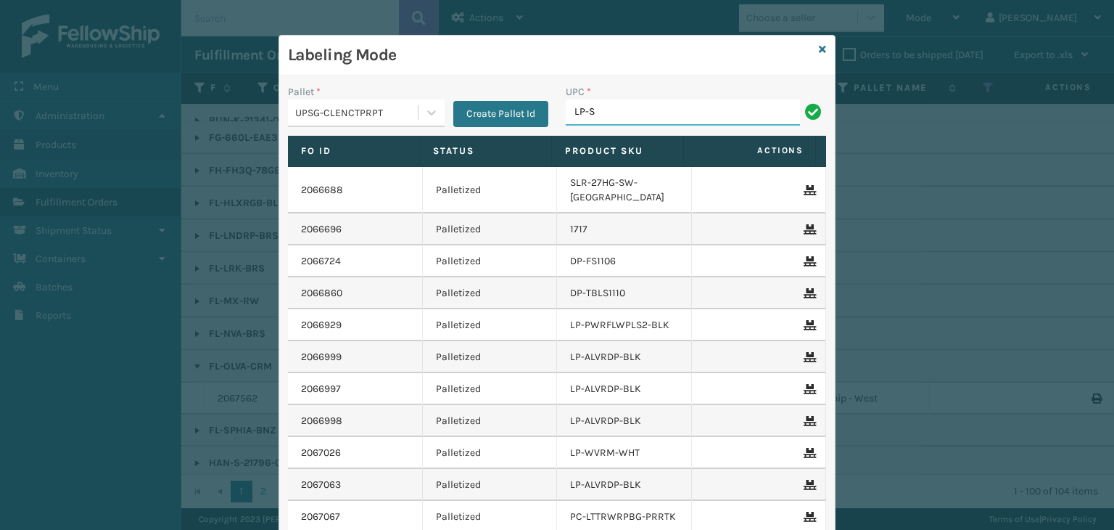
type input "LP-STMRC-SLV"
drag, startPoint x: 667, startPoint y: 112, endPoint x: 0, endPoint y: 175, distance: 669.6
click at [0, 175] on div "Labeling Mode Pallet * UPSG-CLENCTPRPT Create Pallet Id UPC * LP-STMRC-SLV Fo I…" at bounding box center [557, 265] width 1114 height 530
type input "LP-STMRC-SLV"
type input "LP-RMXPLS-BLU"
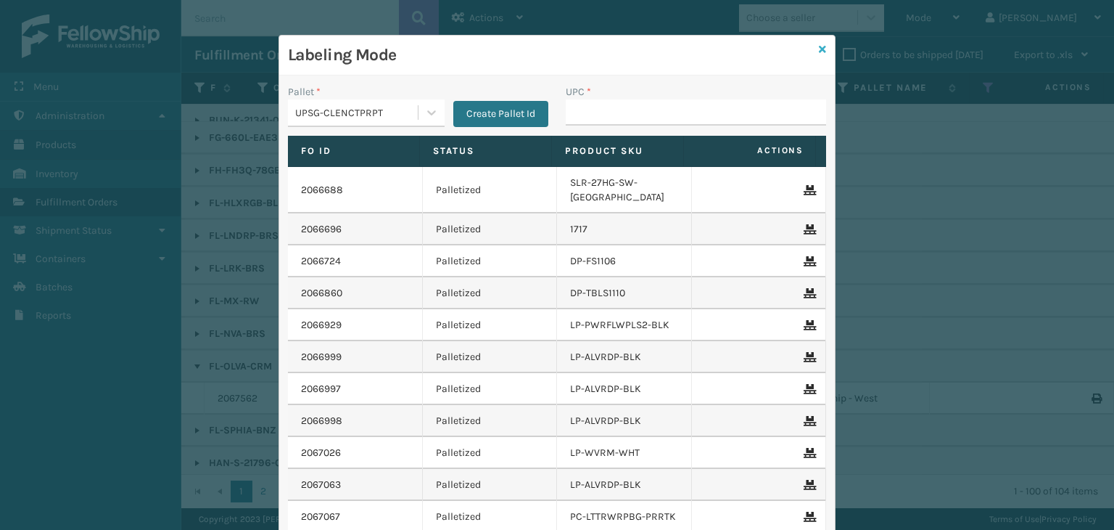
click at [819, 50] on icon at bounding box center [822, 49] width 7 height 10
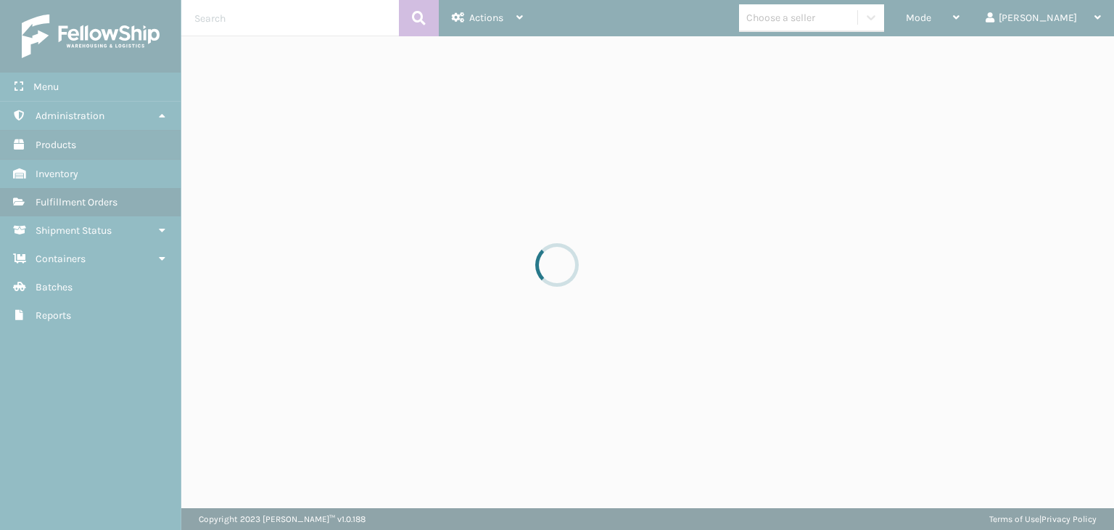
click at [815, 21] on div "Choose a seller" at bounding box center [780, 17] width 69 height 15
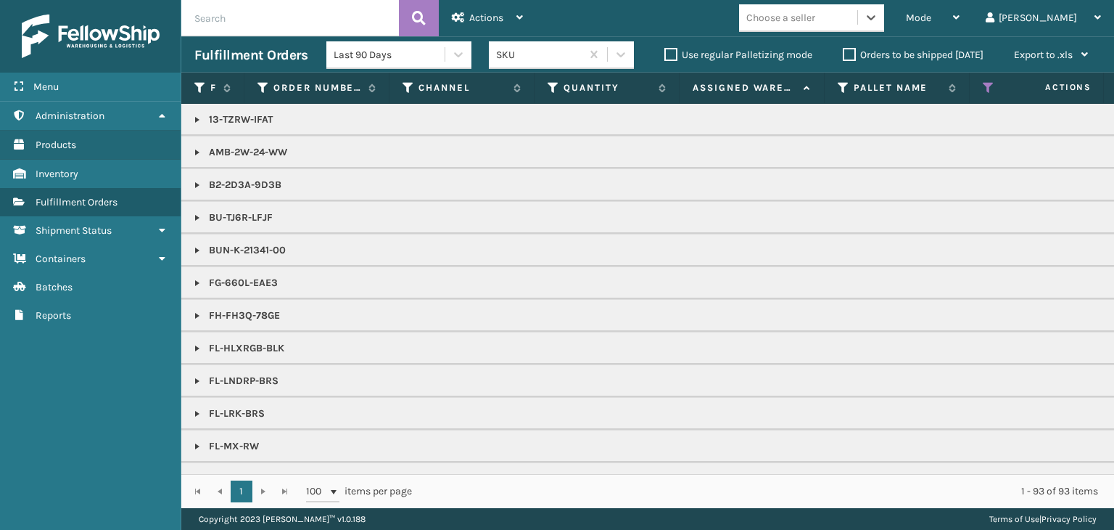
click at [815, 21] on div "Choose a seller" at bounding box center [780, 17] width 69 height 15
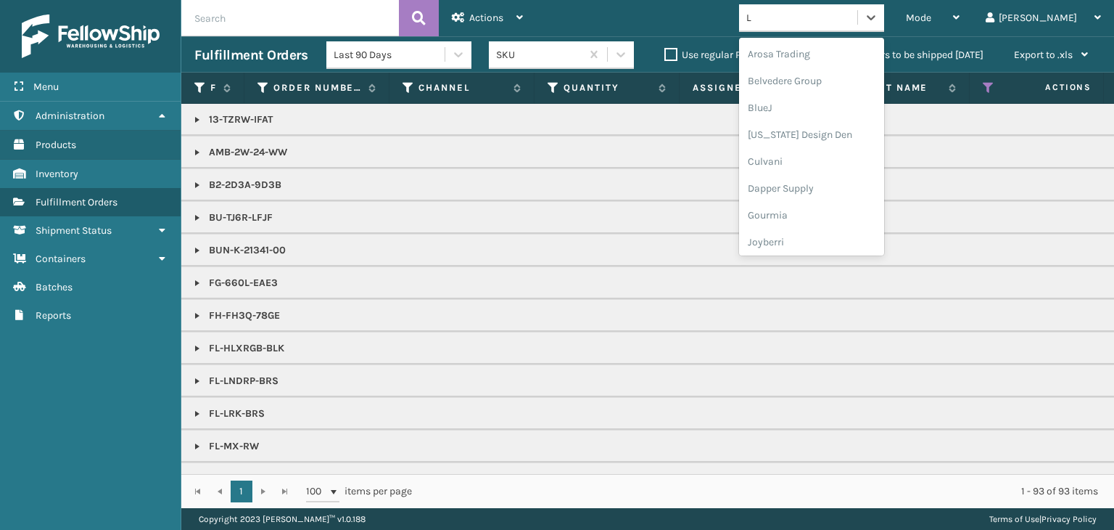
type input "LI"
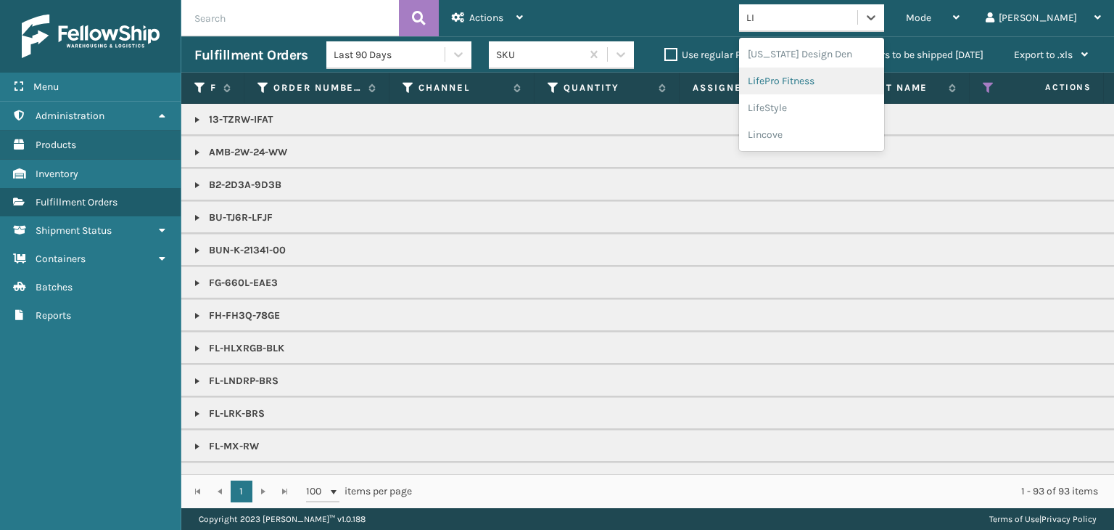
click at [856, 82] on div "LifePro Fitness" at bounding box center [811, 80] width 145 height 27
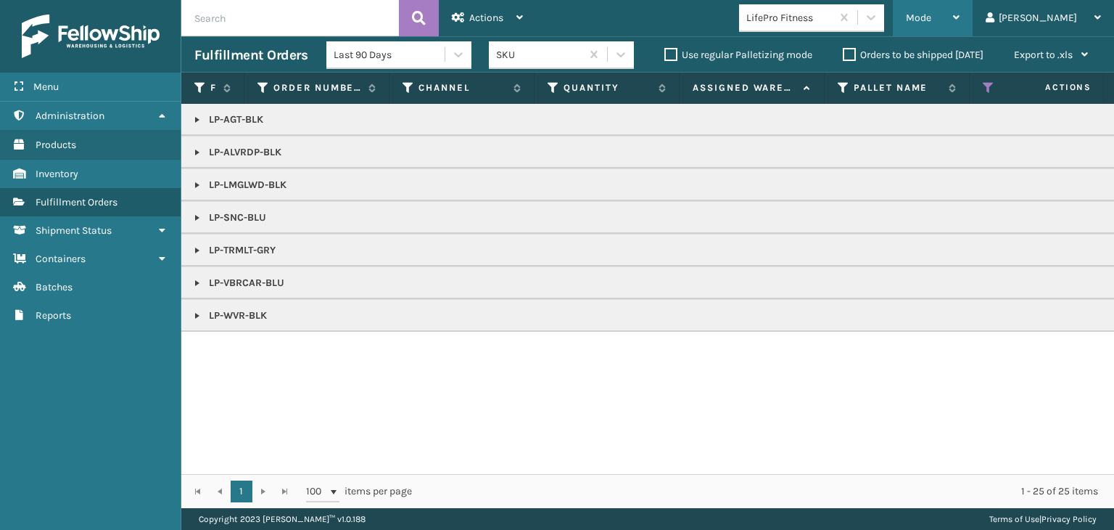
click at [931, 15] on span "Mode" at bounding box center [918, 18] width 25 height 12
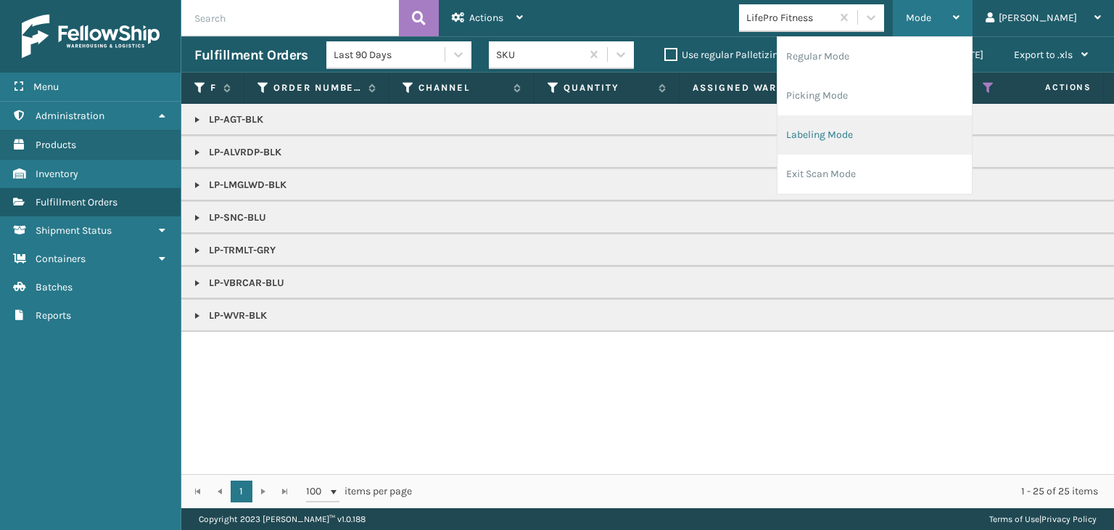
click at [908, 141] on li "Labeling Mode" at bounding box center [875, 134] width 194 height 39
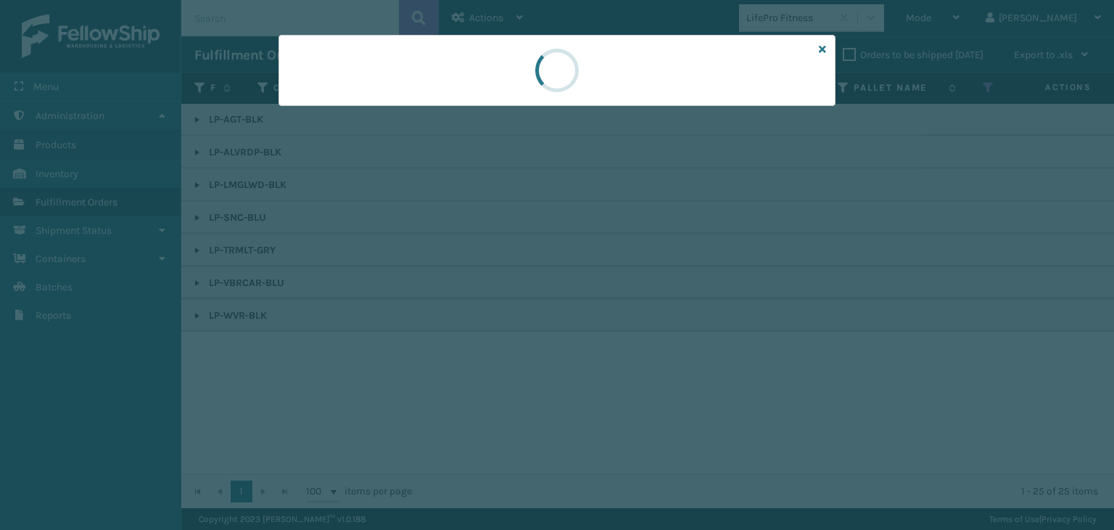
click at [385, 102] on div at bounding box center [557, 70] width 557 height 71
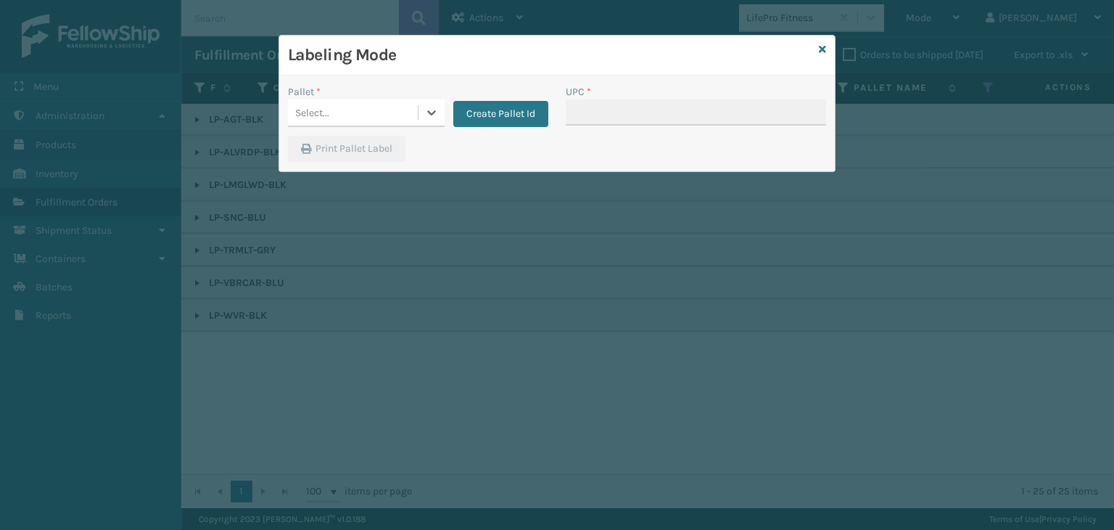
click at [384, 102] on div "Select..." at bounding box center [353, 113] width 130 height 24
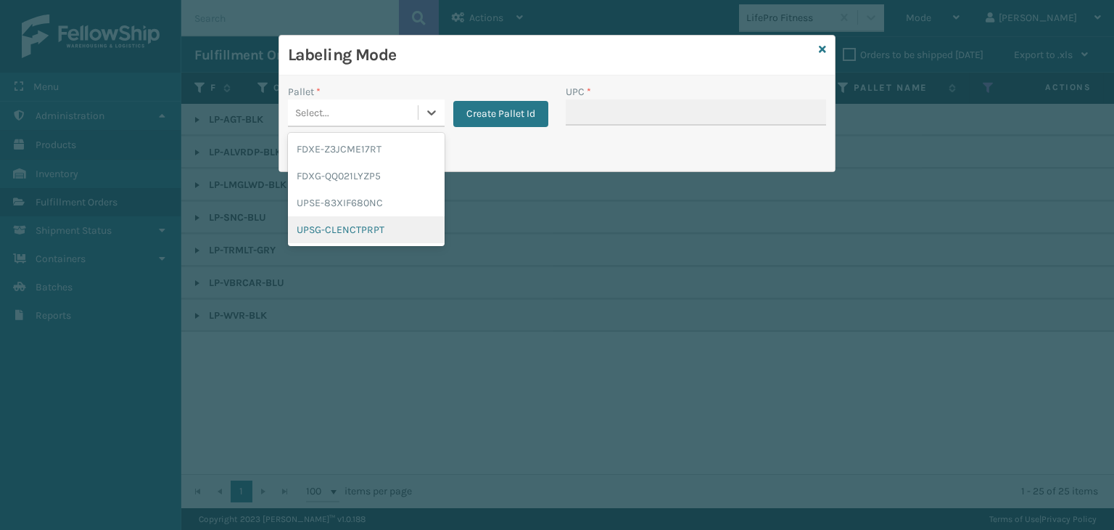
click at [380, 234] on div "UPSG-CLENCTPRPT" at bounding box center [366, 229] width 157 height 27
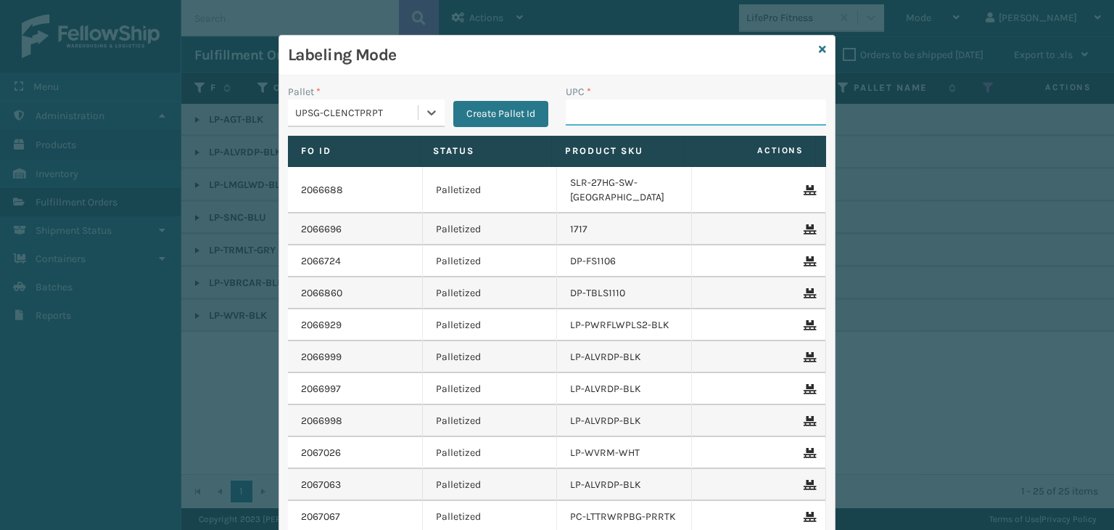
click at [626, 105] on input "UPC *" at bounding box center [696, 112] width 260 height 26
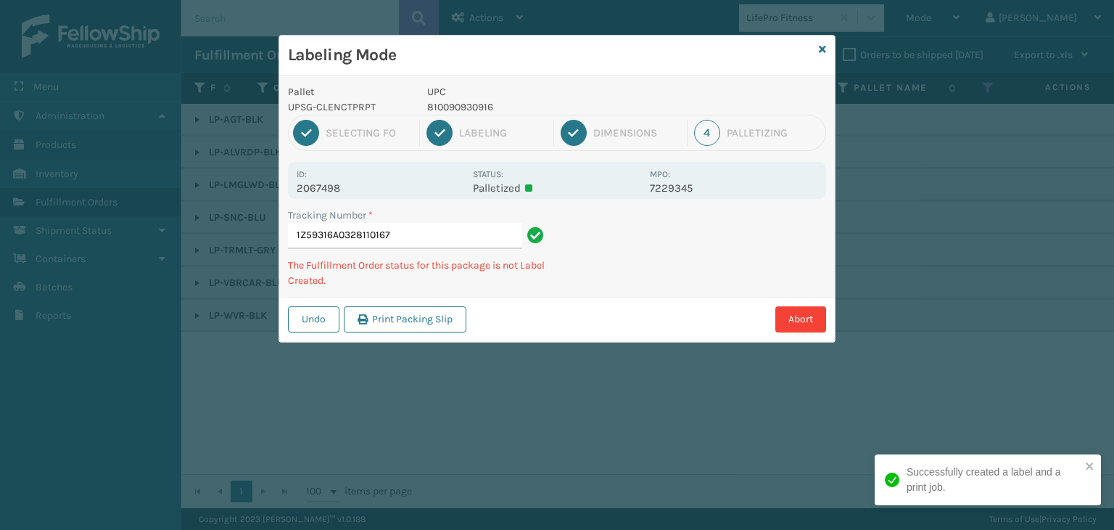
click at [477, 107] on p "810090930916" at bounding box center [534, 106] width 214 height 15
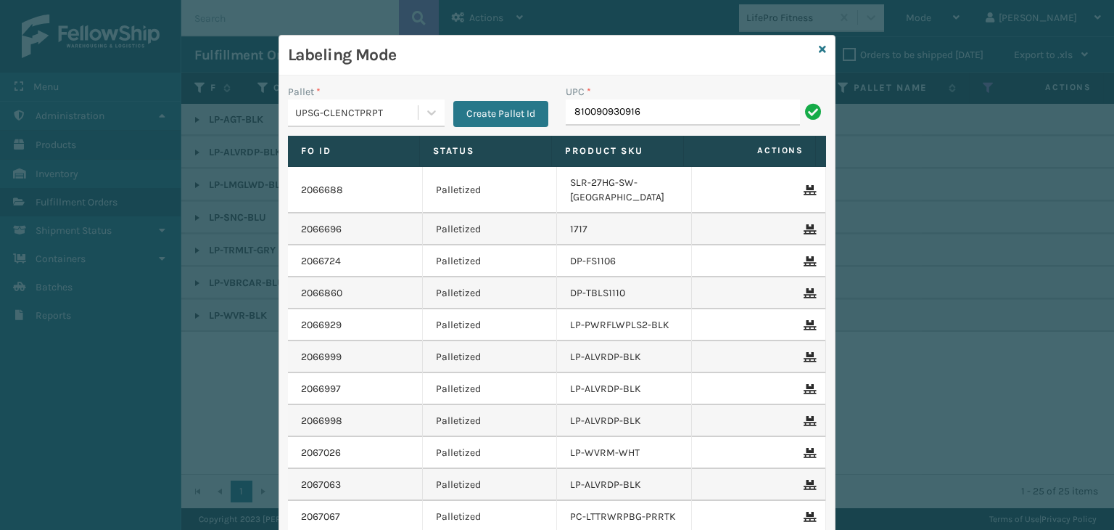
type input "810090930916"
type input "8100"
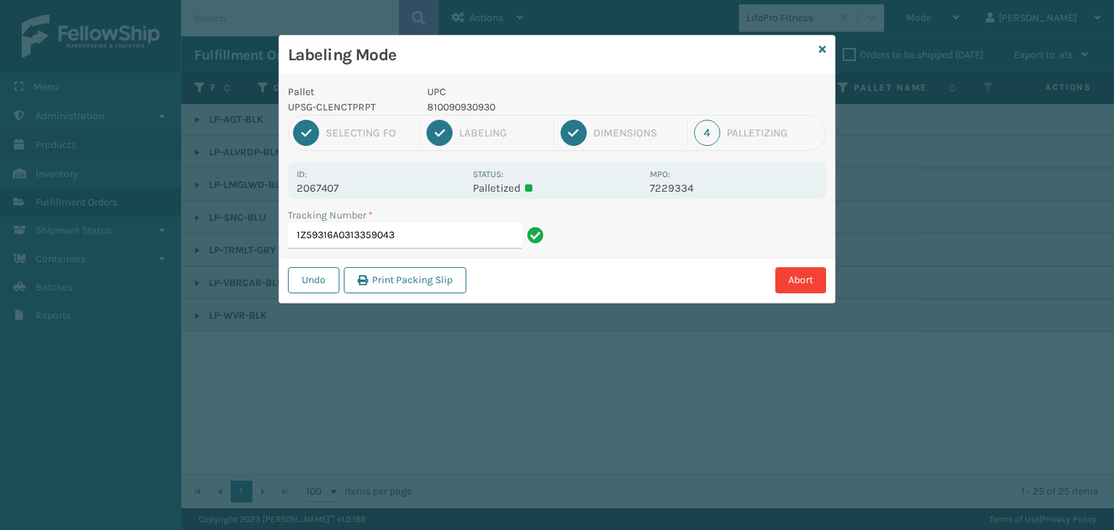
click at [467, 107] on p "810090930930" at bounding box center [534, 106] width 214 height 15
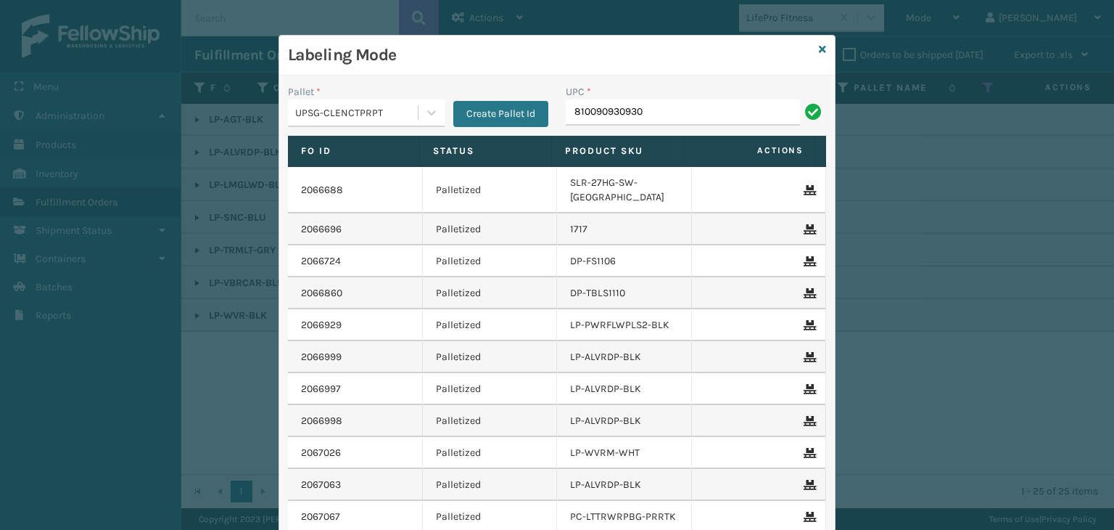
type input "810090930930"
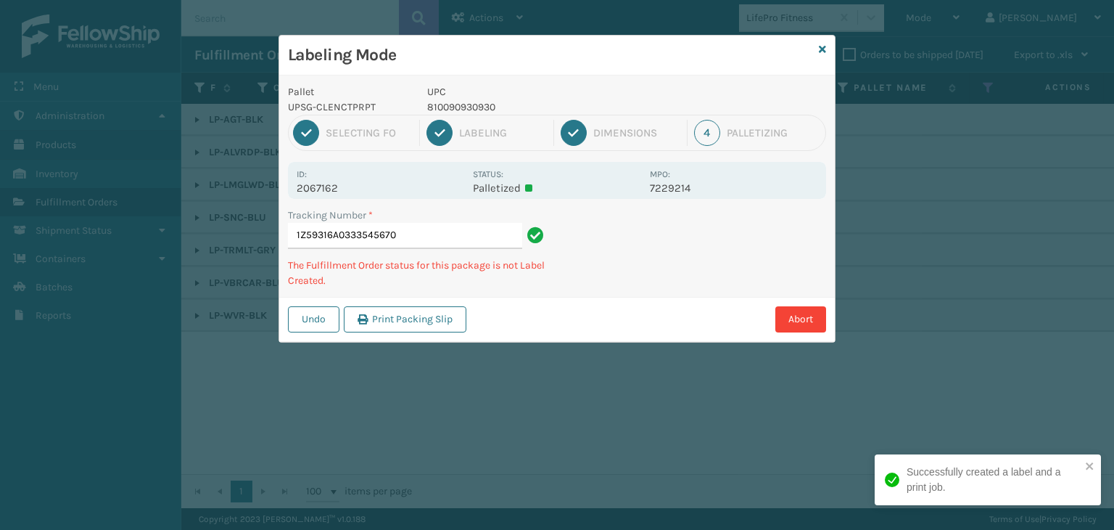
type input "1Z59316A0333545670810090930930"
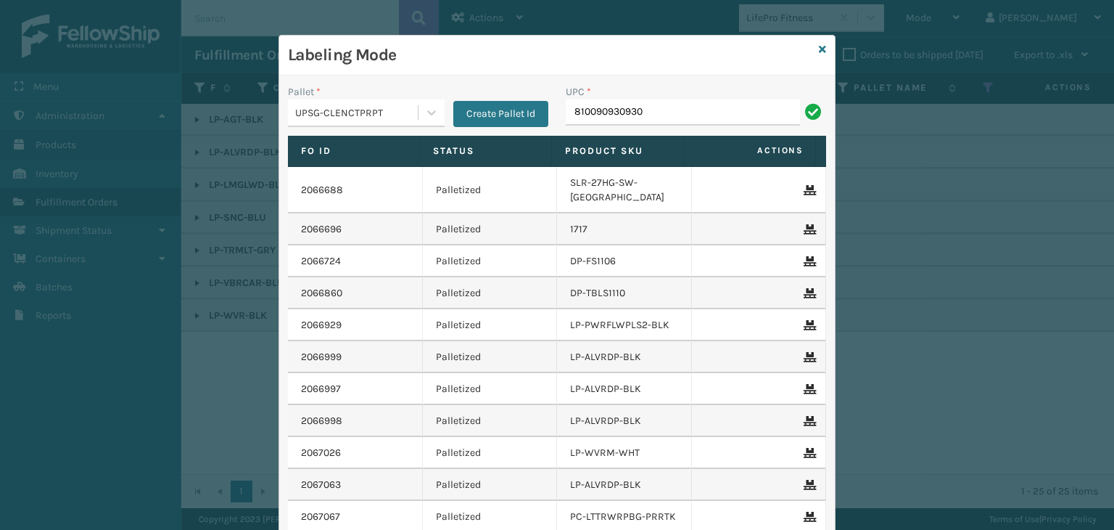
type input "810090930930"
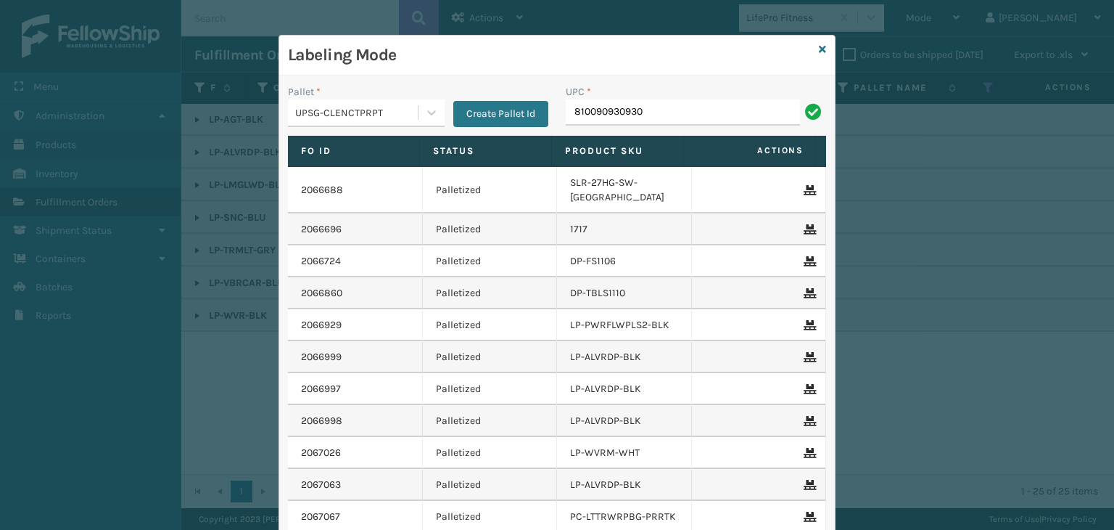
type input "810090930930"
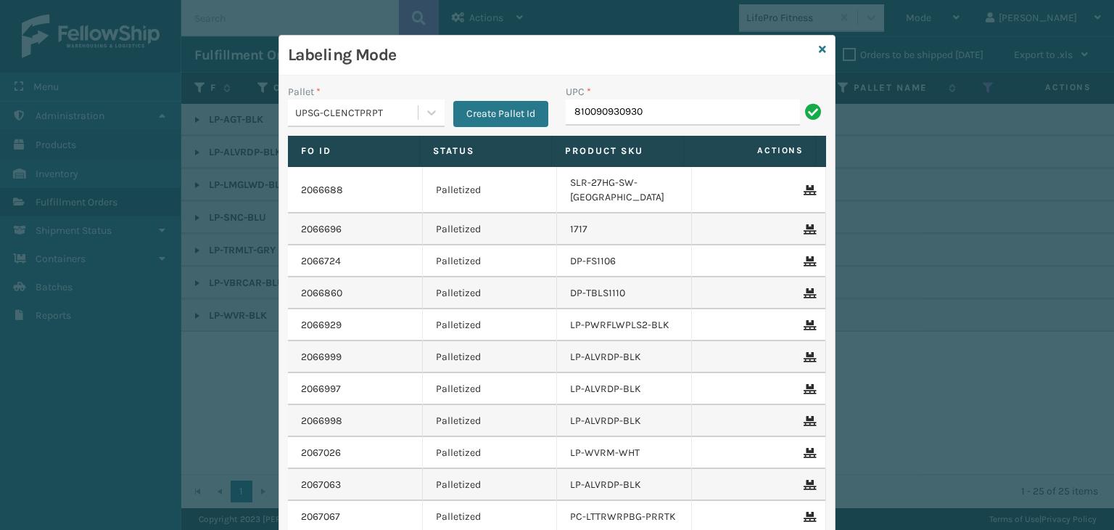
type input "810090930930"
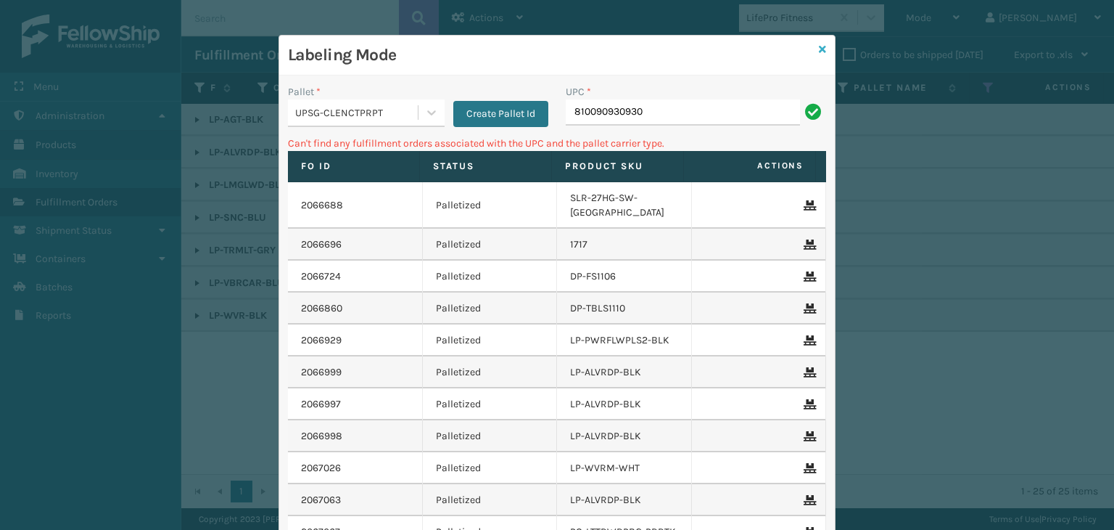
click at [819, 50] on icon at bounding box center [822, 49] width 7 height 10
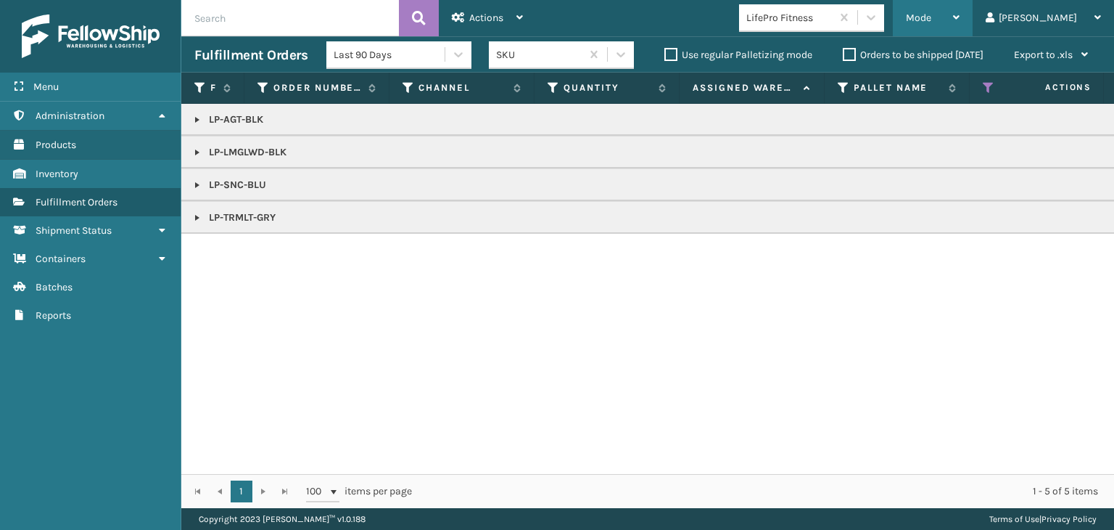
click at [931, 13] on span "Mode" at bounding box center [918, 18] width 25 height 12
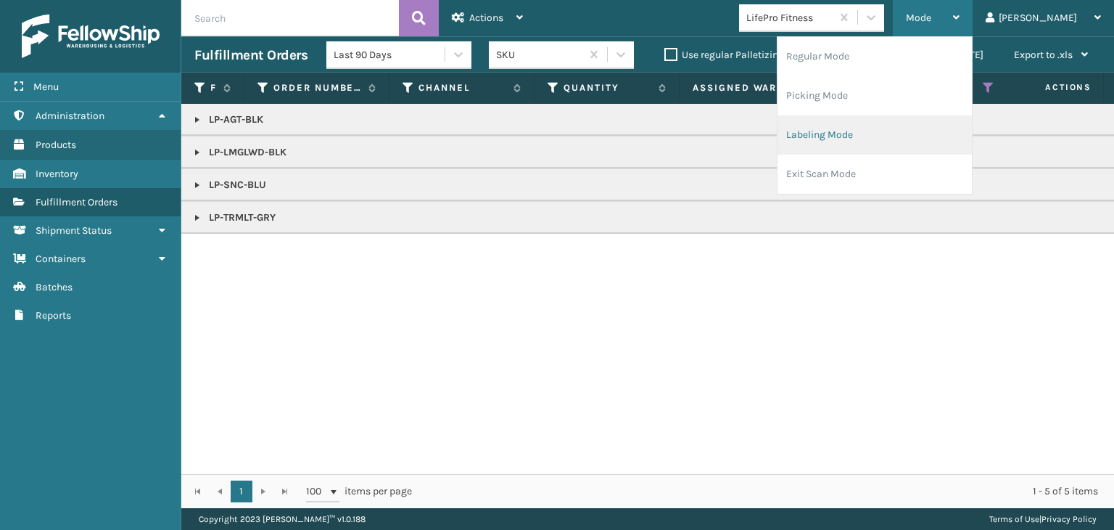
click at [917, 131] on li "Labeling Mode" at bounding box center [875, 134] width 194 height 39
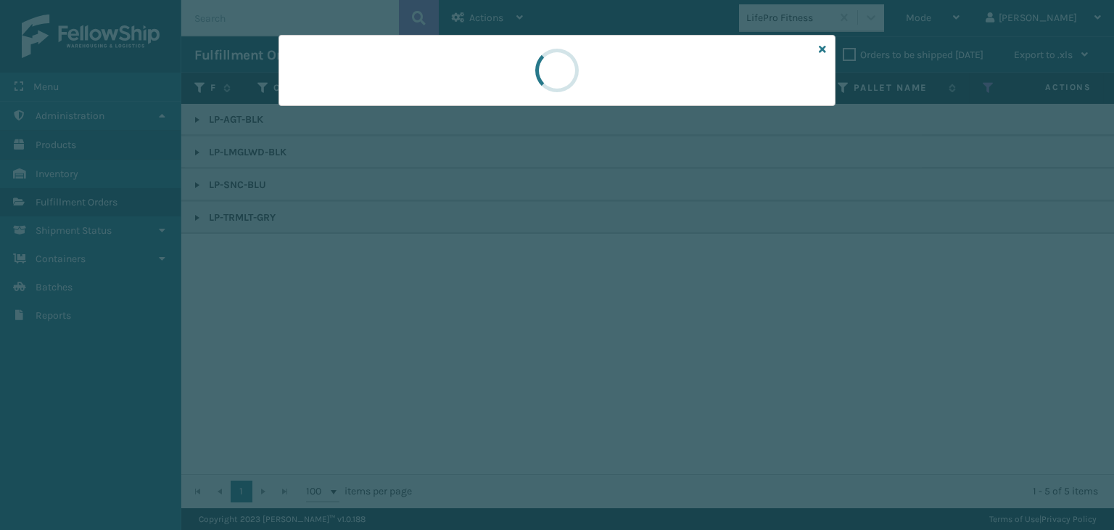
click at [362, 108] on div at bounding box center [557, 265] width 1114 height 530
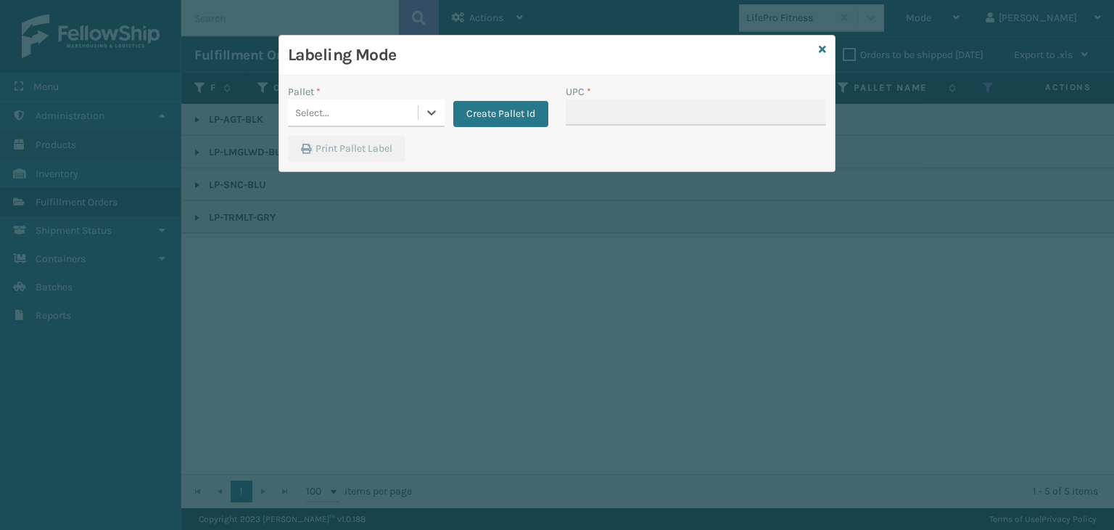
drag, startPoint x: 362, startPoint y: 108, endPoint x: 366, endPoint y: 117, distance: 9.4
click at [361, 108] on div "Select..." at bounding box center [353, 113] width 130 height 24
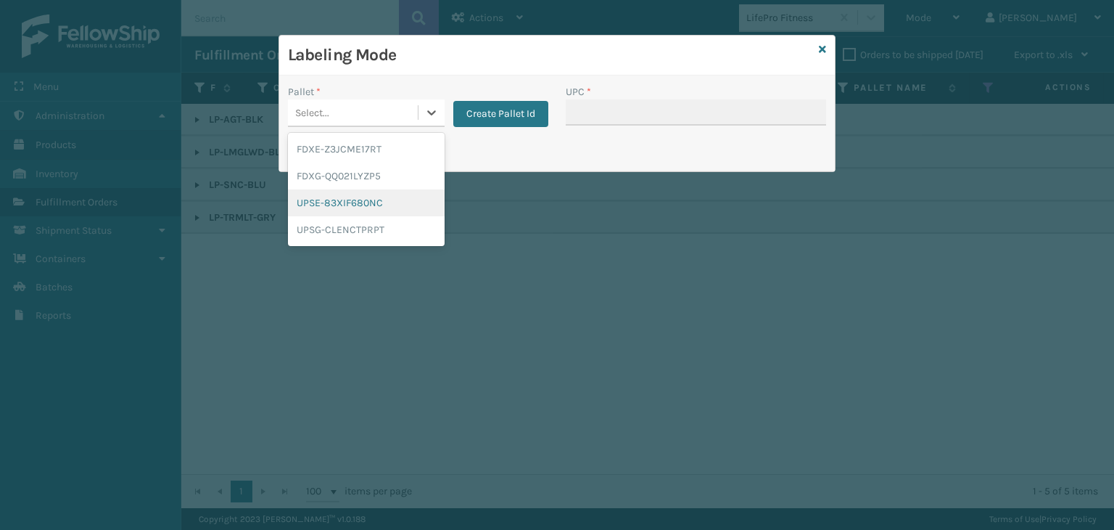
click at [366, 207] on div "UPSE-83XIF680NC" at bounding box center [366, 202] width 157 height 27
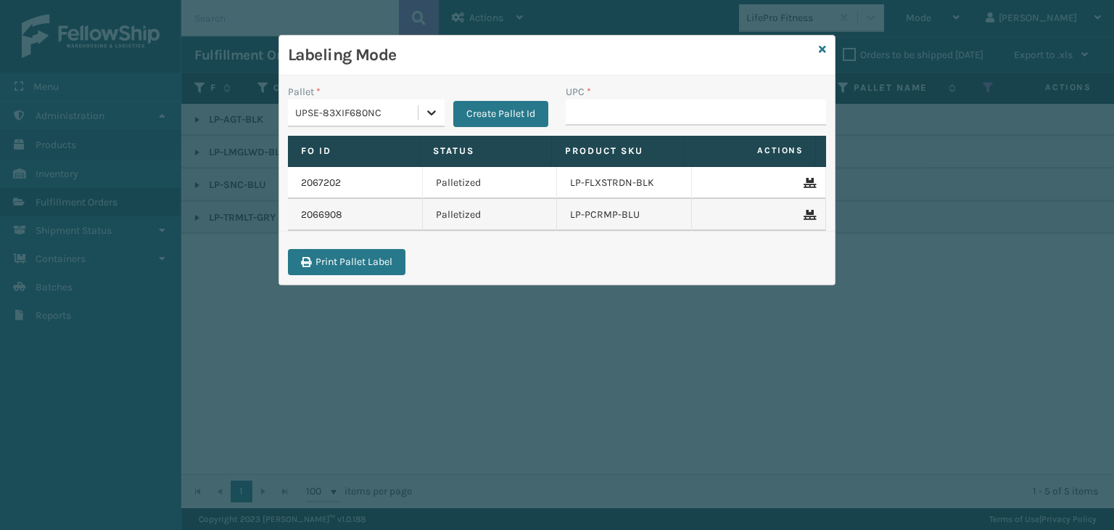
click at [421, 123] on div at bounding box center [432, 112] width 26 height 26
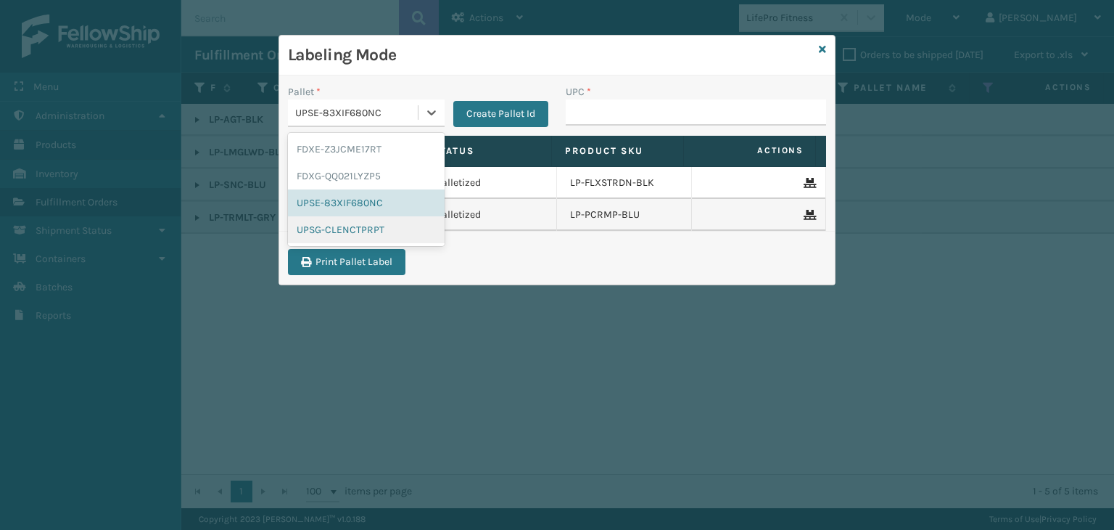
click at [387, 230] on div "UPSG-CLENCTPRPT" at bounding box center [366, 229] width 157 height 27
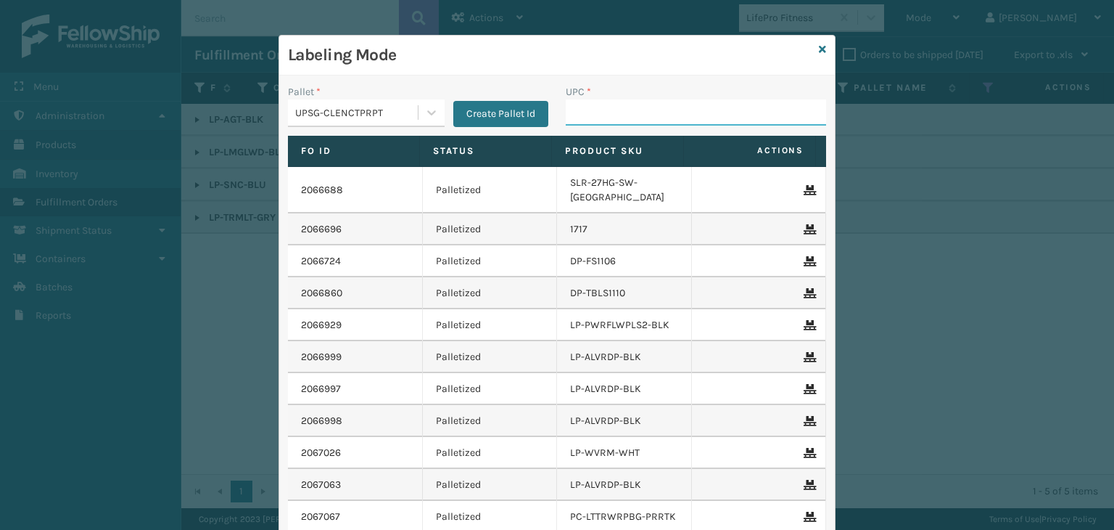
click at [592, 103] on input "UPC *" at bounding box center [696, 112] width 260 height 26
type input "81009093294"
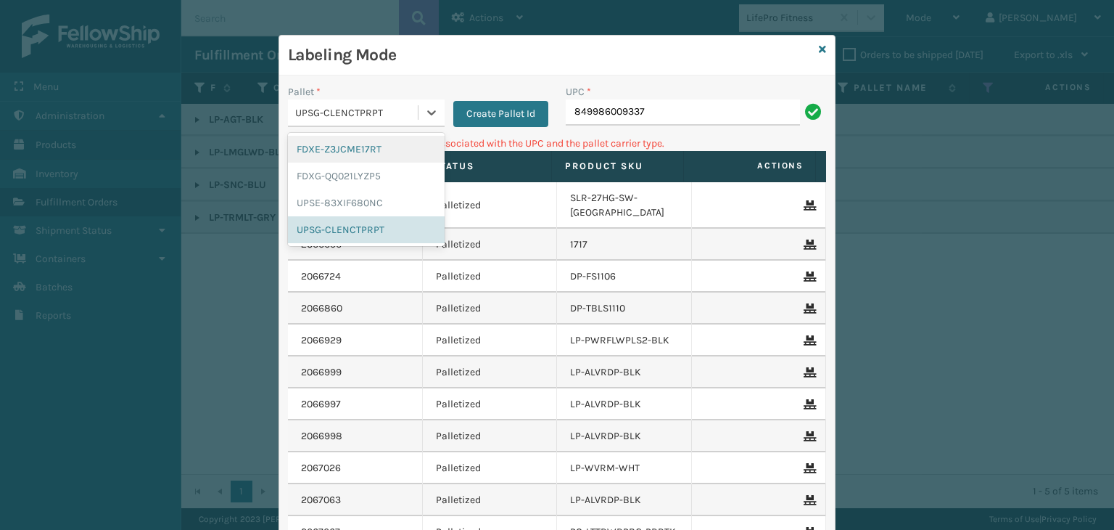
click at [379, 112] on div "UPSG-CLENCTPRPT" at bounding box center [357, 112] width 124 height 15
click at [342, 168] on div "FDXG-QQ021LYZP5" at bounding box center [366, 175] width 157 height 27
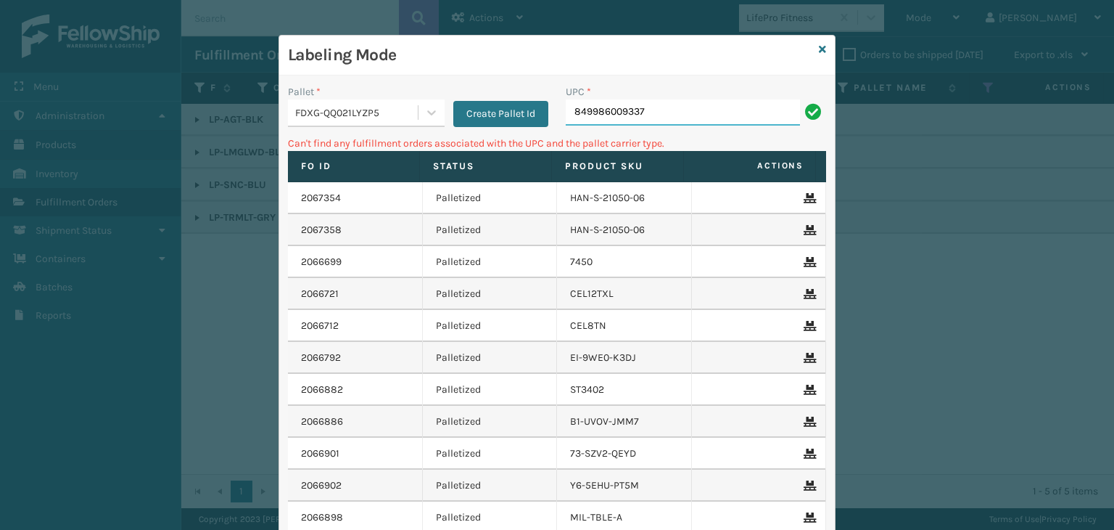
click at [701, 105] on input "849986009337" at bounding box center [683, 112] width 234 height 26
click at [571, 111] on input "849986009337" at bounding box center [683, 112] width 234 height 26
type input "00849986009337"
drag, startPoint x: 701, startPoint y: 91, endPoint x: 178, endPoint y: 91, distance: 523.0
click at [178, 91] on div "Labeling Mode Pallet * FDXG-QQ021LYZP5 Create Pallet Id UPC * 00849986009337 Ca…" at bounding box center [557, 265] width 1114 height 530
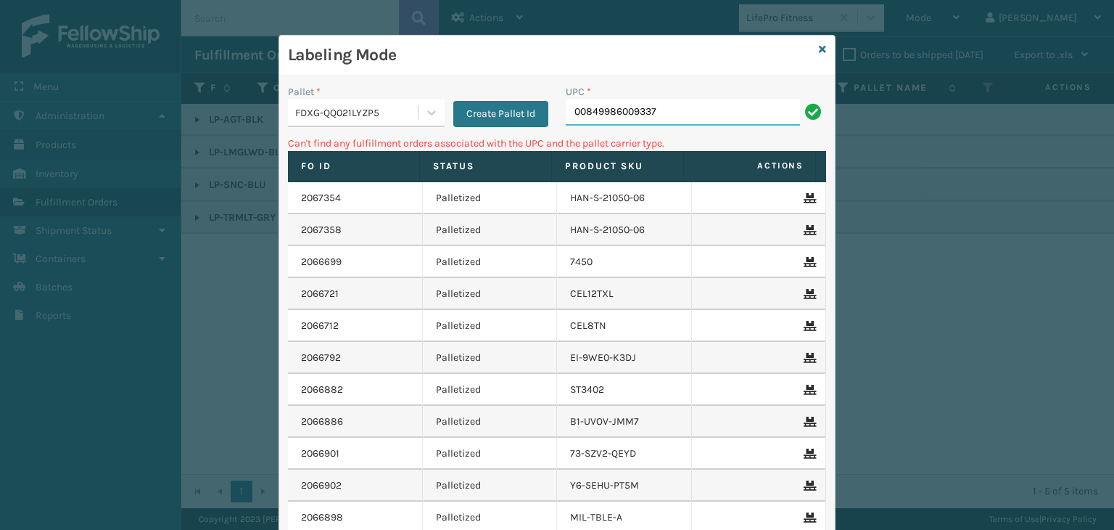
drag, startPoint x: 699, startPoint y: 115, endPoint x: 223, endPoint y: 181, distance: 479.7
click at [223, 181] on div "Labeling Mode Pallet * FDXG-QQ021LYZP5 Create Pallet Id UPC * 00849986009337 Ca…" at bounding box center [557, 265] width 1114 height 530
click at [820, 53] on icon at bounding box center [822, 49] width 7 height 10
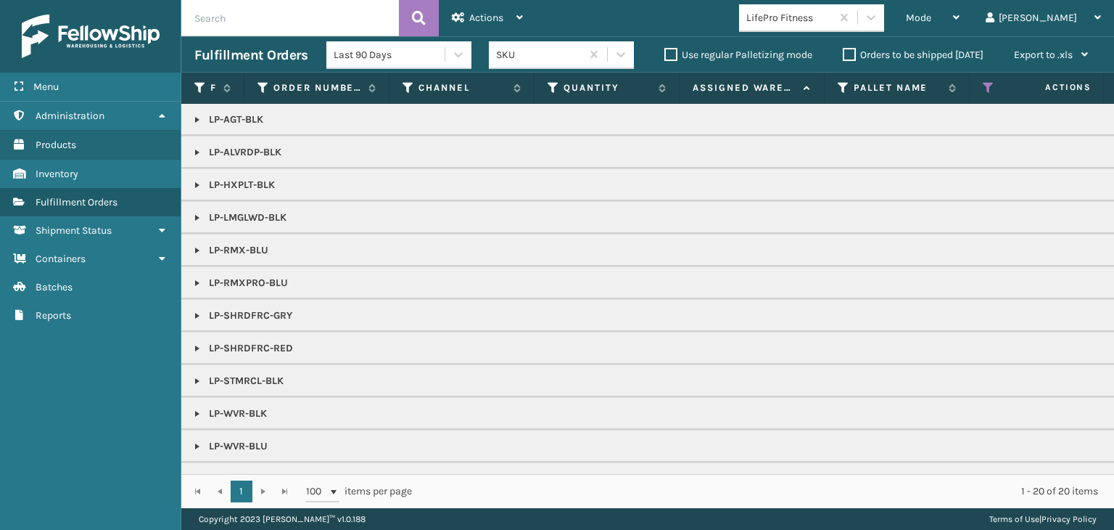
scroll to position [62, 0]
click at [815, 20] on div "Choose a seller" at bounding box center [780, 17] width 69 height 15
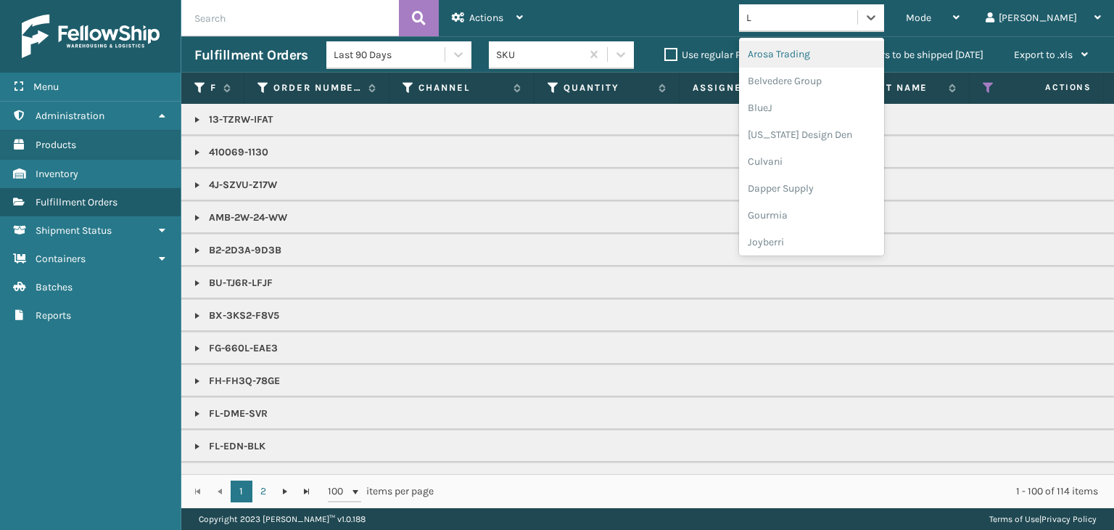
type input "LI"
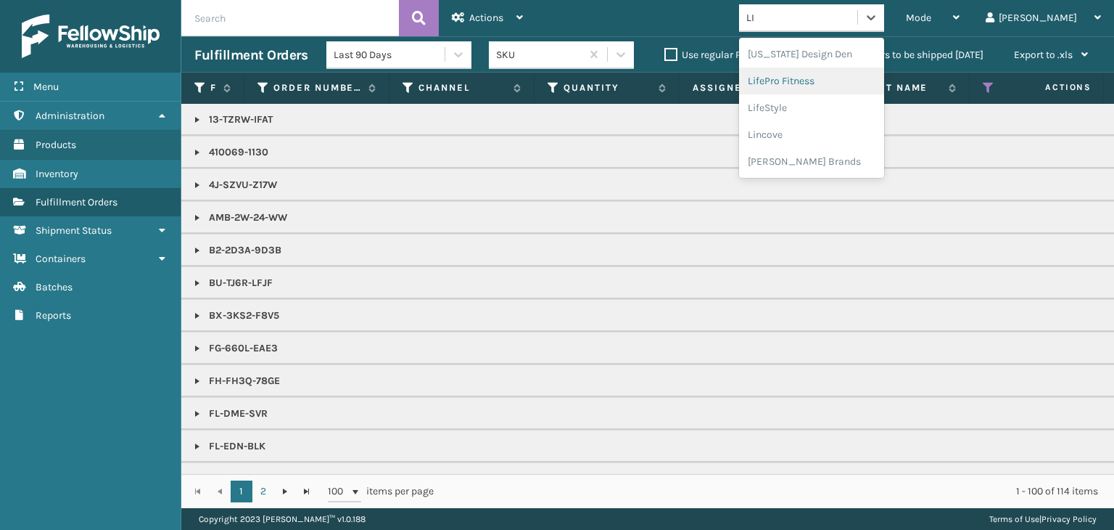
click at [844, 88] on div "LifePro Fitness" at bounding box center [811, 80] width 145 height 27
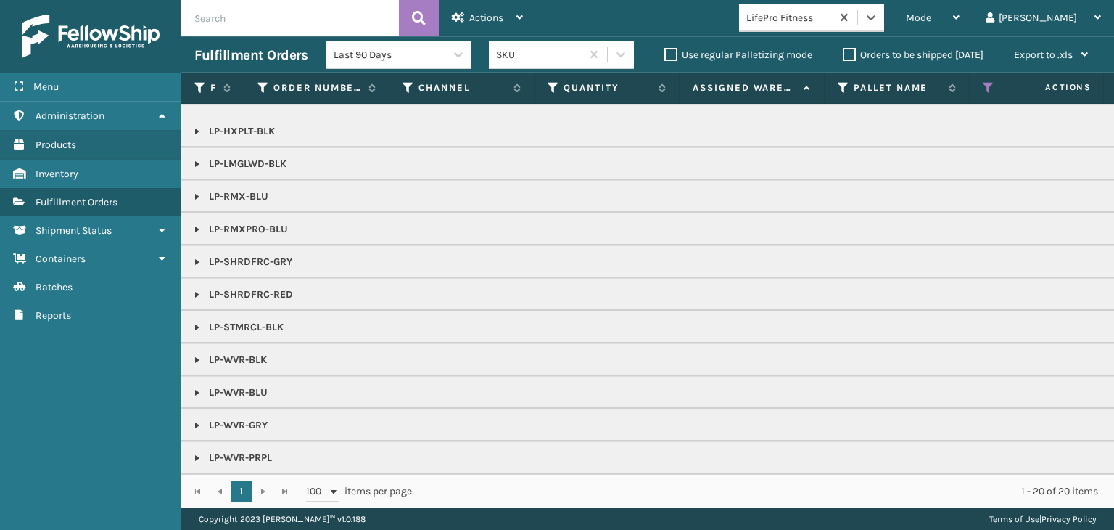
click at [797, 20] on div "LifePro Fitness" at bounding box center [785, 18] width 92 height 24
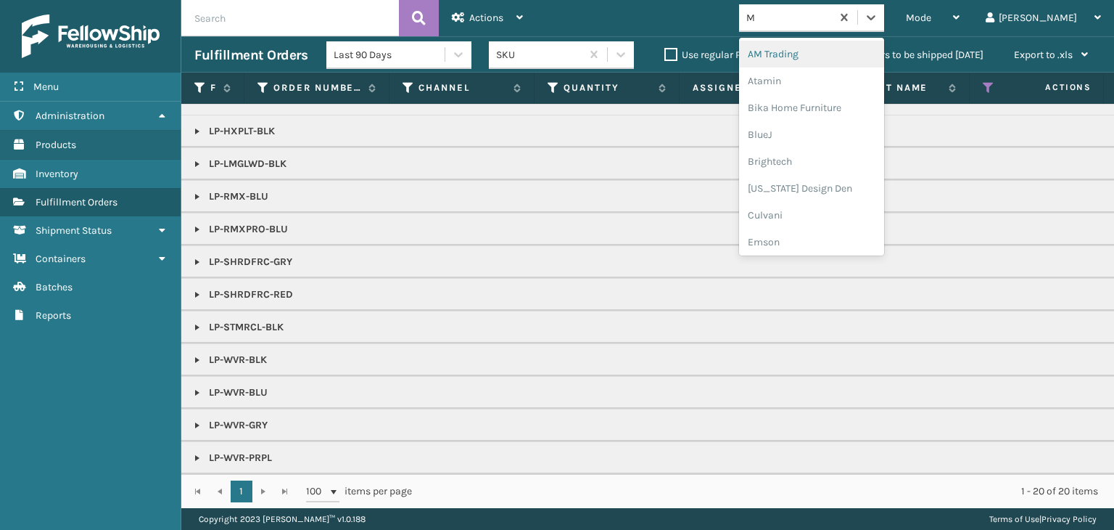
type input "MI"
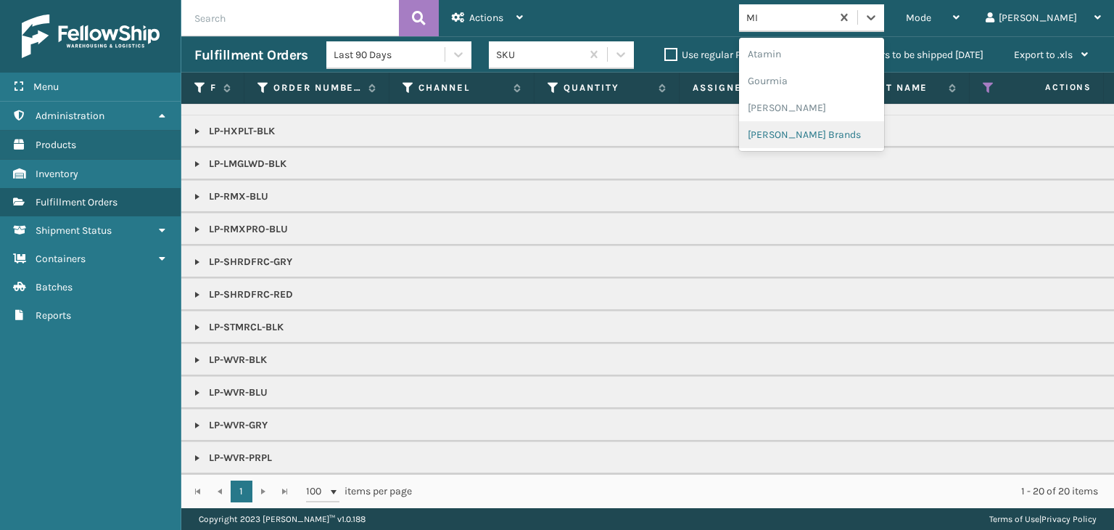
click at [820, 139] on div "[PERSON_NAME] Brands" at bounding box center [811, 134] width 145 height 27
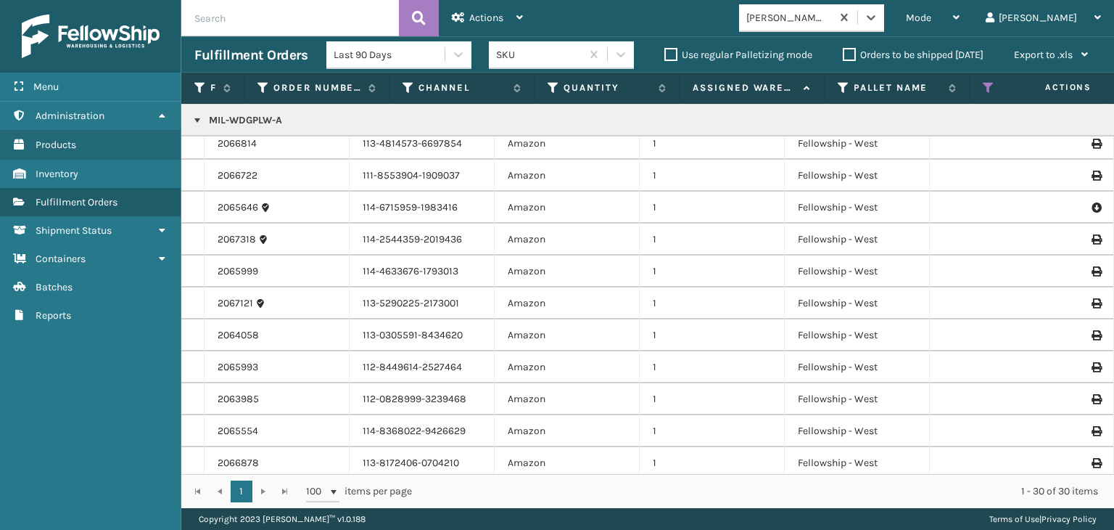
scroll to position [537, 0]
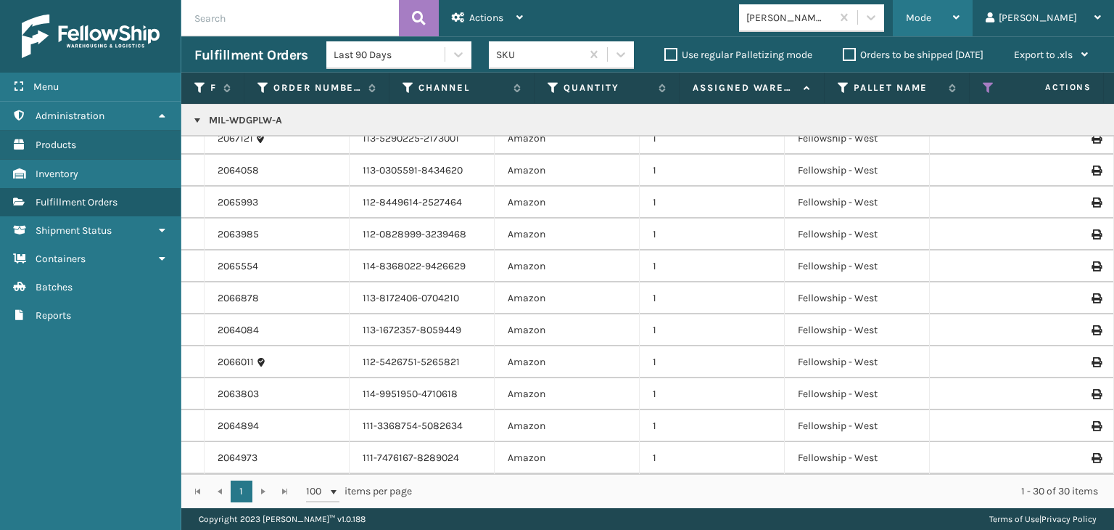
click at [931, 22] on span "Mode" at bounding box center [918, 18] width 25 height 12
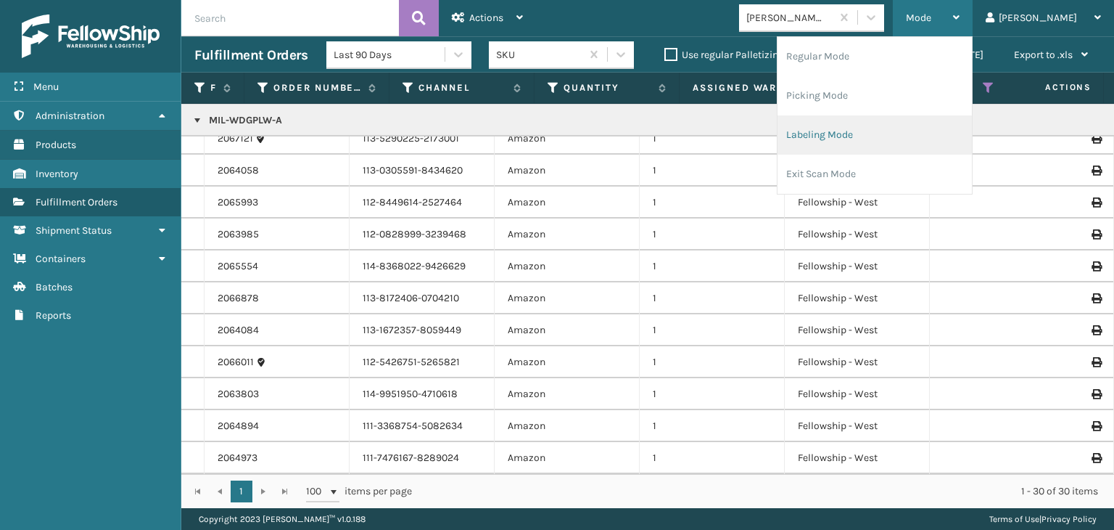
click at [923, 148] on li "Labeling Mode" at bounding box center [875, 134] width 194 height 39
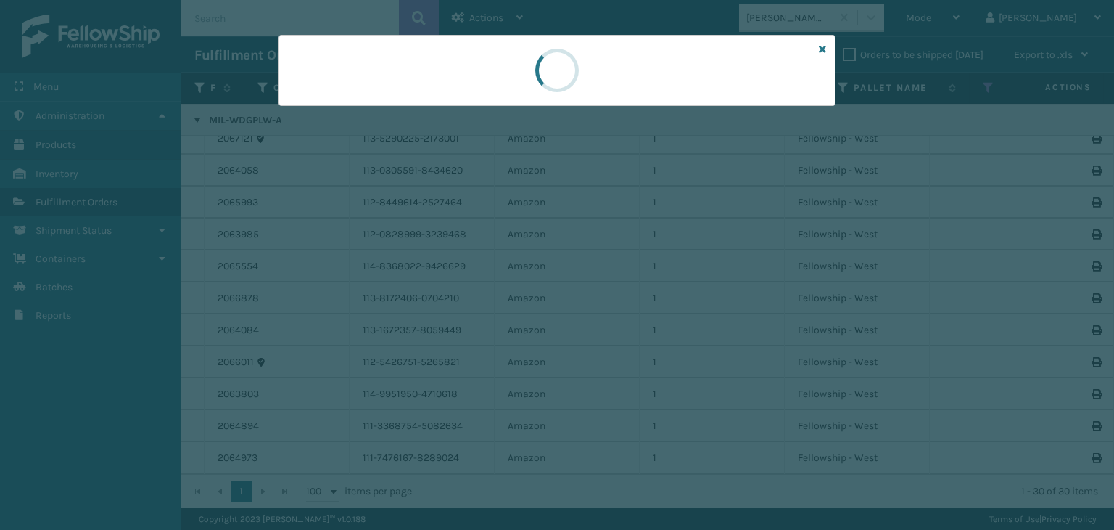
click at [356, 116] on div at bounding box center [557, 265] width 1114 height 530
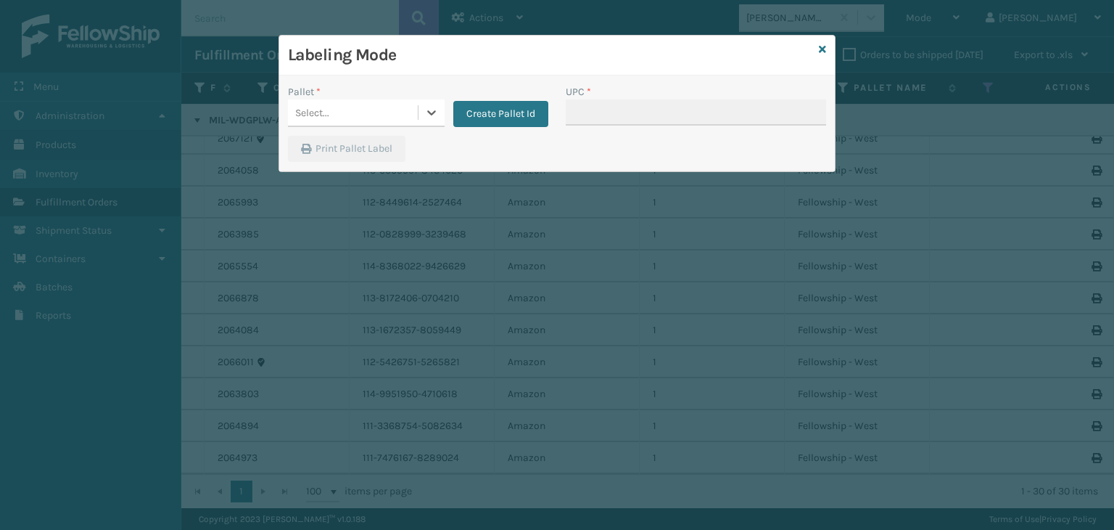
click at [356, 115] on div "Select..." at bounding box center [353, 113] width 130 height 24
click at [820, 48] on icon at bounding box center [822, 49] width 7 height 10
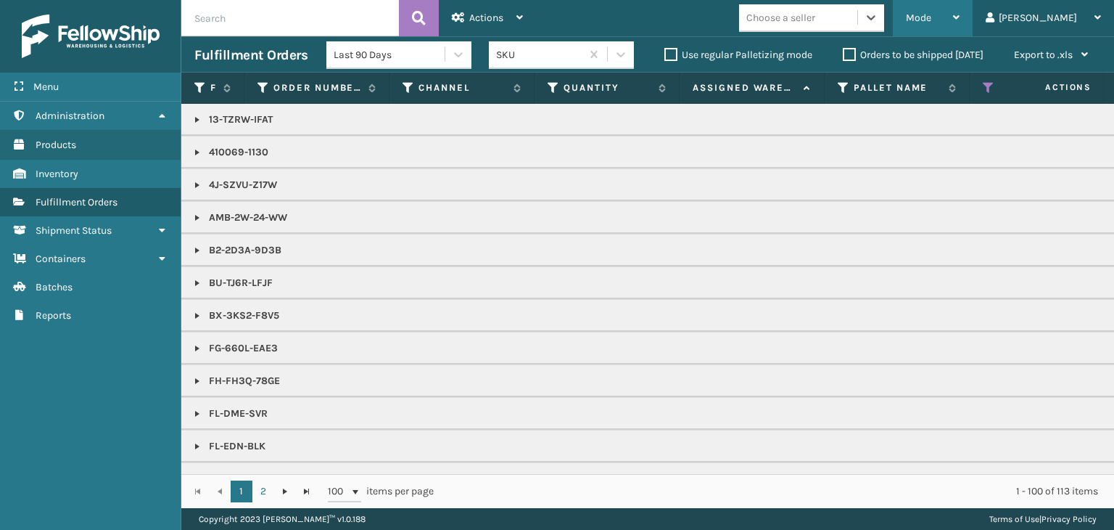
click at [960, 26] on div "Mode" at bounding box center [933, 18] width 54 height 36
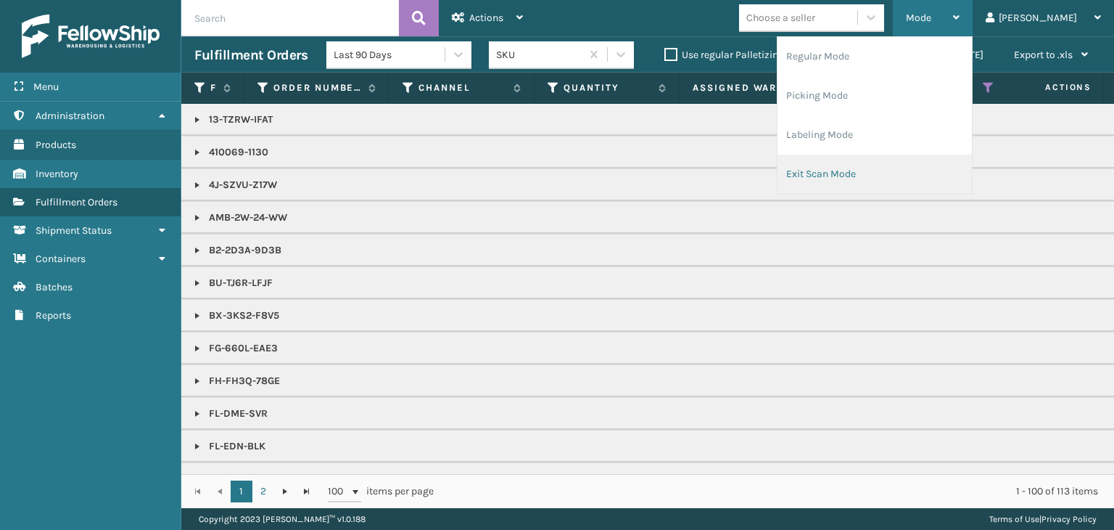
click at [922, 163] on li "Exit Scan Mode" at bounding box center [875, 174] width 194 height 39
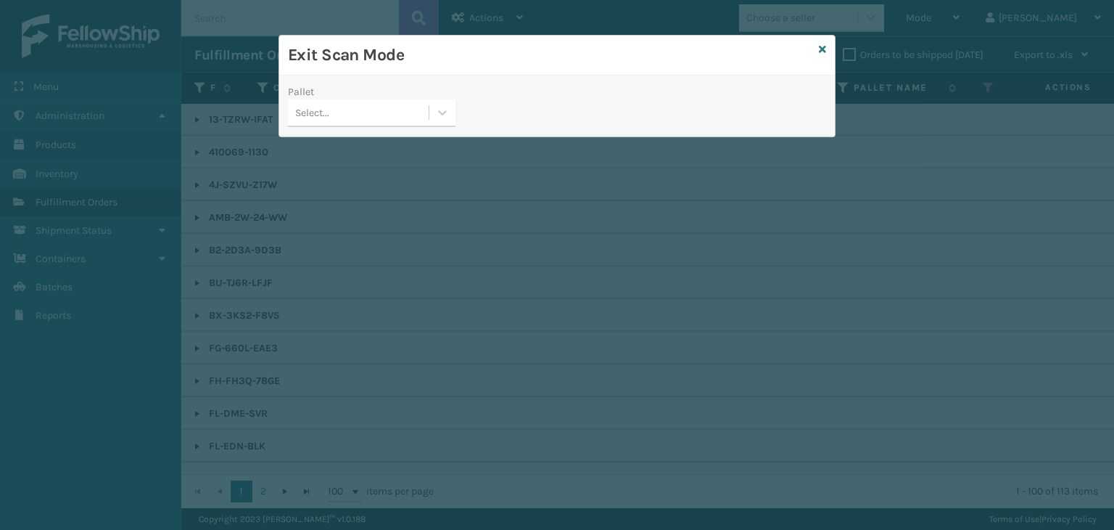
click at [403, 101] on div "Select..." at bounding box center [358, 113] width 141 height 24
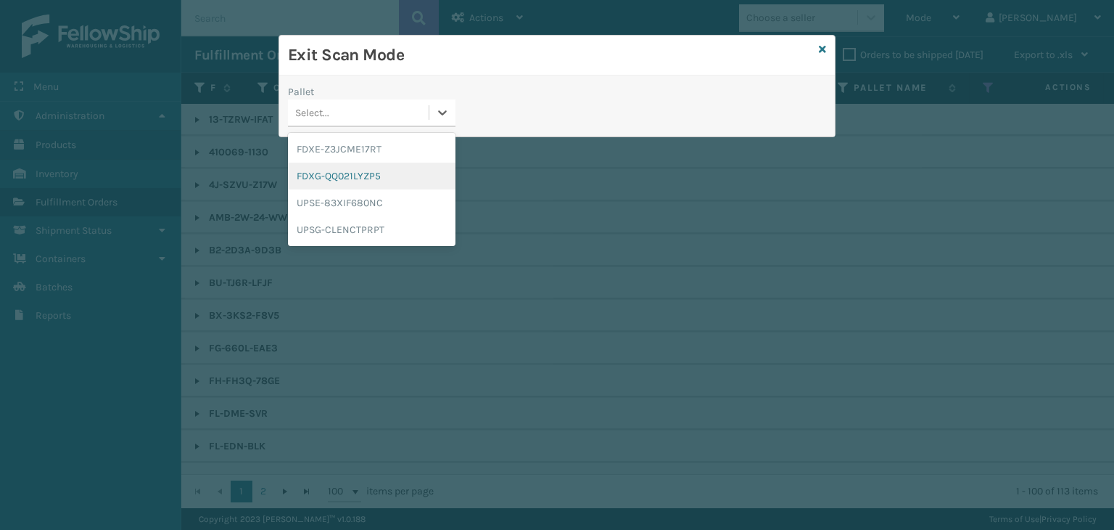
click at [342, 166] on div "FDXG-QQ021LYZP5" at bounding box center [372, 175] width 168 height 27
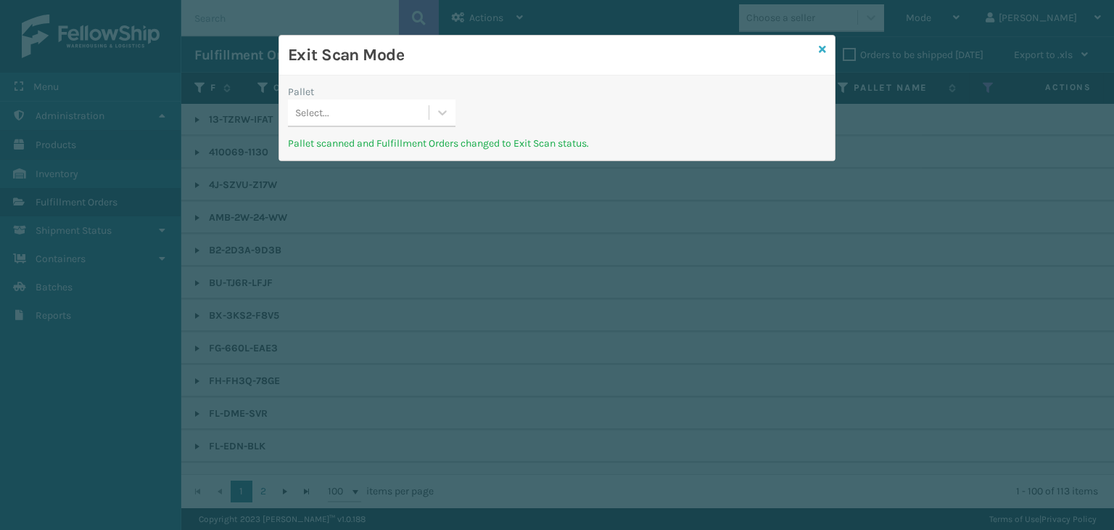
click at [823, 49] on icon at bounding box center [822, 49] width 7 height 10
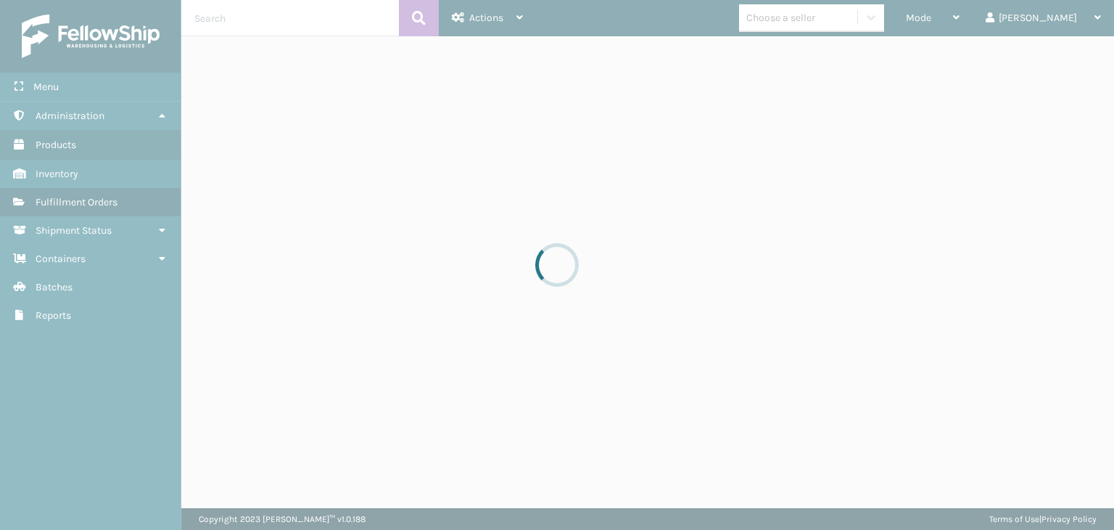
click at [984, 16] on div at bounding box center [557, 265] width 1114 height 530
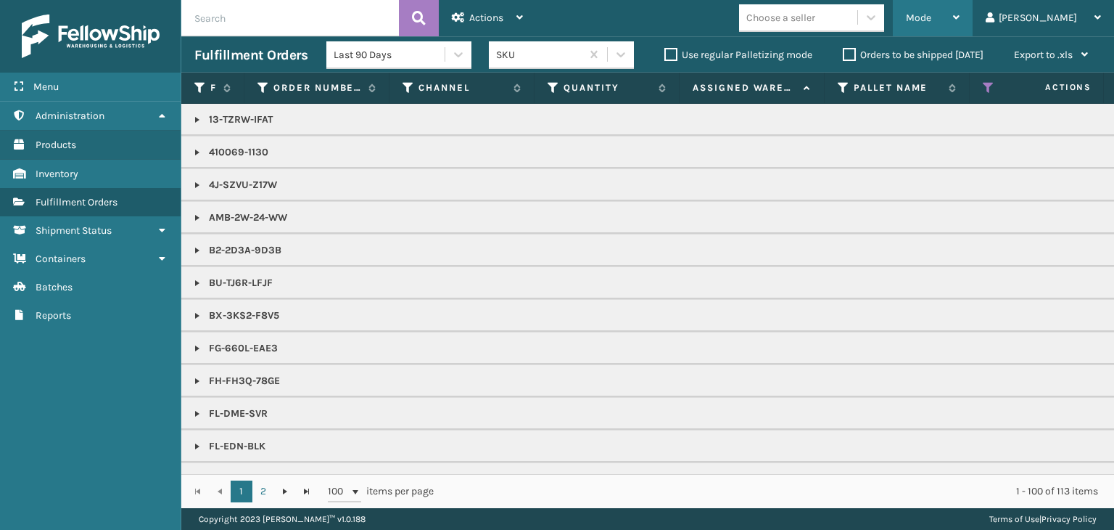
click at [931, 20] on span "Mode" at bounding box center [918, 18] width 25 height 12
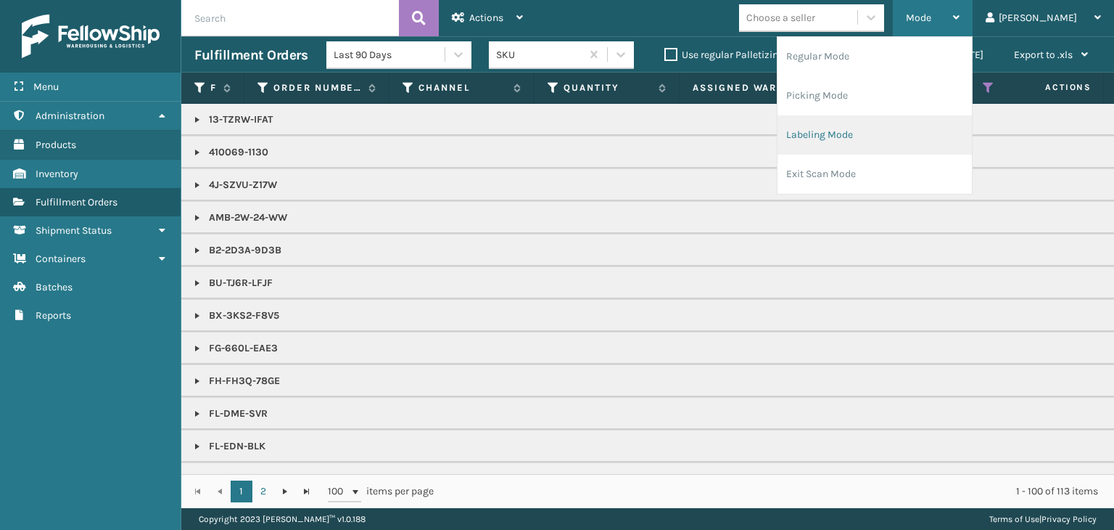
click at [894, 141] on li "Labeling Mode" at bounding box center [875, 134] width 194 height 39
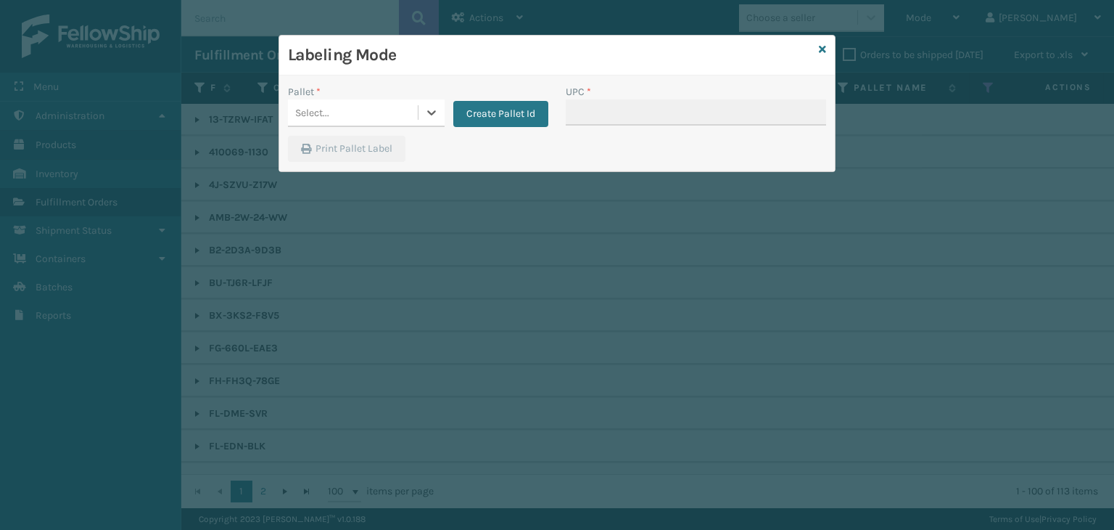
click at [318, 112] on div "Select..." at bounding box center [312, 112] width 34 height 15
click at [503, 120] on button "Create Pallet Id" at bounding box center [500, 114] width 95 height 26
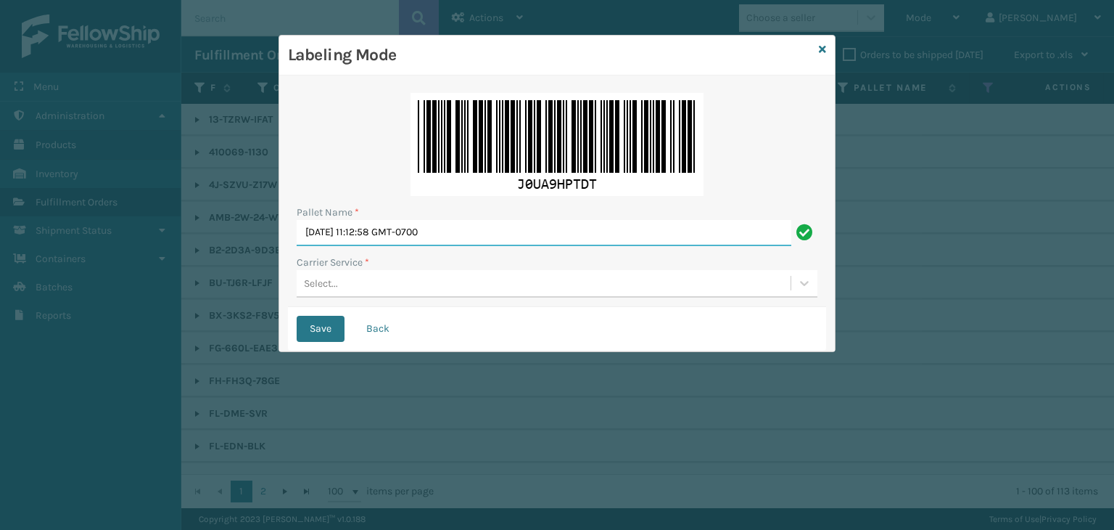
drag, startPoint x: 473, startPoint y: 231, endPoint x: 0, endPoint y: 235, distance: 473.0
click at [0, 236] on div "Labeling Mode Pallet Name * [DATE] 11:12:58 GMT-0700 Carrier Service * Select..…" at bounding box center [557, 265] width 1114 height 530
paste input "FEDZ560081"
type input "FEDZ560081"
click at [366, 277] on div "Select..." at bounding box center [544, 283] width 494 height 24
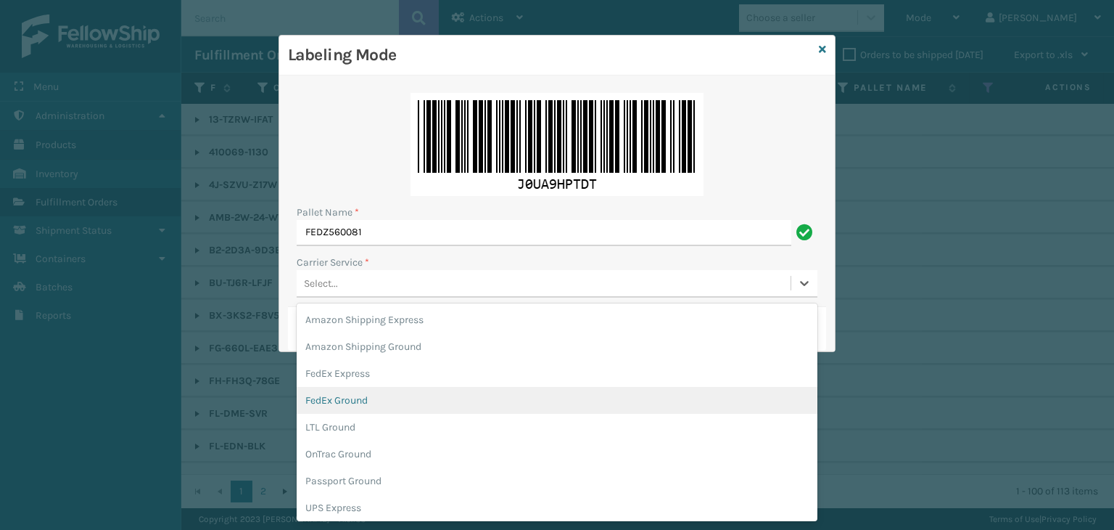
click at [355, 403] on div "FedEx Ground" at bounding box center [557, 400] width 521 height 27
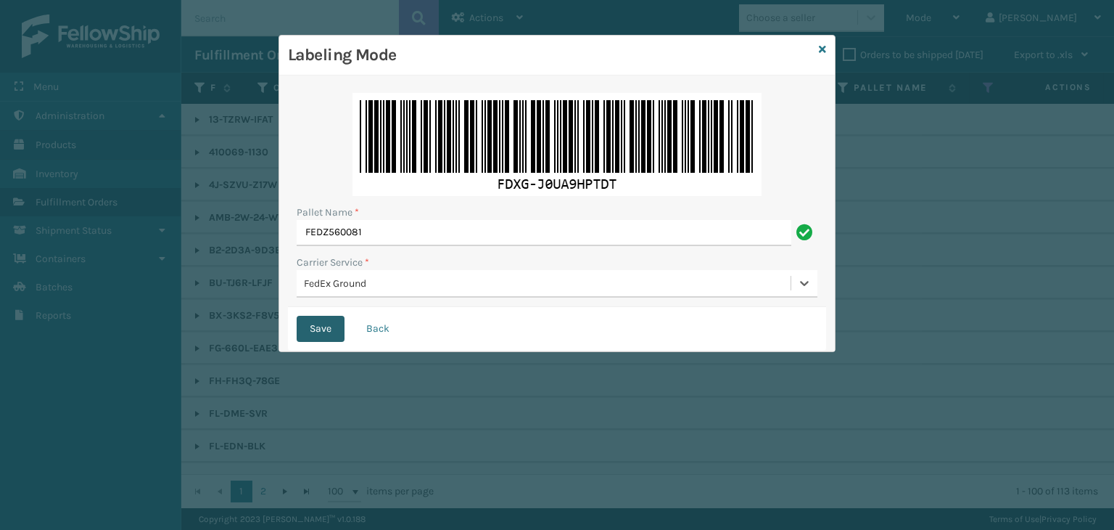
click at [332, 329] on button "Save" at bounding box center [321, 329] width 48 height 26
